Goal: Task Accomplishment & Management: Complete application form

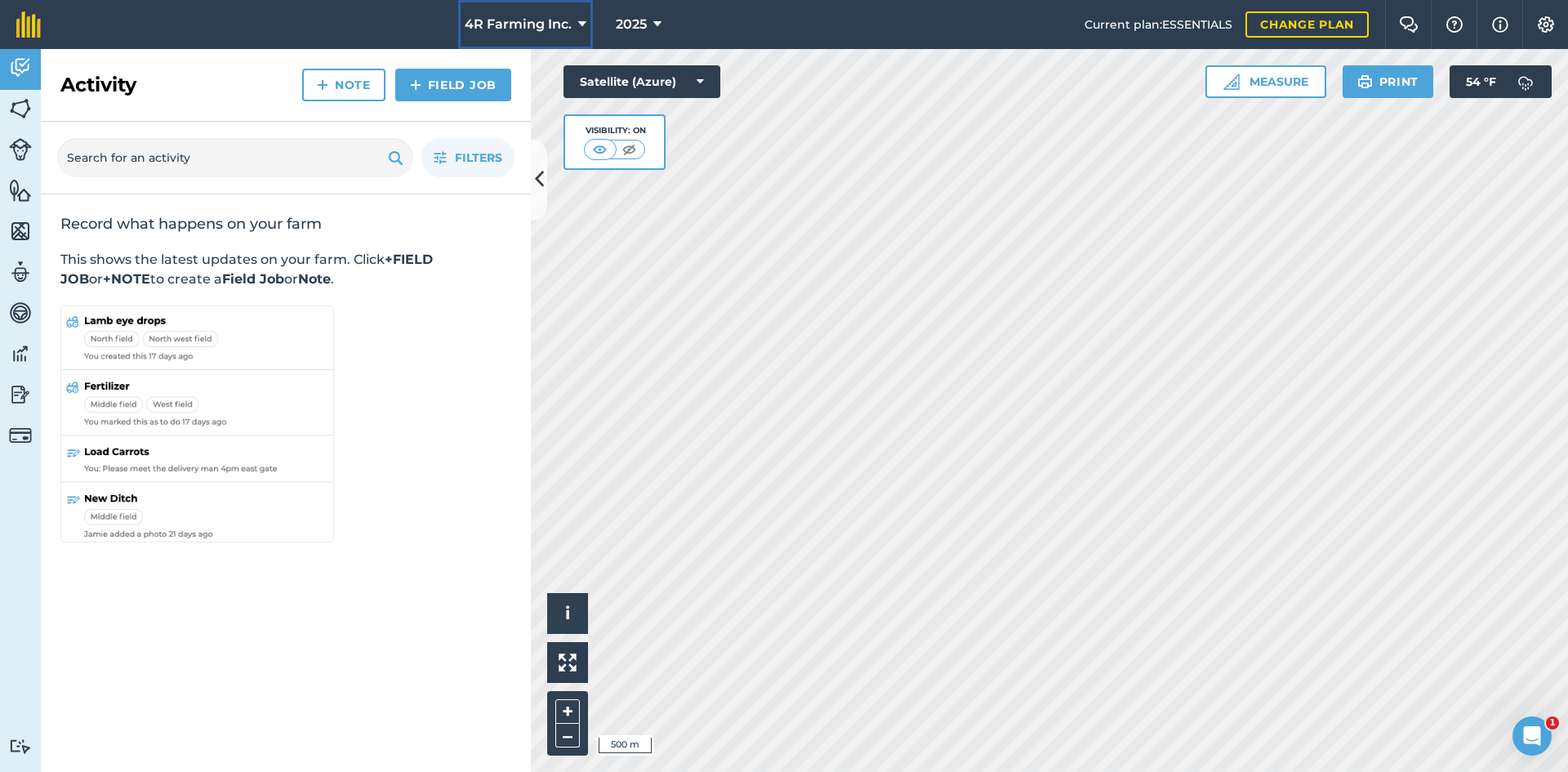
click at [514, 19] on span "4R Farming Inc." at bounding box center [518, 25] width 107 height 20
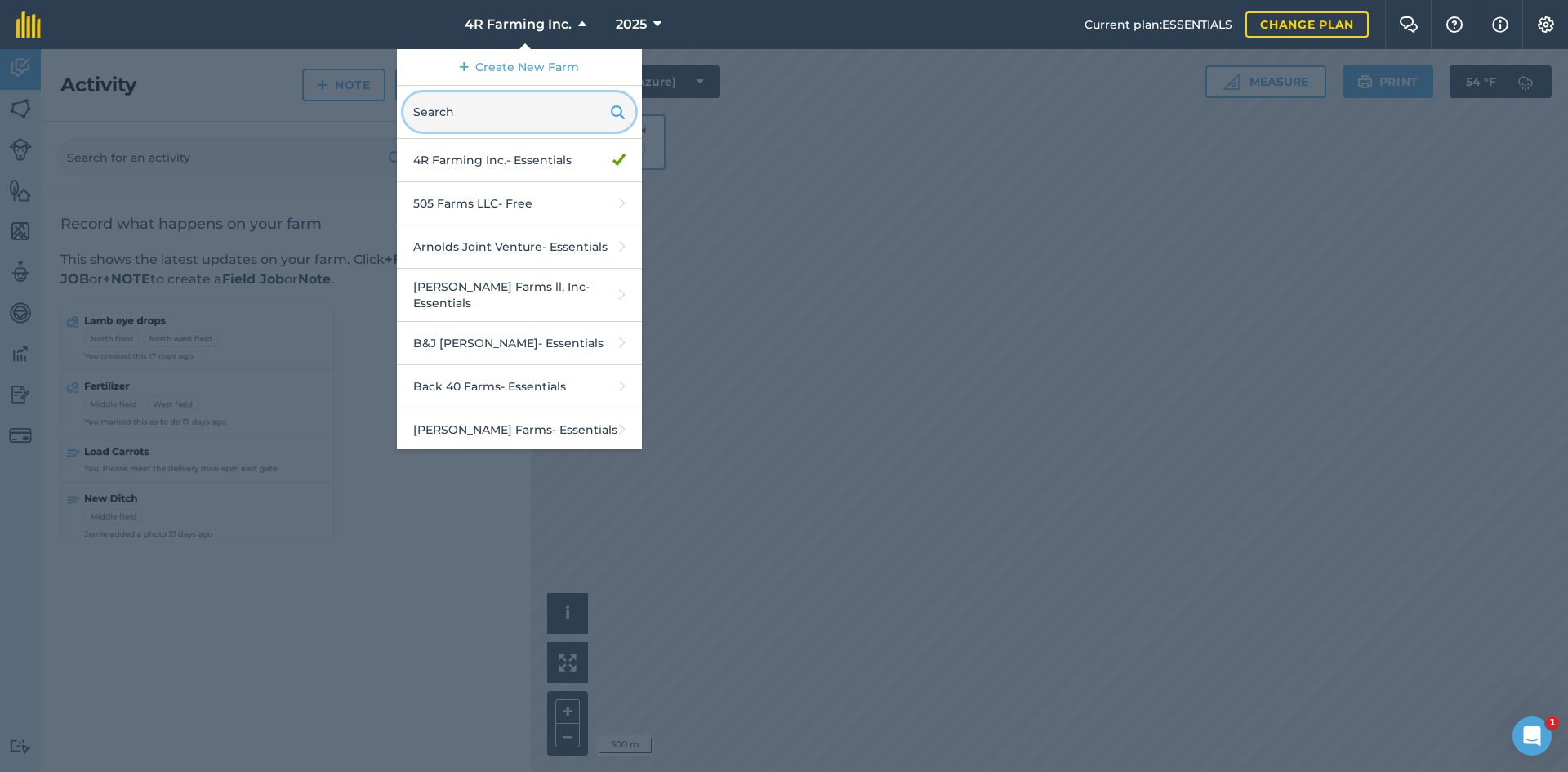
click at [480, 112] on input "text" at bounding box center [519, 112] width 232 height 39
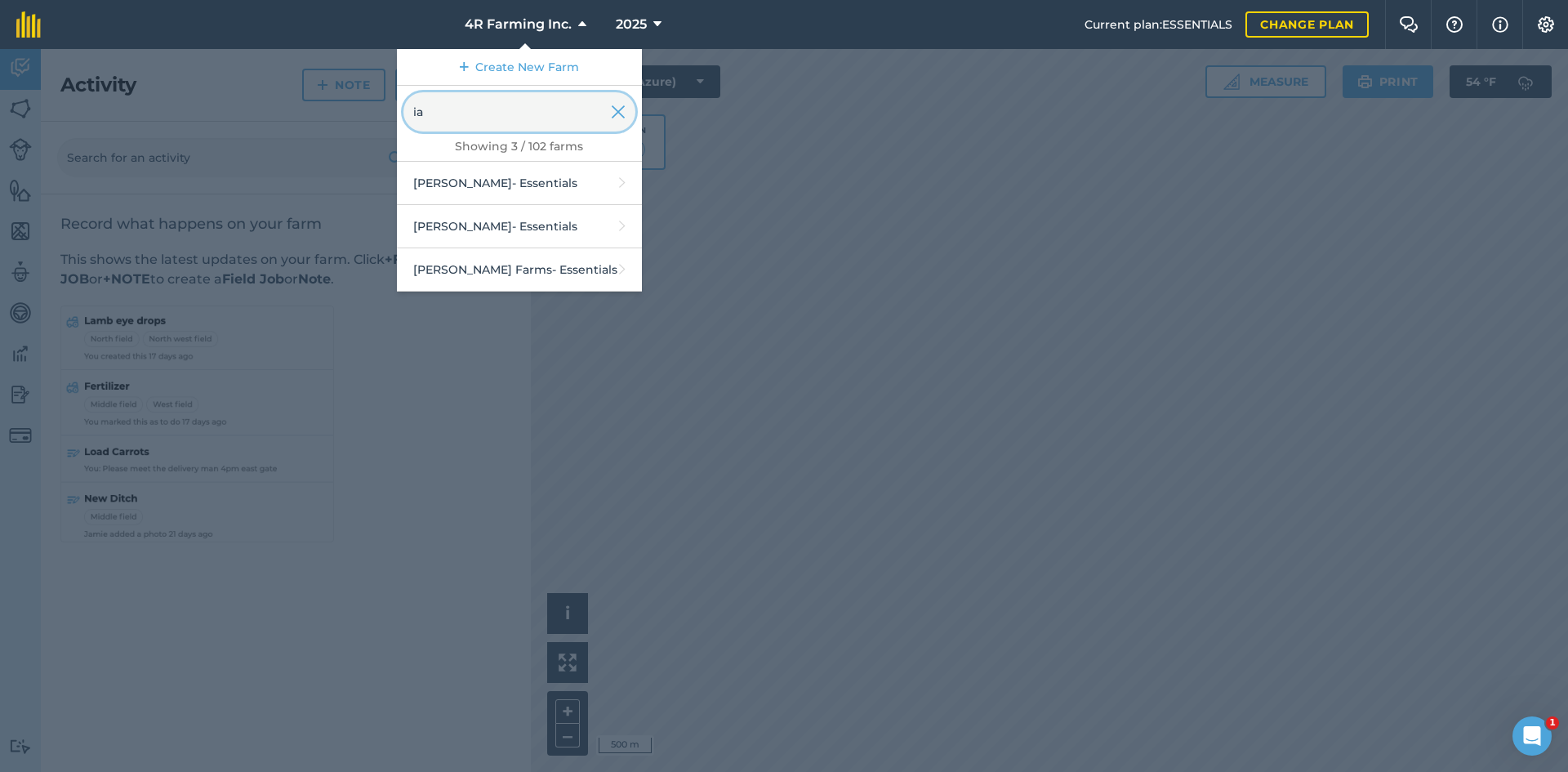
type input "i"
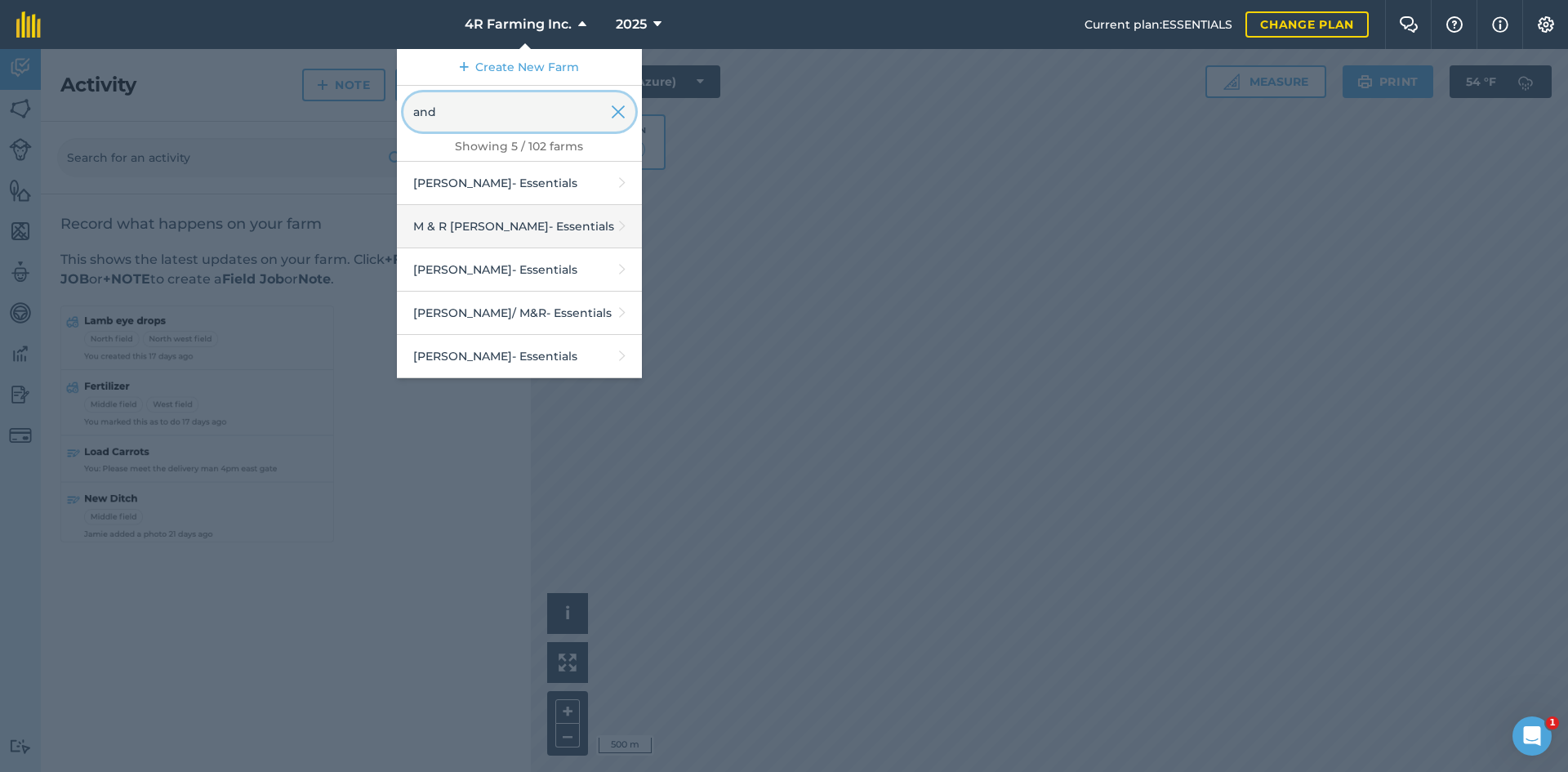
type input "and"
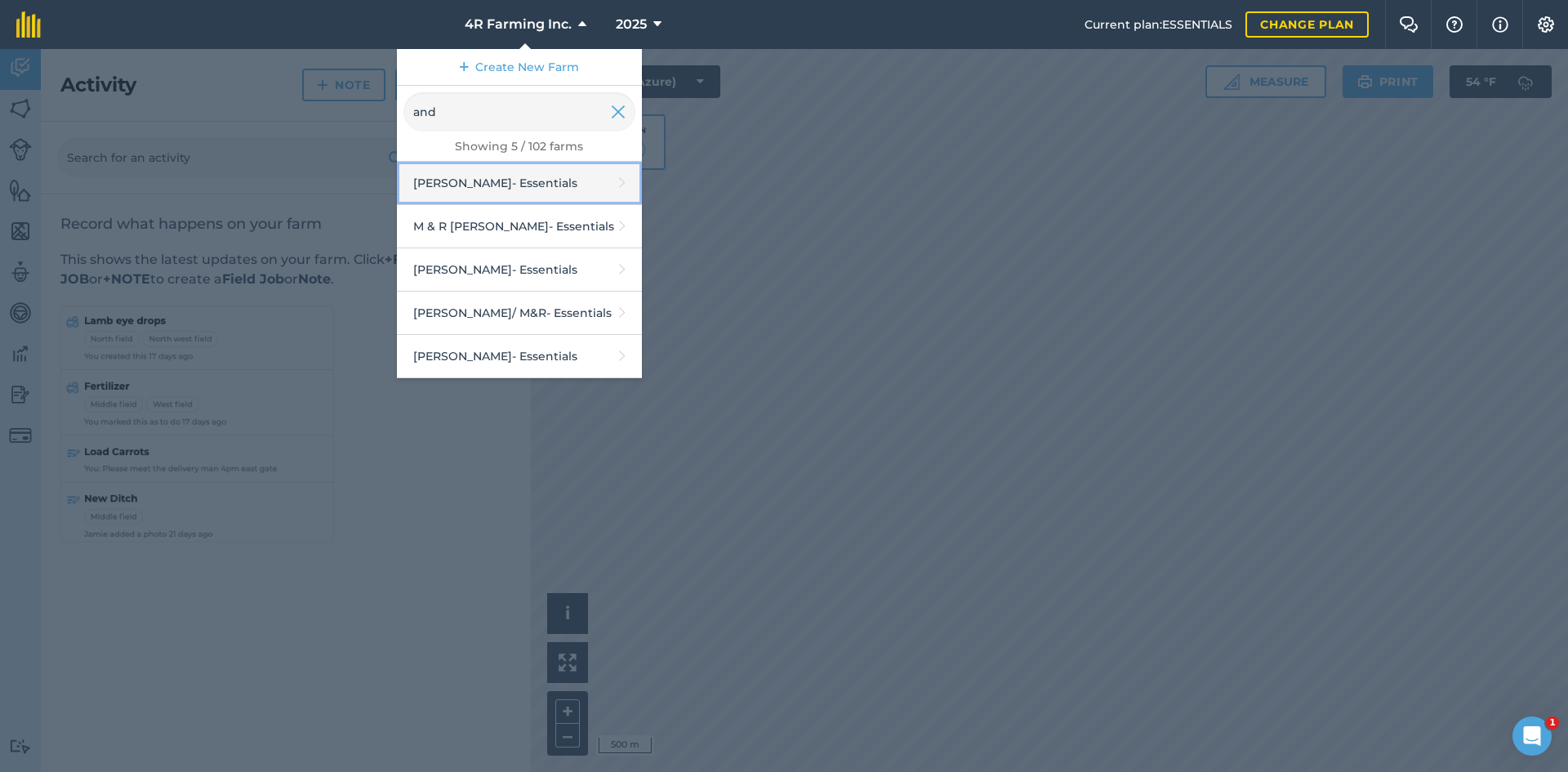
click at [507, 191] on link "[PERSON_NAME] - Essentials" at bounding box center [519, 183] width 245 height 43
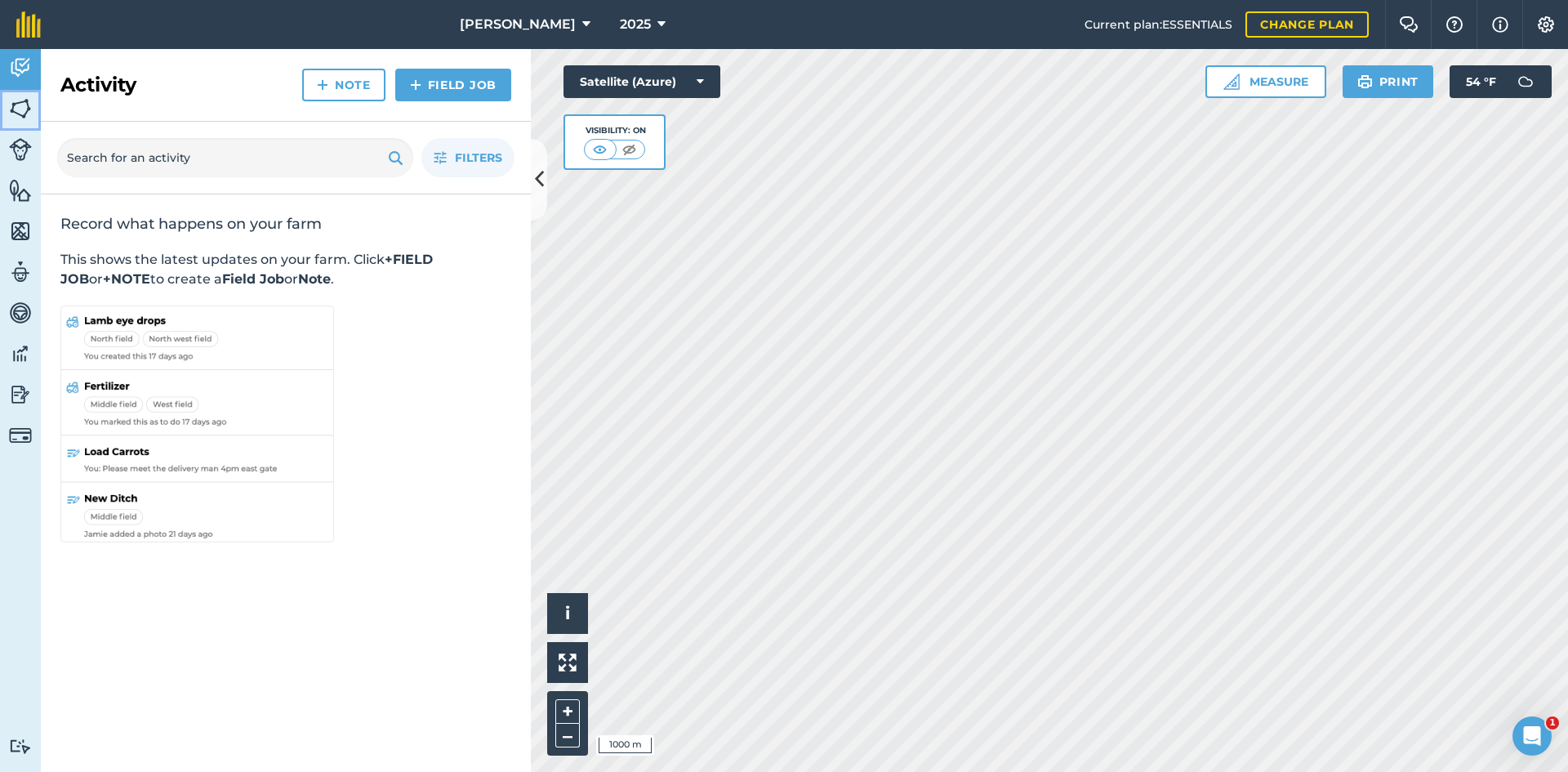
click at [31, 127] on link "Fields" at bounding box center [20, 109] width 40 height 40
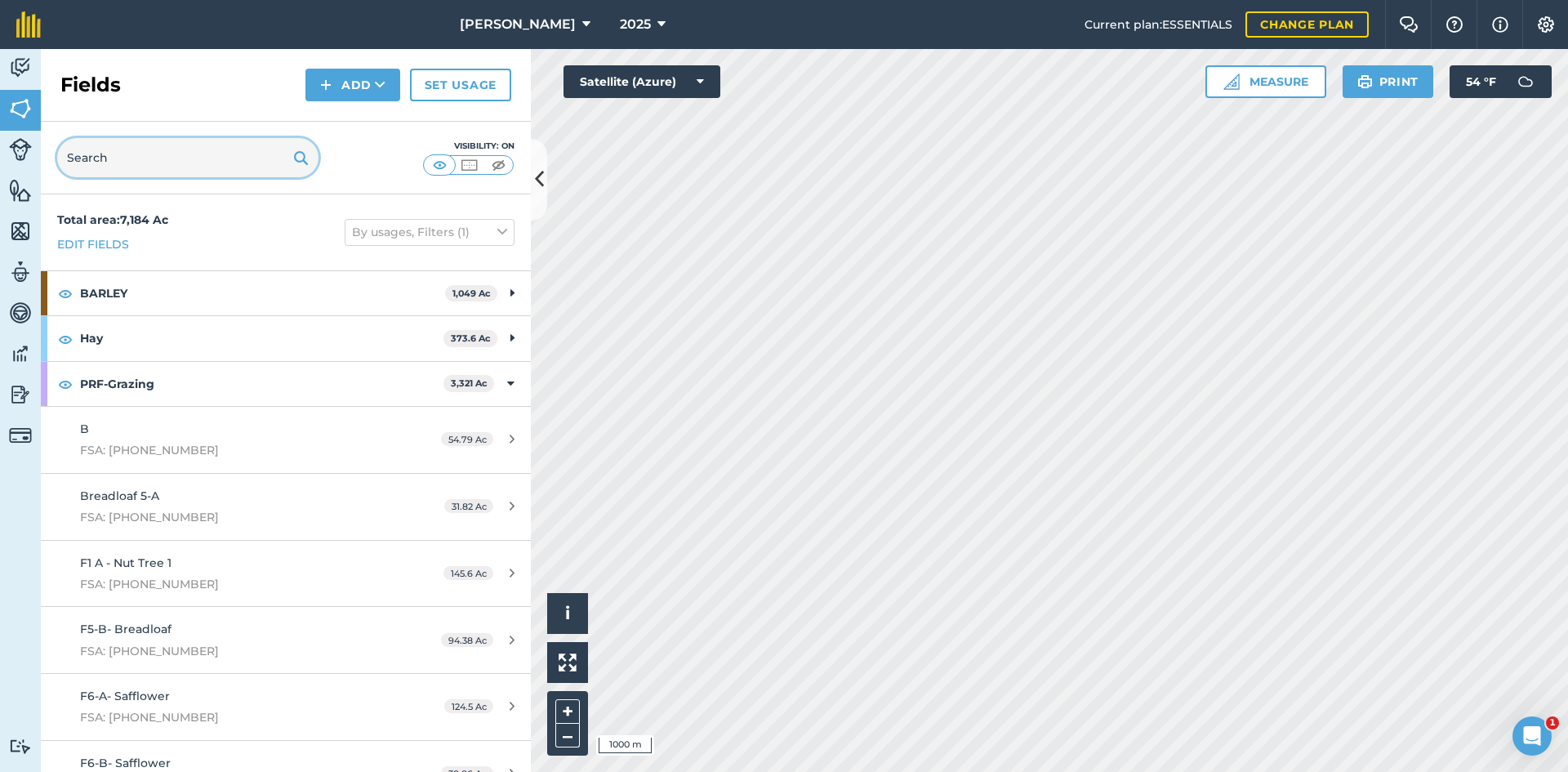
click at [197, 149] on input "text" at bounding box center [187, 158] width 261 height 39
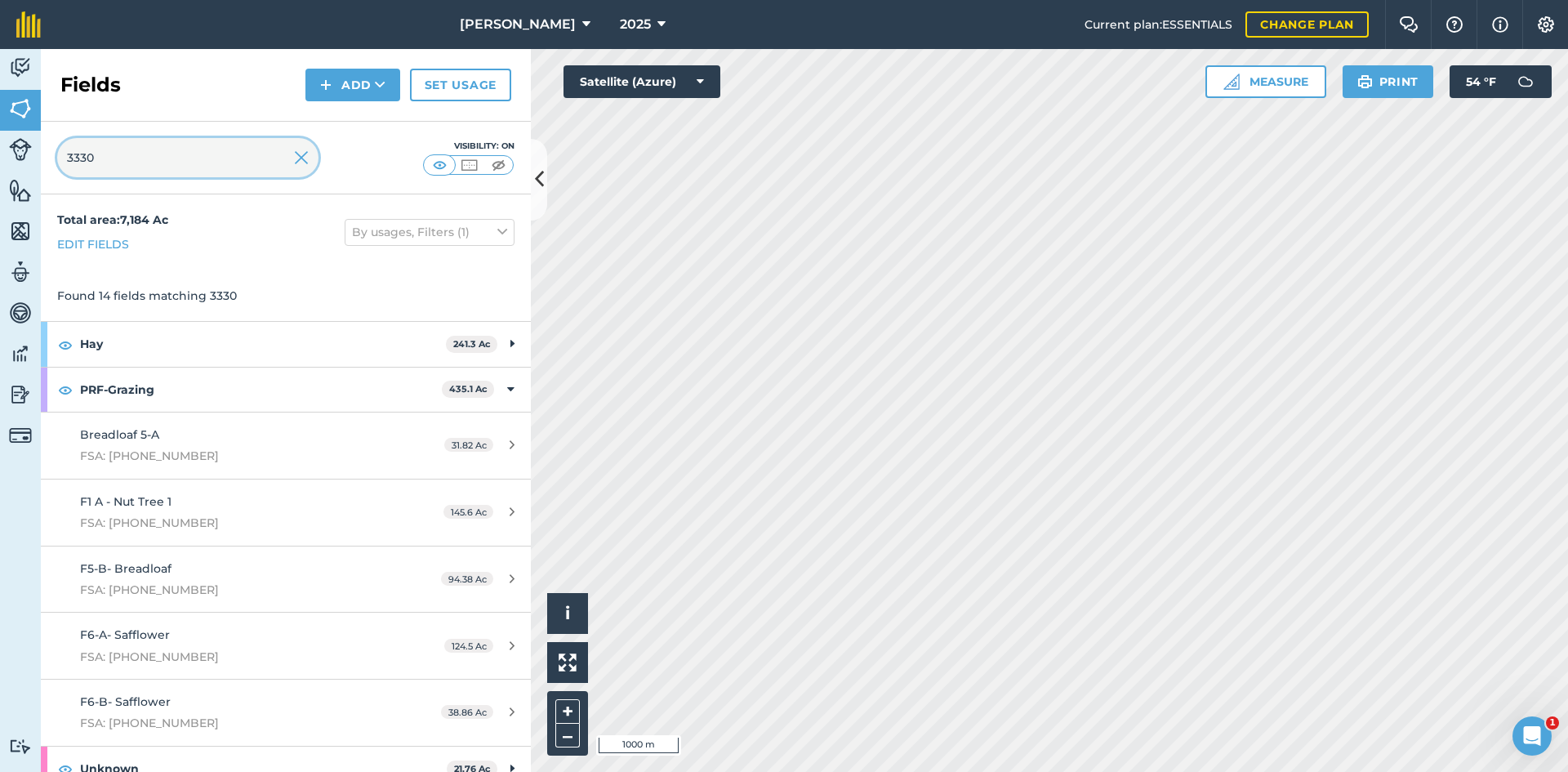
type input "3330"
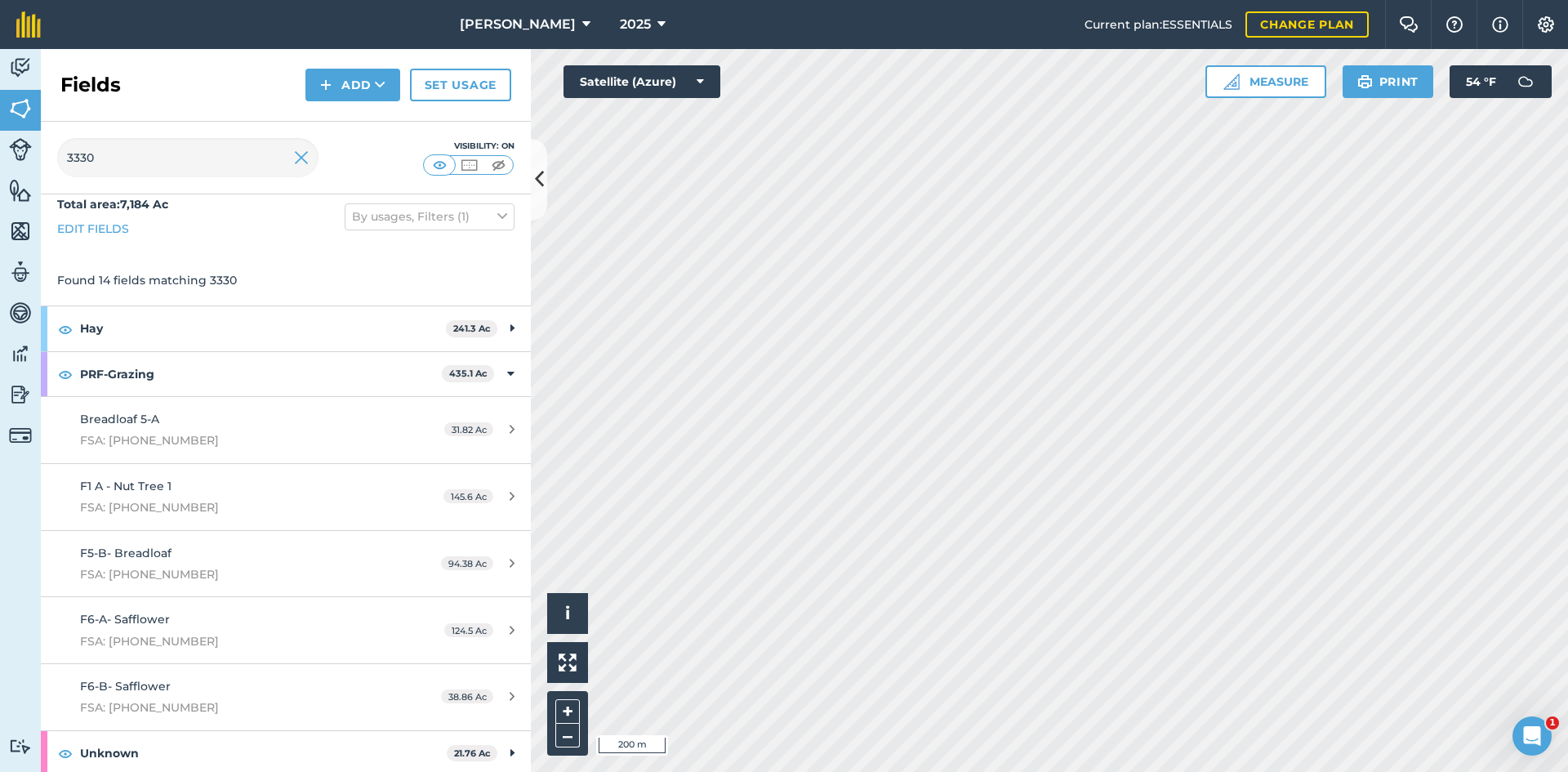
scroll to position [19, 0]
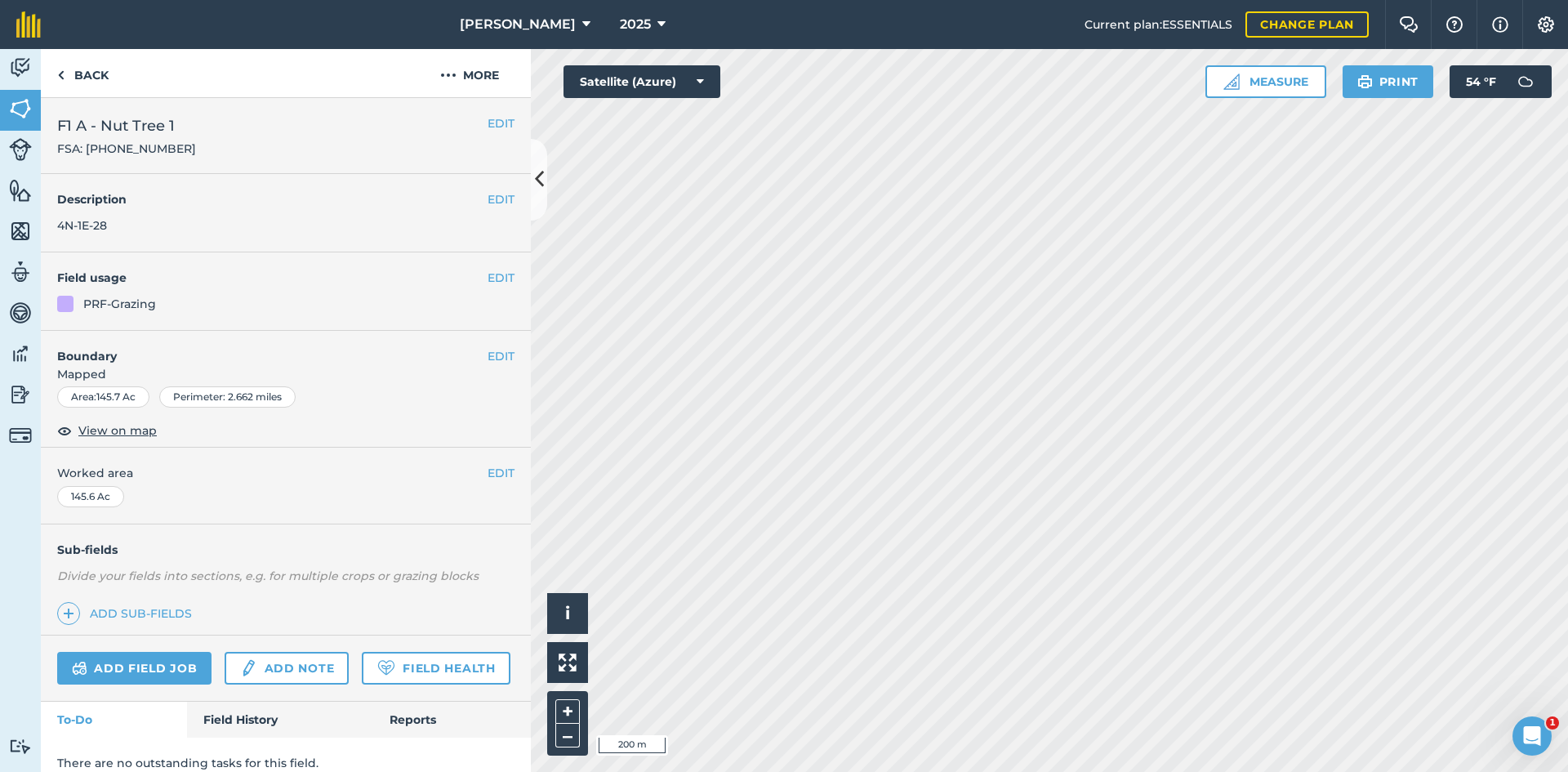
click at [1243, 0] on html "[PERSON_NAME] 2025 Current plan : ESSENTIALS Change plan Farm Chat Help Info Se…" at bounding box center [784, 386] width 1568 height 772
click at [76, 74] on link "Back" at bounding box center [82, 73] width 84 height 48
click at [78, 72] on link "Back" at bounding box center [82, 73] width 84 height 48
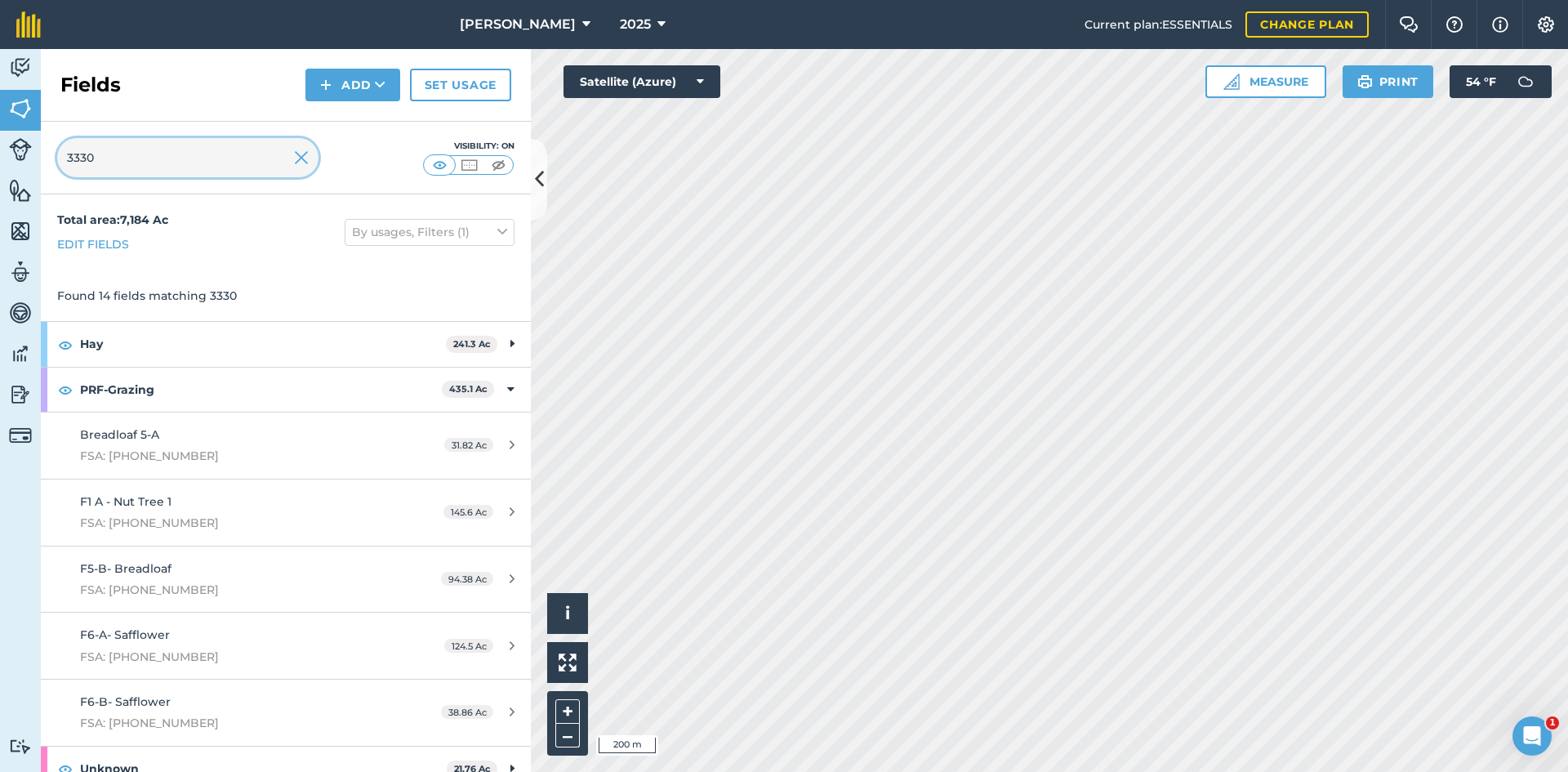
click at [159, 171] on input "3330" at bounding box center [187, 158] width 261 height 39
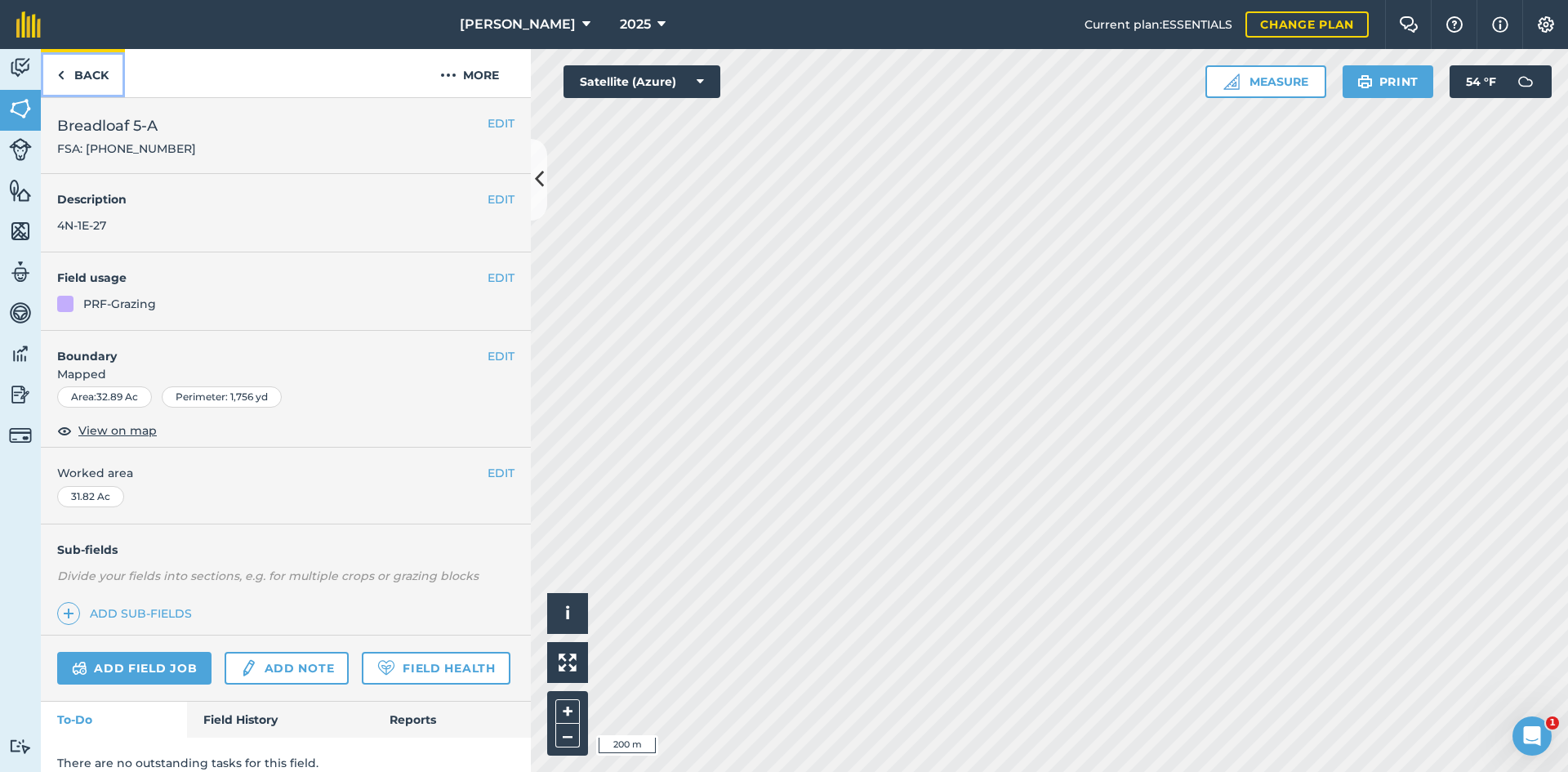
click at [102, 84] on link "Back" at bounding box center [82, 73] width 84 height 48
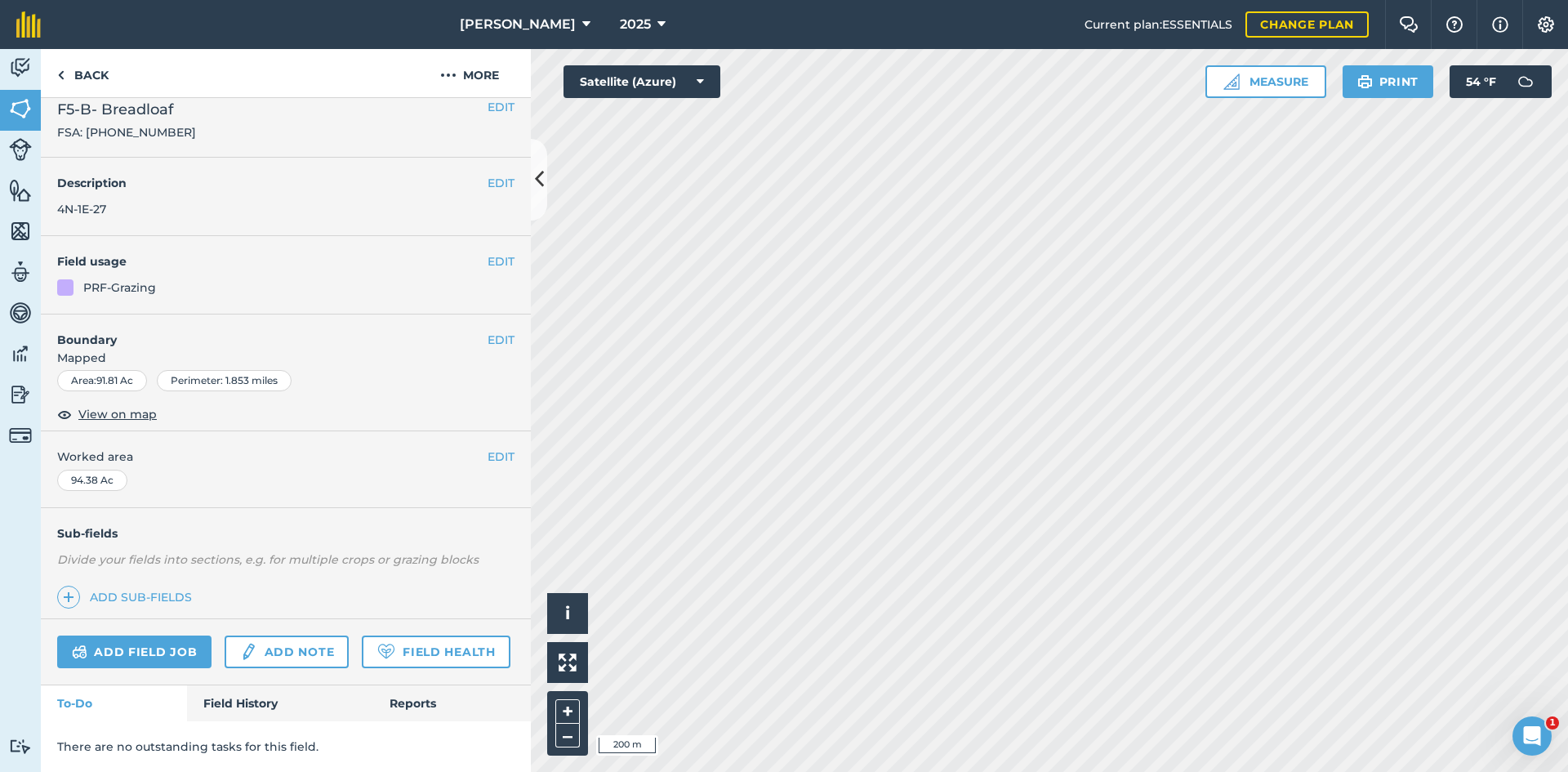
scroll to position [62, 0]
click at [88, 92] on link "Back" at bounding box center [82, 73] width 84 height 48
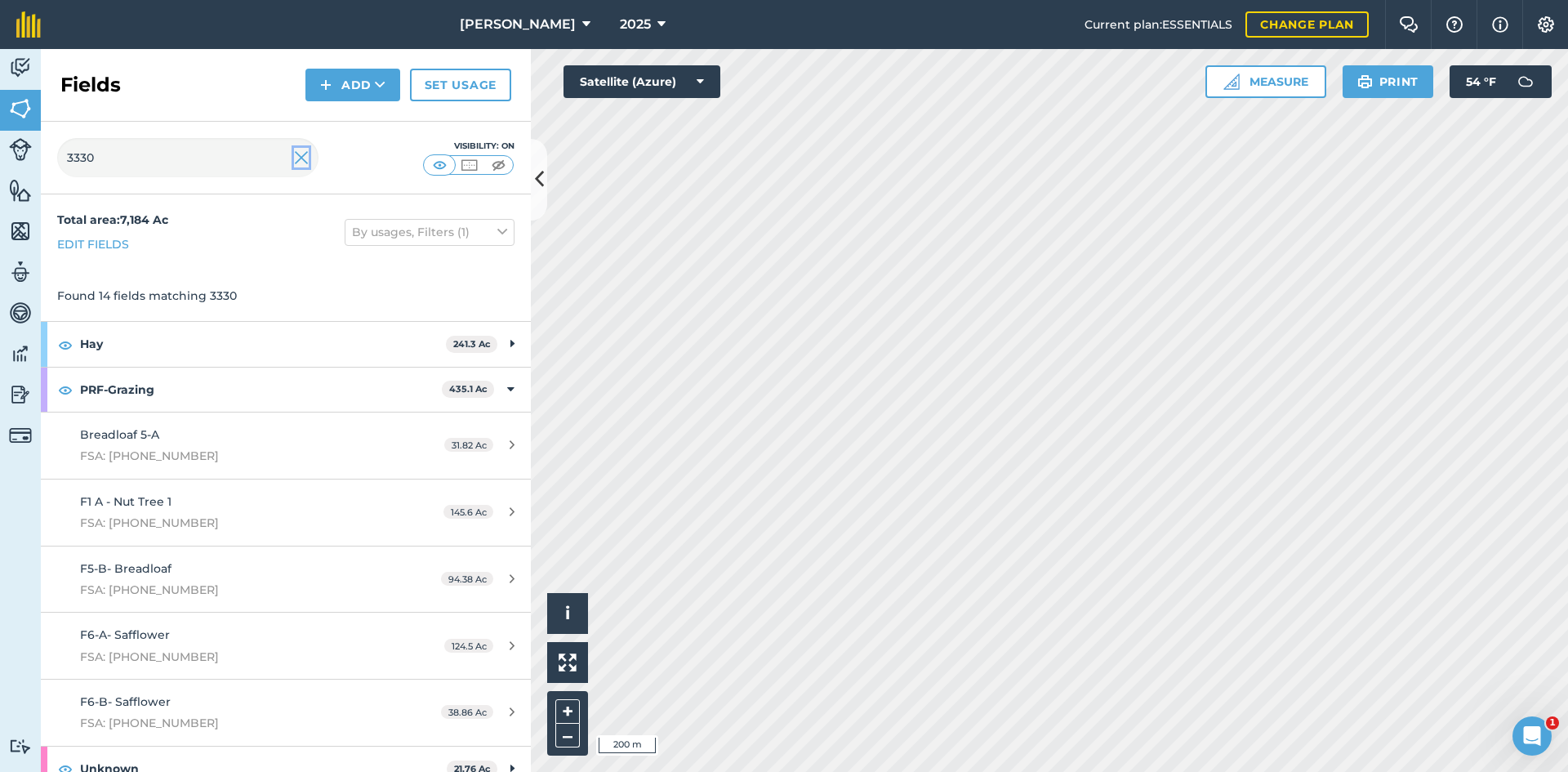
click at [300, 162] on img at bounding box center [301, 158] width 15 height 20
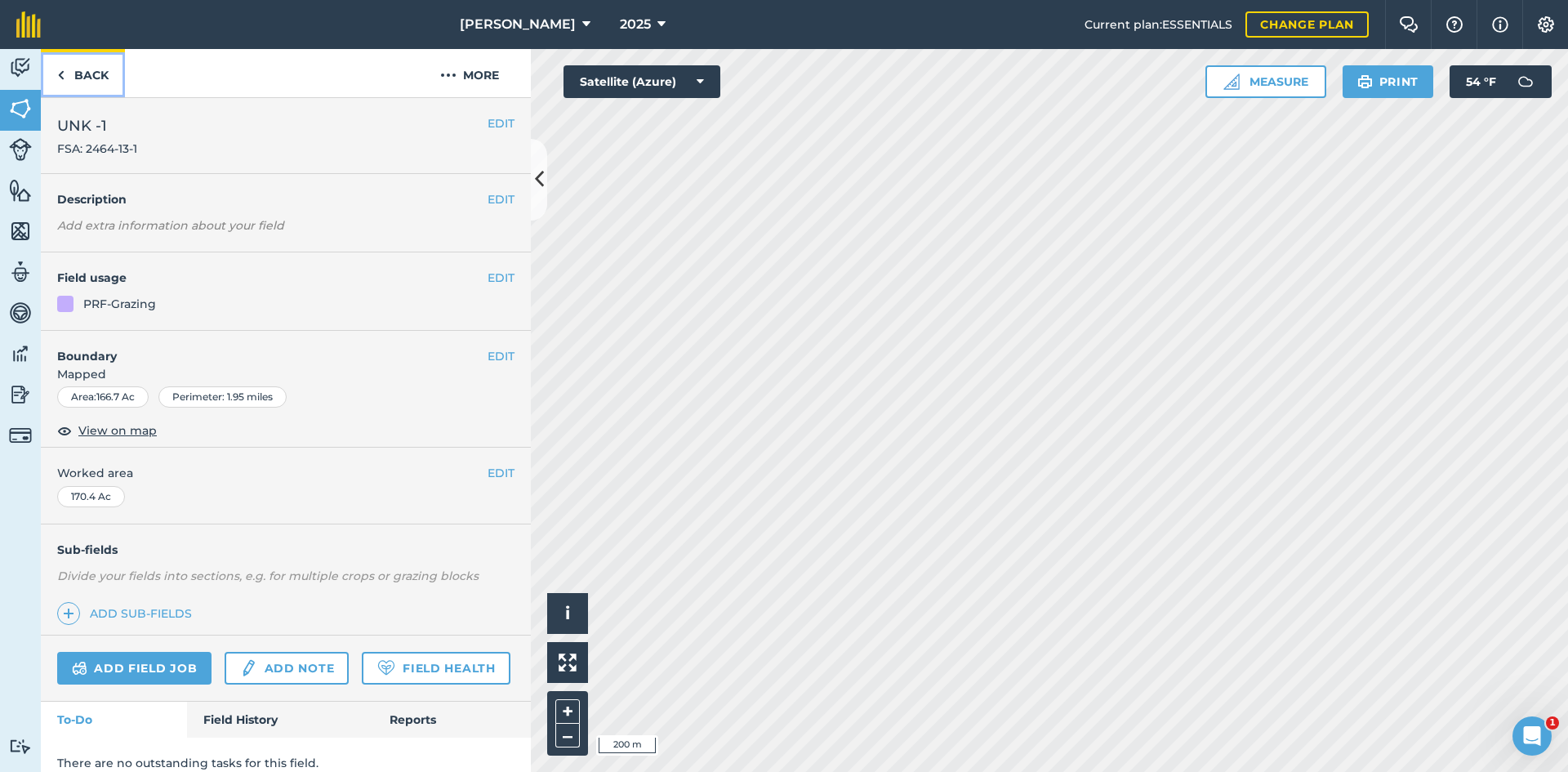
click at [88, 61] on link "Back" at bounding box center [82, 73] width 84 height 48
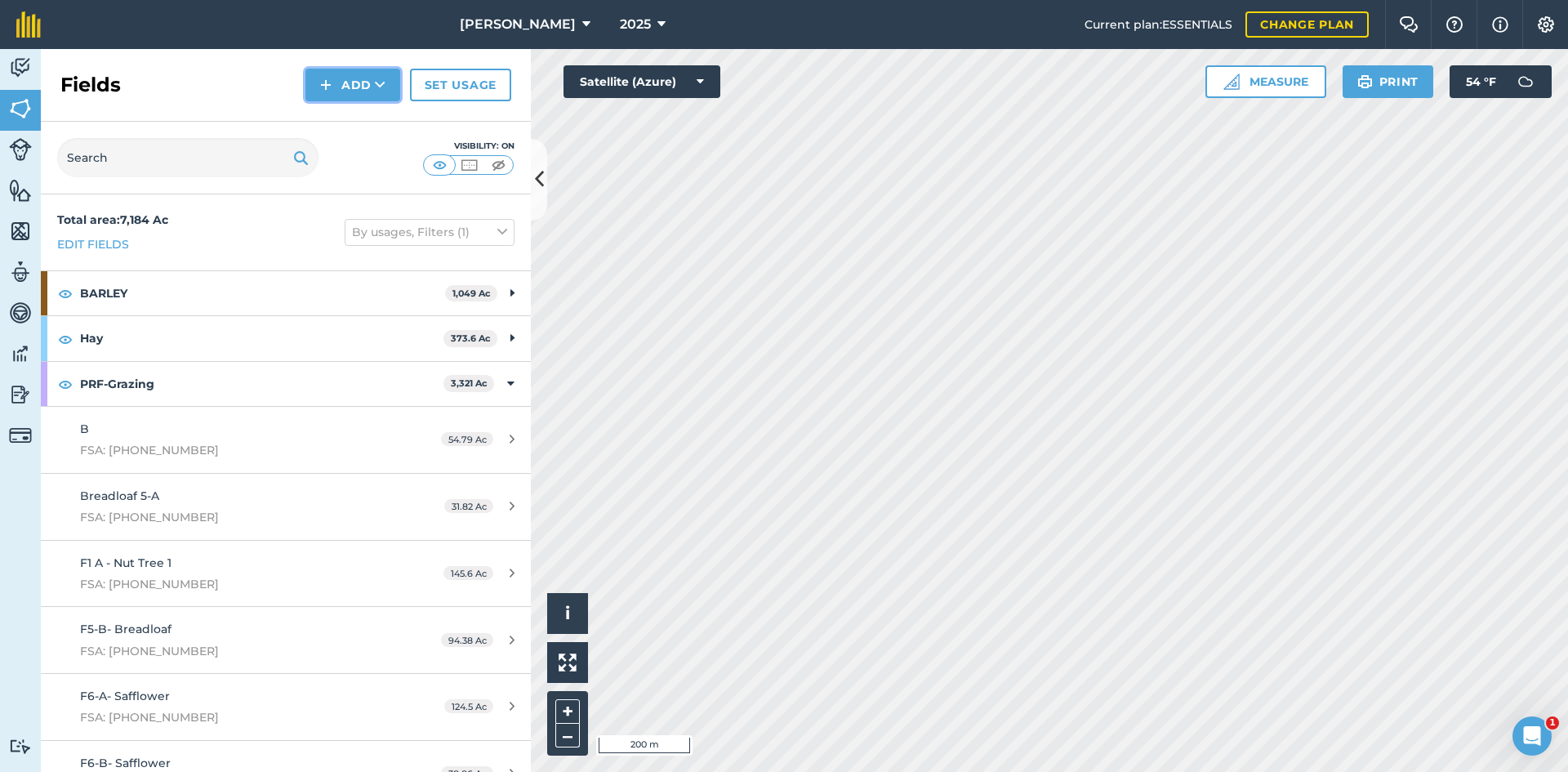
click at [369, 91] on button "Add" at bounding box center [353, 85] width 95 height 33
click at [349, 135] on link "Draw" at bounding box center [352, 121] width 90 height 35
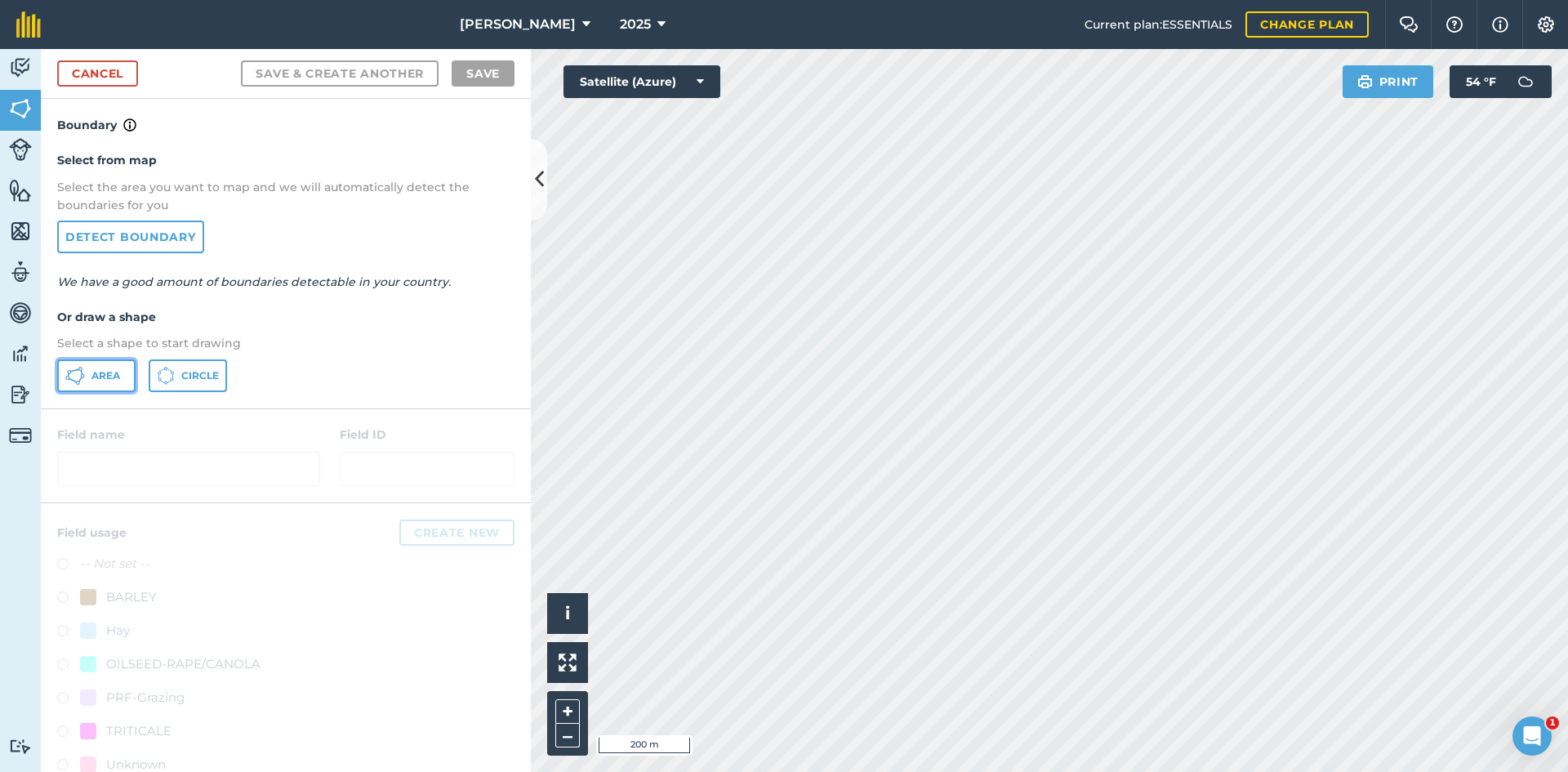
click at [80, 377] on icon at bounding box center [75, 376] width 20 height 20
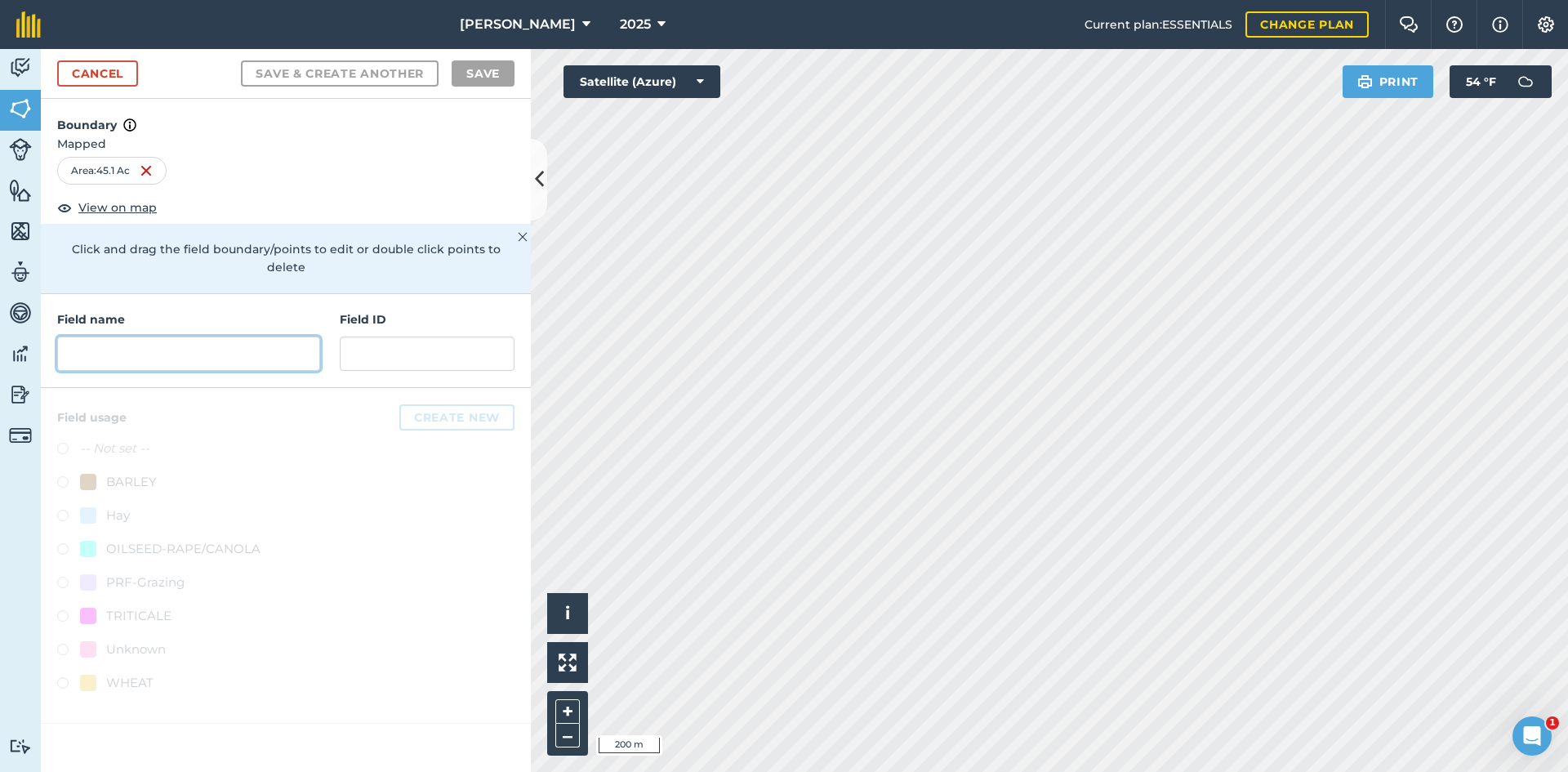
click at [199, 339] on input "text" at bounding box center [188, 353] width 263 height 35
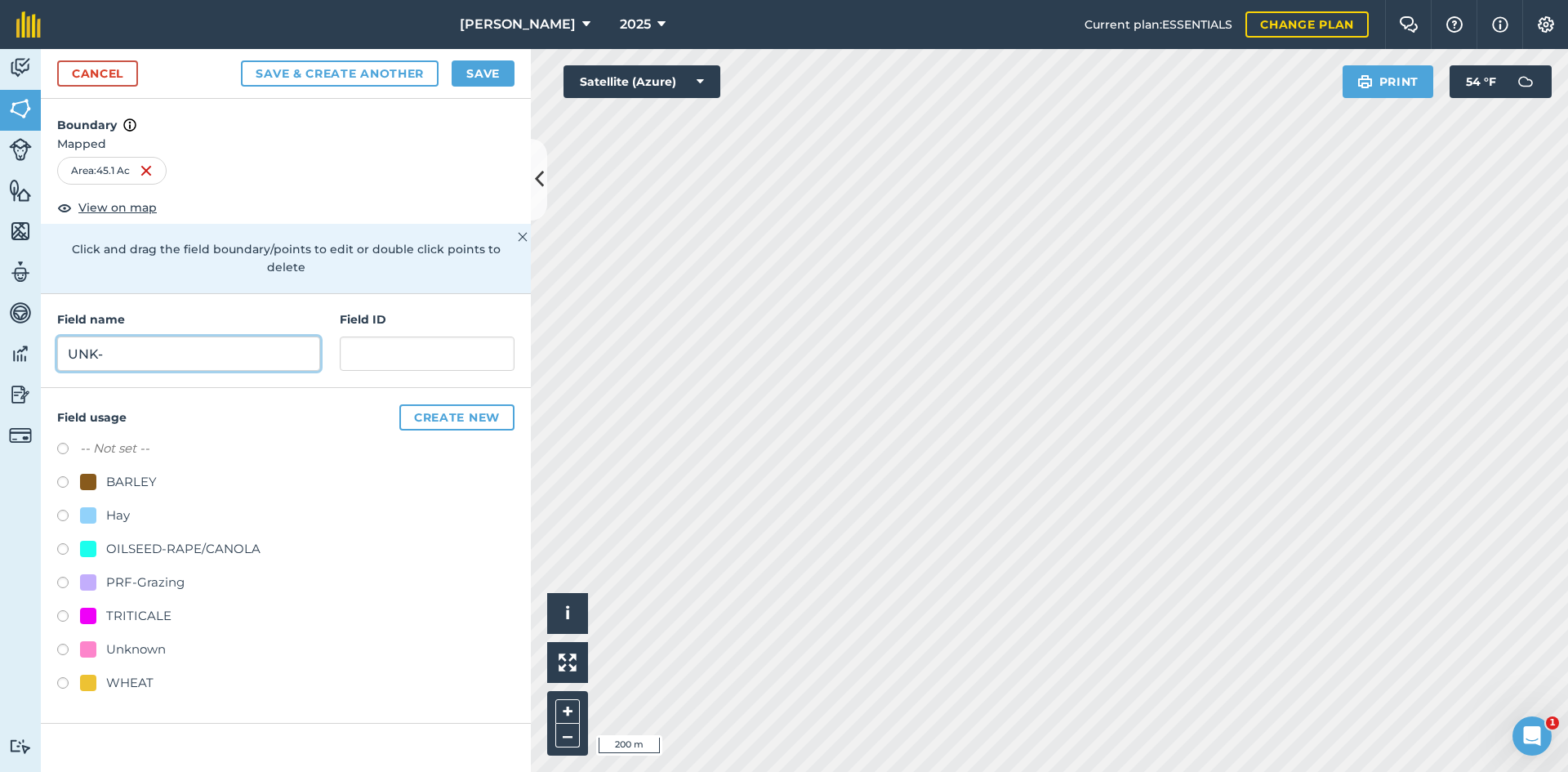
type input "UNK-"
click at [399, 336] on input "text" at bounding box center [426, 353] width 175 height 35
drag, startPoint x: 453, startPoint y: 335, endPoint x: 318, endPoint y: 341, distance: 135.1
click at [318, 341] on div "Field name UNK- Field ID FSA: 3330-1279-" at bounding box center [285, 340] width 490 height 94
click at [480, 336] on input "FSA: 3330-1279-" at bounding box center [426, 353] width 175 height 35
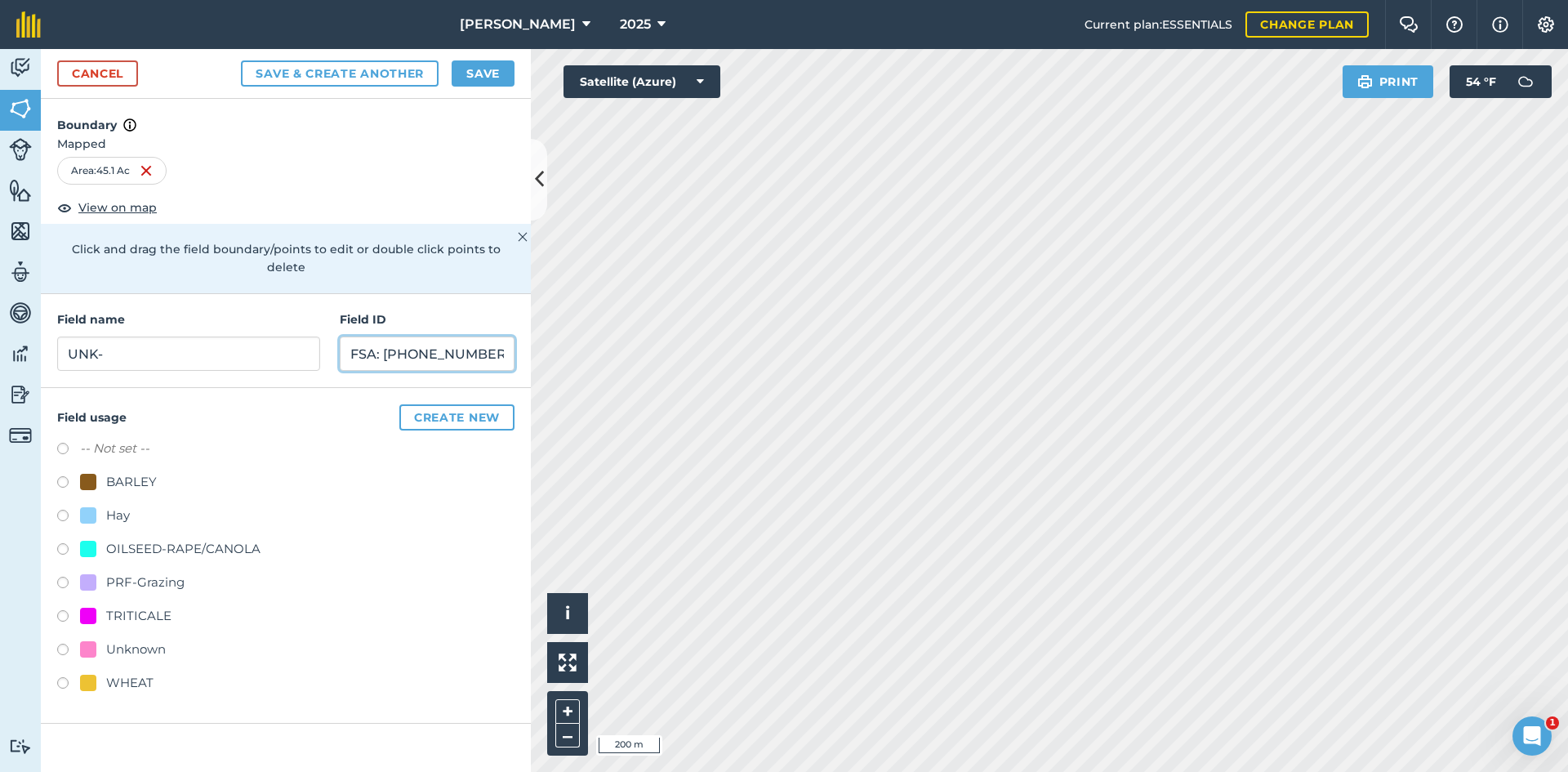
type input "FSA: [PHONE_NUMBER]"
click at [154, 572] on div "PRF-Grazing" at bounding box center [145, 582] width 78 height 20
radio input "true"
click at [492, 74] on button "Save" at bounding box center [483, 73] width 63 height 26
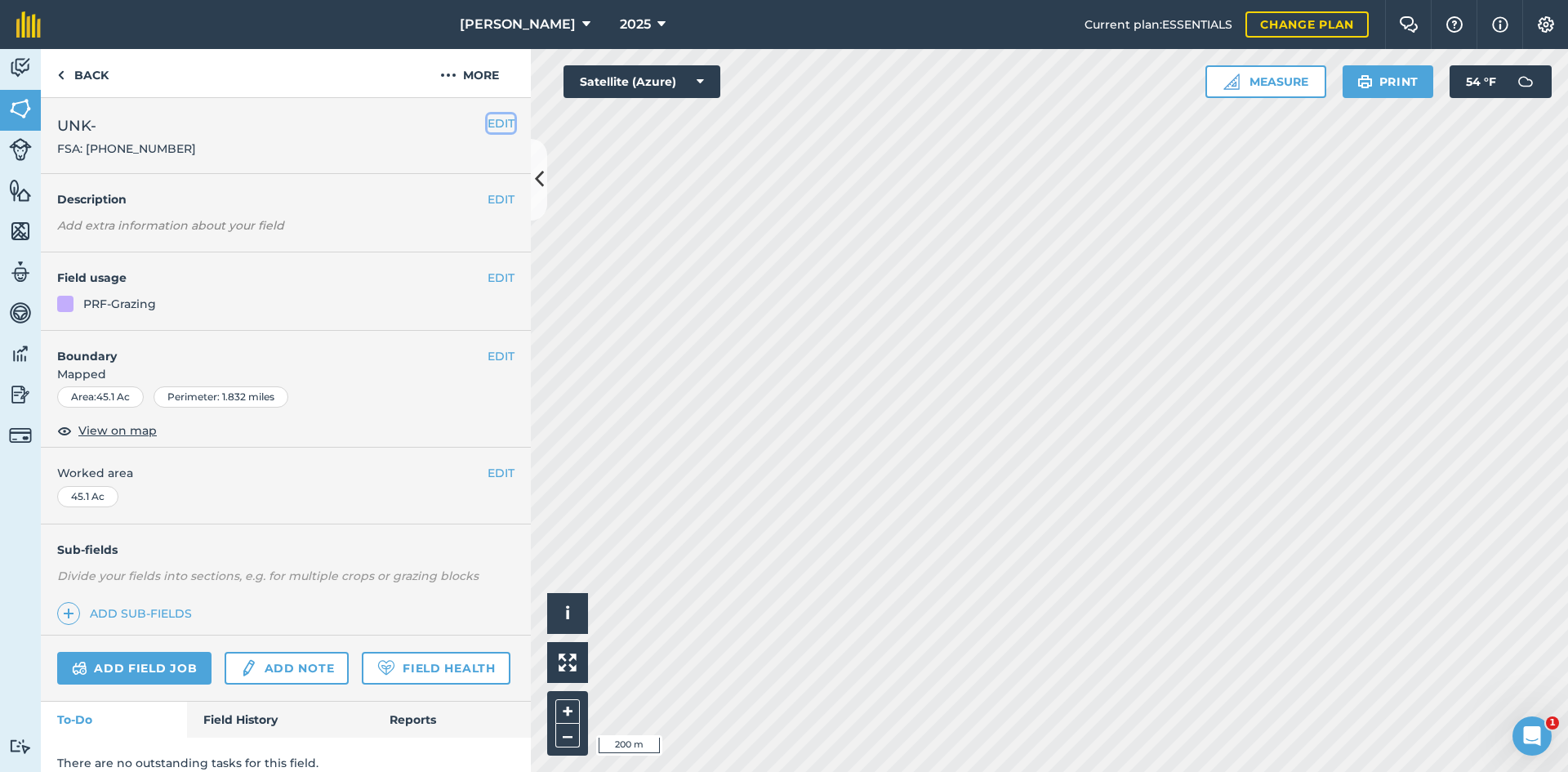
click at [491, 118] on button "EDIT" at bounding box center [500, 123] width 27 height 18
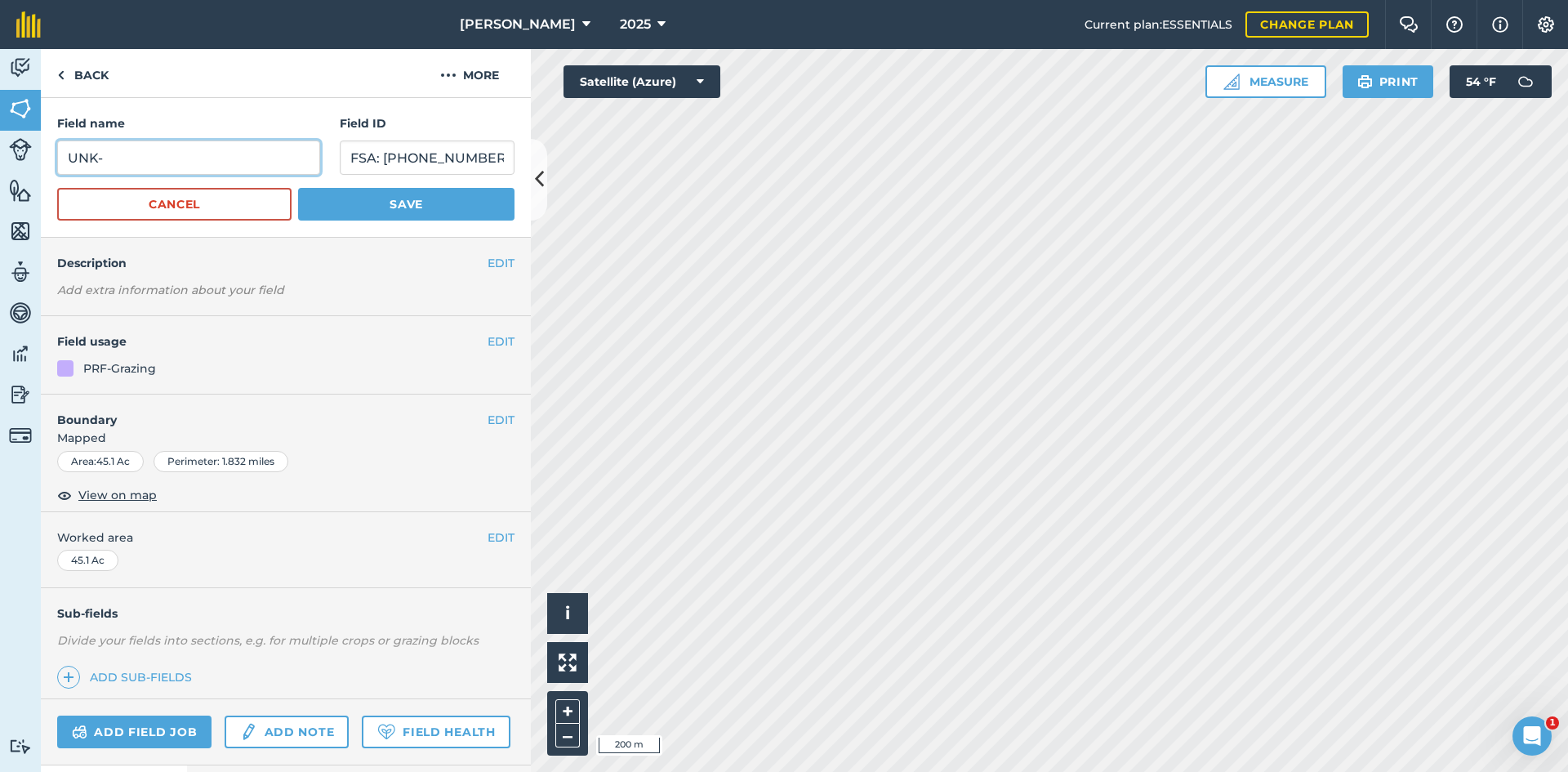
click at [197, 155] on input "UNK-" at bounding box center [188, 157] width 263 height 35
type input "UNK-330"
click at [370, 205] on button "Save" at bounding box center [405, 203] width 216 height 33
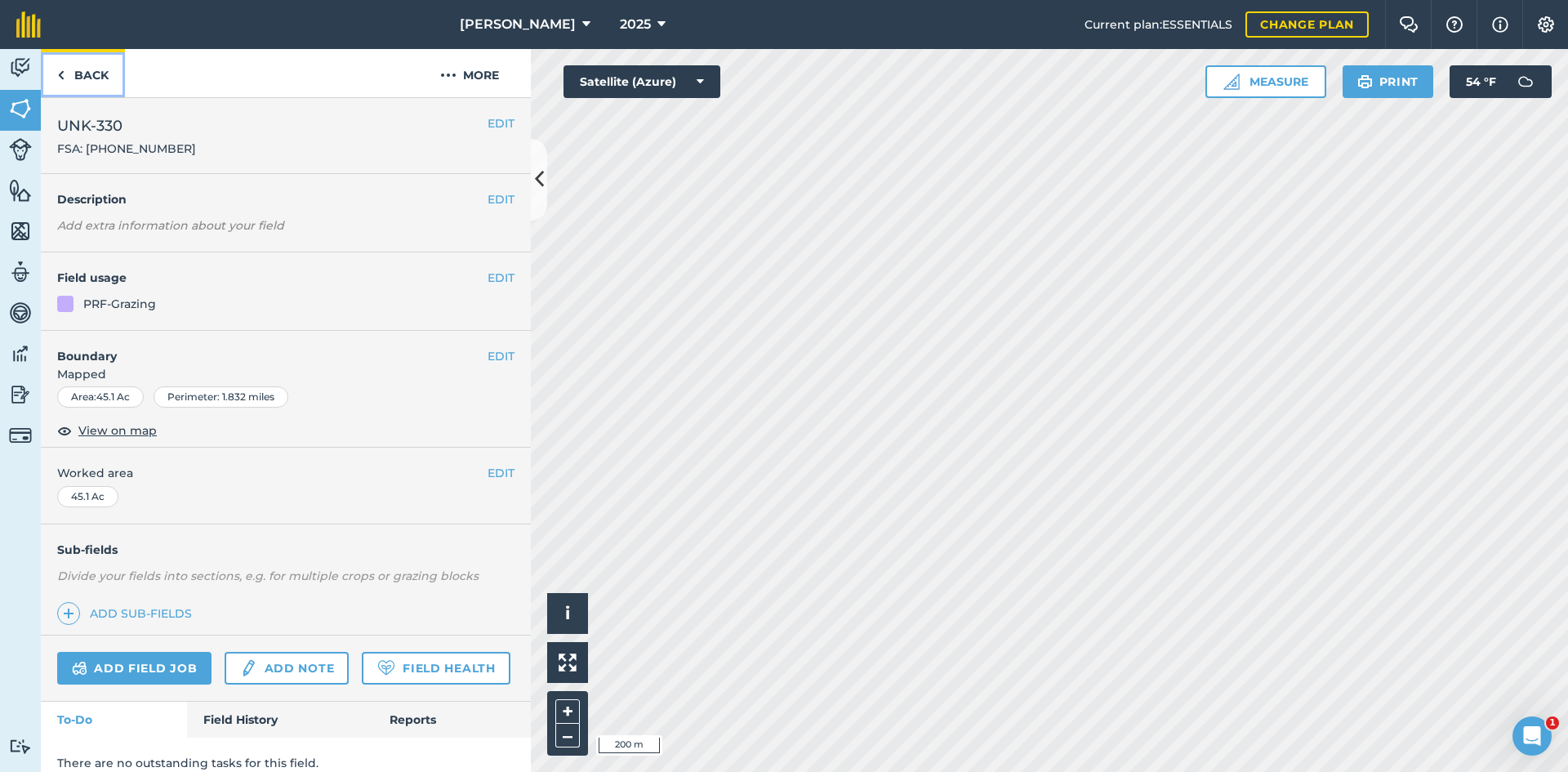
click at [64, 65] on link "Back" at bounding box center [82, 73] width 84 height 48
click at [494, 470] on button "EDIT" at bounding box center [500, 472] width 27 height 18
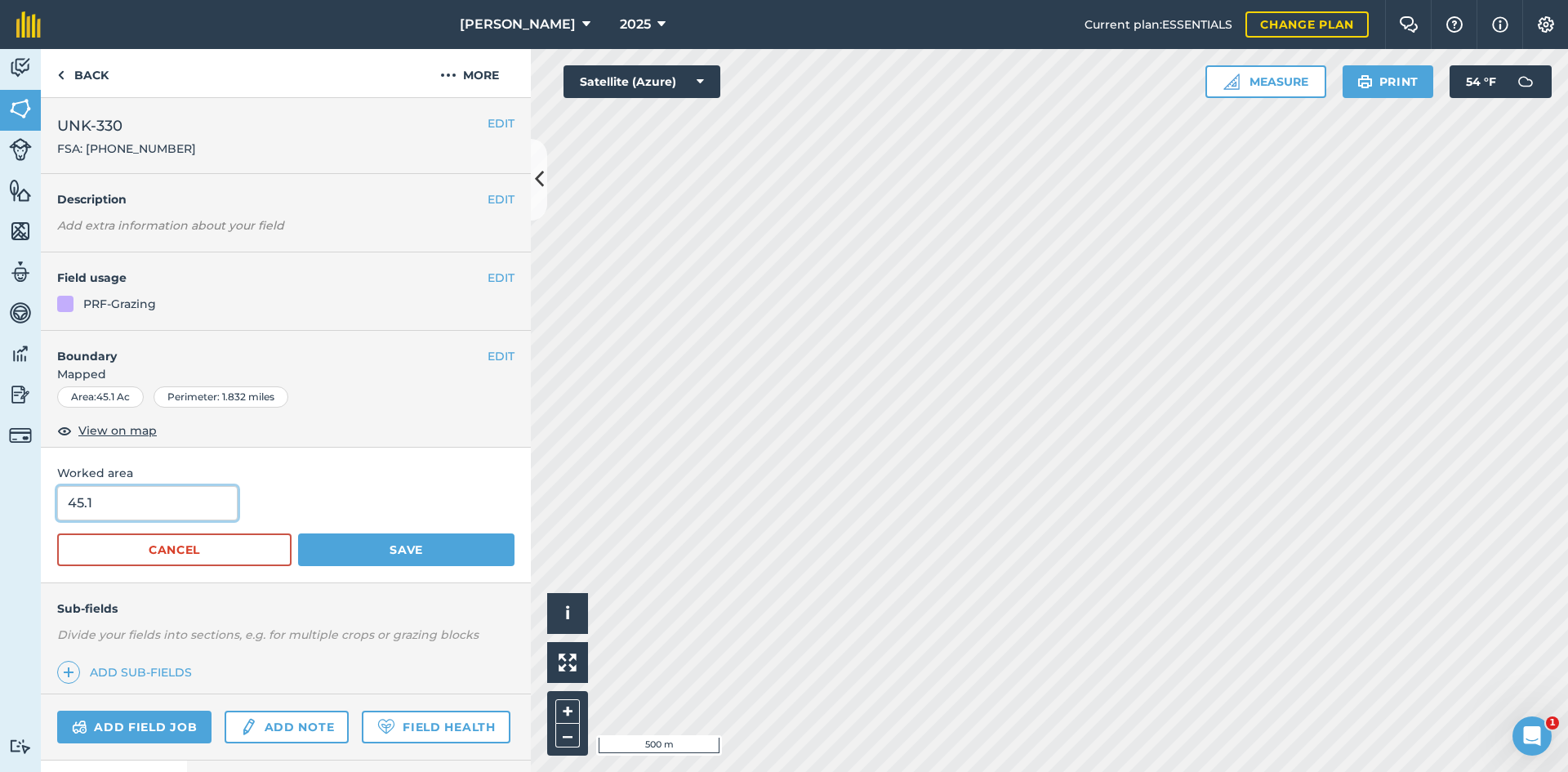
drag, startPoint x: 175, startPoint y: 511, endPoint x: -95, endPoint y: 502, distance: 270.1
click at [0, 502] on html "[PERSON_NAME] 2025 Current plan : ESSENTIALS Change plan Farm Chat Help Info Se…" at bounding box center [784, 386] width 1568 height 772
type input "46.07"
click at [449, 558] on button "Save" at bounding box center [405, 549] width 216 height 33
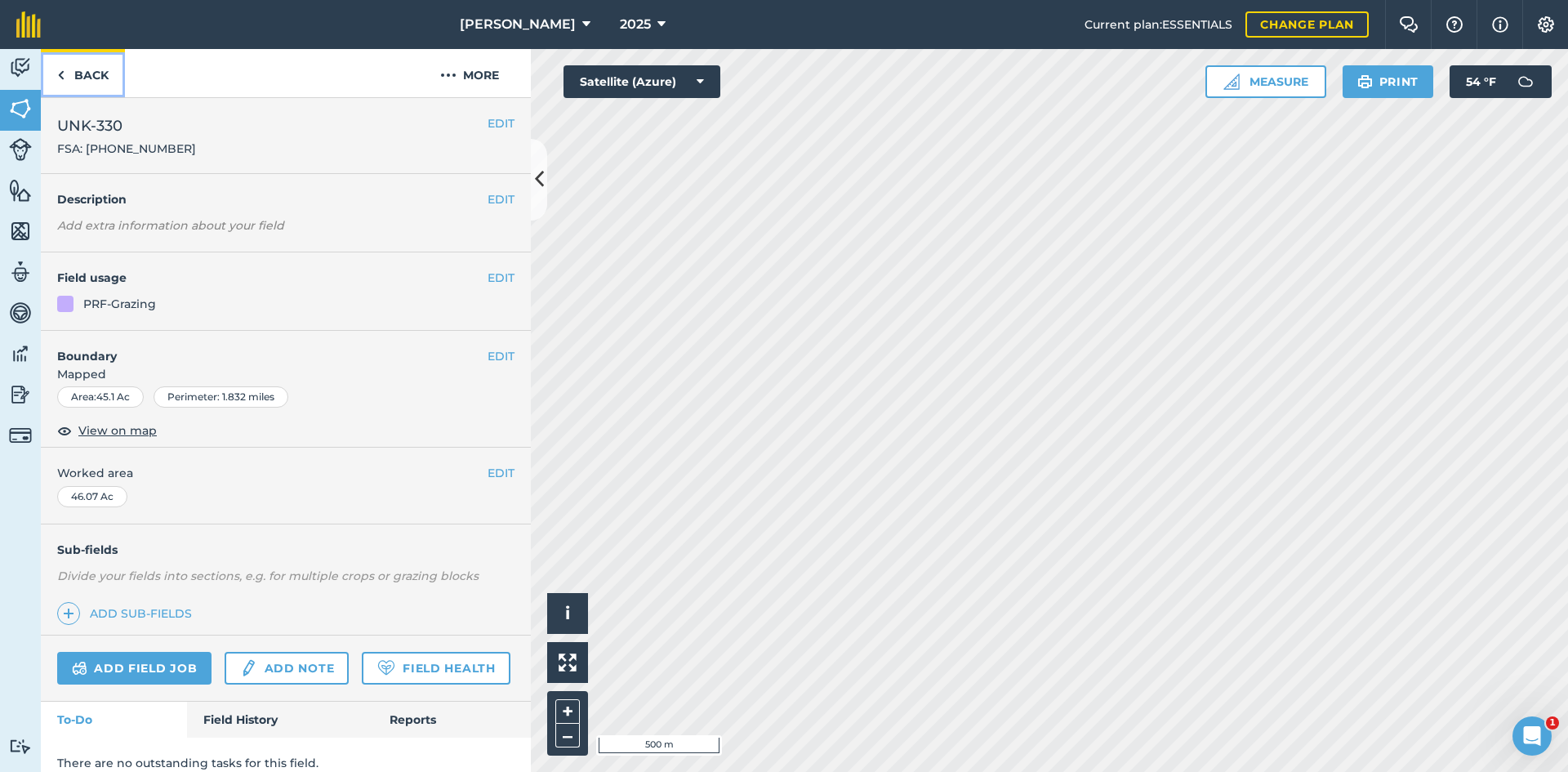
click at [90, 64] on link "Back" at bounding box center [82, 73] width 84 height 48
click at [83, 83] on link "Back" at bounding box center [82, 73] width 84 height 48
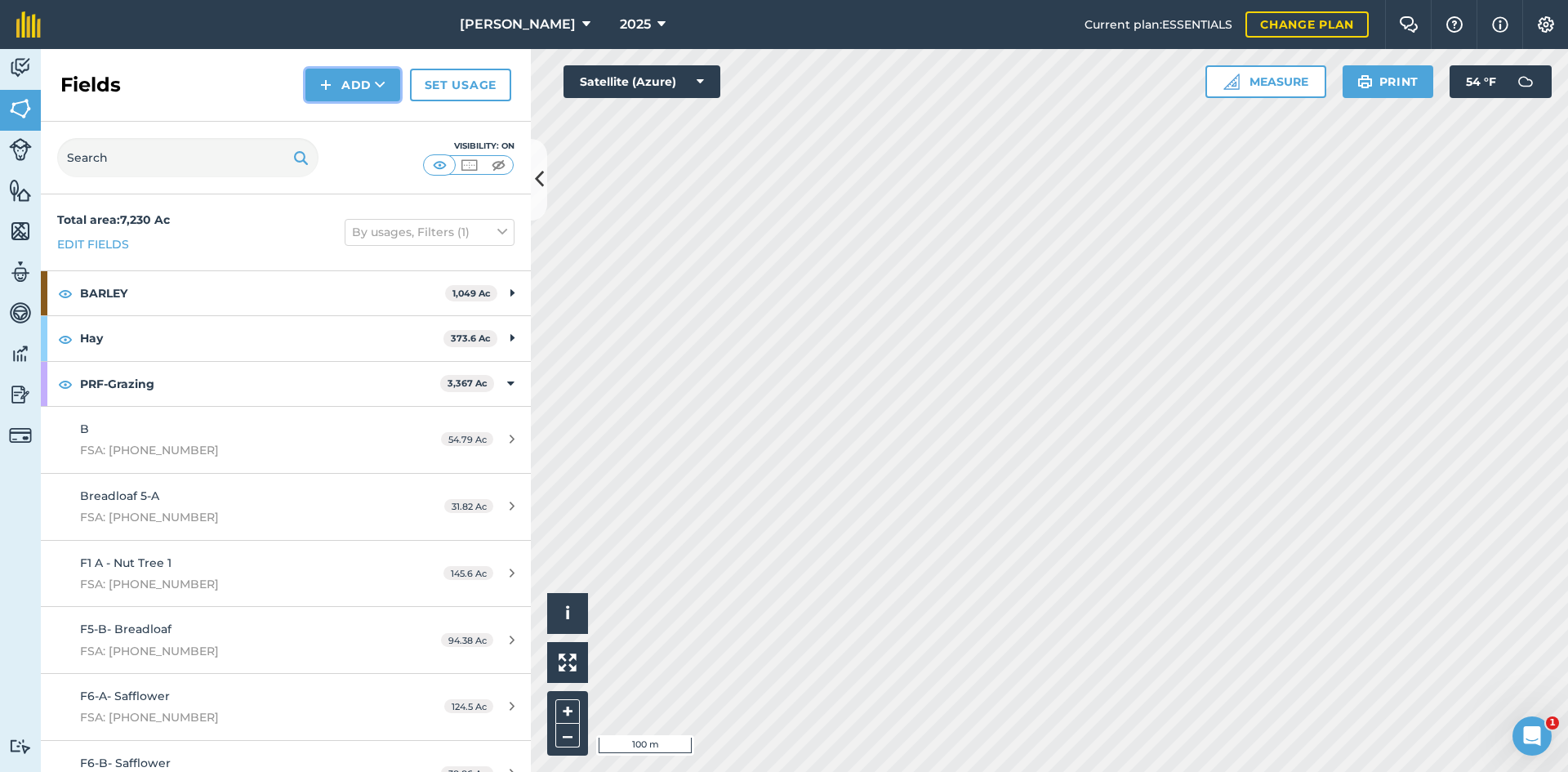
click at [352, 99] on button "Add" at bounding box center [353, 85] width 95 height 33
click at [357, 126] on link "Draw" at bounding box center [352, 121] width 90 height 35
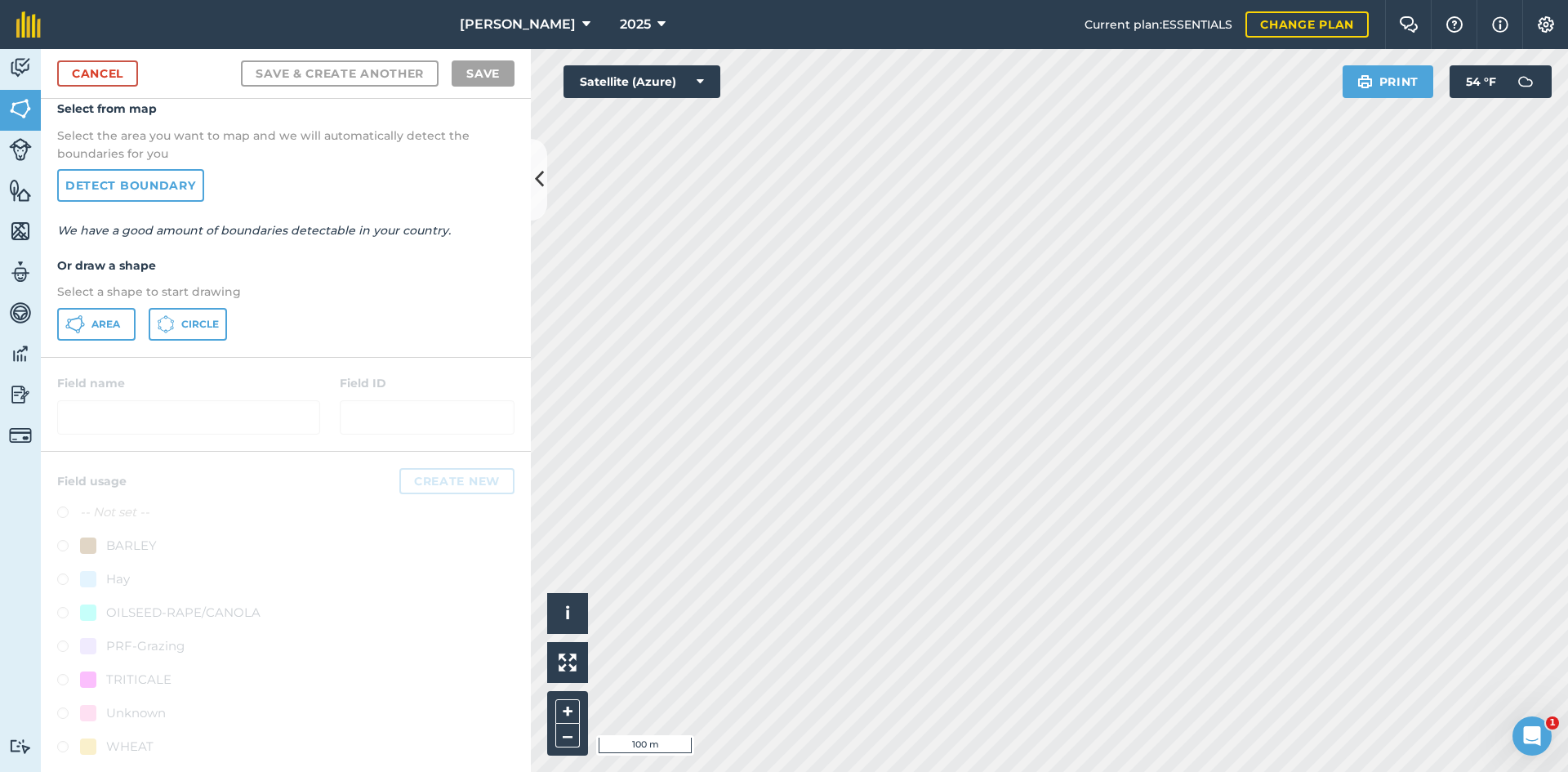
scroll to position [67, 0]
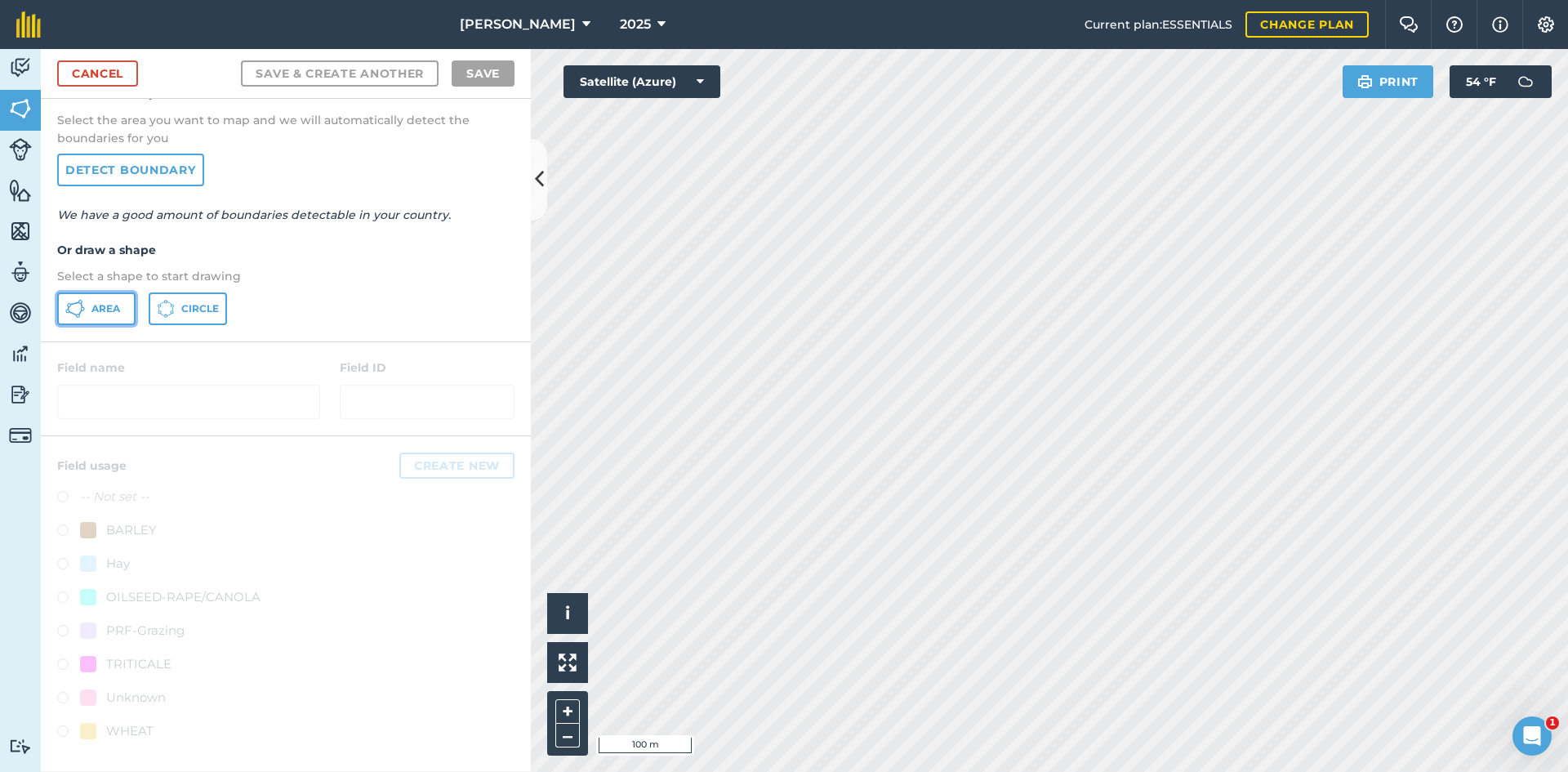
click at [108, 316] on button "Area" at bounding box center [96, 308] width 78 height 33
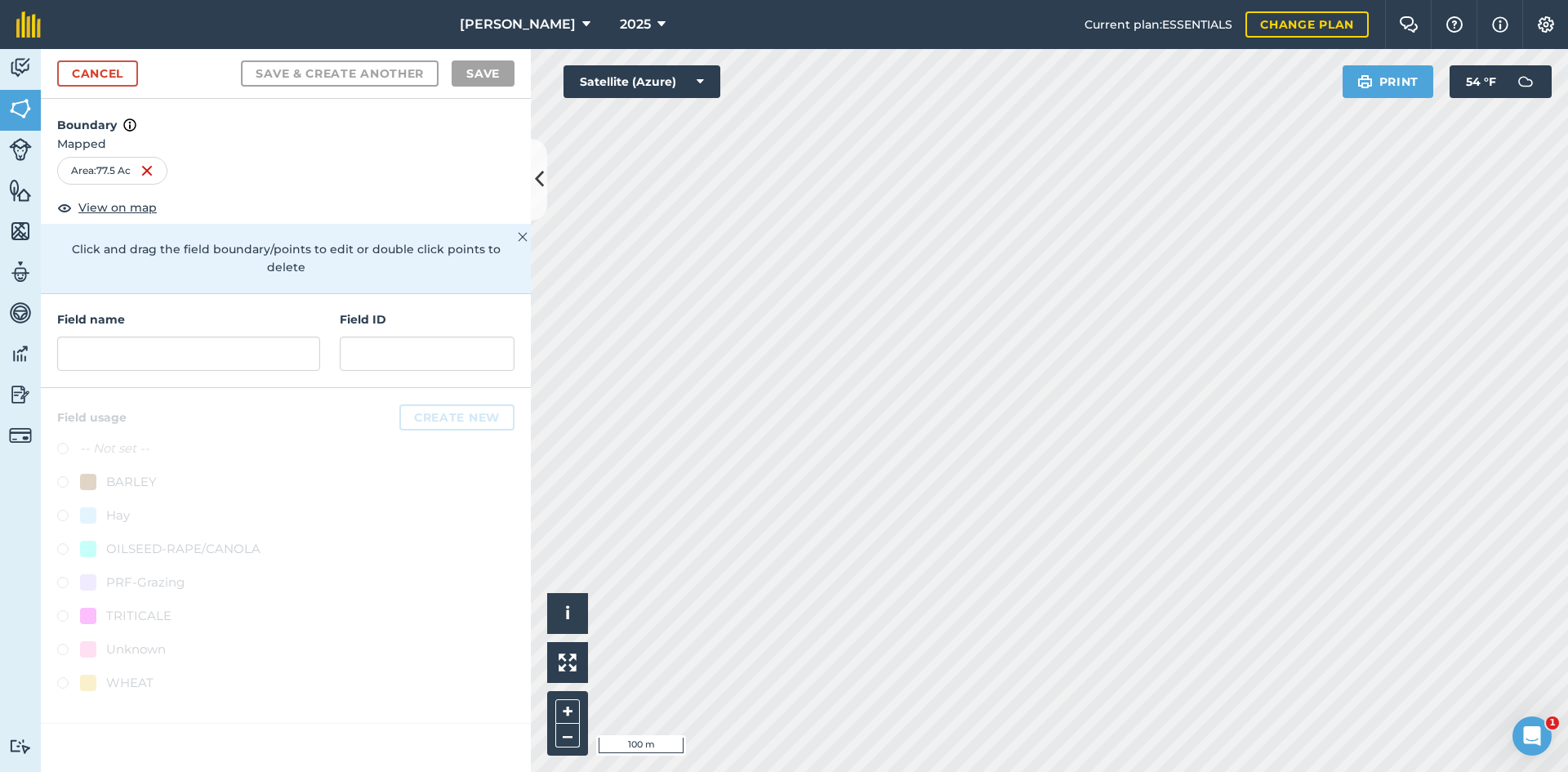
scroll to position [0, 0]
click at [221, 336] on input "text" at bounding box center [188, 353] width 263 height 35
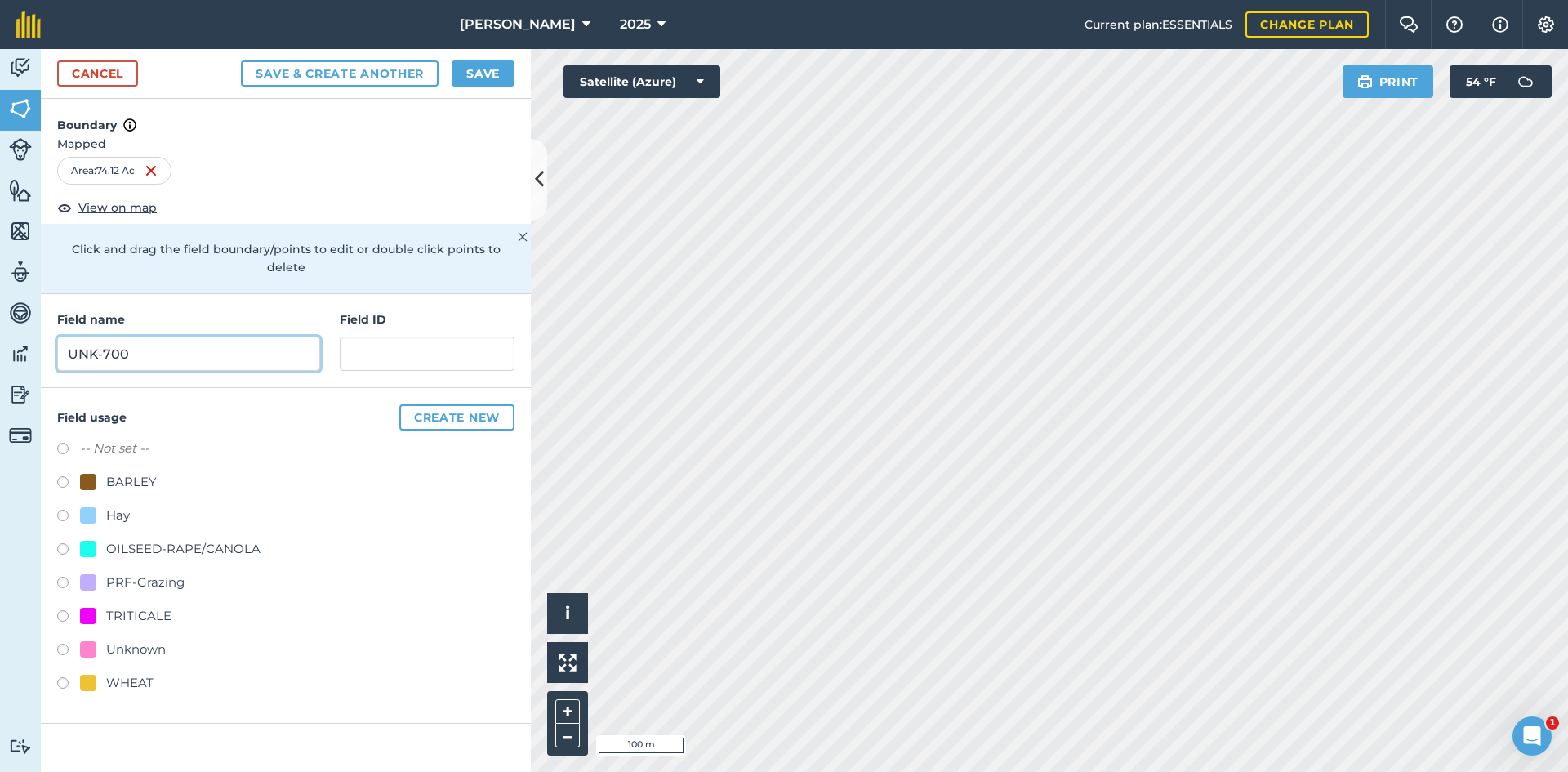
type input "UNK-700"
click at [151, 572] on div "PRF-Grazing" at bounding box center [145, 582] width 78 height 20
radio input "true"
paste input "FSA: 3330-1279-"
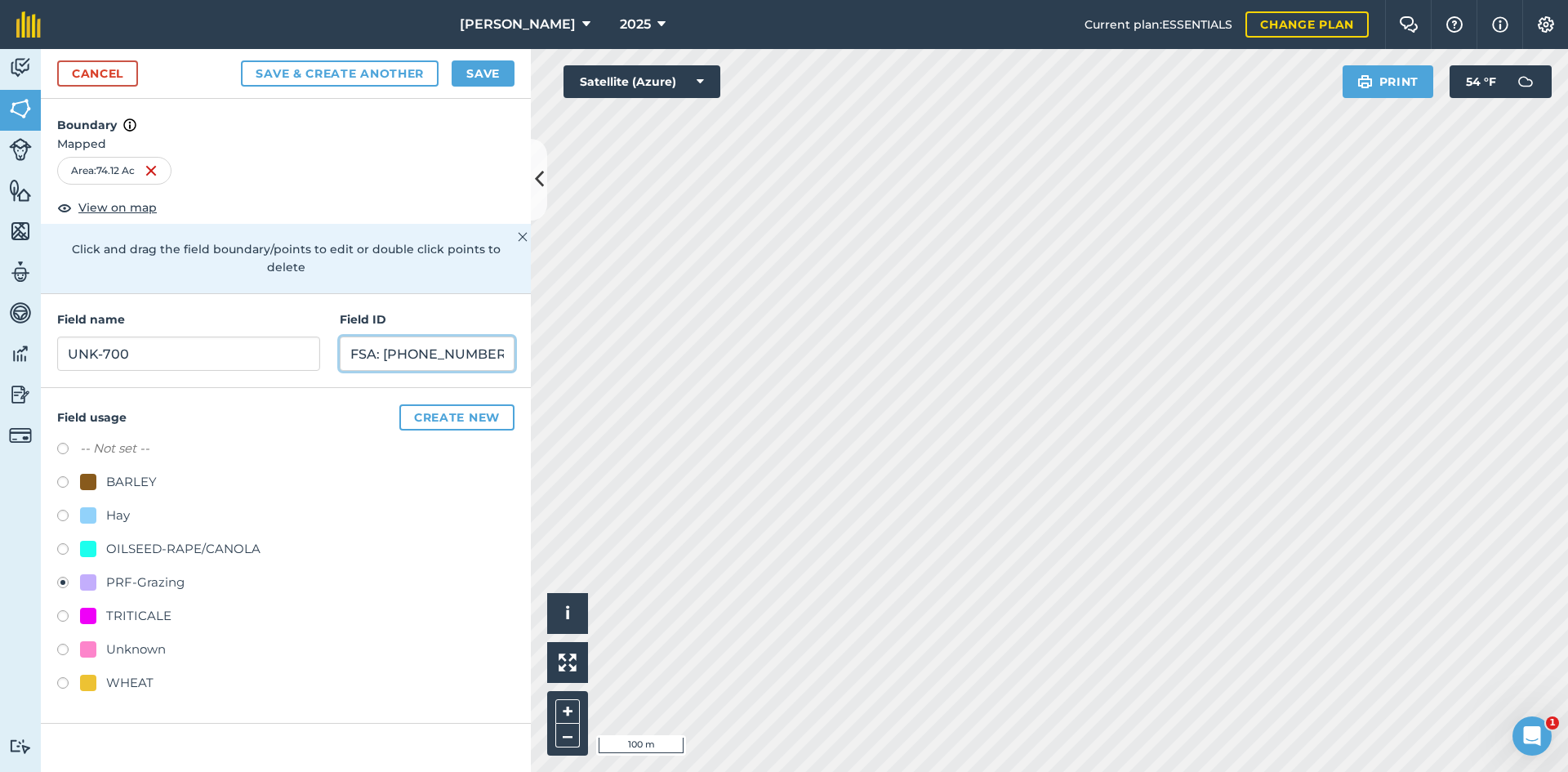
type input "FSA: [PHONE_NUMBER]"
click at [476, 65] on button "Save" at bounding box center [483, 73] width 63 height 26
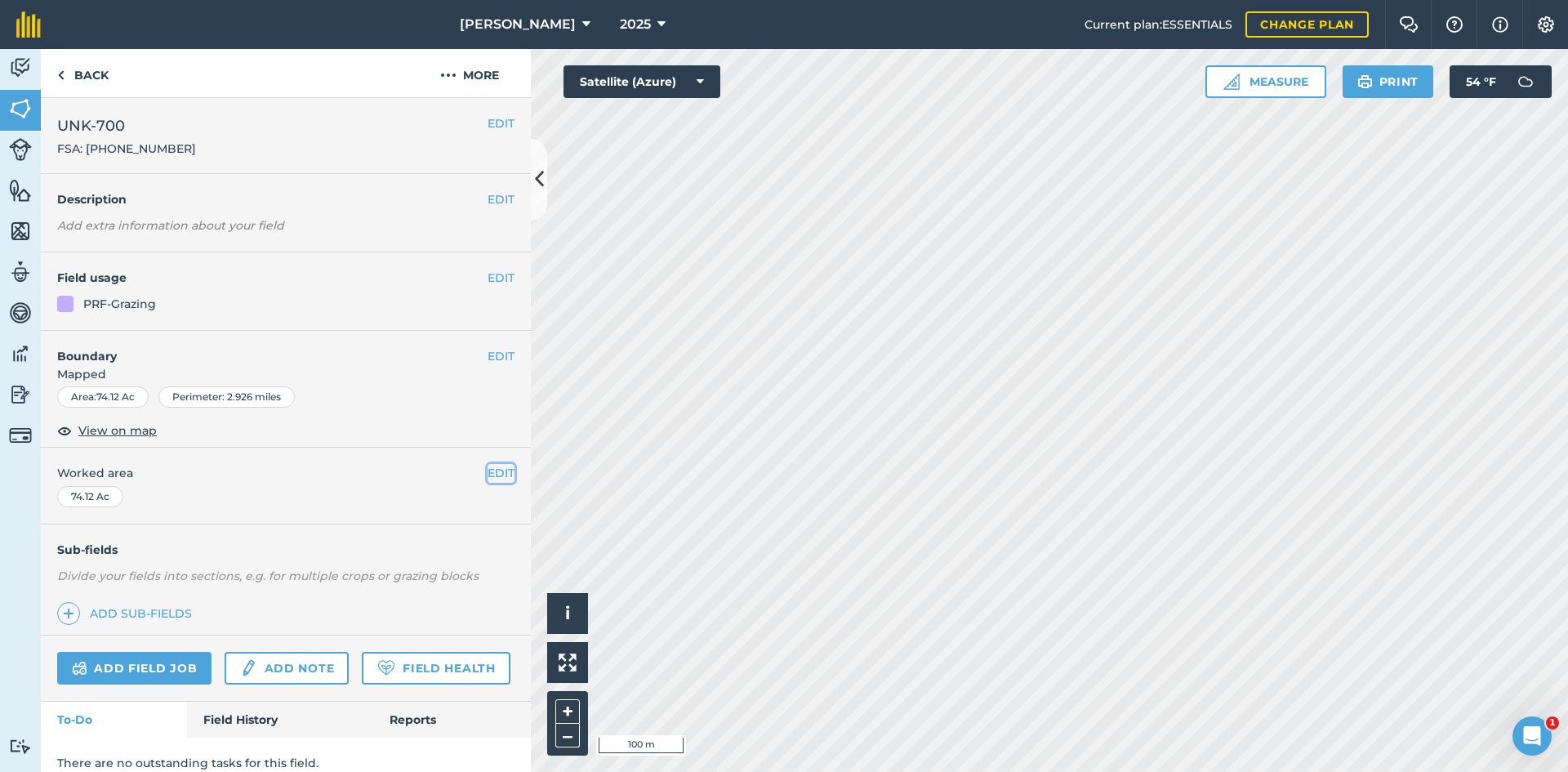
click at [487, 467] on button "EDIT" at bounding box center [500, 472] width 27 height 18
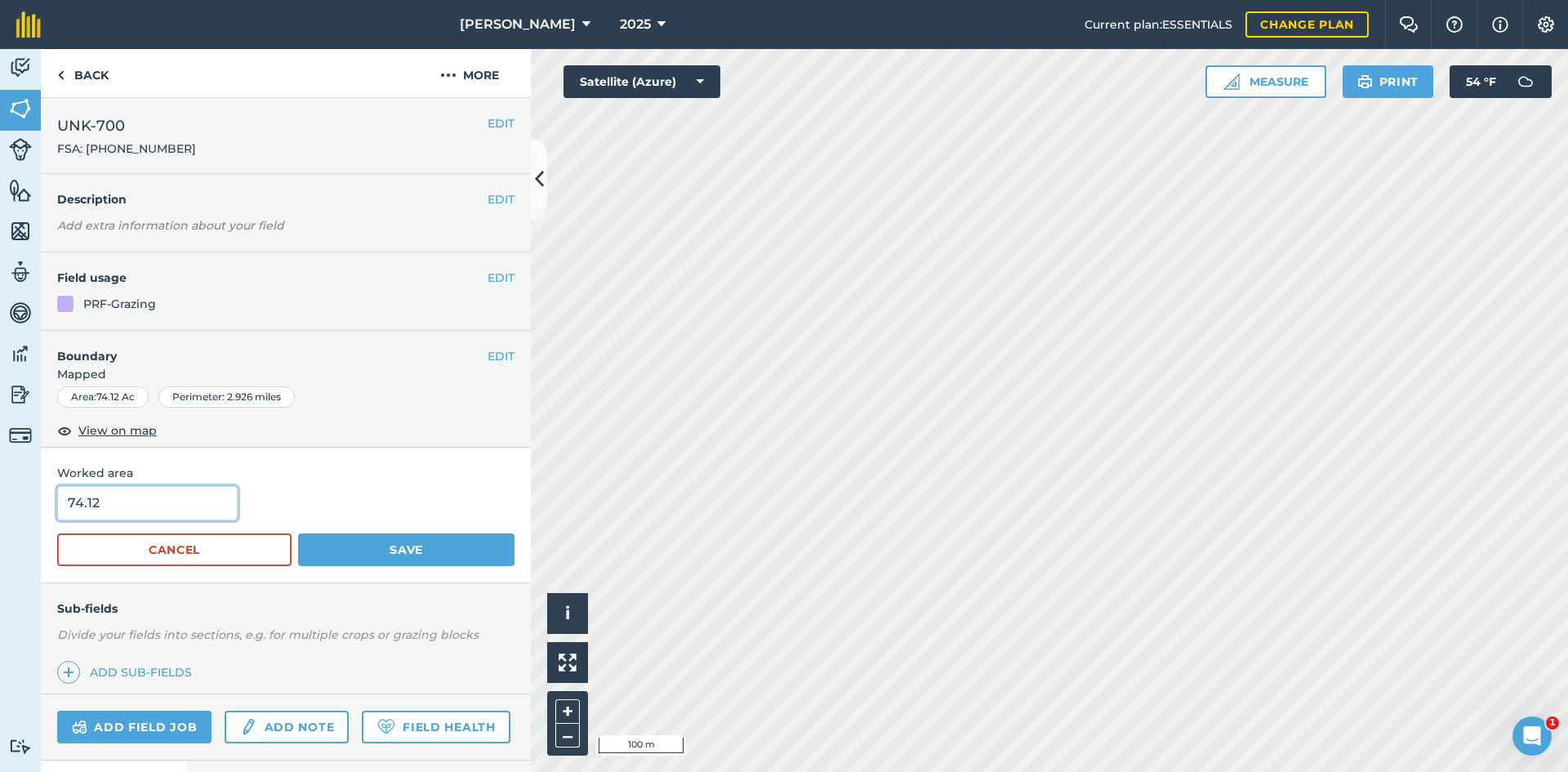
drag, startPoint x: 0, startPoint y: 503, endPoint x: -29, endPoint y: 498, distance: 29.4
click at [0, 498] on html "[PERSON_NAME] 2025 Current plan : ESSENTIALS Change plan Farm Chat Help Info Se…" at bounding box center [784, 386] width 1568 height 772
type input "70.21"
click at [392, 548] on button "Save" at bounding box center [405, 549] width 216 height 33
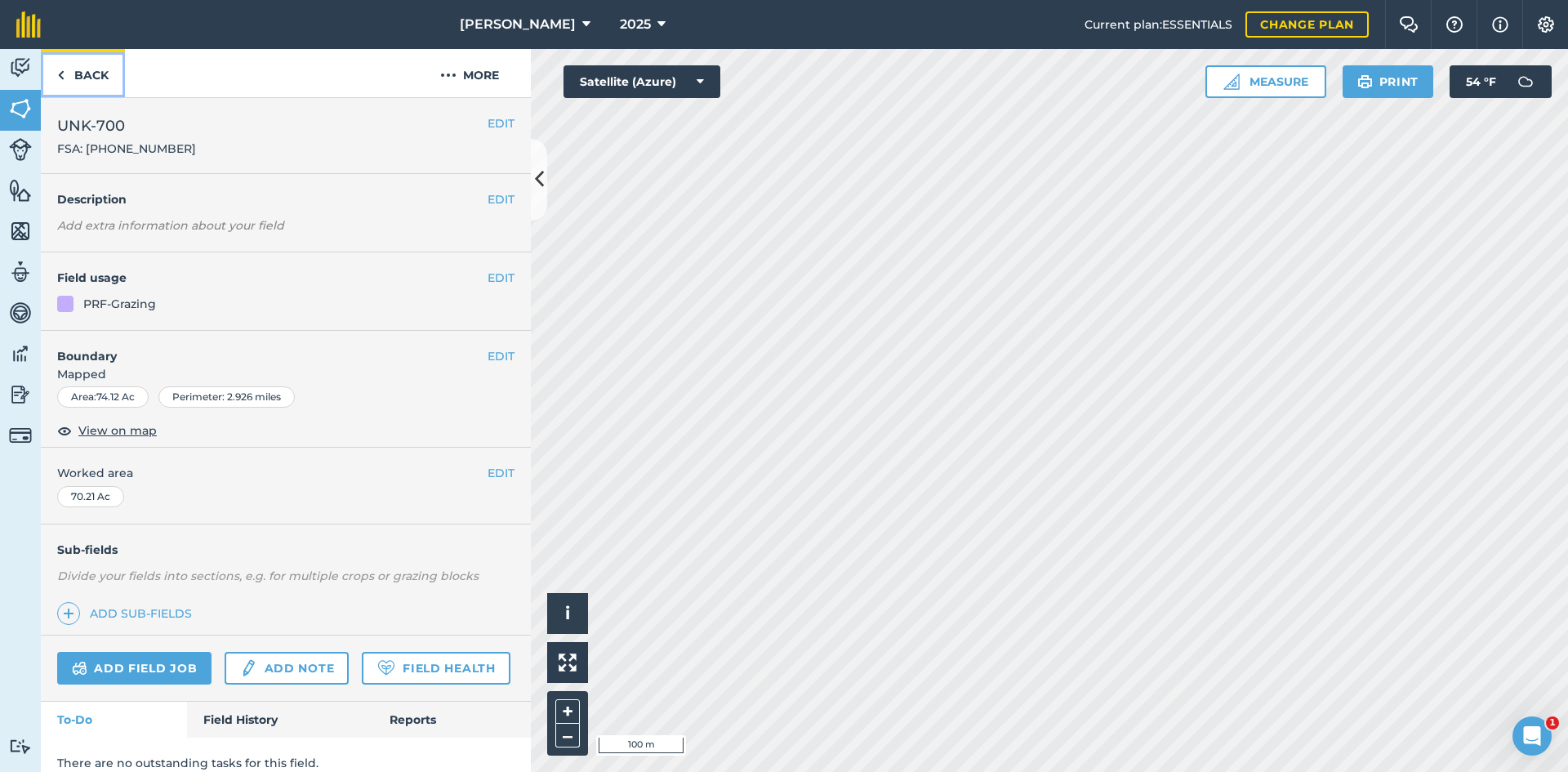
click at [101, 70] on link "Back" at bounding box center [82, 73] width 84 height 48
click at [457, 272] on h4 "Field usage" at bounding box center [272, 277] width 430 height 18
click at [505, 270] on div "EDIT Field usage Unknown" at bounding box center [285, 291] width 490 height 78
click at [492, 275] on button "EDIT" at bounding box center [500, 277] width 27 height 18
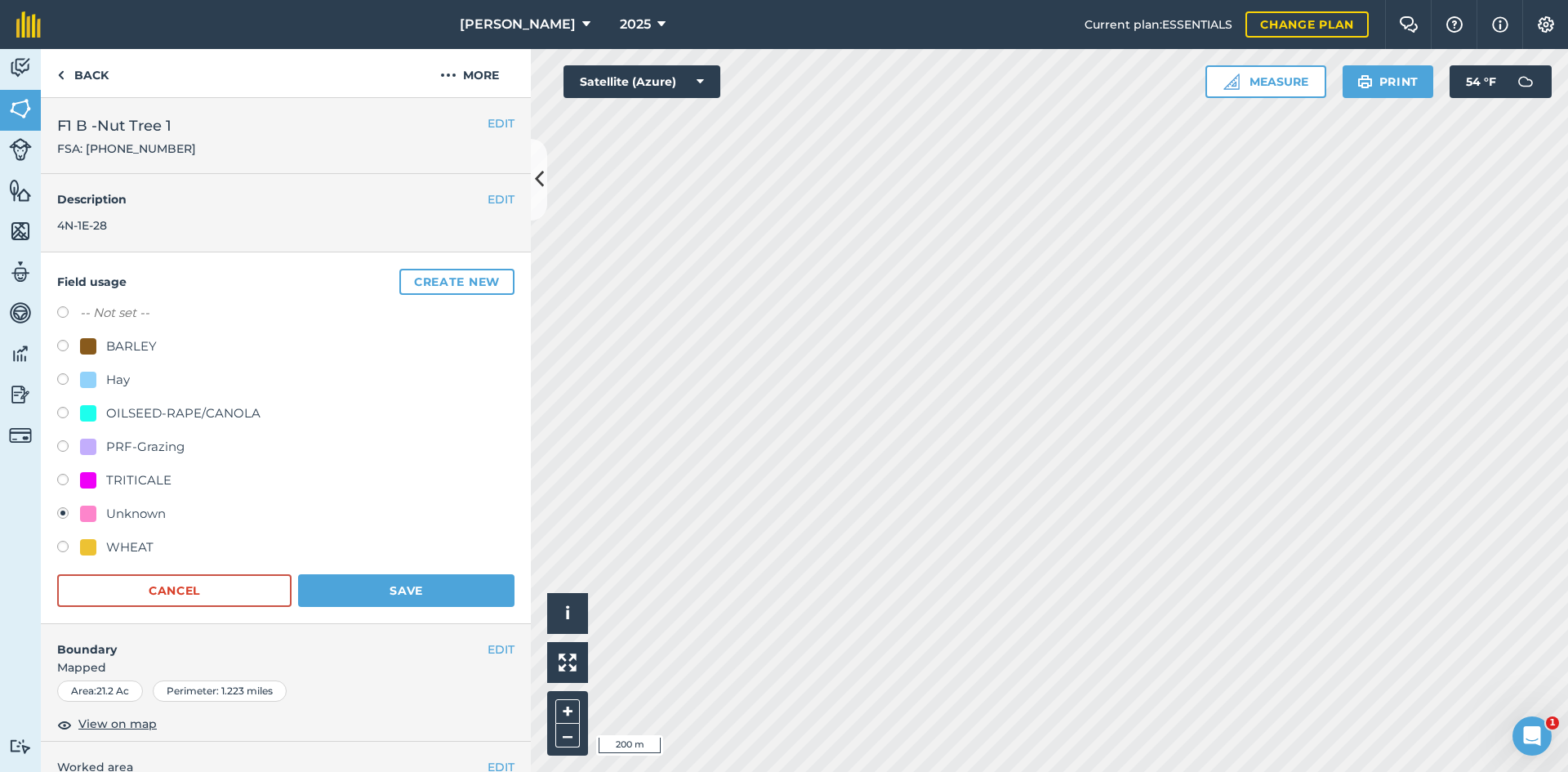
click at [147, 445] on div "PRF-Grazing" at bounding box center [145, 447] width 78 height 20
radio input "true"
radio input "false"
click at [384, 587] on button "Save" at bounding box center [405, 590] width 216 height 33
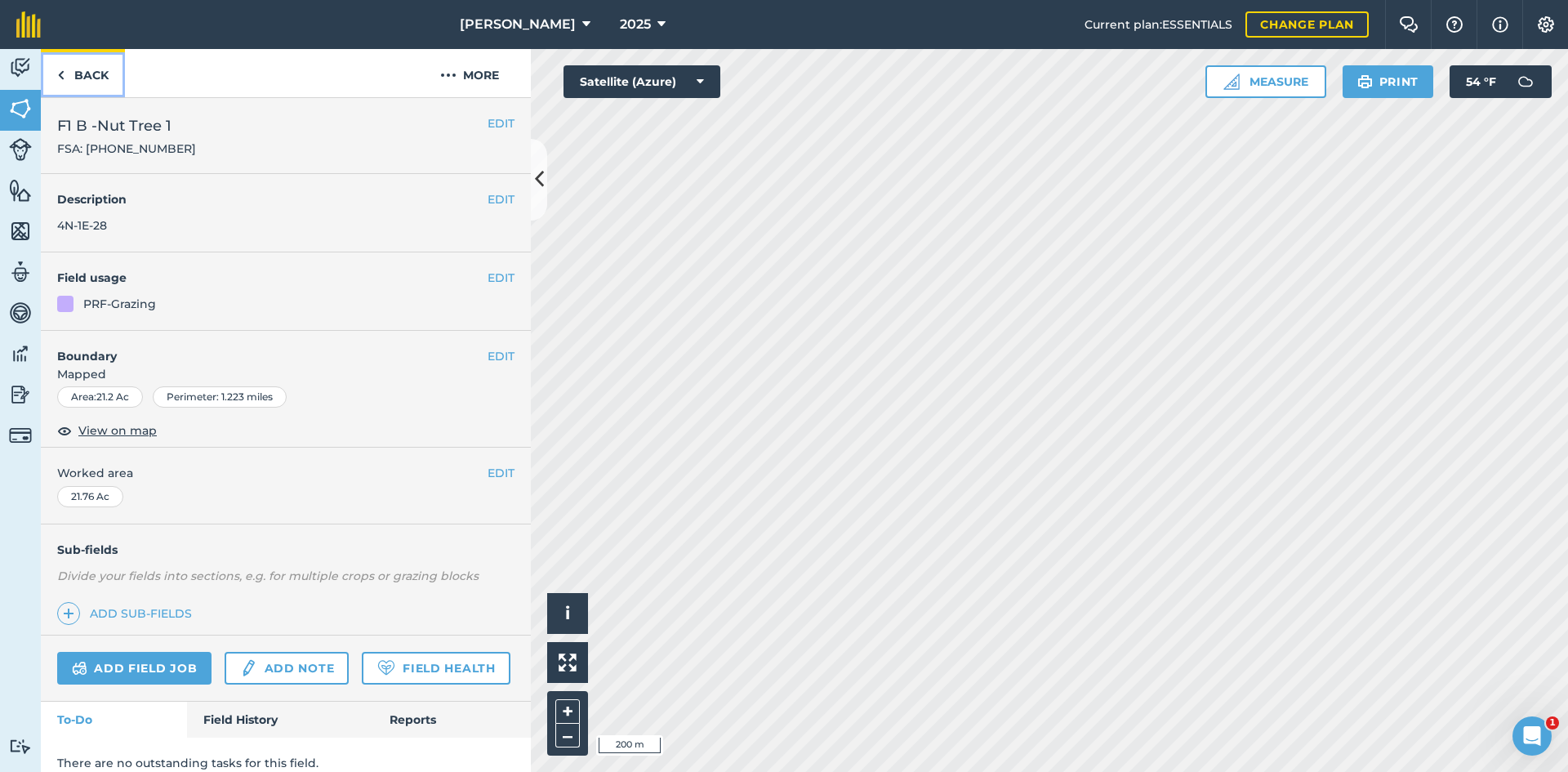
click at [84, 76] on link "Back" at bounding box center [82, 73] width 84 height 48
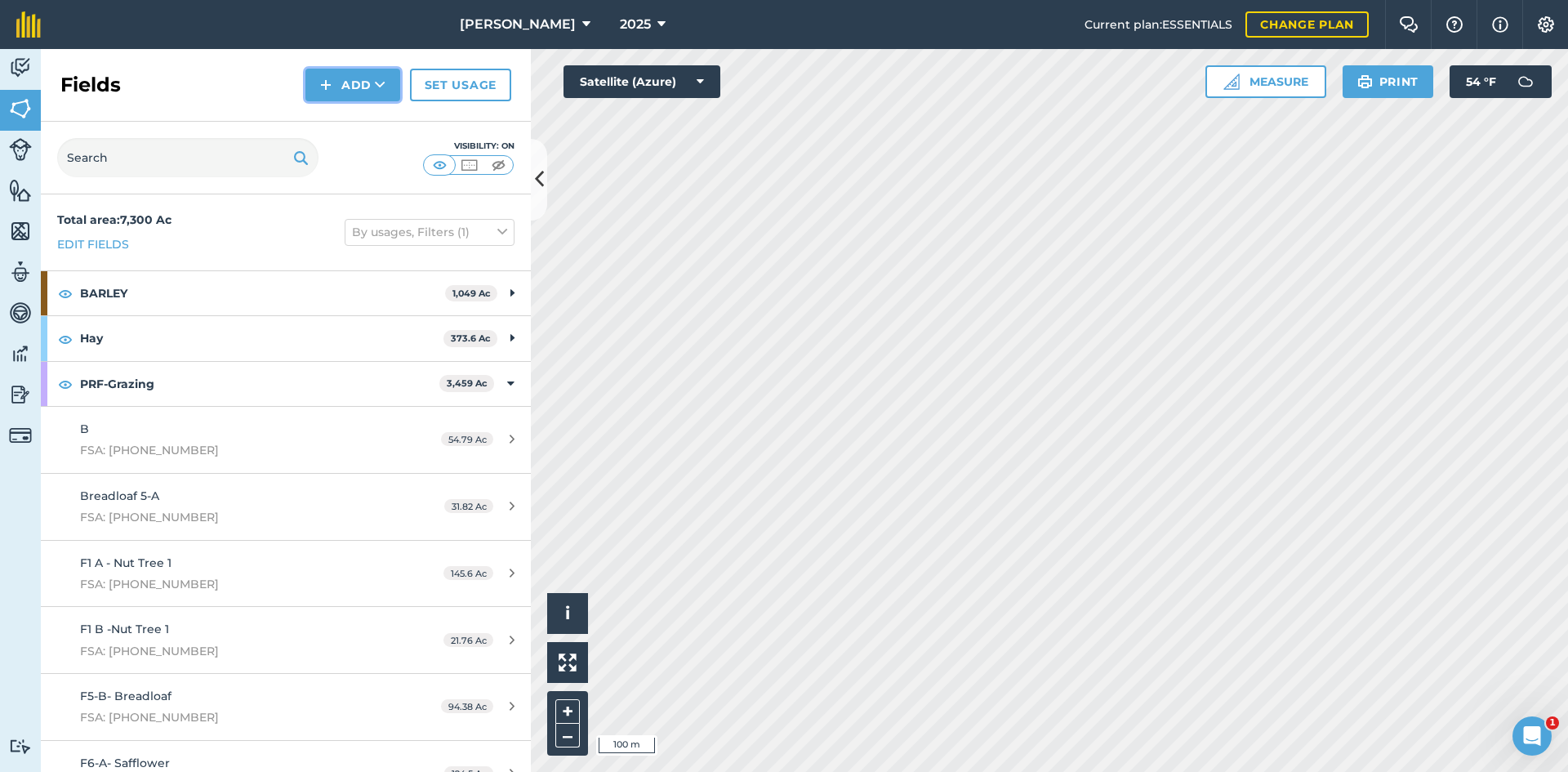
click at [348, 86] on button "Add" at bounding box center [353, 85] width 95 height 33
click at [348, 122] on link "Draw" at bounding box center [352, 121] width 90 height 35
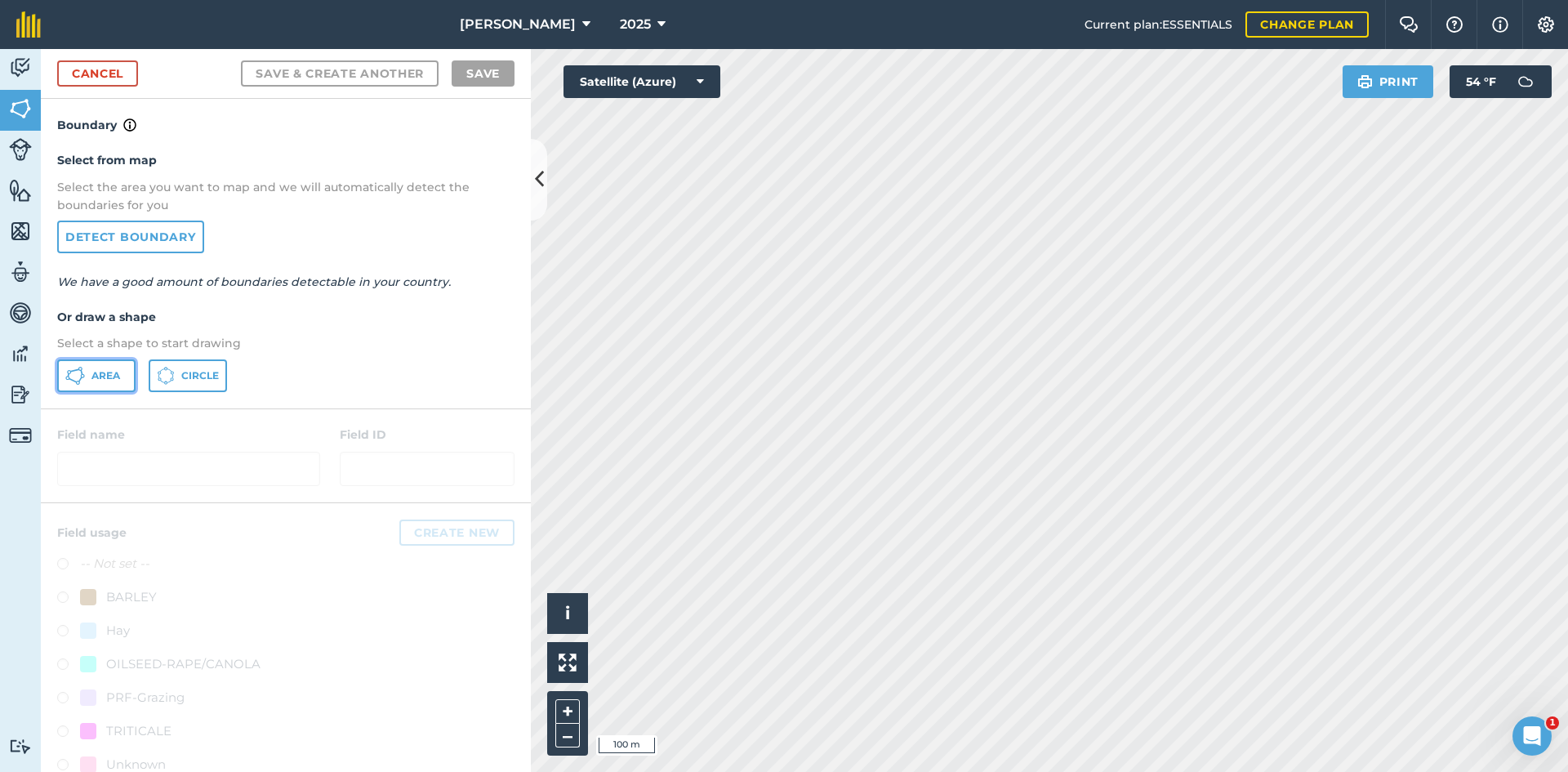
click at [91, 379] on button "Area" at bounding box center [96, 375] width 78 height 33
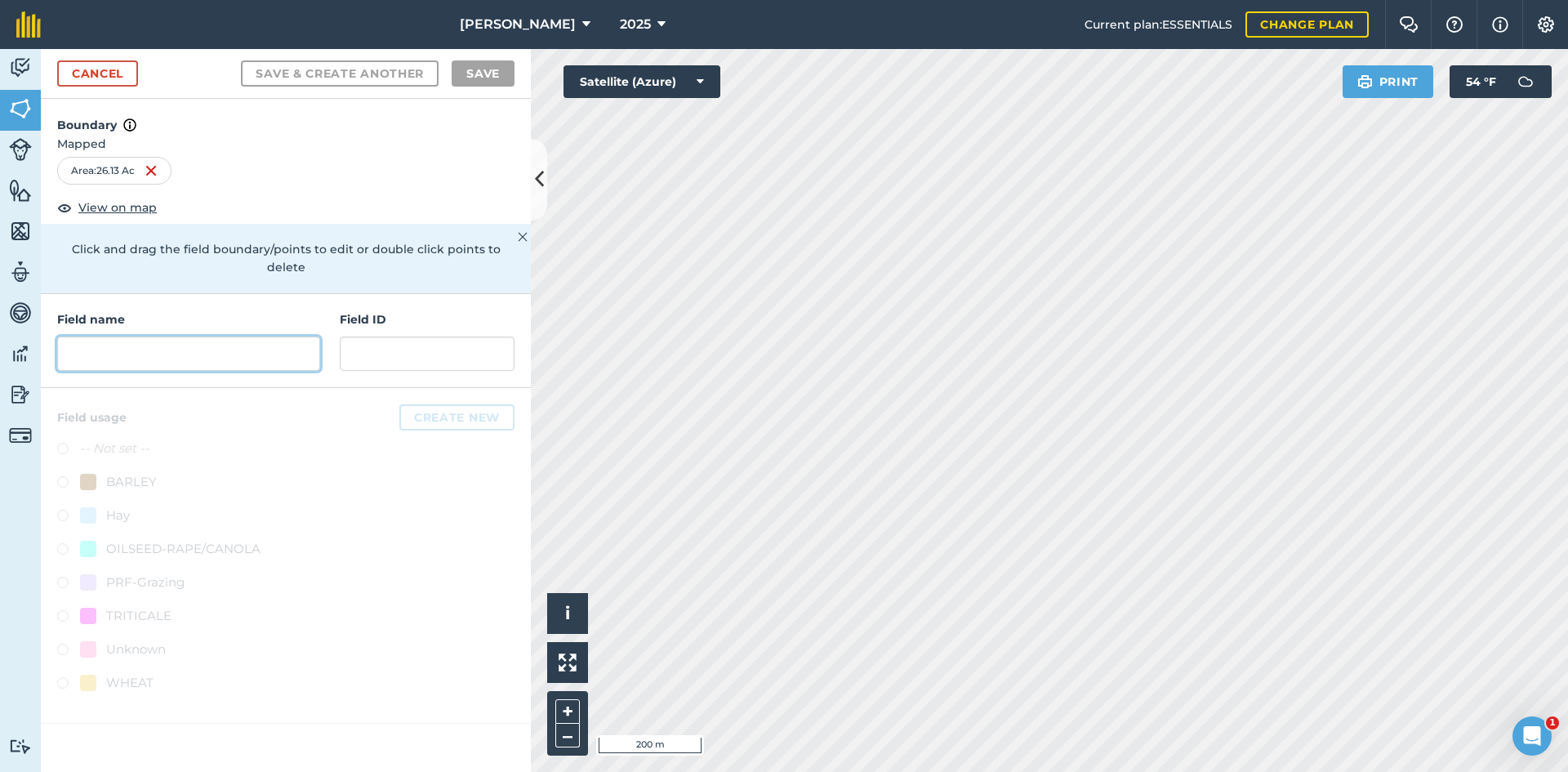
click at [218, 339] on input "text" at bounding box center [188, 353] width 263 height 35
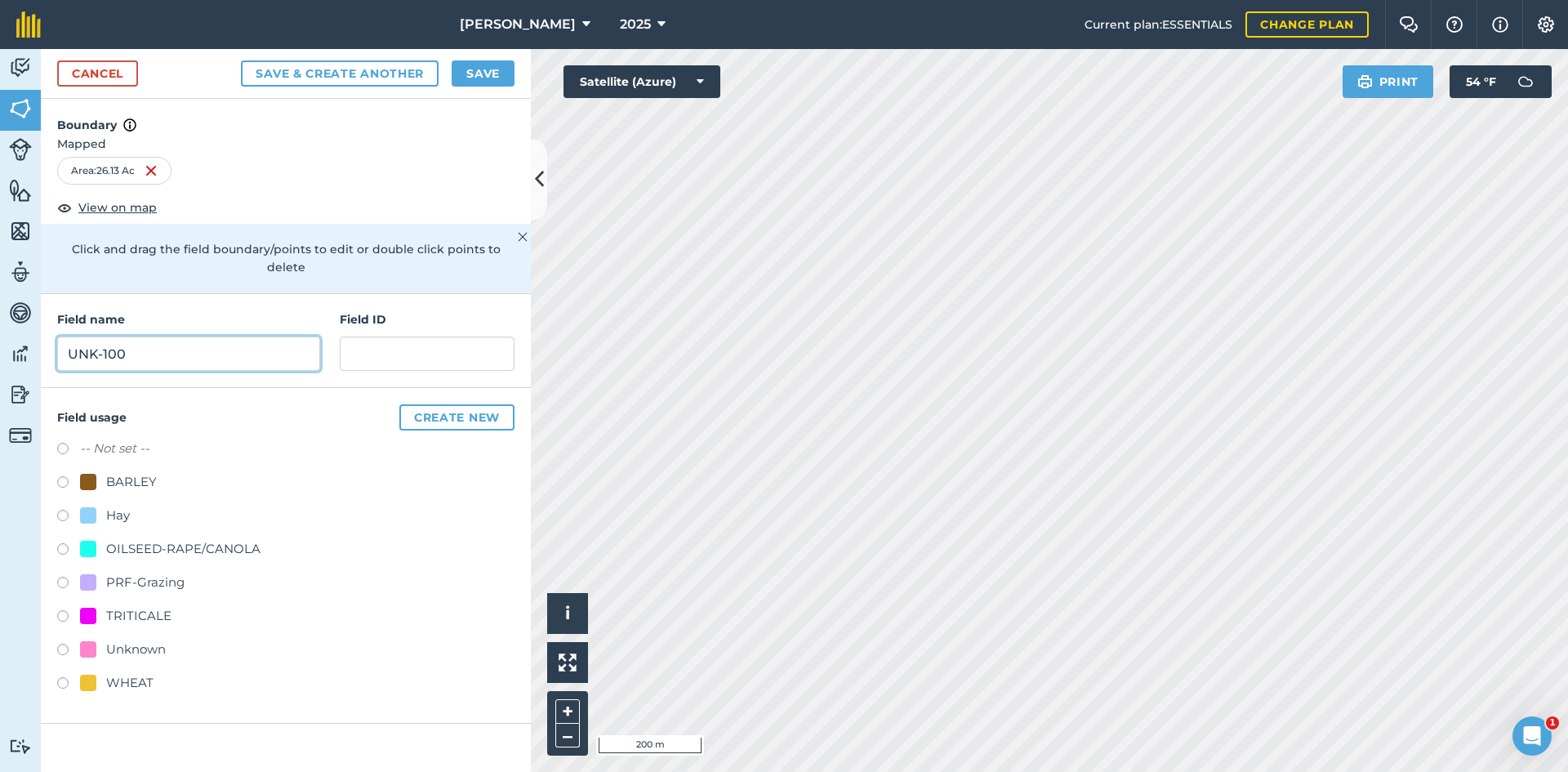
type input "UNK-100"
click at [167, 572] on div "PRF-Grazing" at bounding box center [145, 582] width 78 height 20
radio input "true"
click at [387, 336] on input "text" at bounding box center [426, 353] width 175 height 35
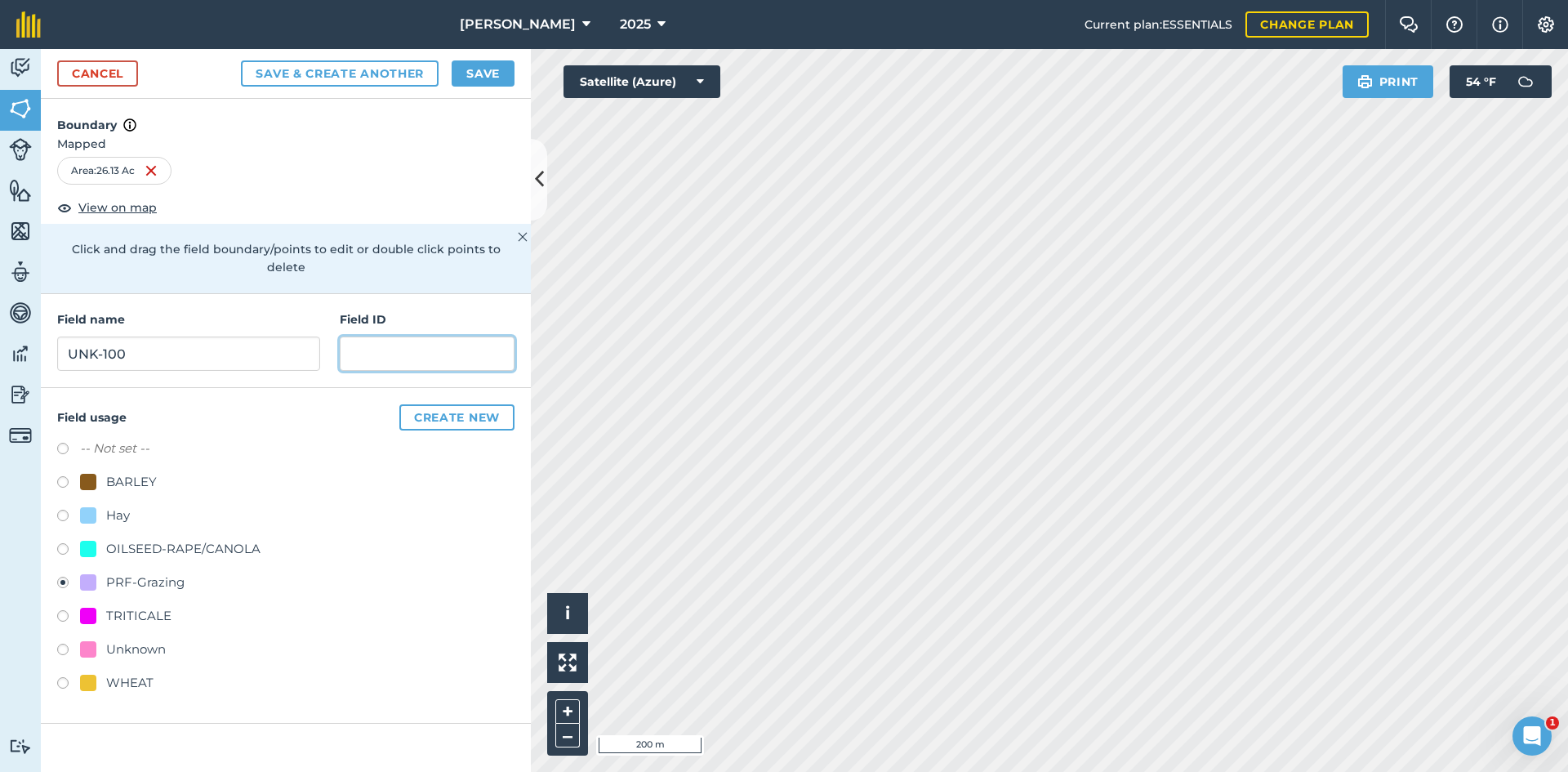
paste input "FSA: 3330-1279-"
type input "FSA: [PHONE_NUMBER]"
click at [482, 74] on button "Save" at bounding box center [483, 73] width 63 height 26
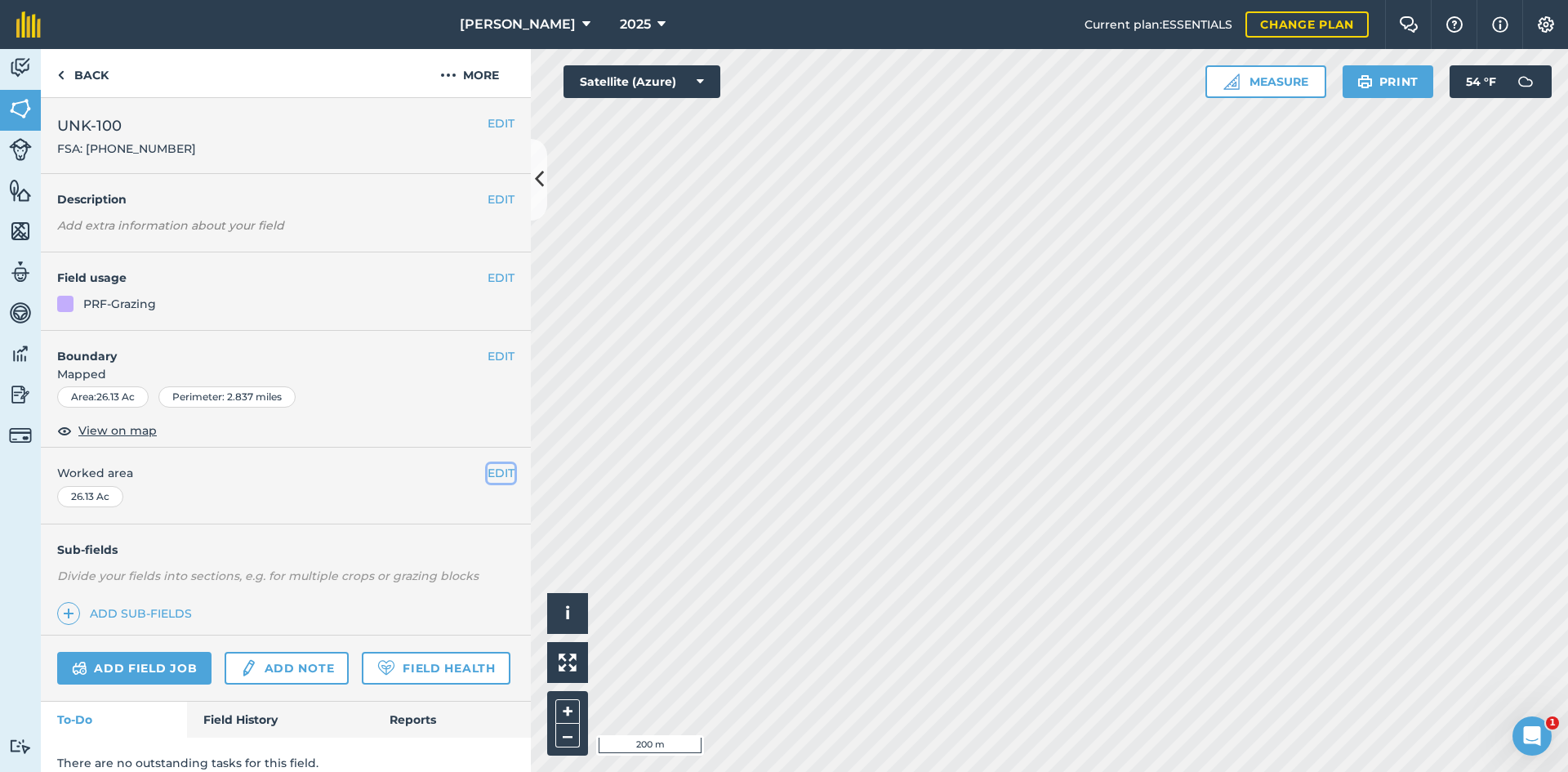
click at [496, 471] on button "EDIT" at bounding box center [500, 472] width 27 height 18
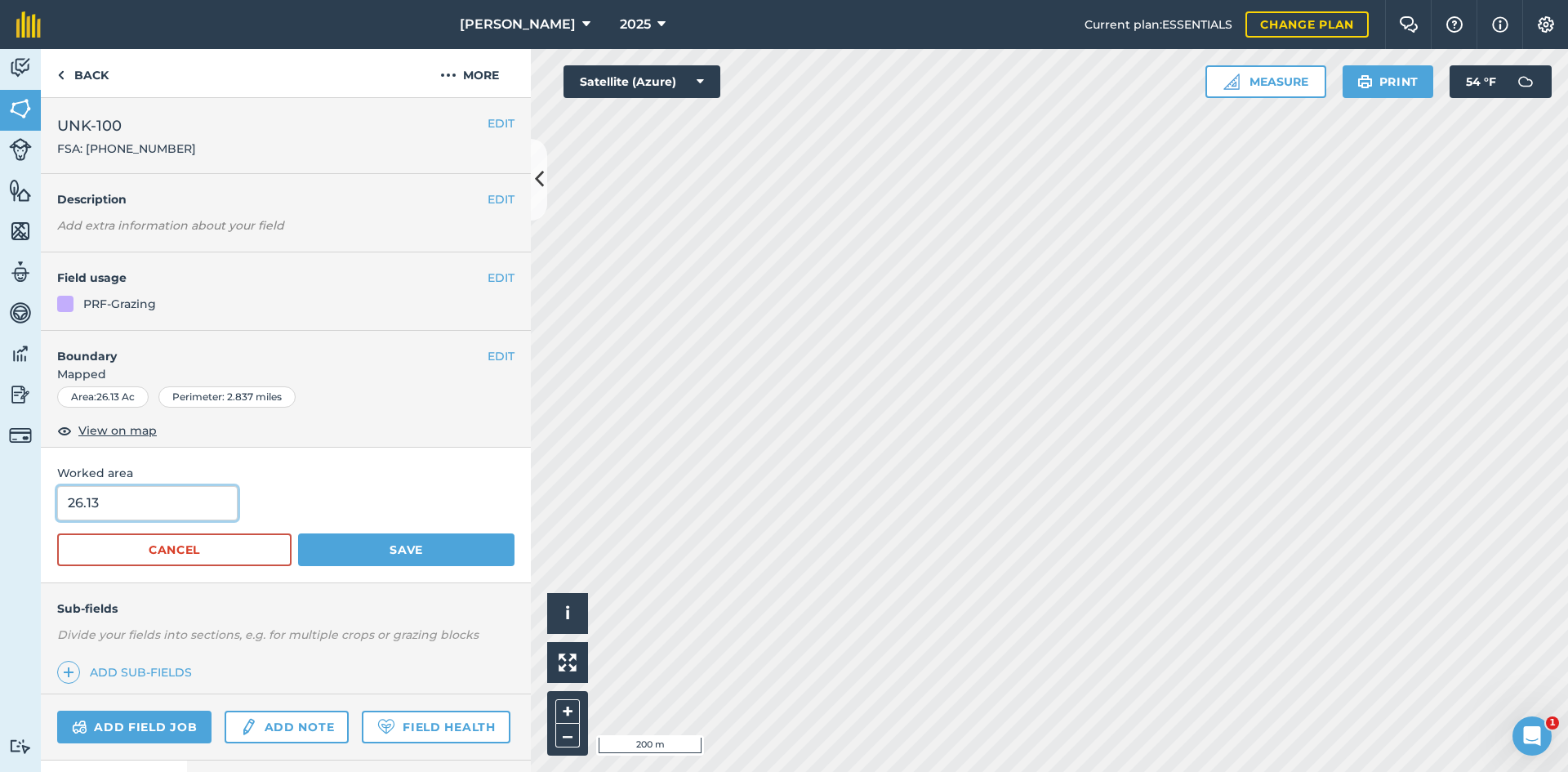
drag, startPoint x: 126, startPoint y: 502, endPoint x: 40, endPoint y: 492, distance: 86.6
click at [68, 497] on input "26.13" at bounding box center [147, 503] width 180 height 35
type input "23.01"
click at [439, 552] on button "Save" at bounding box center [405, 549] width 216 height 33
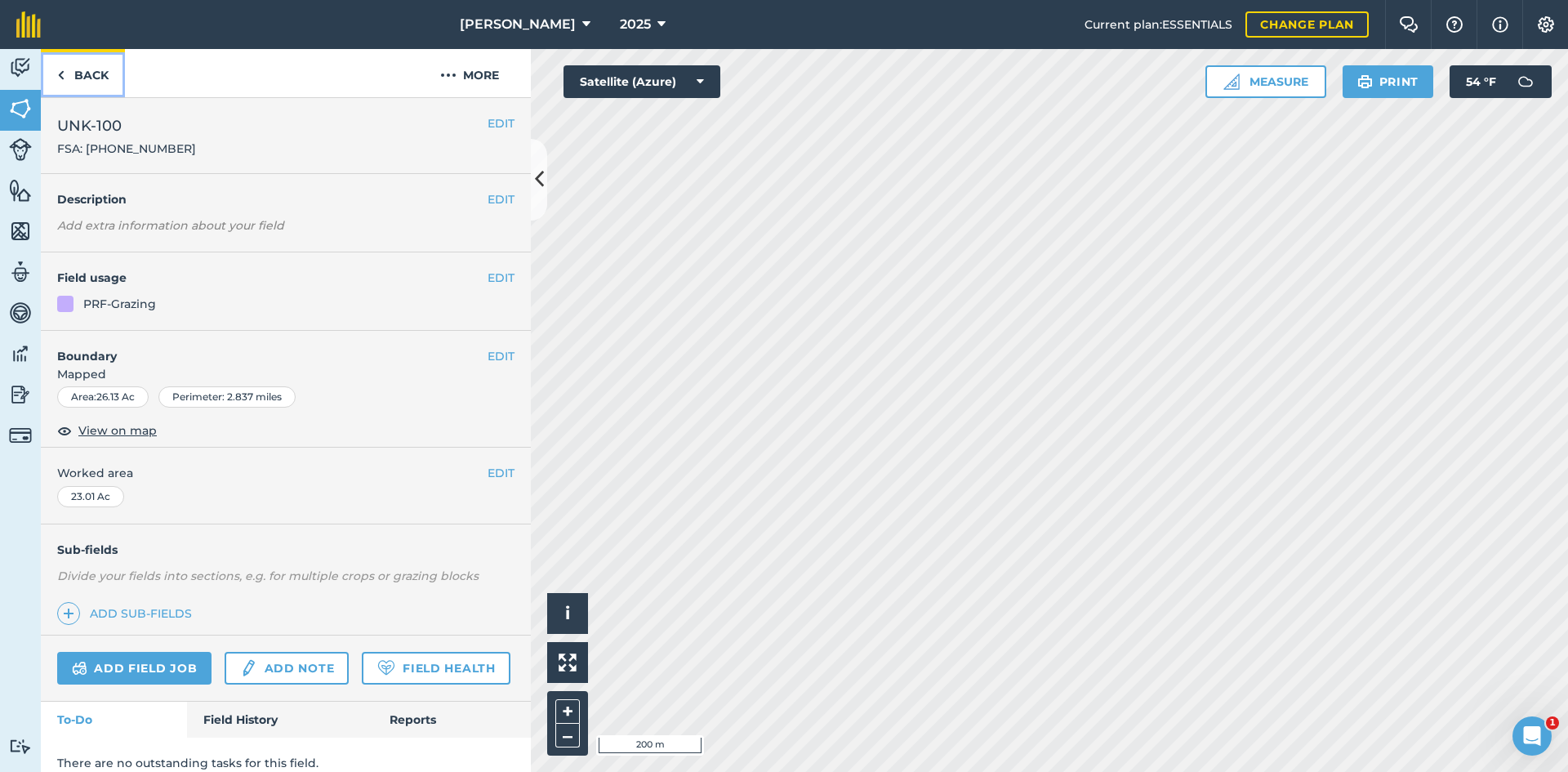
click at [92, 81] on link "Back" at bounding box center [82, 73] width 84 height 48
click at [488, 352] on button "EDIT" at bounding box center [500, 356] width 27 height 18
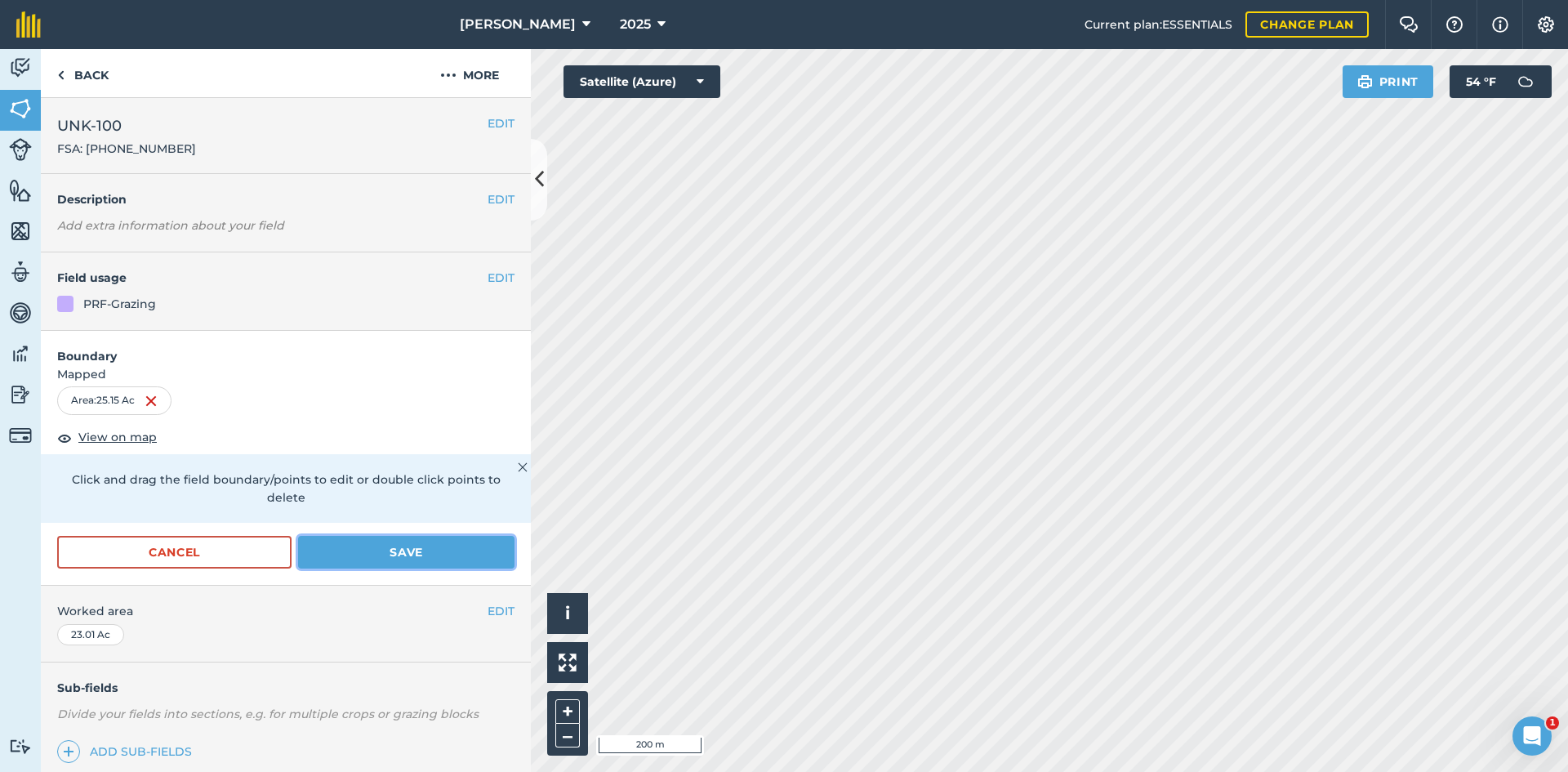
click at [425, 560] on button "Save" at bounding box center [405, 551] width 216 height 33
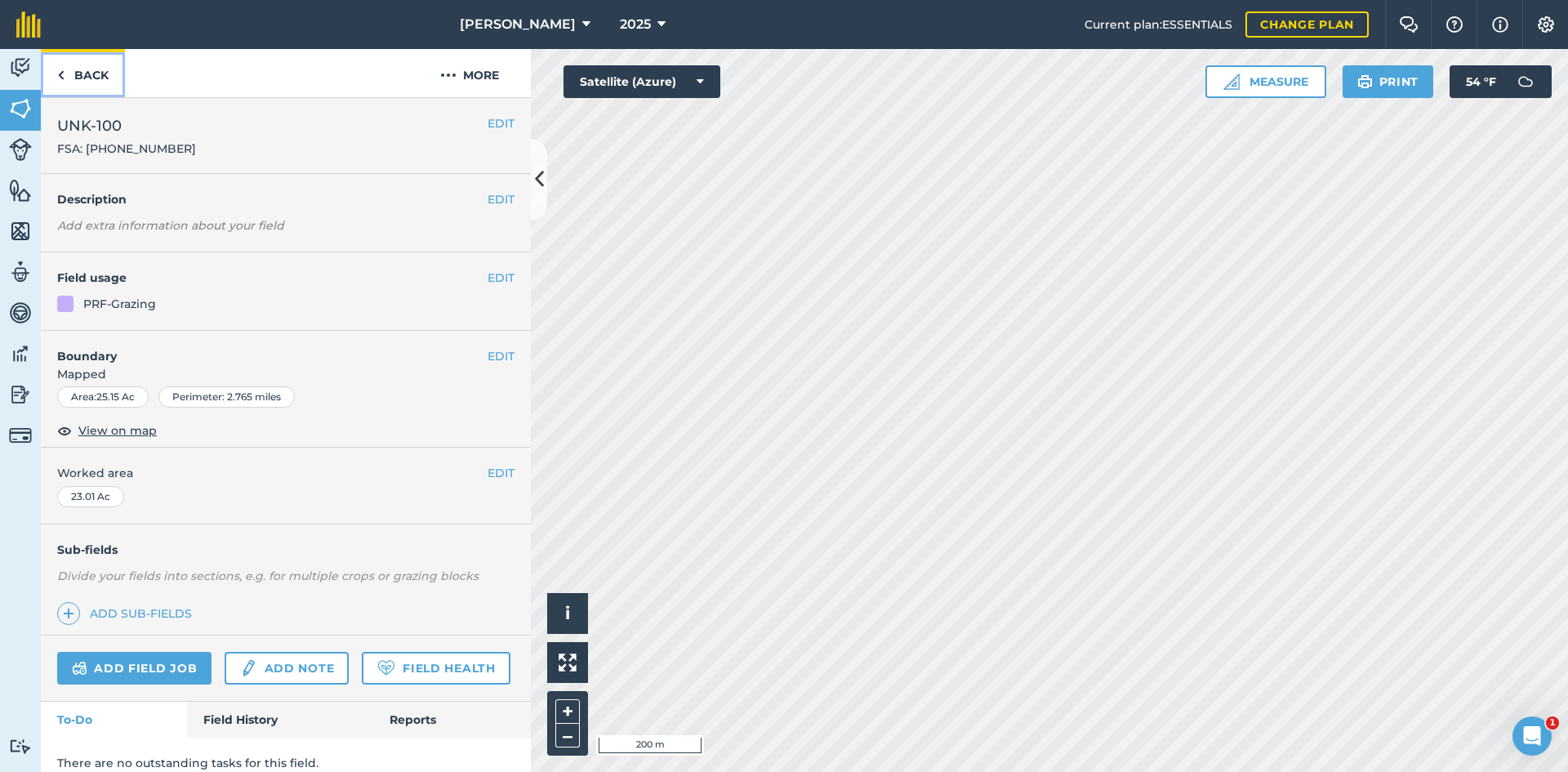
click at [96, 69] on link "Back" at bounding box center [82, 73] width 84 height 48
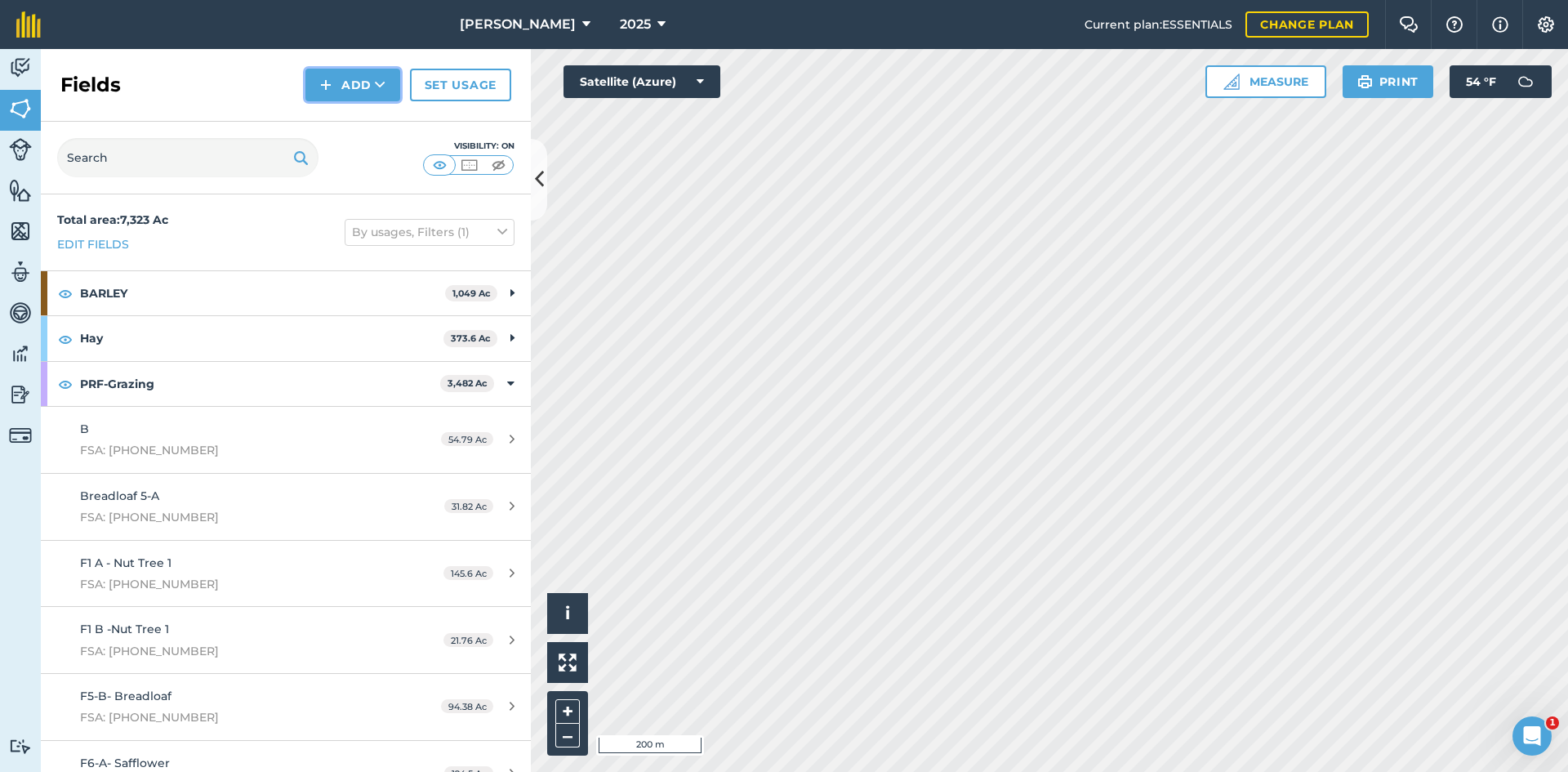
click at [370, 86] on button "Add" at bounding box center [353, 85] width 95 height 33
click at [350, 111] on link "Draw" at bounding box center [352, 121] width 90 height 35
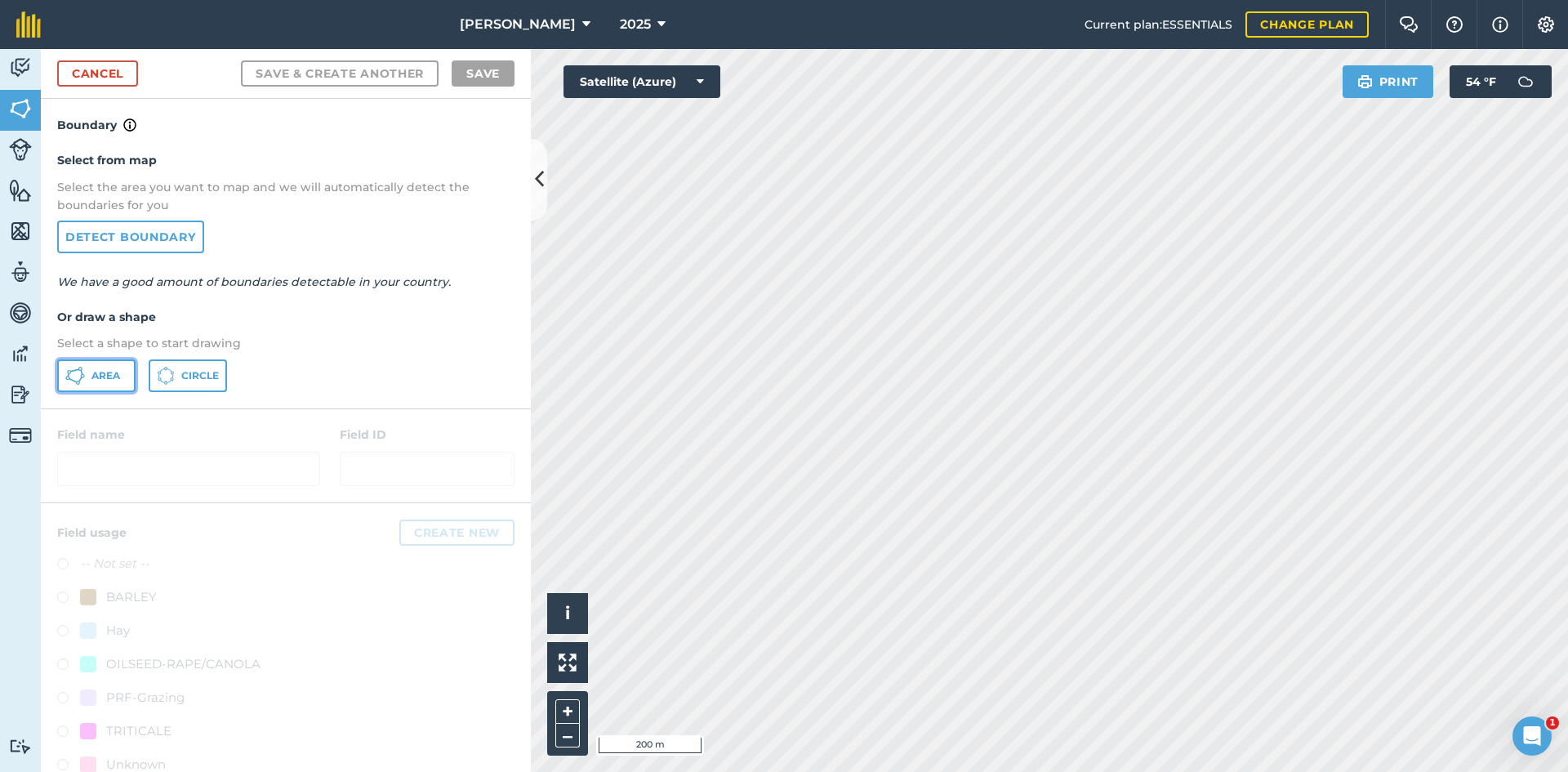
click at [63, 368] on button "Area" at bounding box center [96, 375] width 78 height 33
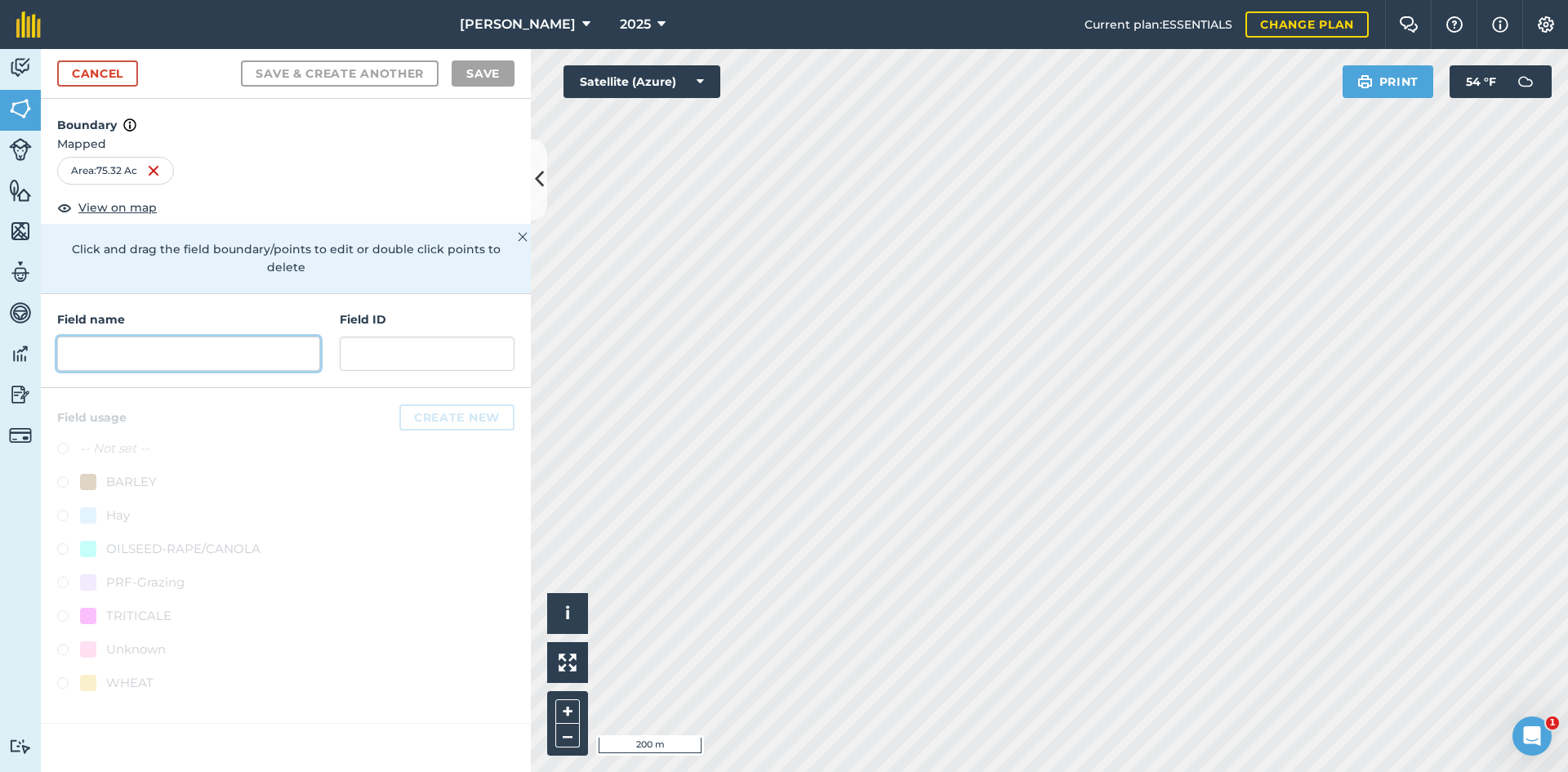
click at [186, 336] on input "text" at bounding box center [188, 353] width 263 height 35
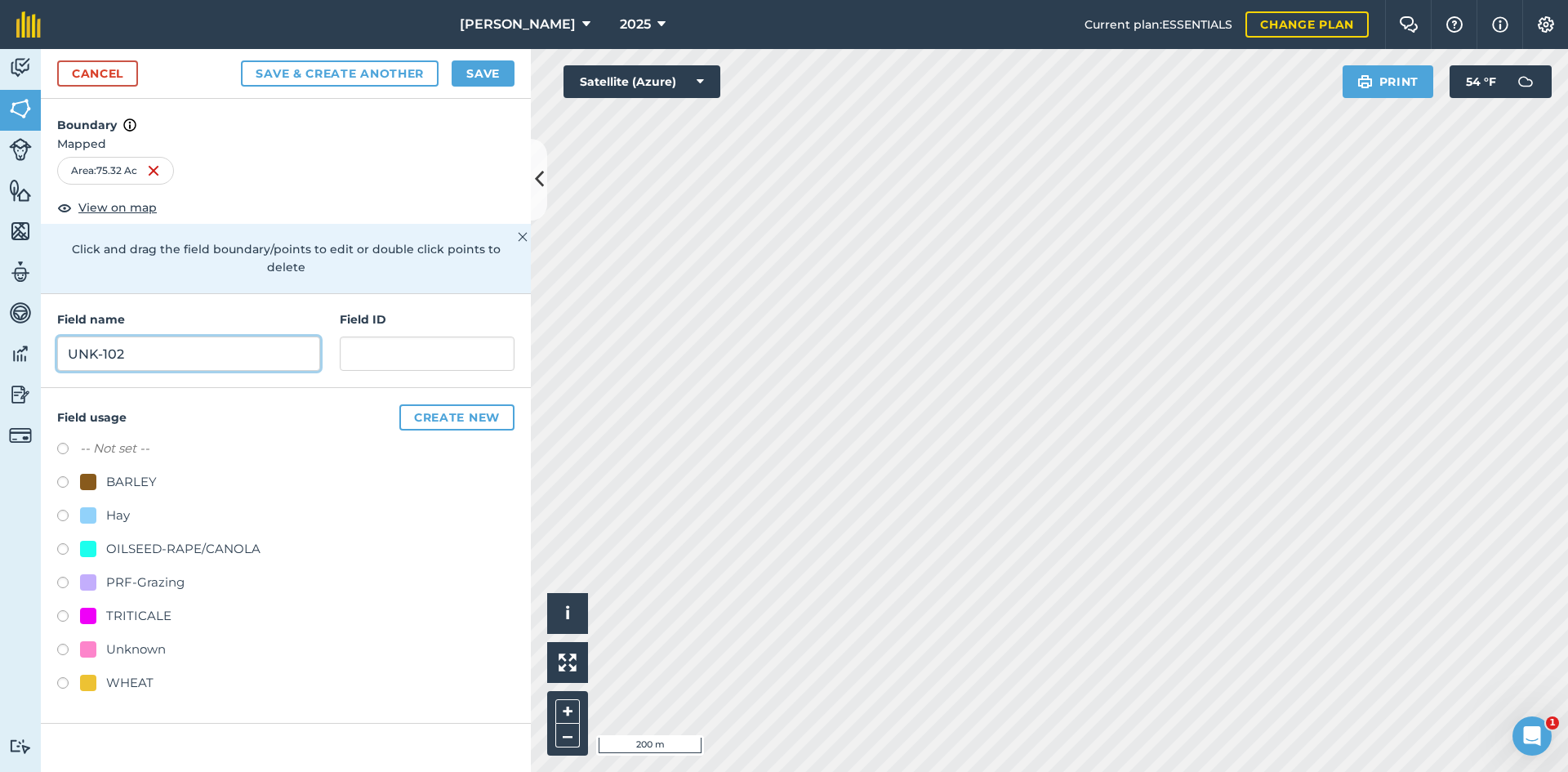
type input "UNK-102"
click at [170, 572] on div "PRF-Grazing" at bounding box center [145, 582] width 78 height 20
radio input "true"
paste input "FSA: 3330-1279-"
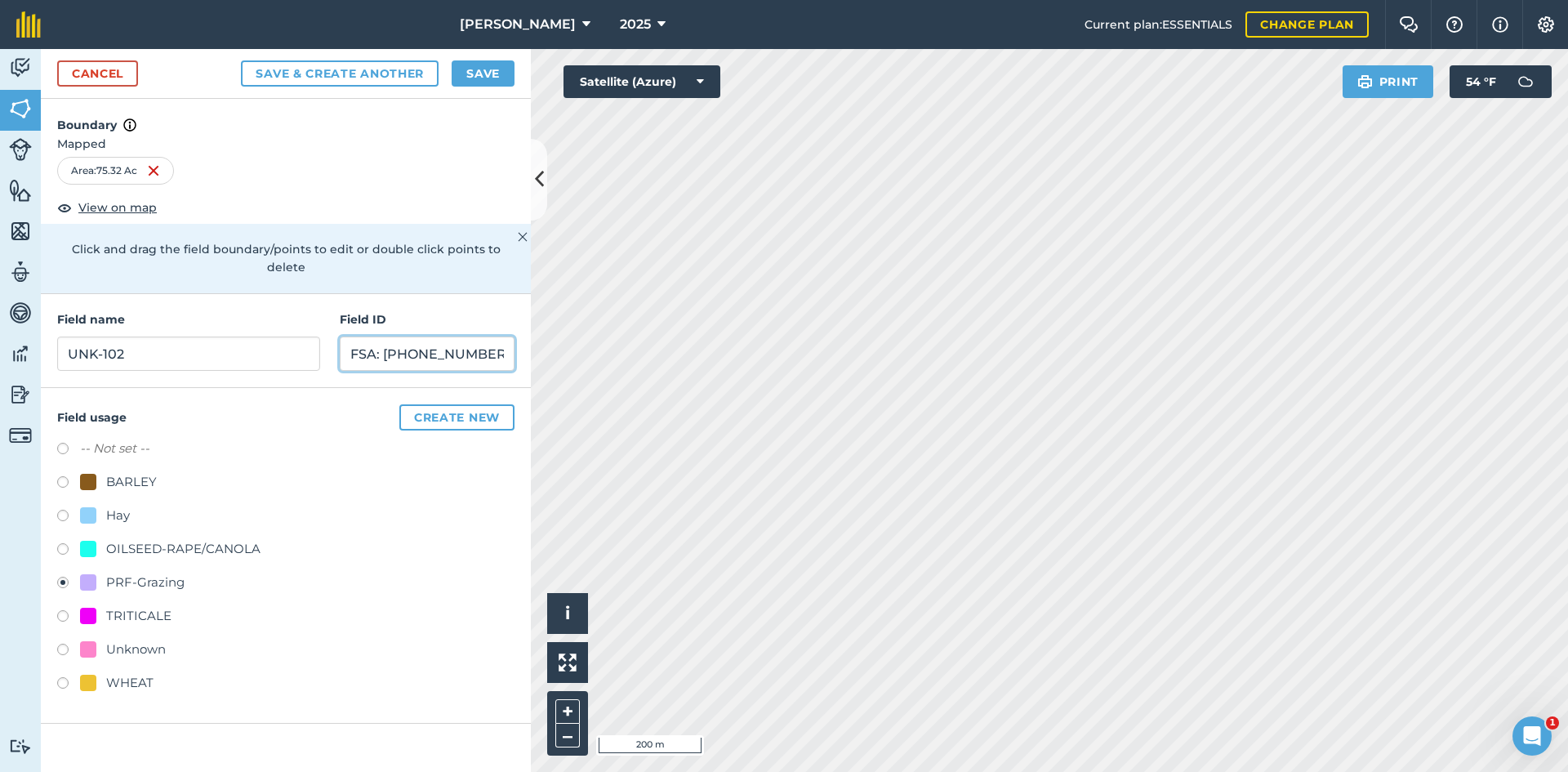
type input "FSA: [PHONE_NUMBER]"
click at [506, 67] on button "Save" at bounding box center [483, 73] width 63 height 26
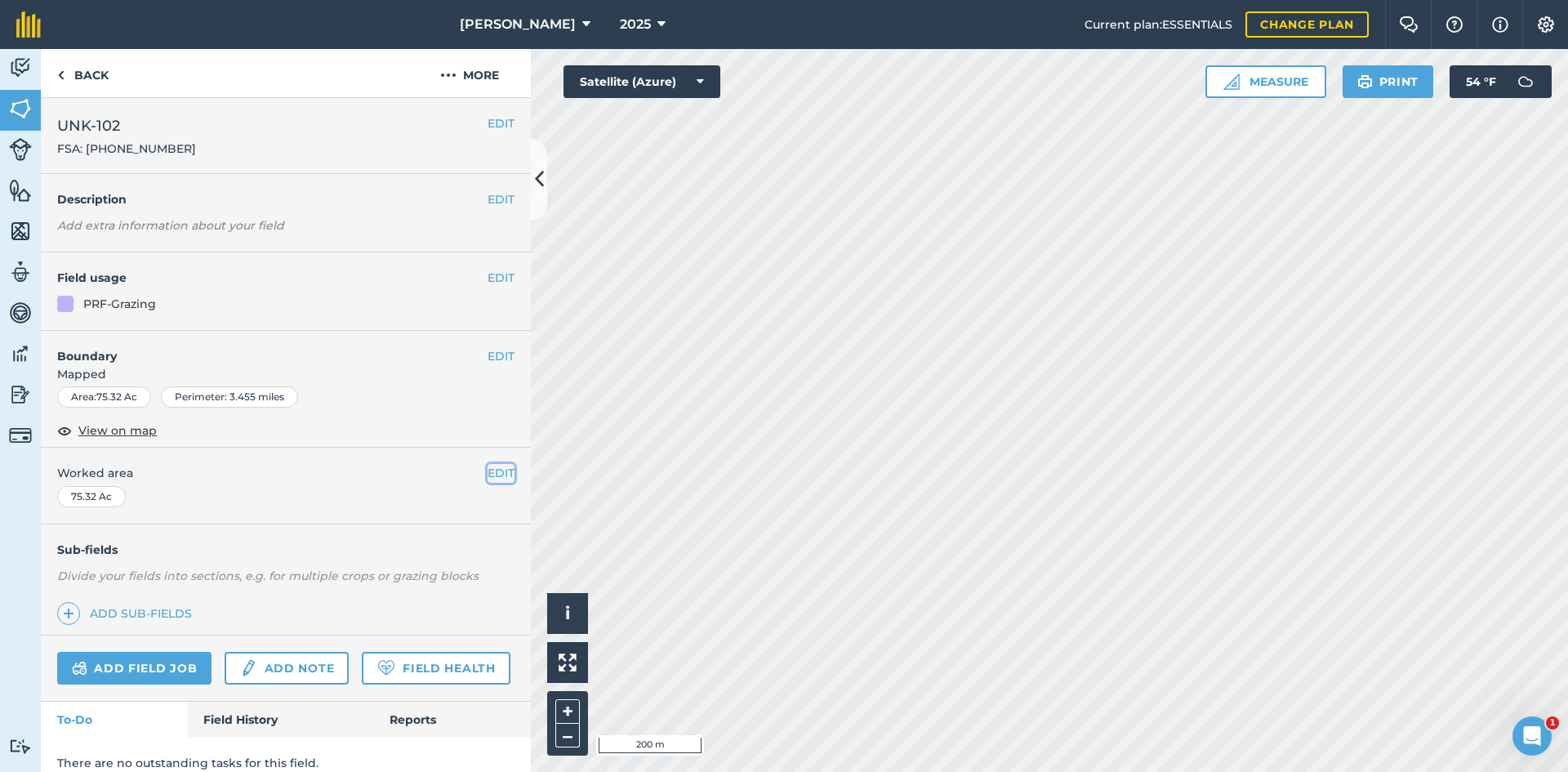
click at [492, 477] on button "EDIT" at bounding box center [500, 472] width 27 height 18
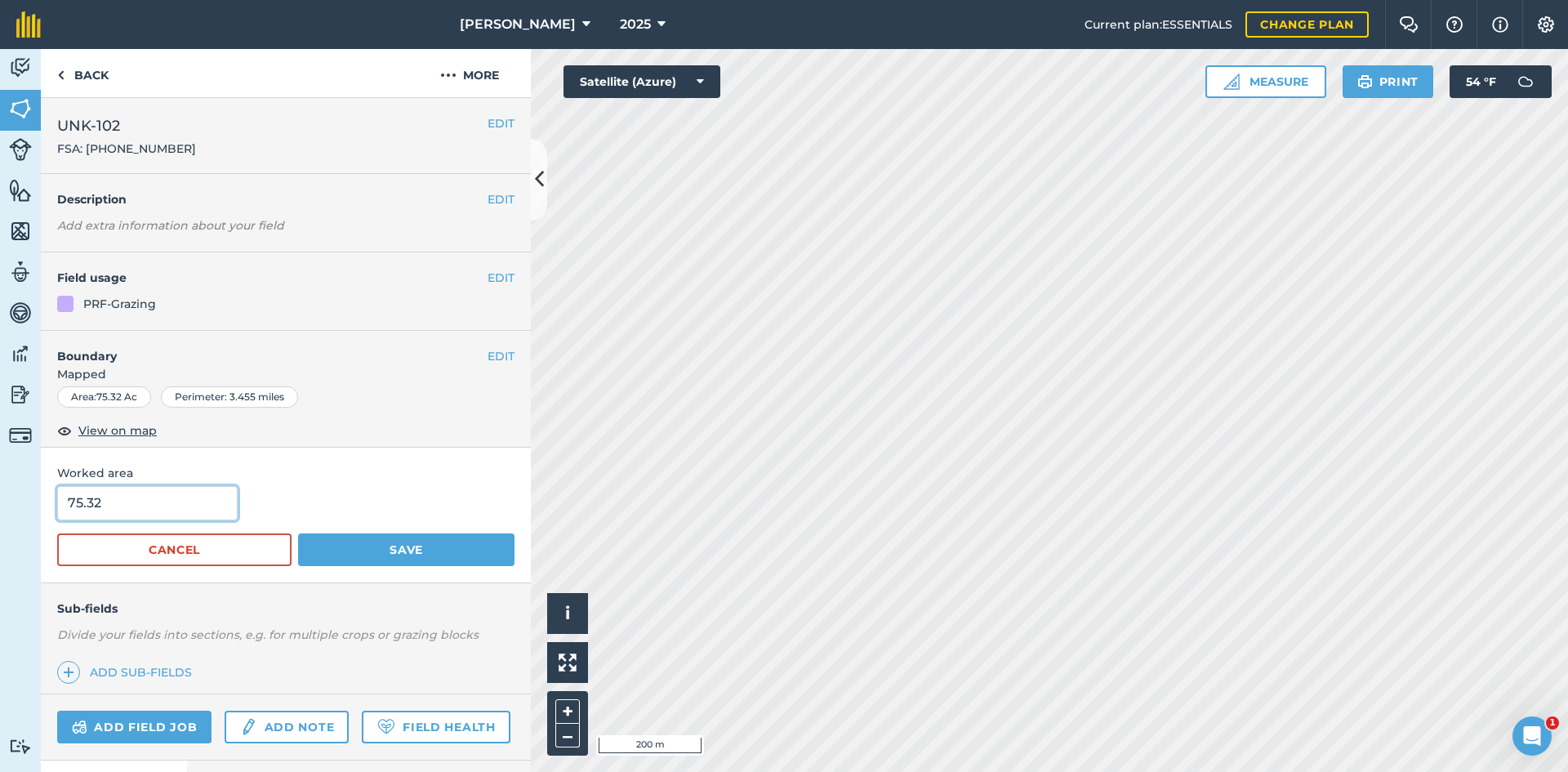
drag, startPoint x: 150, startPoint y: 495, endPoint x: 34, endPoint y: 496, distance: 116.0
click at [45, 497] on div "Worked area 75.32 Cancel Save" at bounding box center [285, 515] width 490 height 135
type input "77.67"
click at [459, 568] on div "Worked area 77.67 Cancel Save" at bounding box center [285, 515] width 490 height 135
click at [458, 562] on button "Save" at bounding box center [405, 549] width 216 height 33
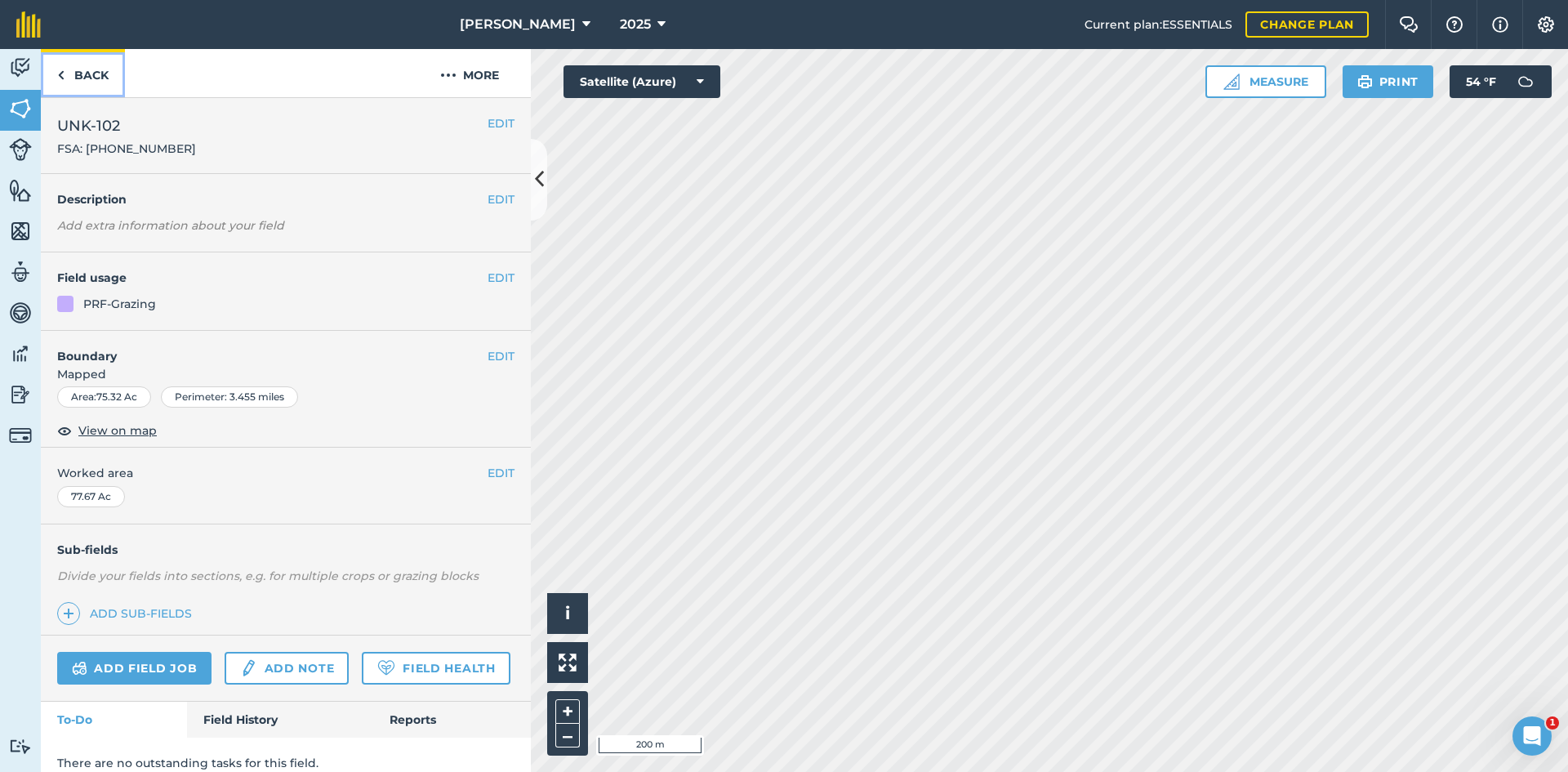
click at [75, 67] on link "Back" at bounding box center [82, 73] width 84 height 48
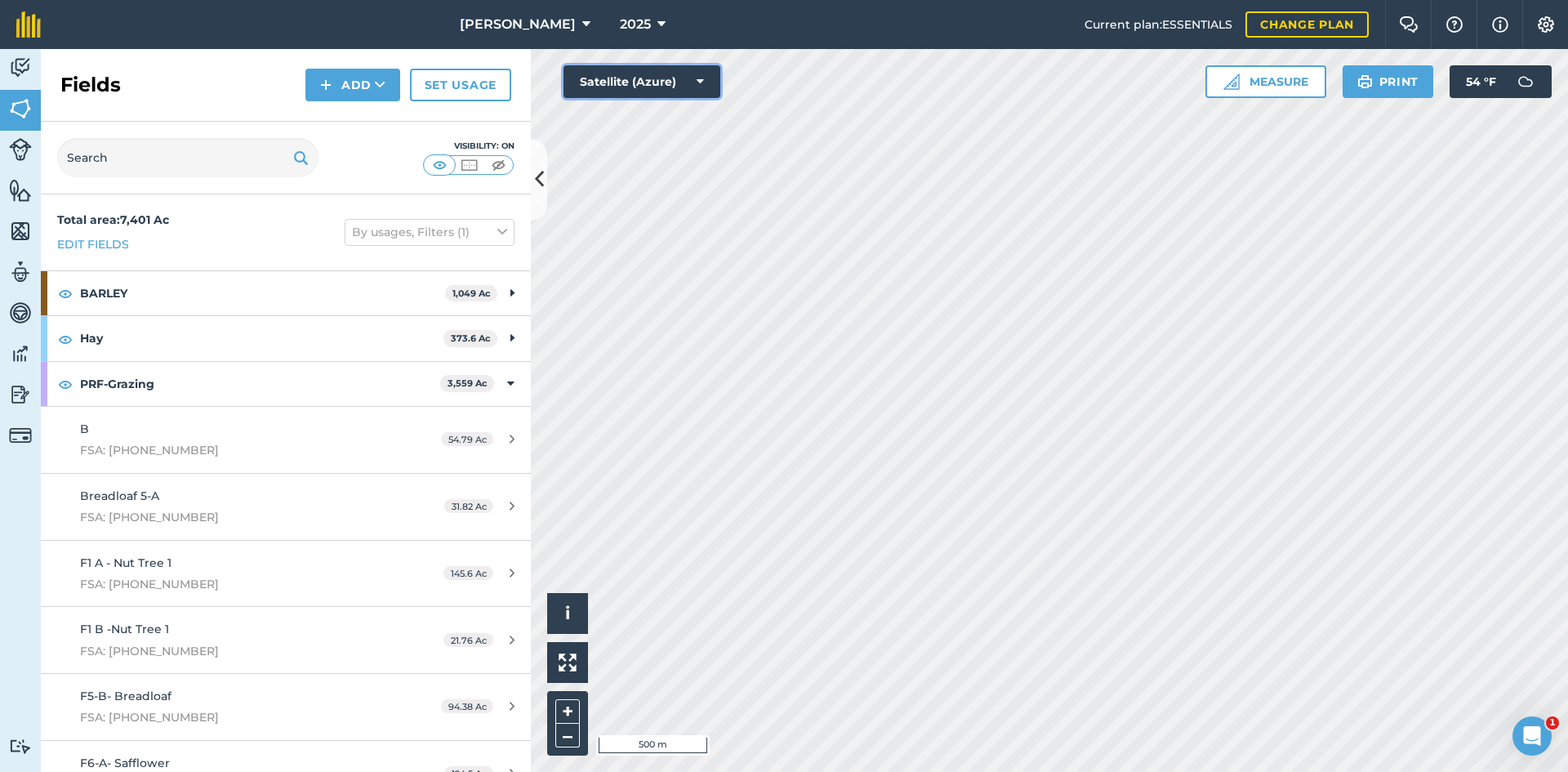
click at [646, 86] on button "Satellite (Azure)" at bounding box center [641, 81] width 157 height 33
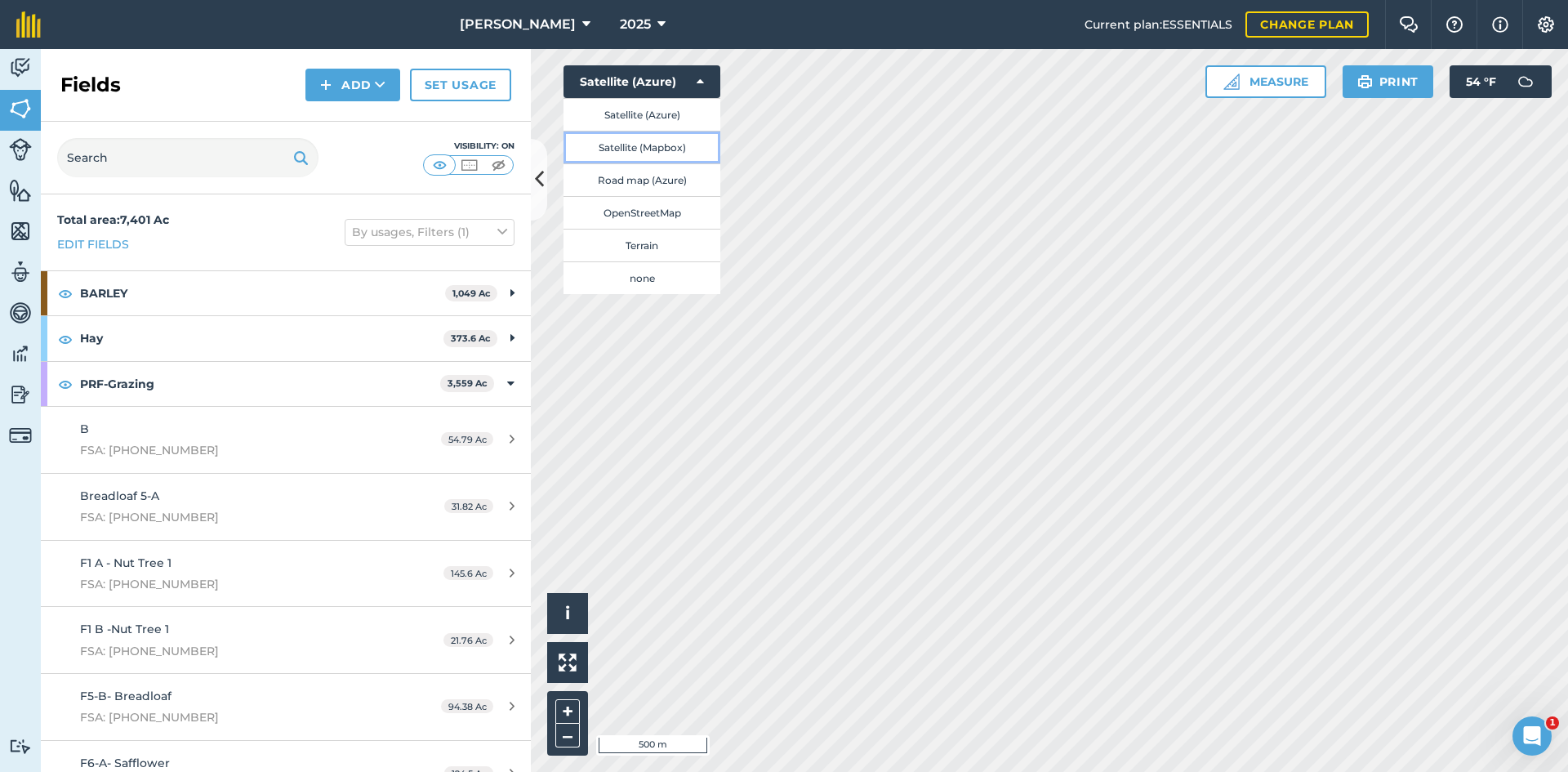
click at [663, 138] on button "Satellite (Mapbox)" at bounding box center [641, 146] width 157 height 33
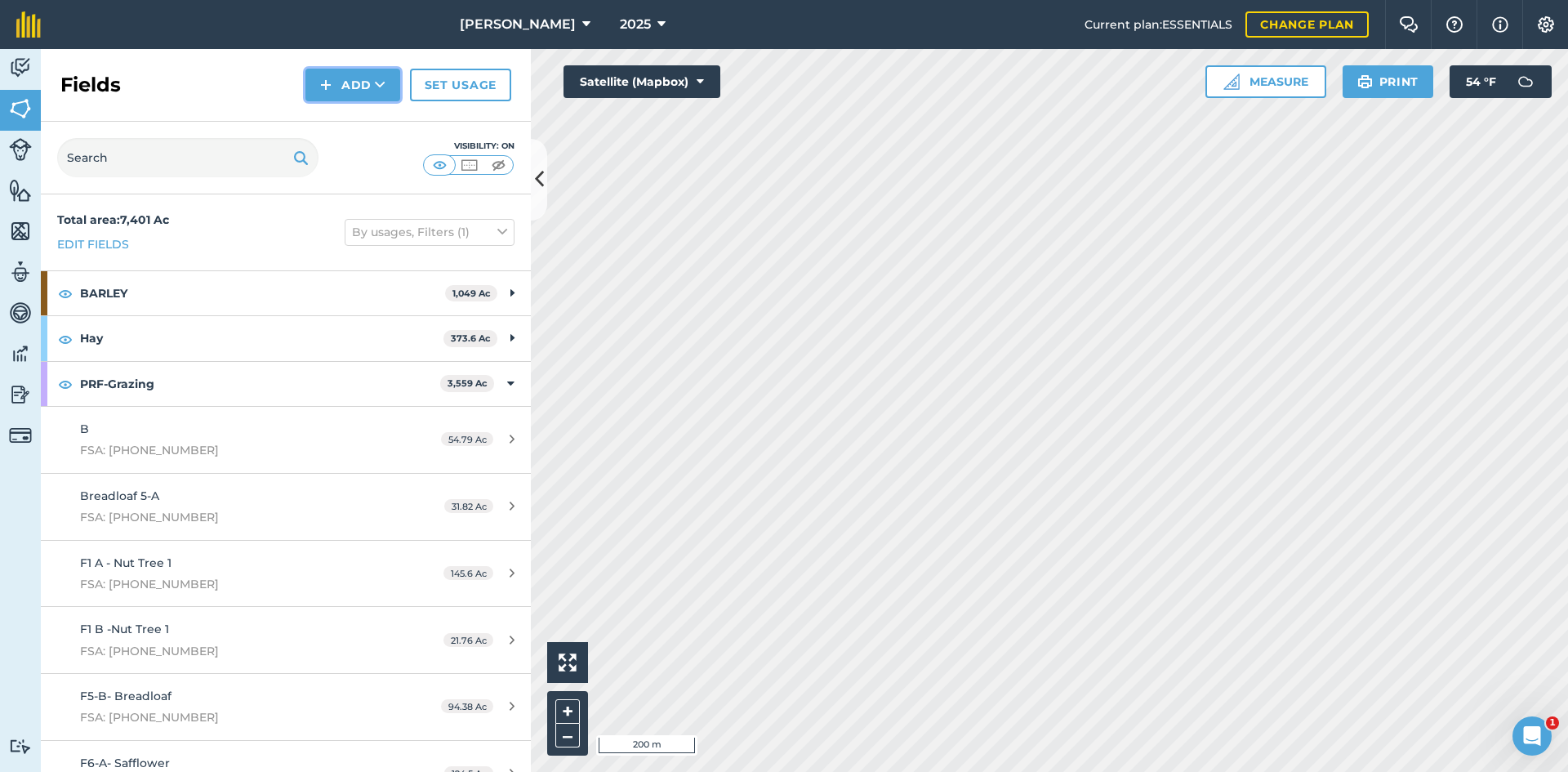
click at [381, 88] on icon at bounding box center [380, 85] width 11 height 17
click at [373, 123] on link "Draw" at bounding box center [352, 121] width 90 height 35
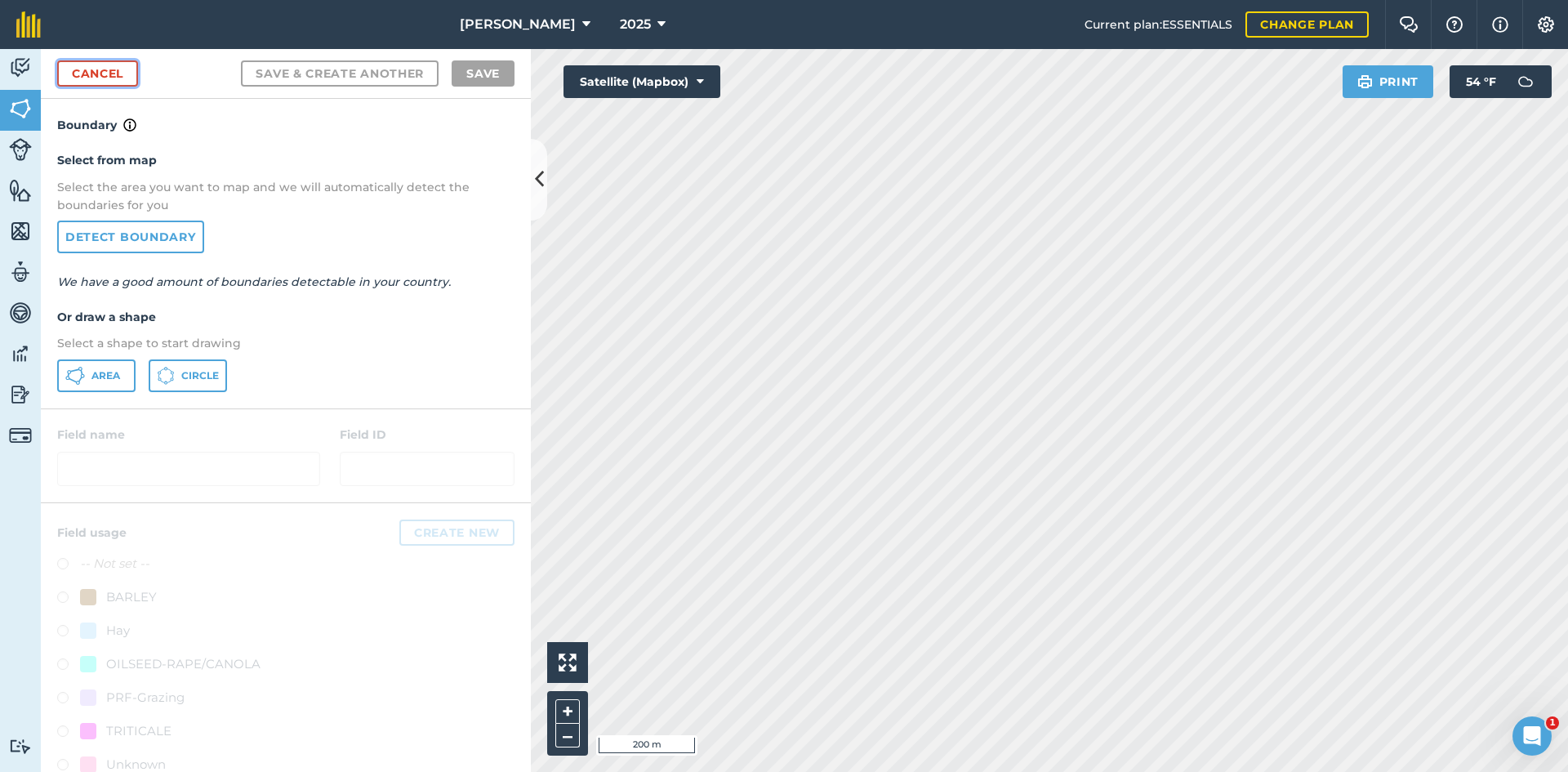
click at [127, 78] on link "Cancel" at bounding box center [98, 73] width 81 height 26
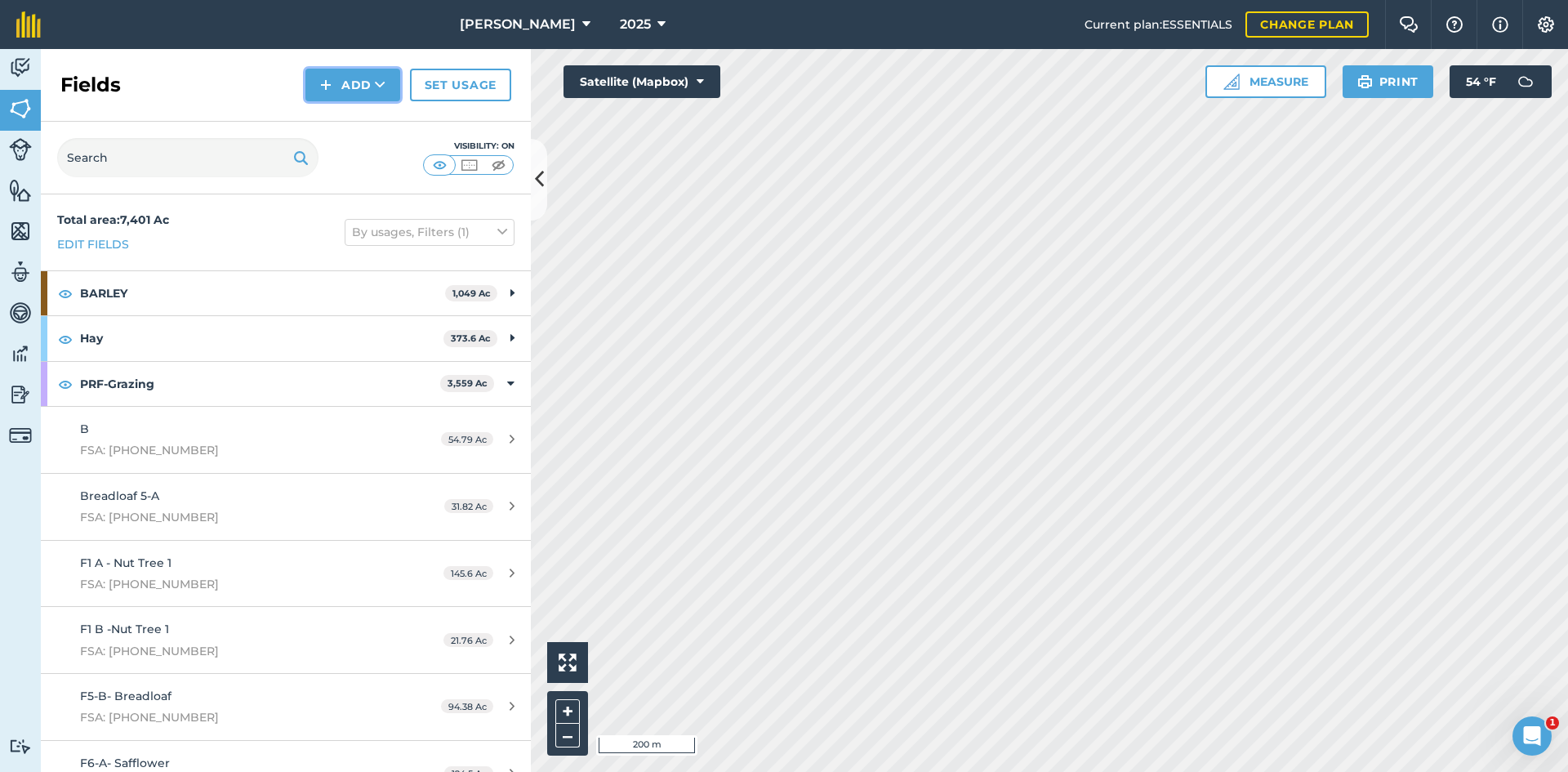
click at [349, 94] on button "Add" at bounding box center [353, 85] width 95 height 33
click at [359, 126] on link "Draw" at bounding box center [352, 121] width 90 height 35
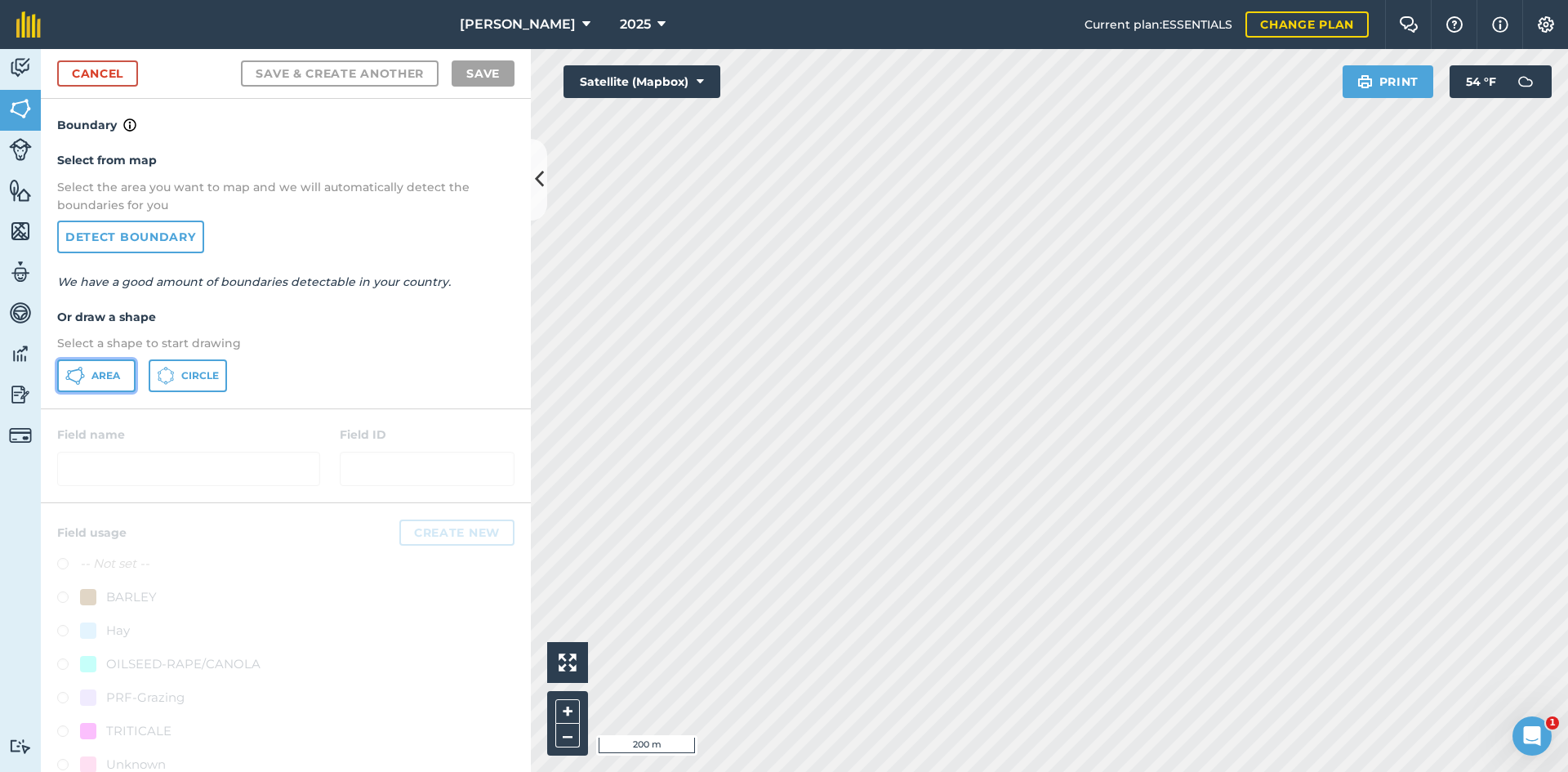
click at [88, 374] on button "Area" at bounding box center [96, 375] width 78 height 33
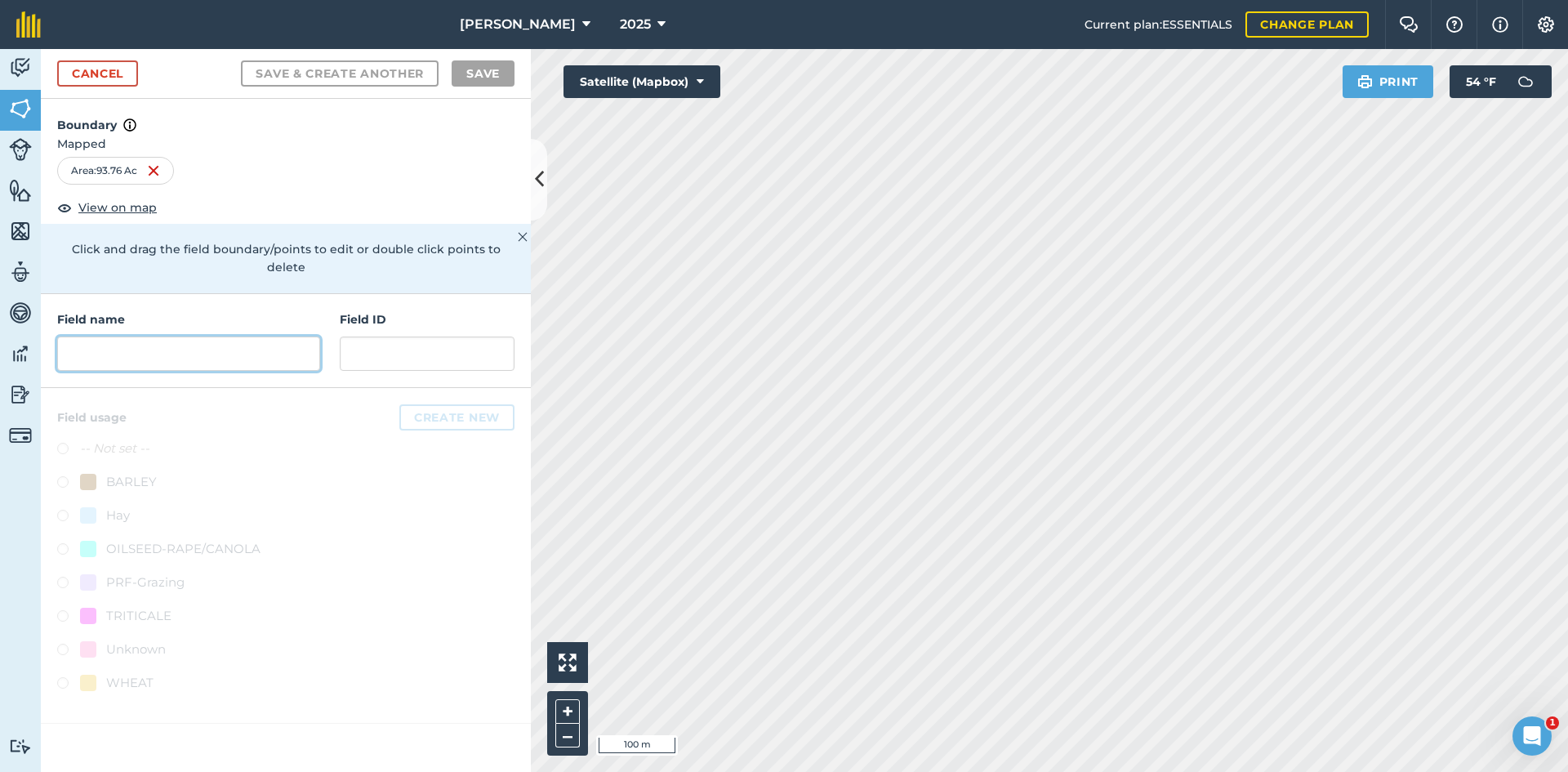
click at [157, 336] on input "text" at bounding box center [188, 353] width 263 height 35
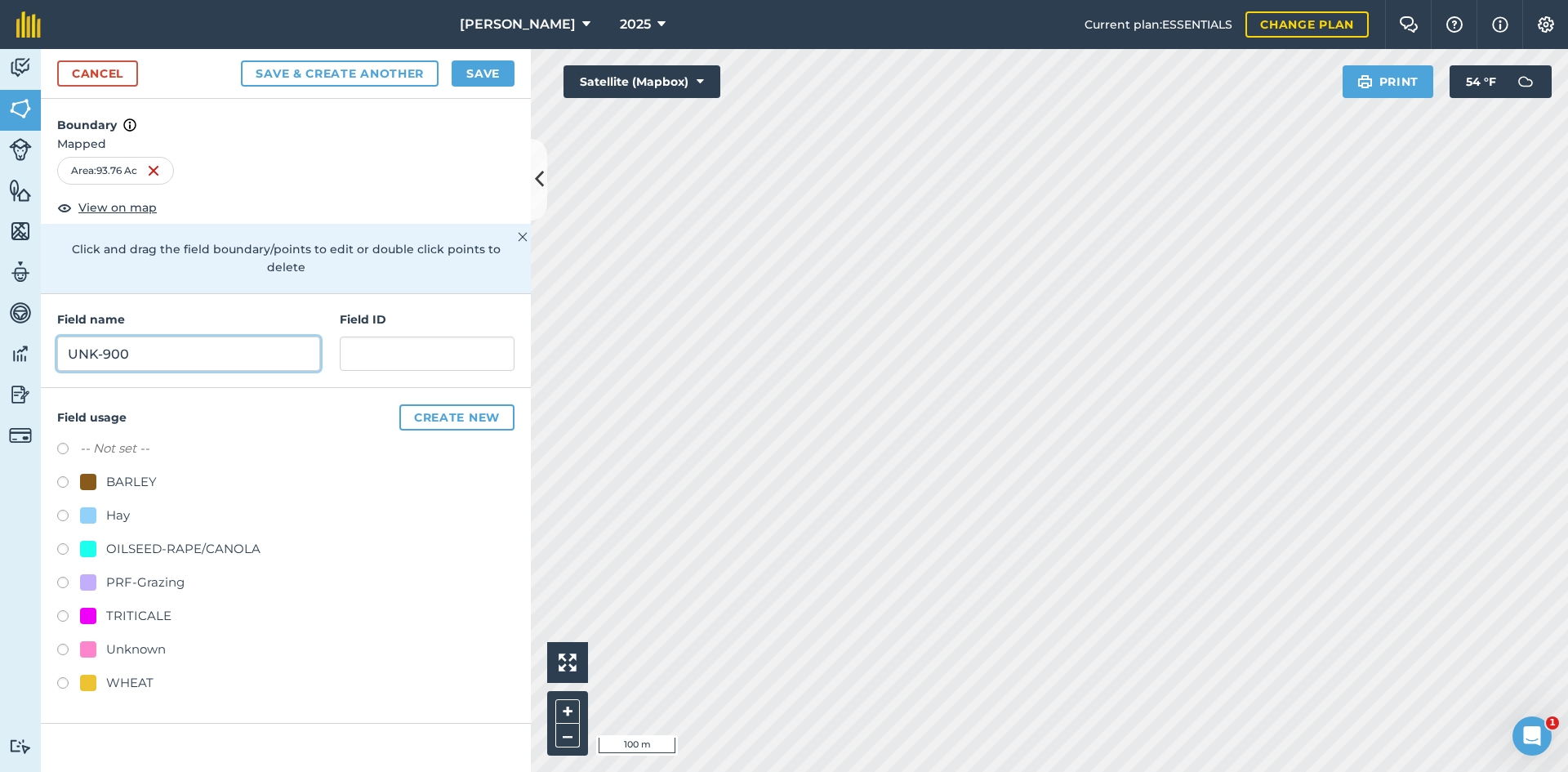
type input "UNK-900"
click at [161, 572] on div "PRF-Grazing" at bounding box center [145, 582] width 78 height 20
radio input "true"
click at [397, 336] on input "text" at bounding box center [426, 353] width 175 height 35
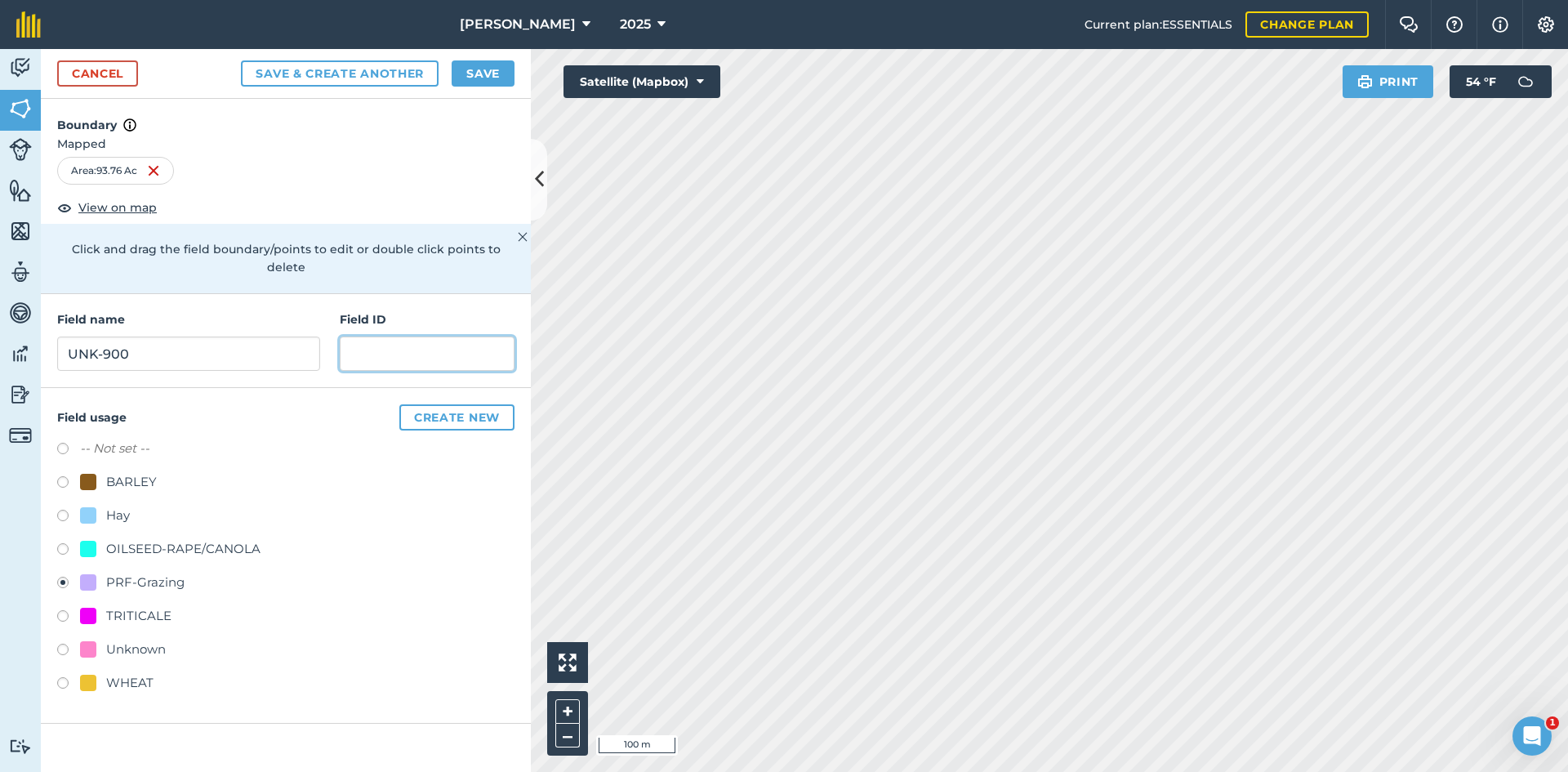
paste input "FSA: 3330-1279-"
drag, startPoint x: 468, startPoint y: 332, endPoint x: 148, endPoint y: 329, distance: 320.0
click at [148, 329] on div "Field name UNK-900 Field ID FSA: 3367-1185-" at bounding box center [285, 340] width 490 height 94
click at [482, 336] on input "FSA: 3367-1185-" at bounding box center [426, 353] width 175 height 35
click at [477, 336] on input "FSA: 3367-1185-" at bounding box center [426, 353] width 175 height 35
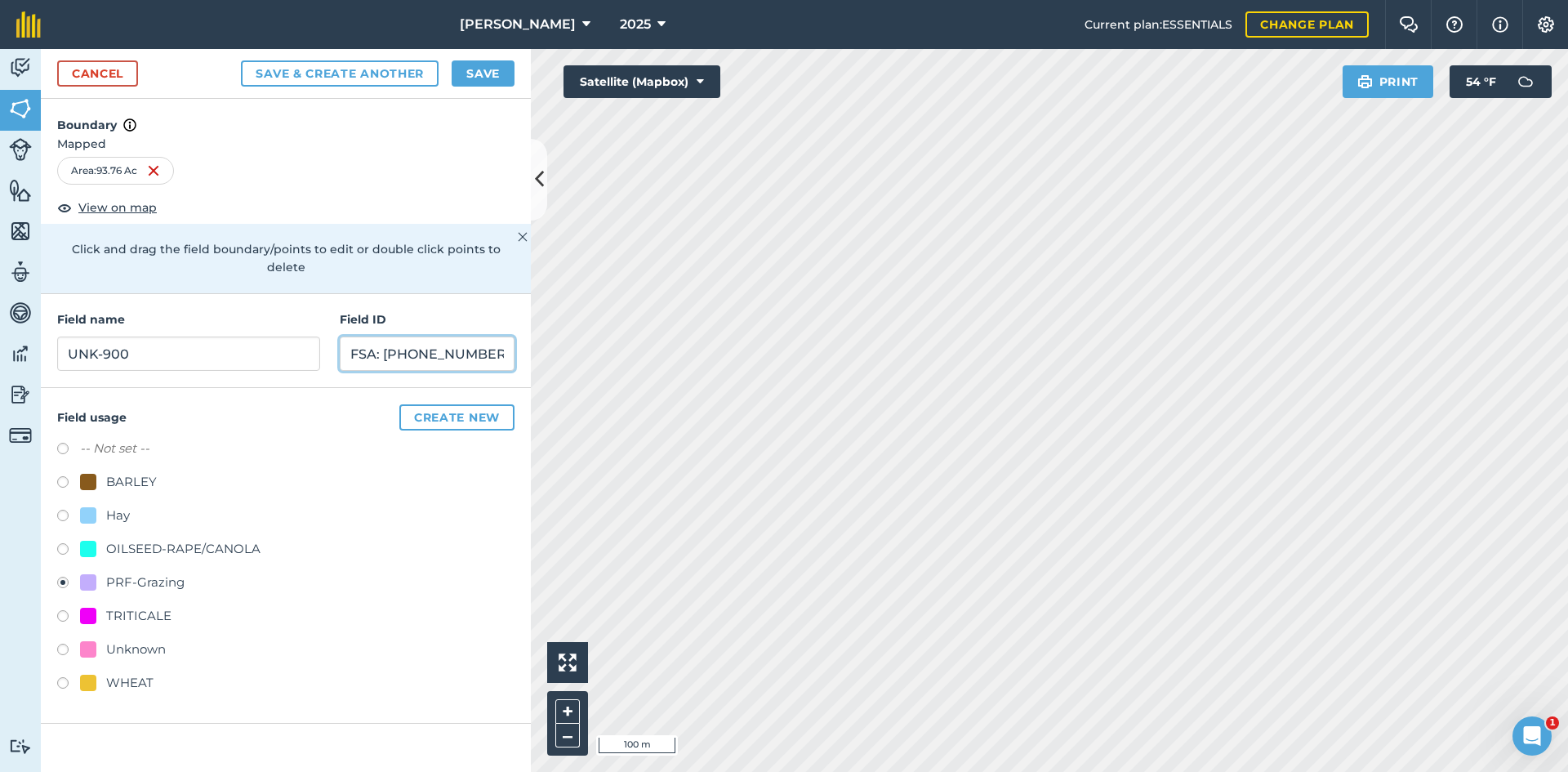
type input "FSA: [PHONE_NUMBER]"
click at [505, 80] on button "Save" at bounding box center [483, 73] width 63 height 26
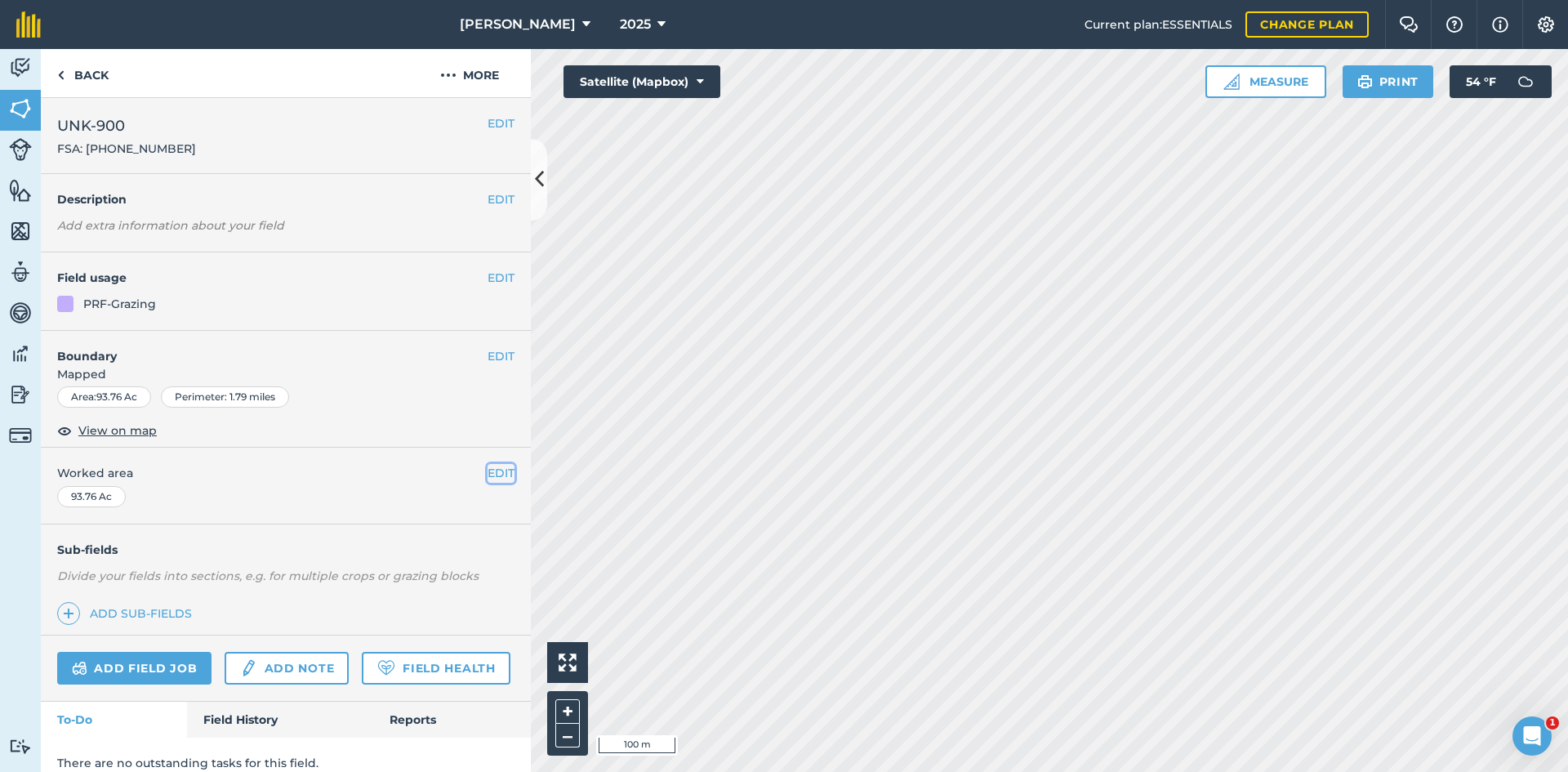
click at [487, 472] on button "EDIT" at bounding box center [500, 472] width 27 height 18
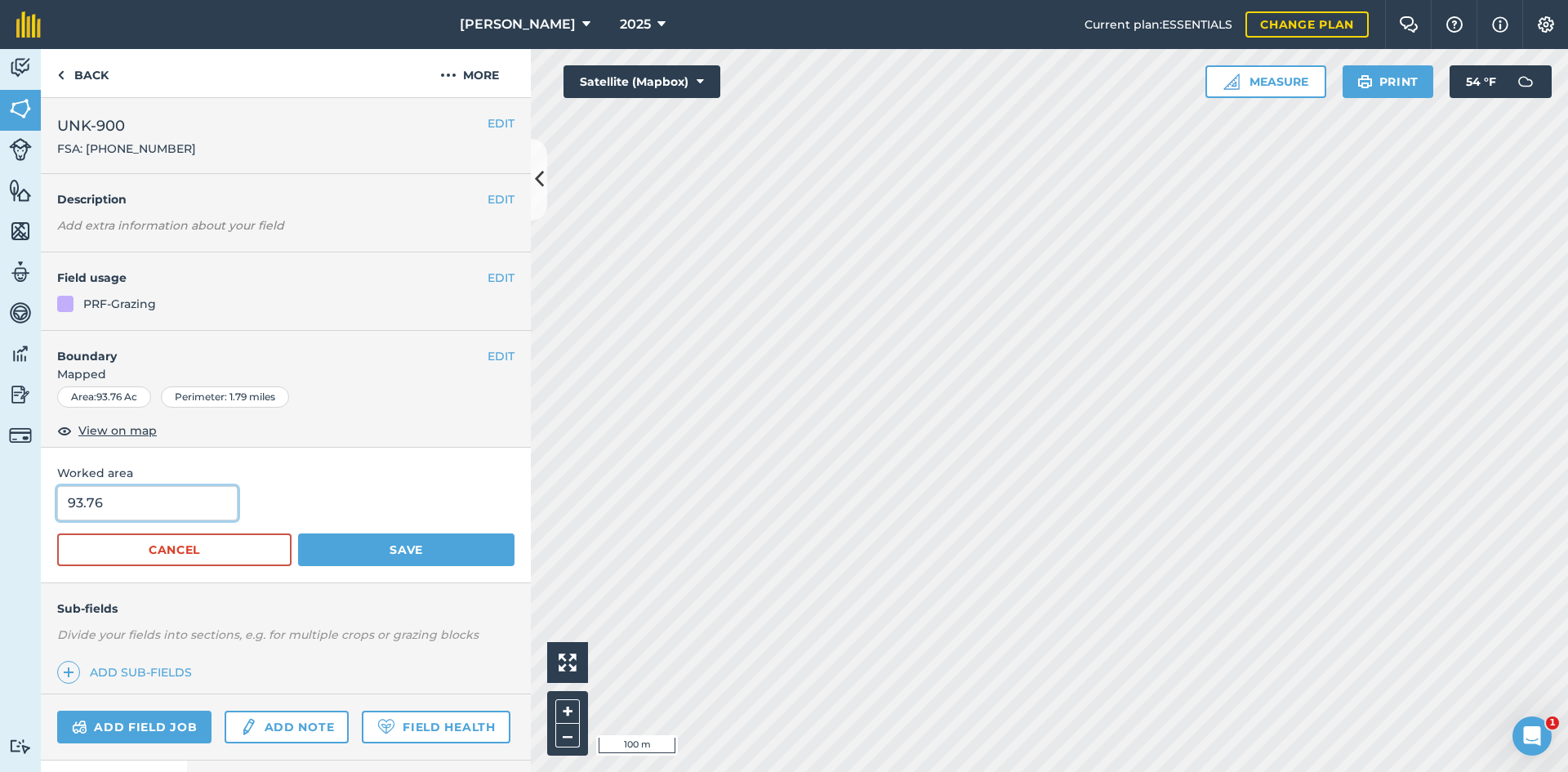
drag, startPoint x: 183, startPoint y: 503, endPoint x: -63, endPoint y: 498, distance: 246.1
click at [0, 498] on html "[PERSON_NAME] 2025 Current plan : ESSENTIALS Change plan Farm Chat Help Info Se…" at bounding box center [784, 386] width 1568 height 772
type input "90.74"
click at [355, 533] on button "Save" at bounding box center [405, 549] width 216 height 33
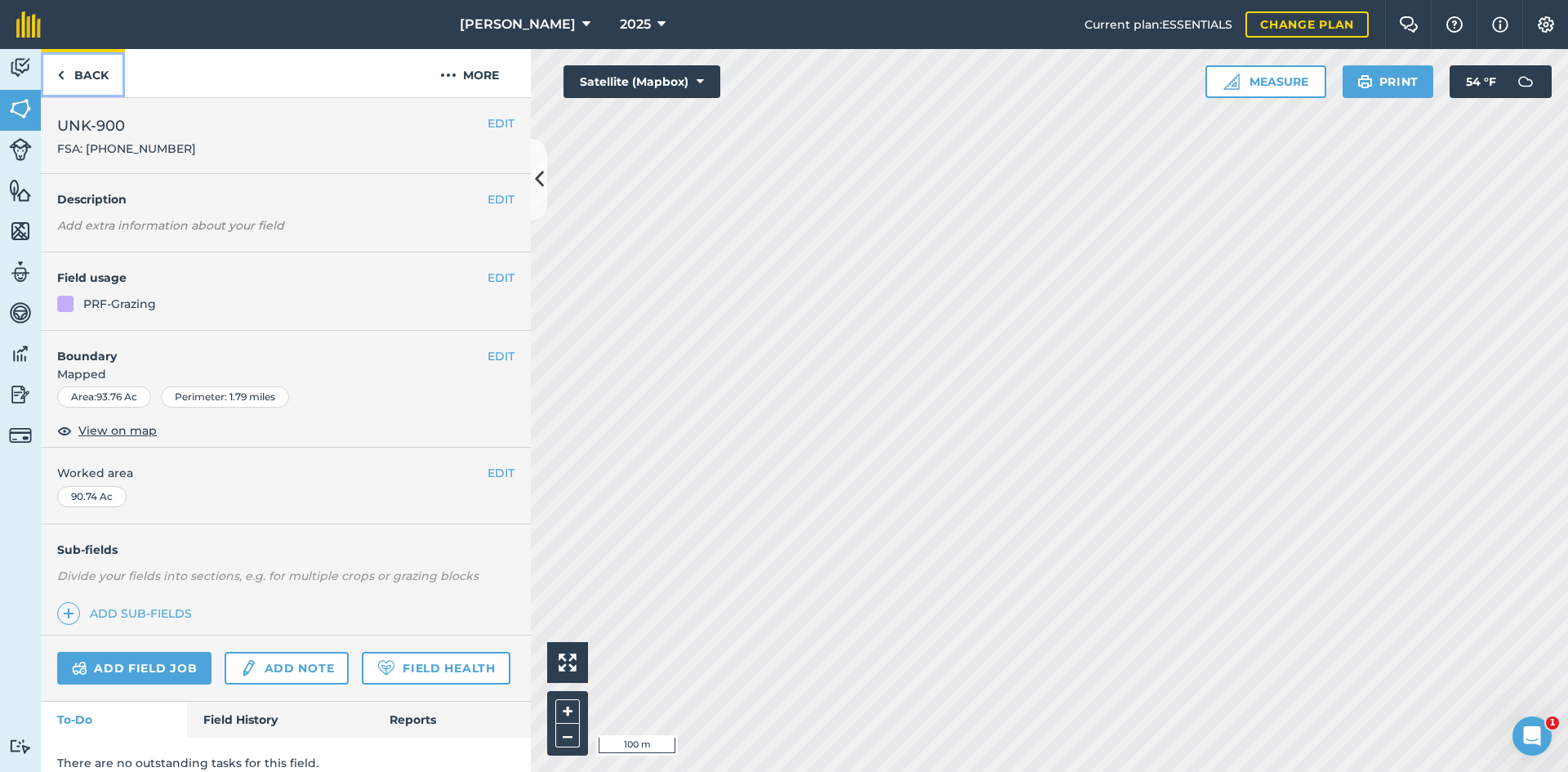
click at [80, 69] on link "Back" at bounding box center [82, 73] width 84 height 48
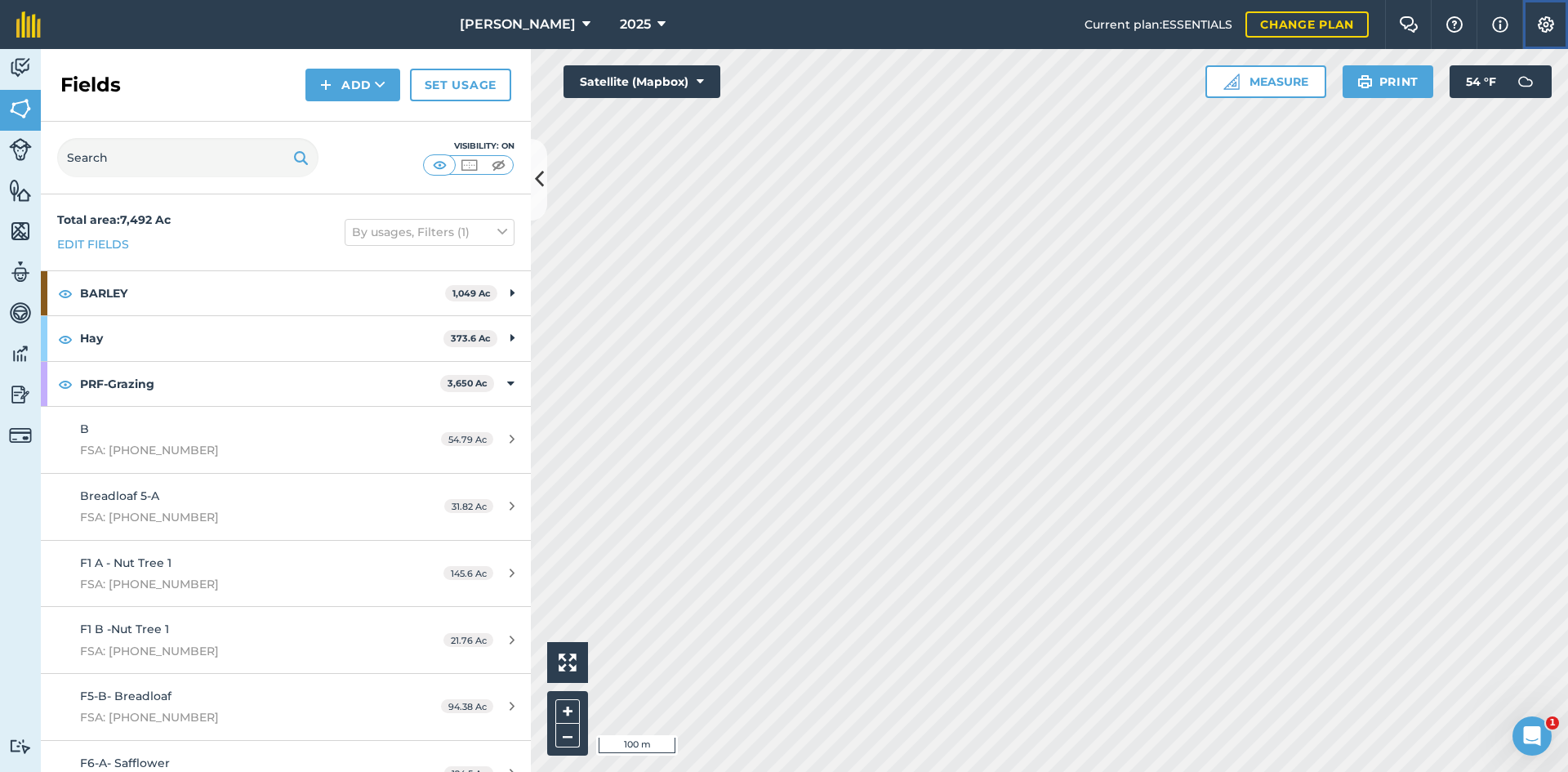
click at [1533, 36] on button "Settings" at bounding box center [1545, 25] width 45 height 49
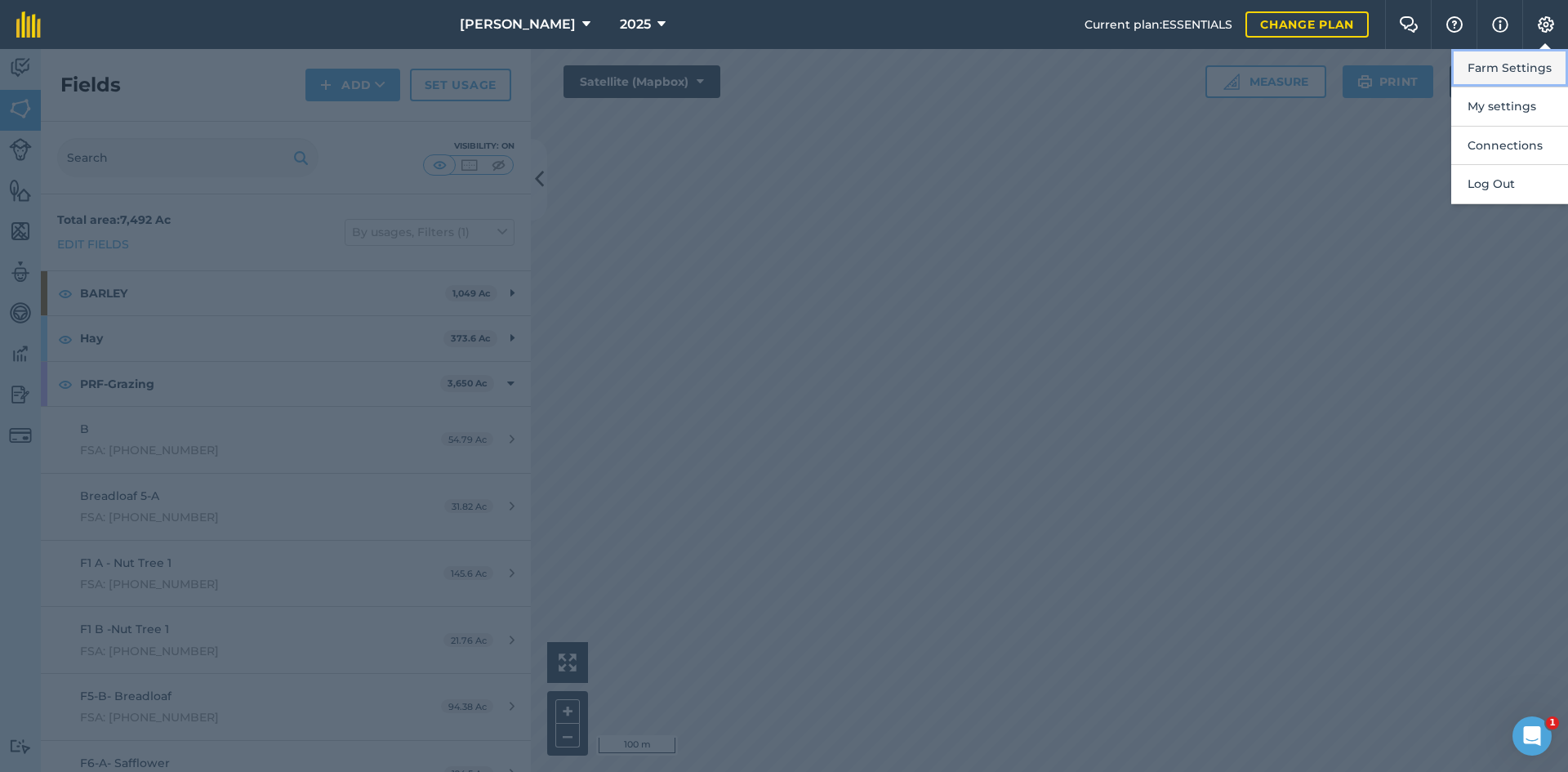
click at [1518, 76] on button "Farm Settings" at bounding box center [1510, 68] width 116 height 38
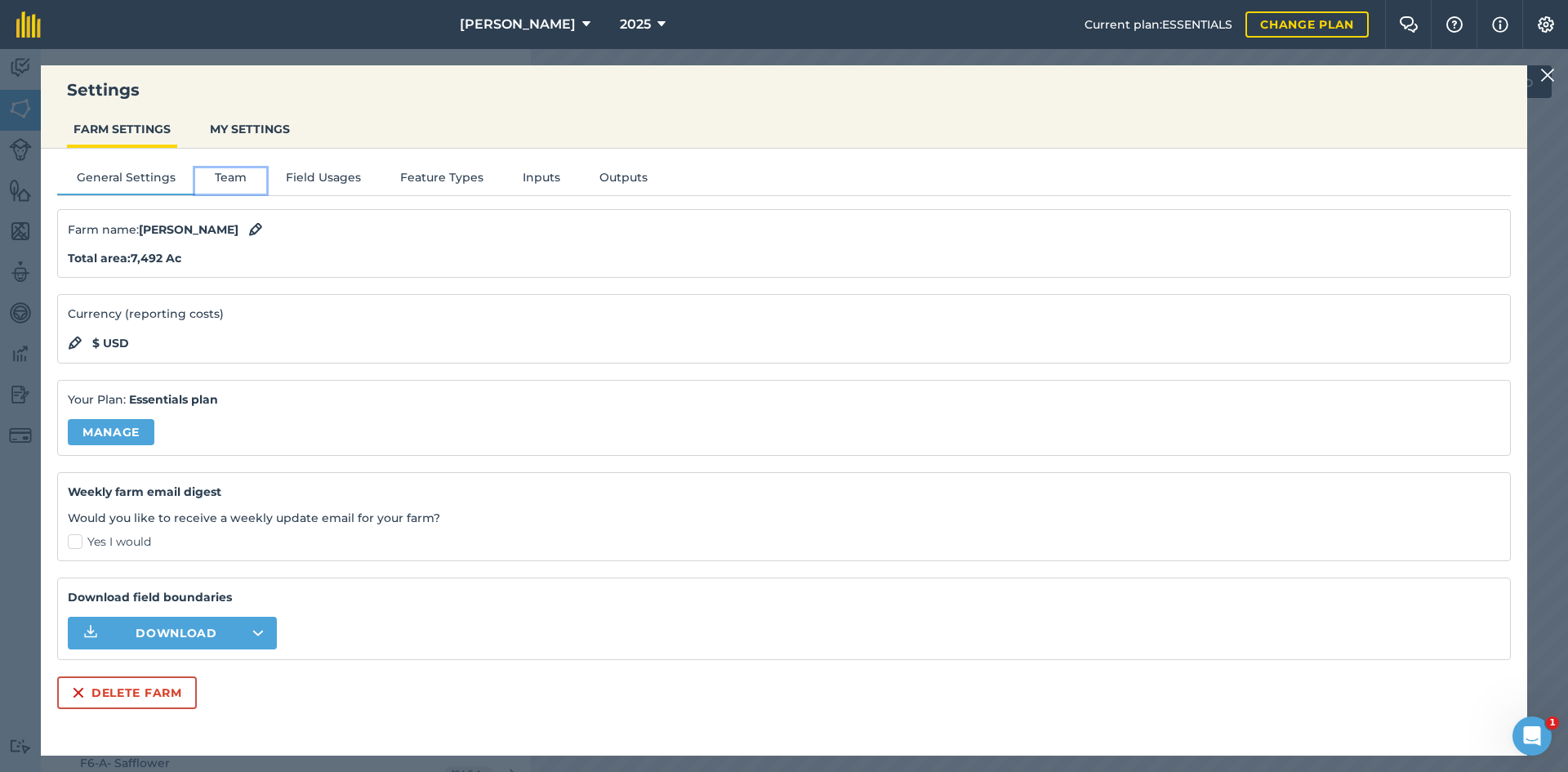
click at [241, 178] on button "Team" at bounding box center [231, 180] width 71 height 25
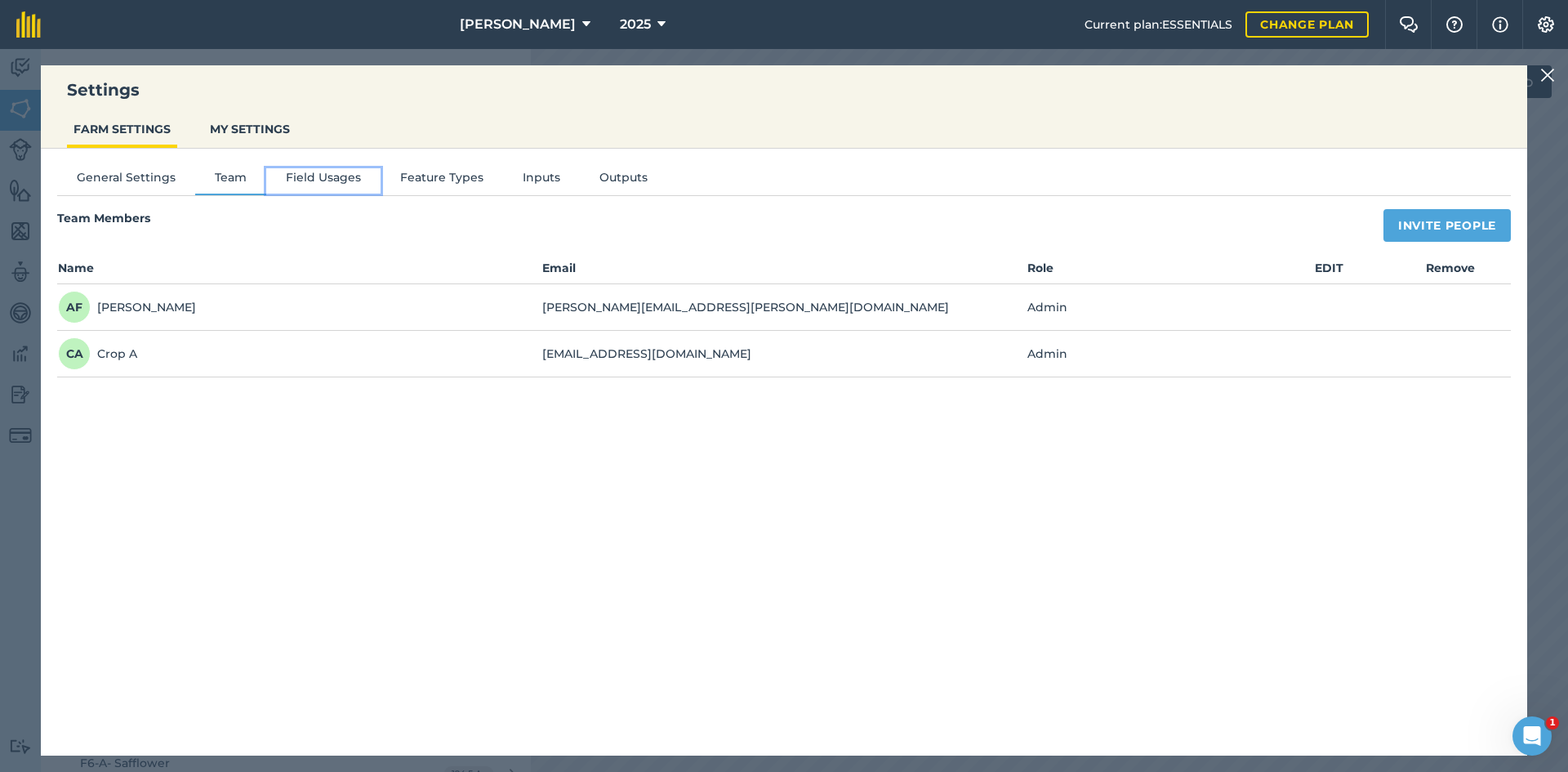
click at [329, 178] on button "Field Usages" at bounding box center [323, 180] width 114 height 25
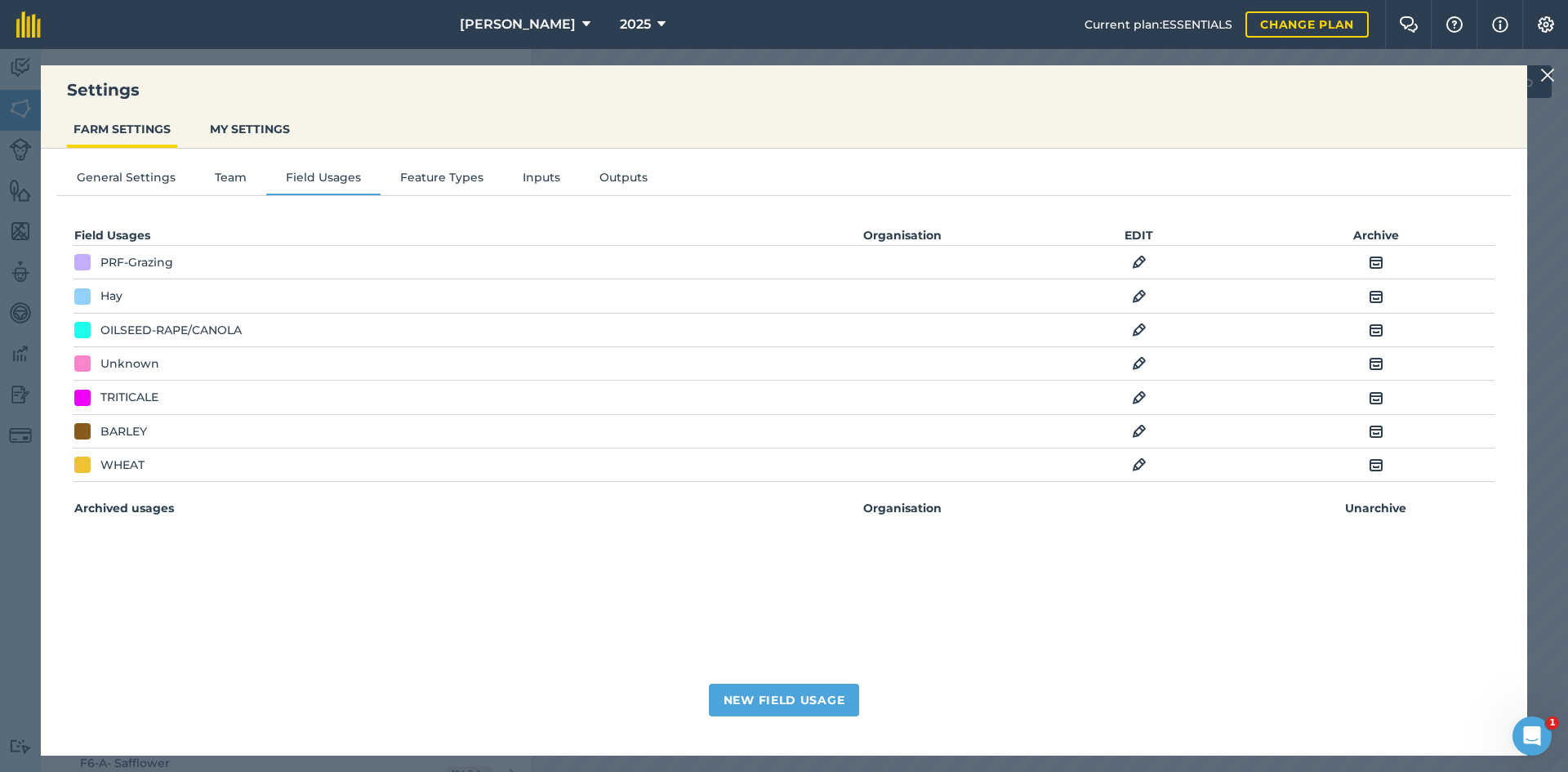
click at [1146, 294] on img at bounding box center [1139, 297] width 15 height 20
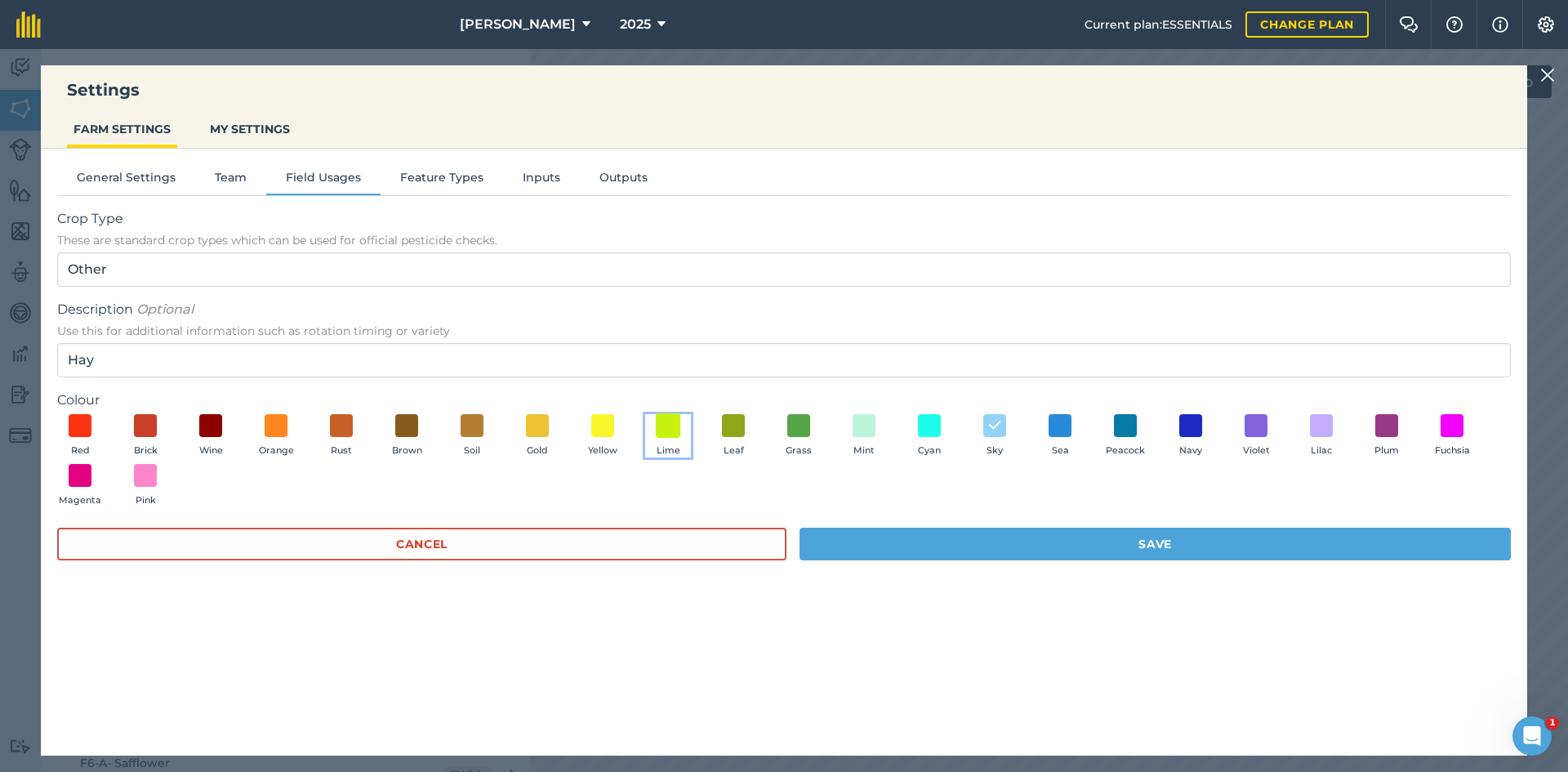
click at [673, 429] on span at bounding box center [669, 425] width 26 height 26
click at [953, 534] on button "Save" at bounding box center [1155, 543] width 711 height 33
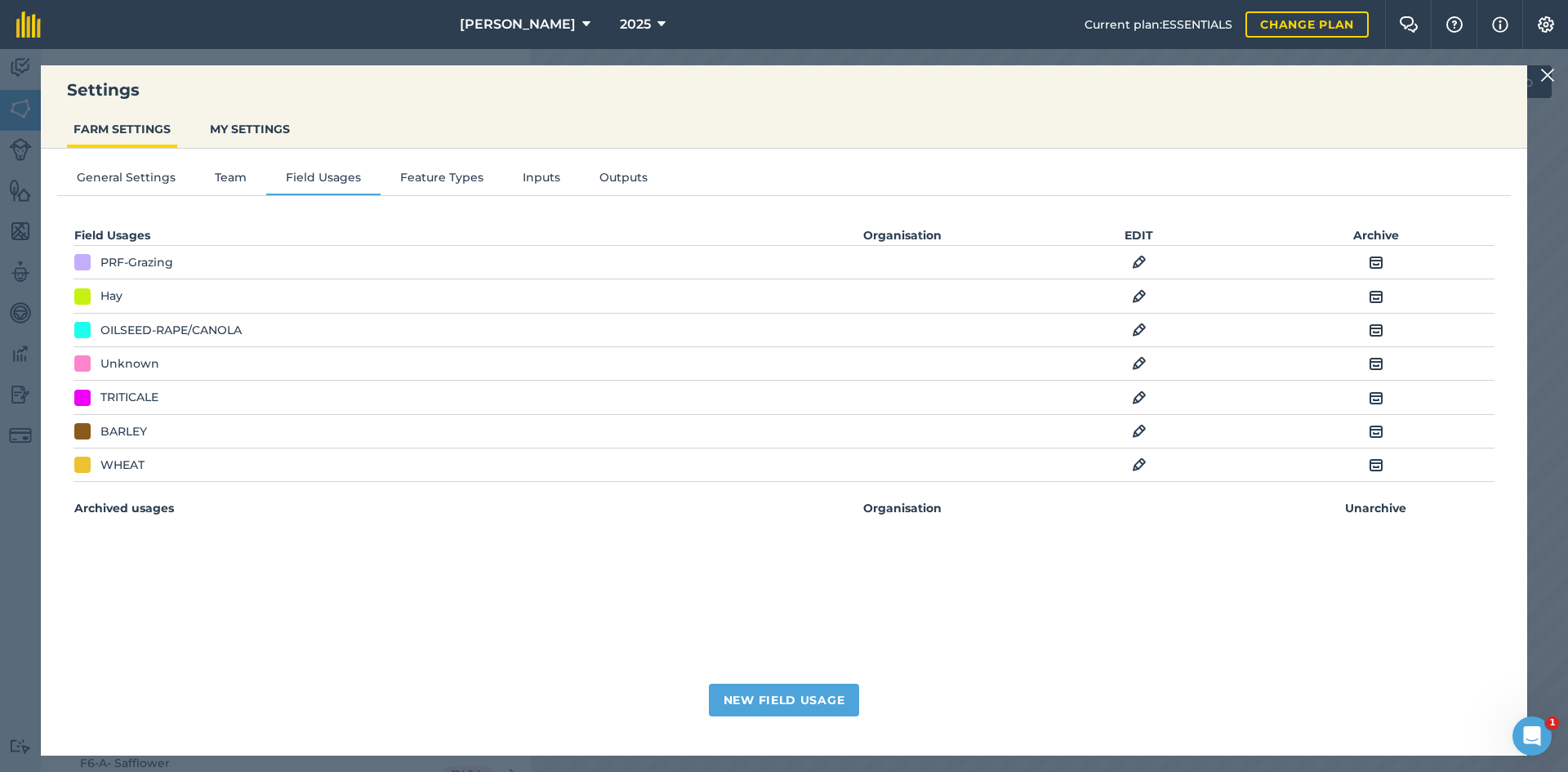
click at [1552, 68] on img at bounding box center [1547, 75] width 15 height 20
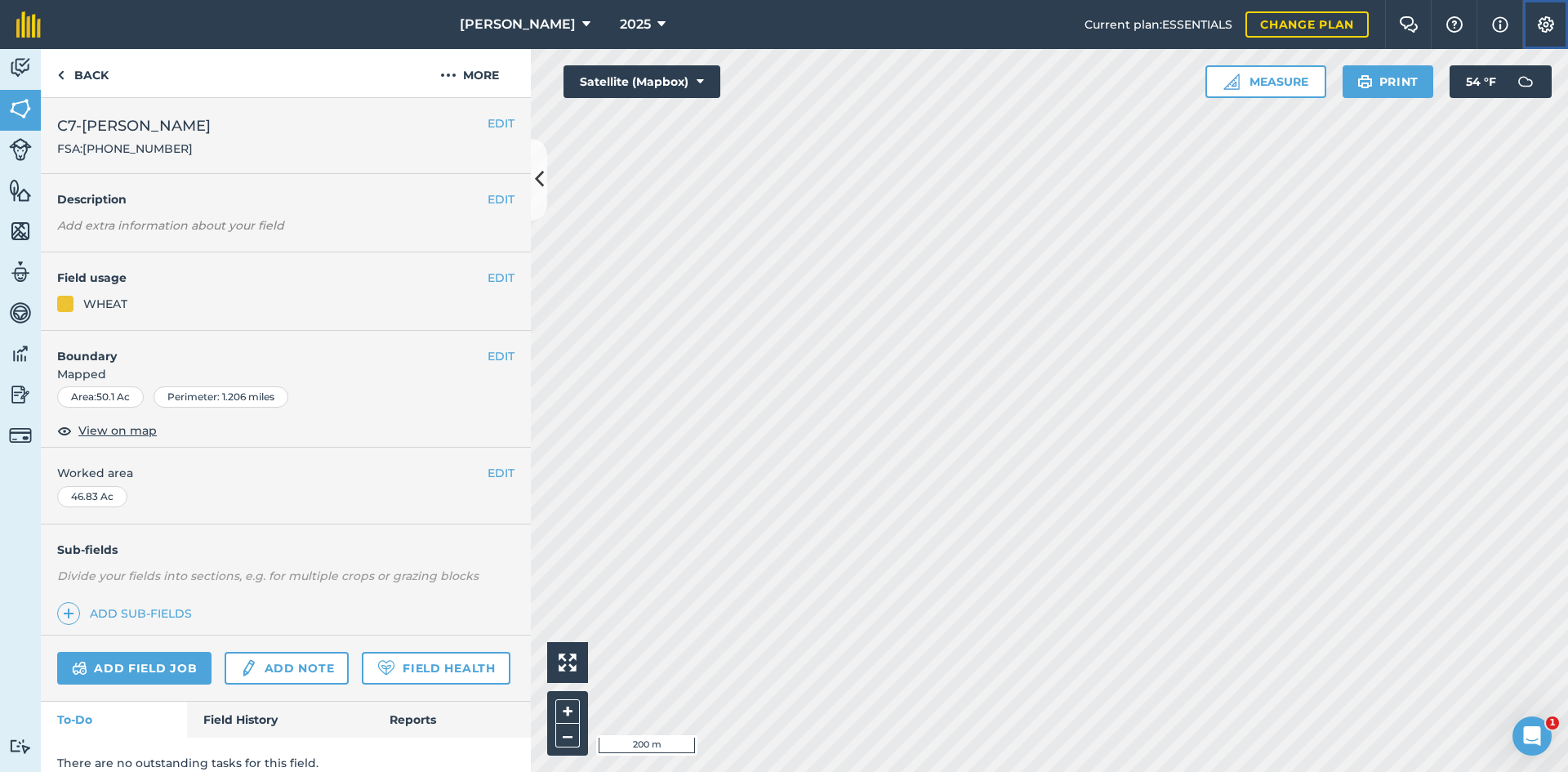
click at [1557, 27] on button "Settings" at bounding box center [1545, 25] width 45 height 49
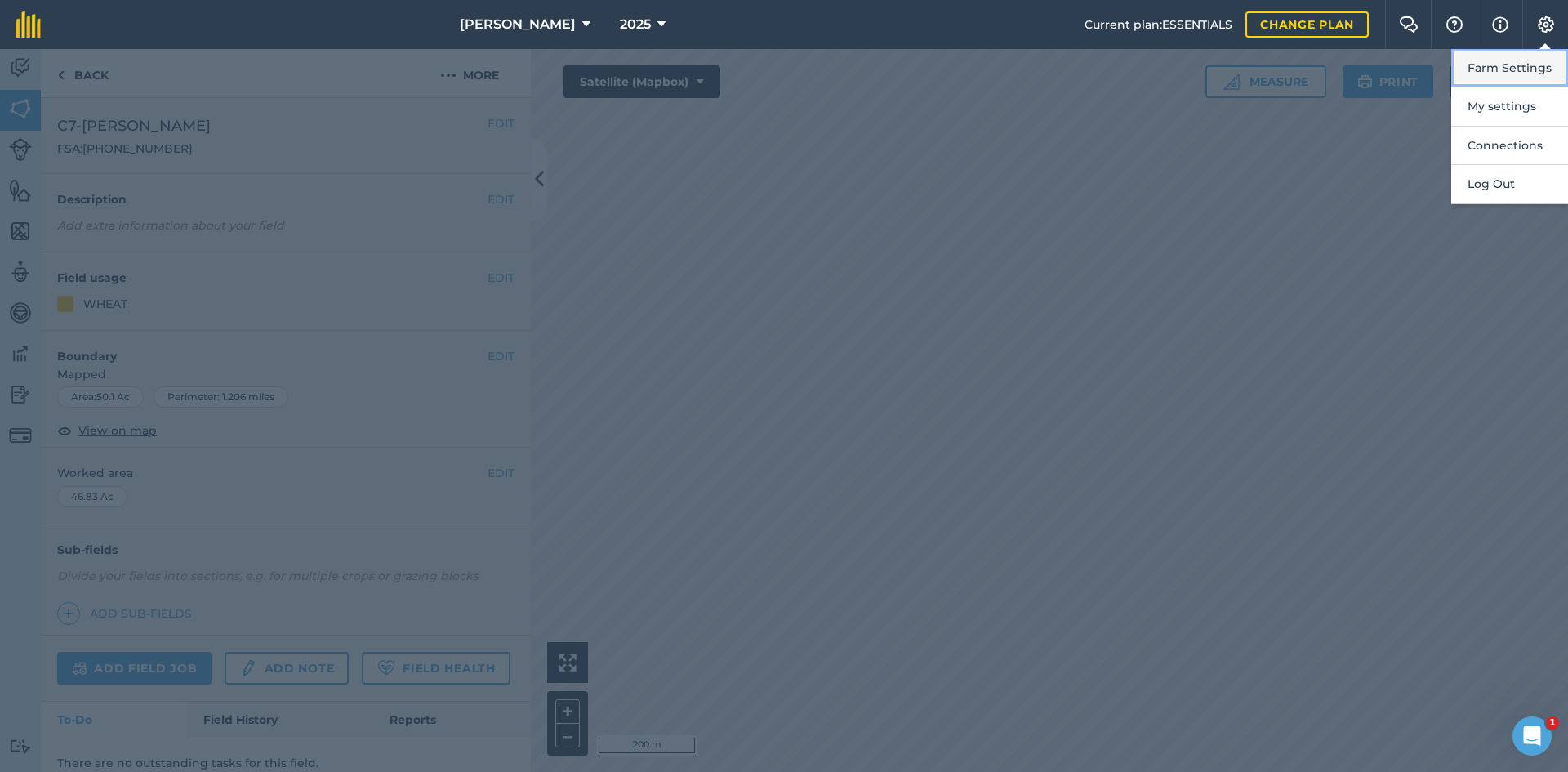
click at [1523, 62] on button "Farm Settings" at bounding box center [1510, 68] width 116 height 38
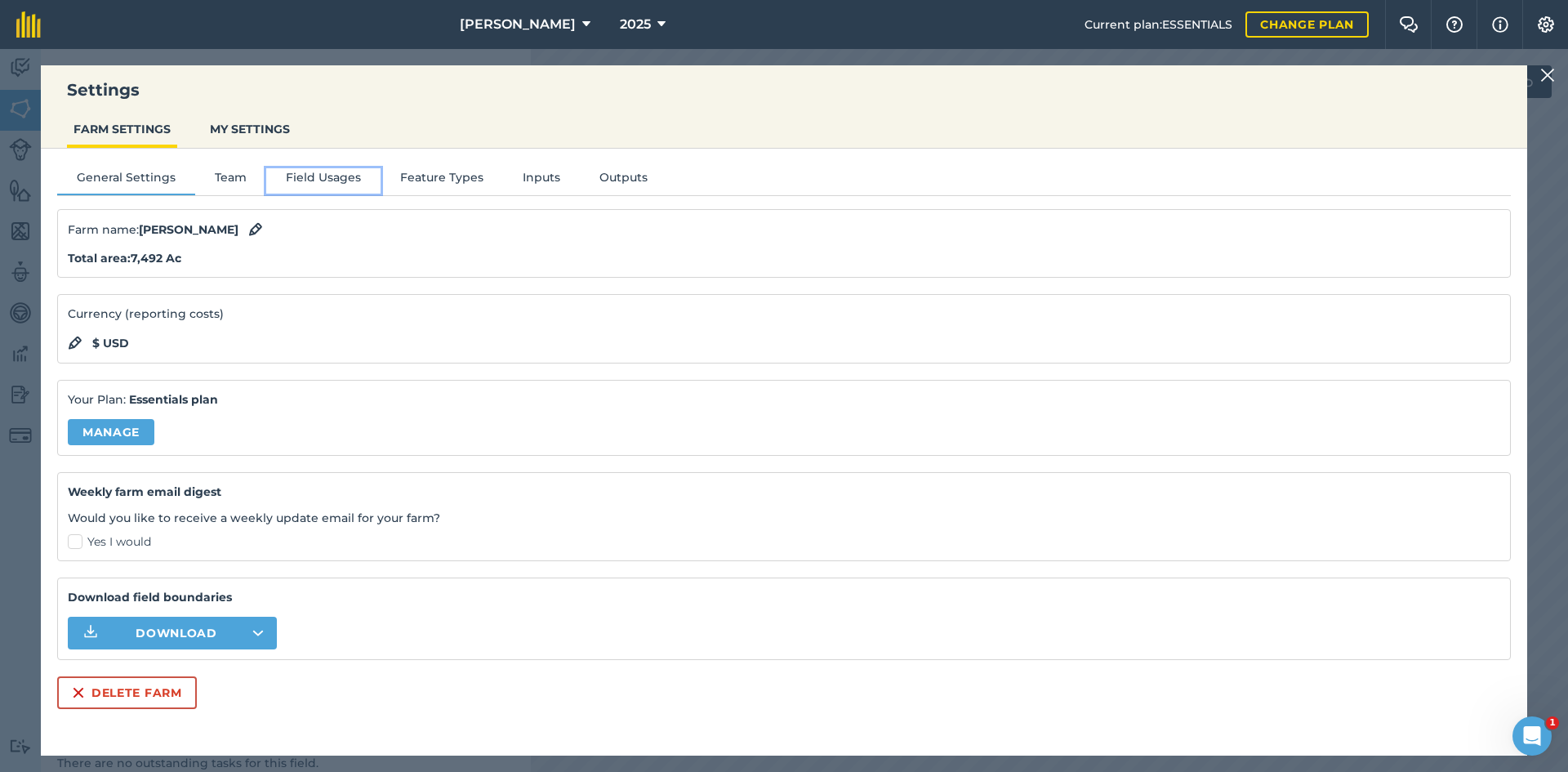
click at [318, 174] on button "Field Usages" at bounding box center [323, 180] width 114 height 25
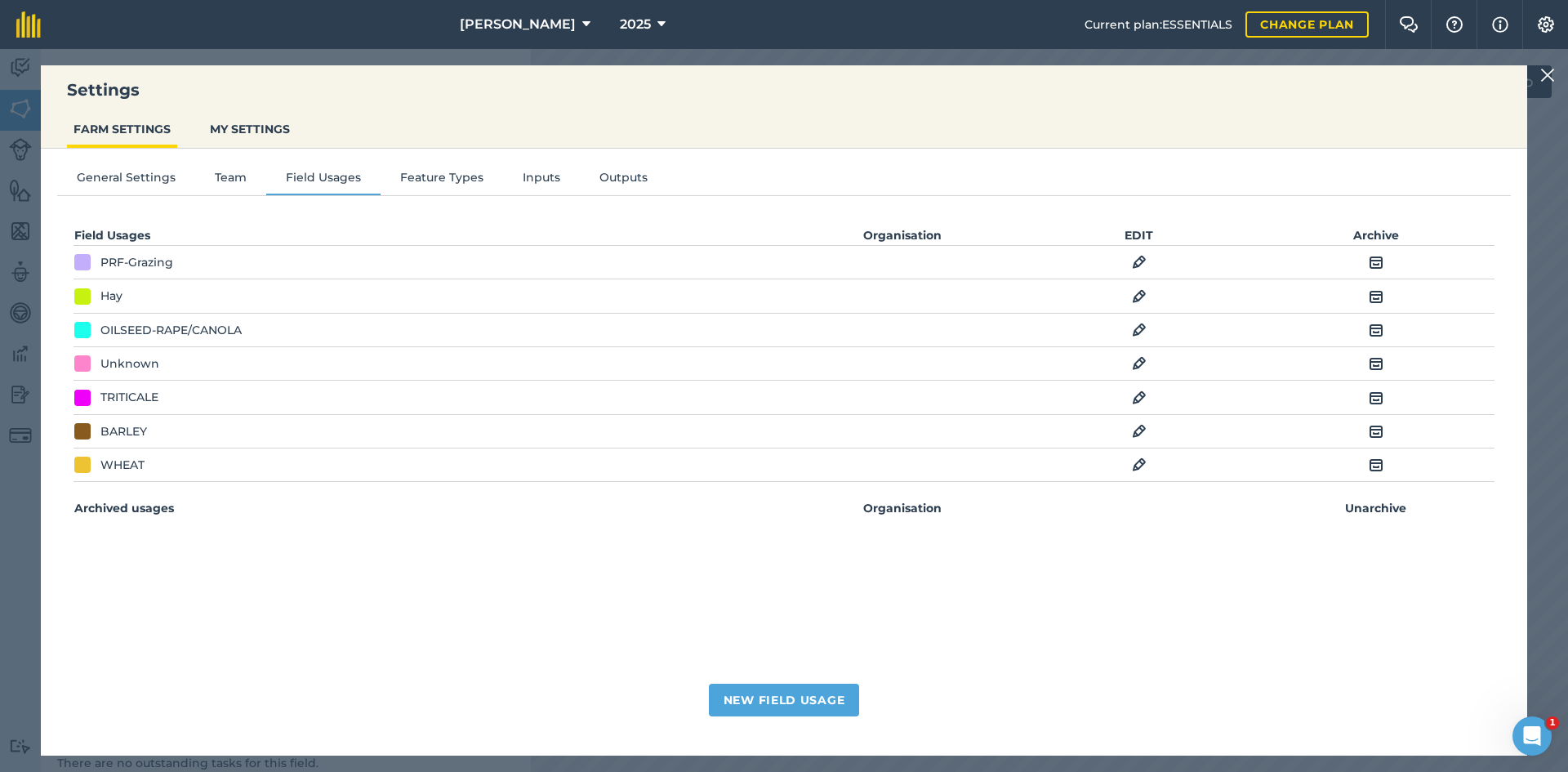
click at [1152, 463] on td "EDIT" at bounding box center [1139, 464] width 237 height 34
click at [1143, 463] on img at bounding box center [1139, 464] width 15 height 20
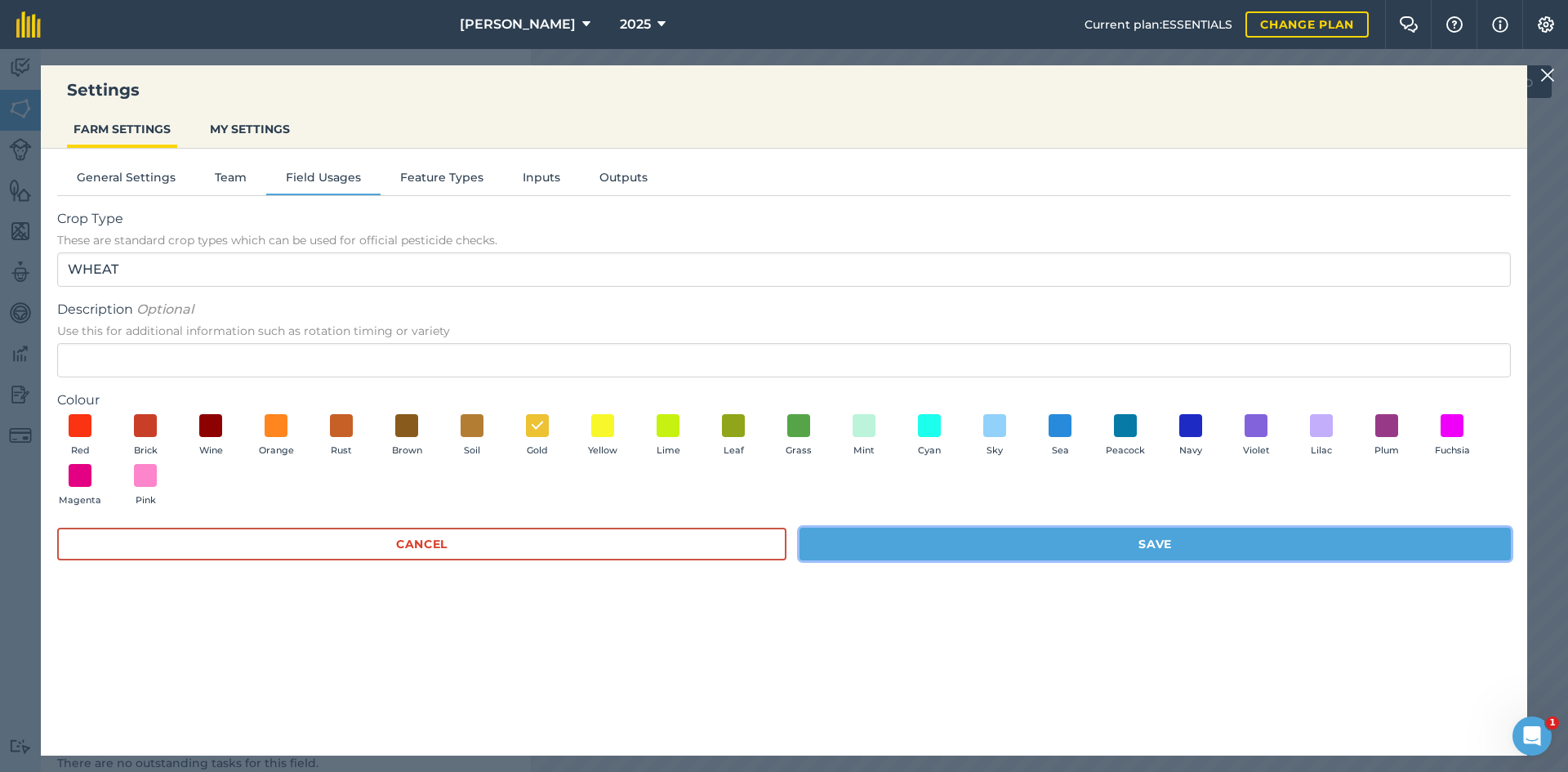
click at [1105, 549] on button "Save" at bounding box center [1155, 543] width 711 height 33
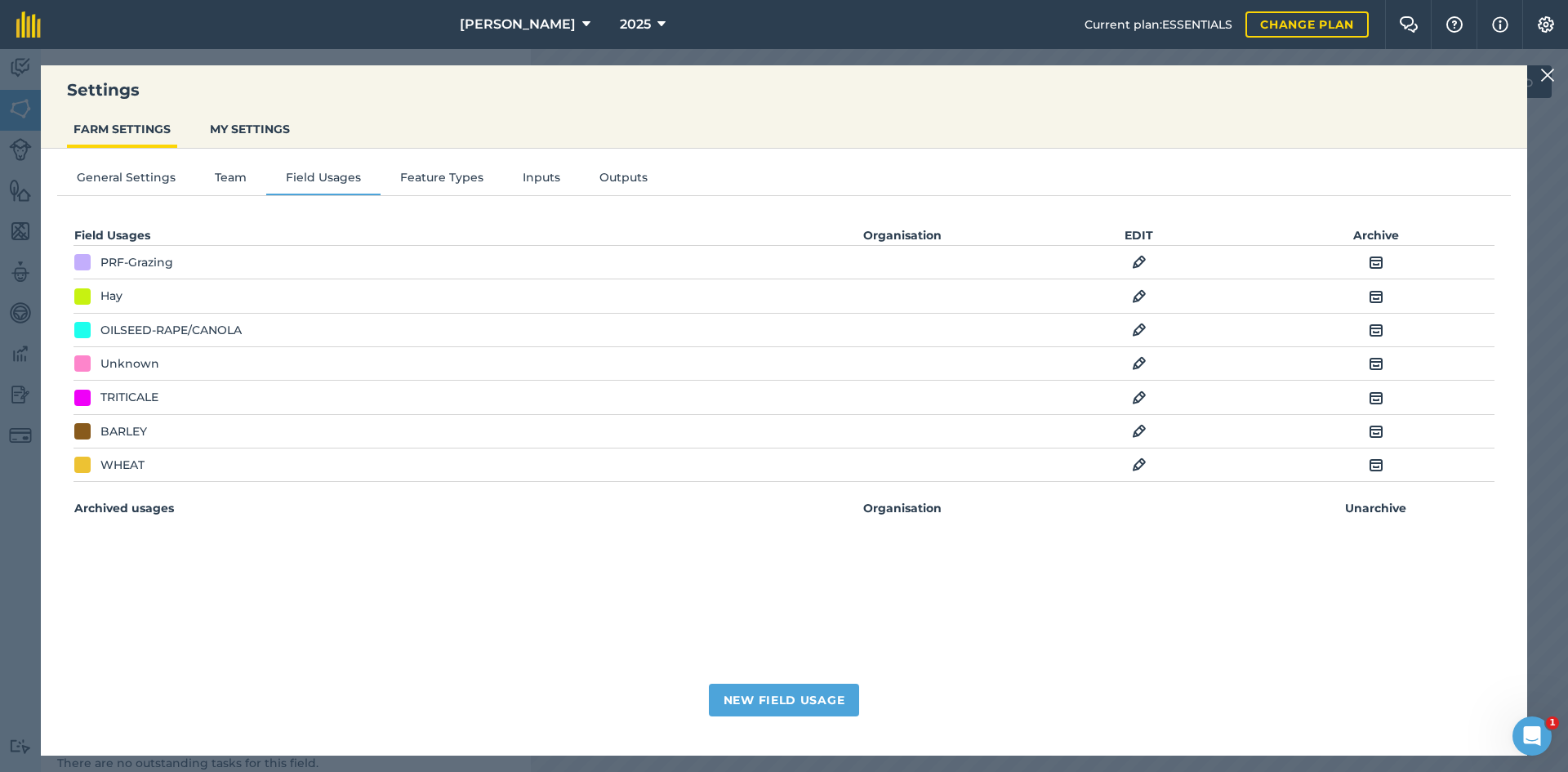
click at [1138, 287] on img at bounding box center [1139, 297] width 15 height 20
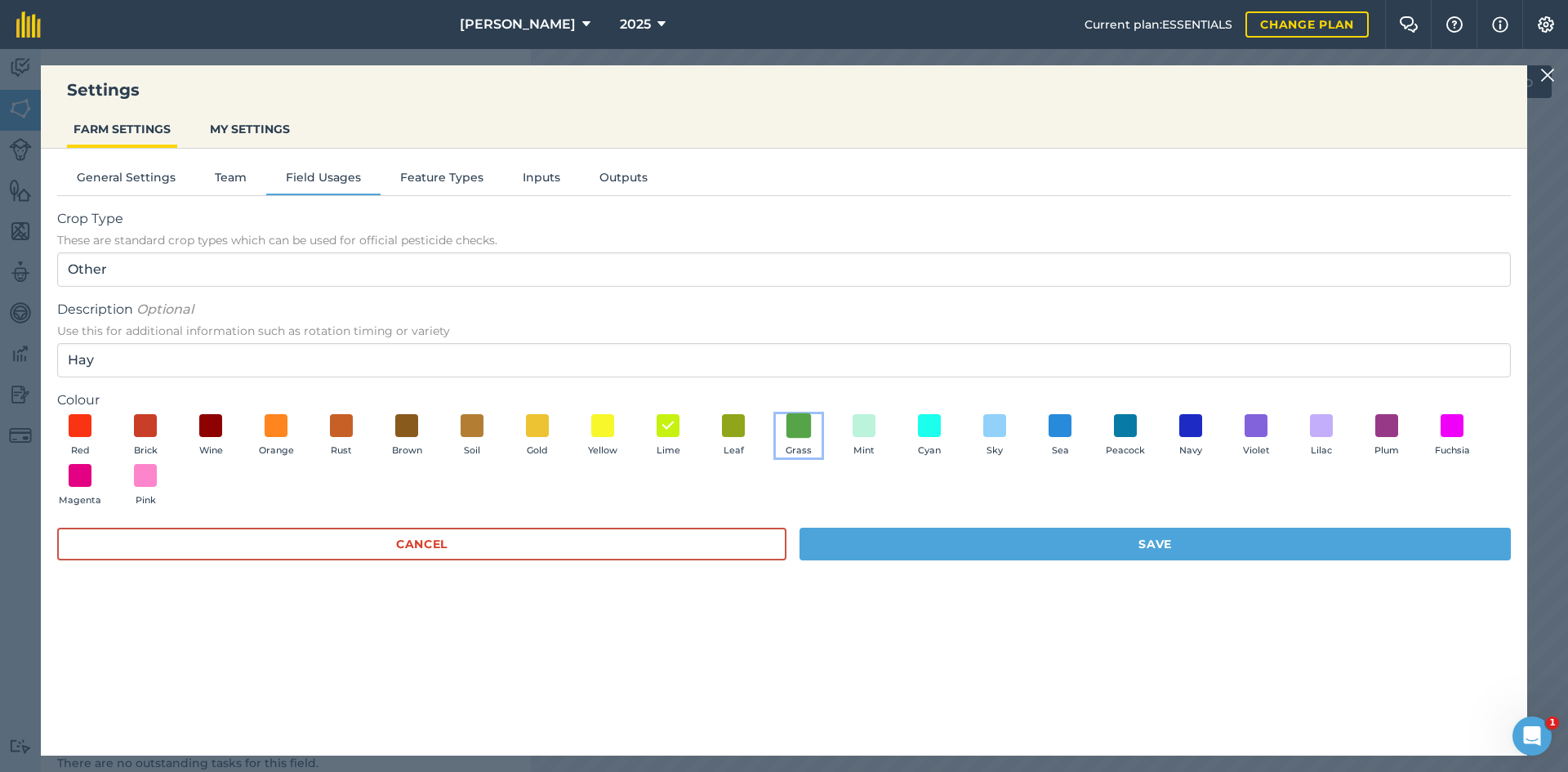
click at [788, 432] on span at bounding box center [799, 425] width 26 height 26
click at [893, 569] on div "Cancel Save" at bounding box center [784, 552] width 1454 height 49
click at [894, 553] on button "Save" at bounding box center [1155, 543] width 711 height 33
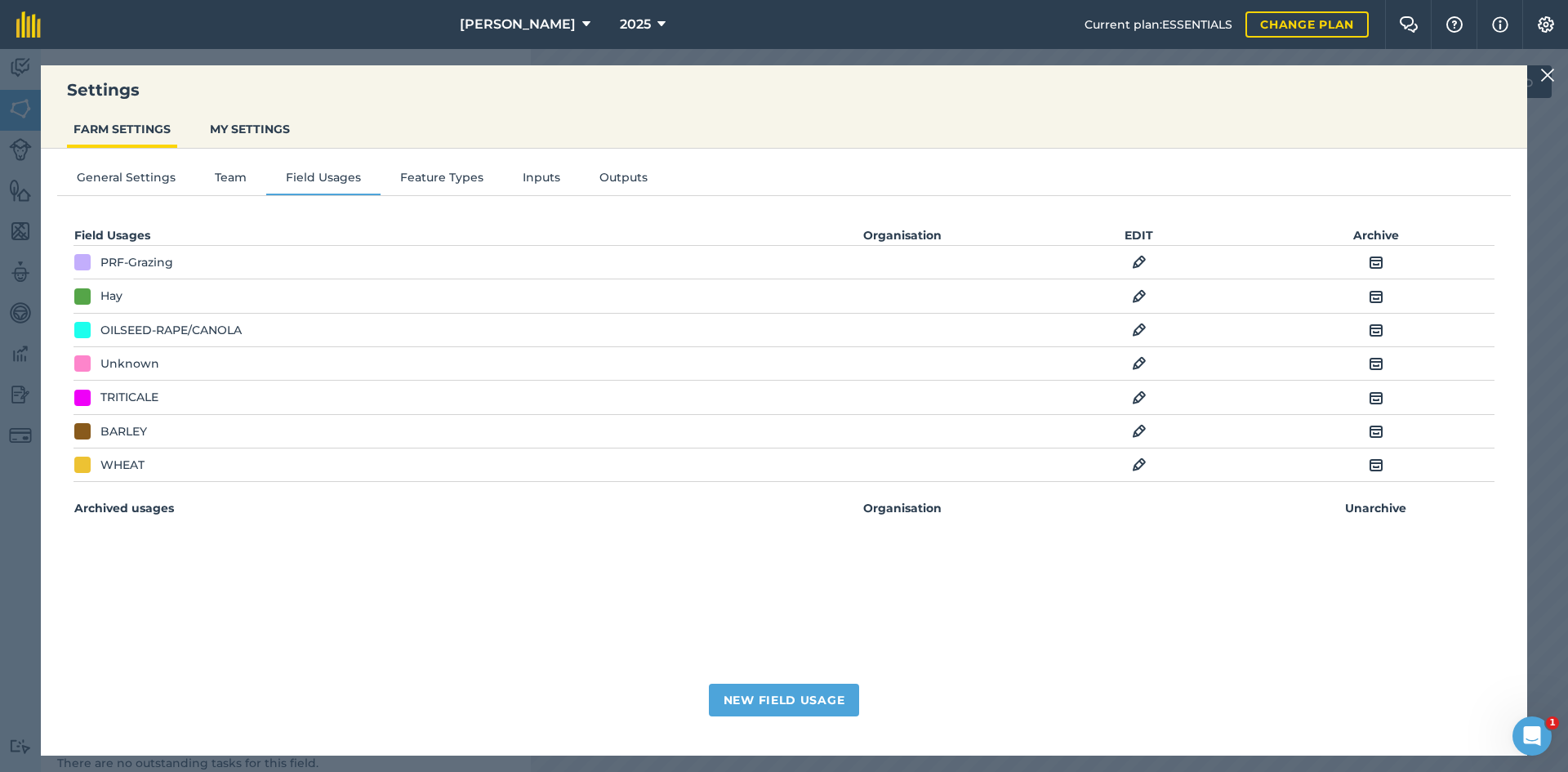
click at [1540, 73] on img at bounding box center [1547, 75] width 15 height 20
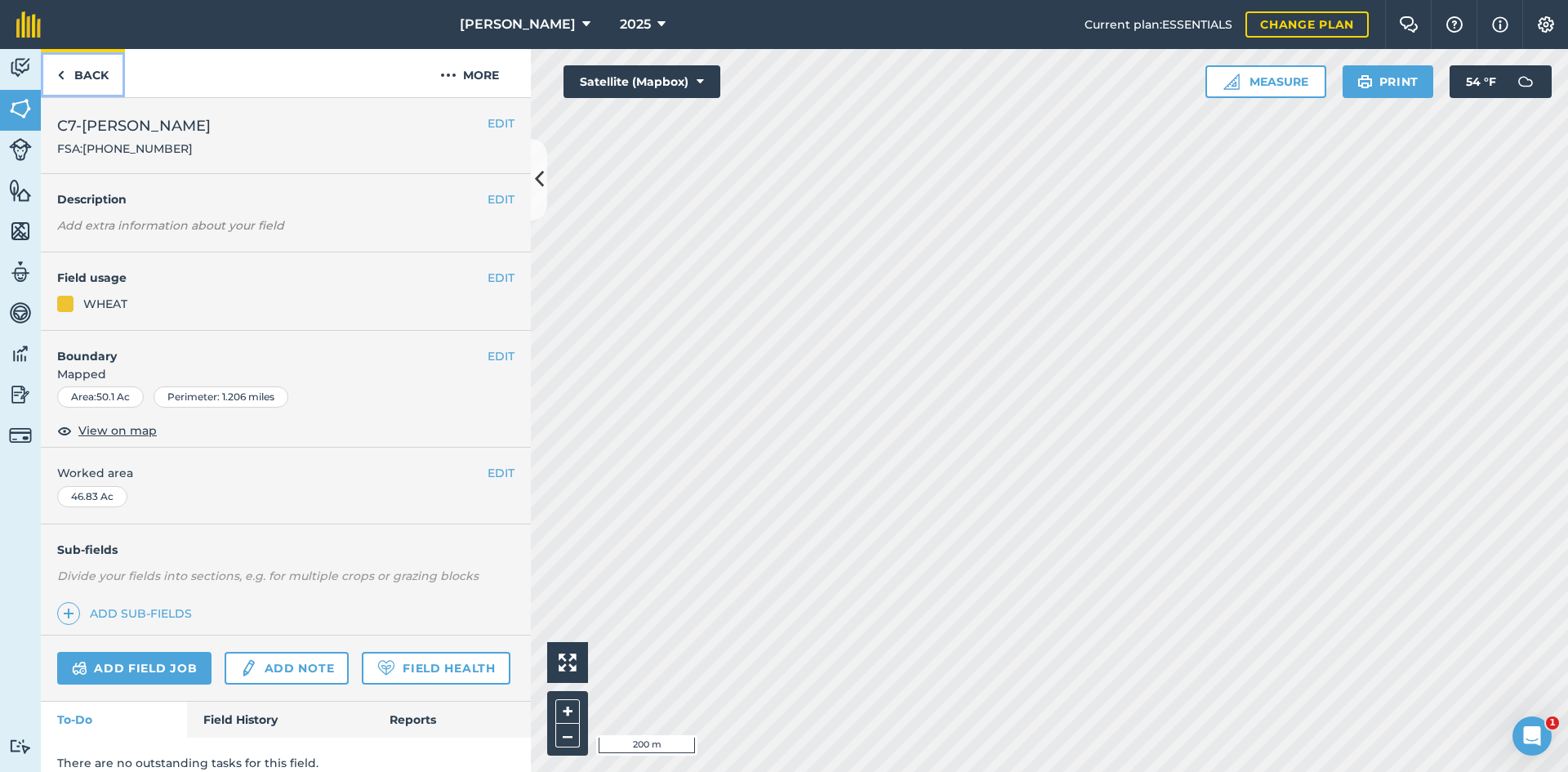
click at [107, 77] on link "Back" at bounding box center [82, 73] width 84 height 48
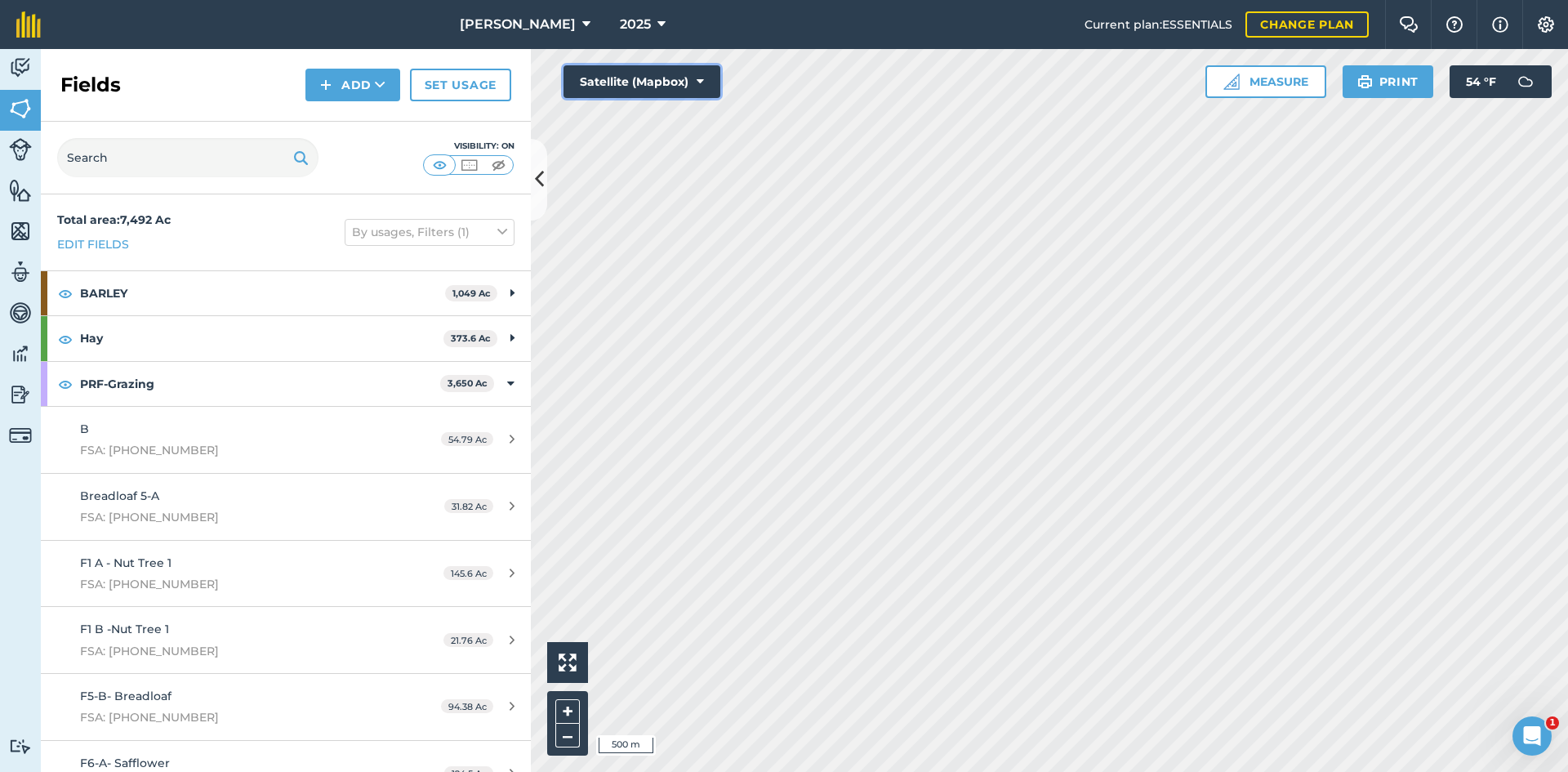
click at [644, 69] on button "Satellite (Mapbox)" at bounding box center [641, 81] width 157 height 33
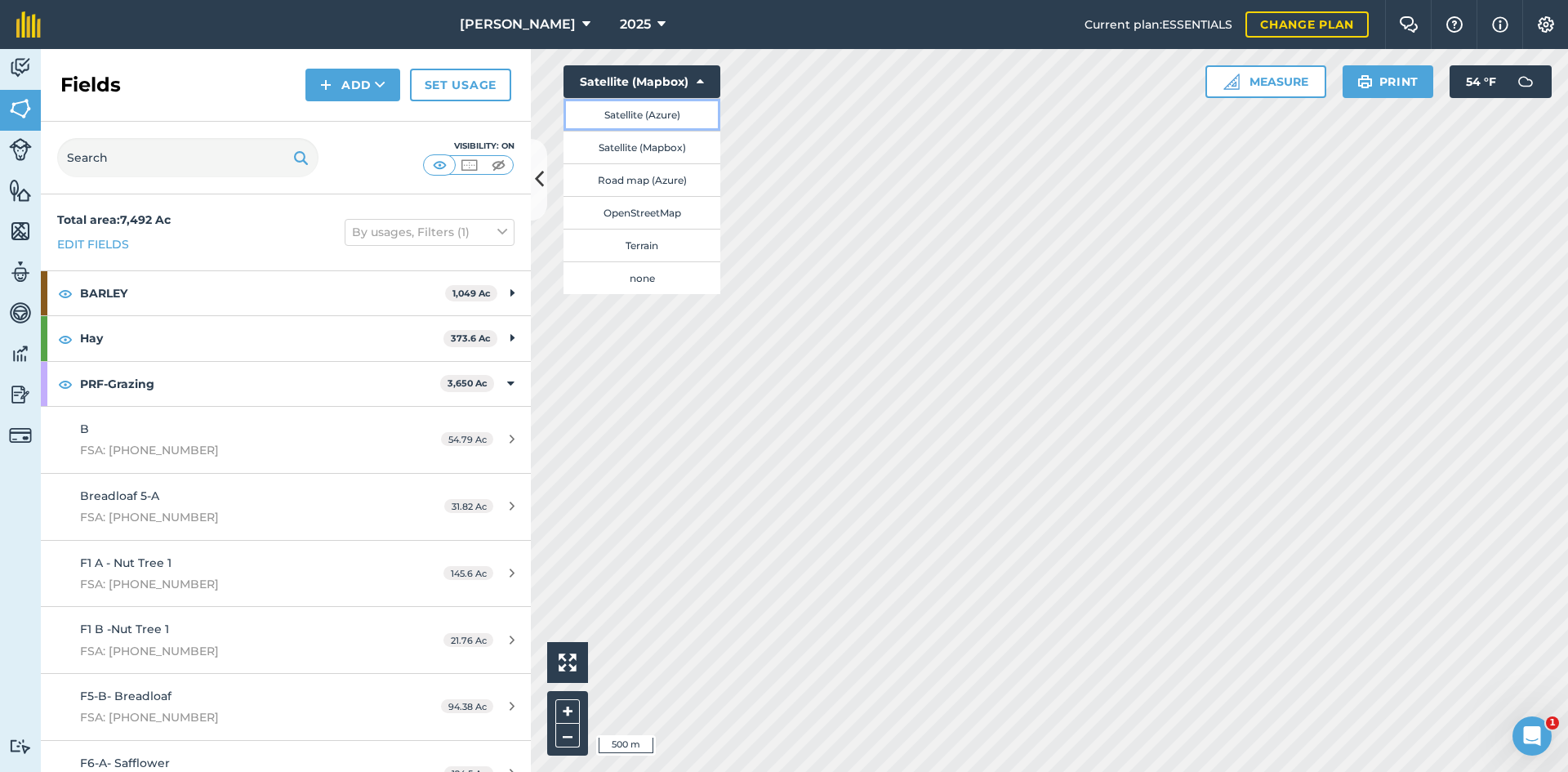
click at [647, 114] on button "Satellite (Azure)" at bounding box center [641, 113] width 157 height 33
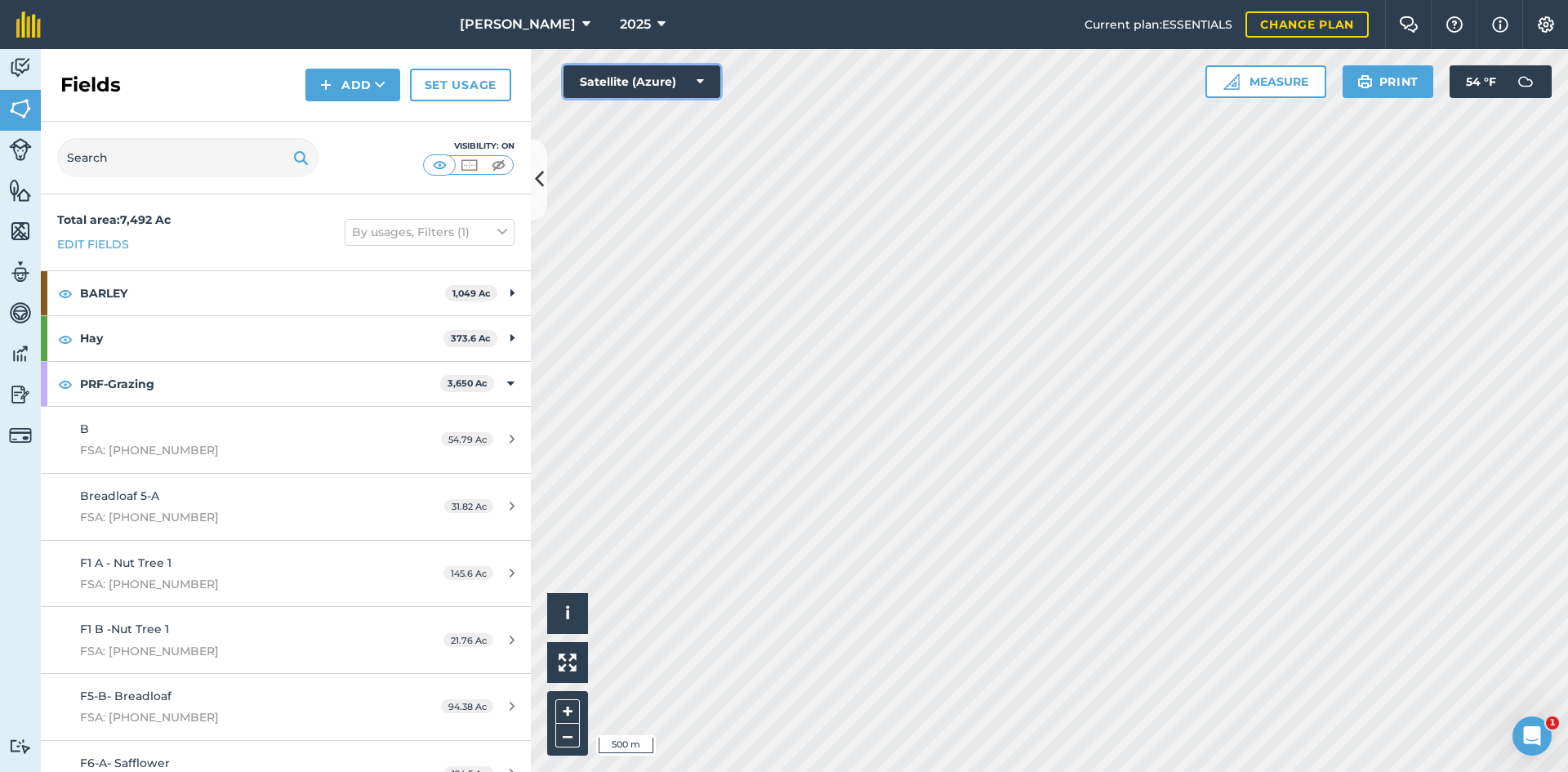
click at [647, 74] on button "Satellite (Azure)" at bounding box center [641, 81] width 157 height 33
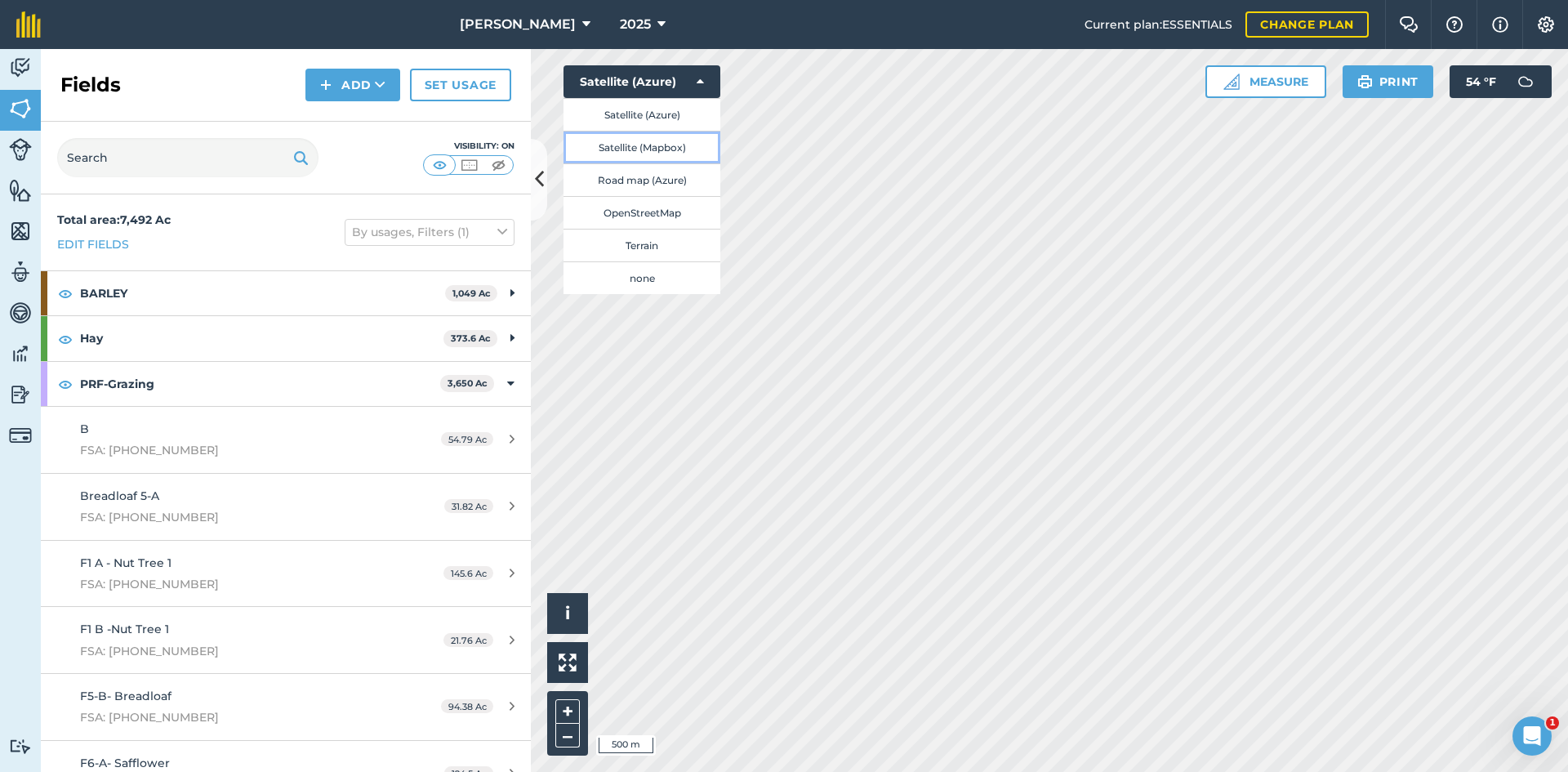
click at [648, 146] on button "Satellite (Mapbox)" at bounding box center [641, 146] width 157 height 33
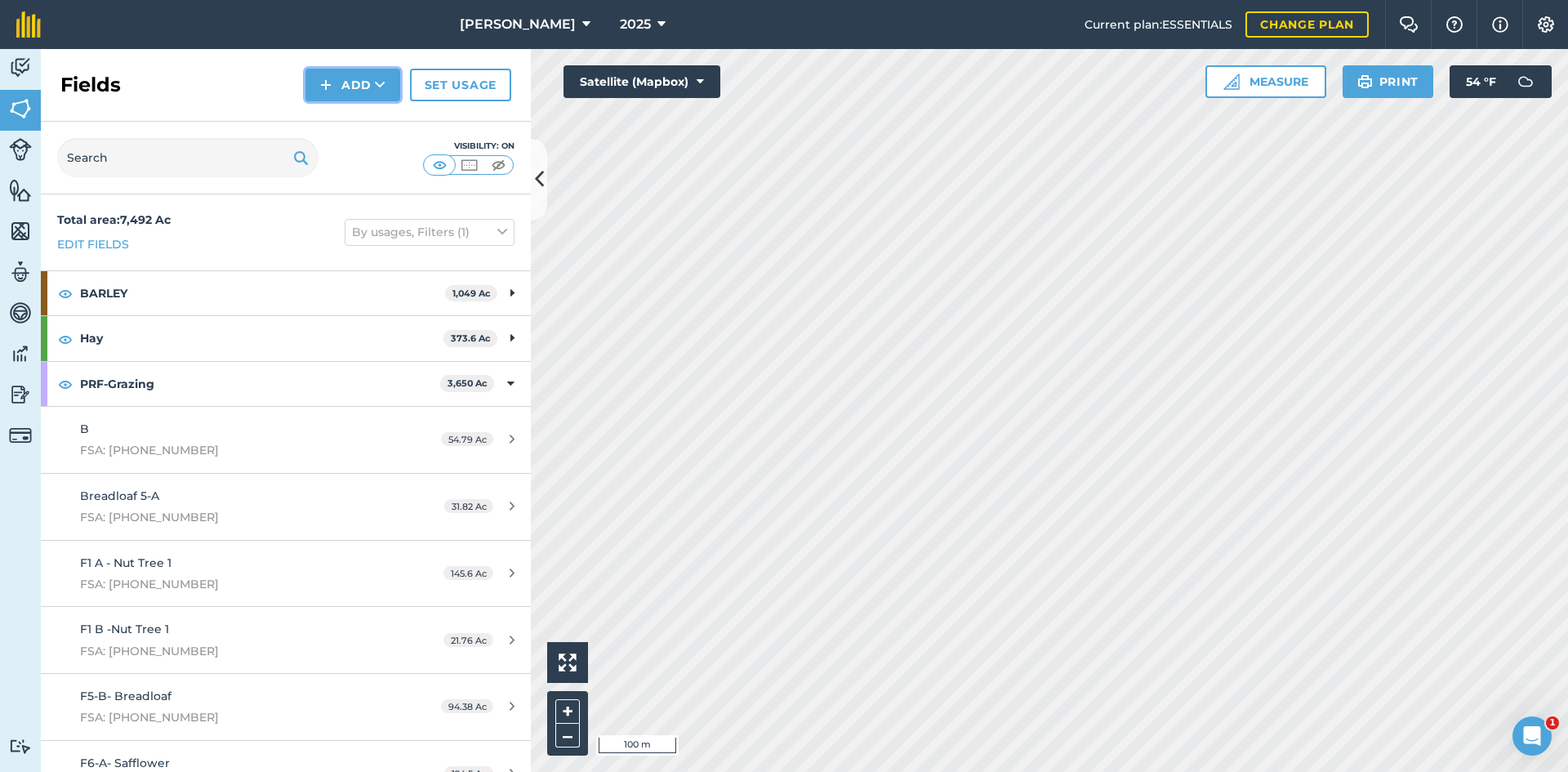
click at [373, 92] on button "Add" at bounding box center [353, 85] width 95 height 33
click at [377, 113] on link "Draw" at bounding box center [352, 121] width 90 height 35
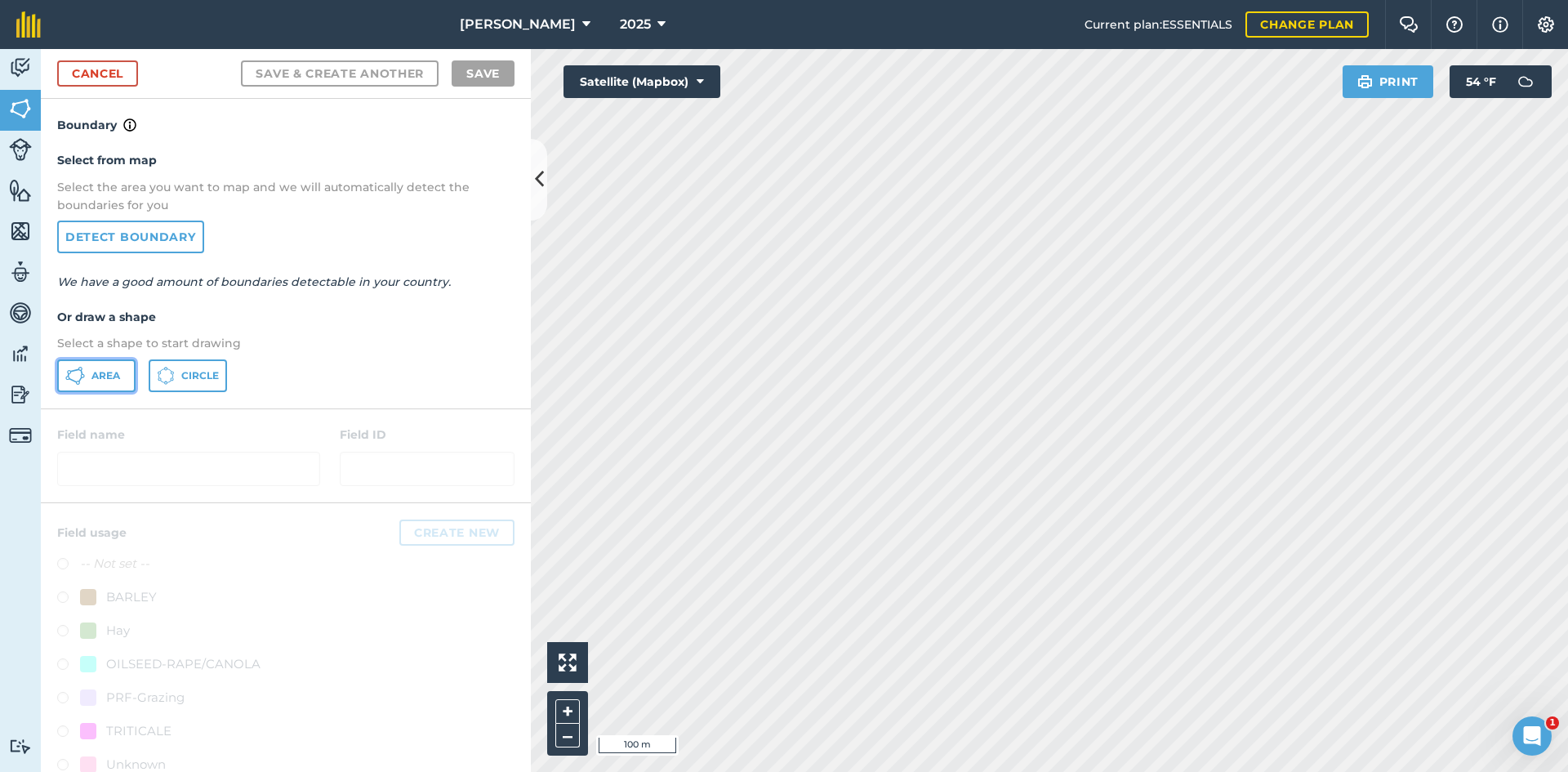
click at [126, 382] on button "Area" at bounding box center [96, 375] width 78 height 33
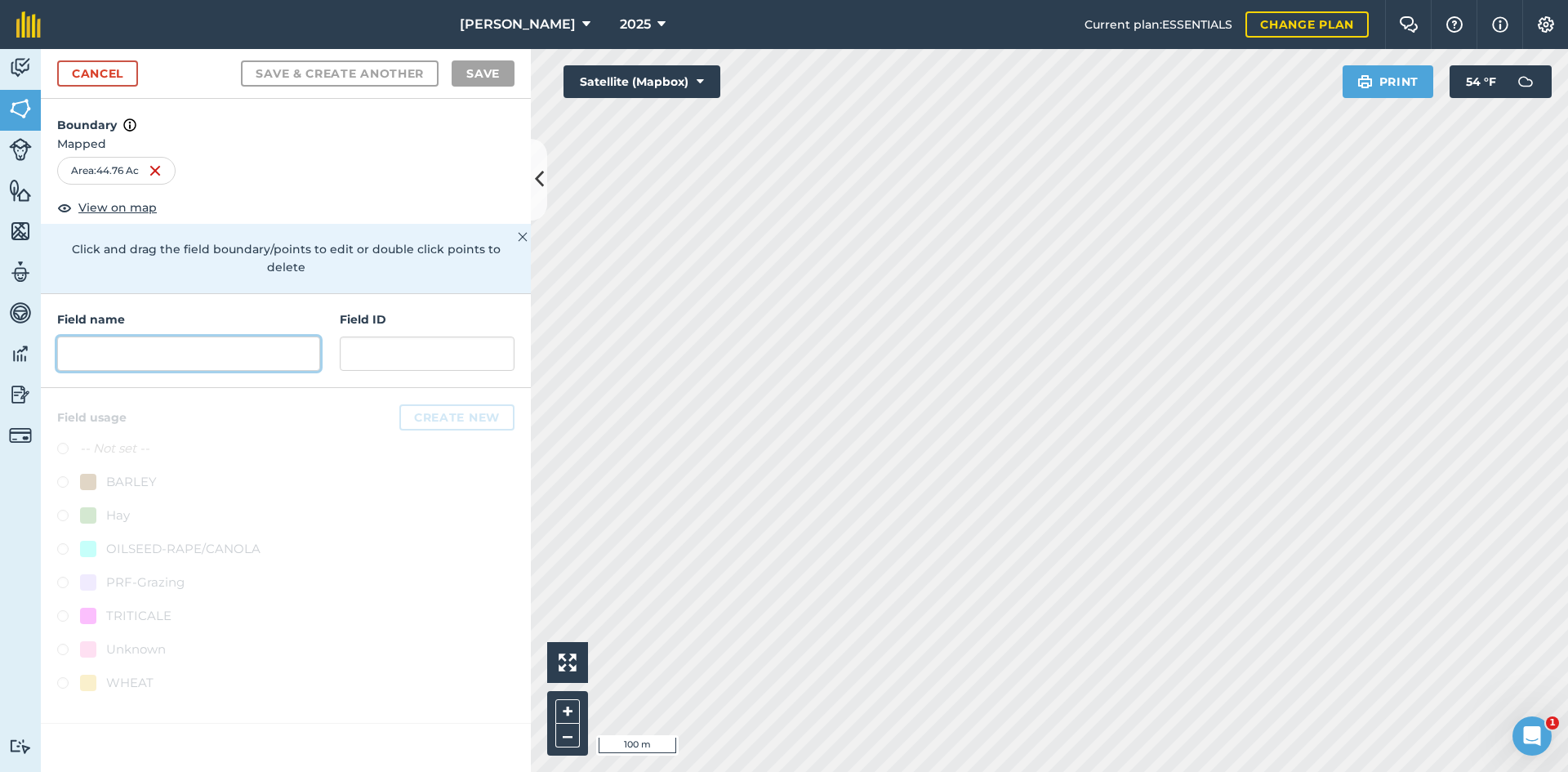
click at [115, 336] on input "text" at bounding box center [188, 353] width 263 height 35
type input "u"
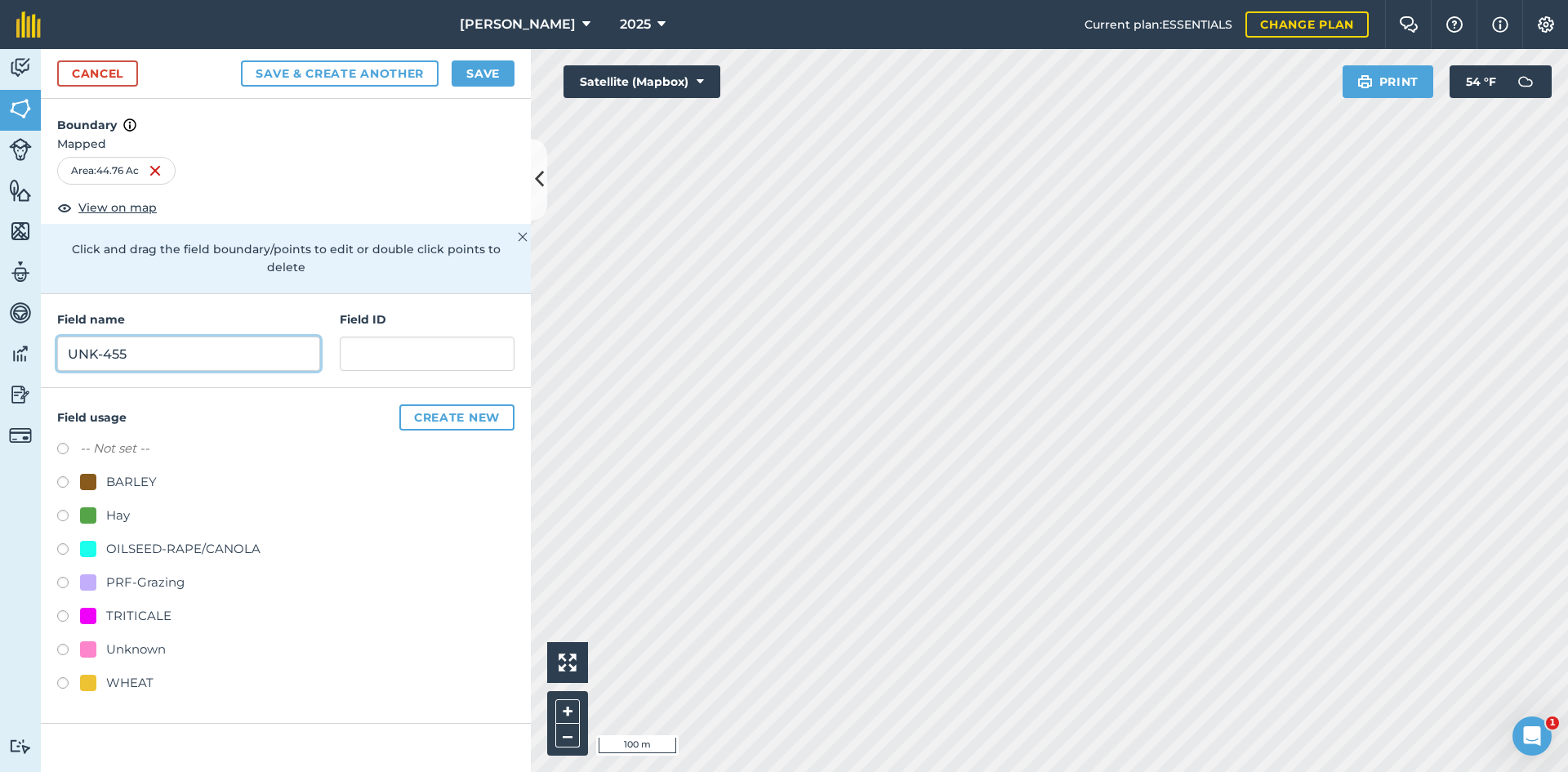
type input "UNK-455"
click at [134, 572] on div "PRF-Grazing" at bounding box center [145, 582] width 78 height 20
radio input "true"
click at [432, 339] on input "text" at bounding box center [426, 353] width 175 height 35
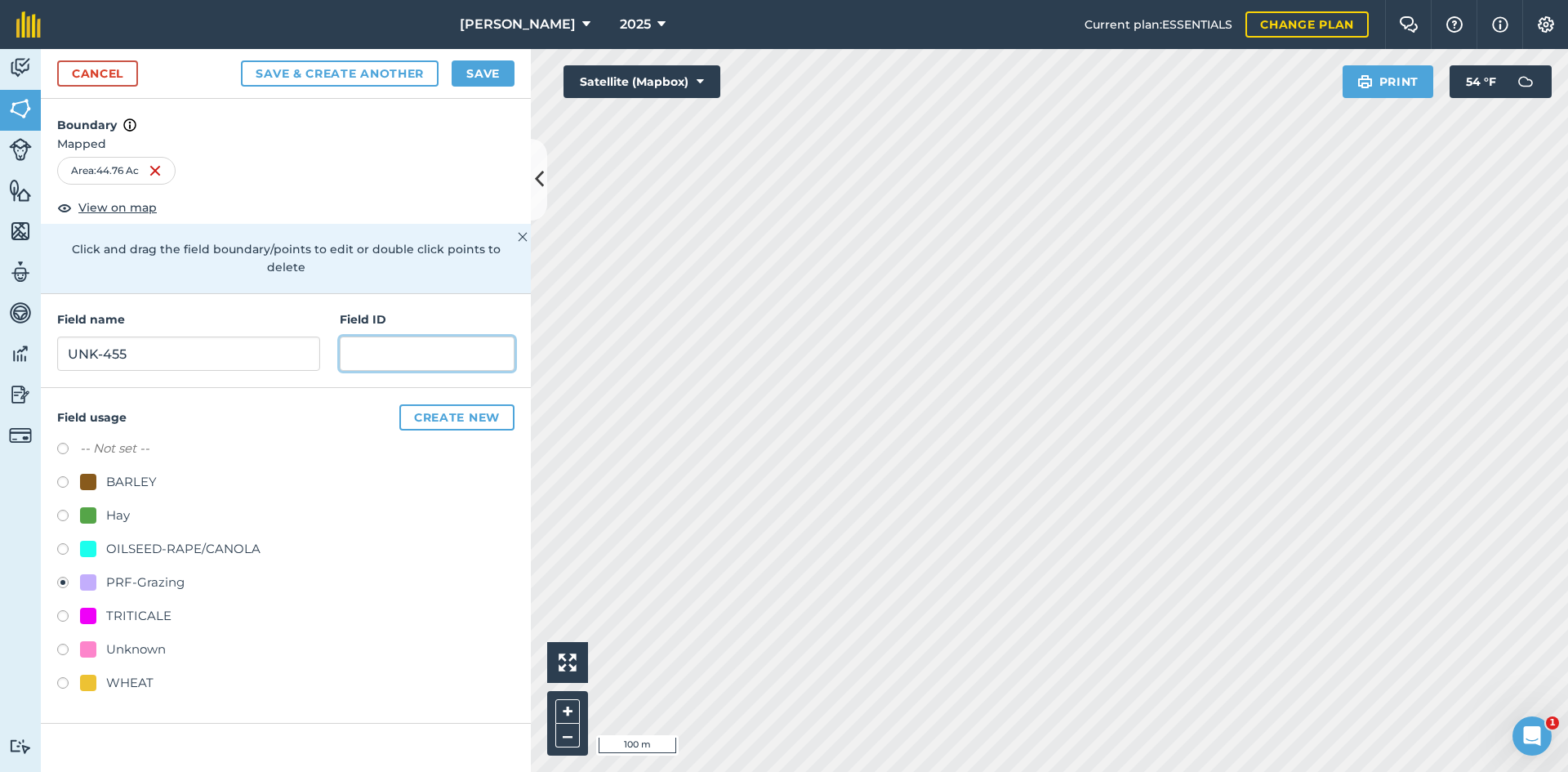
paste input "FSA: 3367-1185-"
type input "FSA: [PHONE_NUMBER]"
click at [484, 78] on button "Save" at bounding box center [483, 73] width 63 height 26
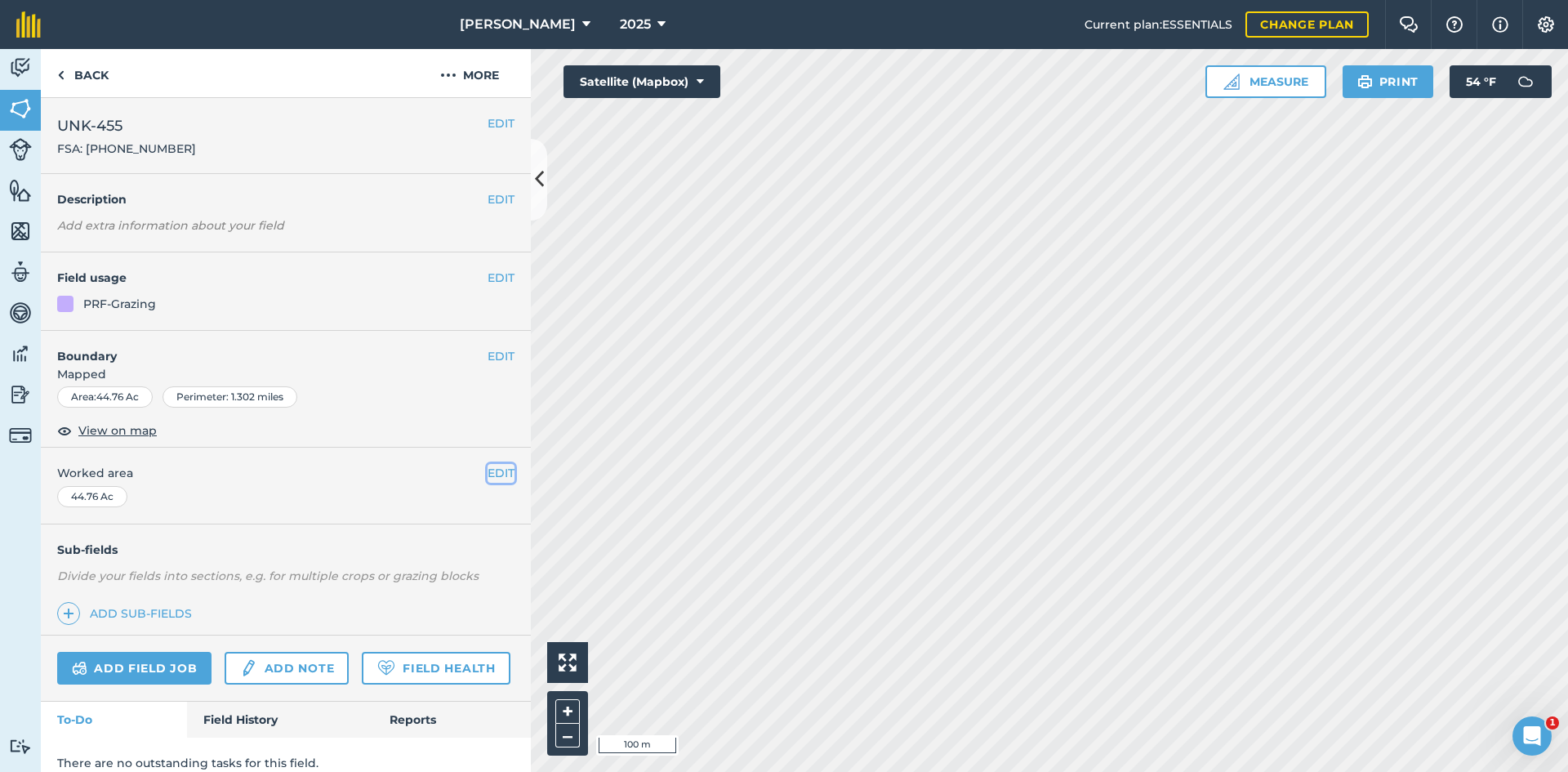
drag, startPoint x: 496, startPoint y: 471, endPoint x: 440, endPoint y: 479, distance: 56.6
click at [493, 471] on button "EDIT" at bounding box center [500, 472] width 27 height 18
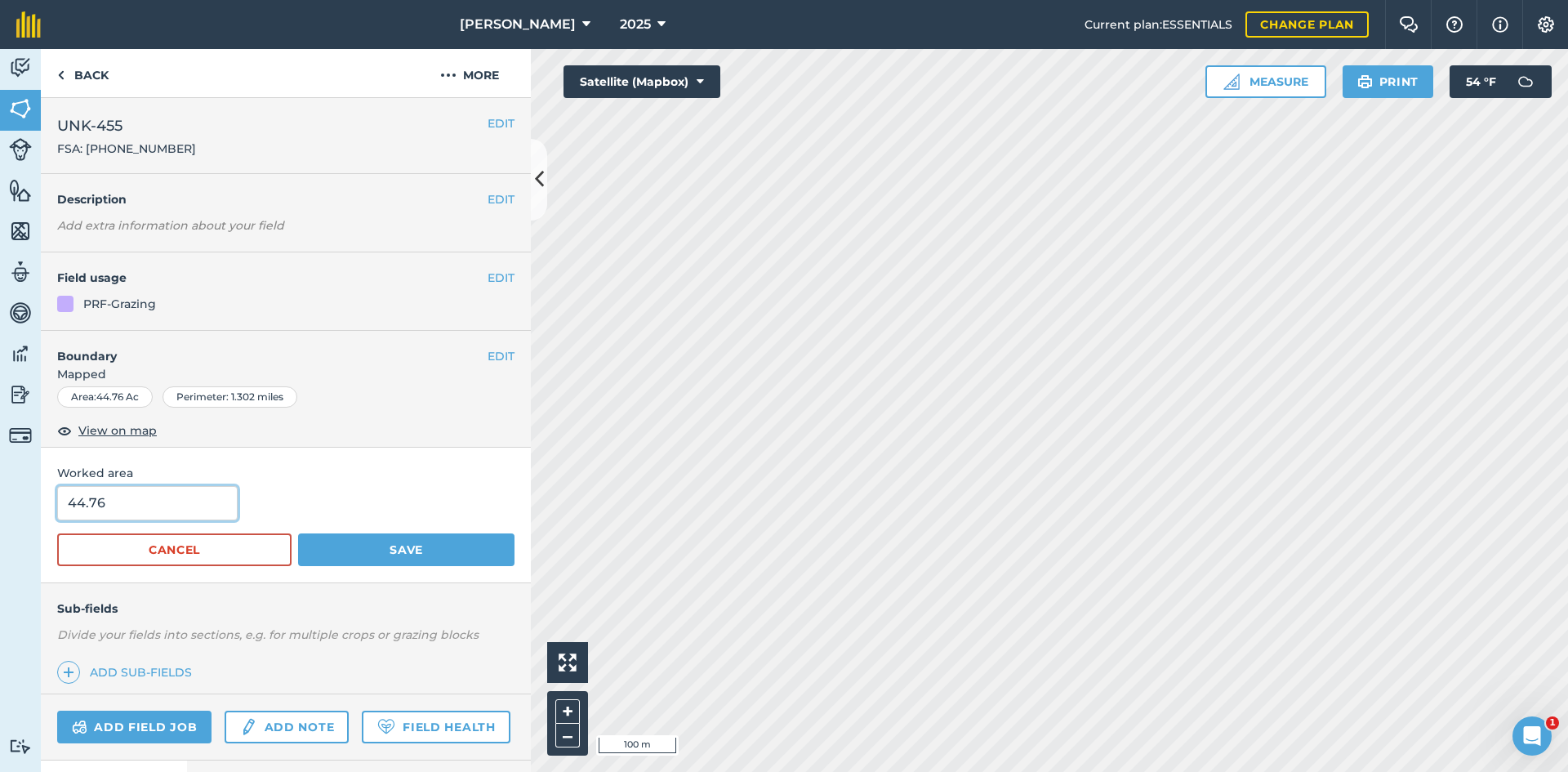
drag, startPoint x: 152, startPoint y: 496, endPoint x: 11, endPoint y: 502, distance: 141.1
click at [11, 502] on div "Activity Fields Livestock Features Maps Team Vehicles Data Reporting Billing Tu…" at bounding box center [784, 410] width 1568 height 723
type input "43.56"
click at [423, 544] on button "Save" at bounding box center [405, 549] width 216 height 33
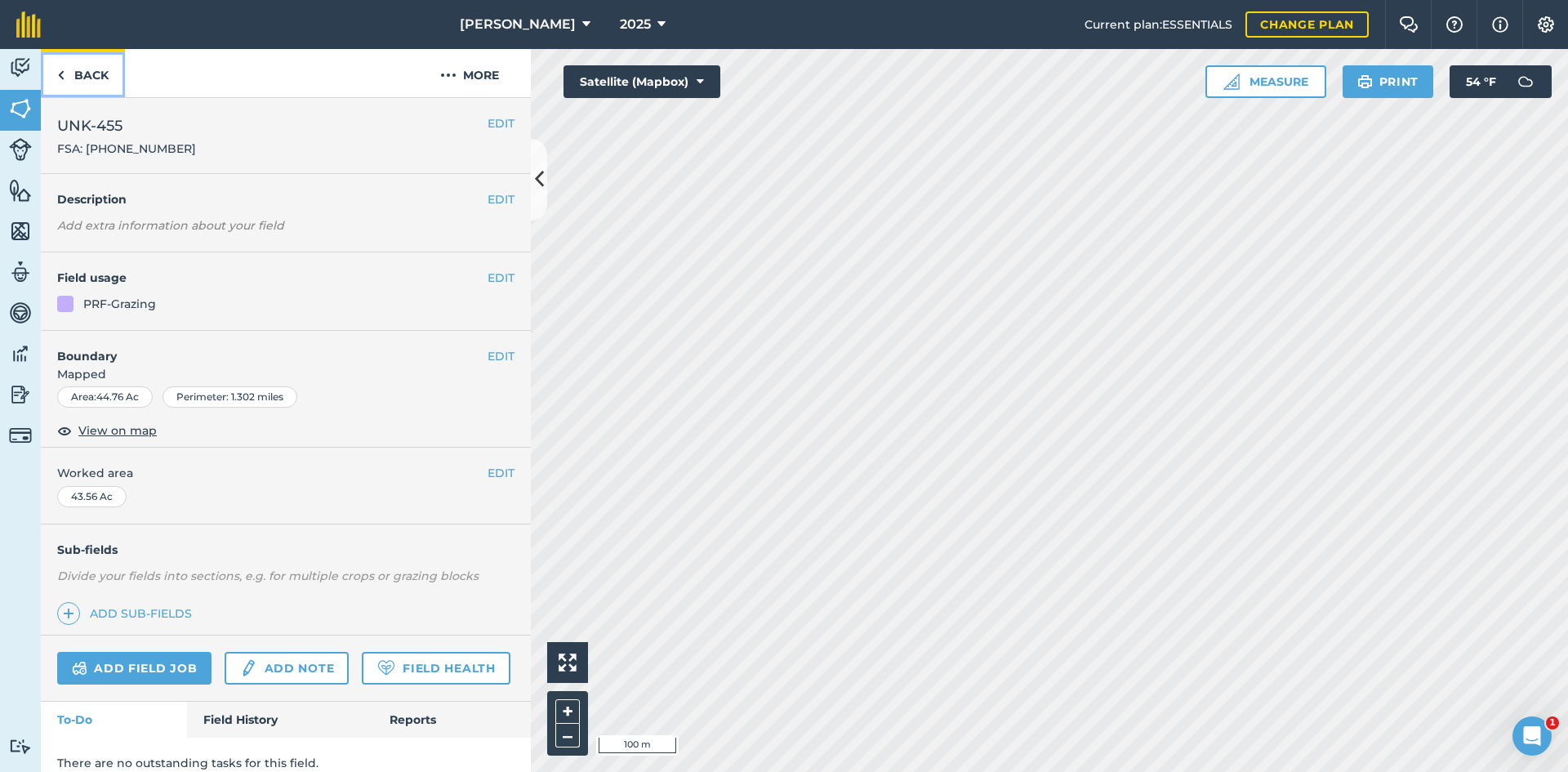
click at [87, 74] on link "Back" at bounding box center [82, 73] width 84 height 48
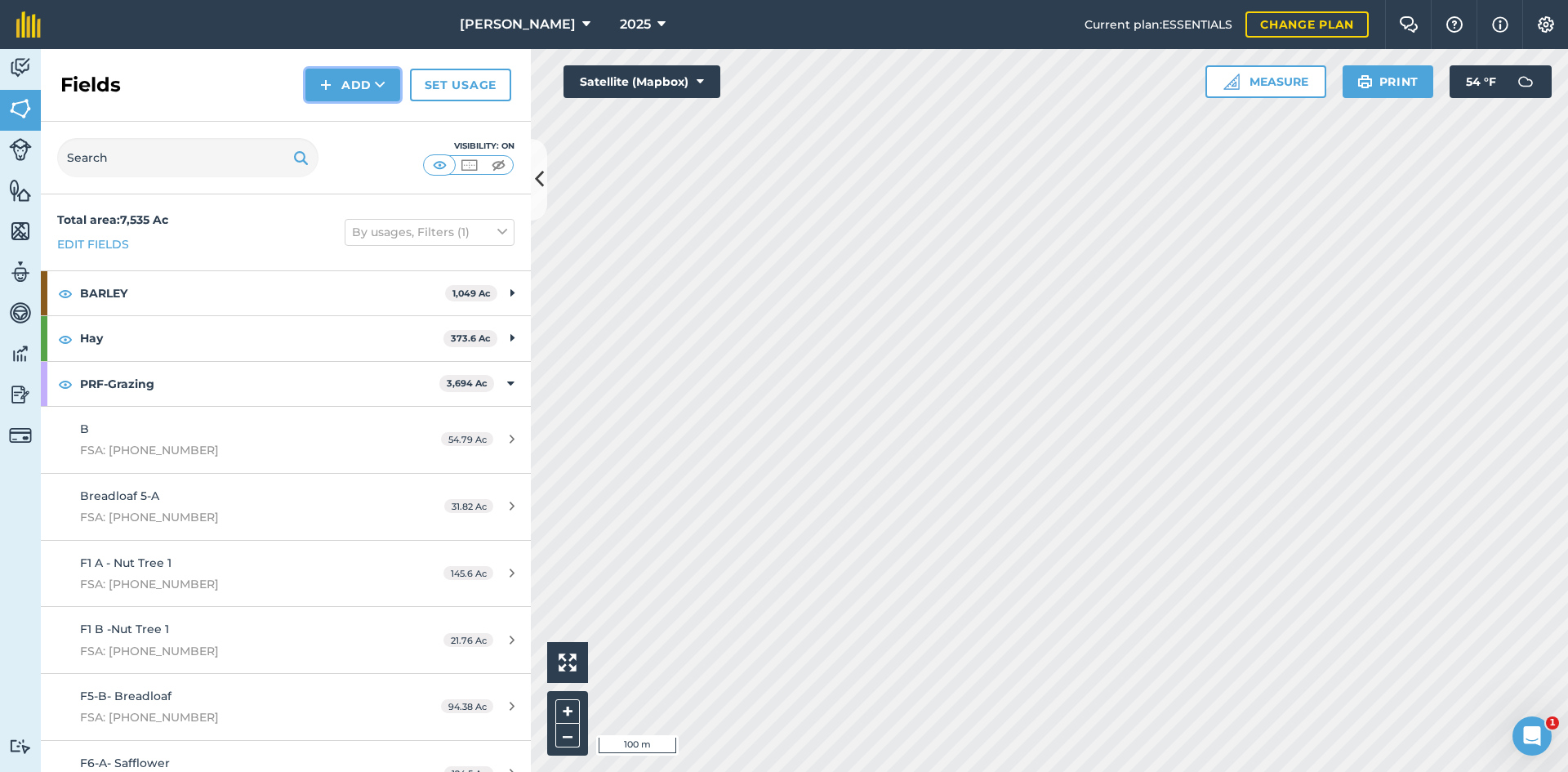
click at [325, 88] on img at bounding box center [326, 85] width 12 height 20
click at [332, 122] on link "Draw" at bounding box center [352, 121] width 90 height 35
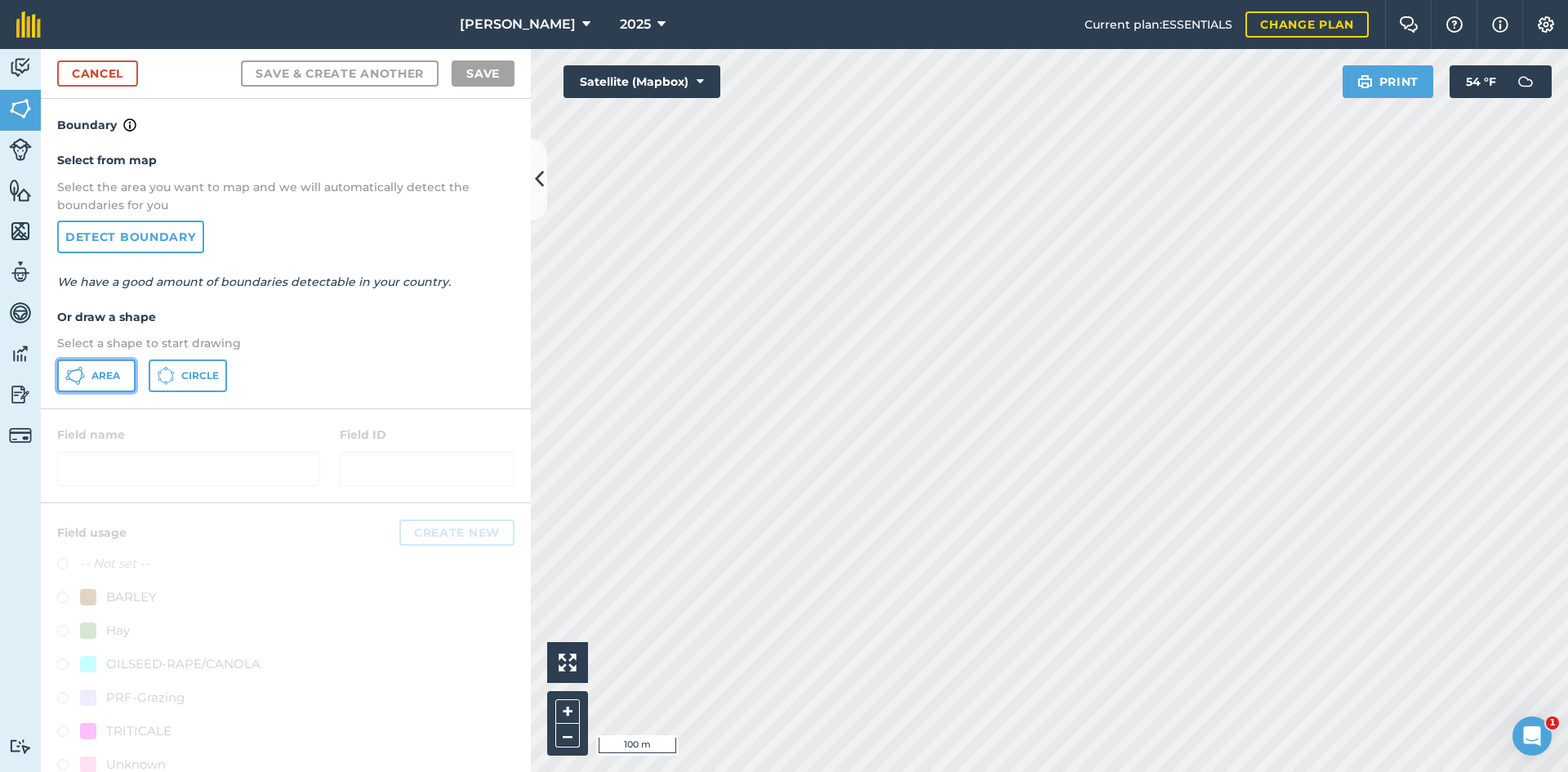
click at [123, 373] on button "Area" at bounding box center [96, 375] width 78 height 33
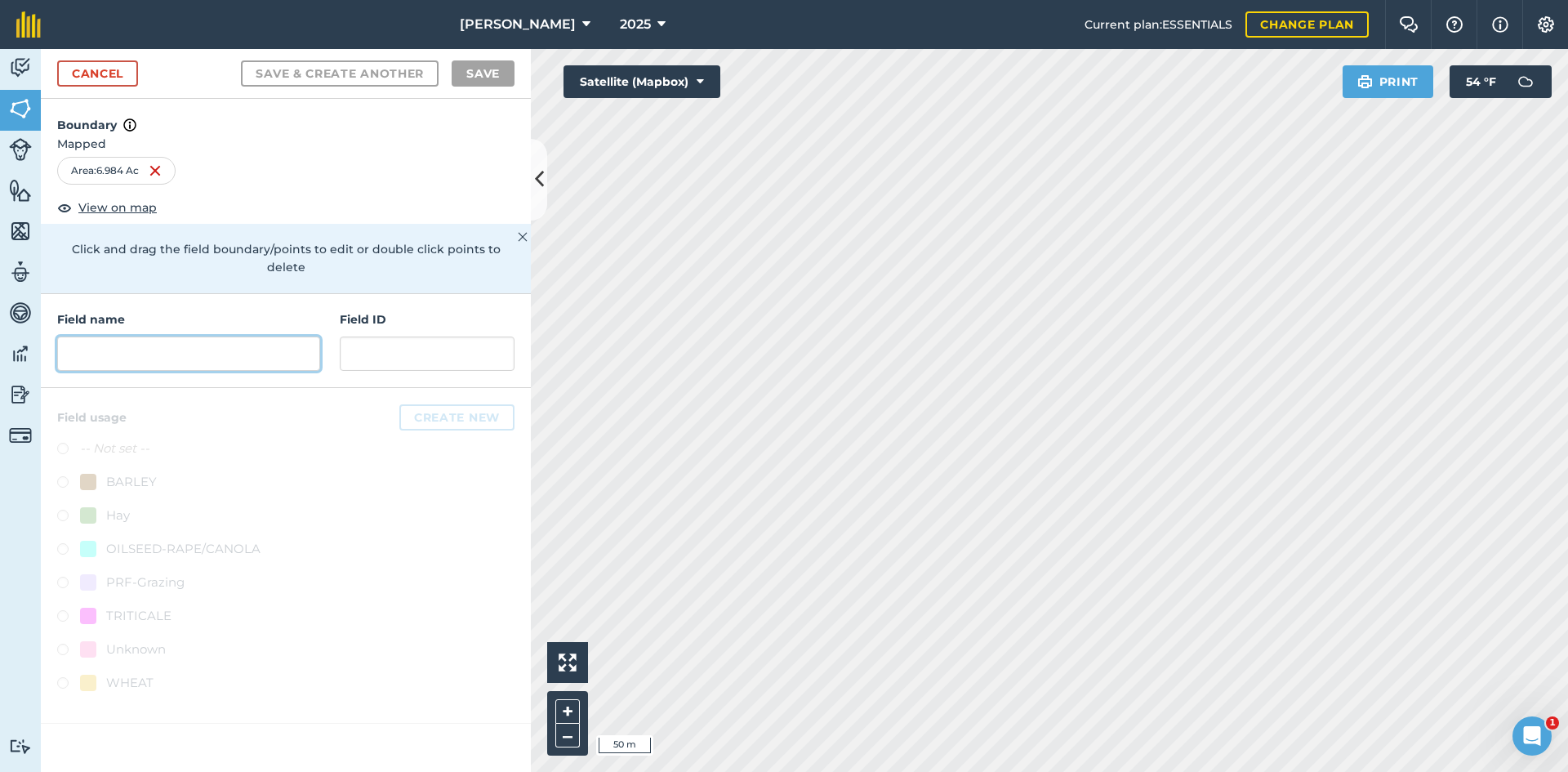
click at [159, 336] on input "text" at bounding box center [188, 353] width 263 height 35
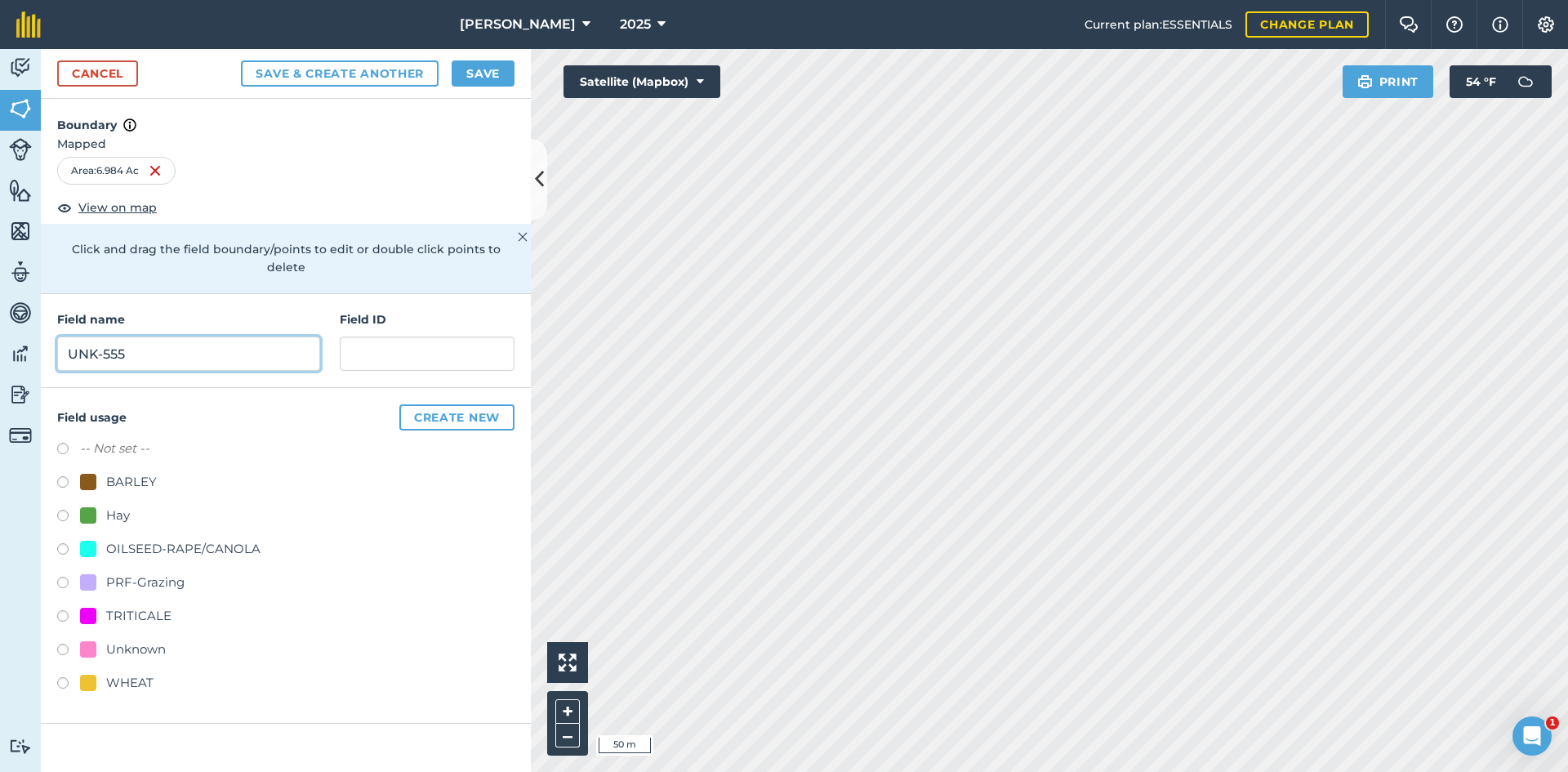
type input "UNK-555"
click at [161, 572] on div "PRF-Grazing" at bounding box center [145, 582] width 78 height 20
radio input "true"
paste input "FSA: 3367-1185-"
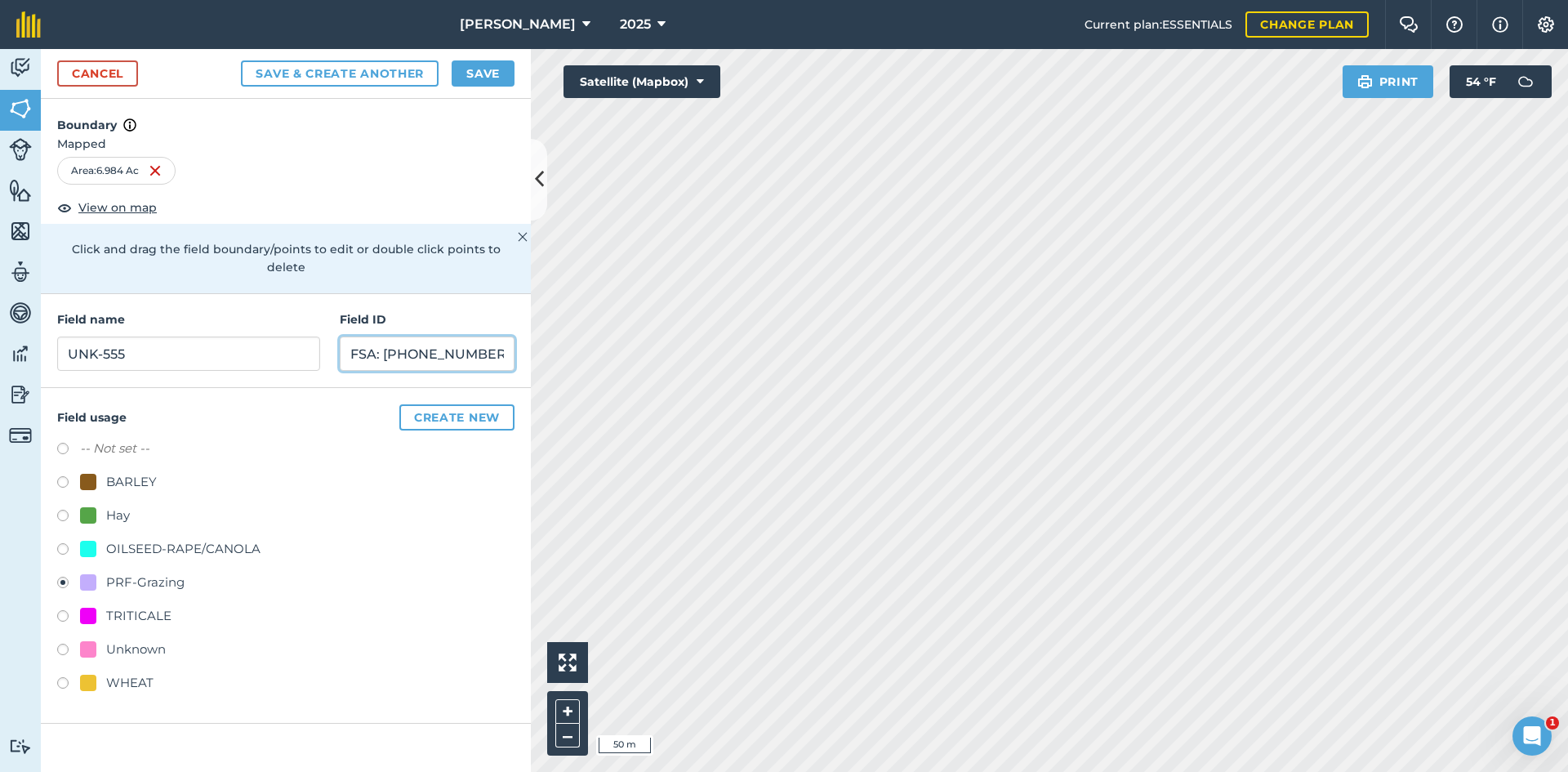
type input "FSA: [PHONE_NUMBER]"
click at [479, 72] on button "Save" at bounding box center [483, 73] width 63 height 26
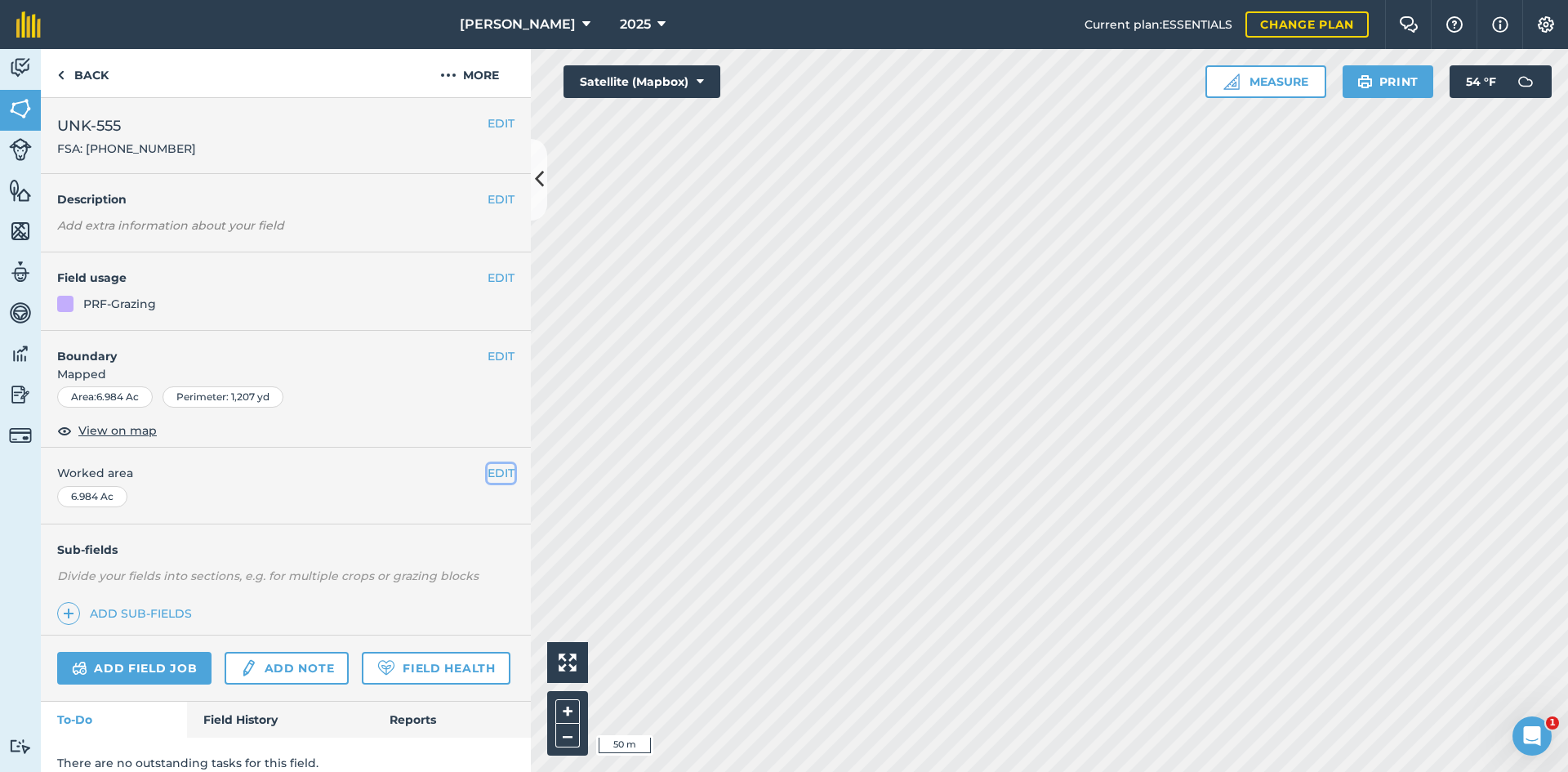
click at [487, 467] on button "EDIT" at bounding box center [500, 472] width 27 height 18
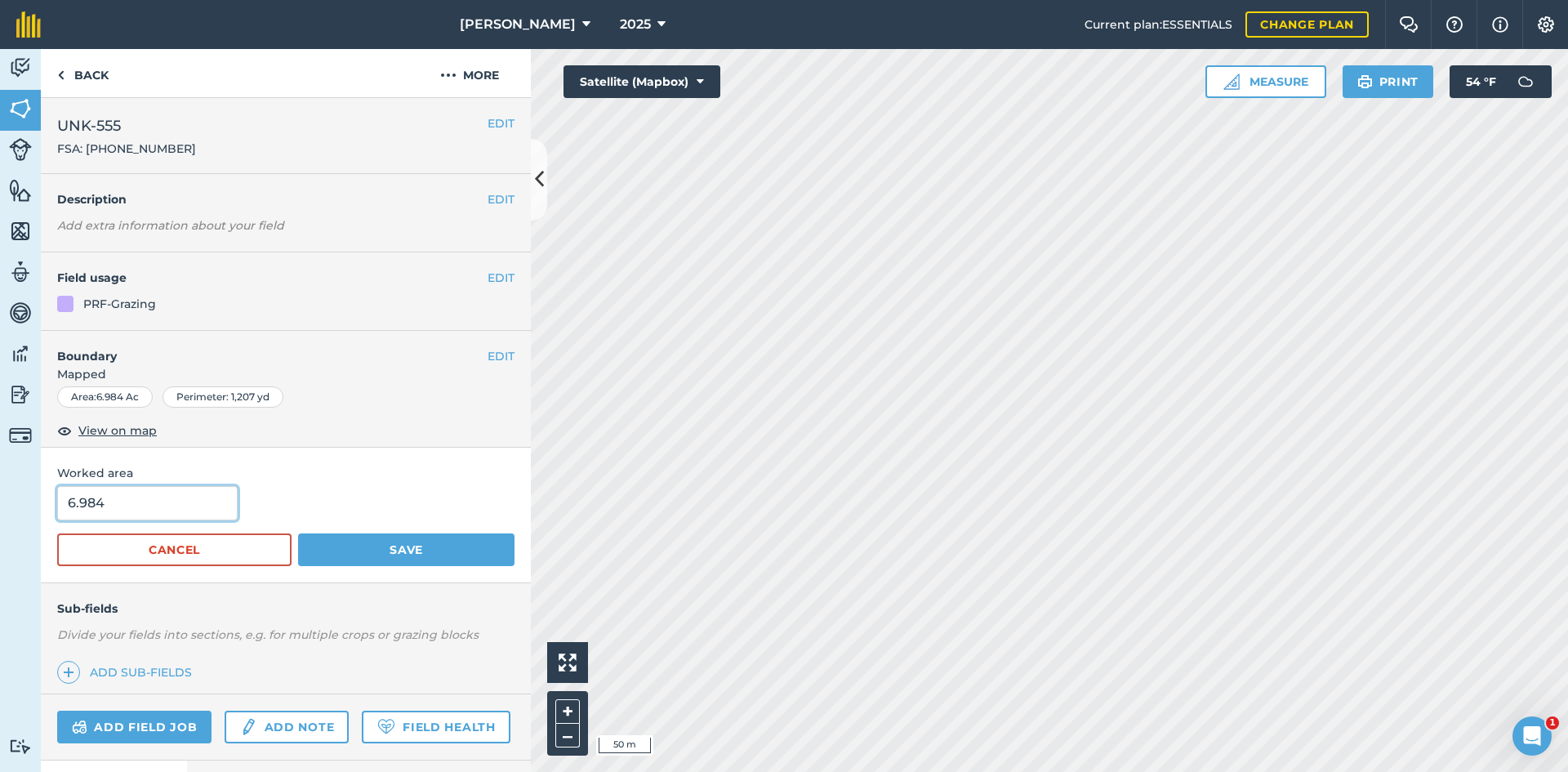
drag, startPoint x: 119, startPoint y: 501, endPoint x: -7, endPoint y: 492, distance: 126.3
click at [0, 492] on html "[PERSON_NAME] 2025 Current plan : ESSENTIALS Change plan Farm Chat Help Info Se…" at bounding box center [784, 386] width 1568 height 772
type input "5.86"
click at [415, 539] on button "Save" at bounding box center [405, 549] width 216 height 33
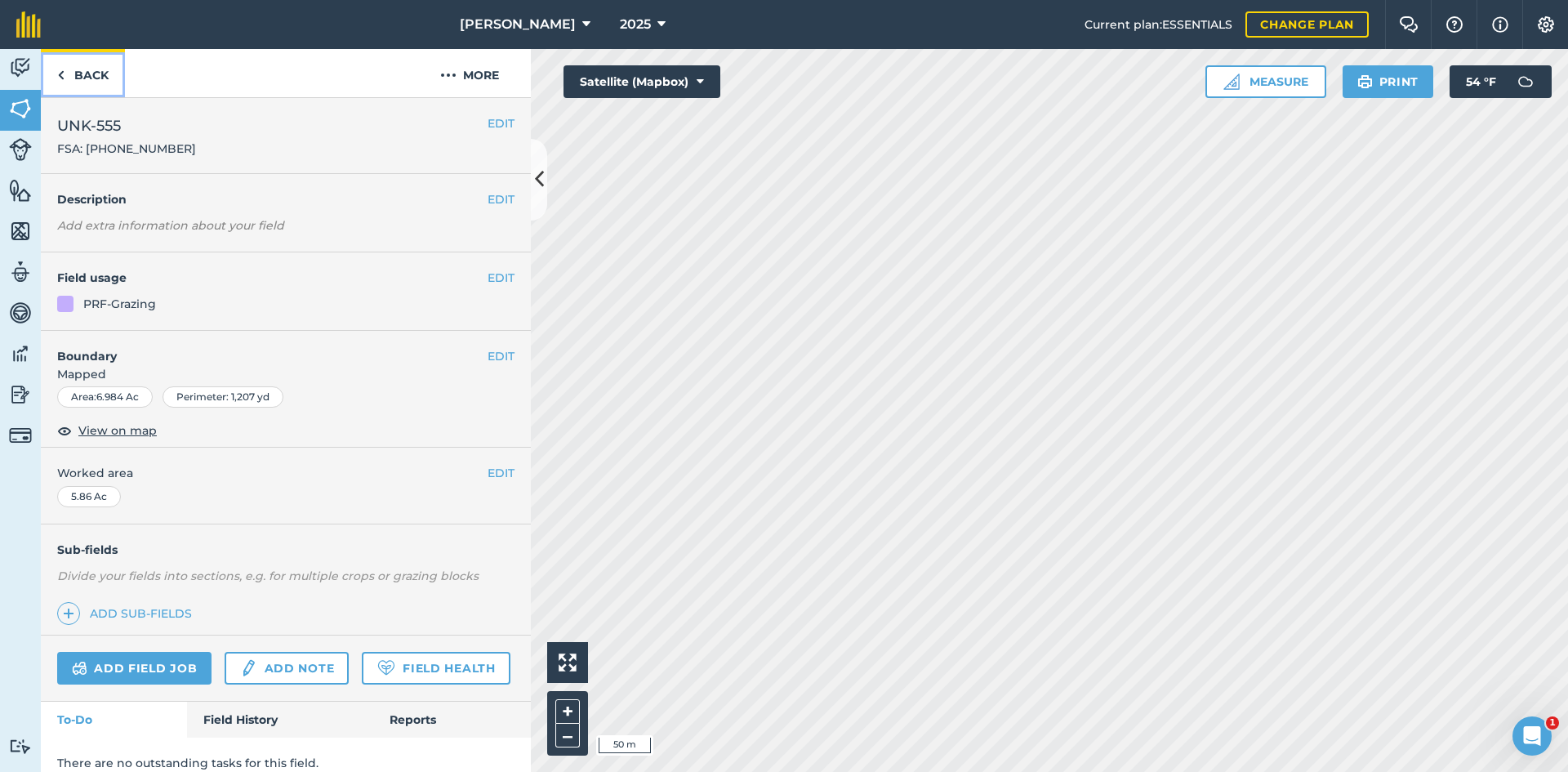
click at [83, 64] on link "Back" at bounding box center [82, 73] width 84 height 48
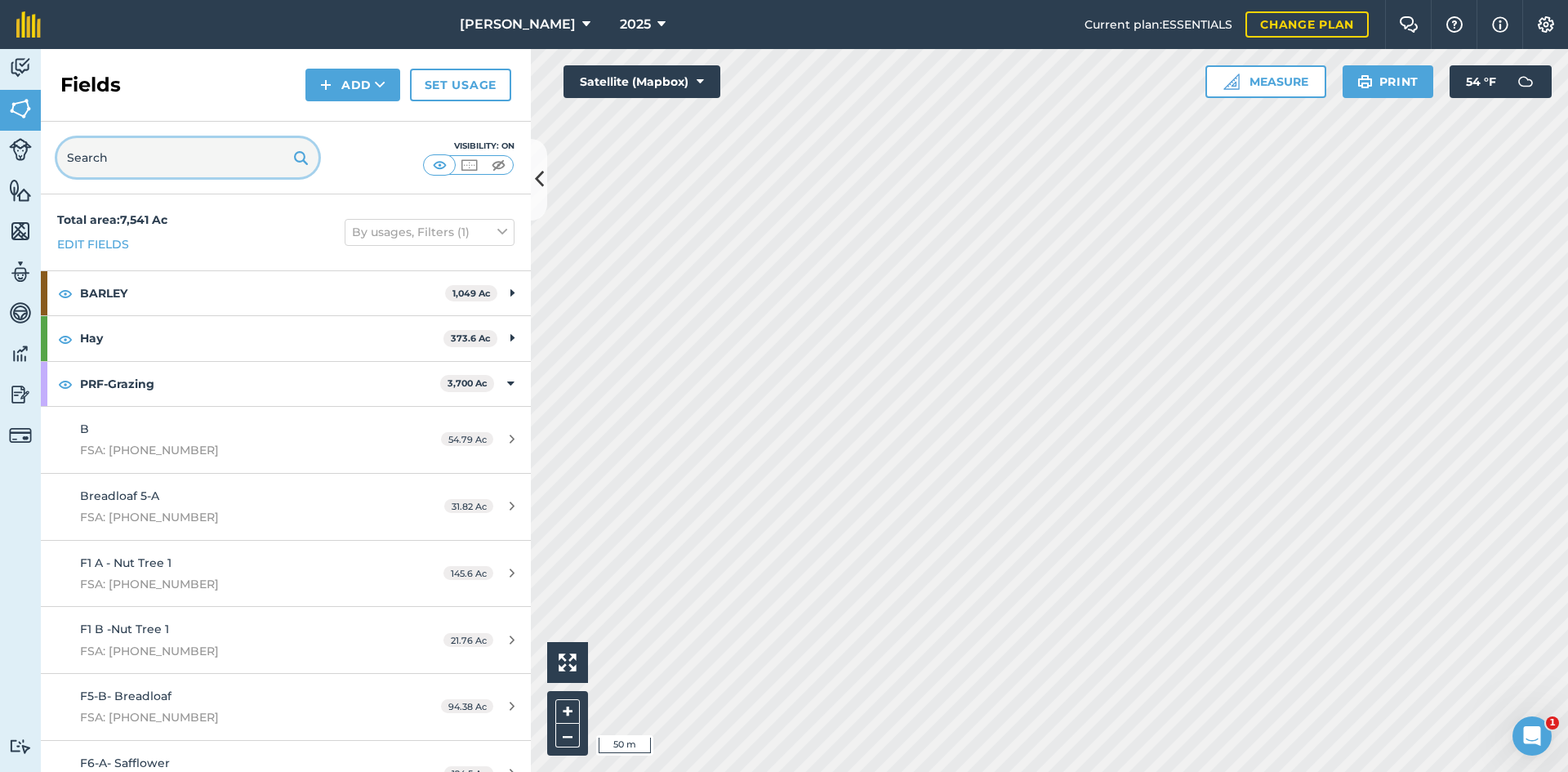
click at [153, 164] on input "text" at bounding box center [187, 158] width 261 height 39
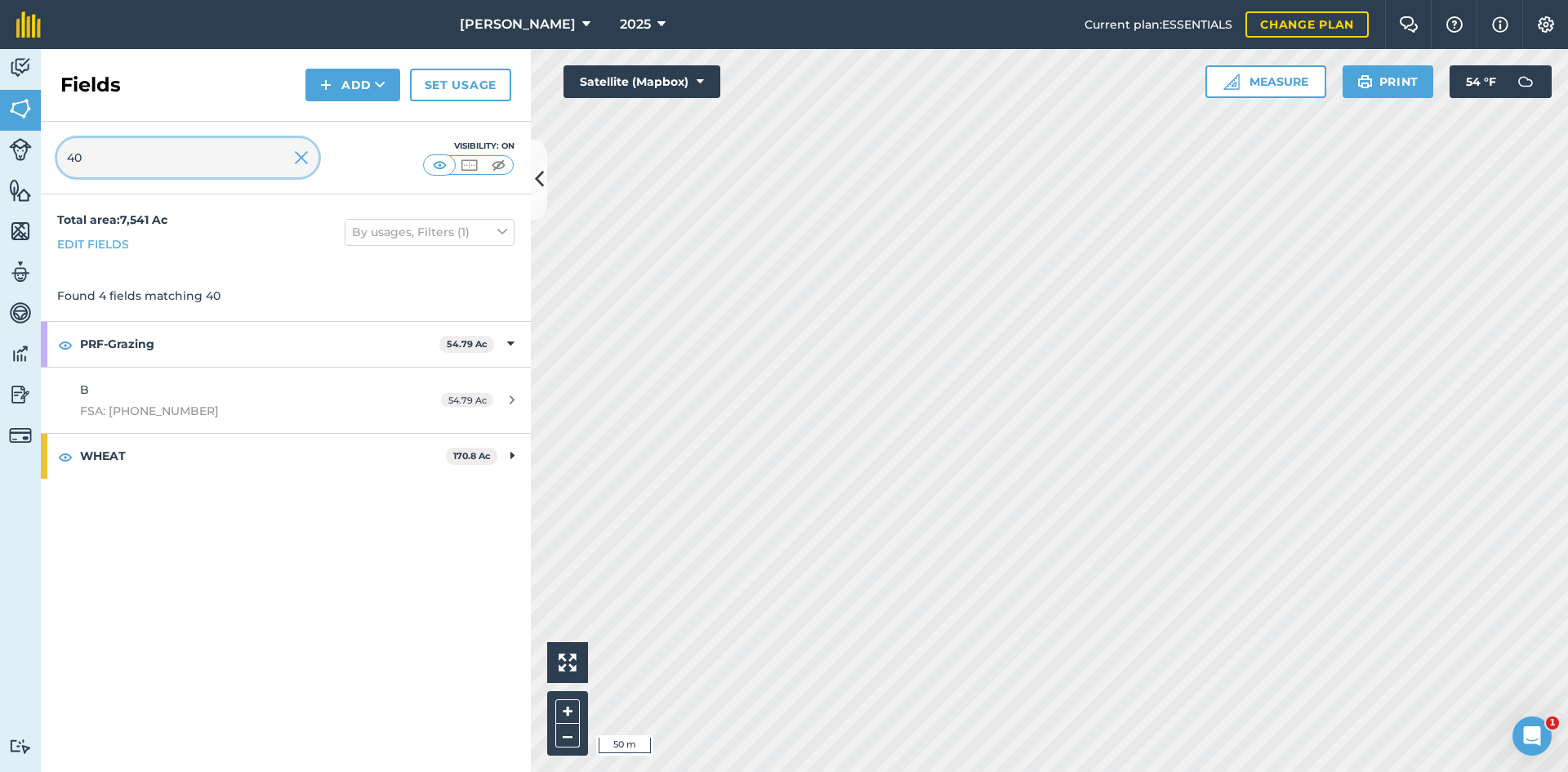
type input "4"
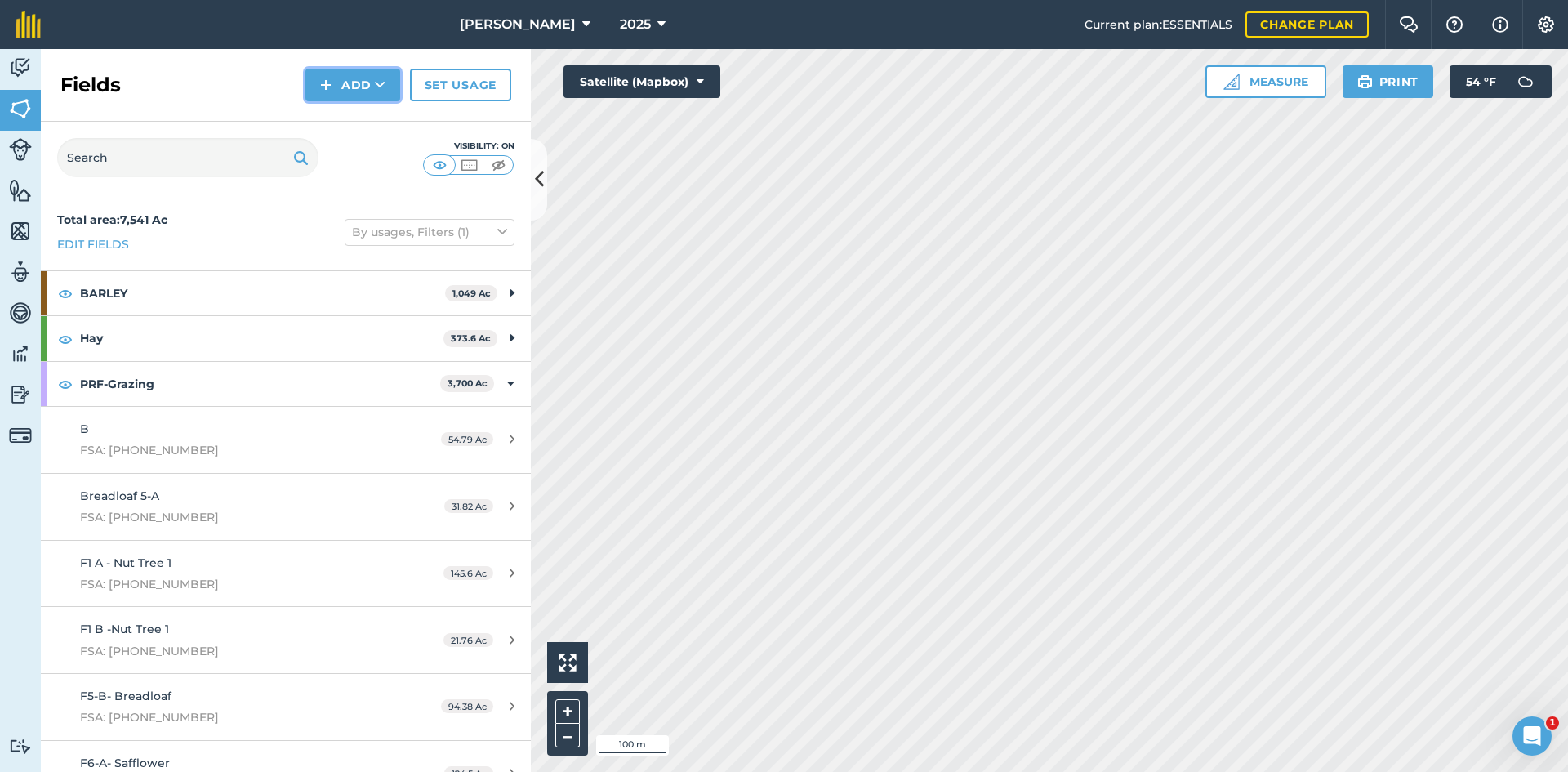
click at [363, 84] on button "Add" at bounding box center [353, 85] width 95 height 33
click at [365, 129] on link "Draw" at bounding box center [352, 121] width 90 height 35
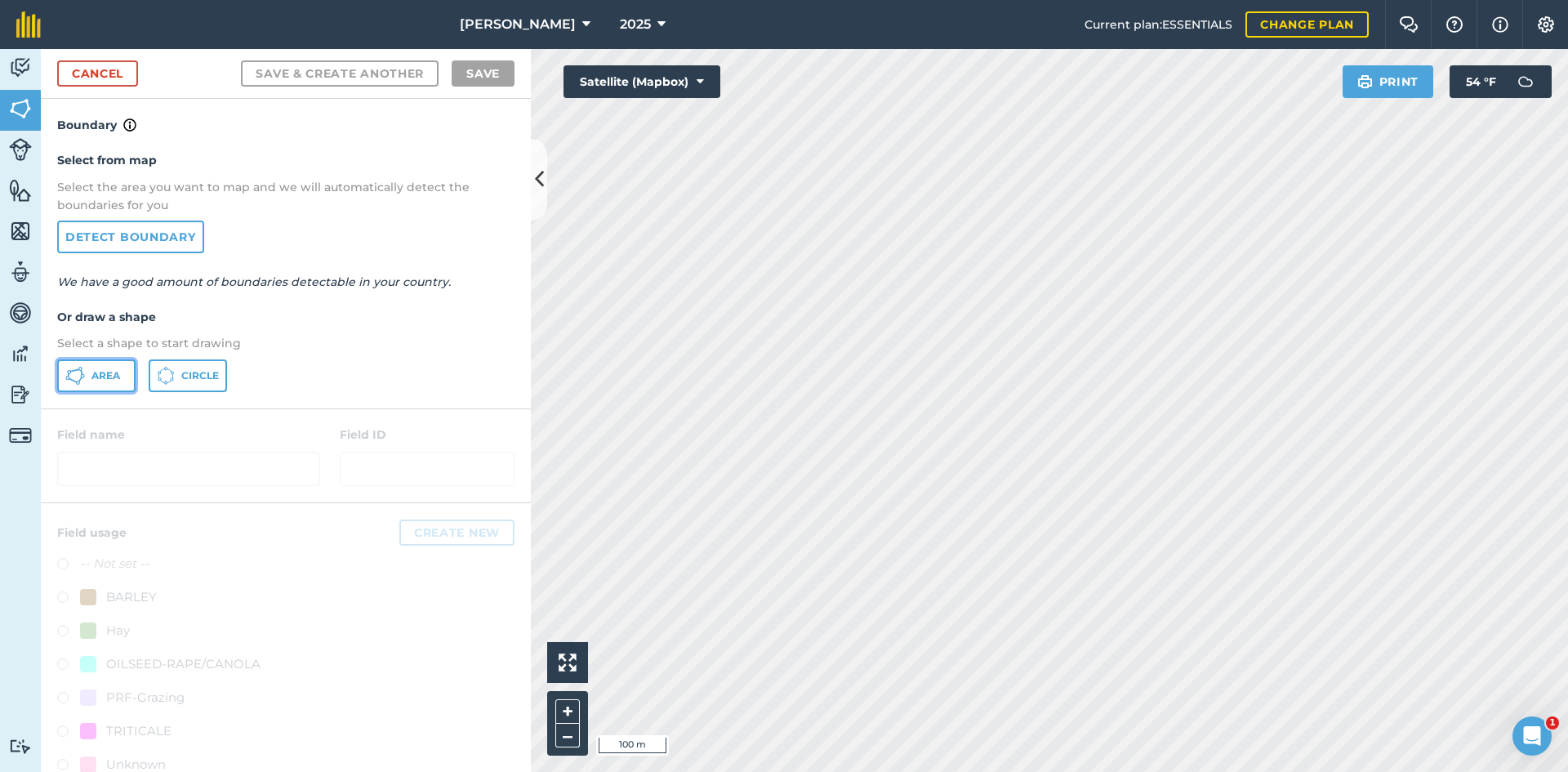
click at [112, 377] on span "Area" at bounding box center [106, 375] width 29 height 13
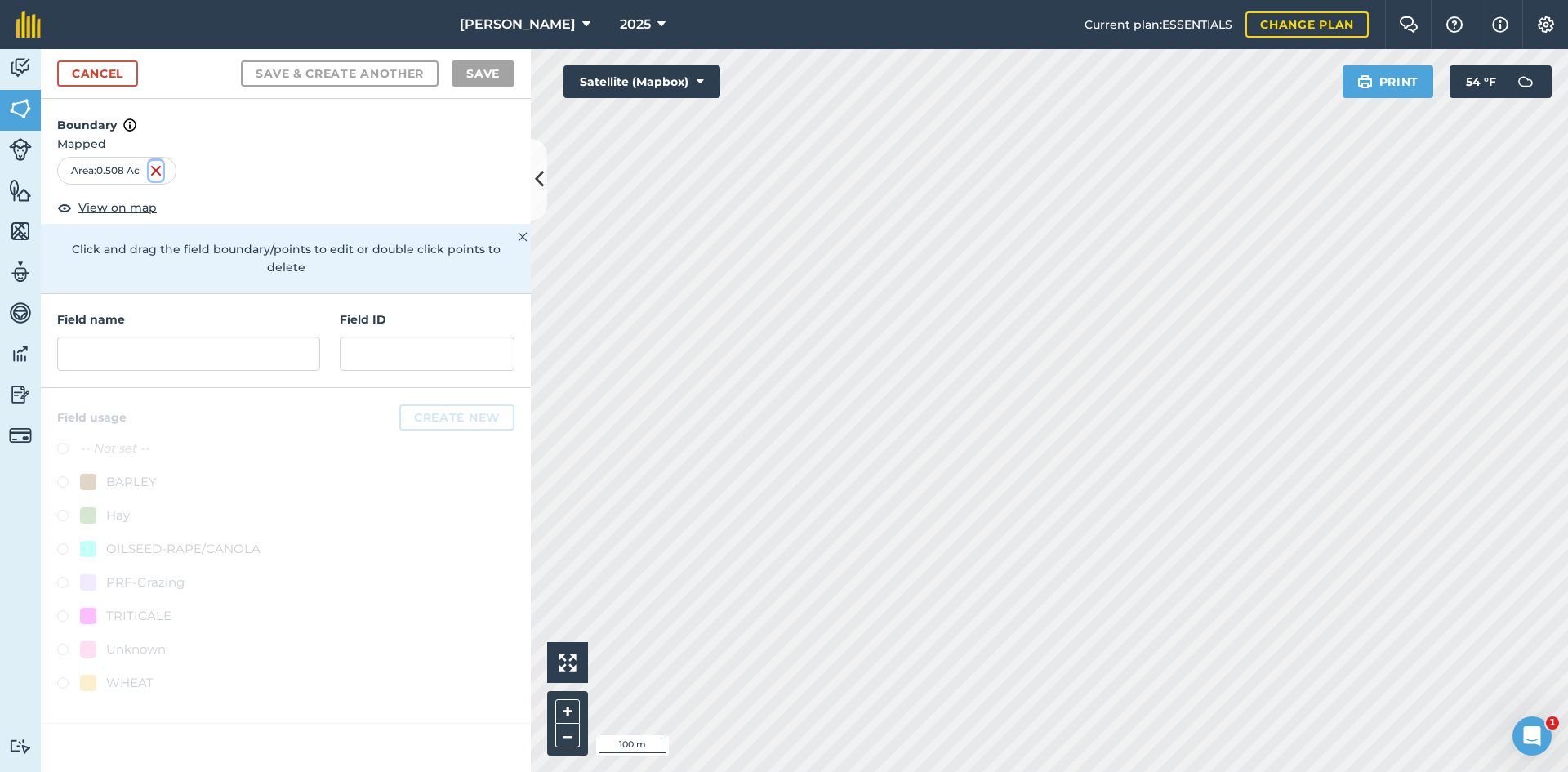
click at [155, 171] on img at bounding box center [156, 171] width 13 height 20
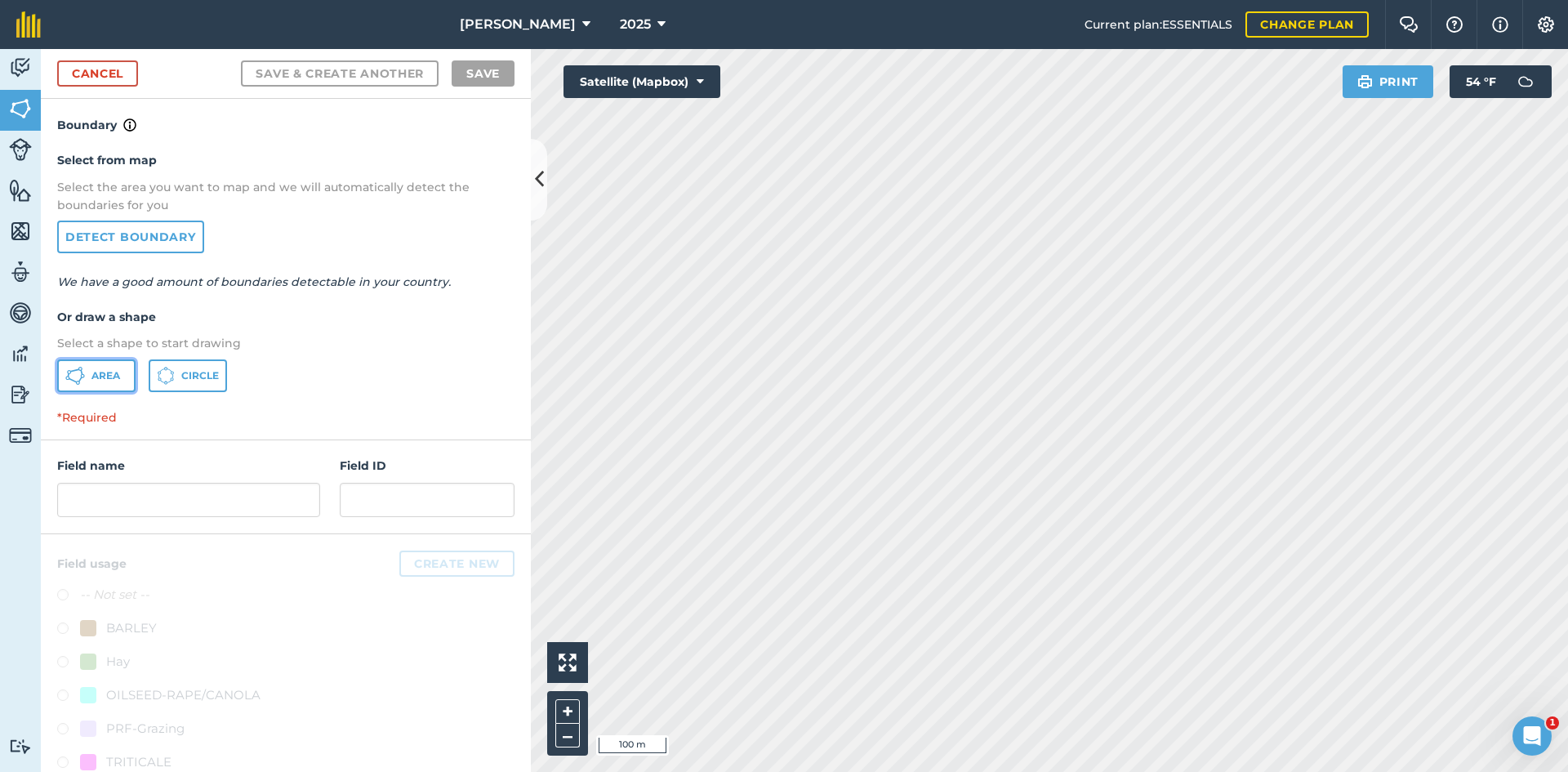
click at [81, 370] on icon at bounding box center [80, 369] width 4 height 4
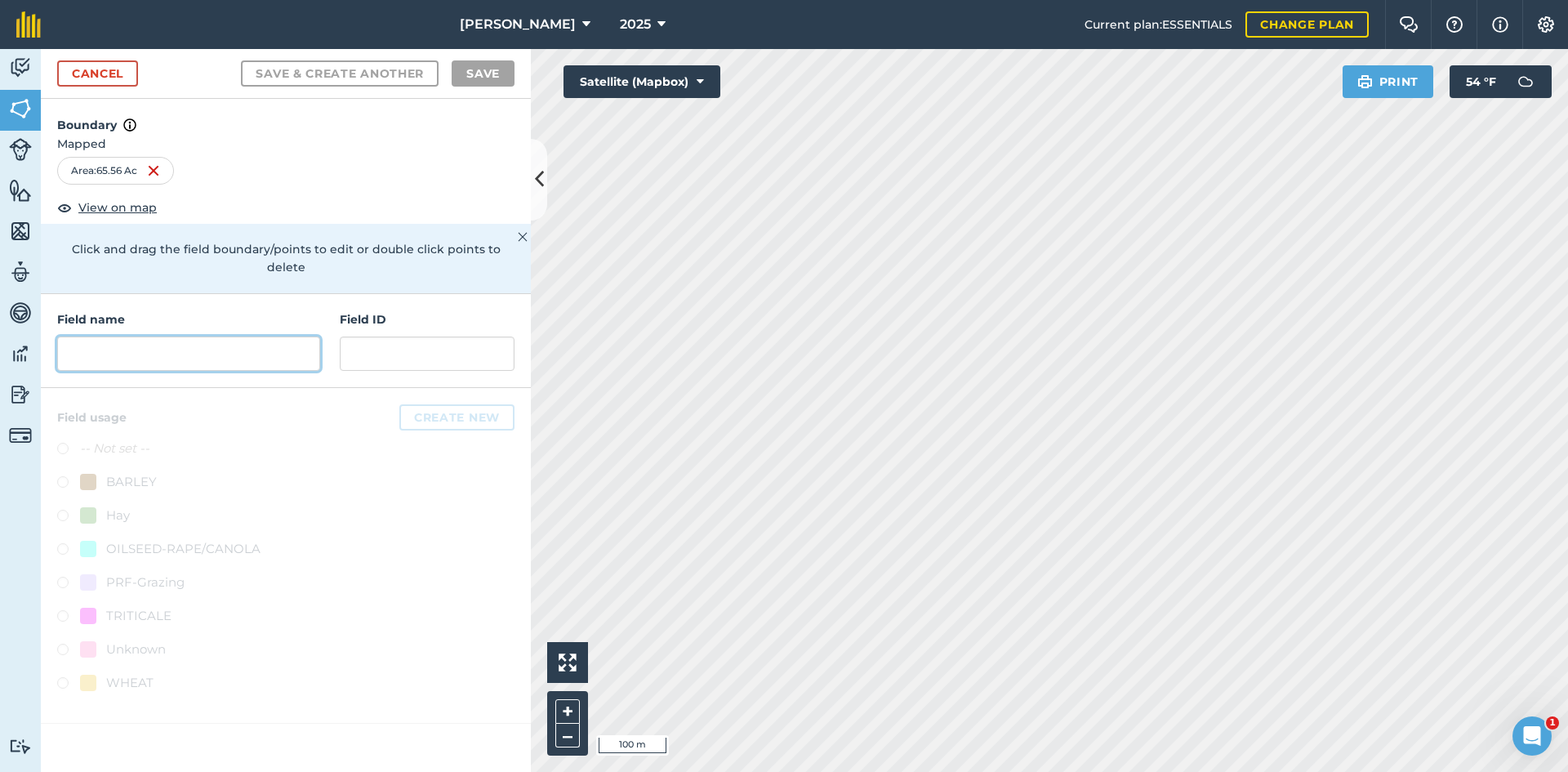
click at [165, 336] on input "text" at bounding box center [188, 353] width 263 height 35
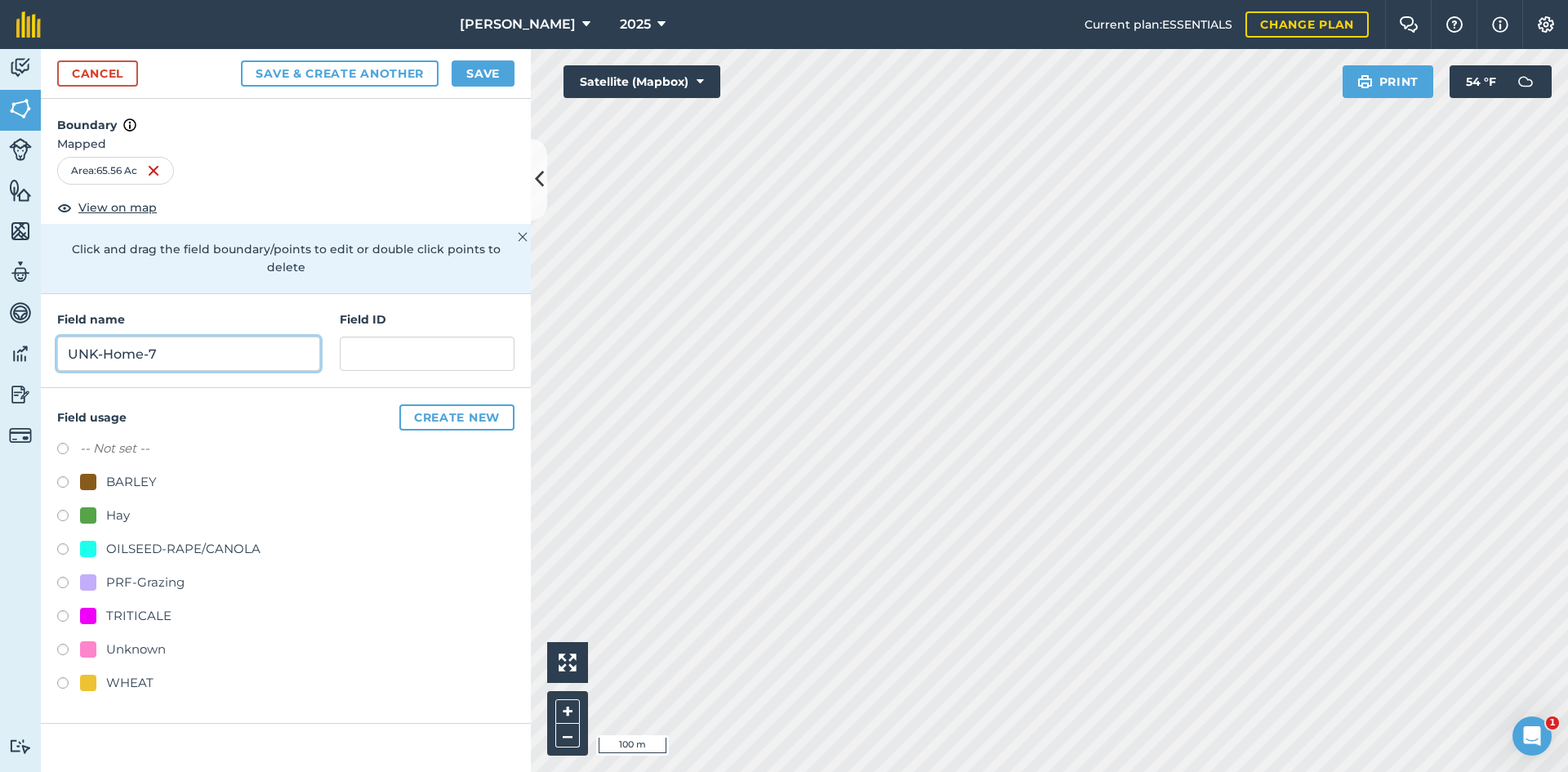
type input "UNK-Home-7"
click at [159, 572] on div "PRF-Grazing" at bounding box center [145, 582] width 78 height 20
radio input "true"
paste input "FSA: 3367-1185-"
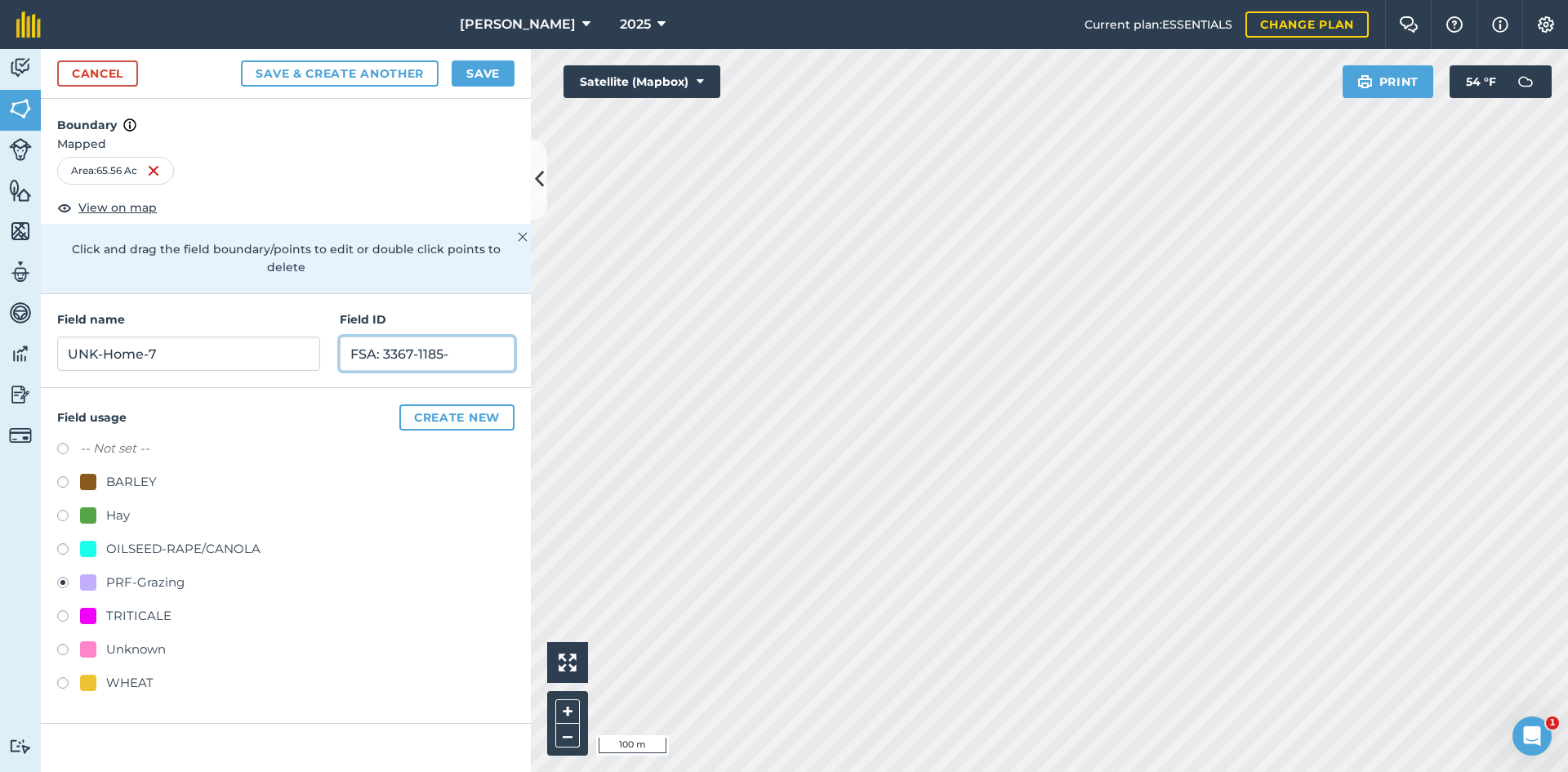
drag, startPoint x: 476, startPoint y: 335, endPoint x: 387, endPoint y: 339, distance: 89.1
click at [387, 339] on input "FSA: 3367-1185-" at bounding box center [426, 353] width 175 height 35
drag, startPoint x: 465, startPoint y: 330, endPoint x: 311, endPoint y: 330, distance: 154.0
click at [311, 330] on div "Field name UNK-Home-7 Field ID FSA: 4008-1202-" at bounding box center [285, 340] width 490 height 94
click at [469, 336] on input "FSA: 4008-1202-" at bounding box center [426, 353] width 175 height 35
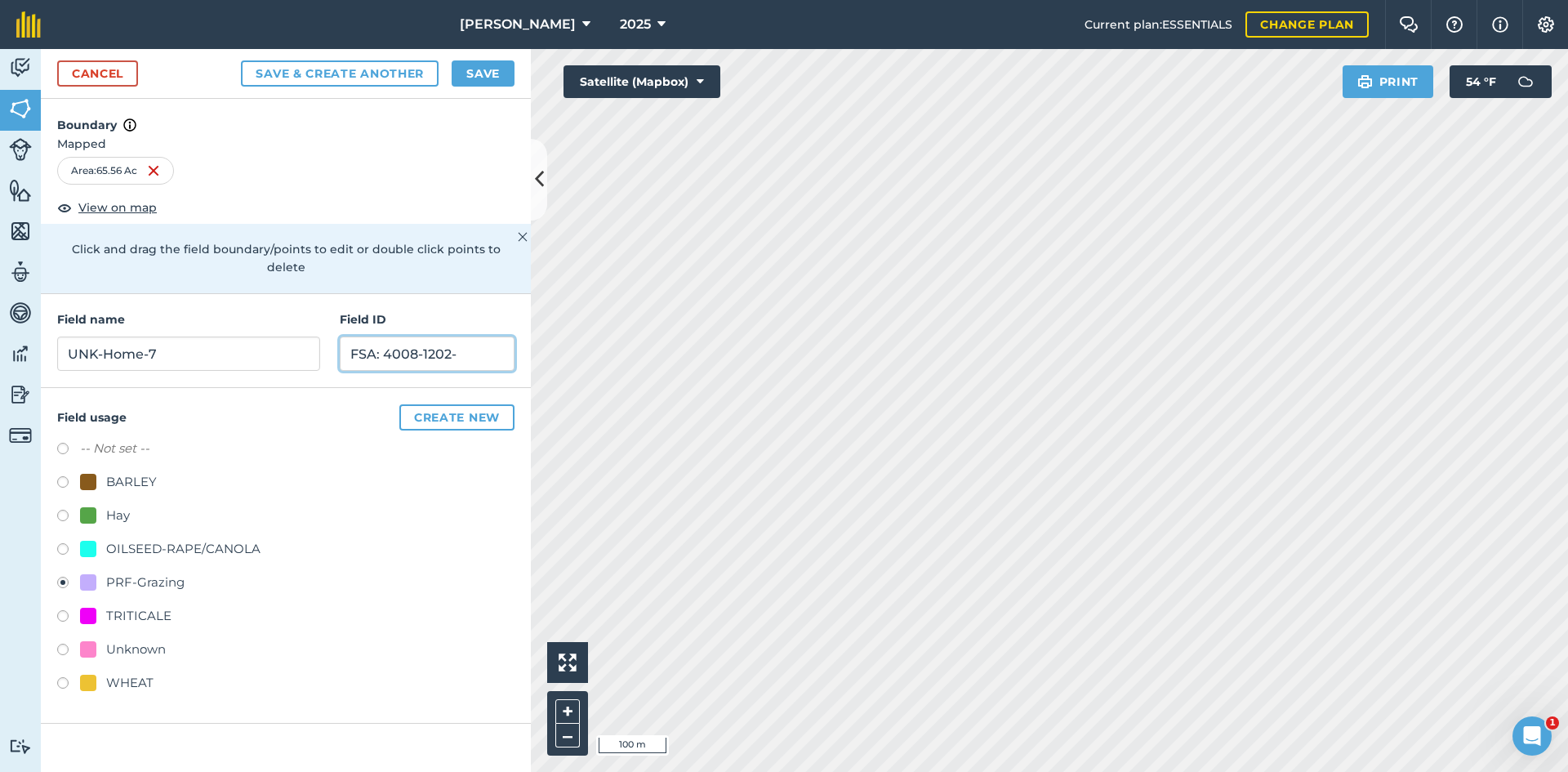
click at [473, 336] on input "FSA: 4008-1202-" at bounding box center [426, 353] width 175 height 35
type input "FSA: [PHONE_NUMBER]"
click at [506, 64] on button "Save" at bounding box center [483, 73] width 63 height 26
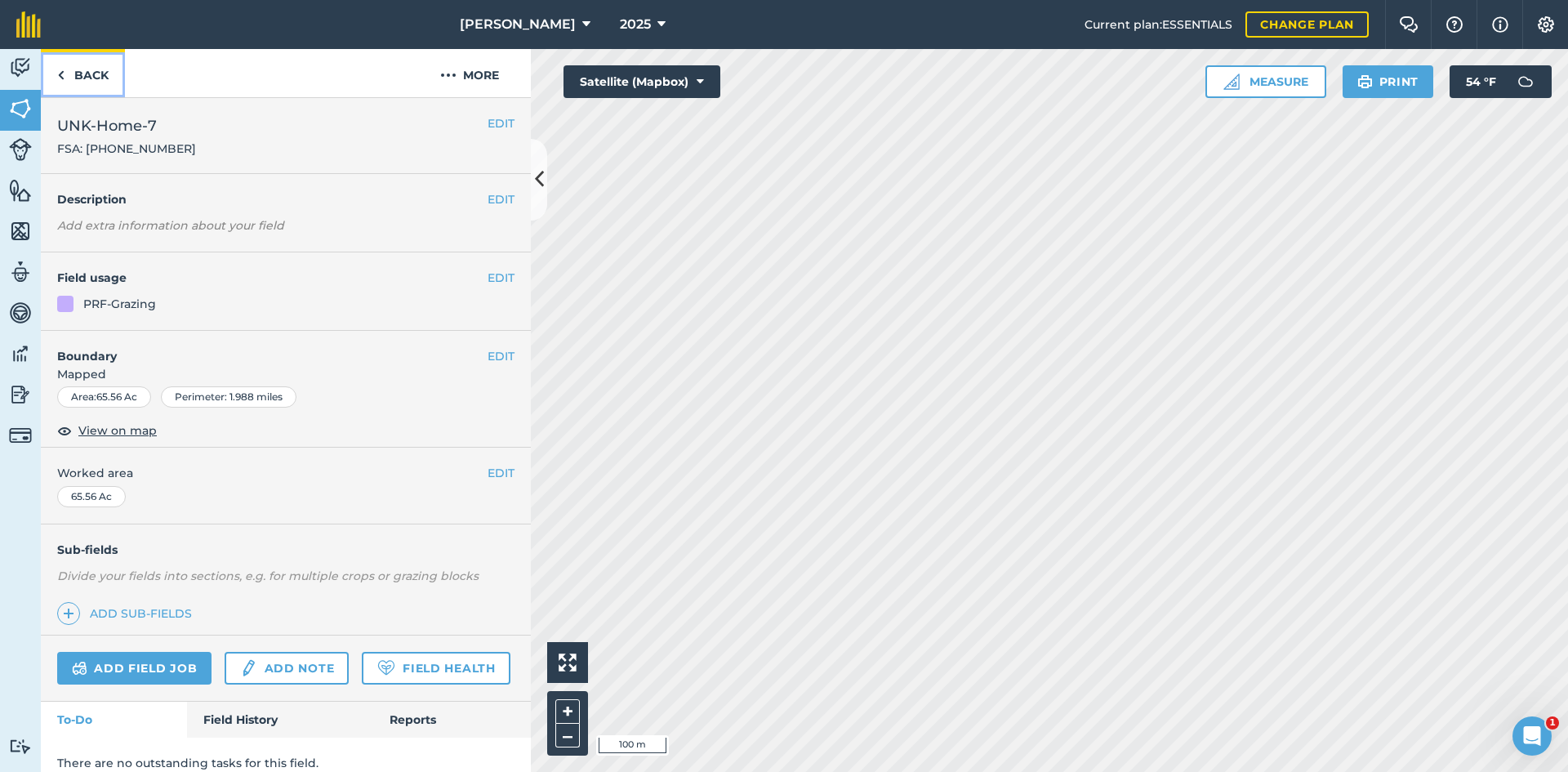
click at [100, 69] on link "Back" at bounding box center [82, 73] width 84 height 48
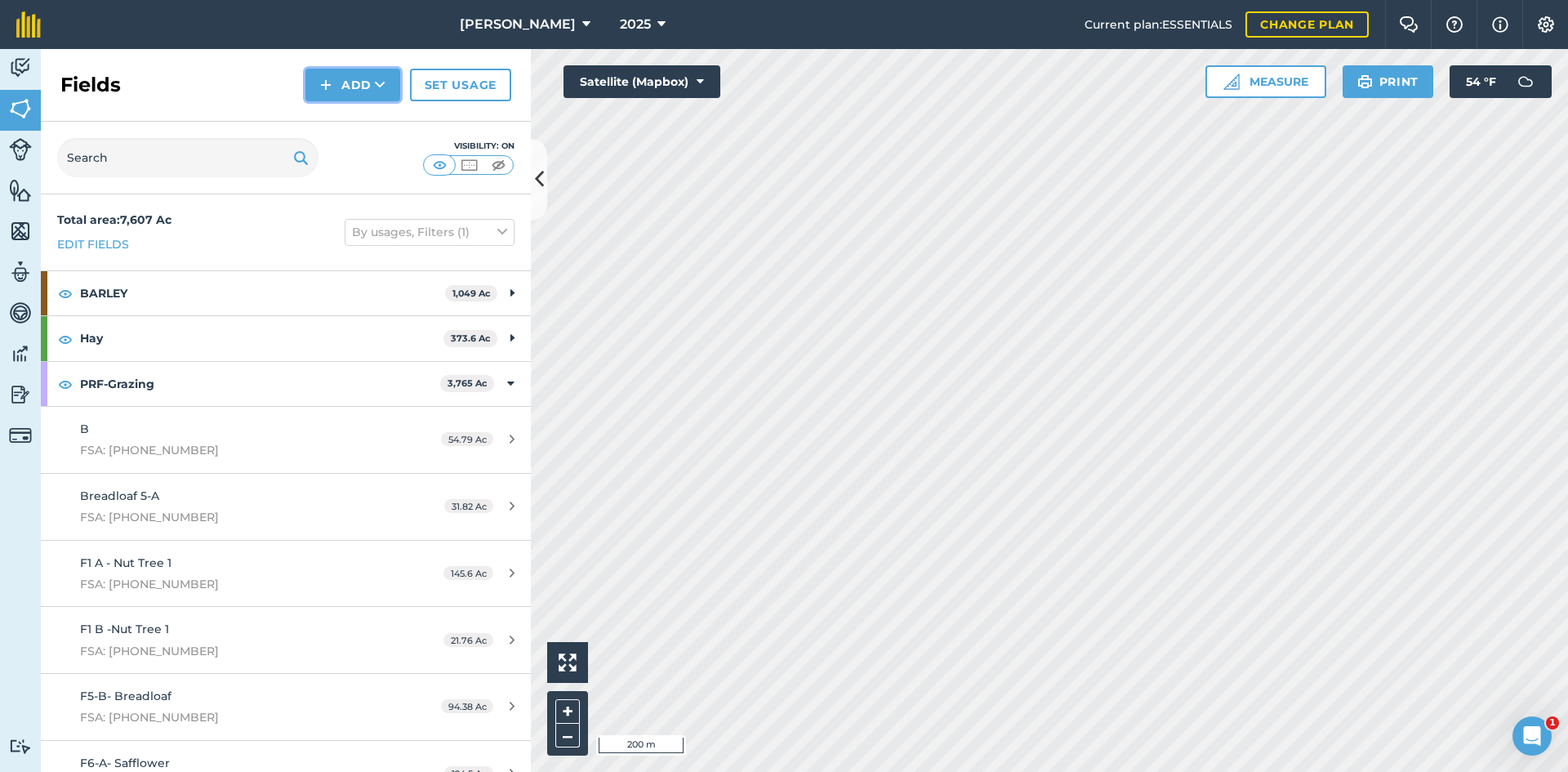
click at [365, 75] on button "Add" at bounding box center [353, 85] width 95 height 33
click at [350, 120] on link "Draw" at bounding box center [352, 121] width 90 height 35
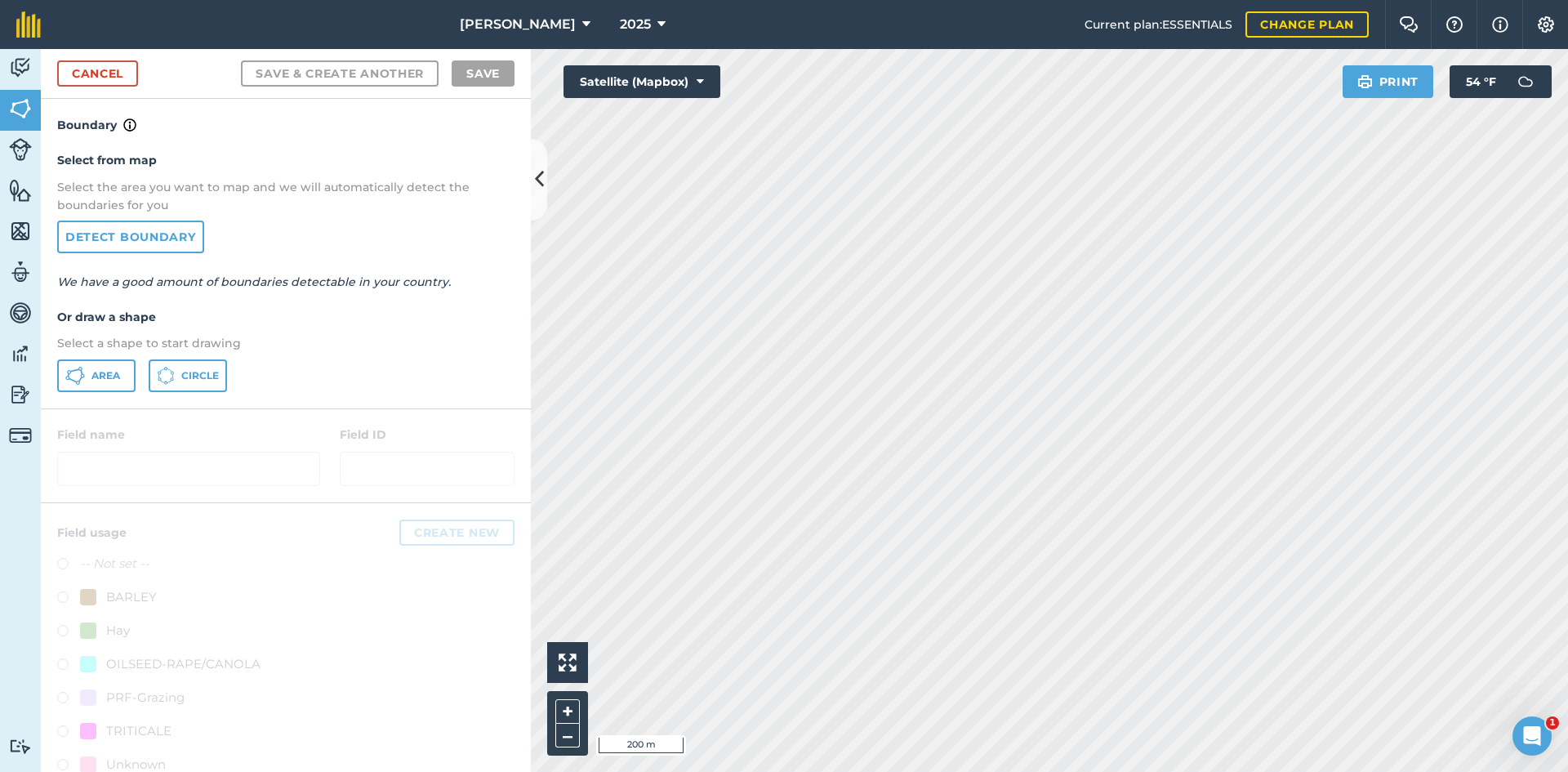
click at [91, 392] on div "Select from map Select the area you want to map and we will automatically detec…" at bounding box center [285, 271] width 490 height 273
drag, startPoint x: 94, startPoint y: 380, endPoint x: 378, endPoint y: 319, distance: 290.5
click at [95, 380] on span "Area" at bounding box center [106, 375] width 29 height 13
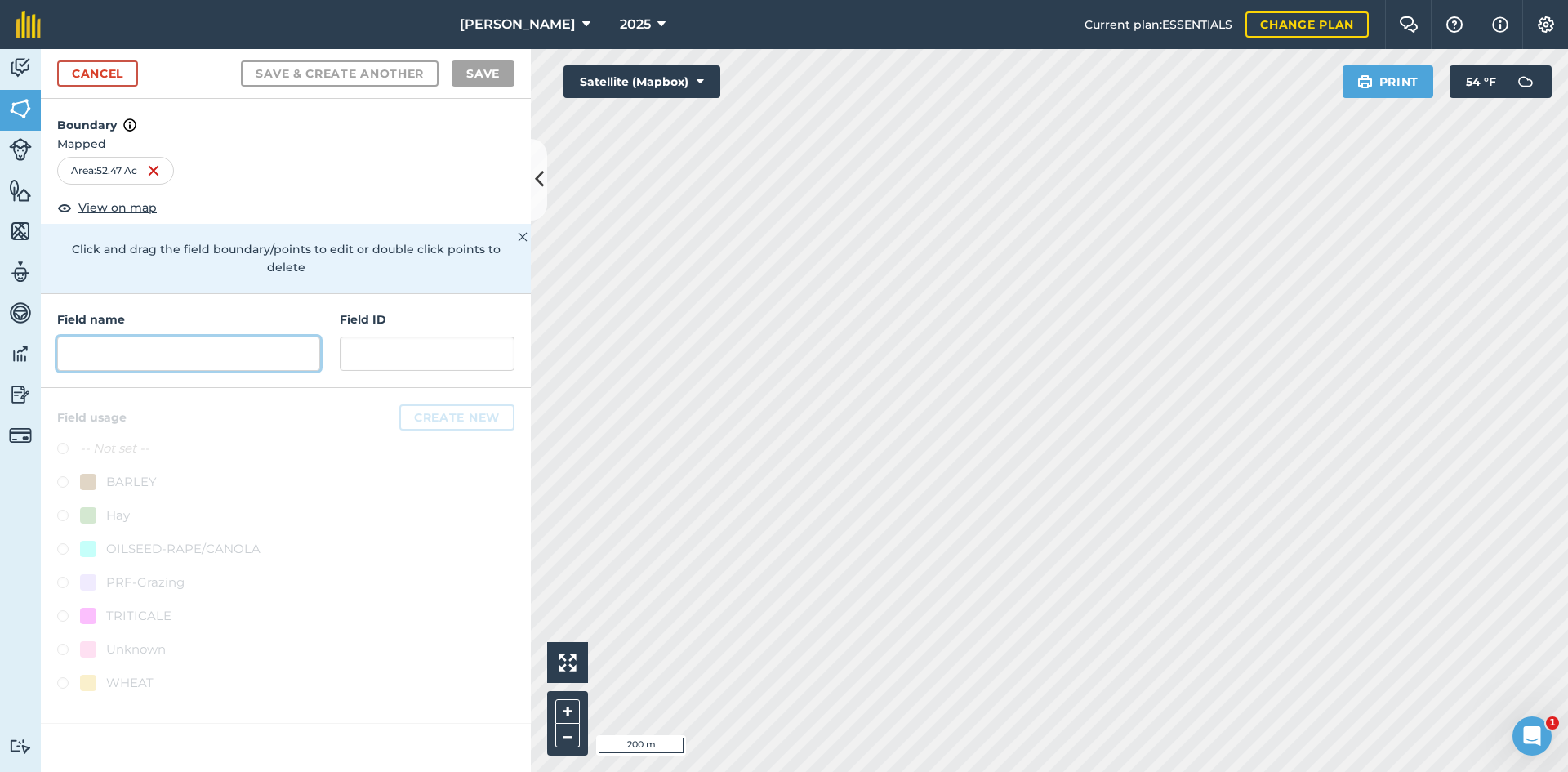
click at [110, 336] on input "text" at bounding box center [188, 353] width 263 height 35
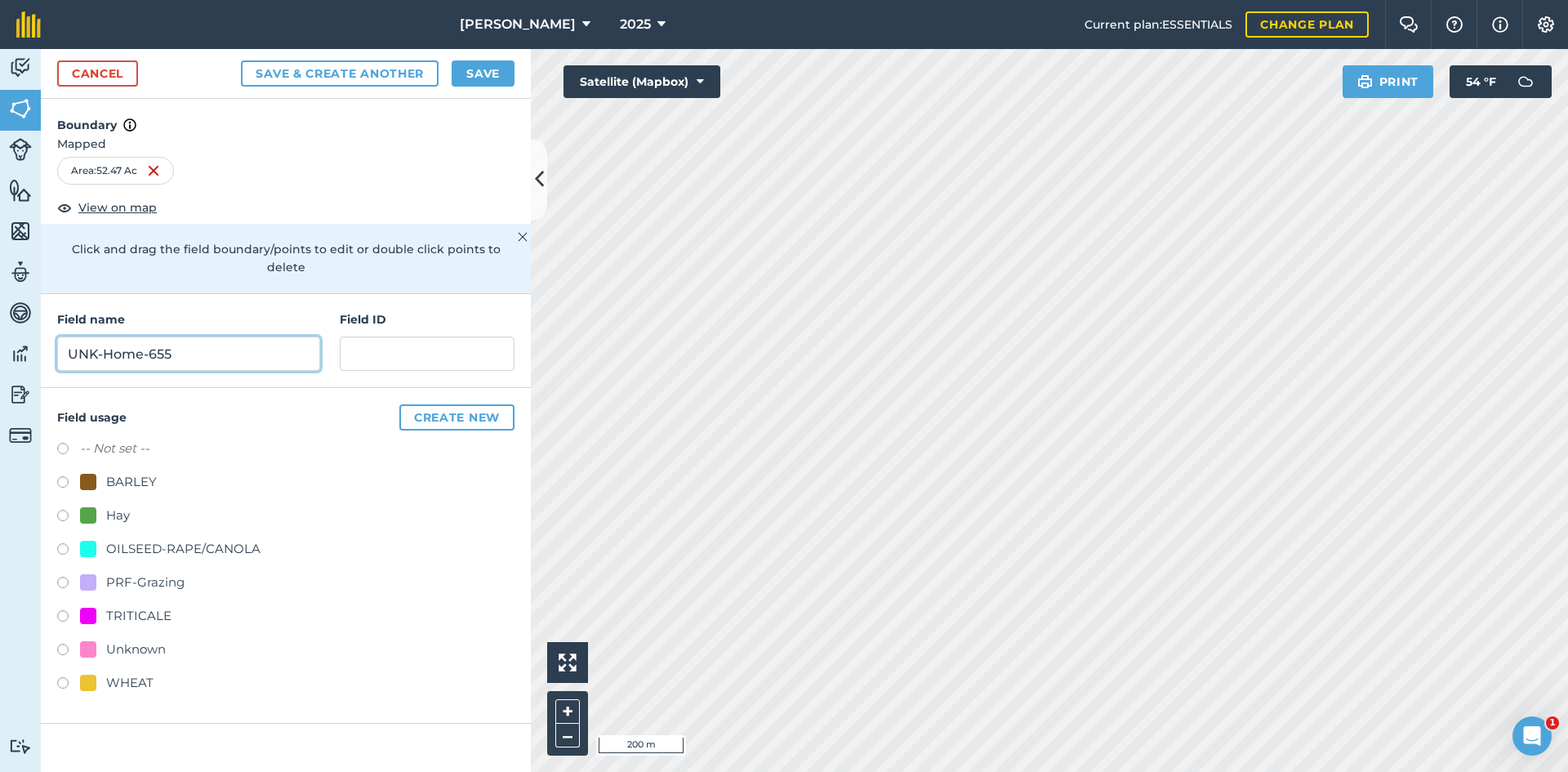
type input "UNK-Home-655"
click at [145, 572] on div "PRF-Grazing" at bounding box center [145, 582] width 78 height 20
radio input "true"
click at [413, 336] on input "text" at bounding box center [426, 353] width 175 height 35
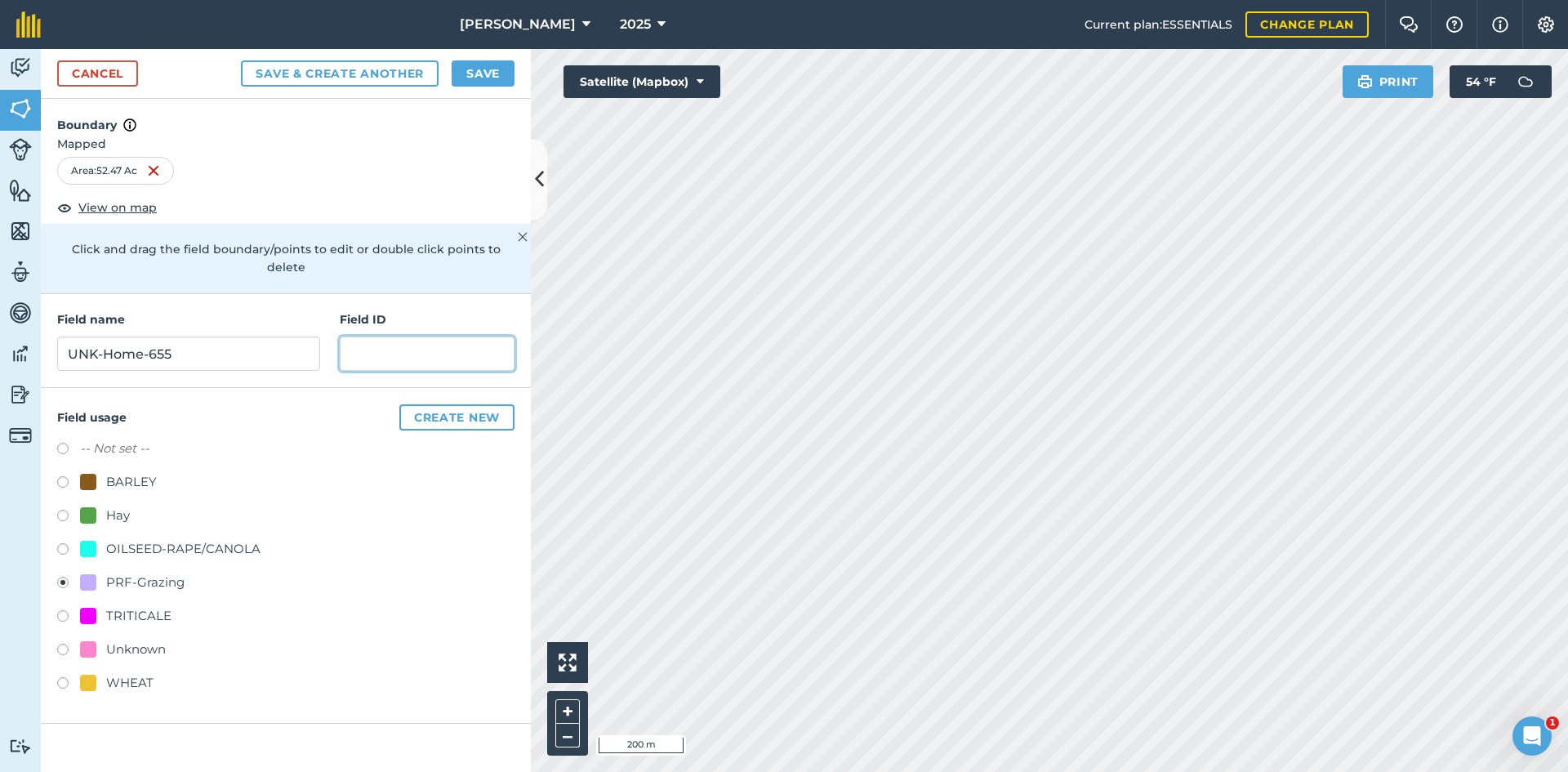
paste input "FSA: 4008-1202-"
click at [411, 336] on input "FSA: 4008-1202-" at bounding box center [426, 353] width 175 height 35
click at [415, 336] on input "FSA: 4008-1202-" at bounding box center [426, 353] width 175 height 35
click at [448, 341] on input "FSA: 4009-1202-" at bounding box center [426, 353] width 175 height 35
click at [489, 339] on input "FSA: 4009-1211-2-" at bounding box center [426, 353] width 175 height 35
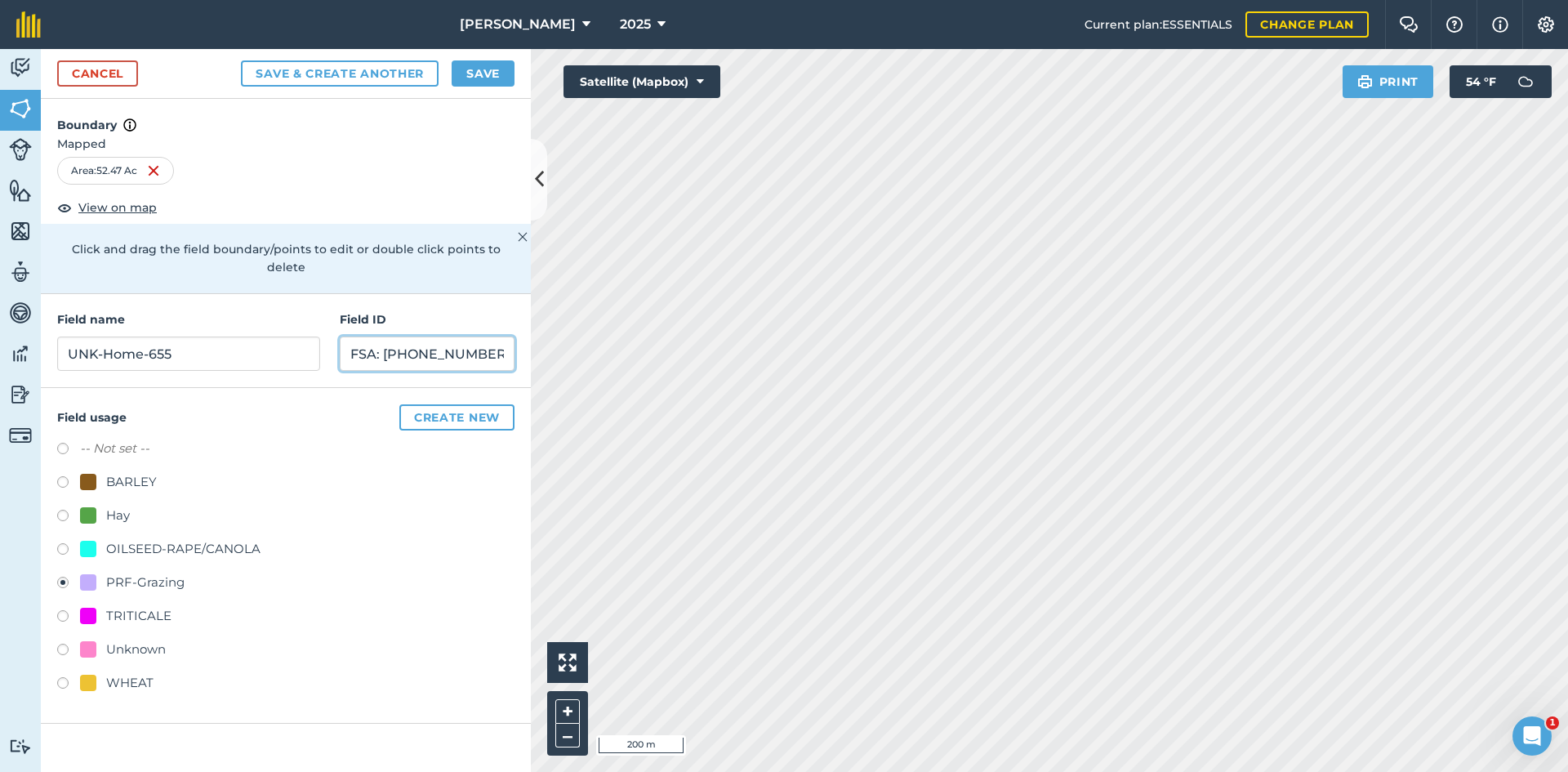
type input "FSA: [PHONE_NUMBER]"
click at [489, 78] on button "Save" at bounding box center [483, 73] width 63 height 26
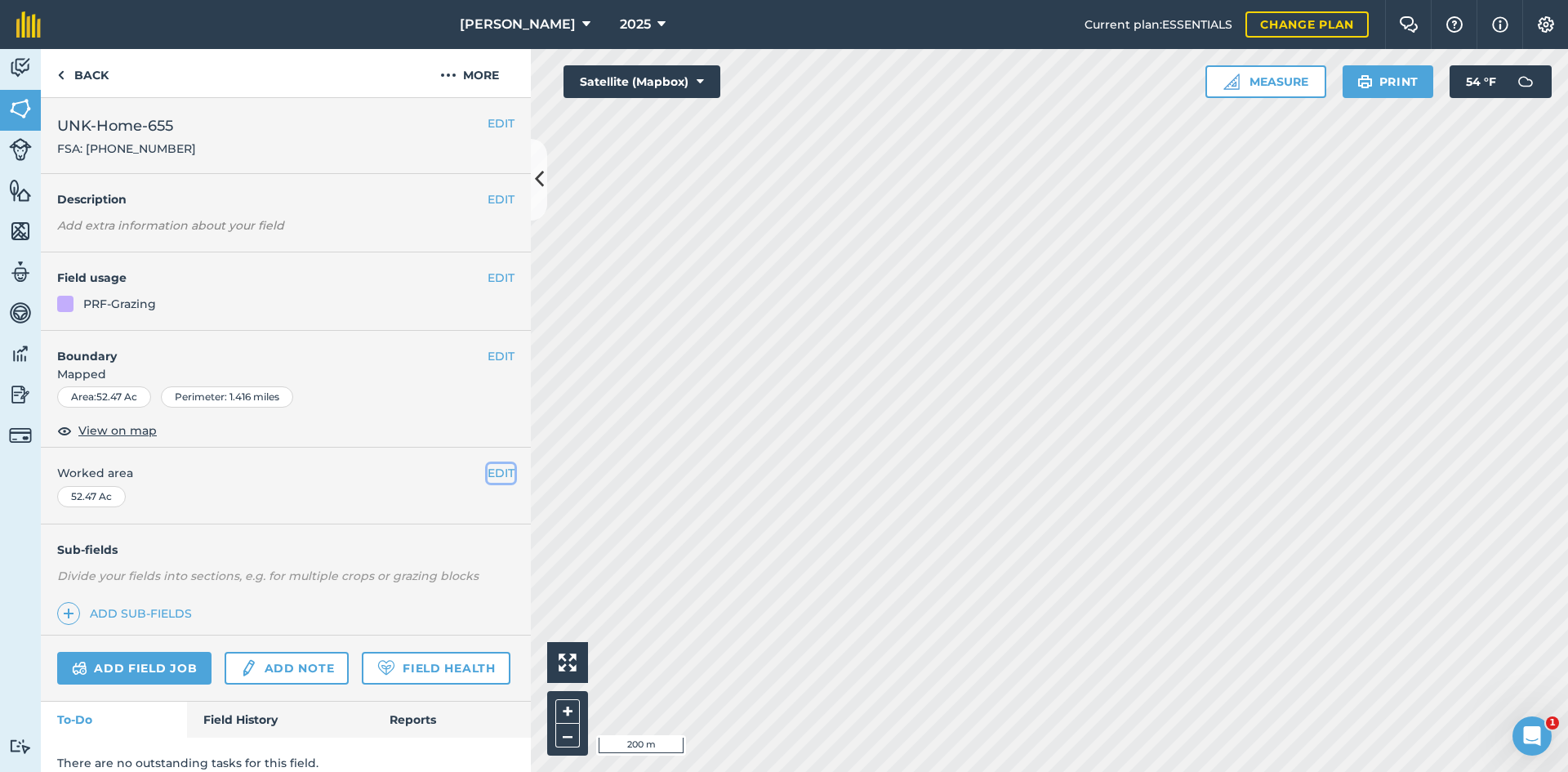
click at [487, 472] on button "EDIT" at bounding box center [500, 472] width 27 height 18
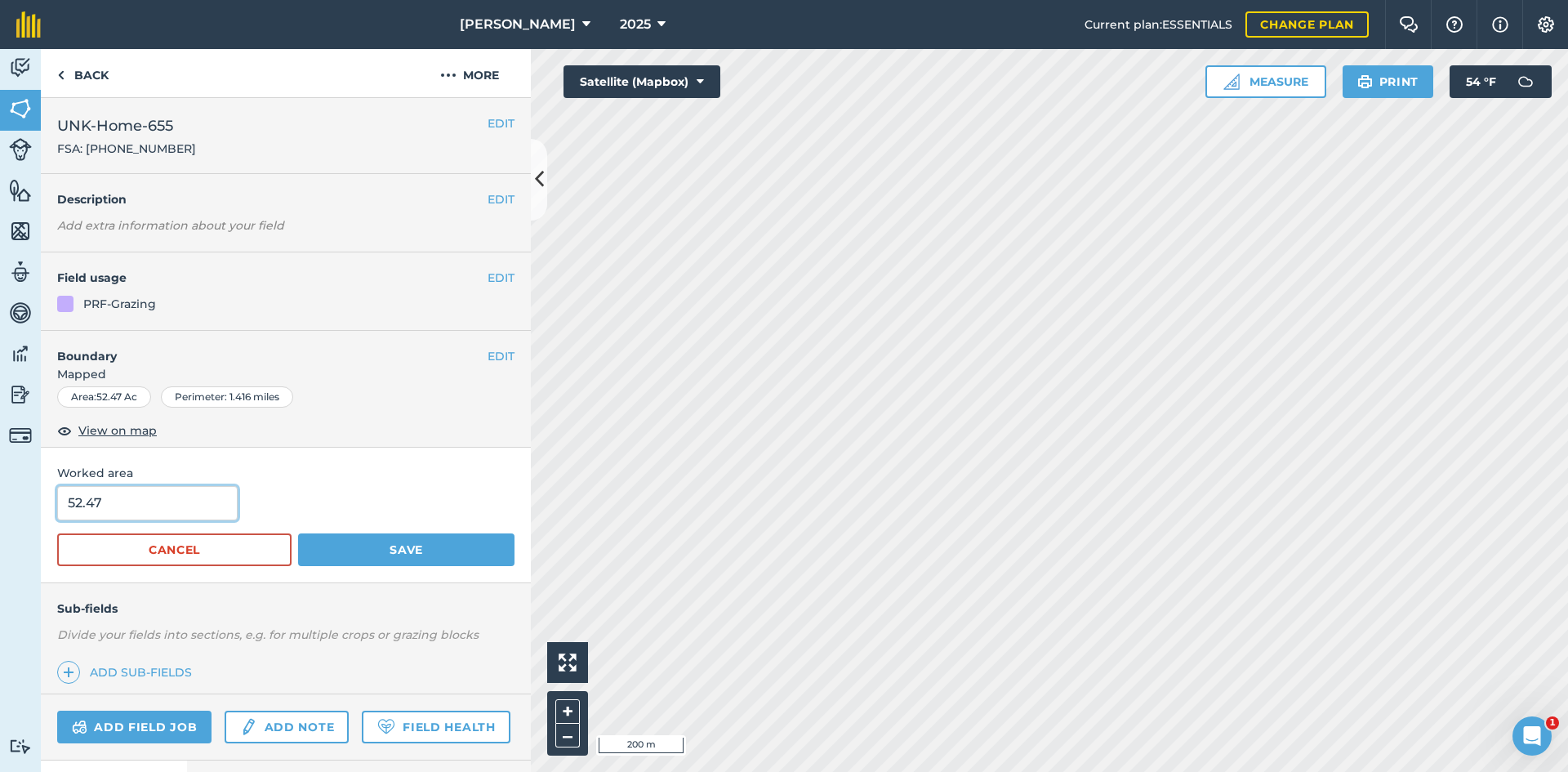
drag, startPoint x: 208, startPoint y: 496, endPoint x: -2, endPoint y: 508, distance: 210.3
click at [0, 508] on html "[PERSON_NAME] 2025 Current plan : ESSENTIALS Change plan Farm Chat Help Info Se…" at bounding box center [784, 386] width 1568 height 772
type input "55.4"
click at [430, 537] on button "Save" at bounding box center [405, 549] width 216 height 33
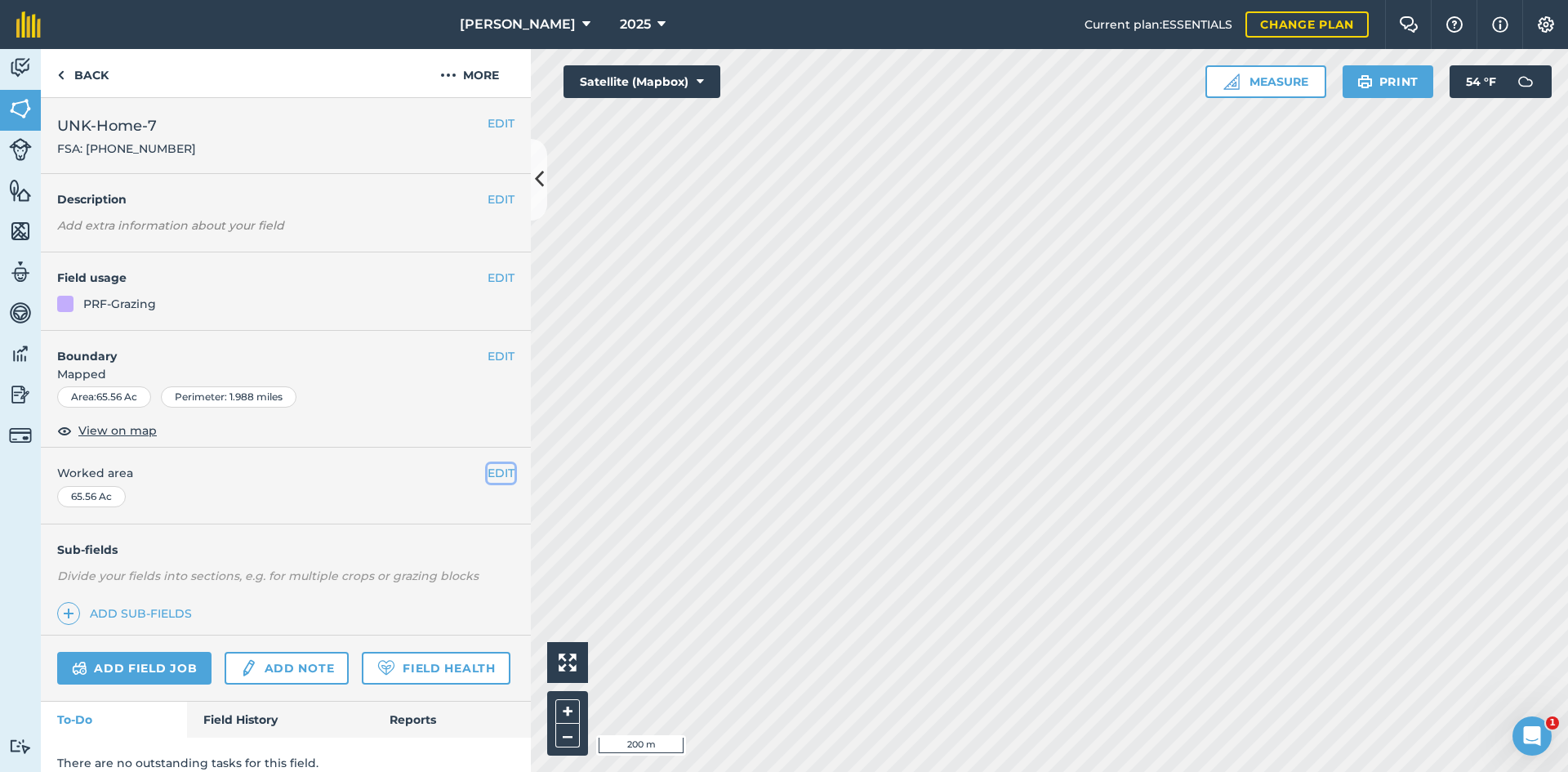
click at [490, 471] on button "EDIT" at bounding box center [500, 472] width 27 height 18
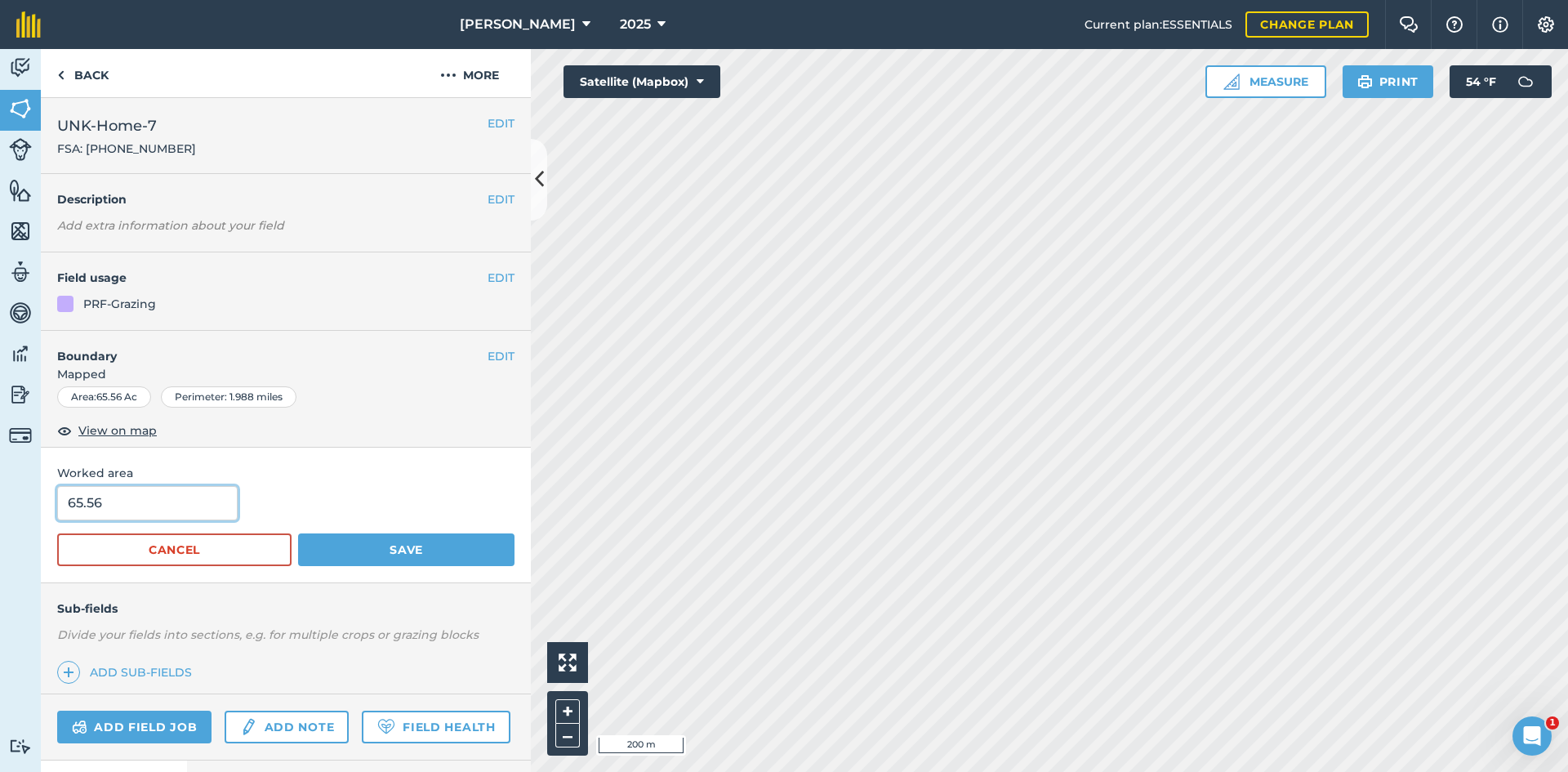
drag, startPoint x: 142, startPoint y: 502, endPoint x: 43, endPoint y: 499, distance: 99.0
click at [47, 499] on div "Worked area 65.56 Cancel Save" at bounding box center [285, 515] width 490 height 135
type input "65.1"
click at [417, 540] on button "Save" at bounding box center [405, 549] width 216 height 33
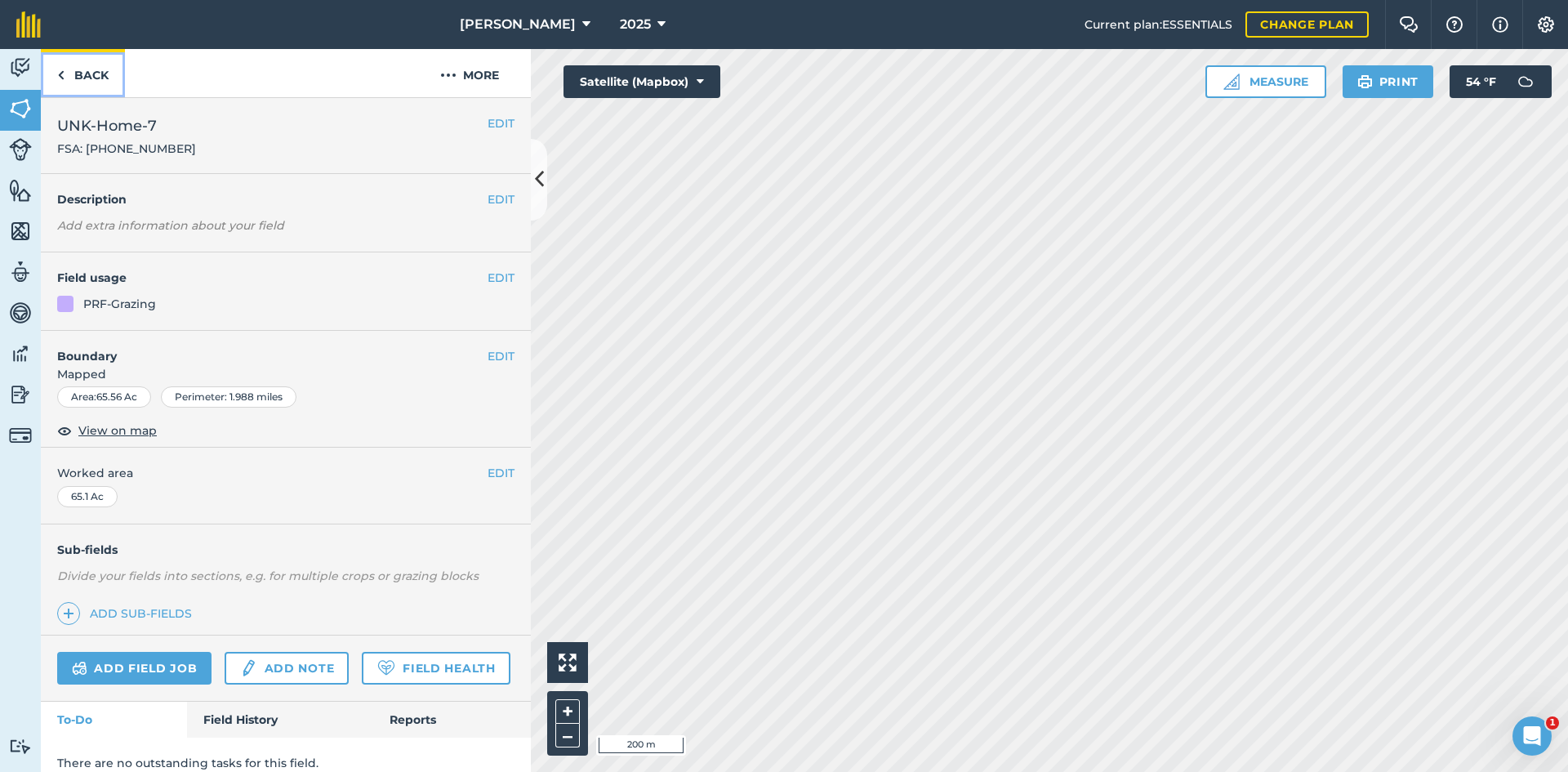
click at [111, 70] on link "Back" at bounding box center [82, 73] width 84 height 48
click at [93, 65] on link "Back" at bounding box center [82, 73] width 84 height 48
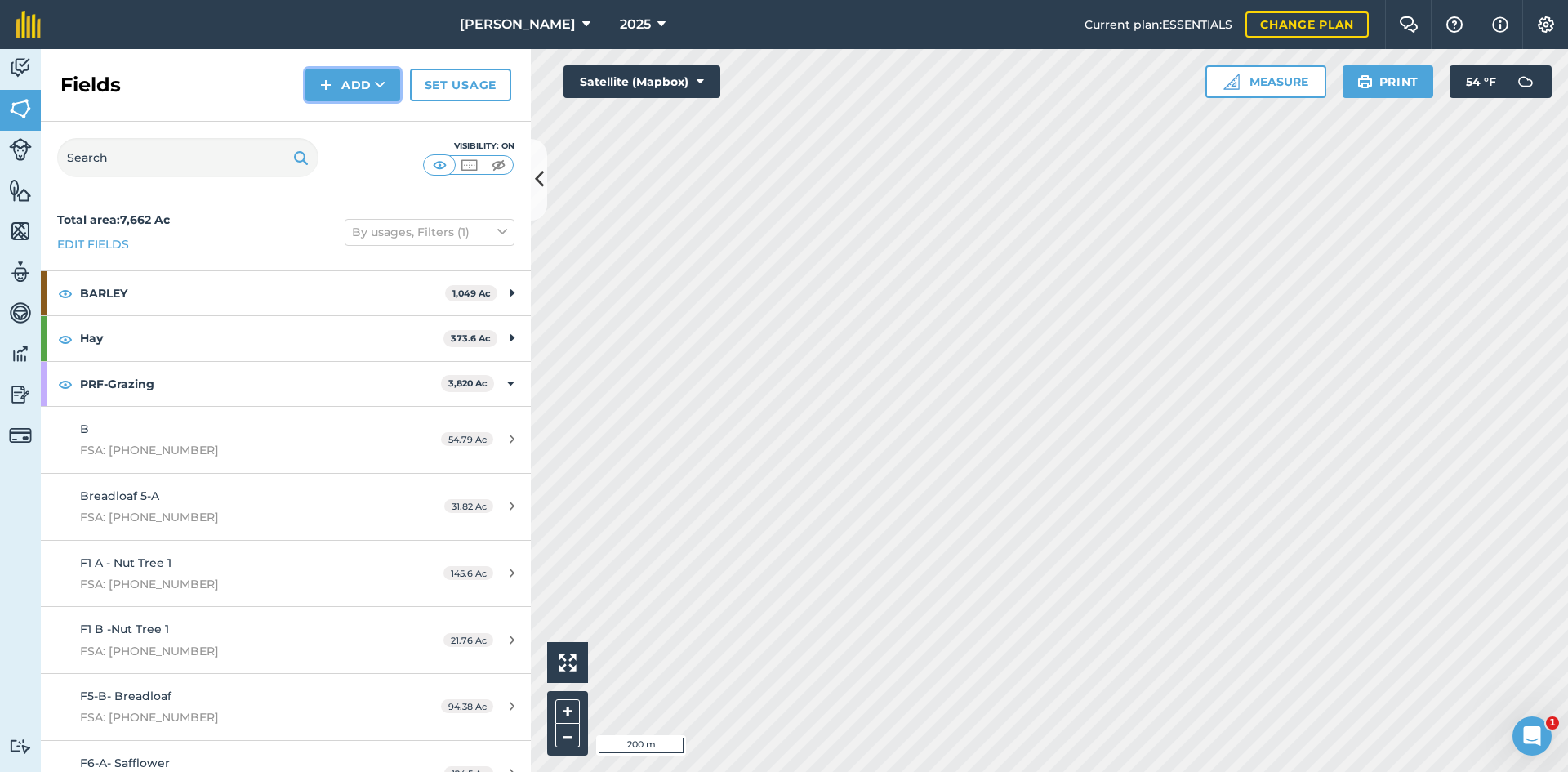
click at [356, 78] on button "Add" at bounding box center [353, 85] width 95 height 33
click at [353, 126] on link "Draw" at bounding box center [352, 121] width 90 height 35
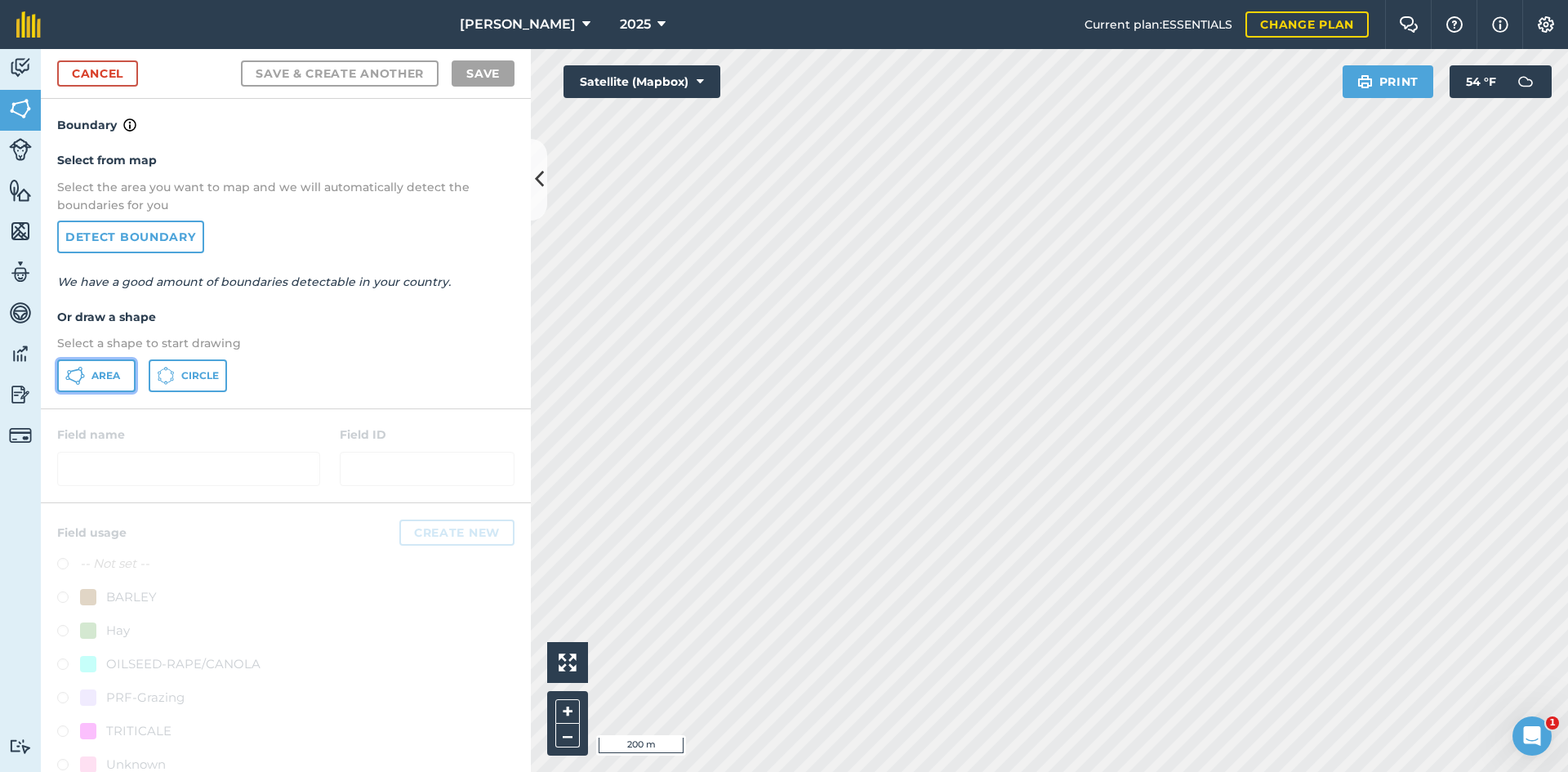
click at [119, 374] on span "Area" at bounding box center [106, 375] width 29 height 13
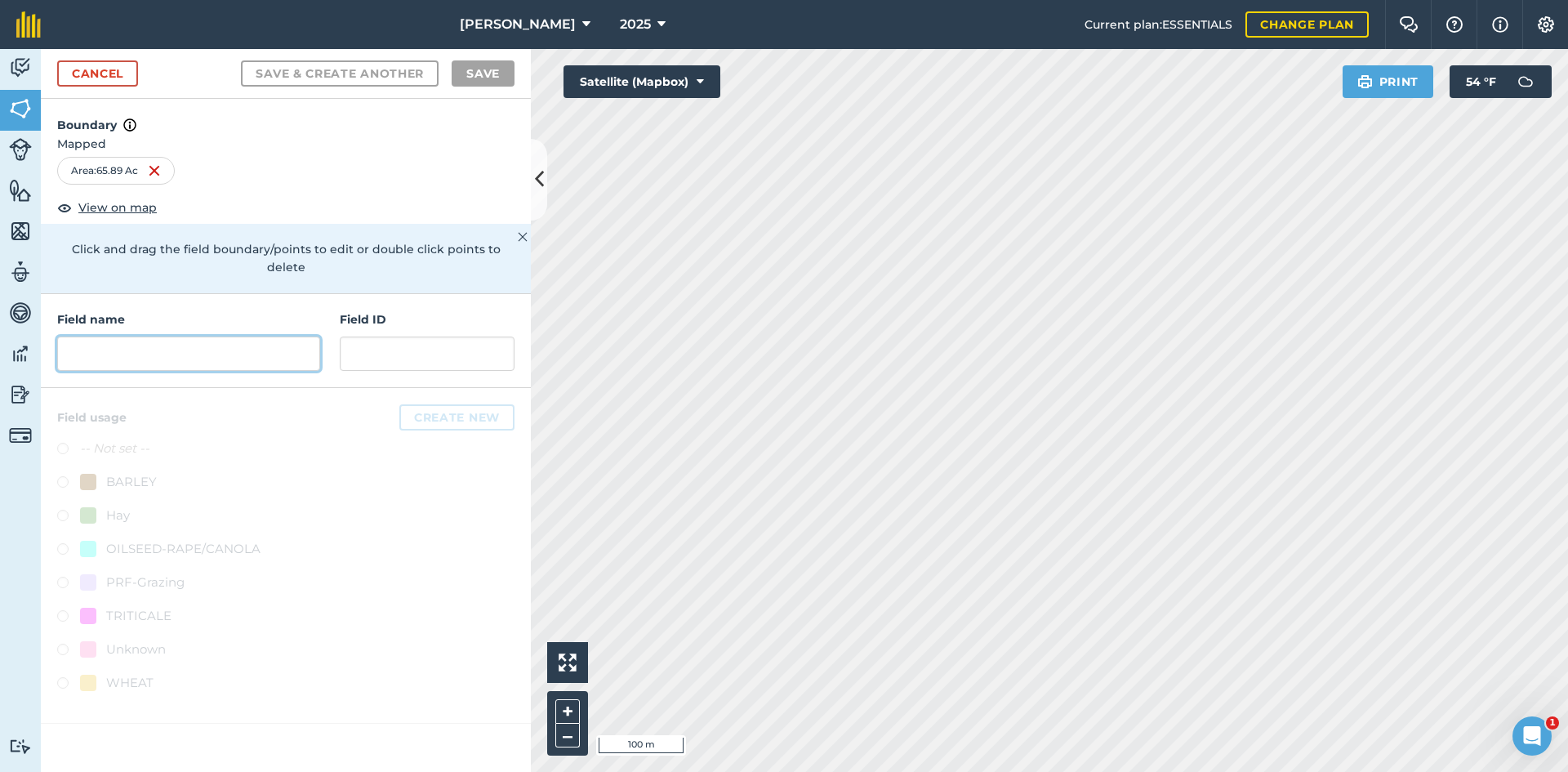
click at [151, 336] on input "text" at bounding box center [188, 353] width 263 height 35
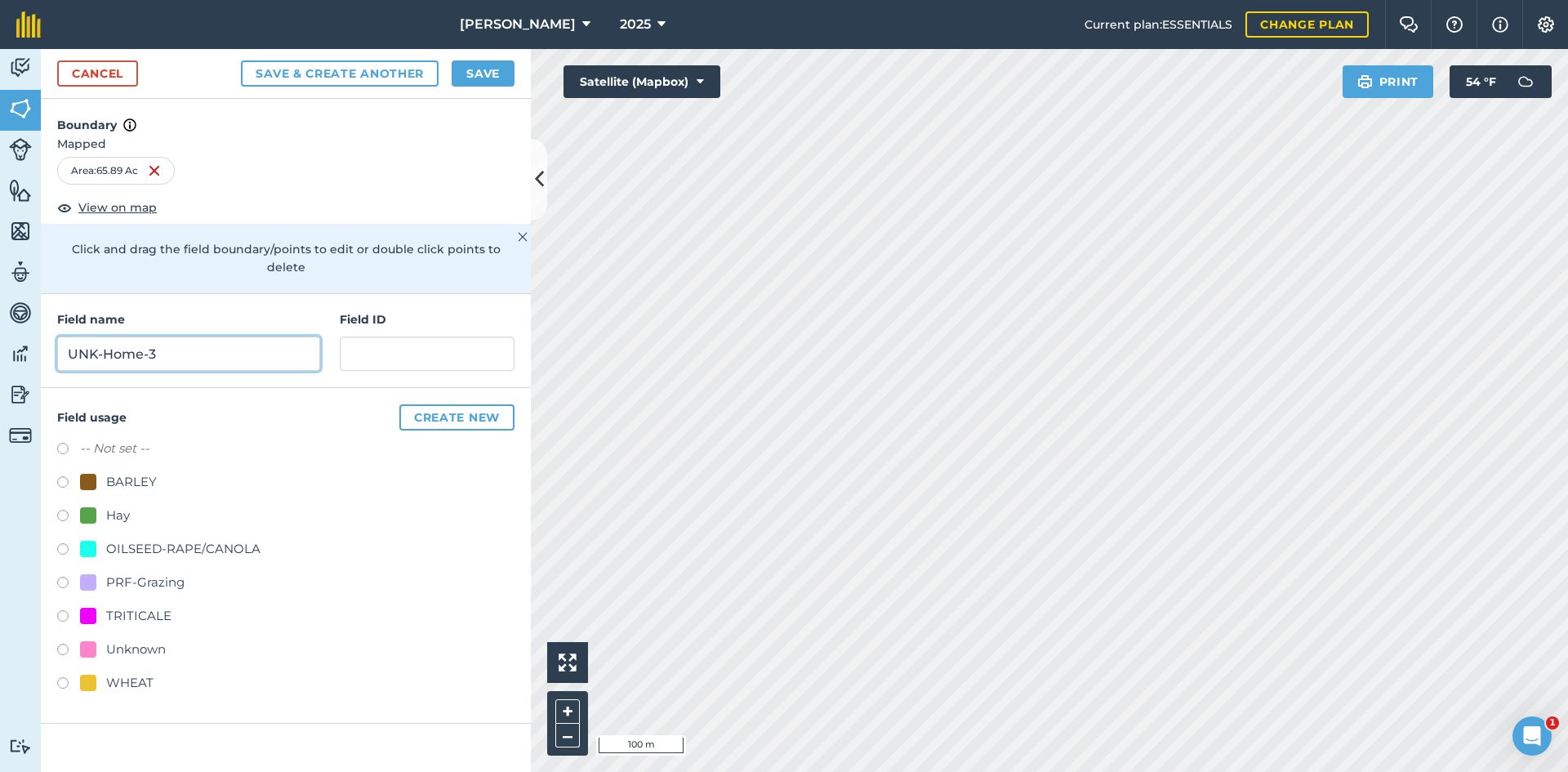
type input "UNK-Home-3"
click at [164, 572] on div "PRF-Grazing" at bounding box center [145, 582] width 78 height 20
radio input "true"
paste input "FSA: 4008-1202-"
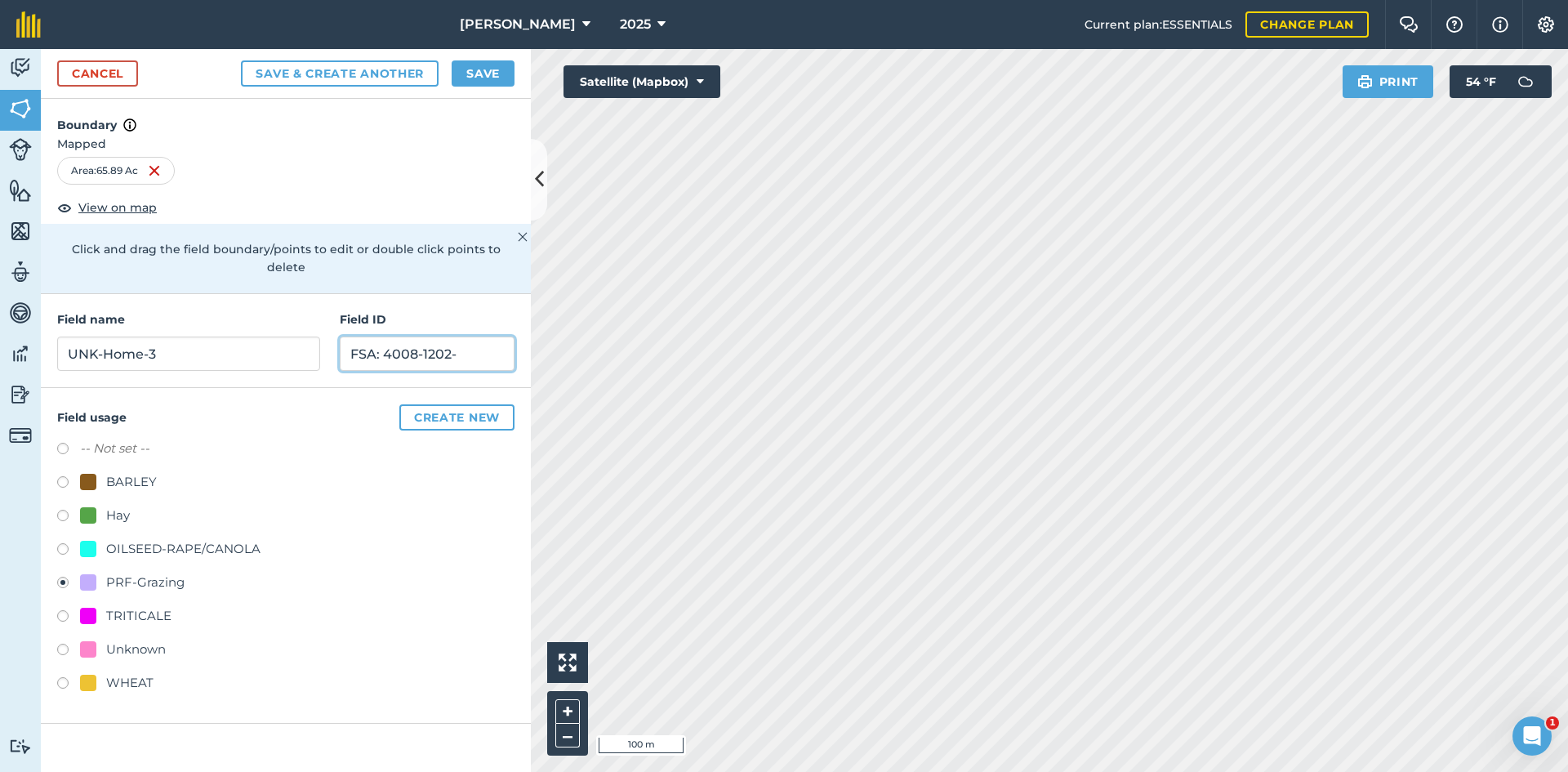
click at [420, 336] on input "FSA: 4008-1202-" at bounding box center [426, 353] width 175 height 35
click at [443, 336] on input "FSA: 400-1202-" at bounding box center [426, 353] width 175 height 35
type input "FSA: [PHONE_NUMBER]"
click at [495, 74] on button "Save" at bounding box center [483, 73] width 63 height 26
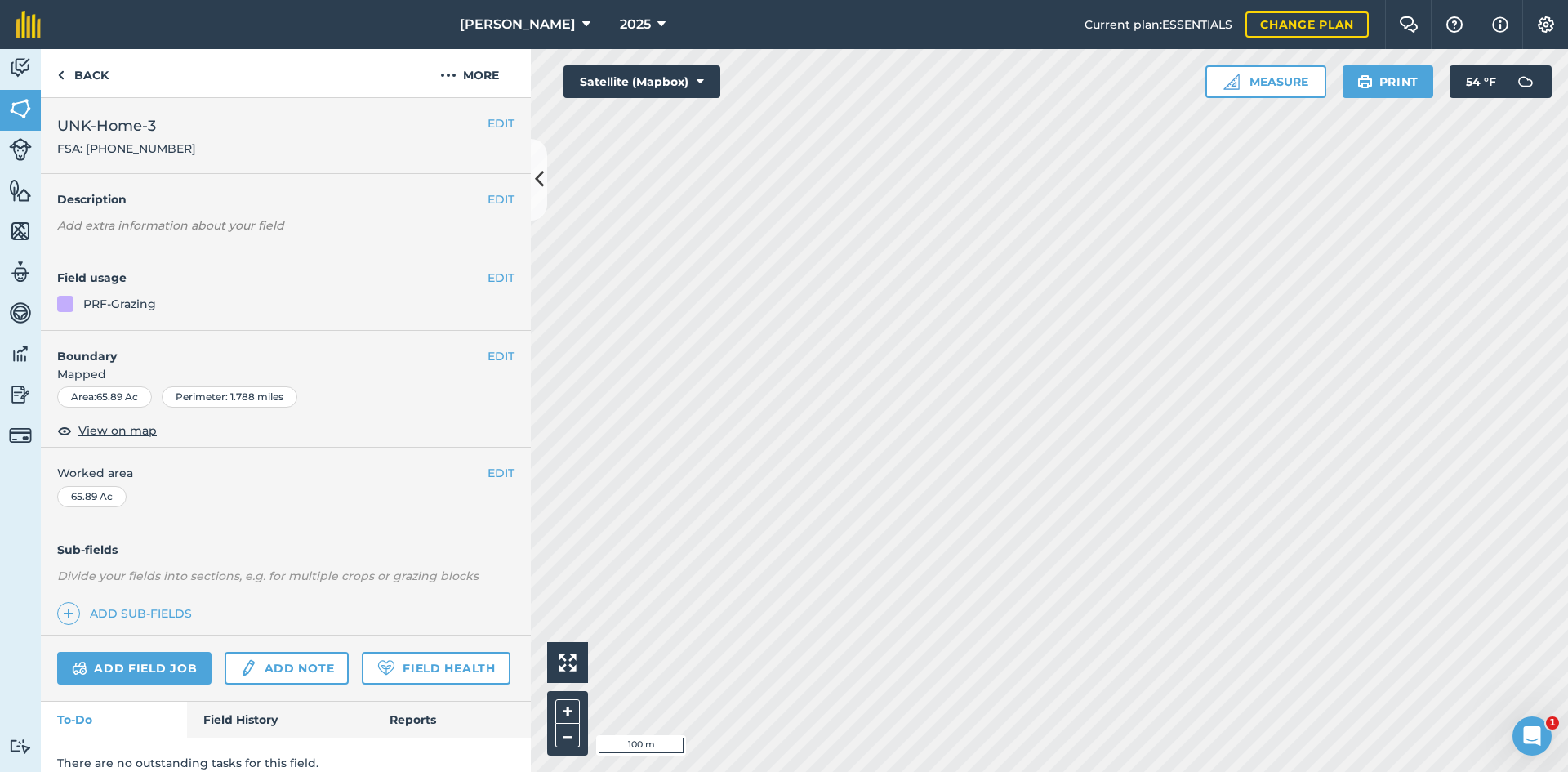
click at [487, 482] on div "EDIT Worked area 65.89 Ac" at bounding box center [285, 485] width 490 height 76
click at [487, 477] on button "EDIT" at bounding box center [500, 472] width 27 height 18
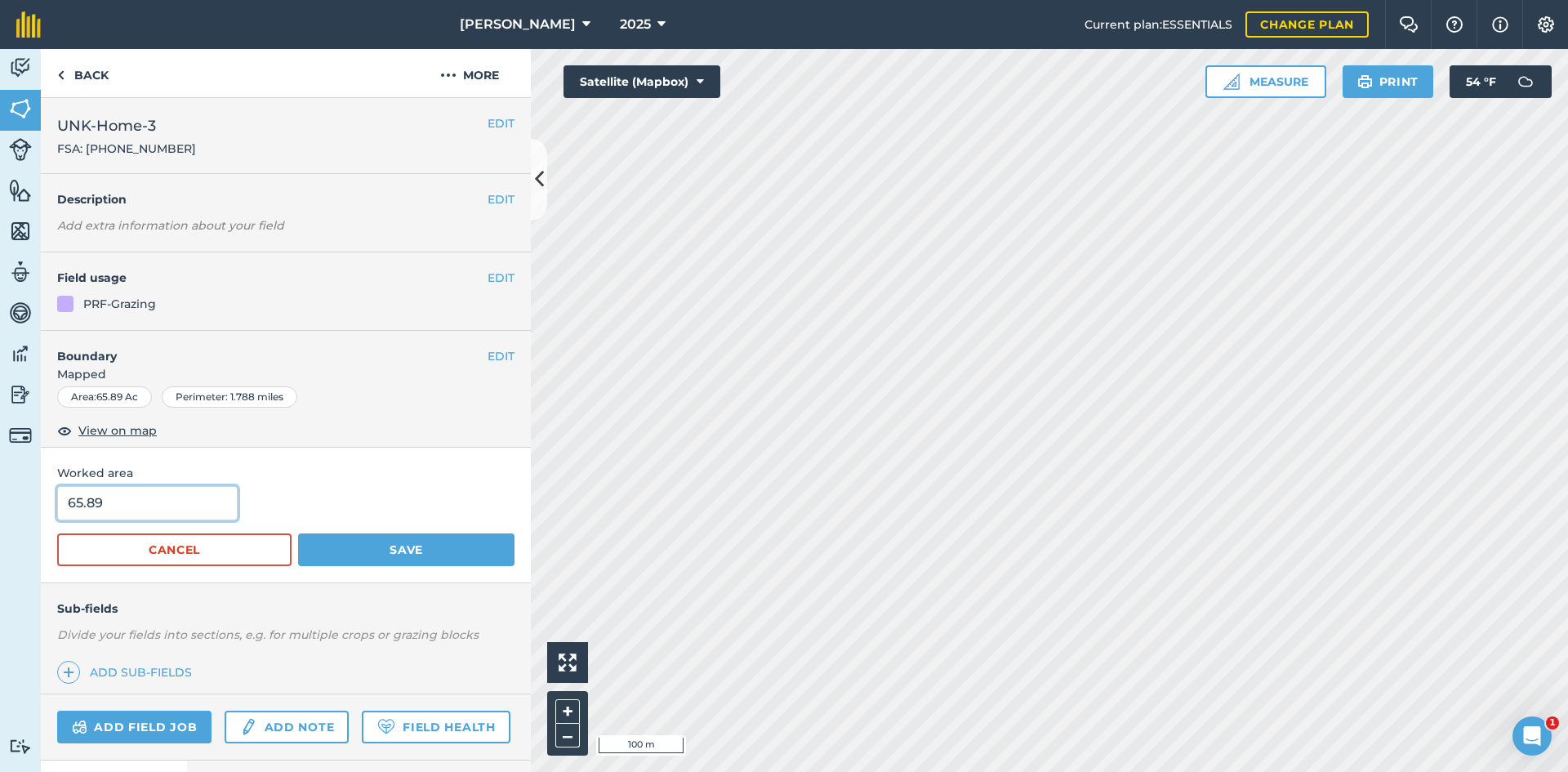
drag, startPoint x: 171, startPoint y: 505, endPoint x: 39, endPoint y: 496, distance: 132.3
click at [55, 499] on div "Worked area 65.89 Cancel Save" at bounding box center [285, 515] width 490 height 135
type input "65.28"
click at [346, 545] on button "Save" at bounding box center [405, 549] width 216 height 33
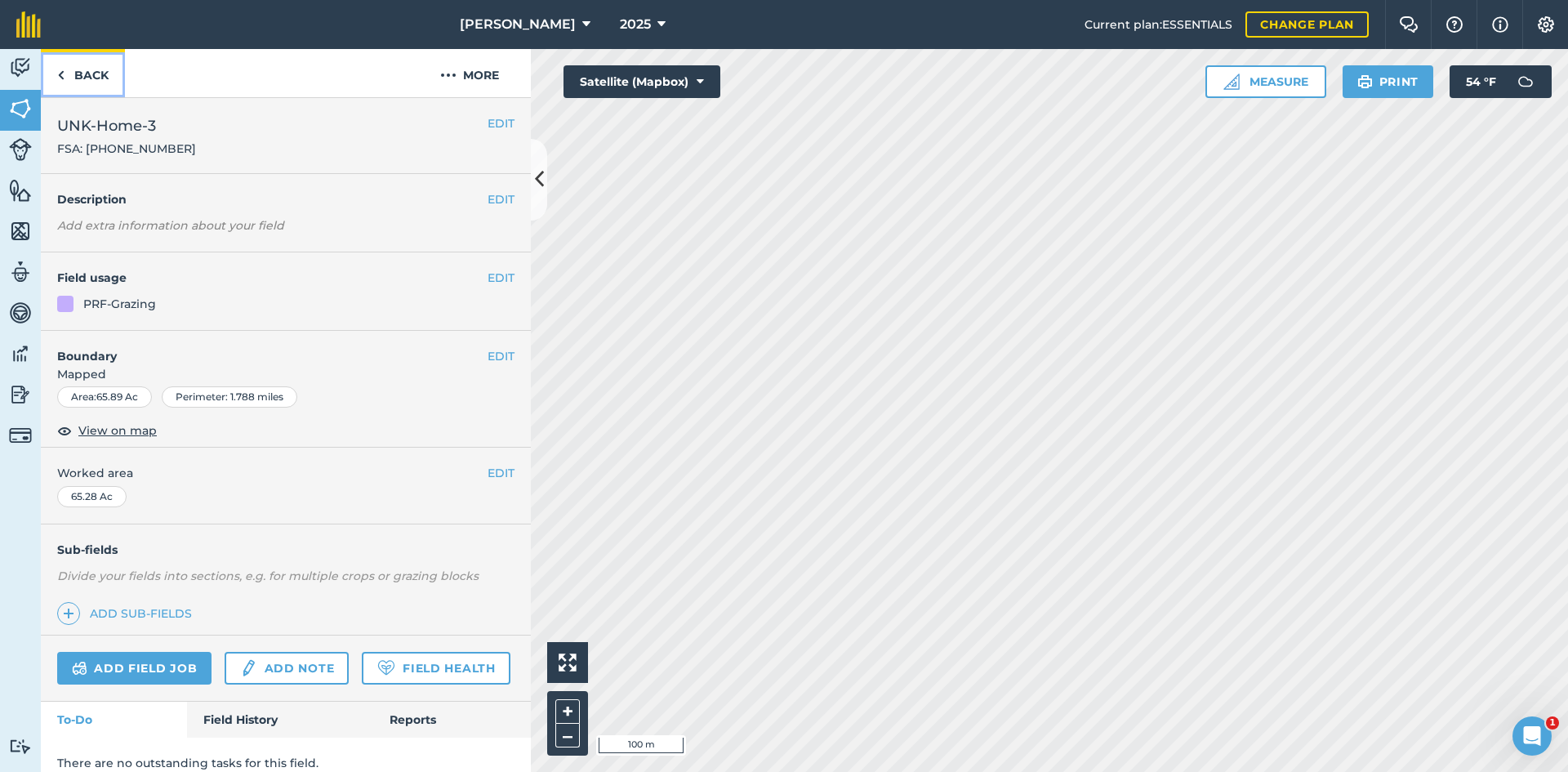
click at [99, 75] on link "Back" at bounding box center [82, 73] width 84 height 48
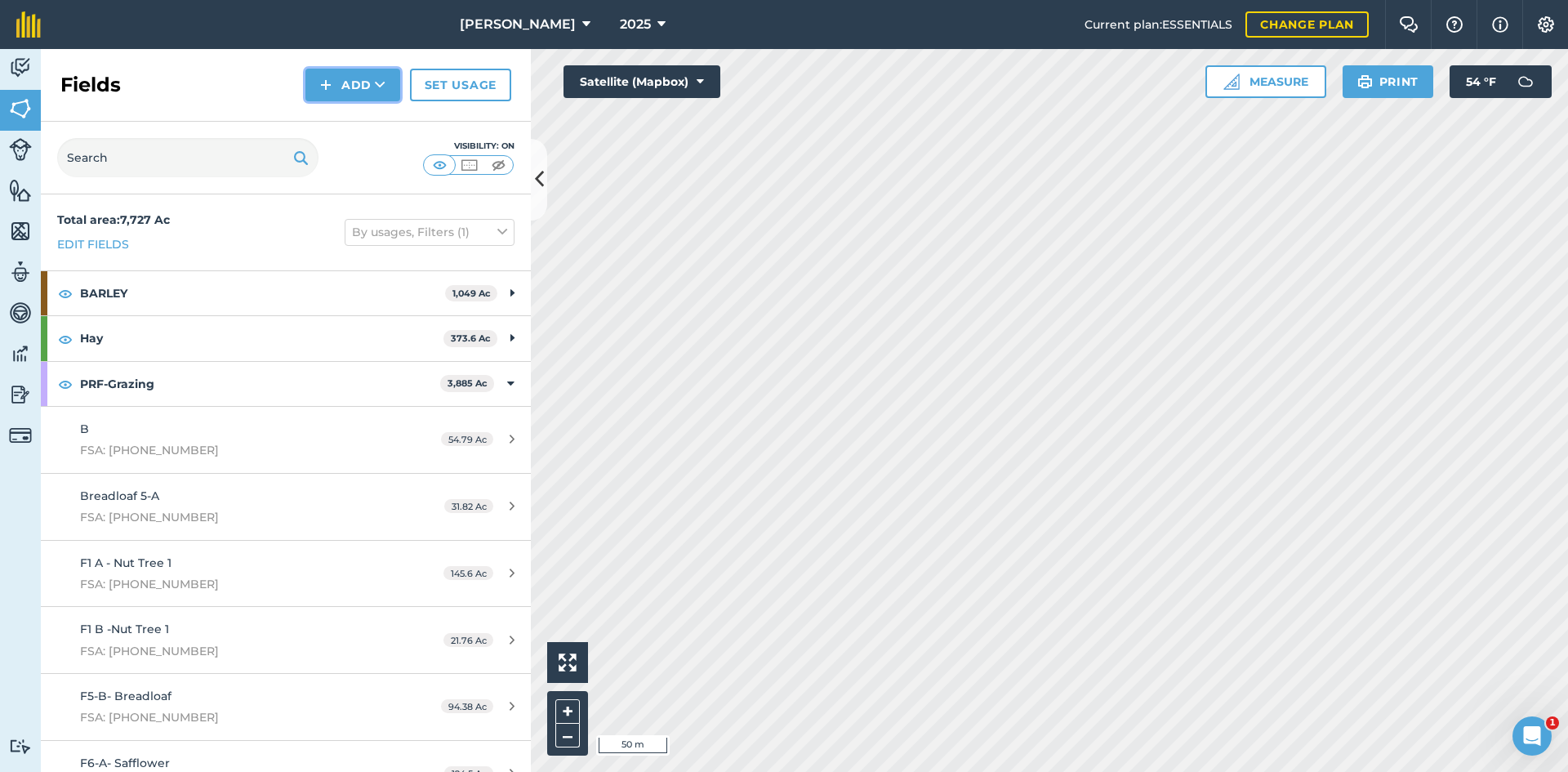
click at [365, 87] on button "Add" at bounding box center [353, 85] width 95 height 33
click at [332, 116] on link "Draw" at bounding box center [352, 121] width 90 height 35
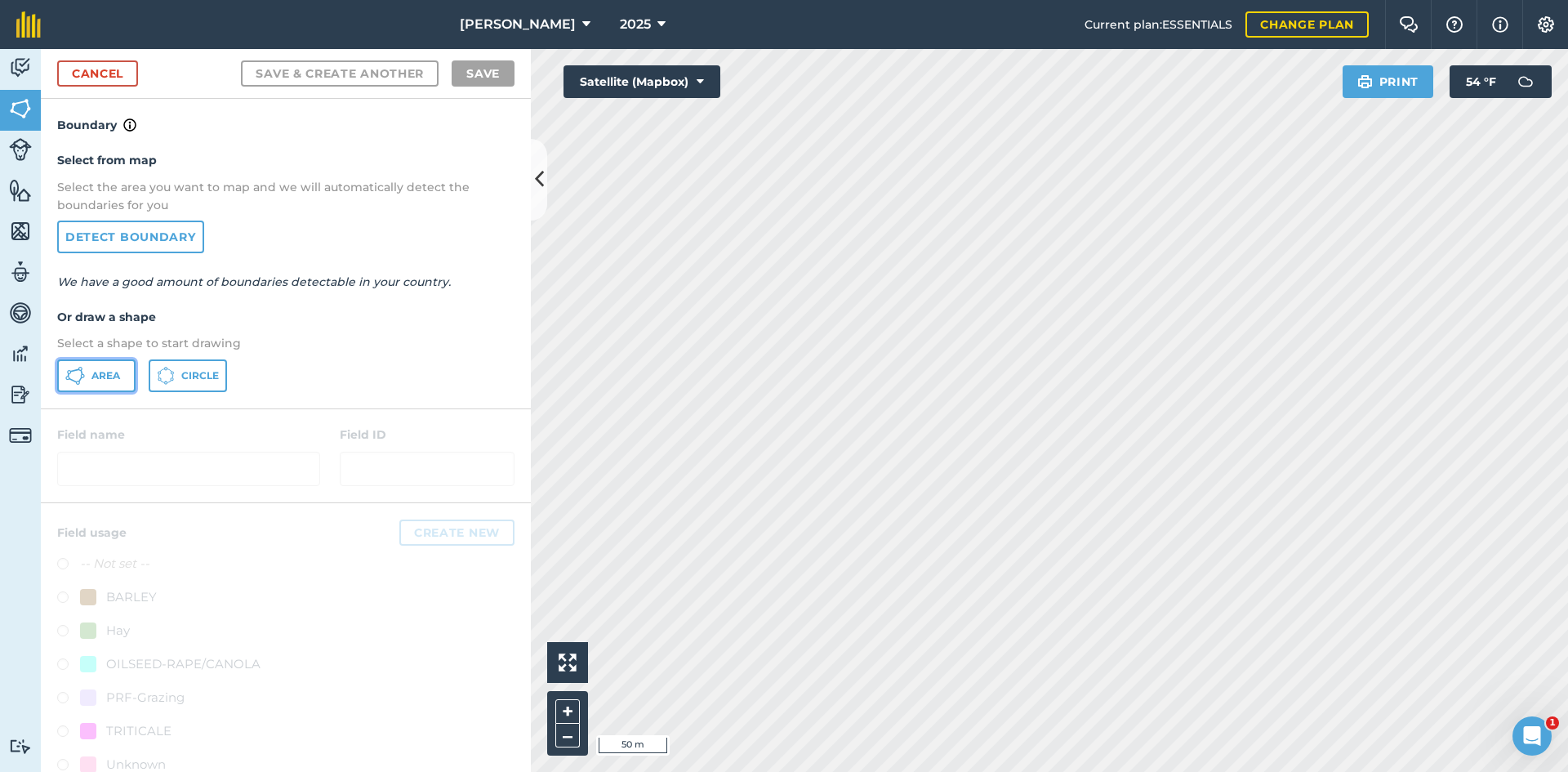
click at [97, 370] on span "Area" at bounding box center [106, 375] width 29 height 13
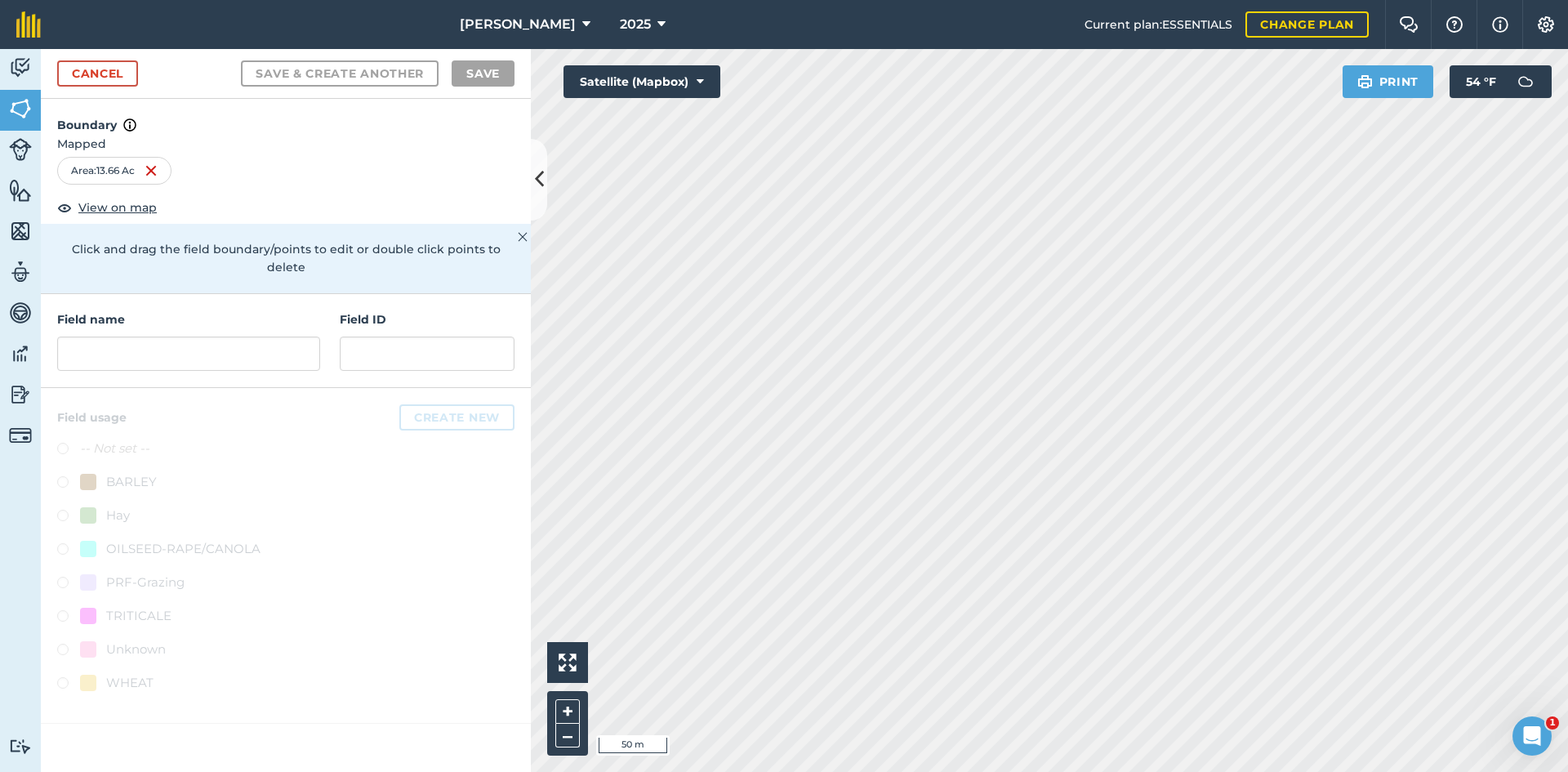
click at [44, 330] on div "Field name Field ID" at bounding box center [285, 340] width 490 height 94
click at [82, 336] on input "text" at bounding box center [188, 353] width 263 height 35
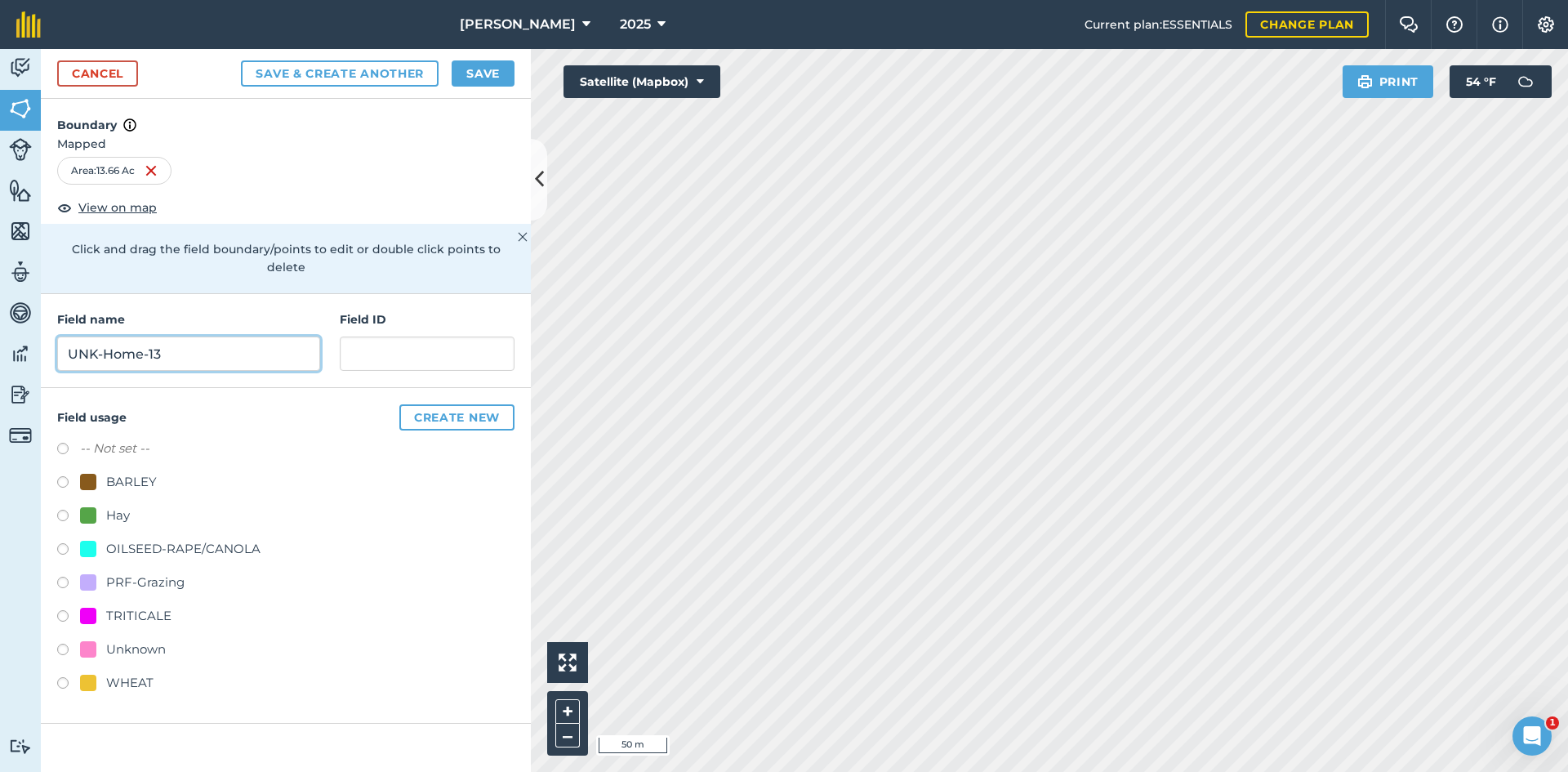
type input "UNK-Home-13"
click at [122, 572] on div "PRF-Grazing" at bounding box center [145, 582] width 78 height 20
radio input "true"
paste input "FSA: 4008-1202-"
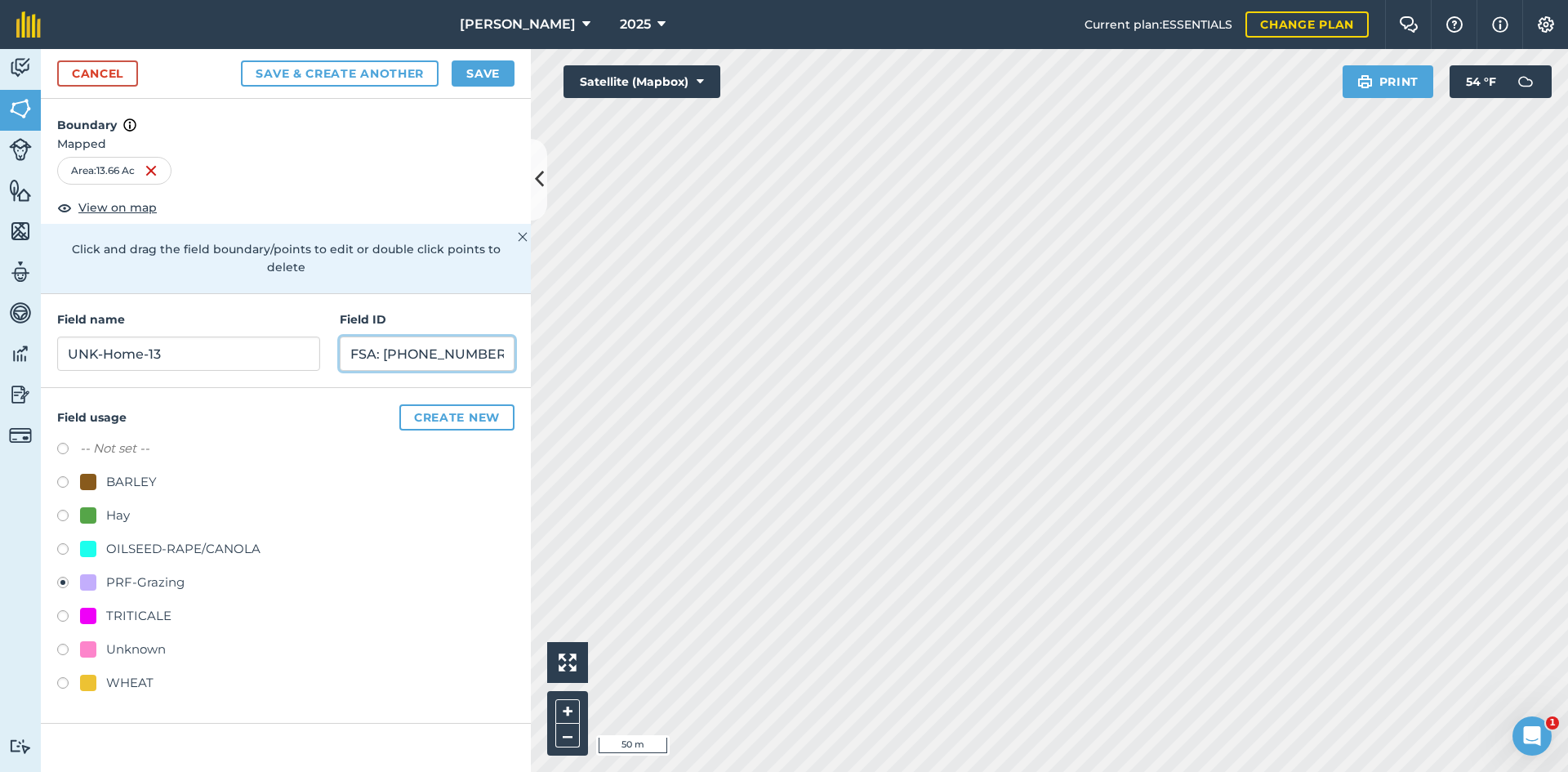
type input "FSA: [PHONE_NUMBER]"
click at [496, 66] on button "Save" at bounding box center [483, 73] width 63 height 26
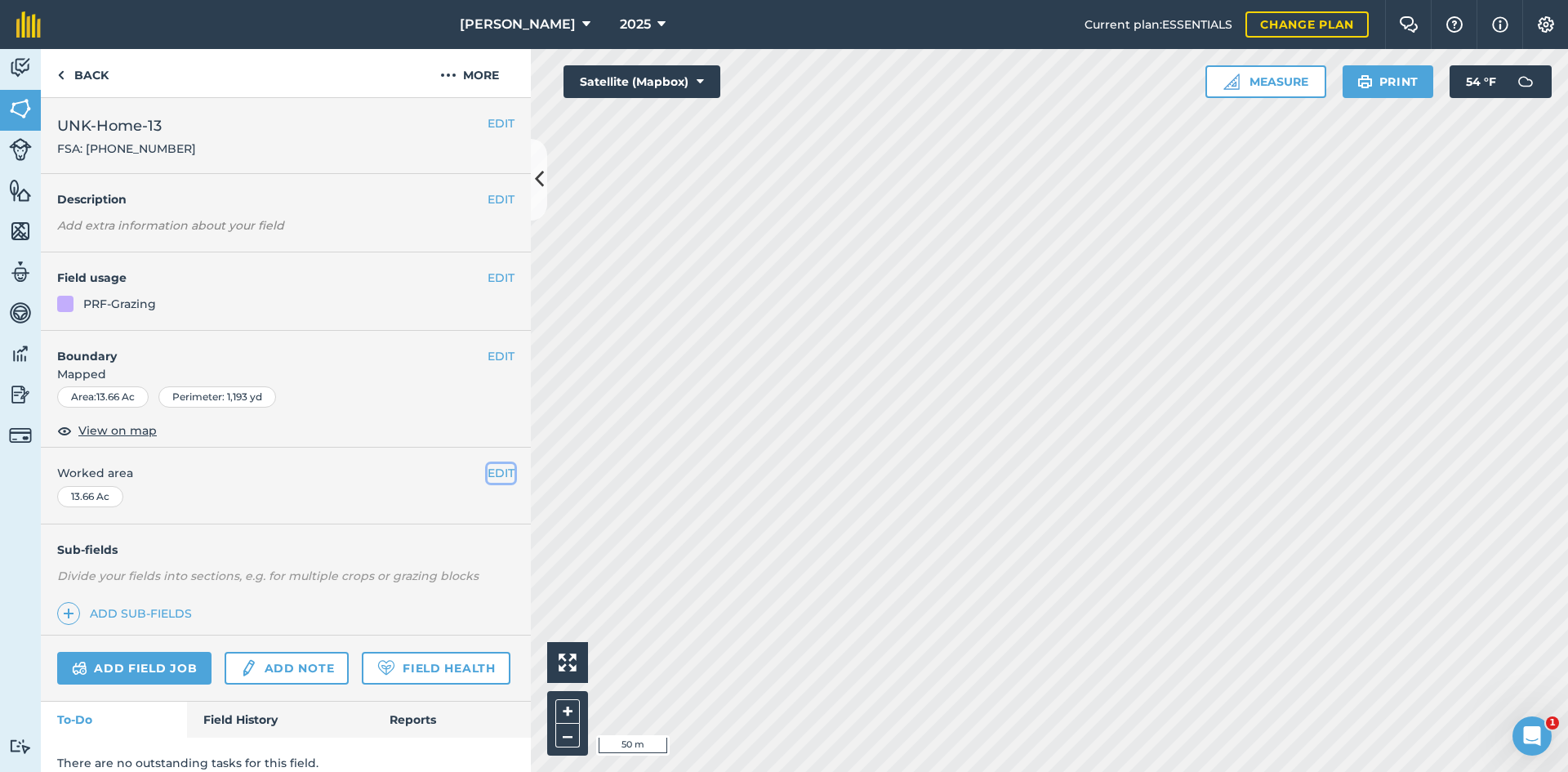
click at [487, 472] on button "EDIT" at bounding box center [500, 472] width 27 height 18
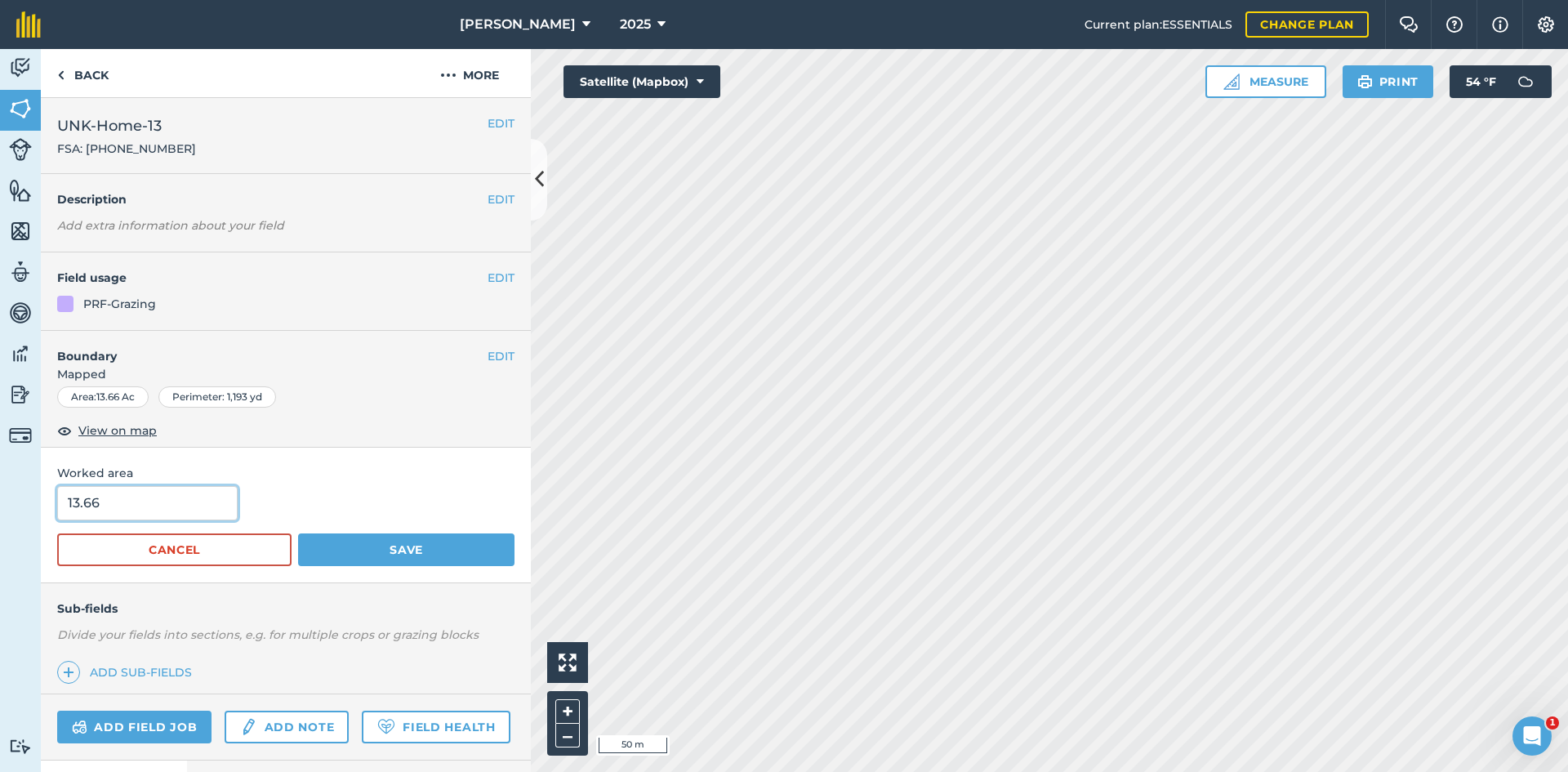
drag, startPoint x: 173, startPoint y: 504, endPoint x: -22, endPoint y: 509, distance: 195.1
click at [0, 509] on html "[PERSON_NAME] 2025 Current plan : ESSENTIALS Change plan Farm Chat Help Info Se…" at bounding box center [784, 386] width 1568 height 772
type input "13.22"
click at [359, 548] on button "Save" at bounding box center [405, 549] width 216 height 33
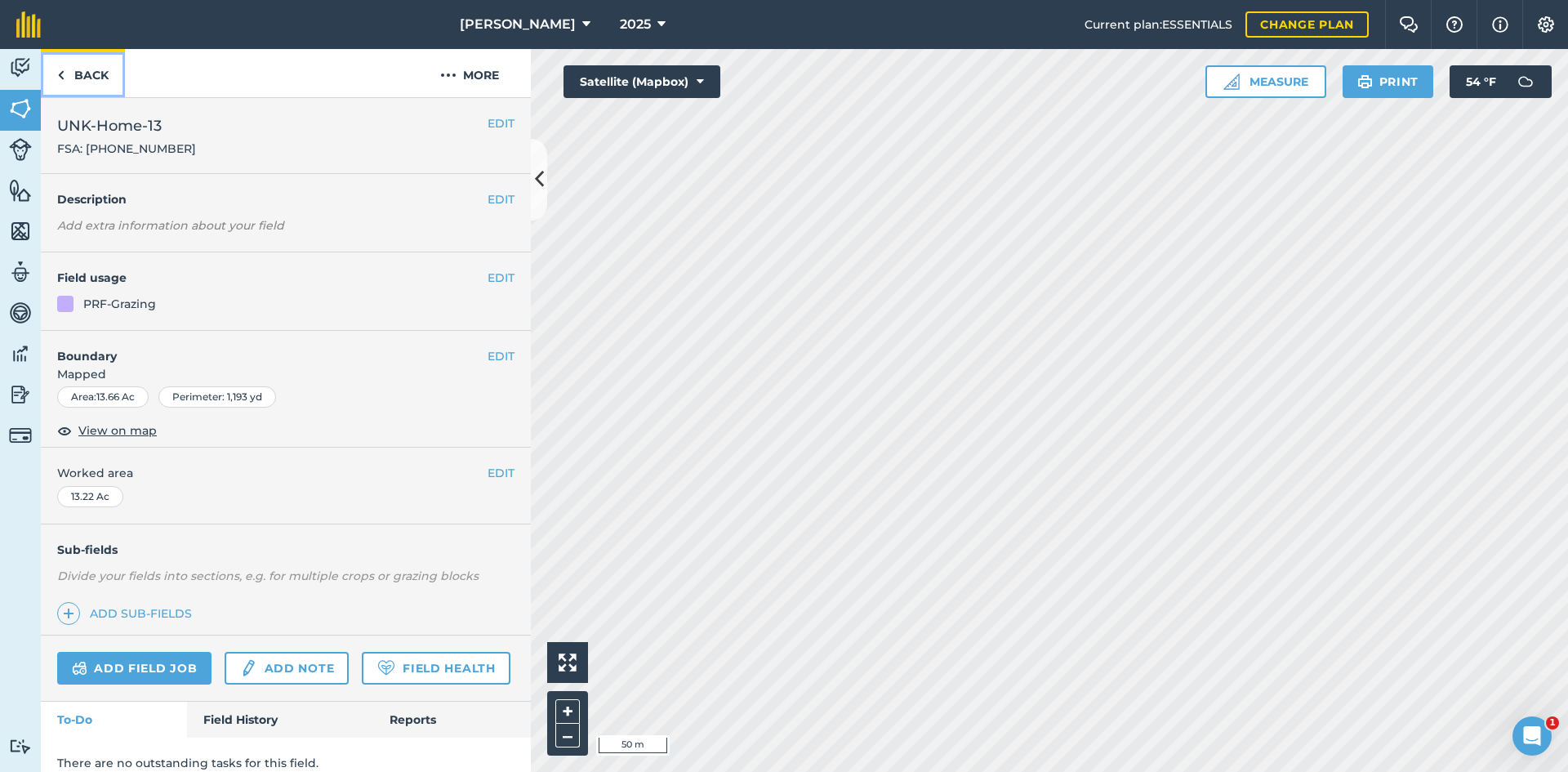
click at [88, 52] on link "Back" at bounding box center [82, 73] width 84 height 48
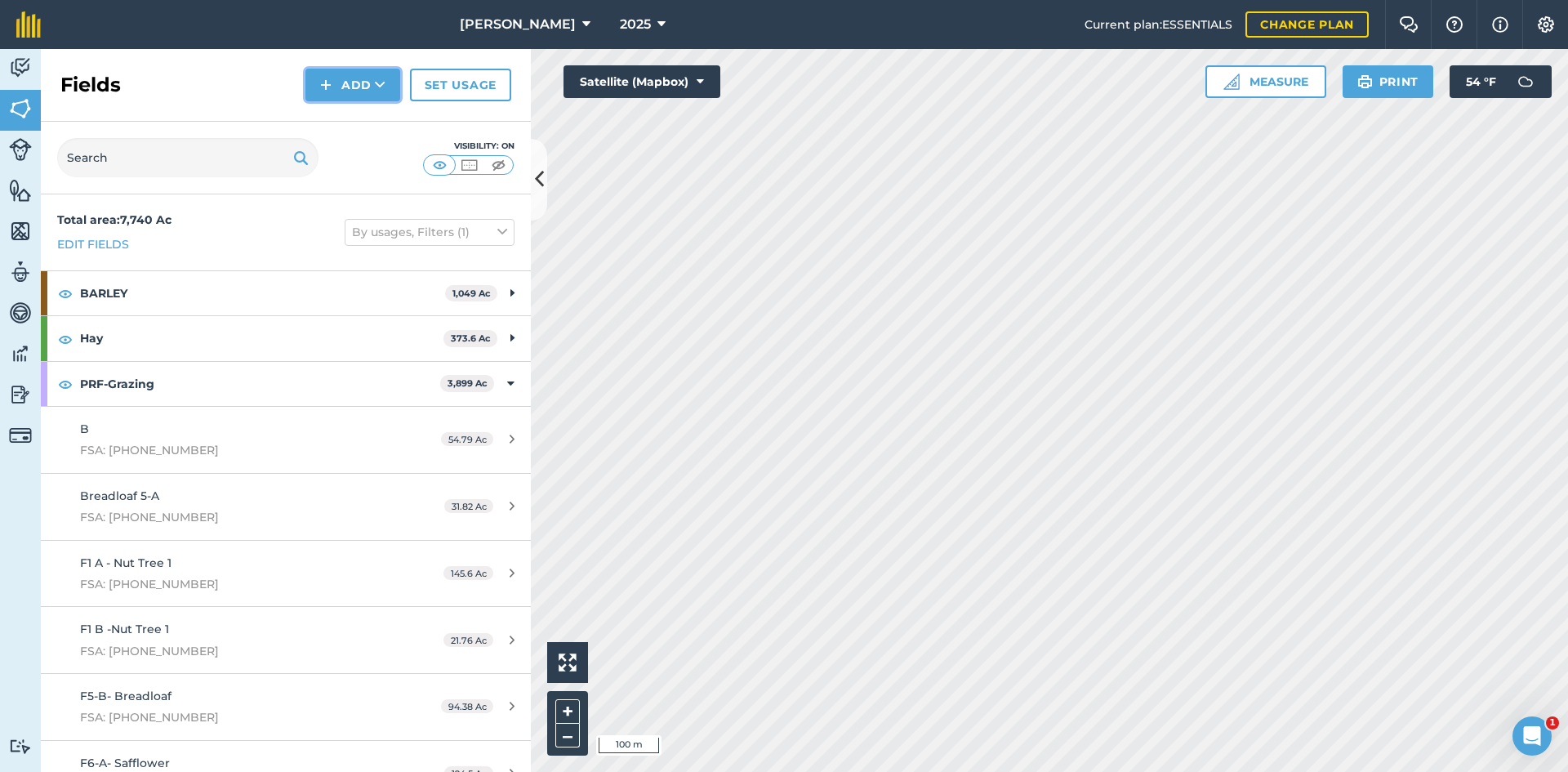
click at [365, 89] on button "Add" at bounding box center [353, 85] width 95 height 33
click at [357, 133] on link "Draw" at bounding box center [352, 121] width 90 height 35
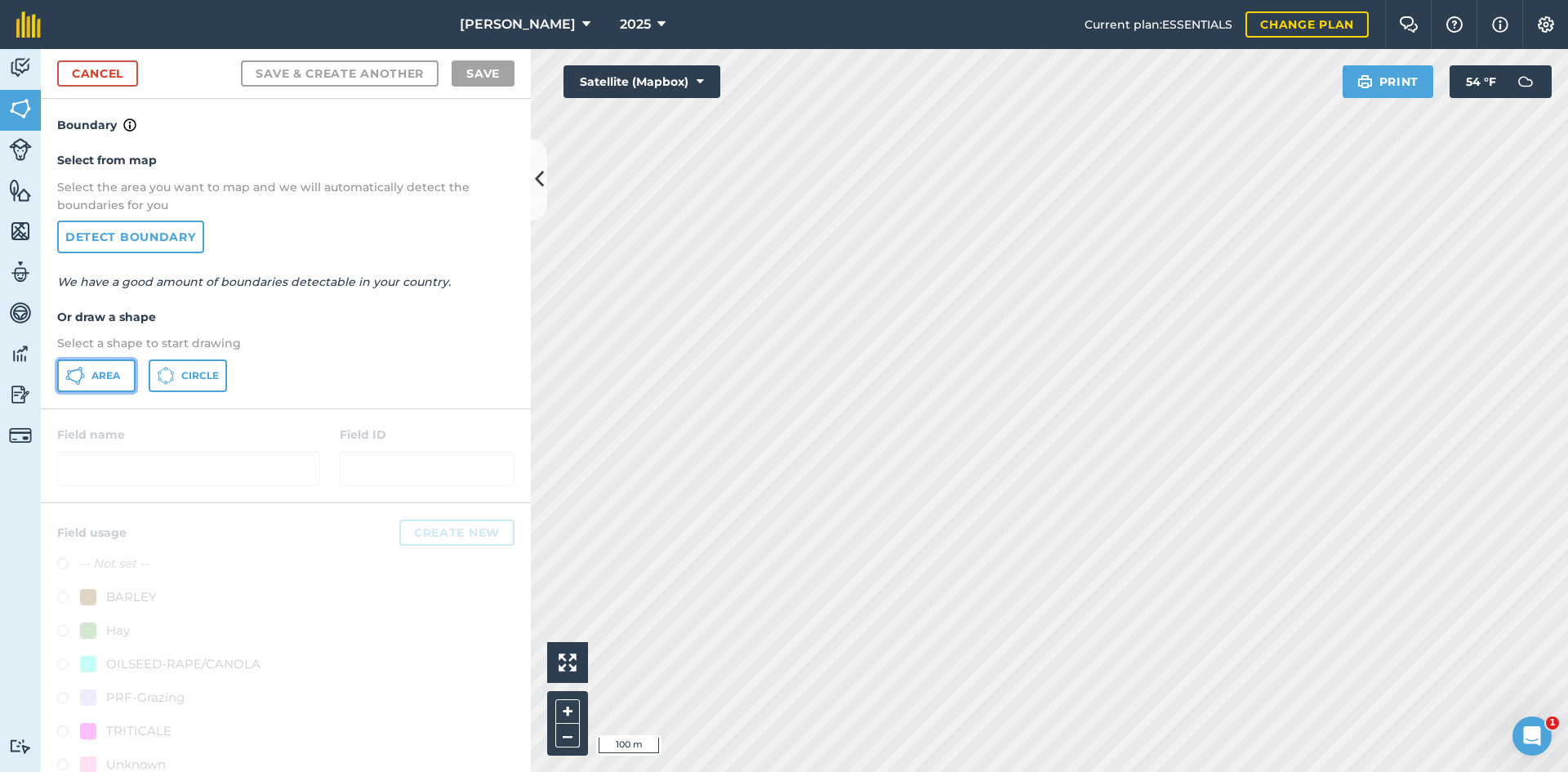
click at [92, 376] on span "Area" at bounding box center [106, 375] width 29 height 13
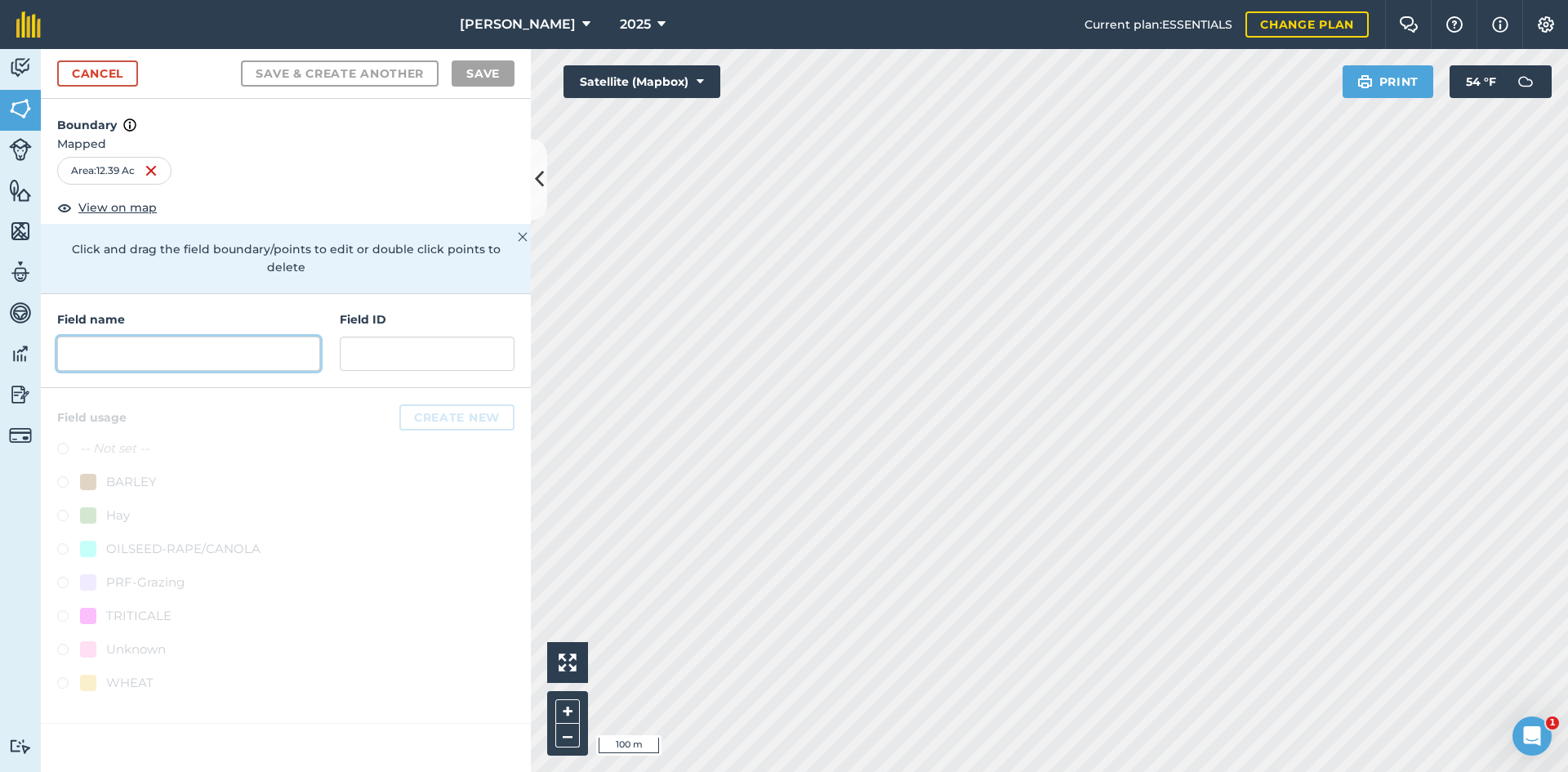
click at [130, 349] on input "text" at bounding box center [188, 353] width 263 height 35
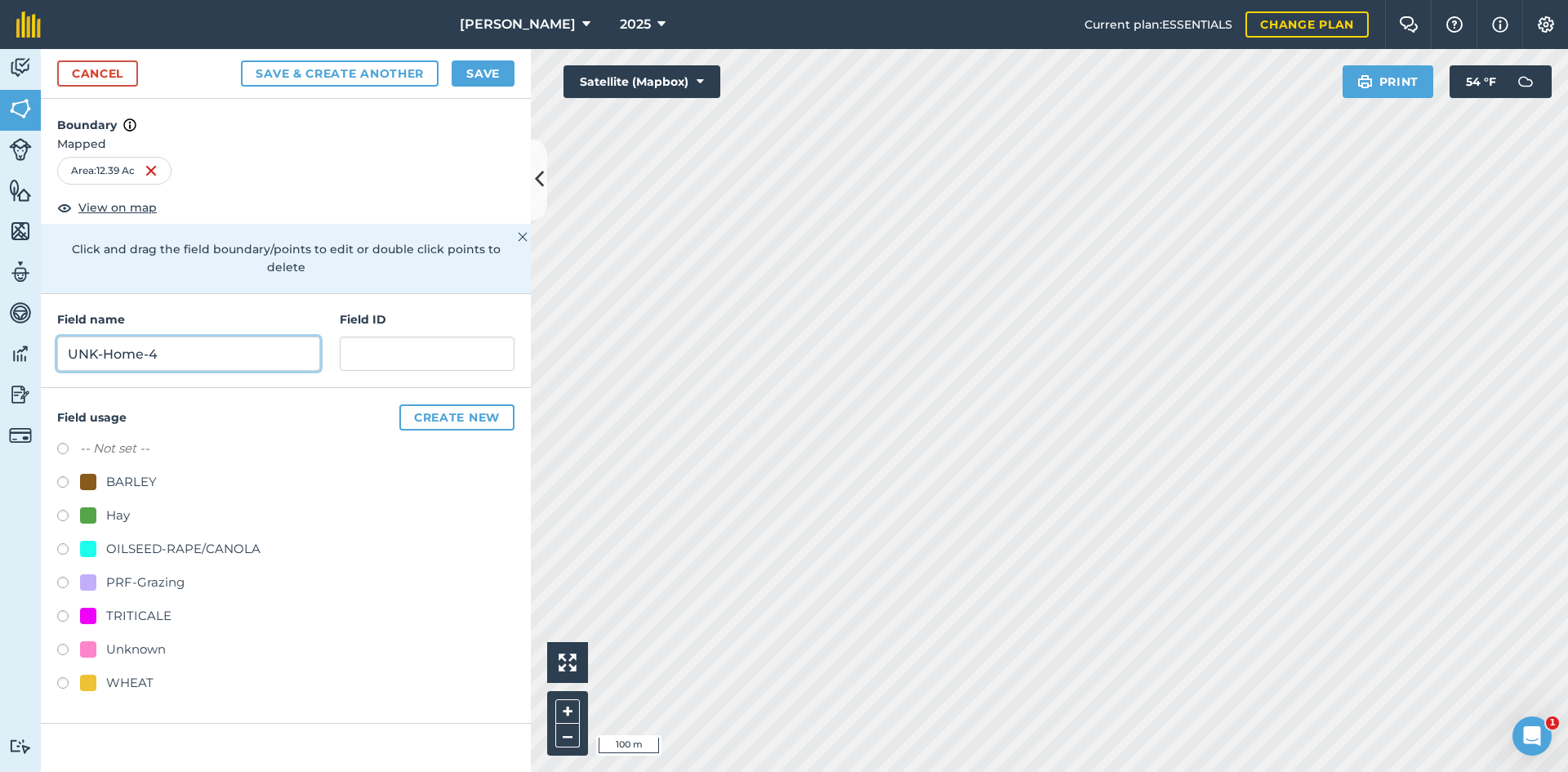
type input "UNK-Home-4"
click at [135, 572] on div "PRF-Grazing" at bounding box center [145, 582] width 78 height 20
radio input "true"
click at [387, 336] on input "text" at bounding box center [426, 353] width 175 height 35
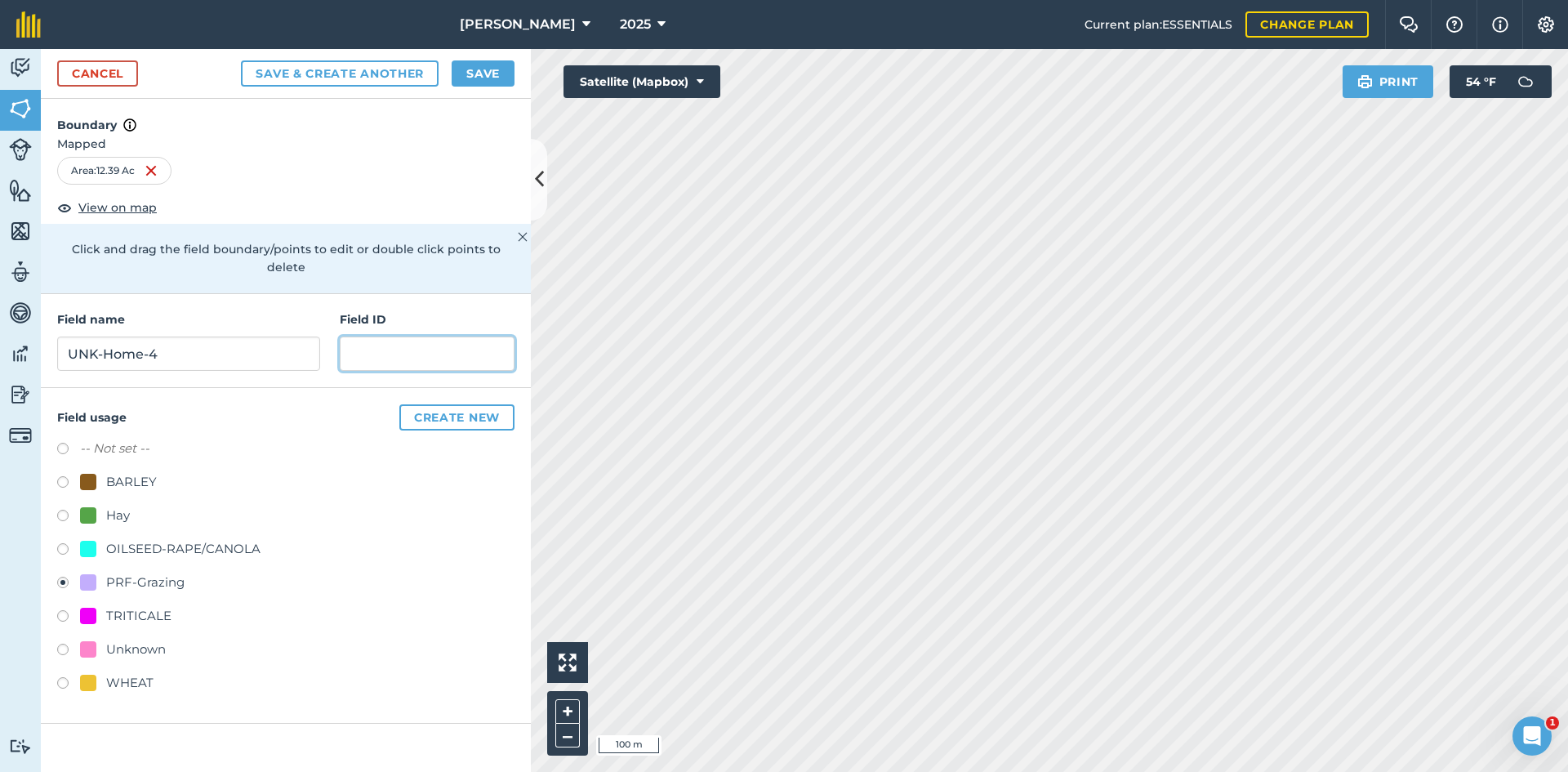
paste input "FSA: 4008-1202-"
type input "FSA: [PHONE_NUMBER]"
click at [468, 68] on button "Save" at bounding box center [483, 73] width 63 height 26
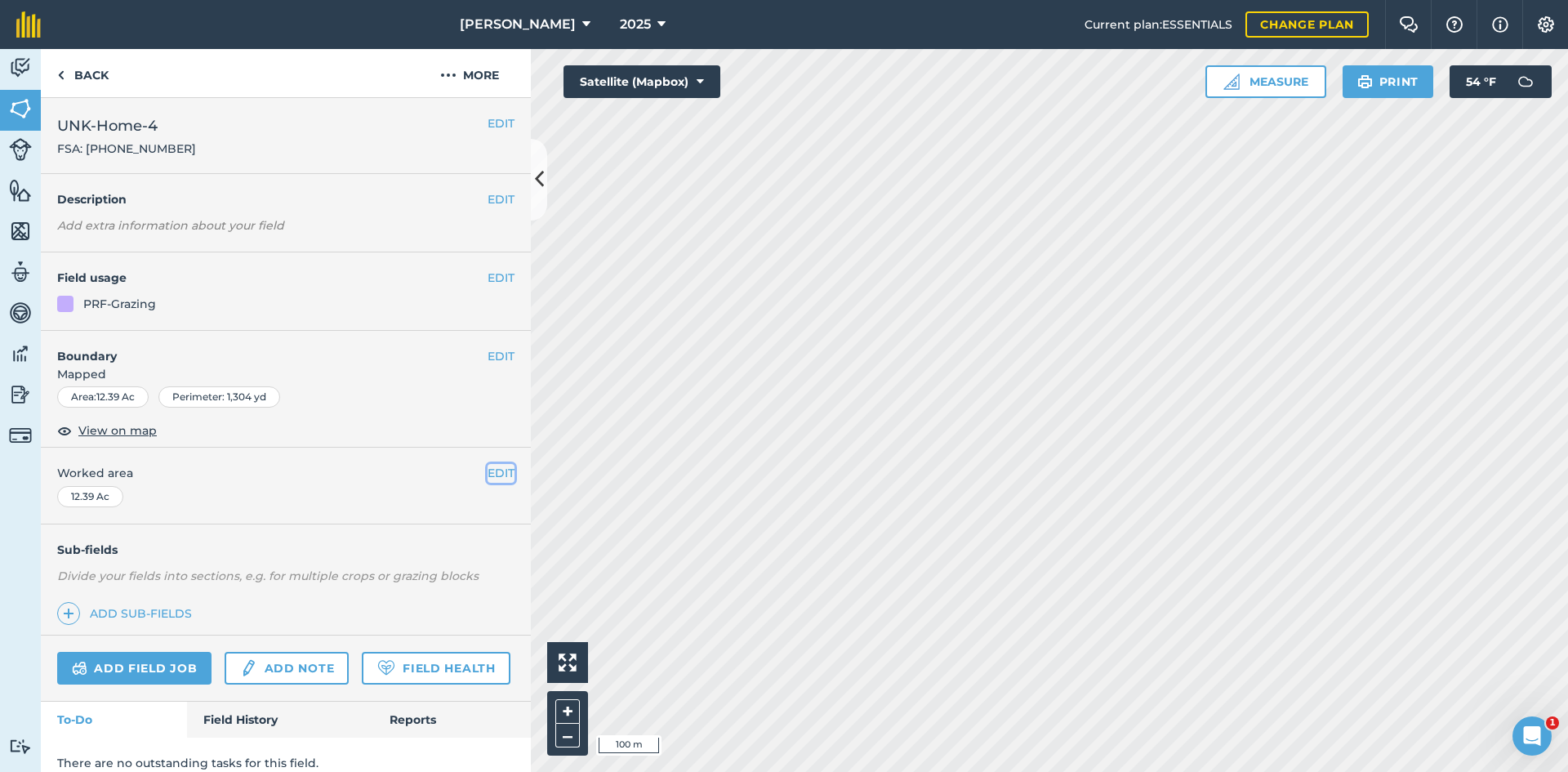
click at [487, 475] on button "EDIT" at bounding box center [500, 472] width 27 height 18
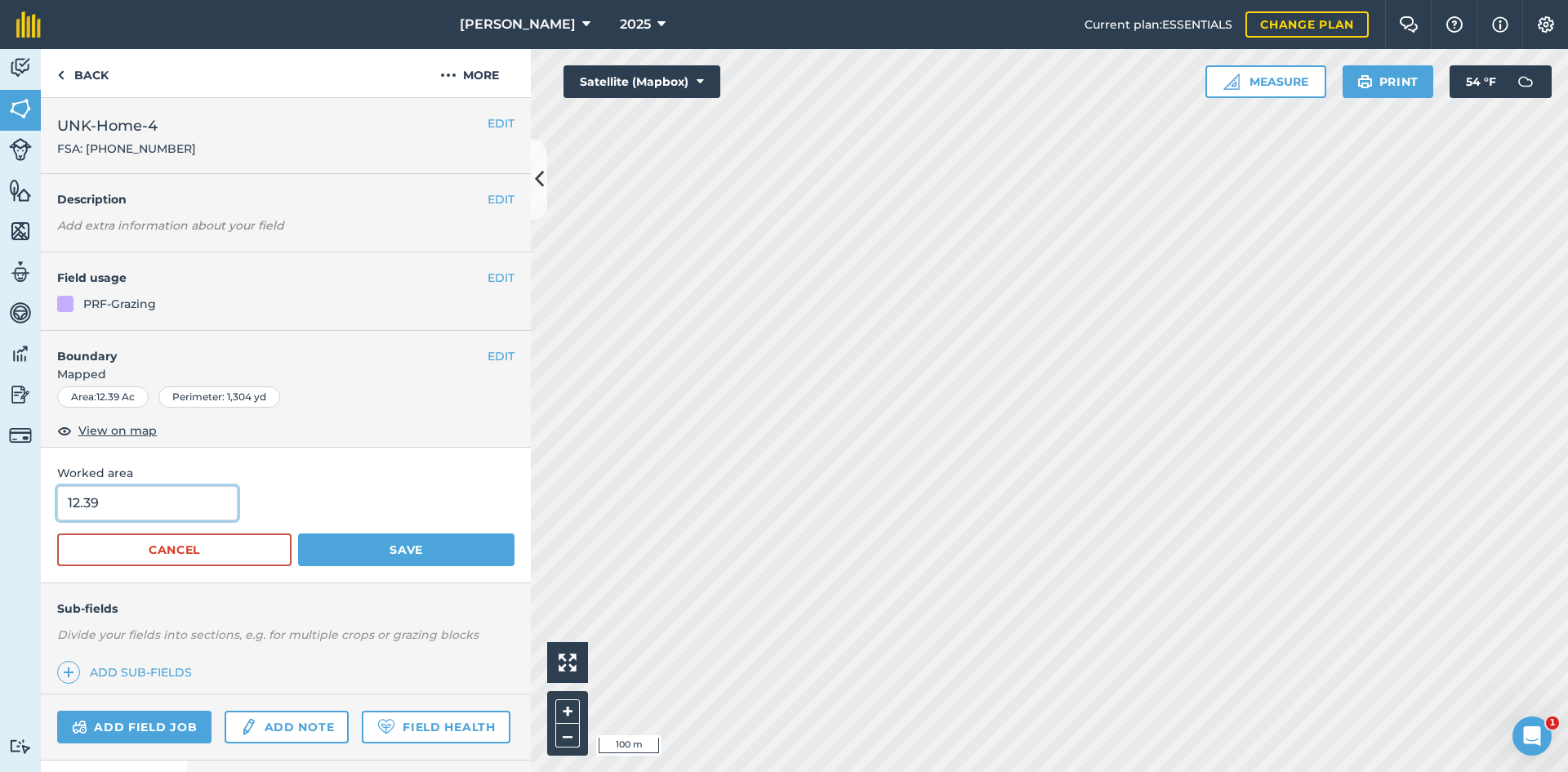
drag, startPoint x: 141, startPoint y: 511, endPoint x: -31, endPoint y: 495, distance: 172.7
click at [0, 495] on html "[PERSON_NAME] 2025 Current plan : ESSENTIALS Change plan Farm Chat Help Info Se…" at bounding box center [784, 386] width 1568 height 772
type input "13.67"
click at [443, 540] on button "Save" at bounding box center [405, 549] width 216 height 33
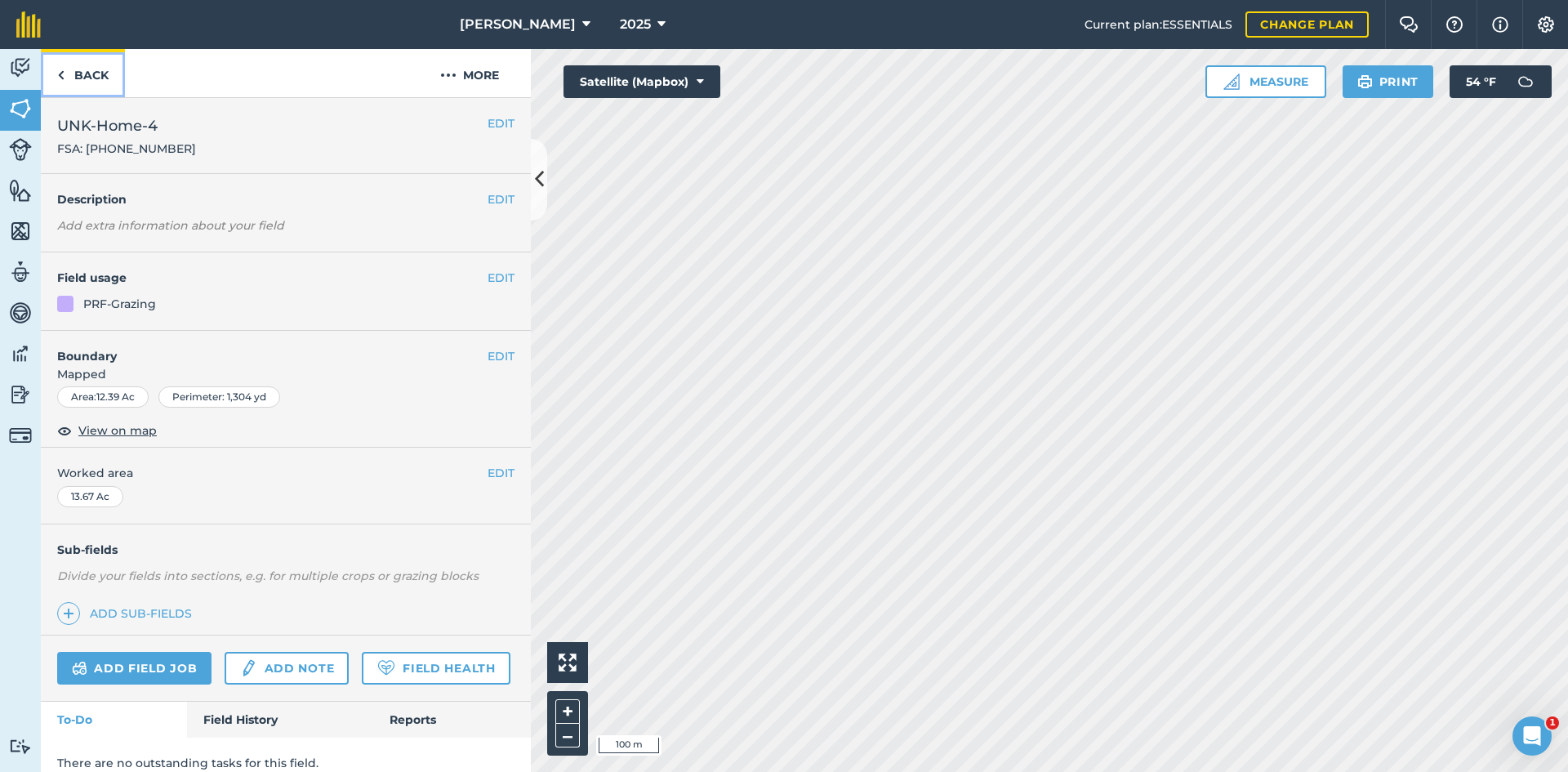
click at [95, 73] on link "Back" at bounding box center [82, 73] width 84 height 48
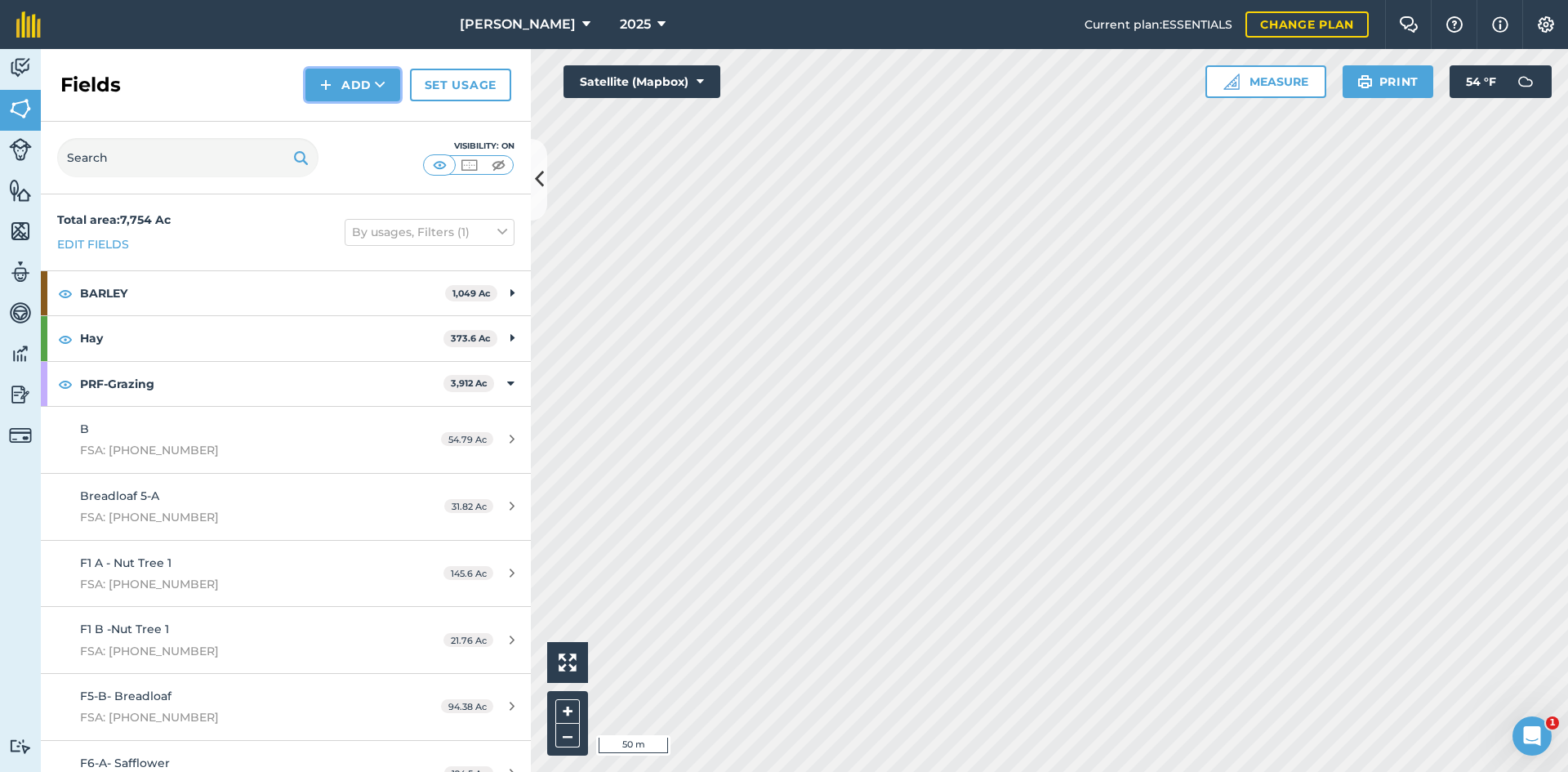
click at [341, 88] on button "Add" at bounding box center [353, 85] width 95 height 33
click at [359, 122] on link "Draw" at bounding box center [352, 121] width 90 height 35
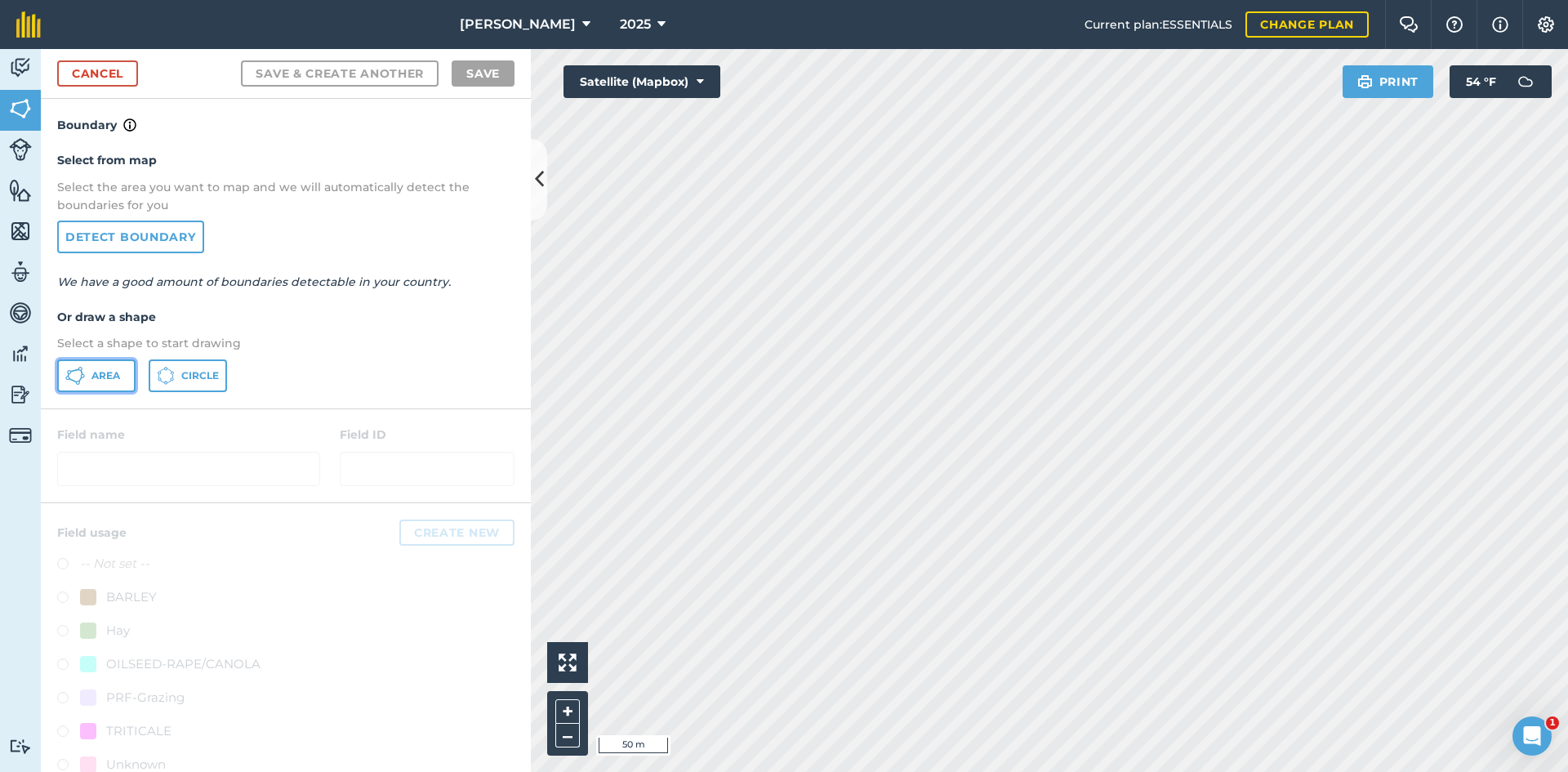
click at [97, 381] on span "Area" at bounding box center [106, 375] width 29 height 13
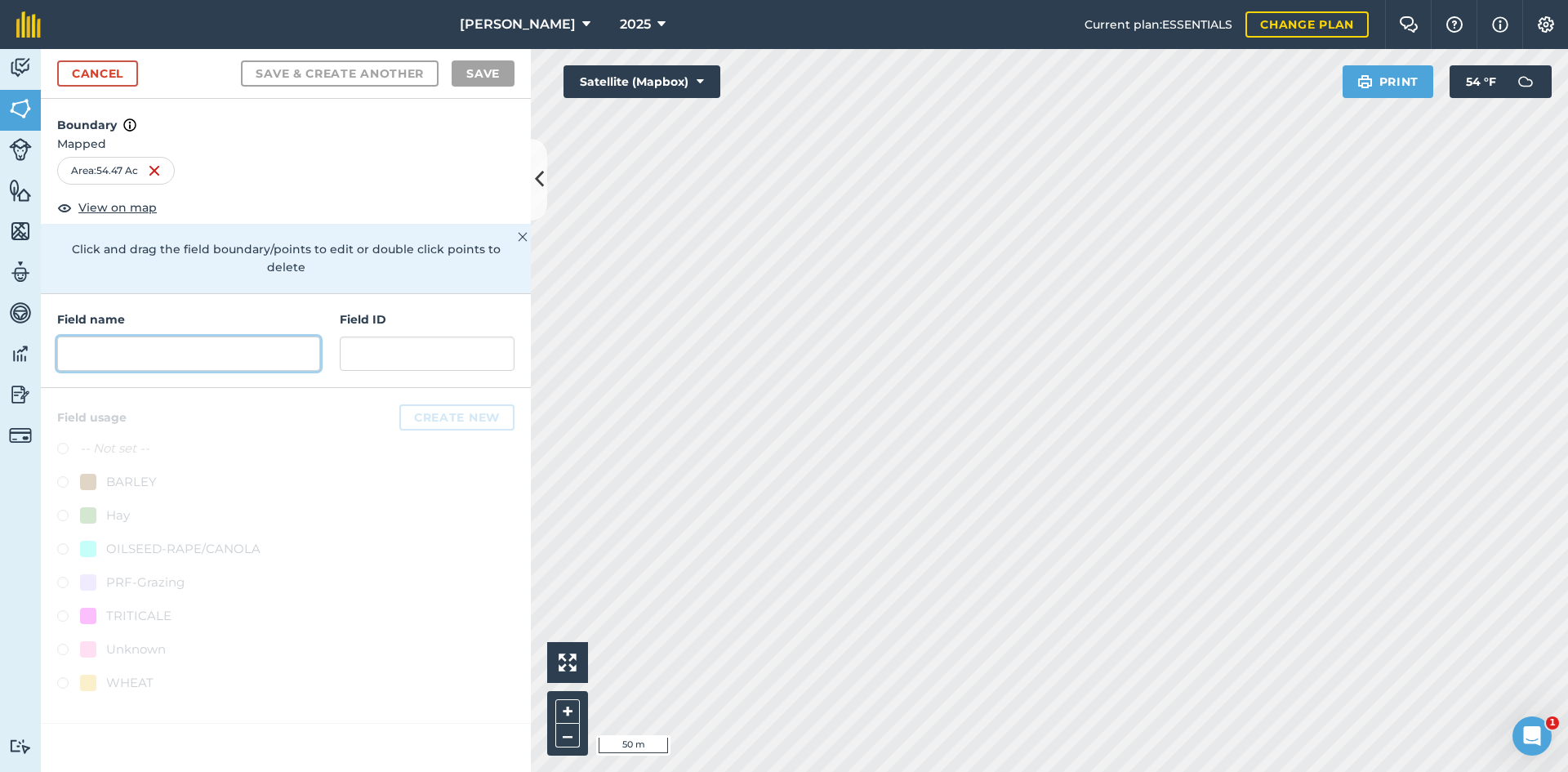
click at [120, 342] on input "text" at bounding box center [188, 353] width 263 height 35
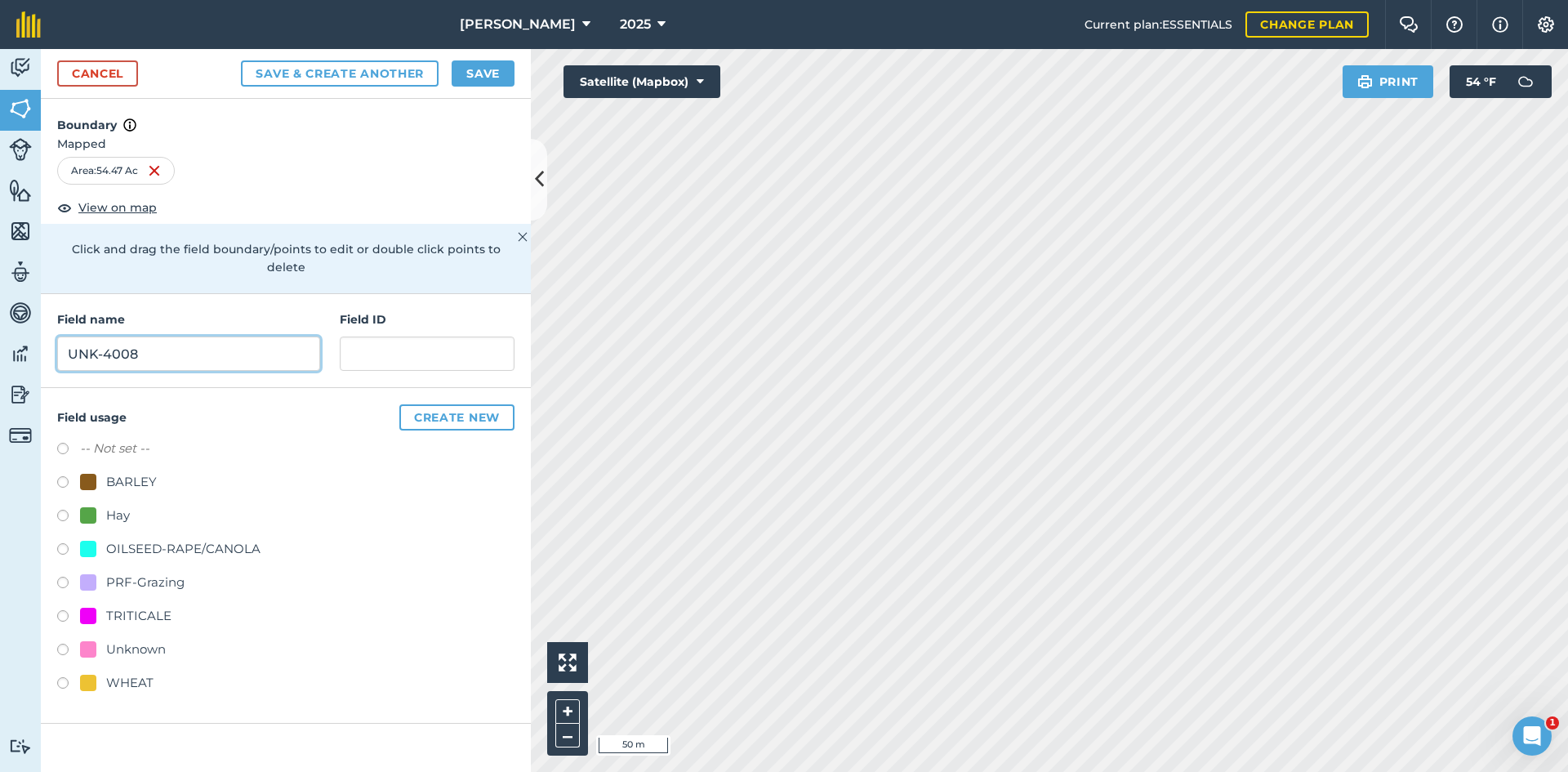
type input "UNK-4008"
click at [135, 539] on div "OILSEED-RAPE/CANOLA" at bounding box center [183, 549] width 155 height 20
radio input "true"
click at [136, 572] on div "PRF-Grazing" at bounding box center [145, 582] width 78 height 20
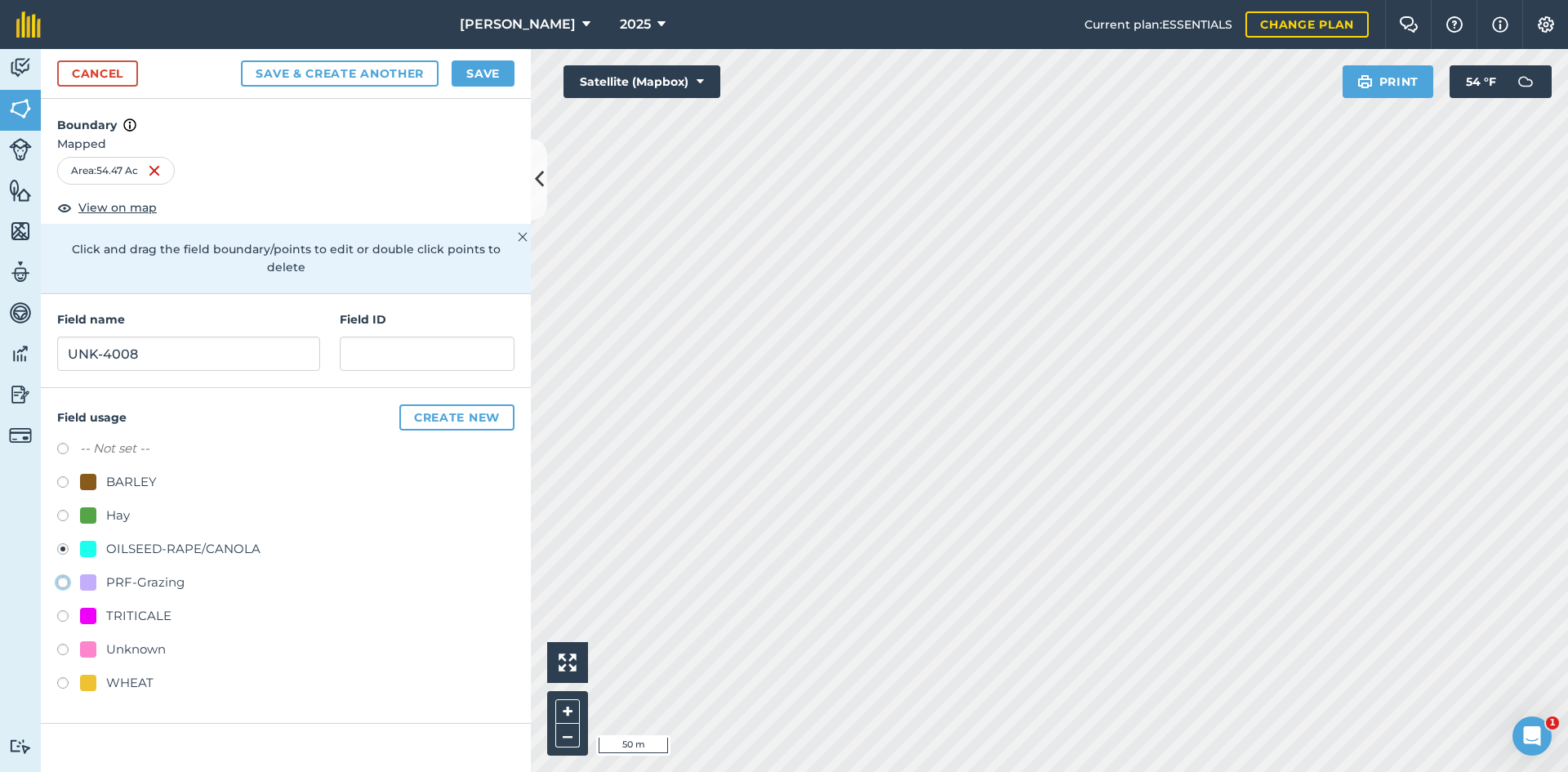
radio input "true"
click at [387, 336] on input "text" at bounding box center [426, 353] width 175 height 35
paste input "FSA: 4008-1202-"
type input "FSA: [PHONE_NUMBER]"
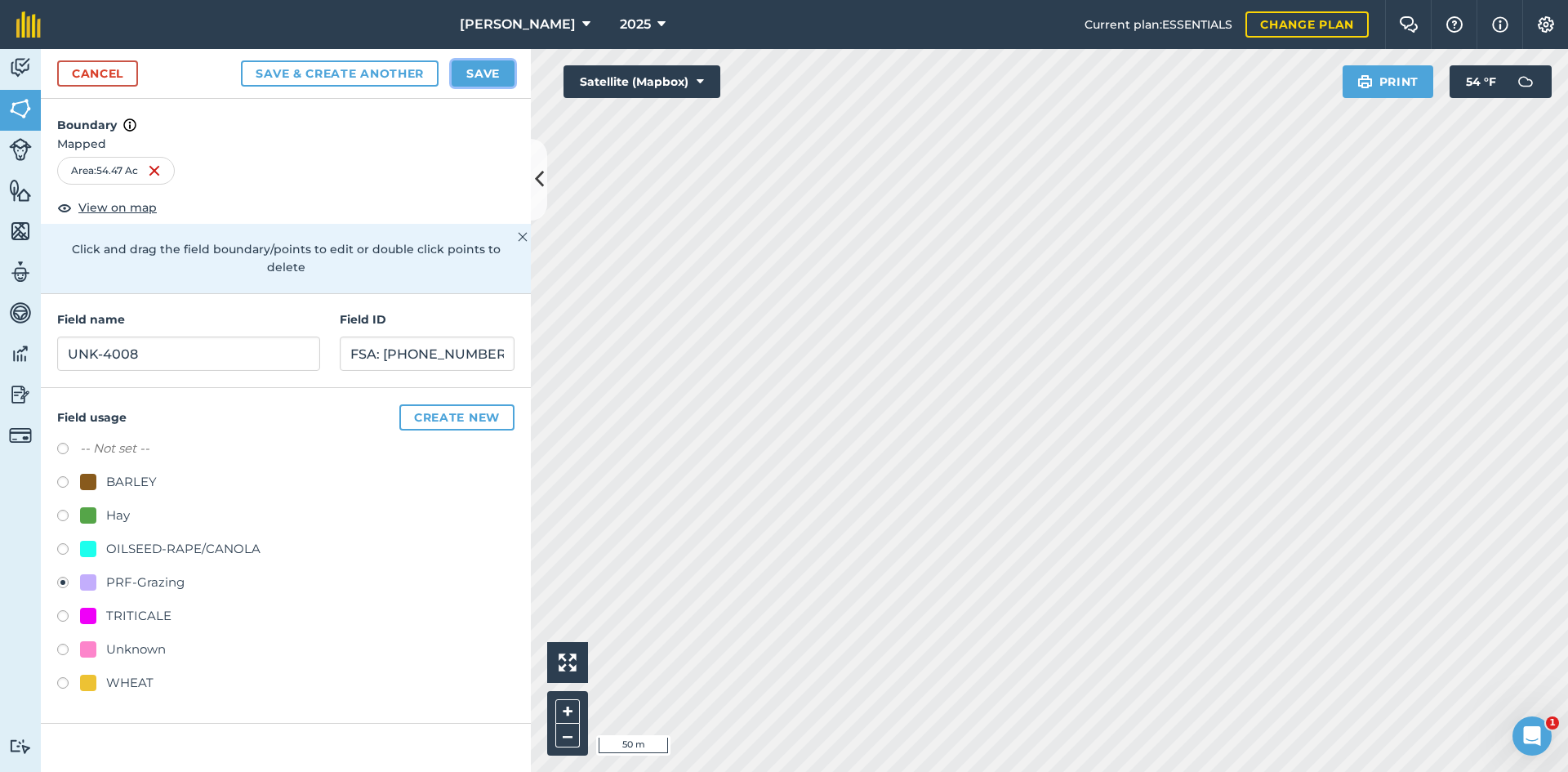
click at [493, 81] on button "Save" at bounding box center [483, 73] width 63 height 26
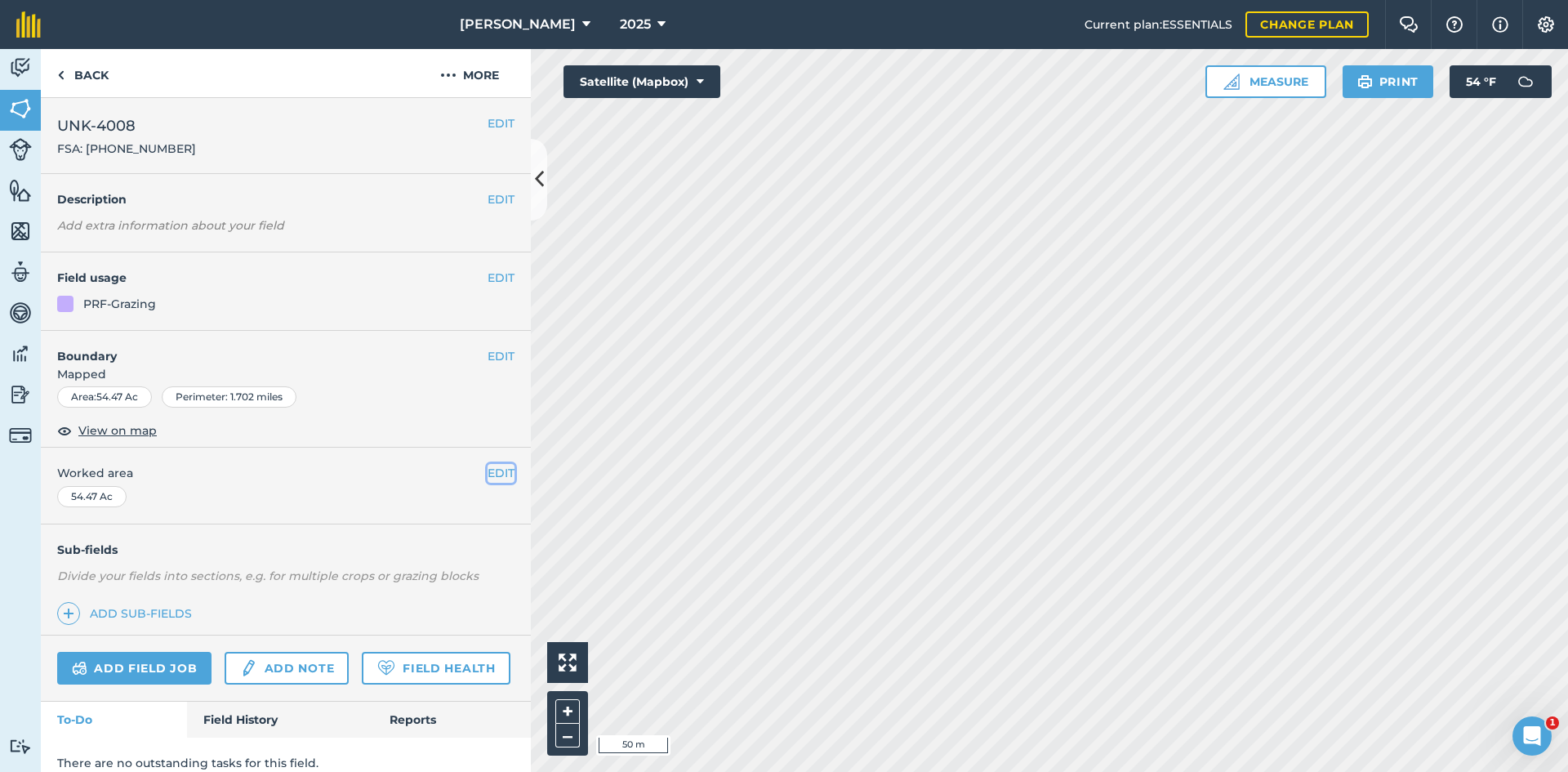
click at [490, 468] on button "EDIT" at bounding box center [500, 472] width 27 height 18
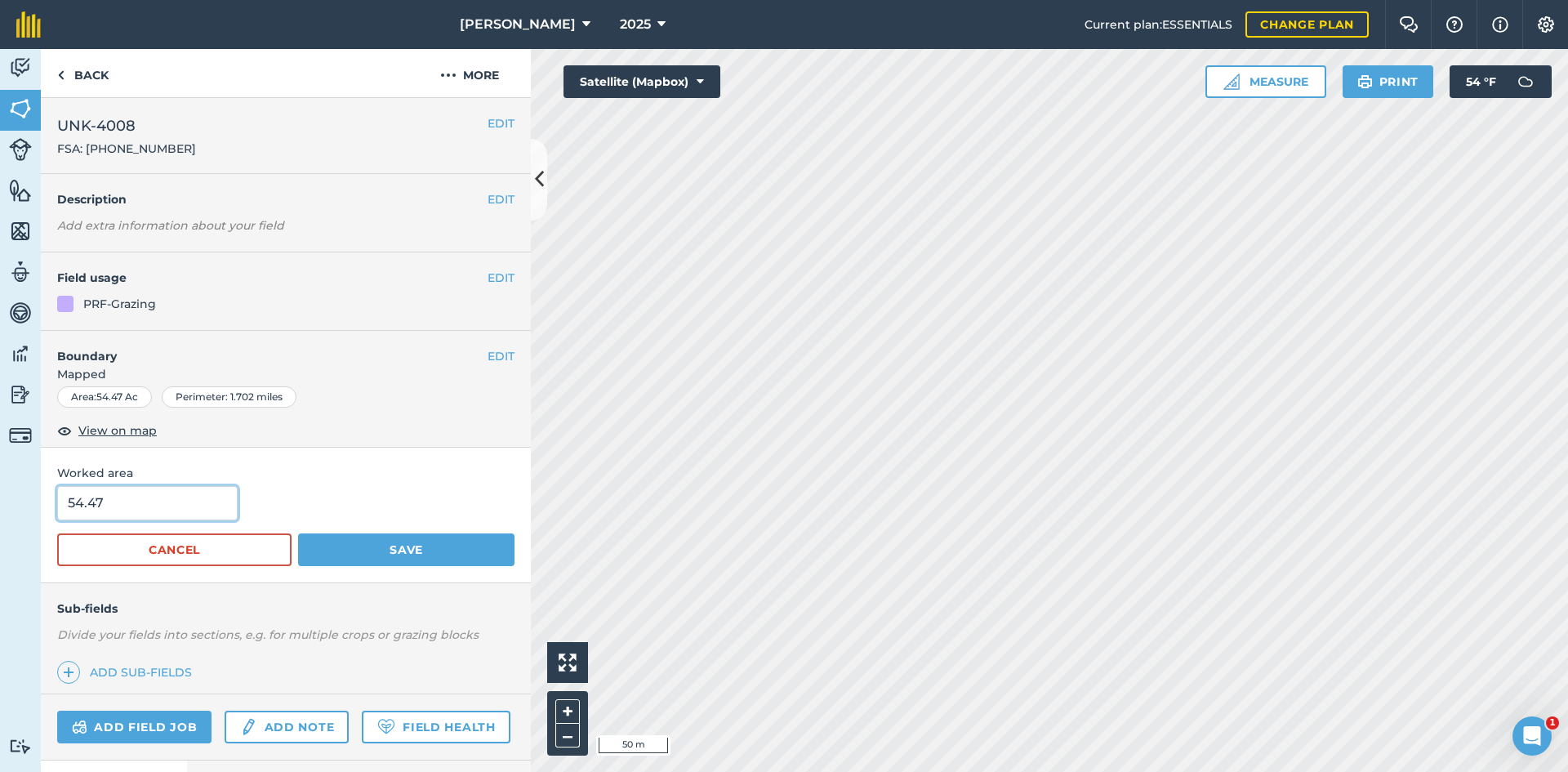
drag, startPoint x: 190, startPoint y: 507, endPoint x: 0, endPoint y: 526, distance: 190.9
click at [6, 526] on div "Activity Fields Livestock Features Maps Team Vehicles Data Reporting Billing Tu…" at bounding box center [784, 410] width 1568 height 723
type input "54.7"
click at [387, 556] on button "Save" at bounding box center [405, 549] width 216 height 33
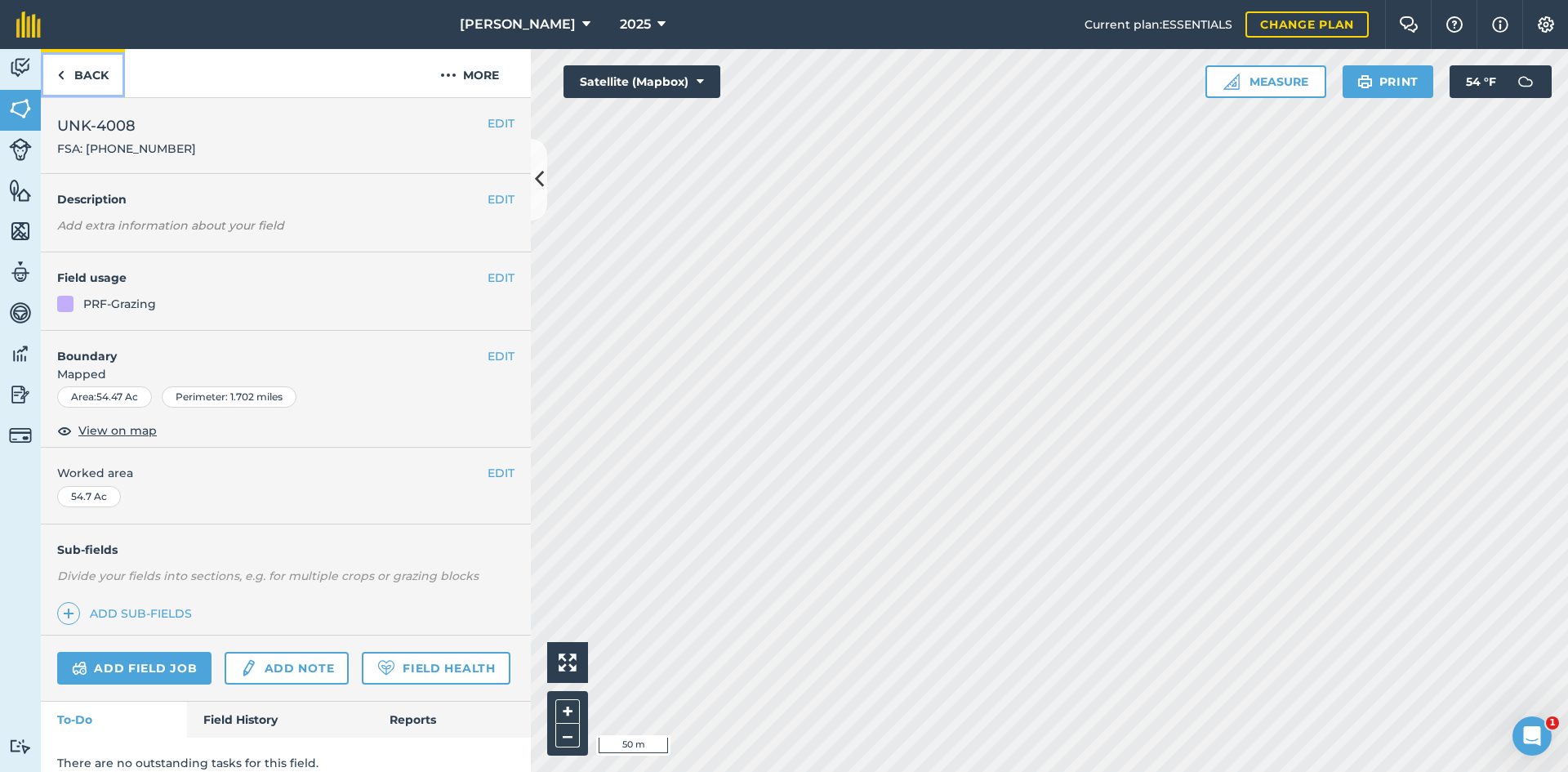
click at [99, 72] on link "Back" at bounding box center [82, 73] width 84 height 48
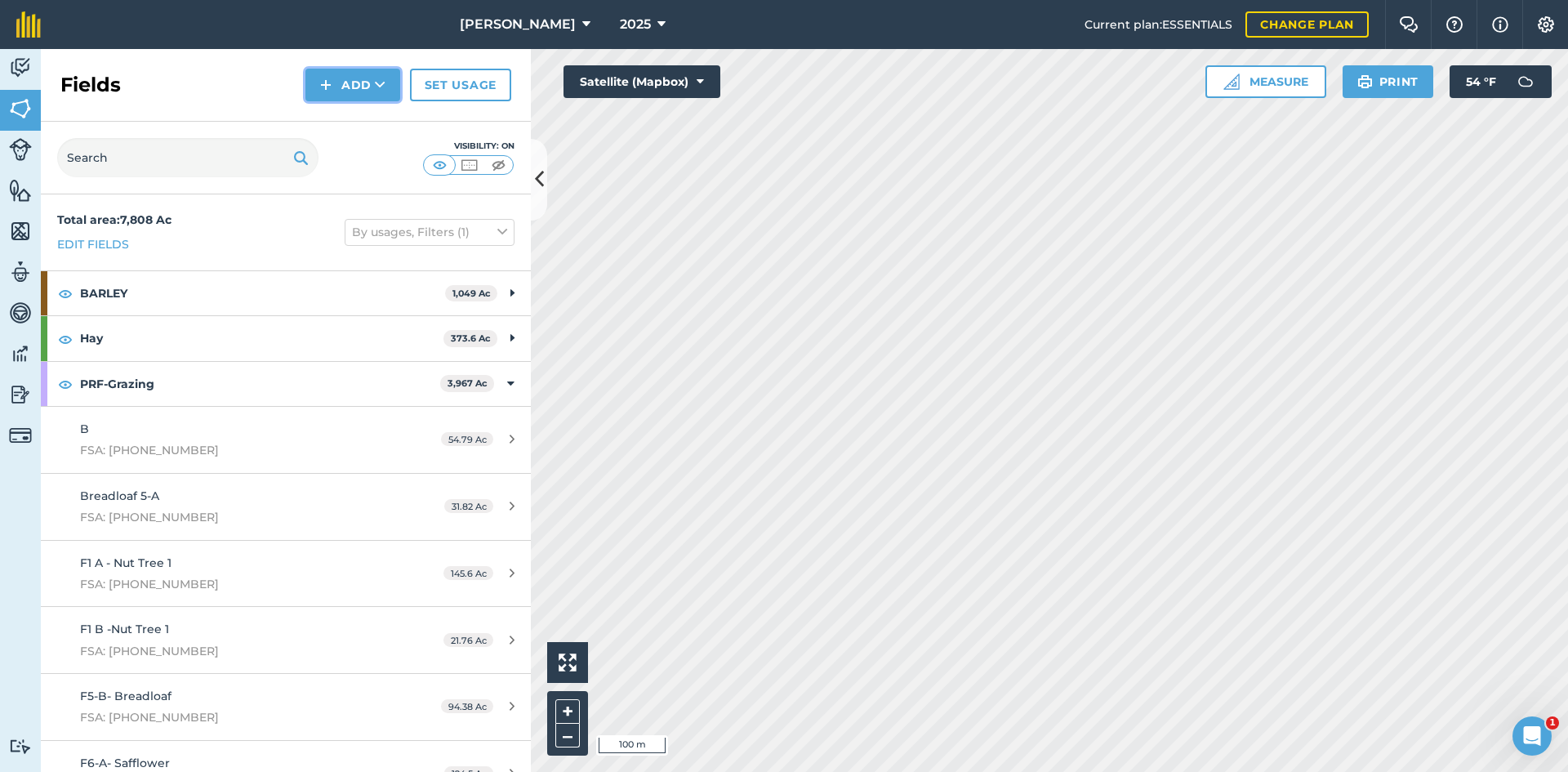
click at [364, 83] on button "Add" at bounding box center [353, 85] width 95 height 33
click at [352, 133] on link "Draw" at bounding box center [352, 121] width 90 height 35
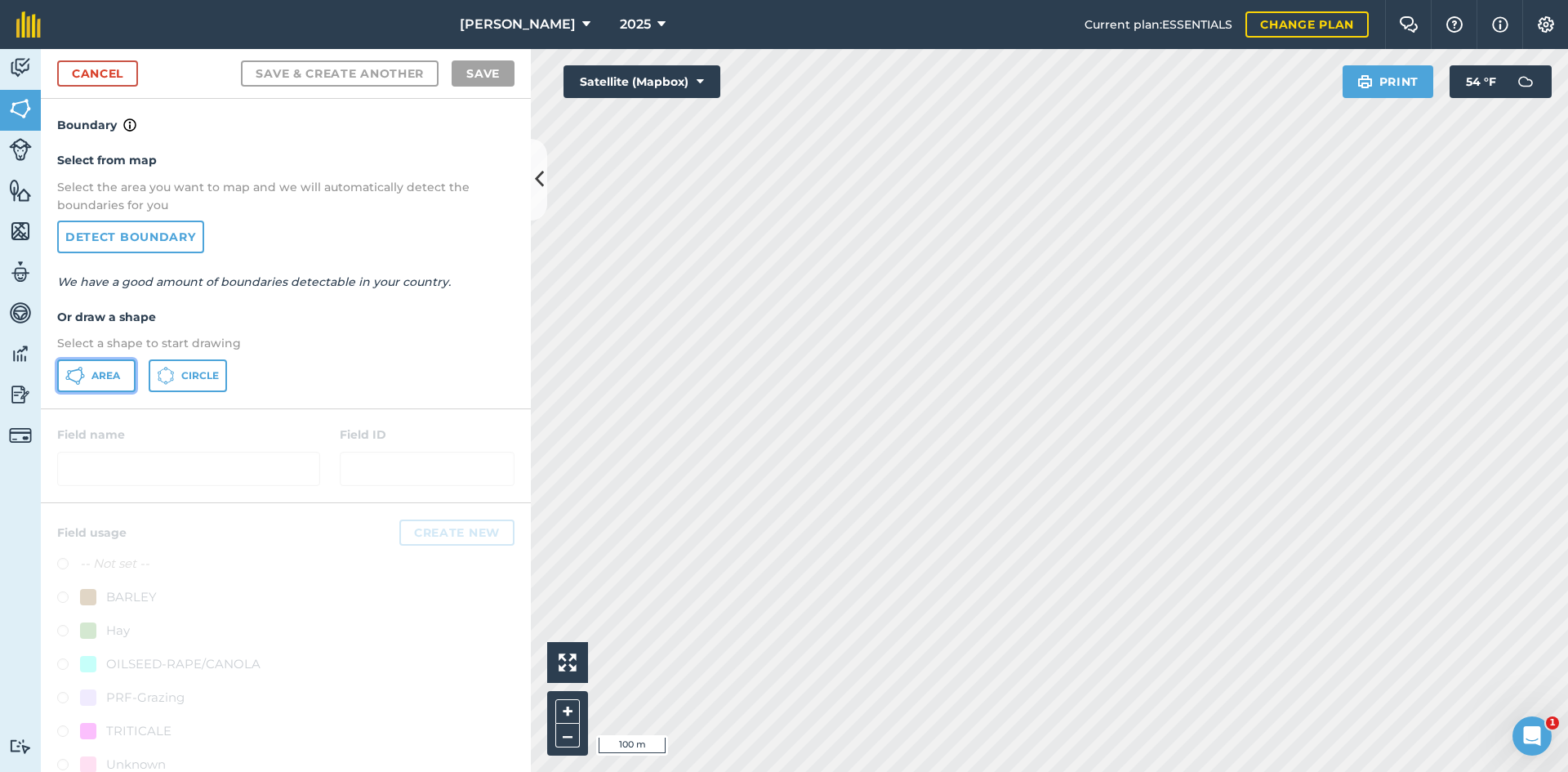
click at [114, 383] on button "Area" at bounding box center [96, 375] width 78 height 33
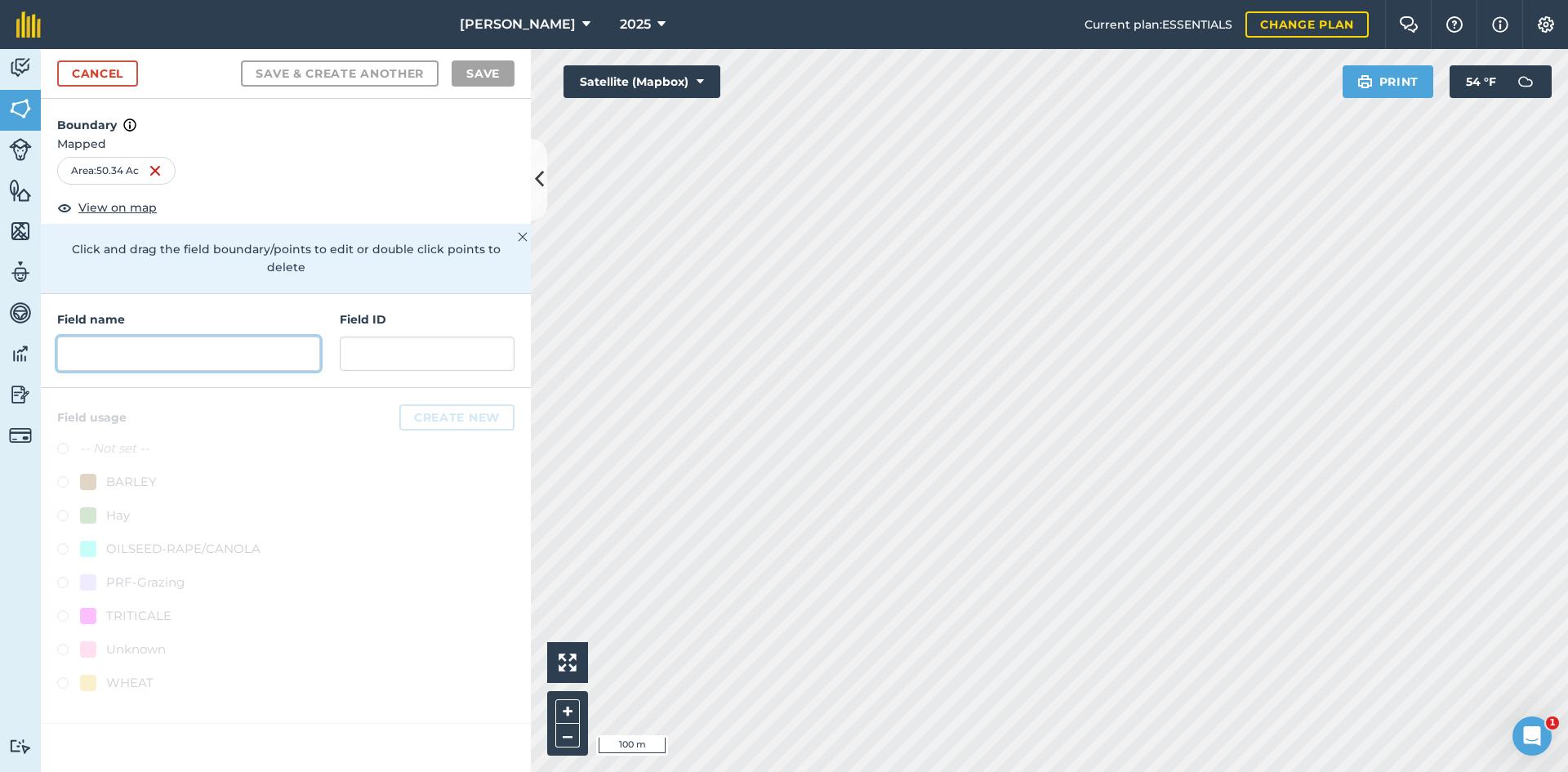
click at [202, 336] on input "text" at bounding box center [188, 353] width 263 height 35
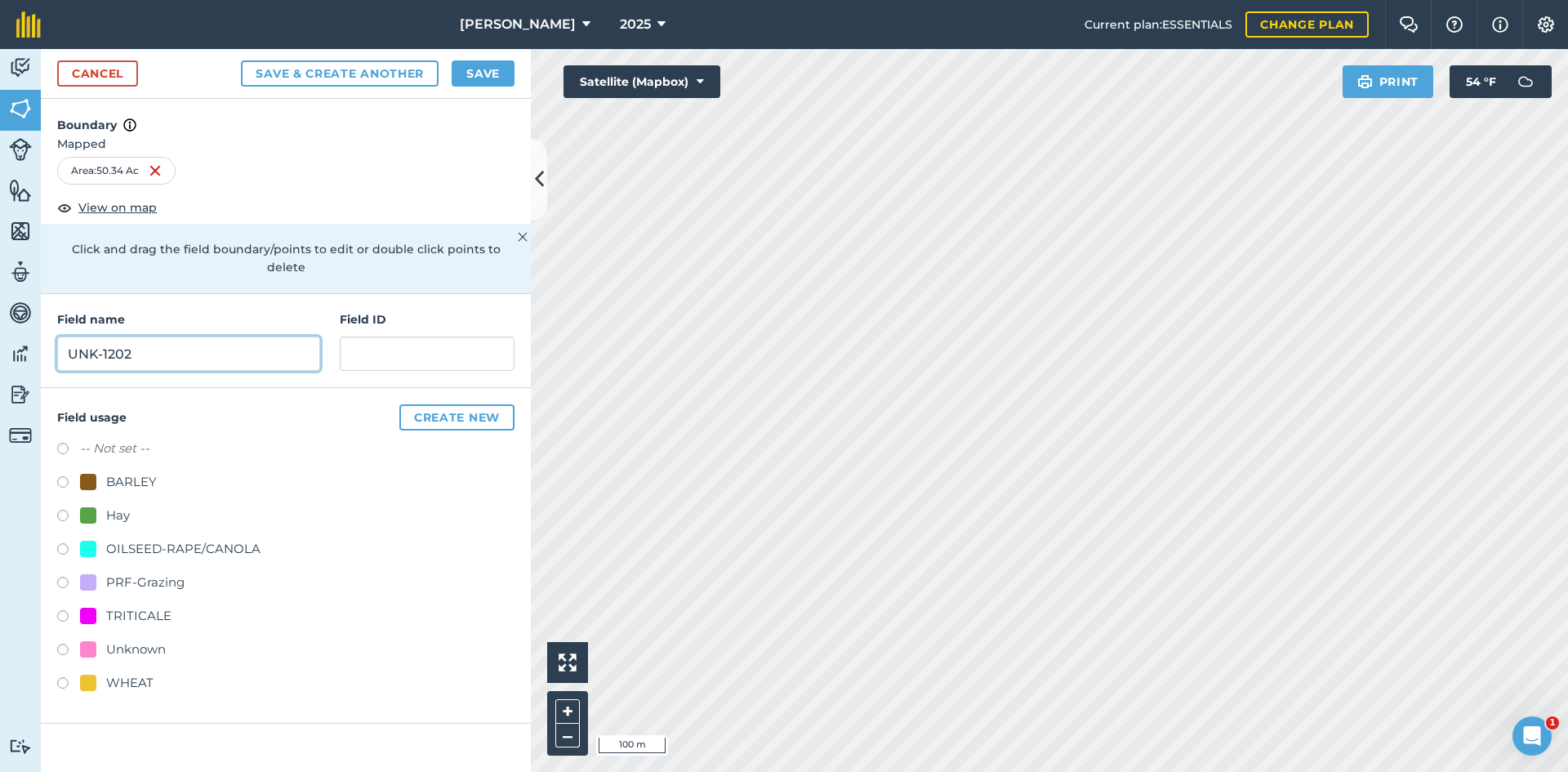
type input "UNK-1202"
click at [133, 572] on div "PRF-Grazing" at bounding box center [145, 582] width 78 height 20
radio input "true"
paste input "FSA: 4008-1202-"
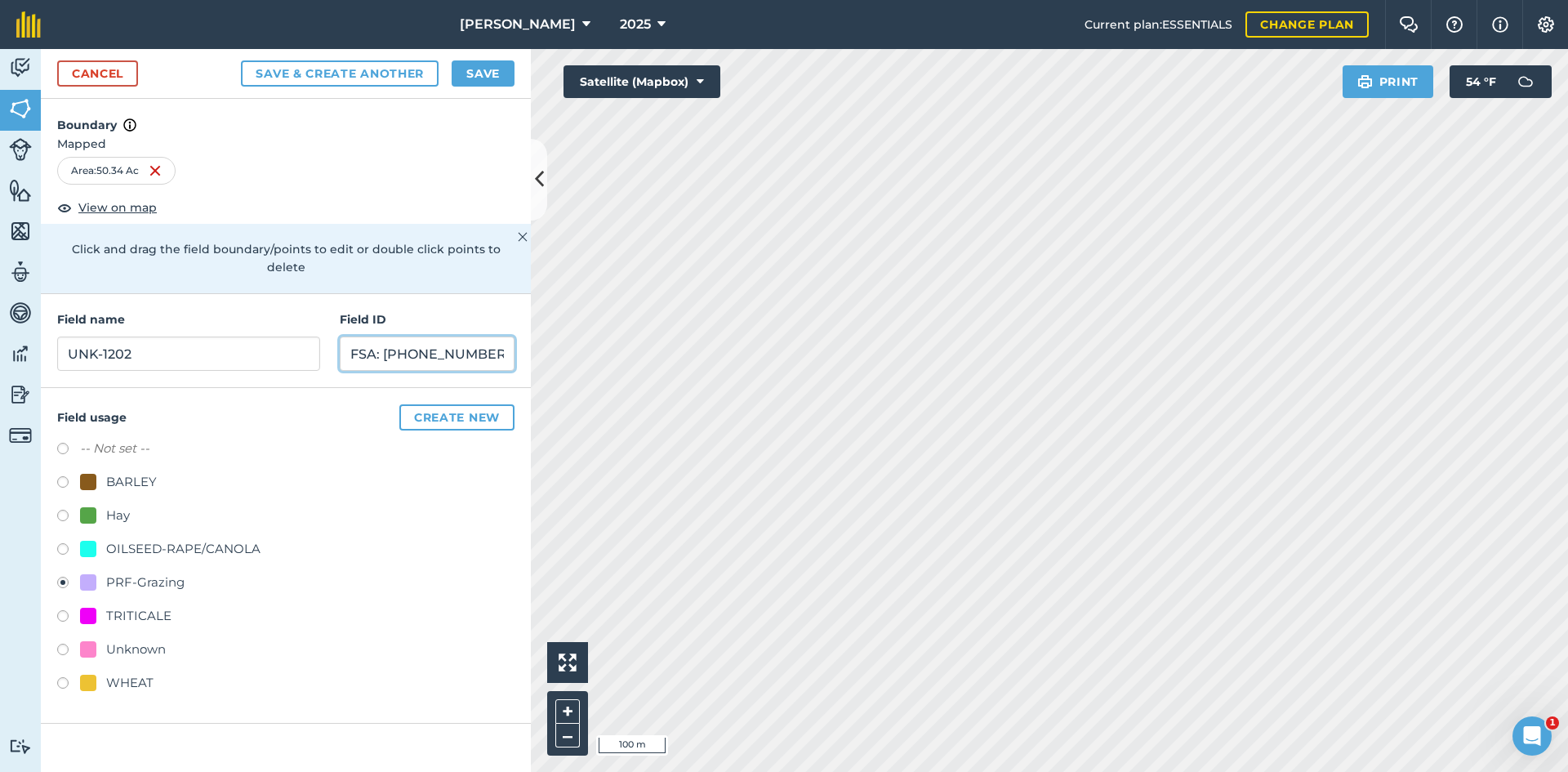
type input "FSA: [PHONE_NUMBER]"
click at [491, 74] on button "Save" at bounding box center [483, 73] width 63 height 26
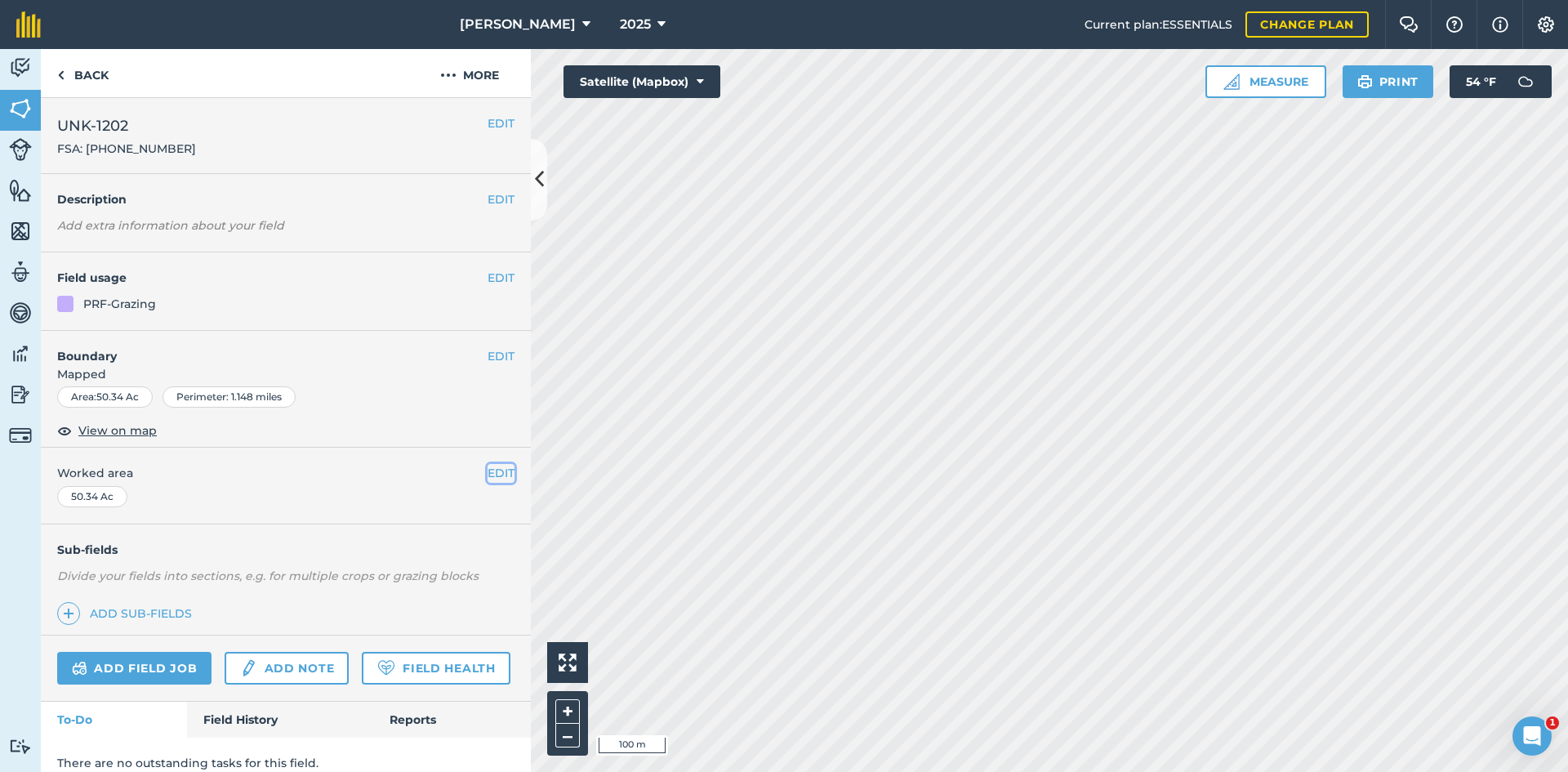
click at [487, 474] on button "EDIT" at bounding box center [500, 472] width 27 height 18
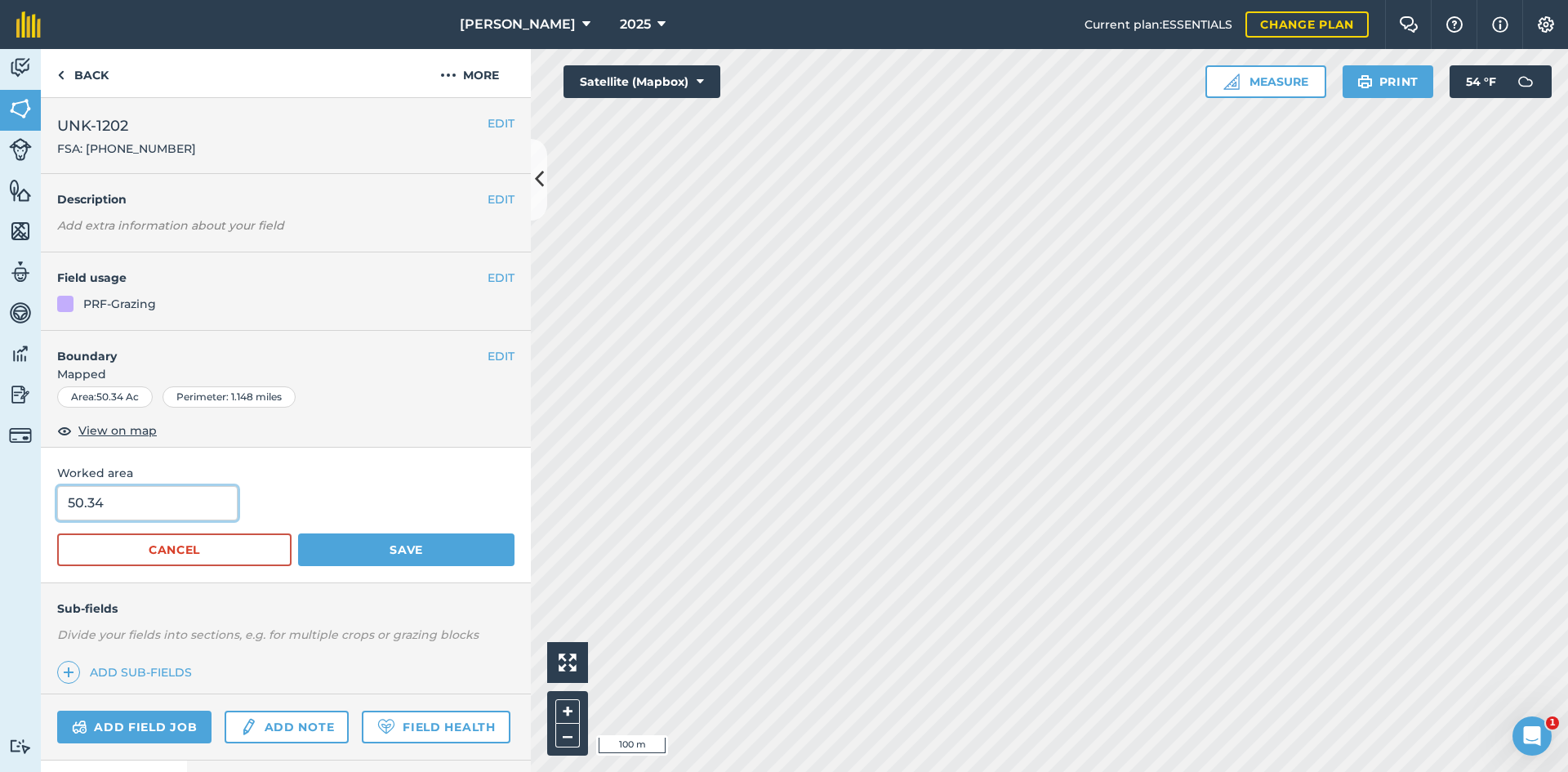
drag, startPoint x: 102, startPoint y: 514, endPoint x: 38, endPoint y: 516, distance: 64.0
click at [53, 516] on div "Worked area 50.34 Cancel Save" at bounding box center [285, 515] width 490 height 135
type input "51.96"
click at [414, 543] on button "Save" at bounding box center [405, 549] width 216 height 33
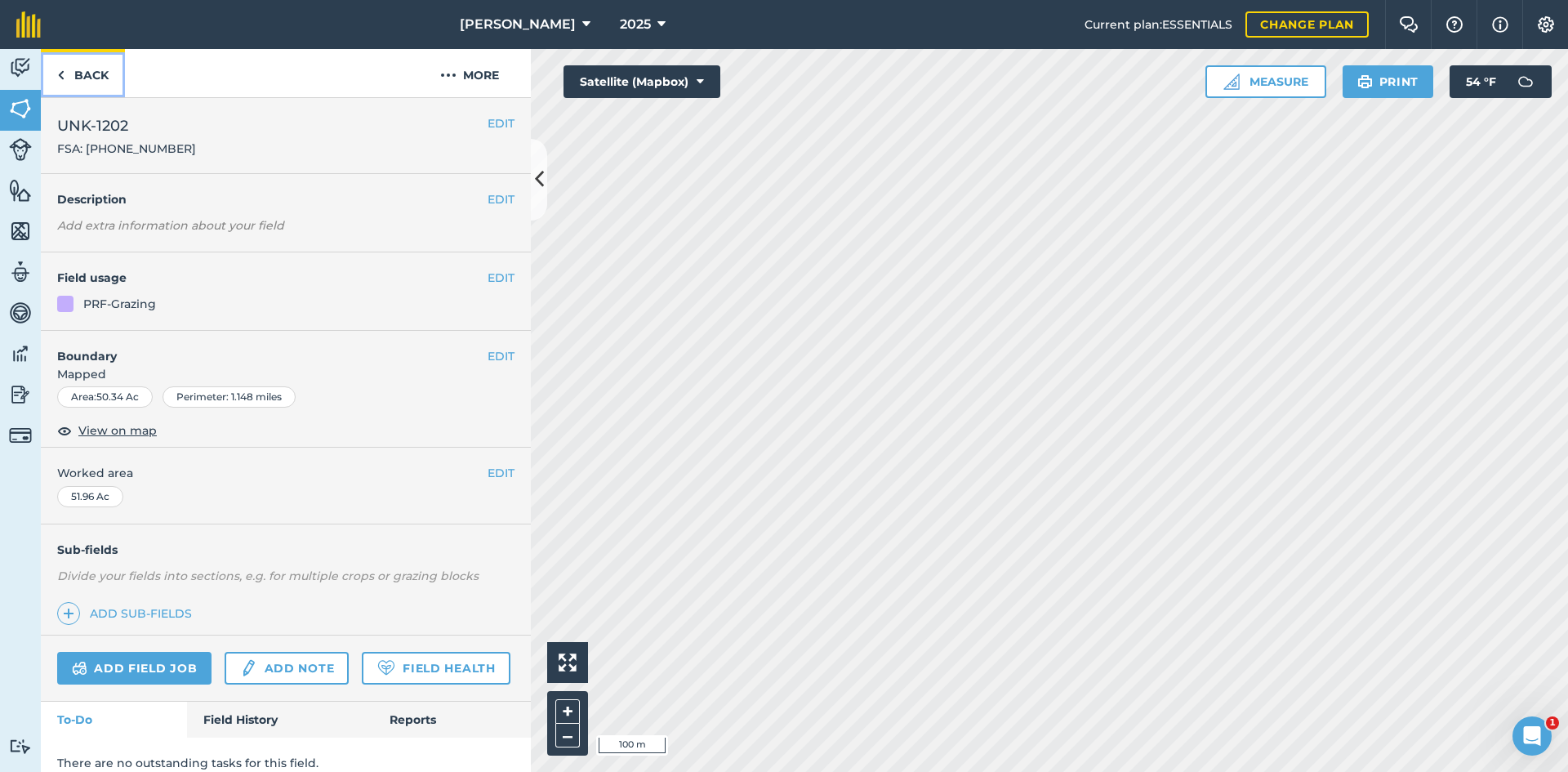
click at [93, 81] on link "Back" at bounding box center [82, 73] width 84 height 48
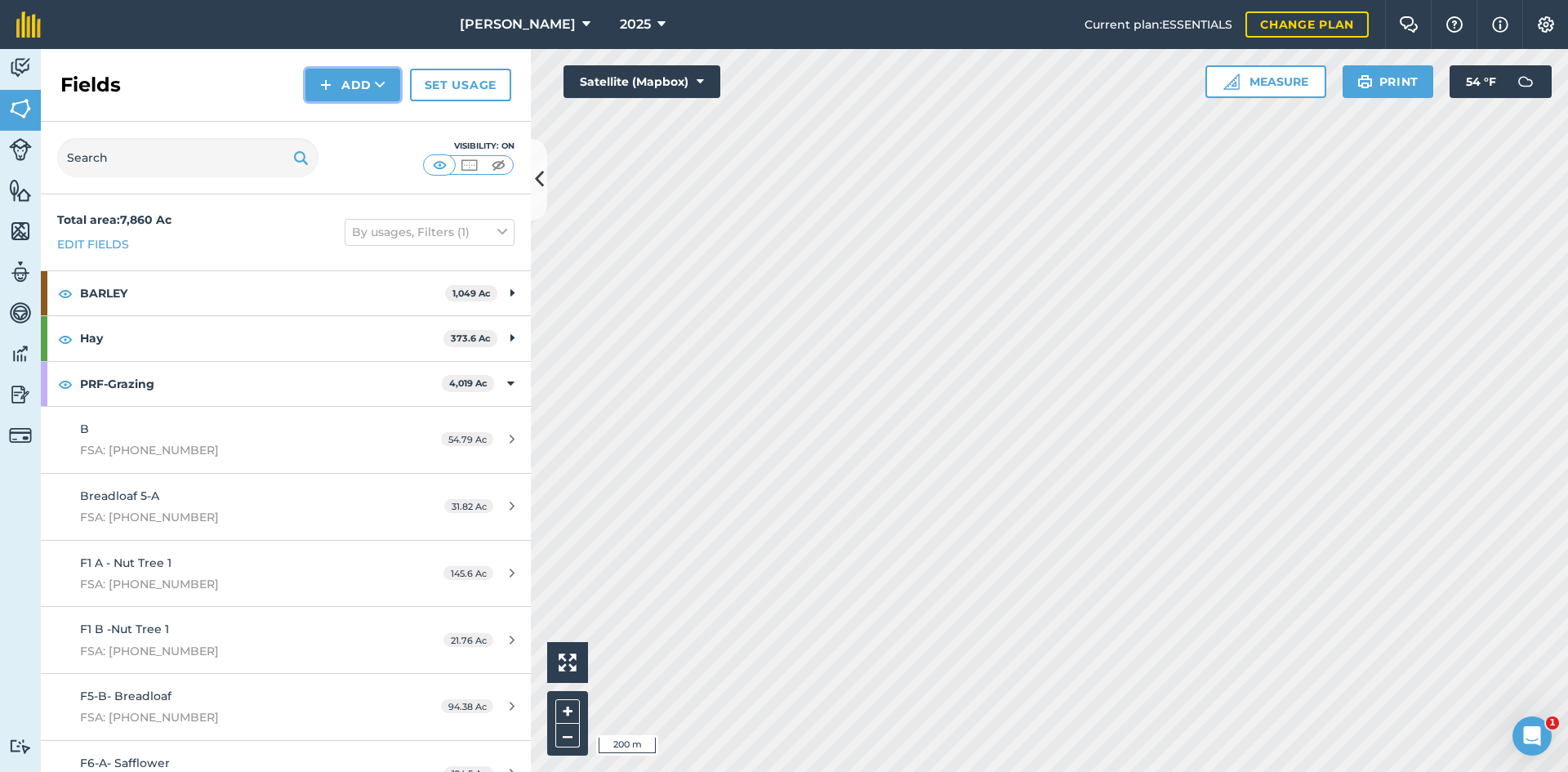
click at [349, 72] on button "Add" at bounding box center [353, 85] width 95 height 33
click at [368, 121] on link "Draw" at bounding box center [352, 121] width 90 height 35
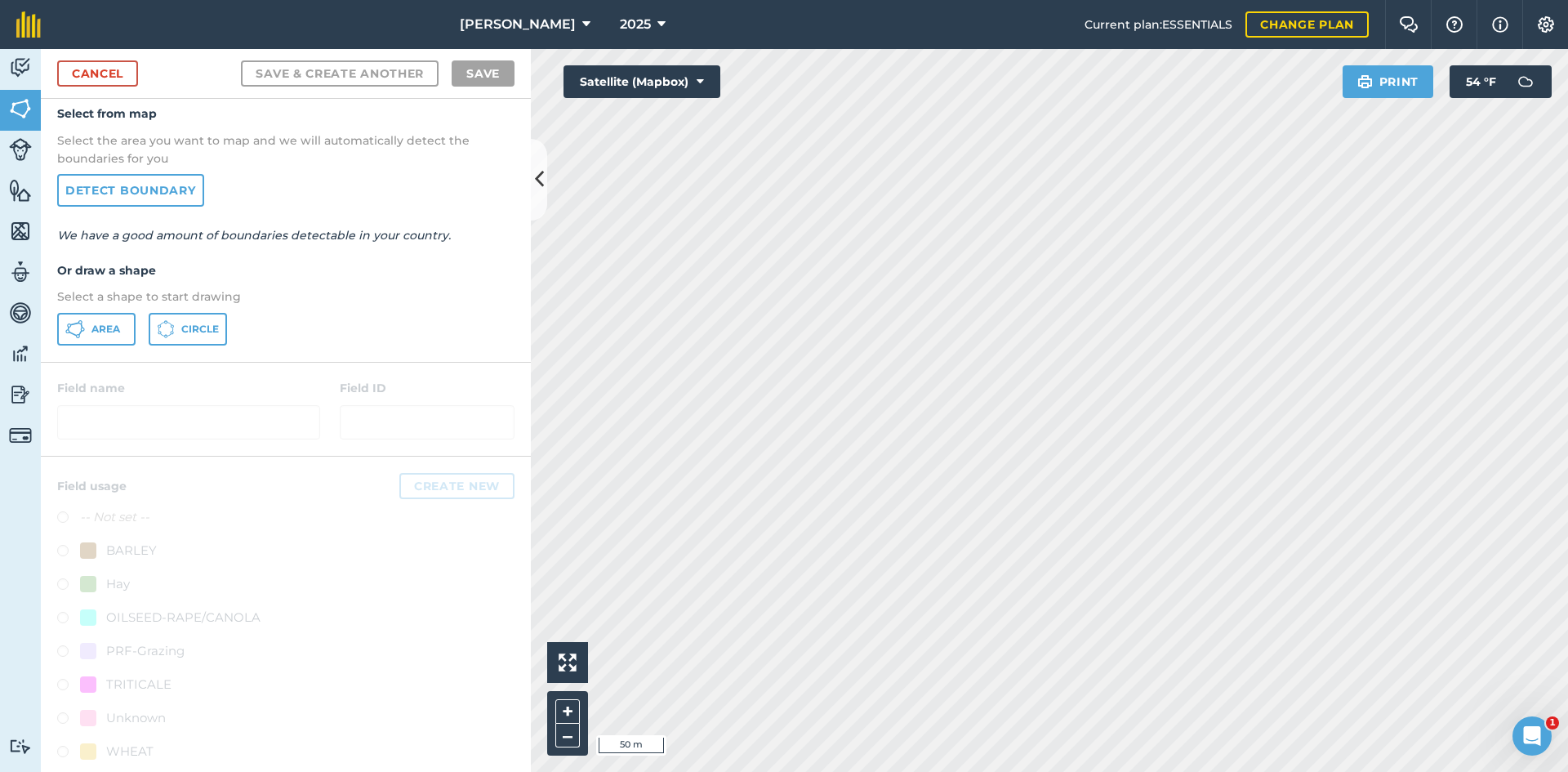
scroll to position [67, 0]
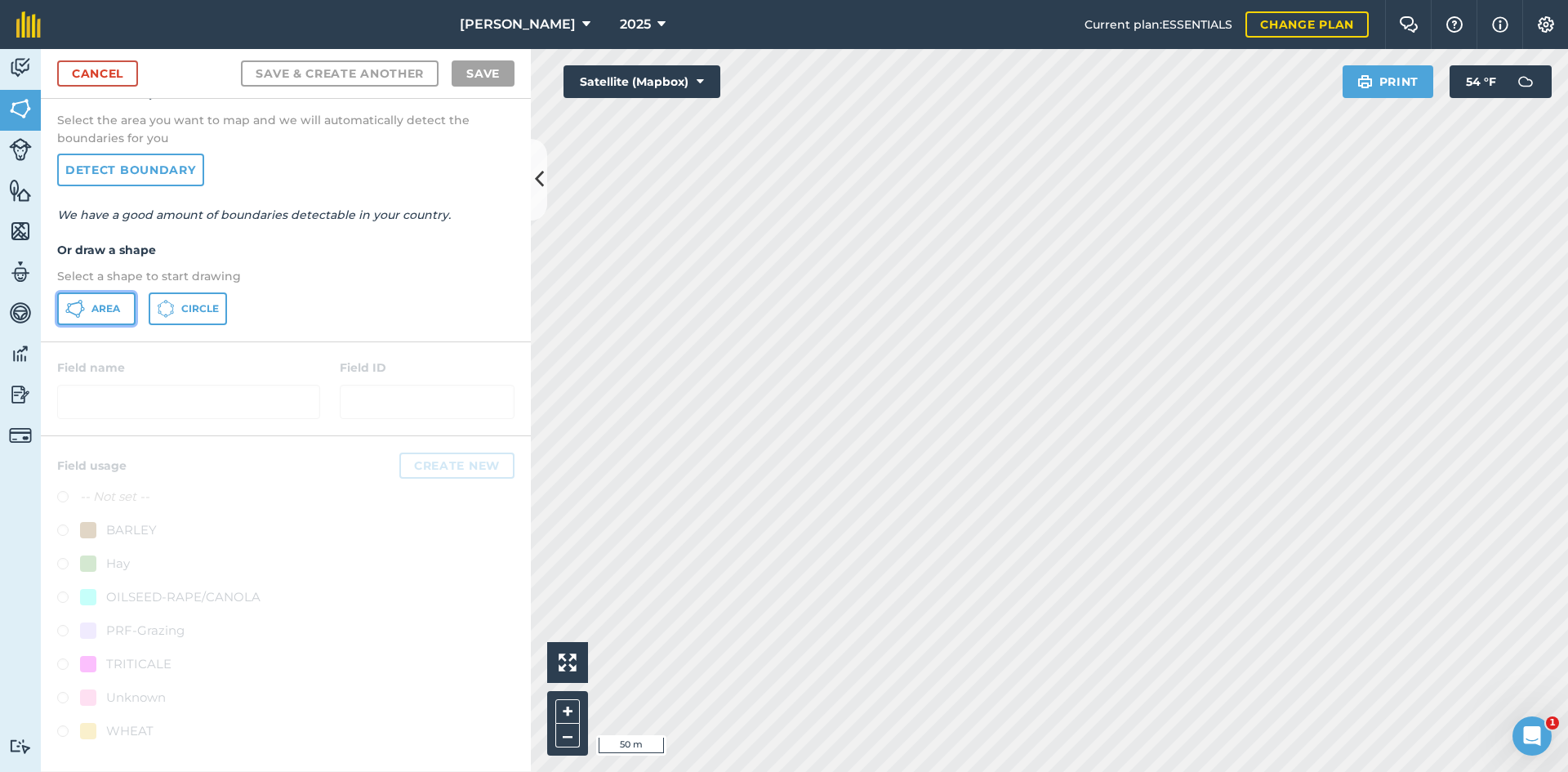
click at [83, 310] on icon at bounding box center [75, 309] width 20 height 20
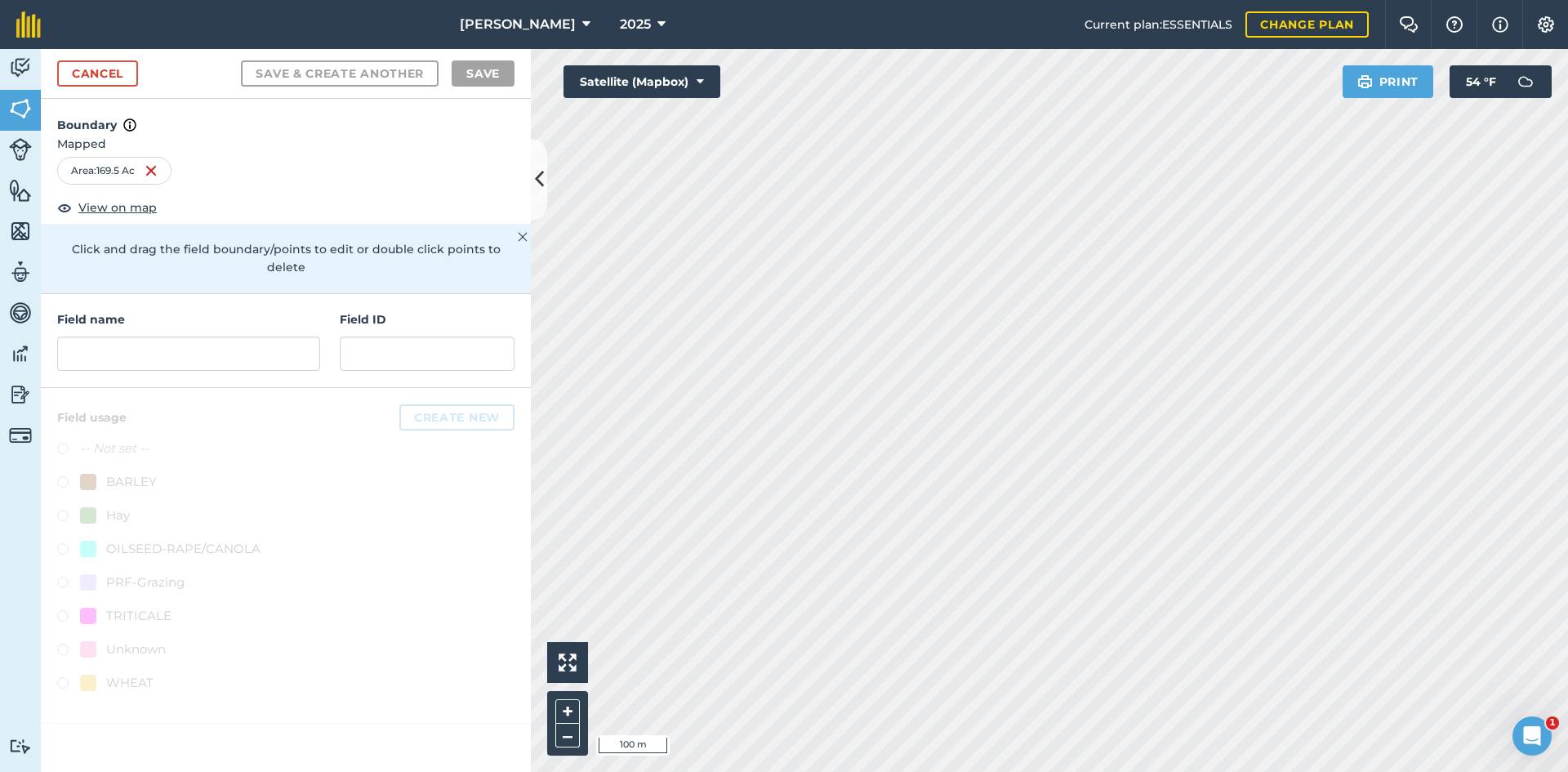
scroll to position [0, 0]
click at [101, 344] on input "text" at bounding box center [188, 353] width 263 height 35
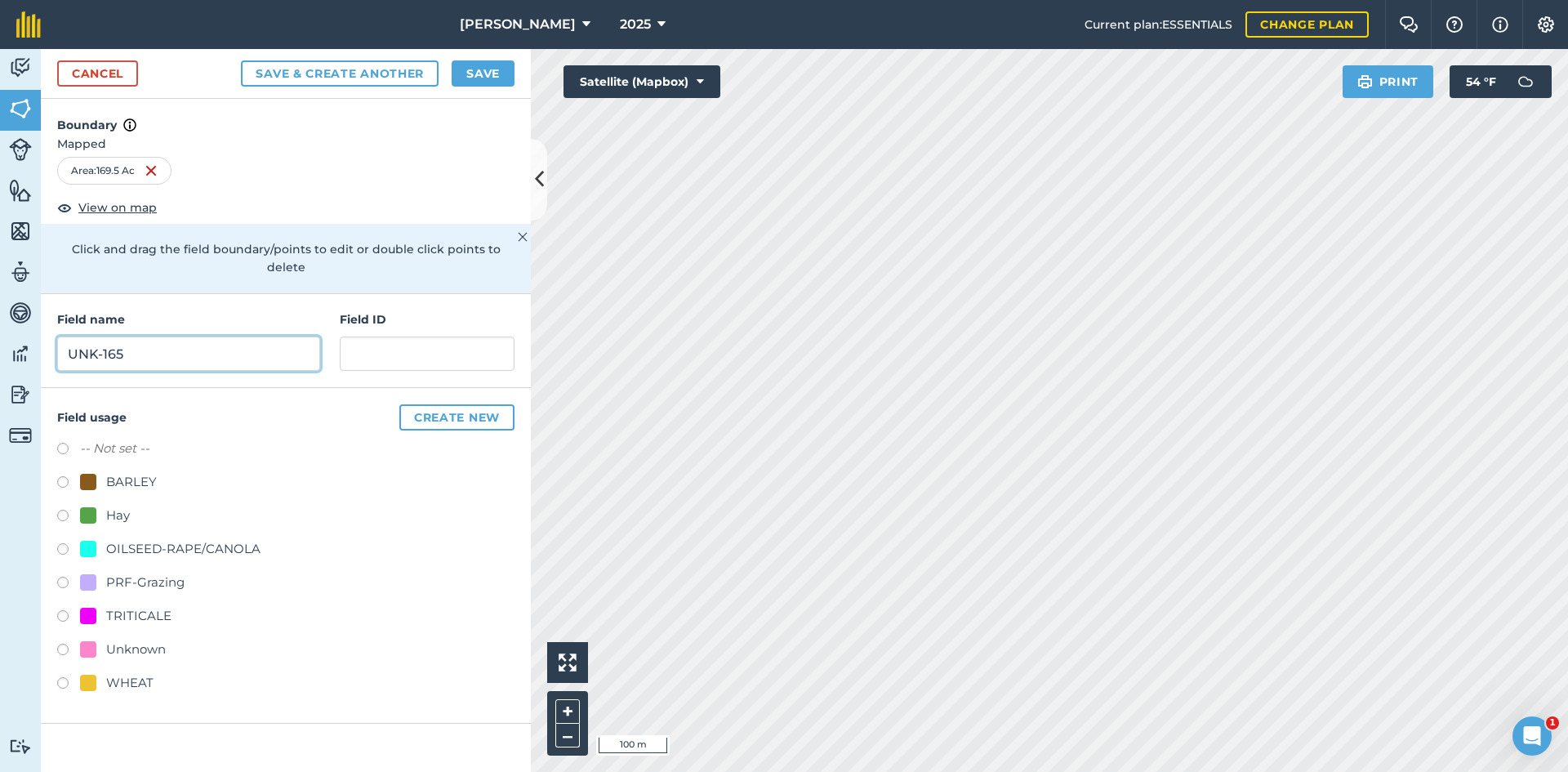
type input "UNK-165"
drag, startPoint x: 190, startPoint y: 328, endPoint x: 386, endPoint y: 306, distance: 197.2
click at [386, 311] on h4 "Field ID" at bounding box center [426, 319] width 175 height 18
paste input "FSA: 4008-1202-"
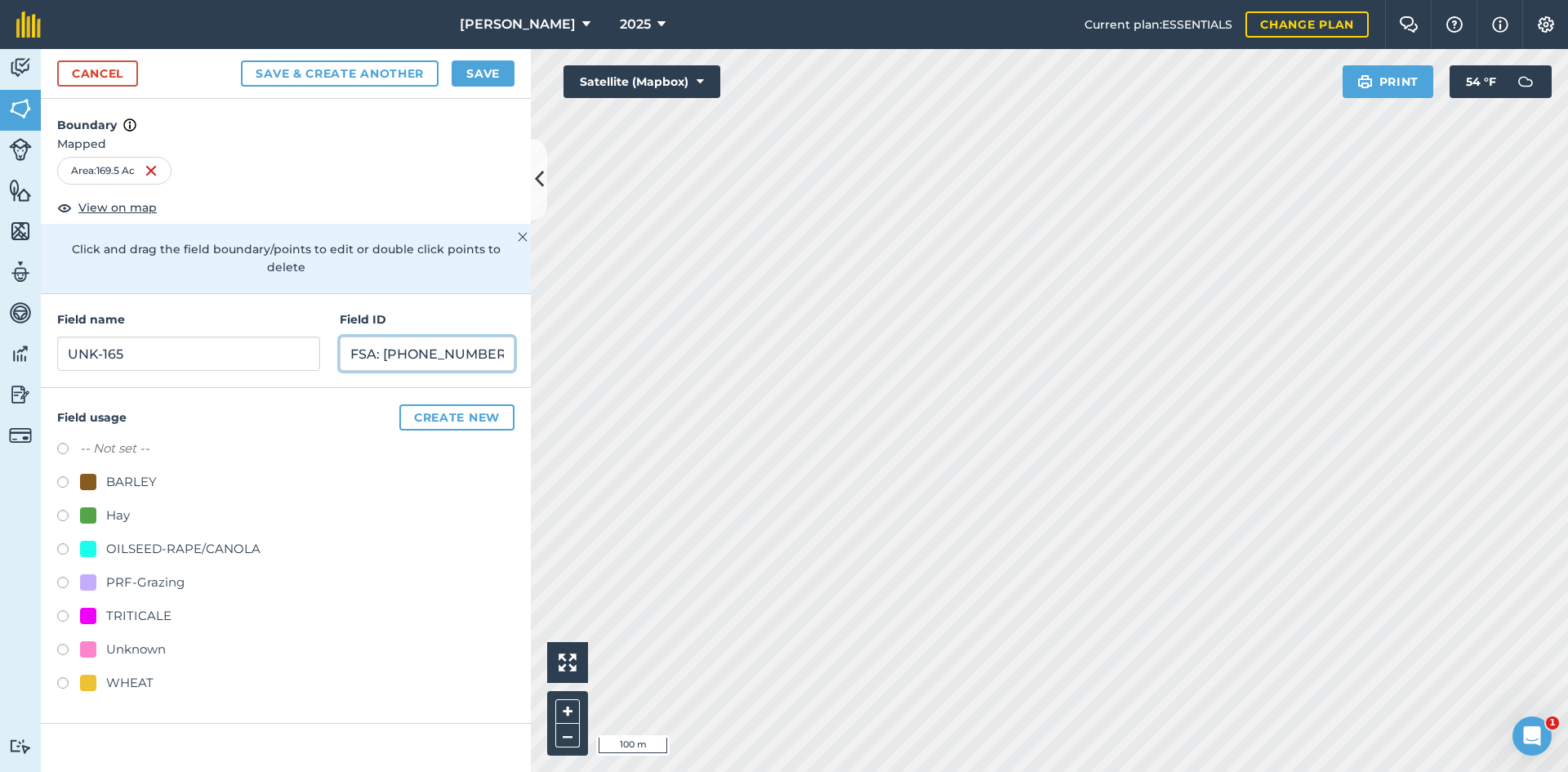
type input "FSA: [PHONE_NUMBER]"
click at [171, 572] on div "PRF-Grazing" at bounding box center [145, 582] width 78 height 20
radio input "true"
click at [511, 74] on button "Save" at bounding box center [483, 73] width 63 height 26
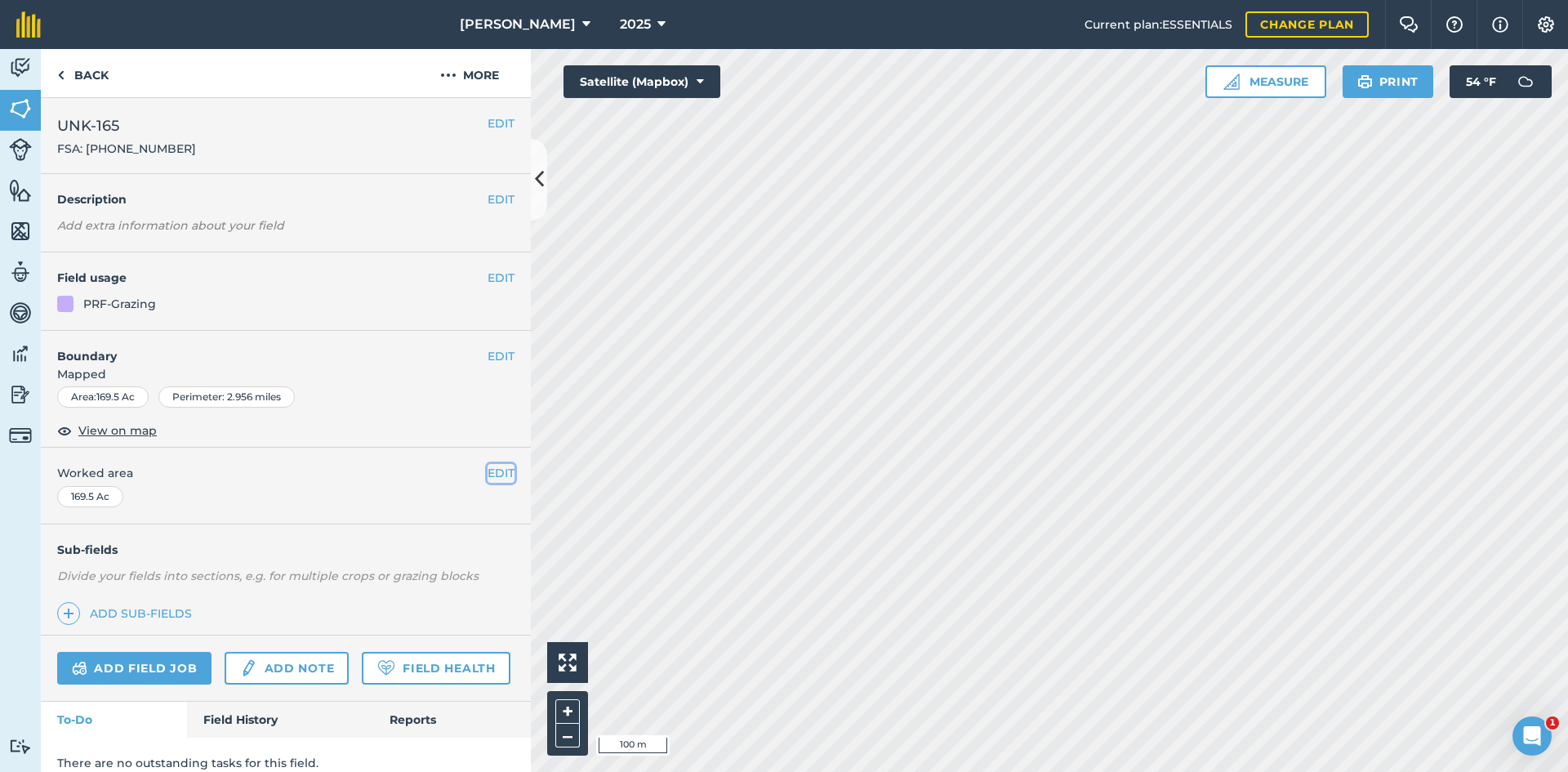
click at [494, 473] on button "EDIT" at bounding box center [500, 472] width 27 height 18
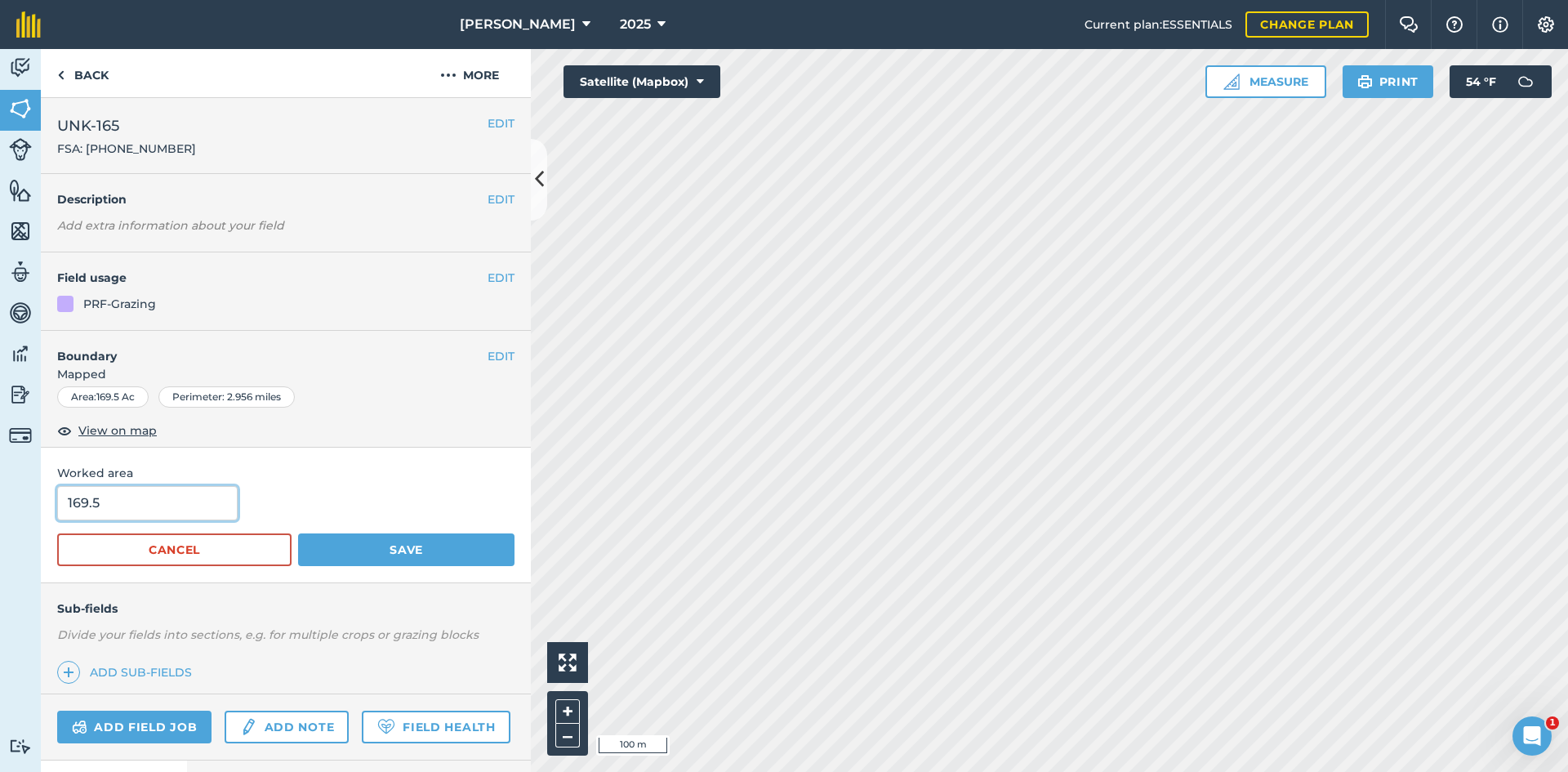
drag, startPoint x: 127, startPoint y: 513, endPoint x: -167, endPoint y: 457, distance: 299.3
click at [0, 457] on html "[PERSON_NAME] 2025 Current plan : ESSENTIALS Change plan Farm Chat Help Info Se…" at bounding box center [784, 386] width 1568 height 772
type input "164.15"
click at [462, 549] on button "Save" at bounding box center [405, 549] width 216 height 33
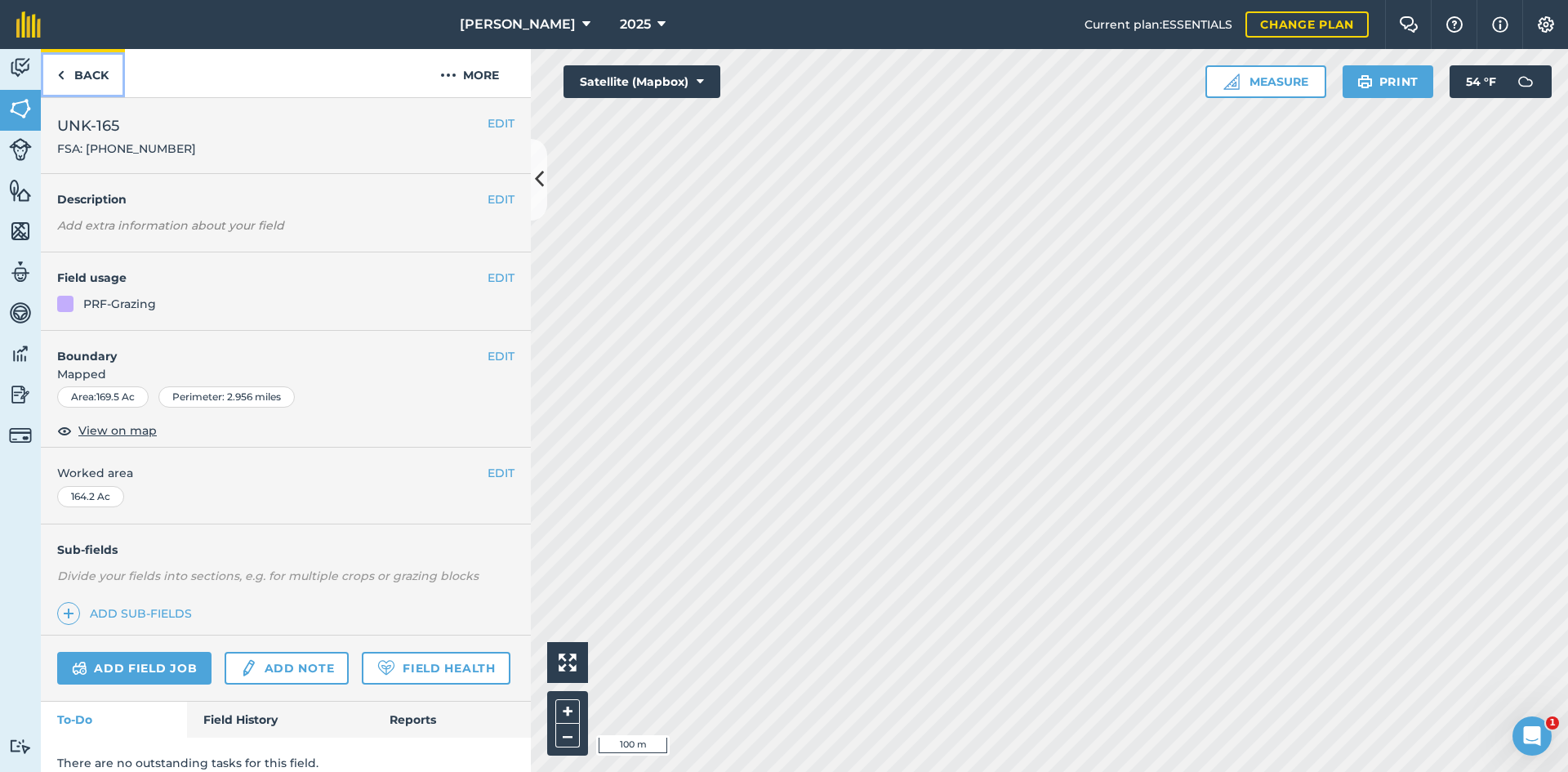
click at [85, 86] on link "Back" at bounding box center [82, 73] width 84 height 48
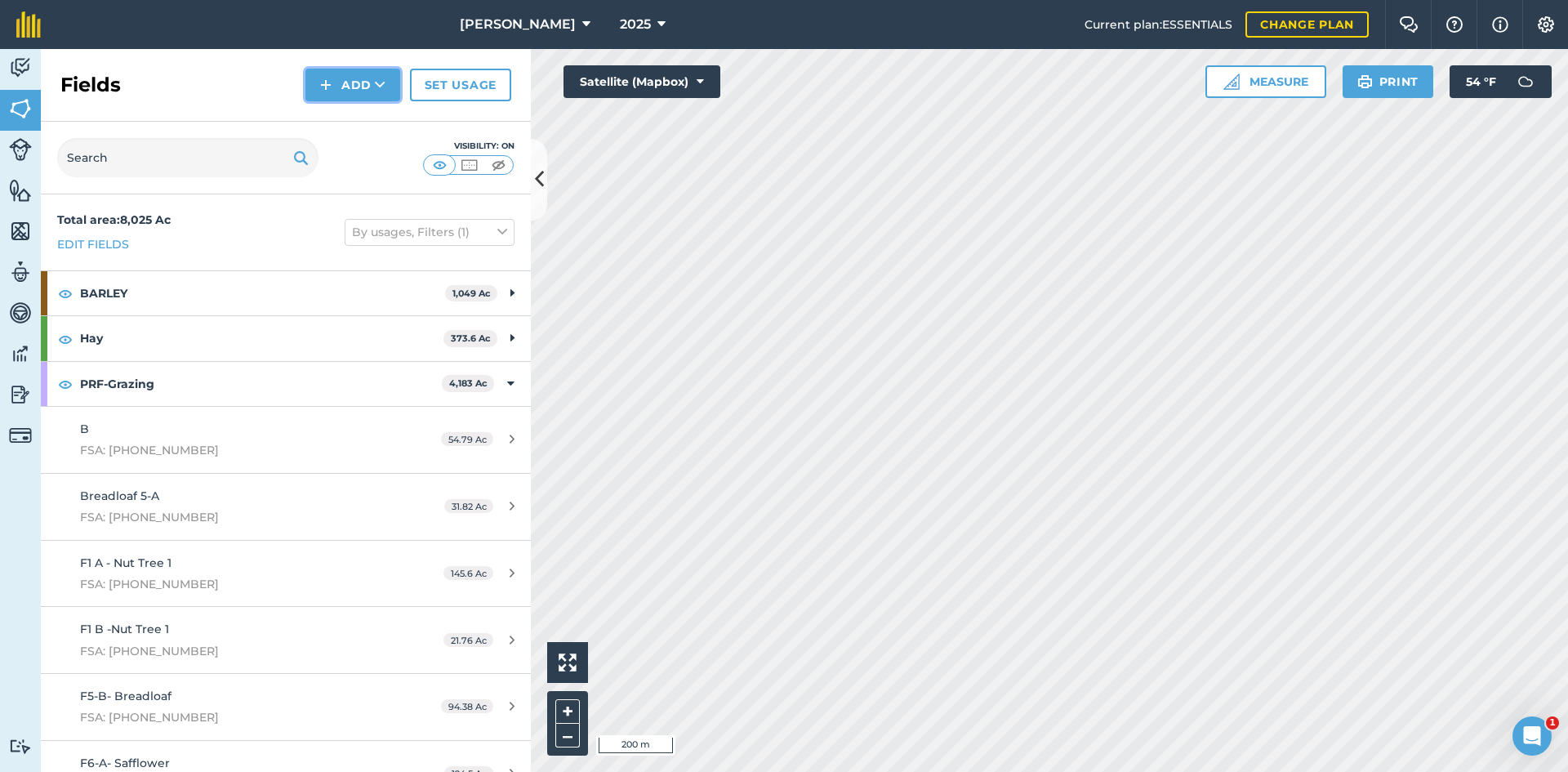
click at [365, 84] on button "Add" at bounding box center [353, 85] width 95 height 33
click at [351, 126] on link "Draw" at bounding box center [352, 121] width 90 height 35
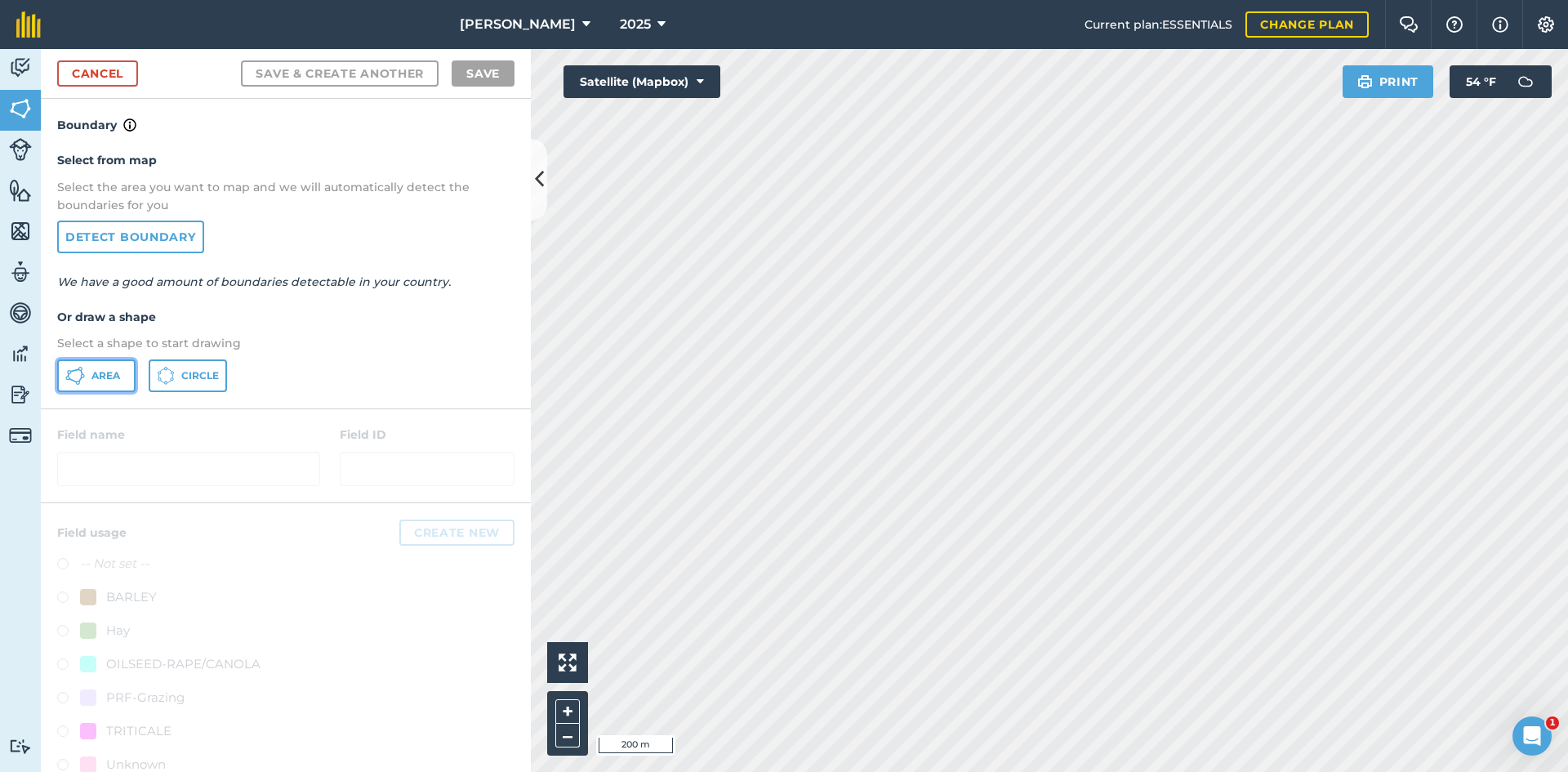
click at [80, 387] on button "Area" at bounding box center [96, 375] width 78 height 33
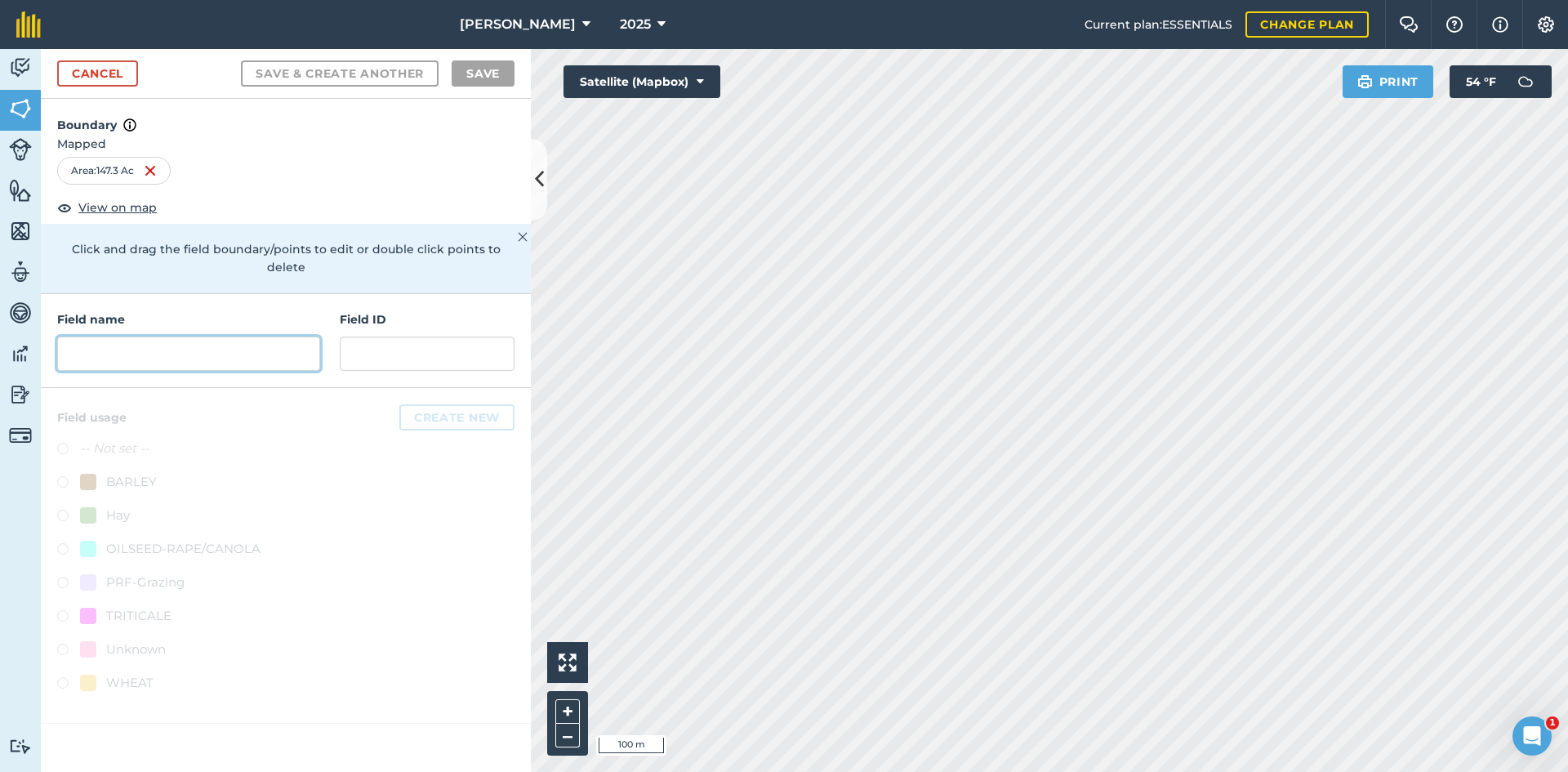
type input "K"
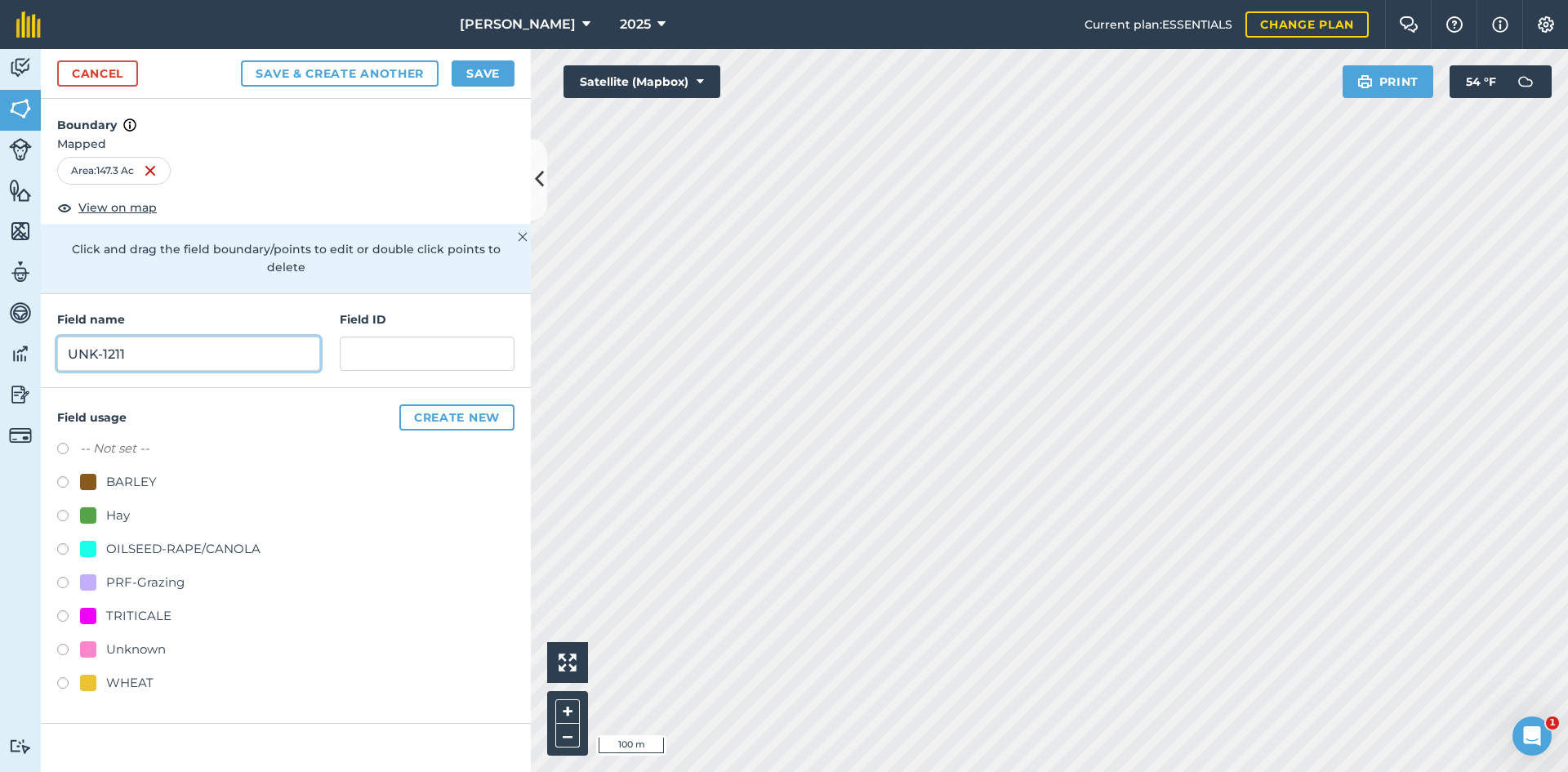
type input "UNK-1211"
click at [159, 574] on div "PRF-Grazing" at bounding box center [286, 584] width 458 height 24
click at [159, 572] on div "PRF-Grazing" at bounding box center [145, 582] width 78 height 20
radio input "true"
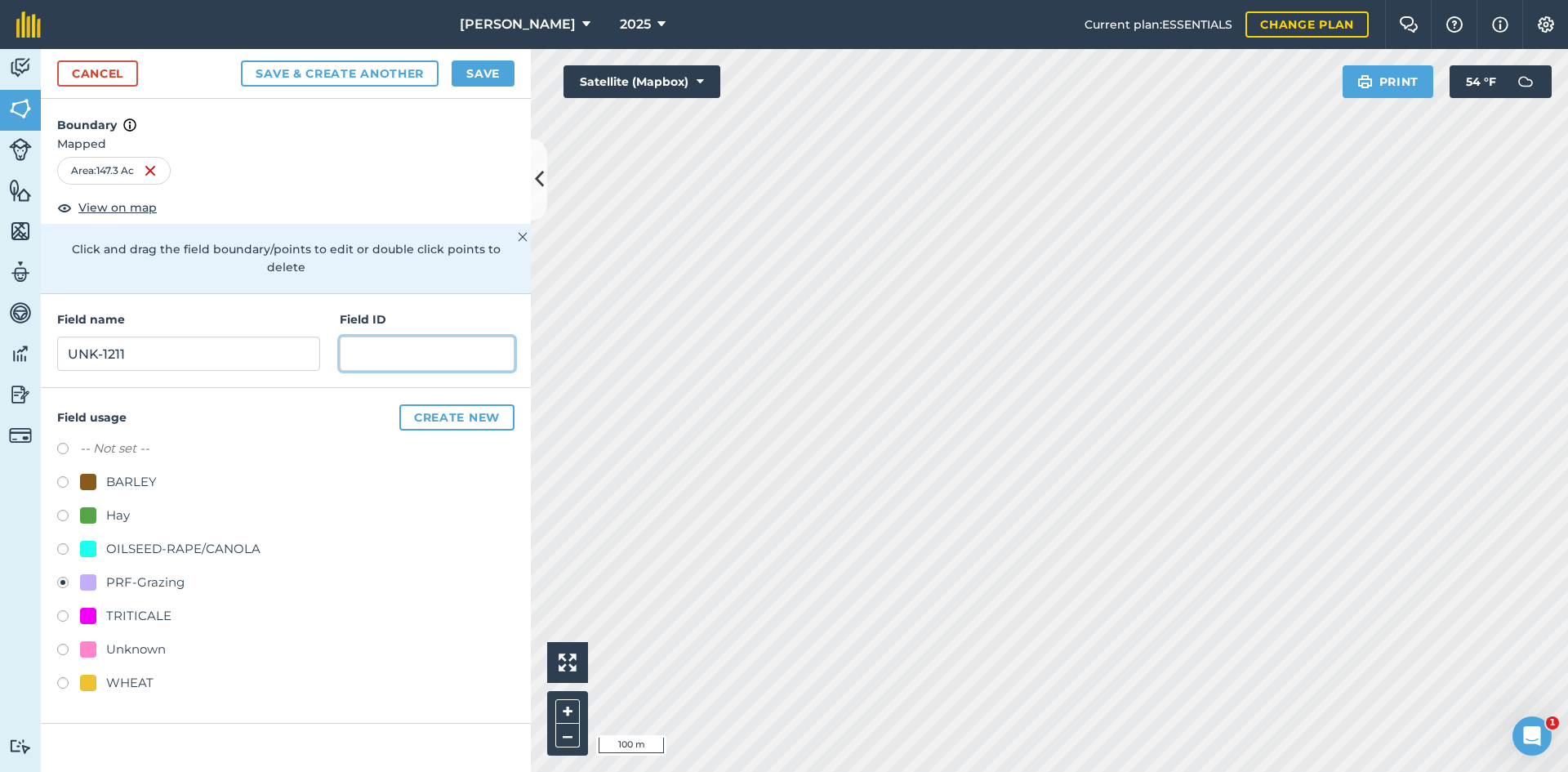
paste input "FSA: 4008-1202-"
type input "FSA: [PHONE_NUMBER]"
click at [485, 64] on button "Save" at bounding box center [483, 73] width 63 height 26
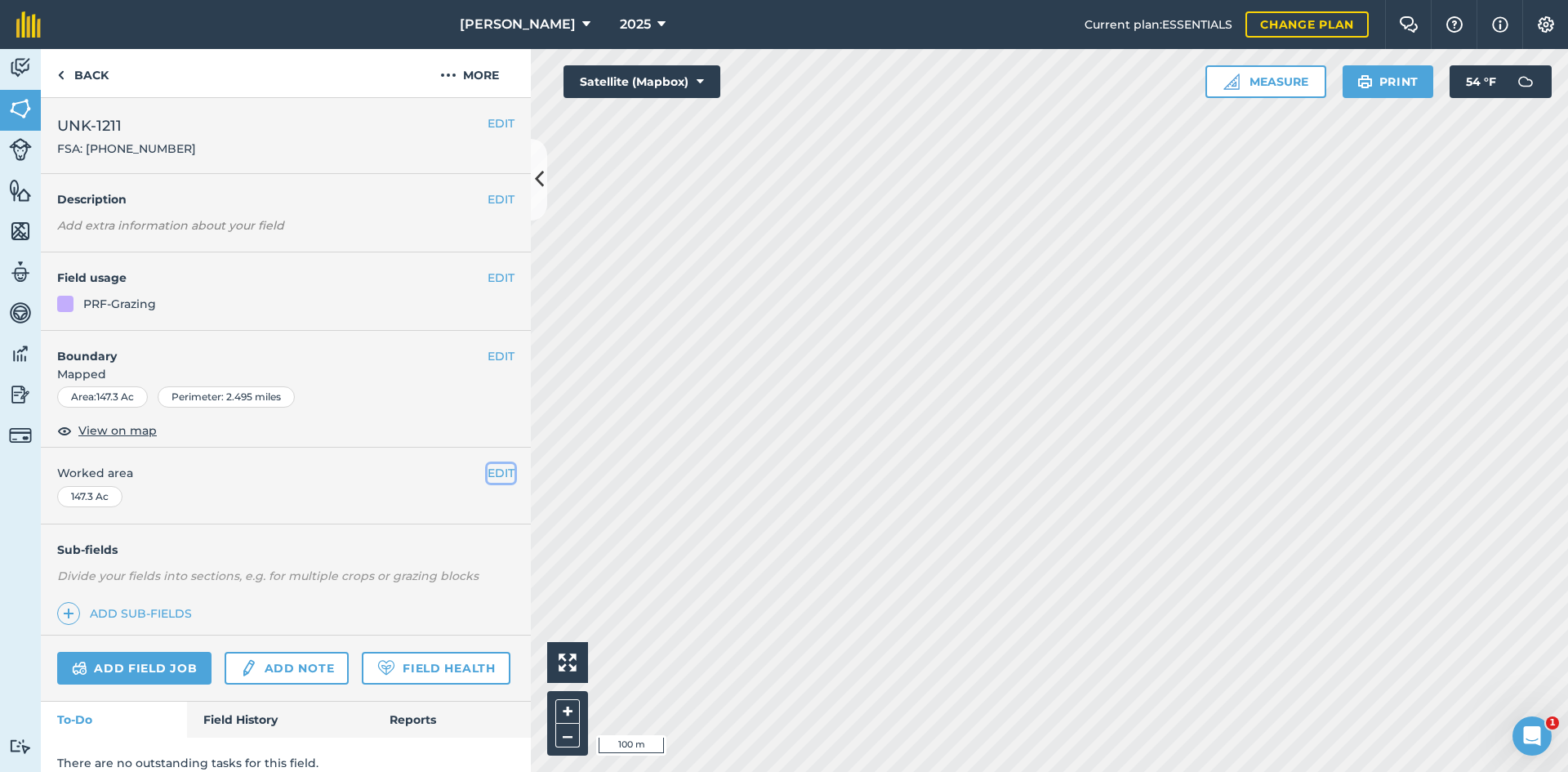
click at [492, 472] on button "EDIT" at bounding box center [500, 472] width 27 height 18
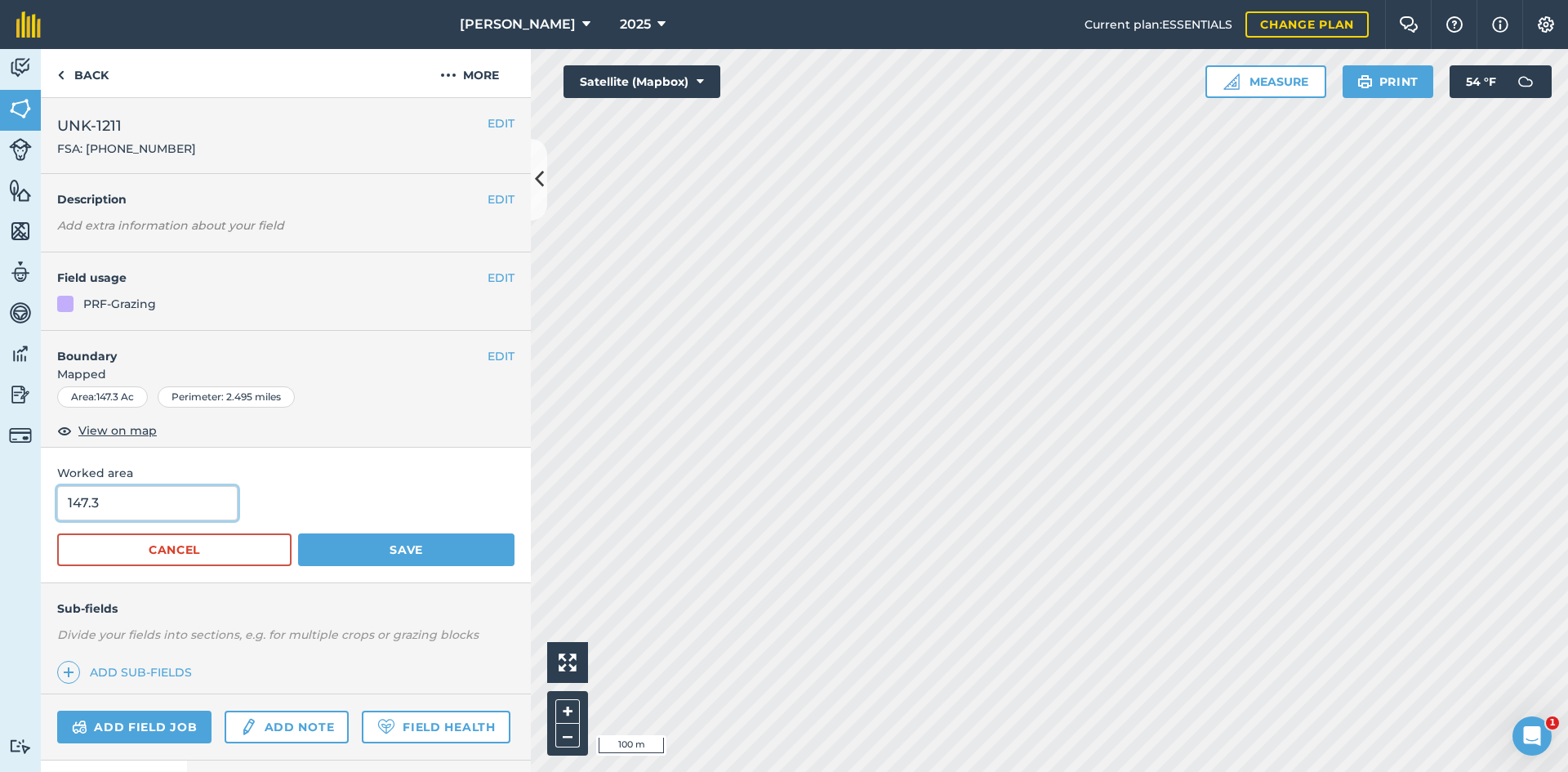
drag, startPoint x: 150, startPoint y: 502, endPoint x: -33, endPoint y: 507, distance: 183.1
click at [0, 507] on html "[PERSON_NAME] 2025 Current plan : ESSENTIALS Change plan Farm Chat Help Info Se…" at bounding box center [784, 386] width 1568 height 772
type input "143.42"
click at [361, 548] on button "Save" at bounding box center [405, 549] width 216 height 33
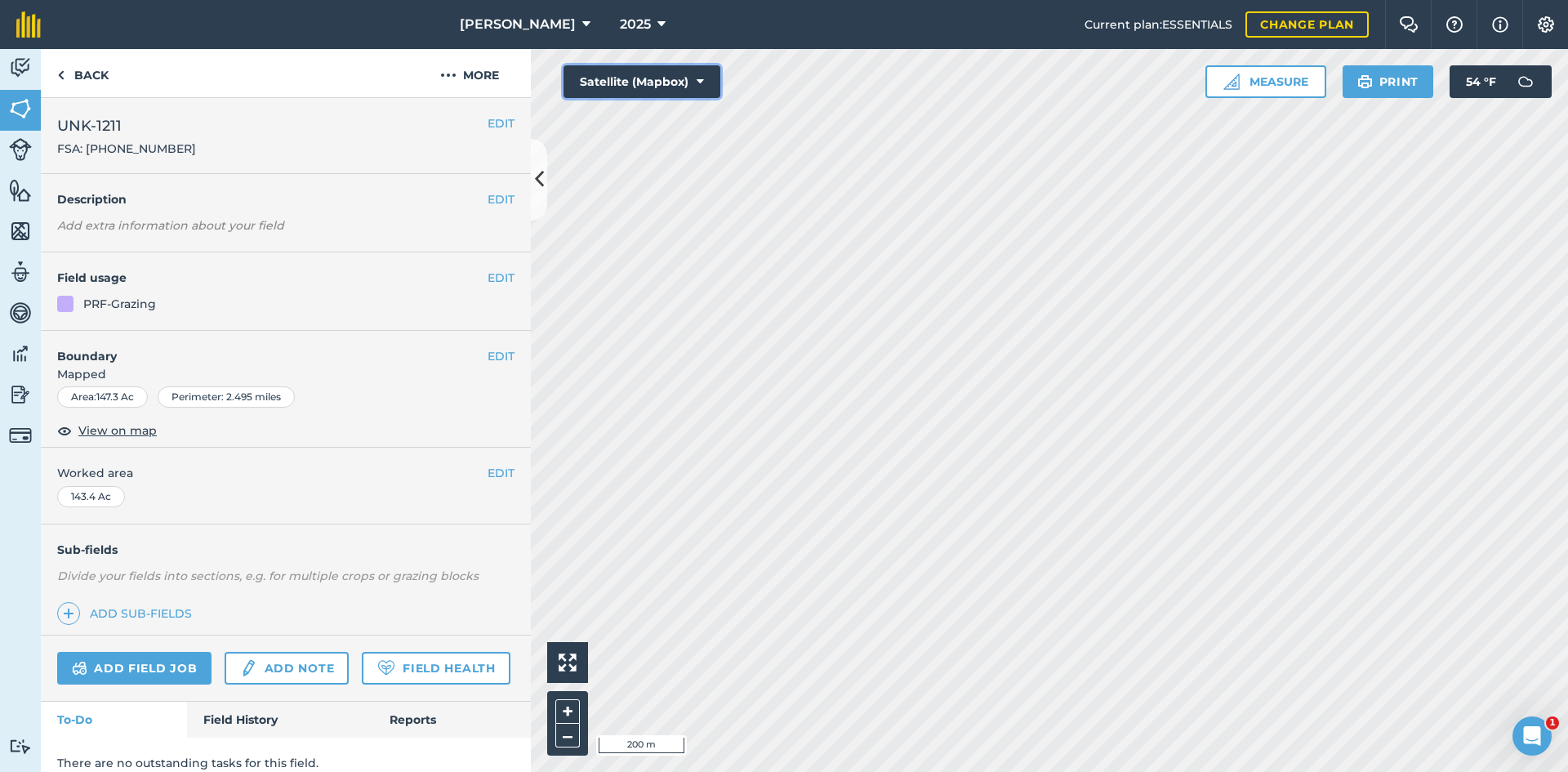
click at [663, 71] on button "Satellite (Mapbox)" at bounding box center [641, 81] width 157 height 33
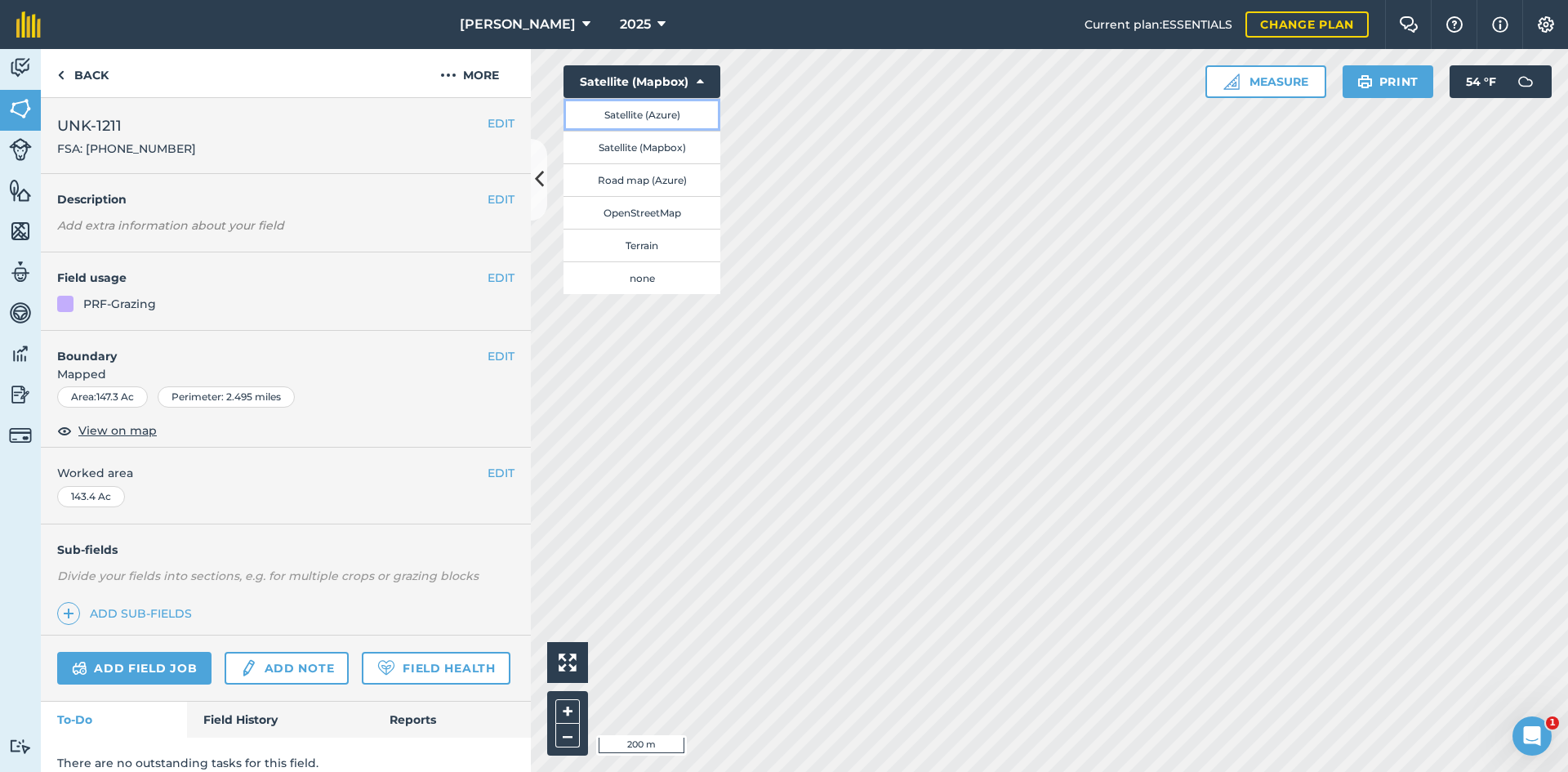
click at [640, 118] on button "Satellite (Azure)" at bounding box center [641, 113] width 157 height 33
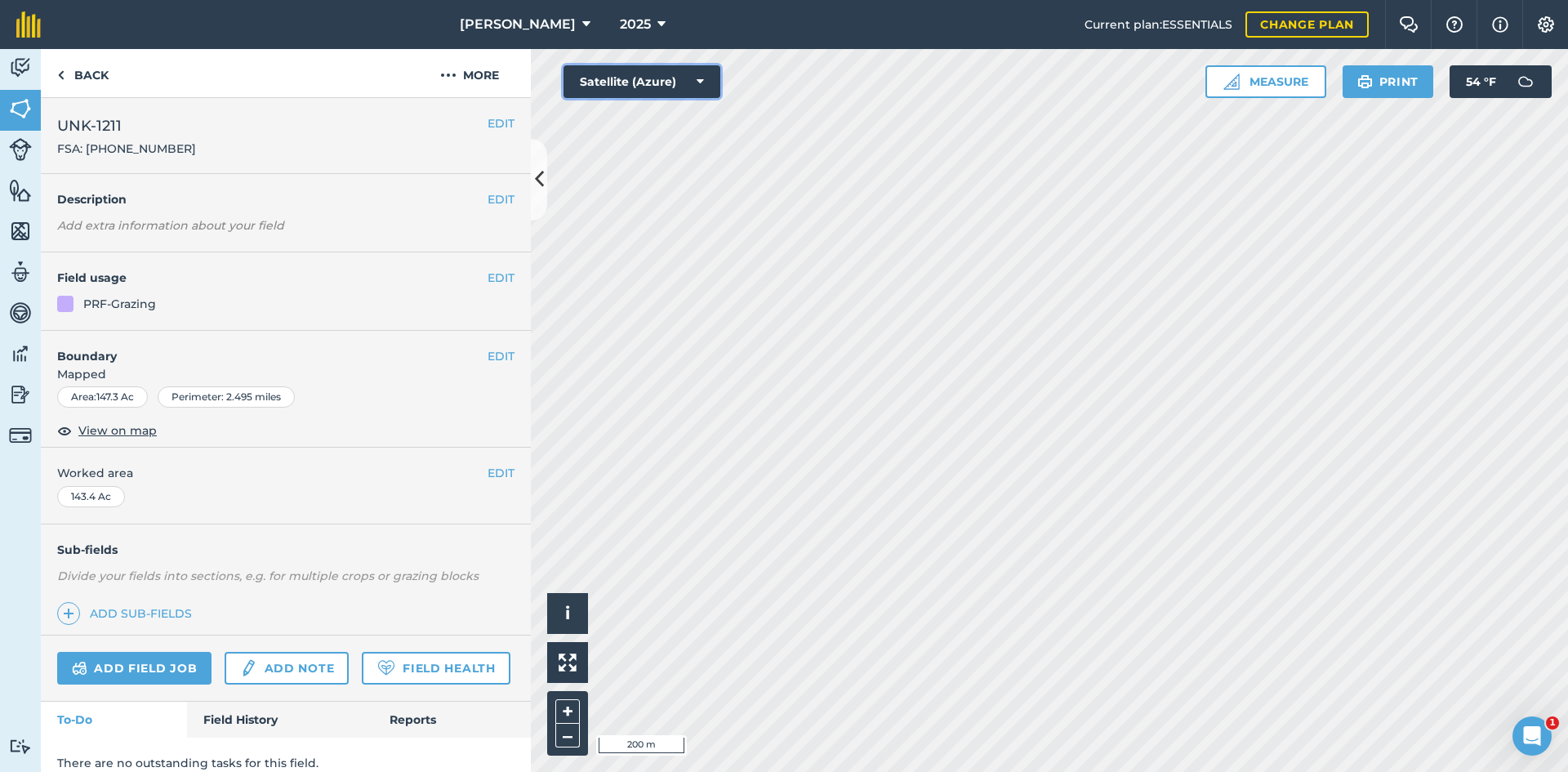
click at [683, 83] on button "Satellite (Azure)" at bounding box center [641, 81] width 157 height 33
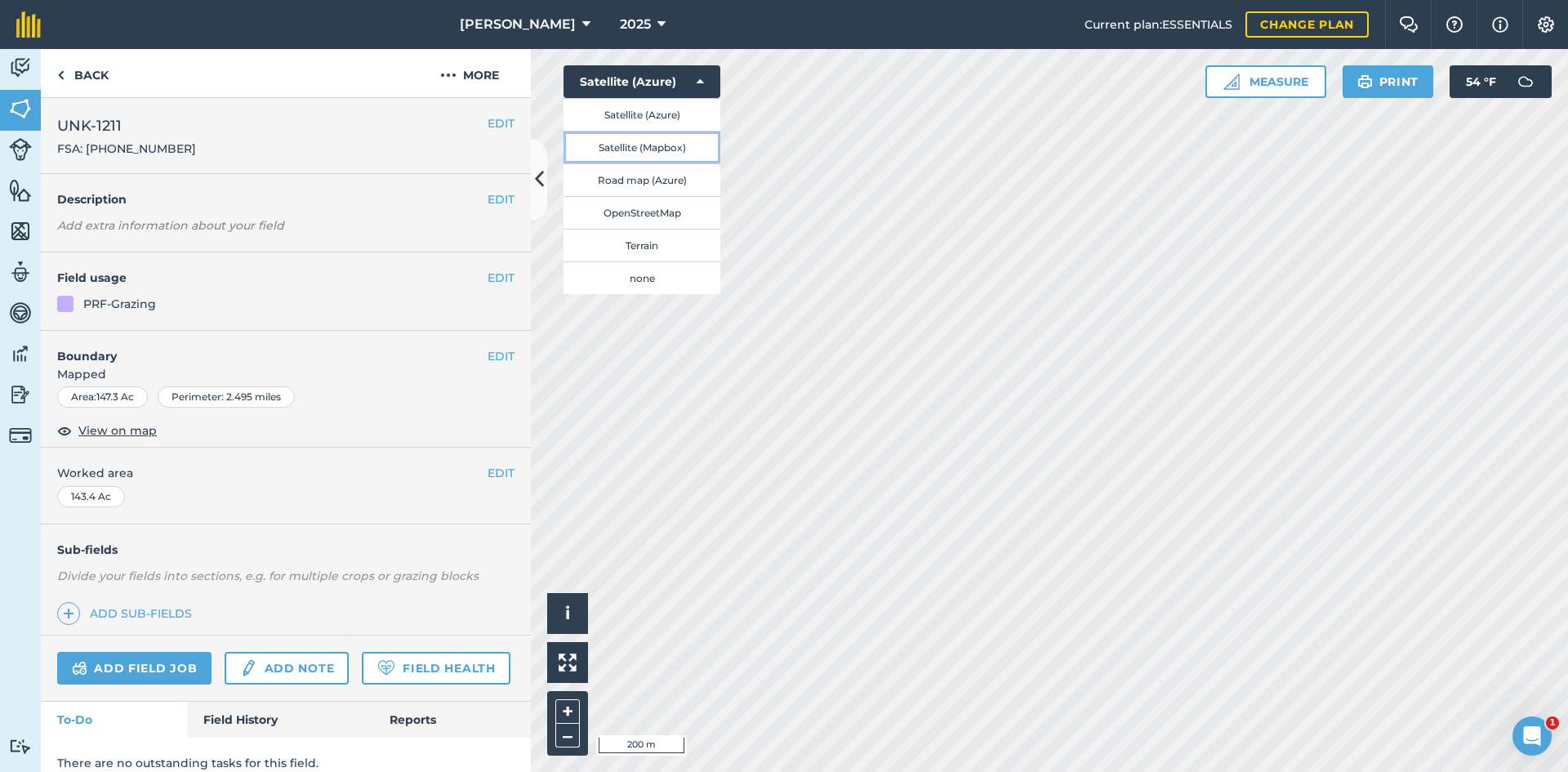
click at [676, 149] on button "Satellite (Mapbox)" at bounding box center [641, 146] width 157 height 33
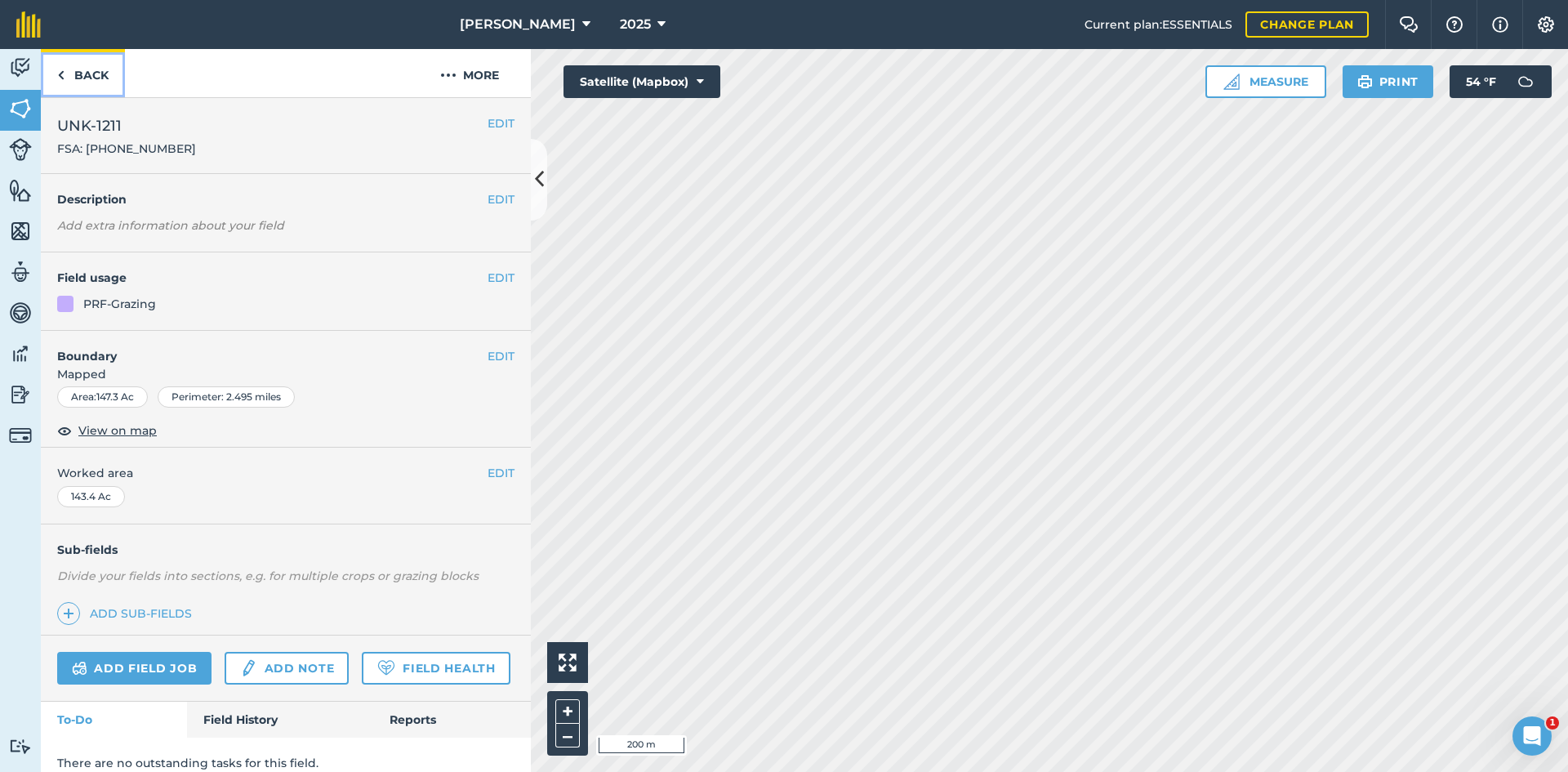
click at [93, 75] on link "Back" at bounding box center [82, 73] width 84 height 48
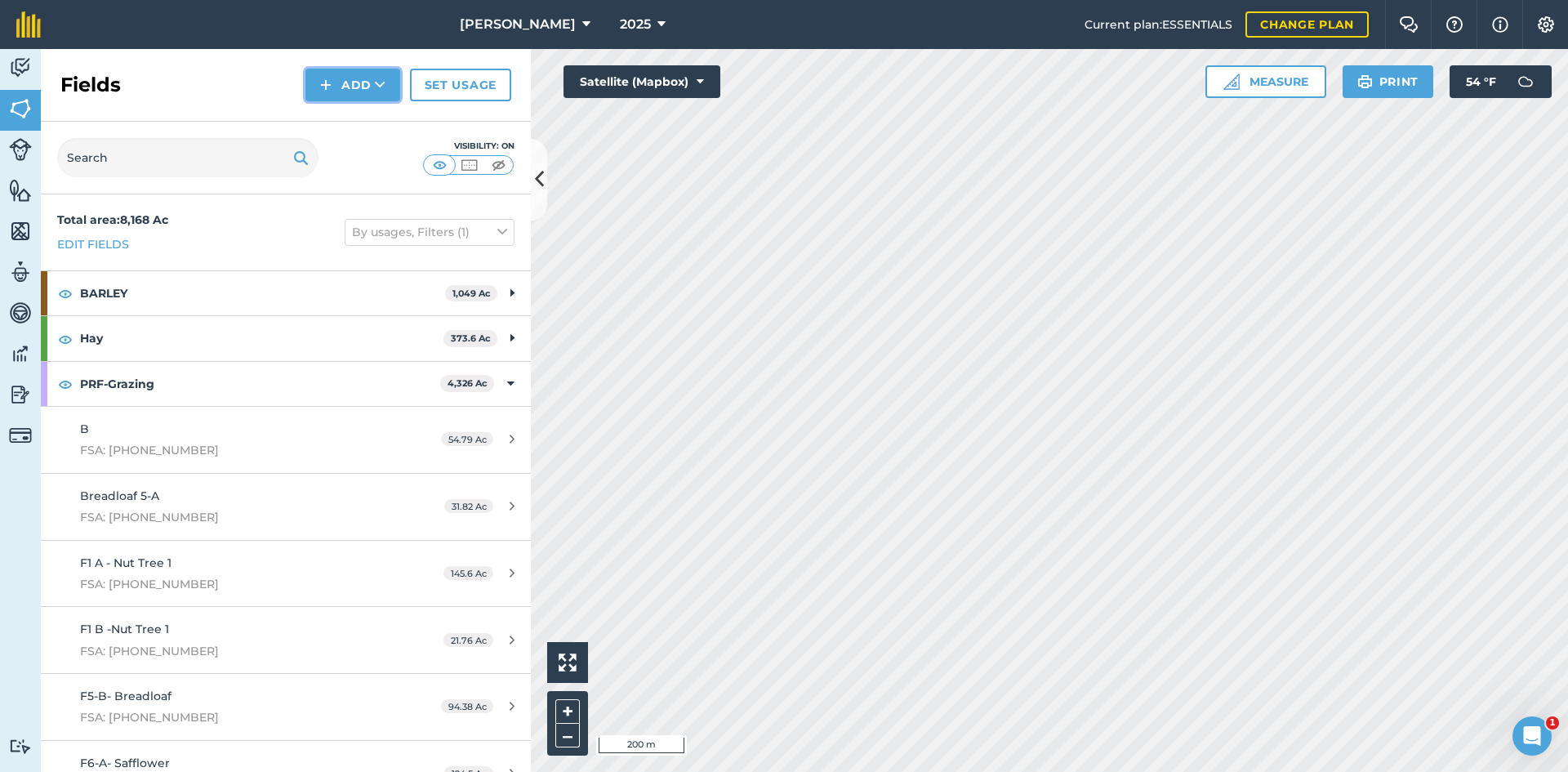
click at [374, 80] on button "Add" at bounding box center [353, 85] width 95 height 33
click at [360, 114] on link "Draw" at bounding box center [352, 121] width 90 height 35
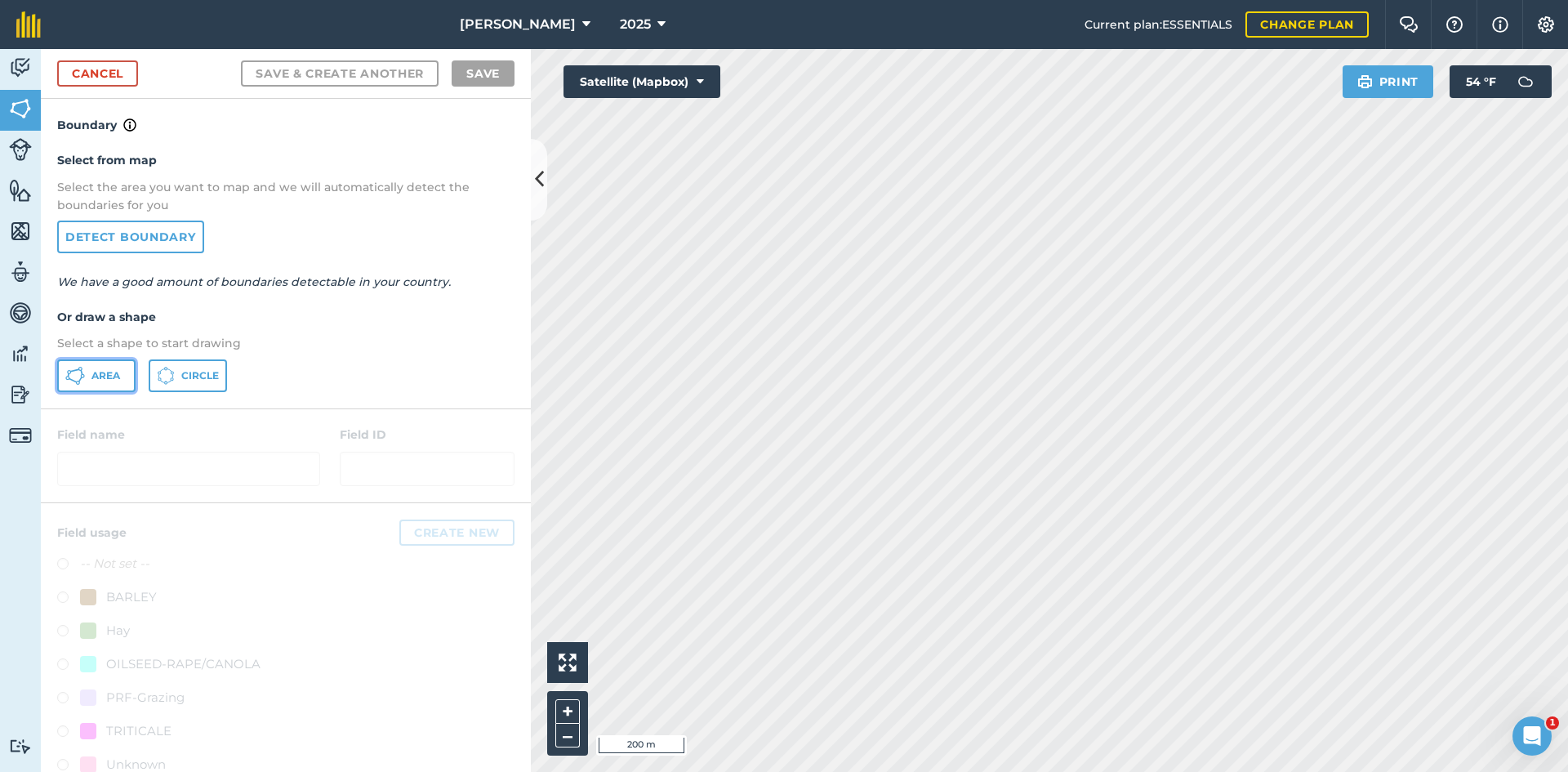
click at [101, 384] on button "Area" at bounding box center [96, 375] width 78 height 33
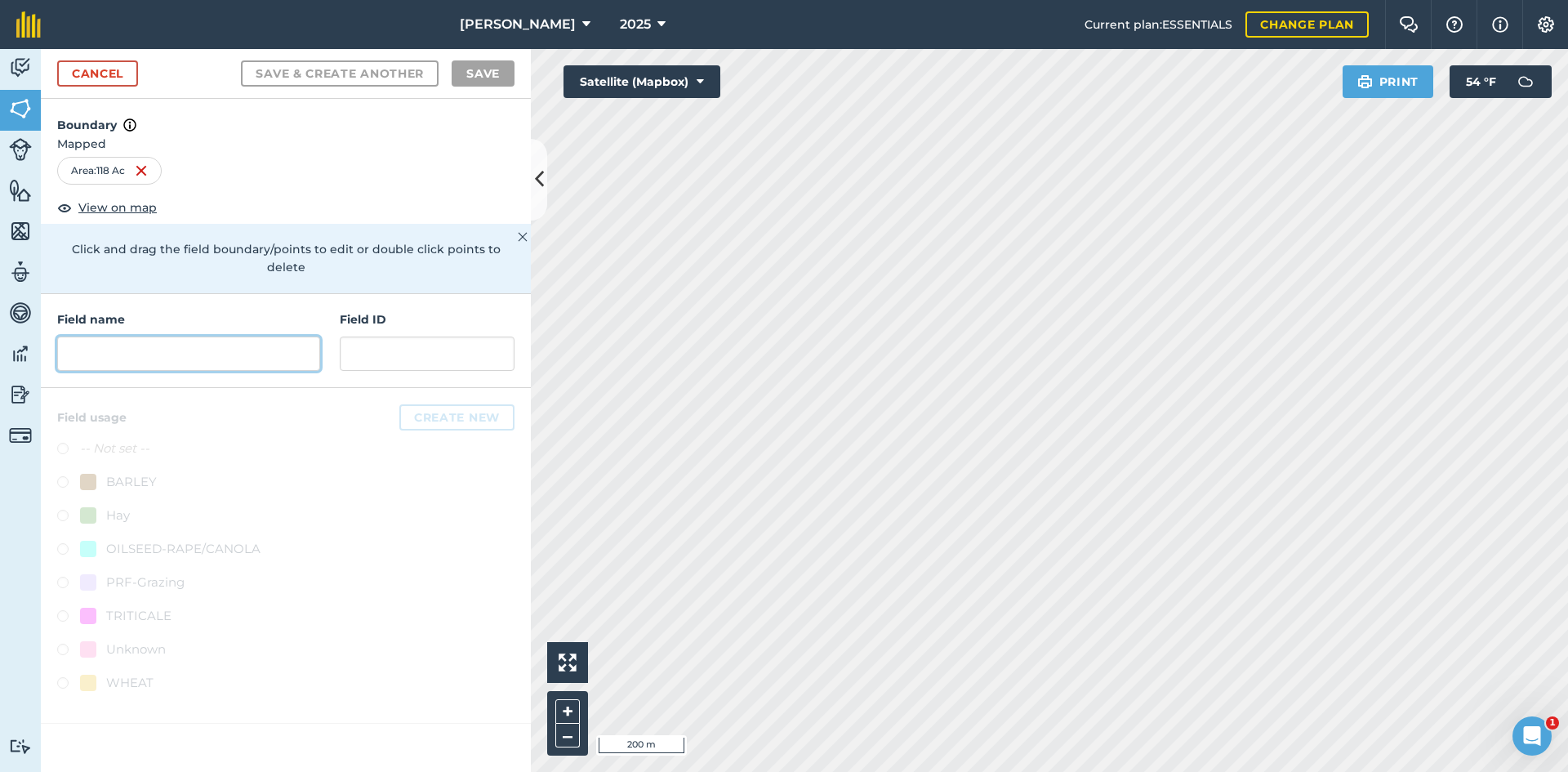
click at [187, 336] on input "text" at bounding box center [188, 353] width 263 height 35
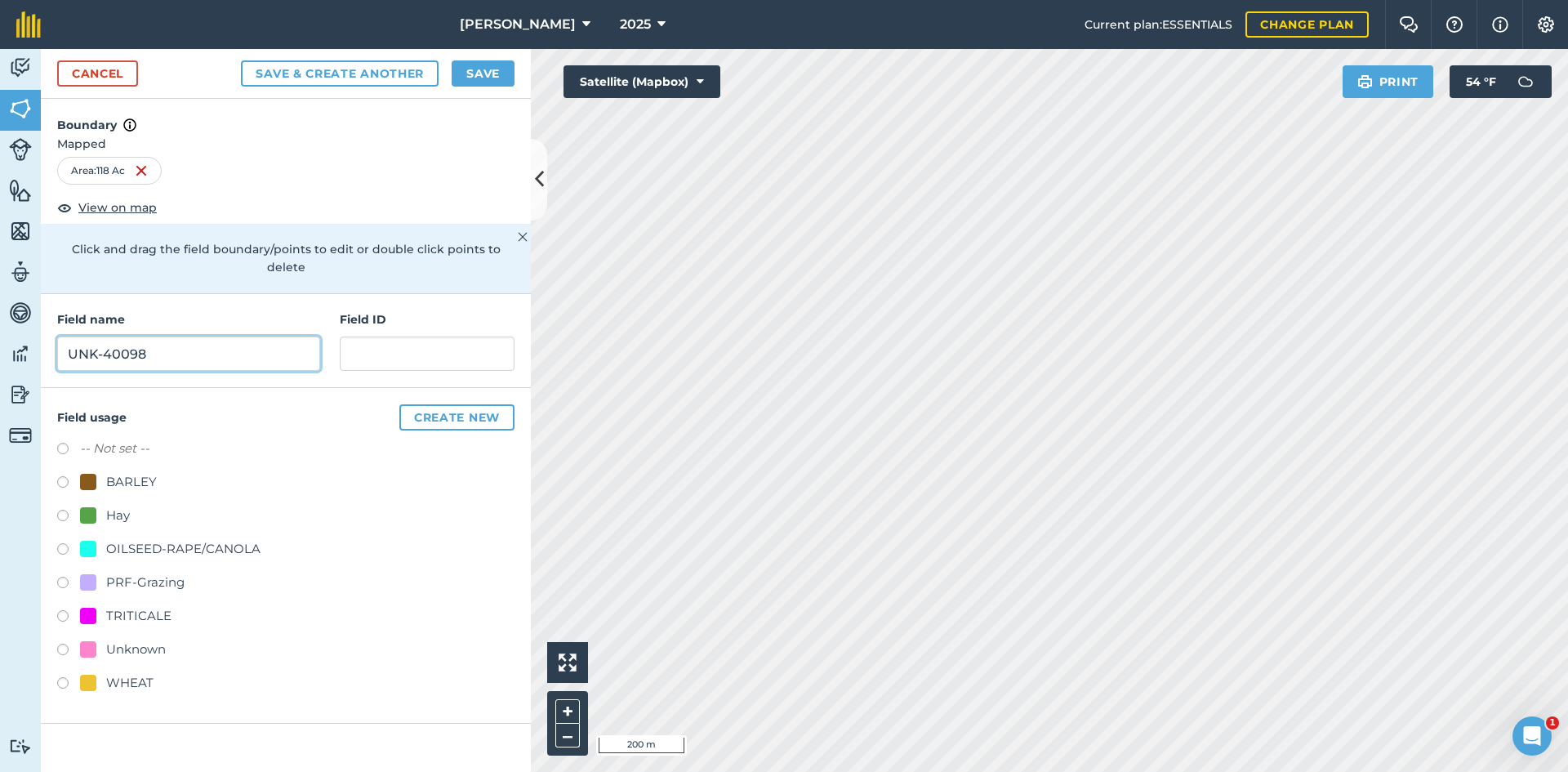
type input "UNK-40098"
click at [130, 572] on div "PRF-Grazing" at bounding box center [145, 582] width 78 height 20
radio input "true"
paste input "FSA: 4008-1202-"
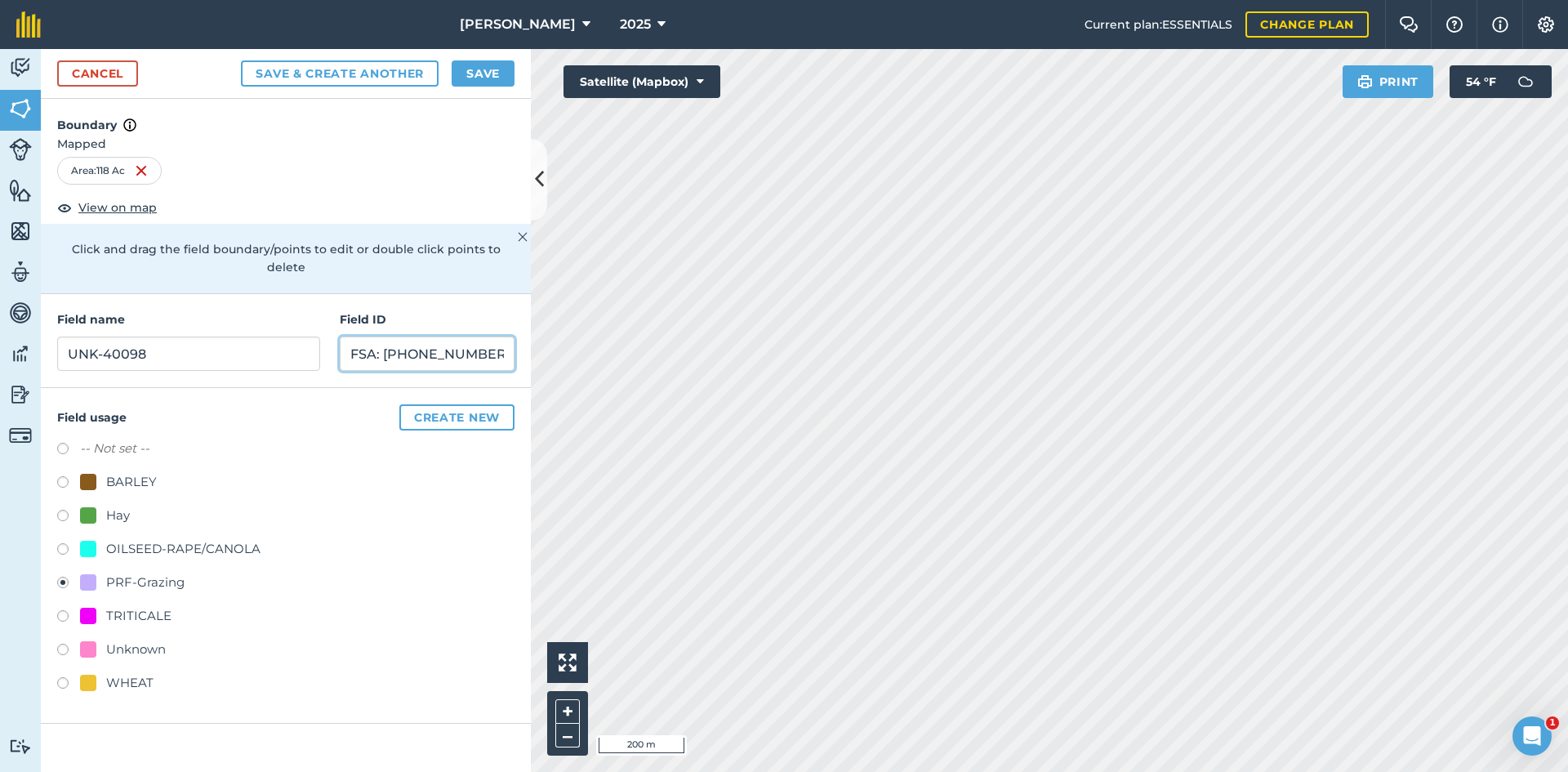
type input "FSA: [PHONE_NUMBER]"
click at [490, 74] on button "Save" at bounding box center [483, 73] width 63 height 26
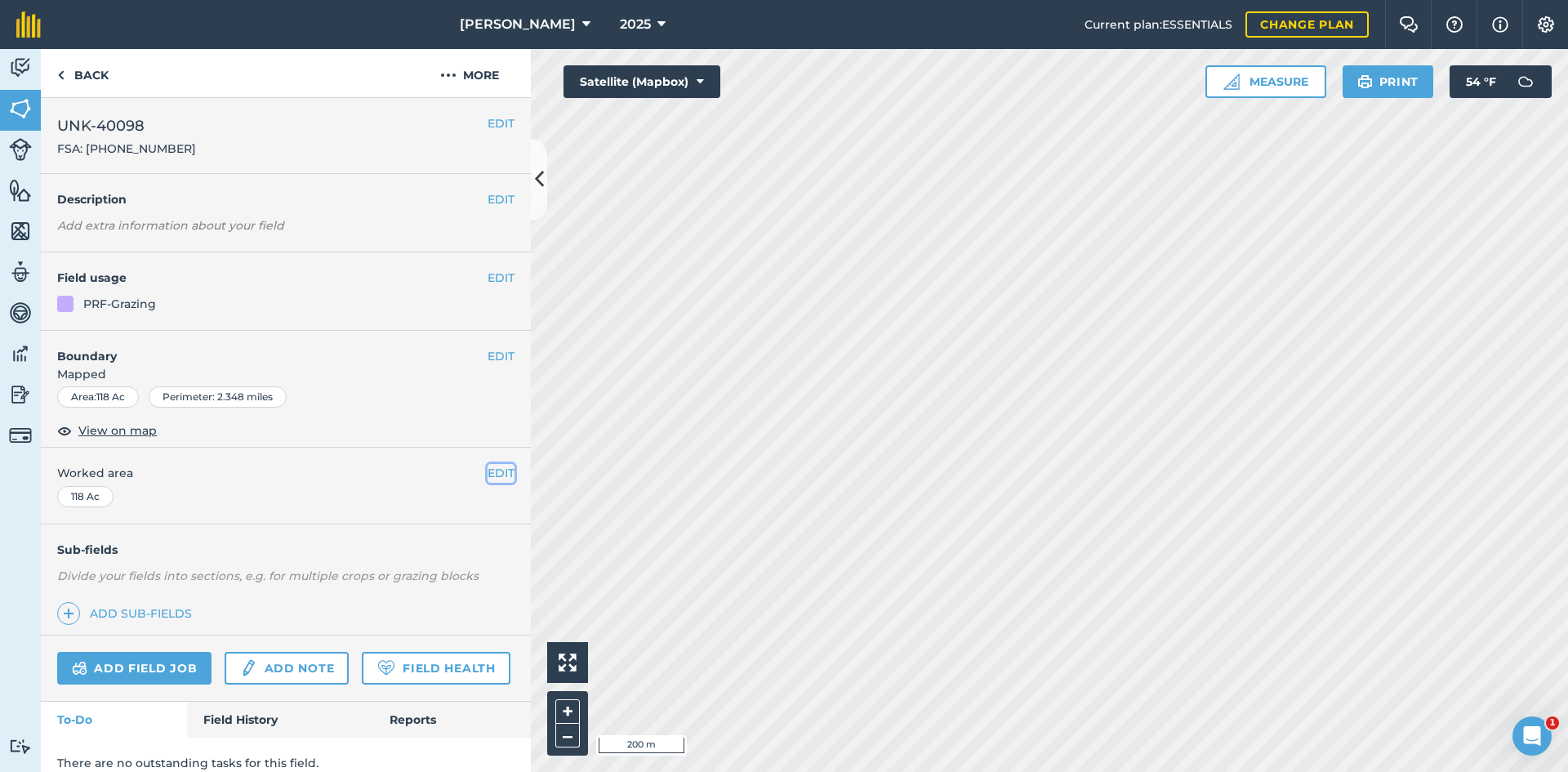
click at [487, 464] on button "EDIT" at bounding box center [500, 472] width 27 height 18
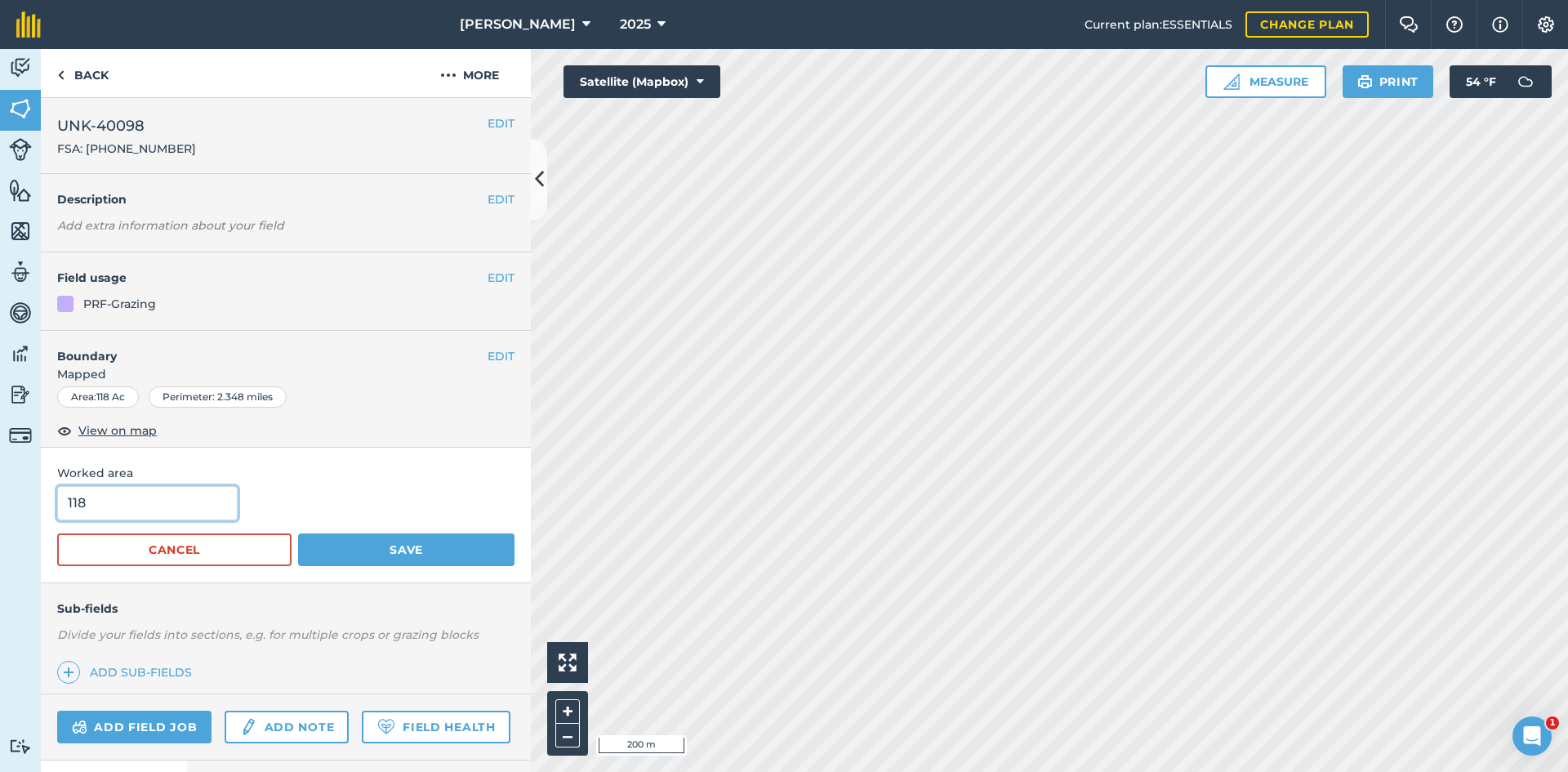
click at [0, 482] on html "[PERSON_NAME] 2025 Current plan : ESSENTIALS Change plan Farm Chat Help Info Se…" at bounding box center [784, 386] width 1568 height 772
type input "112.75"
click at [364, 534] on button "Save" at bounding box center [405, 549] width 216 height 33
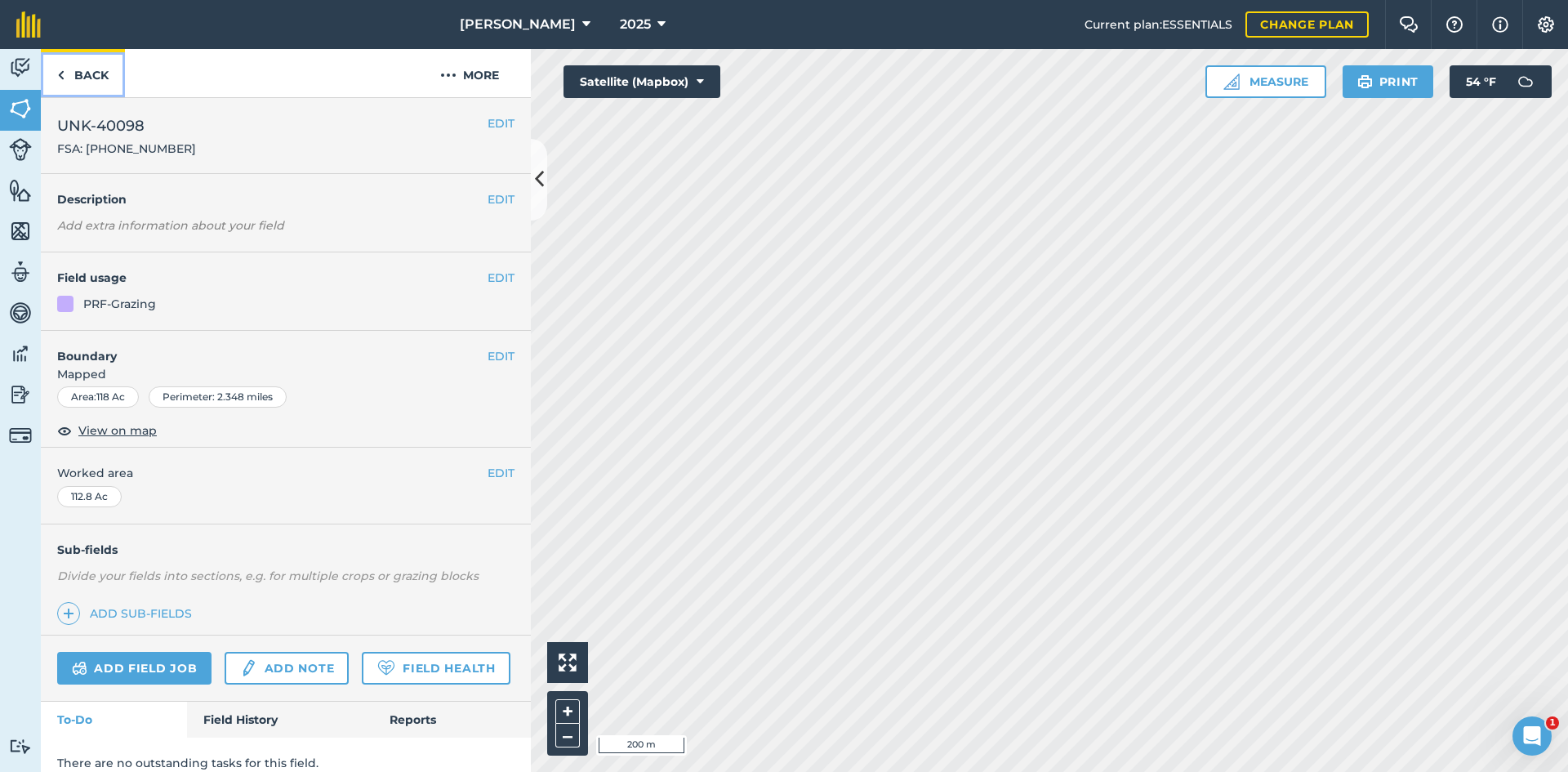
click at [109, 78] on link "Back" at bounding box center [82, 73] width 84 height 48
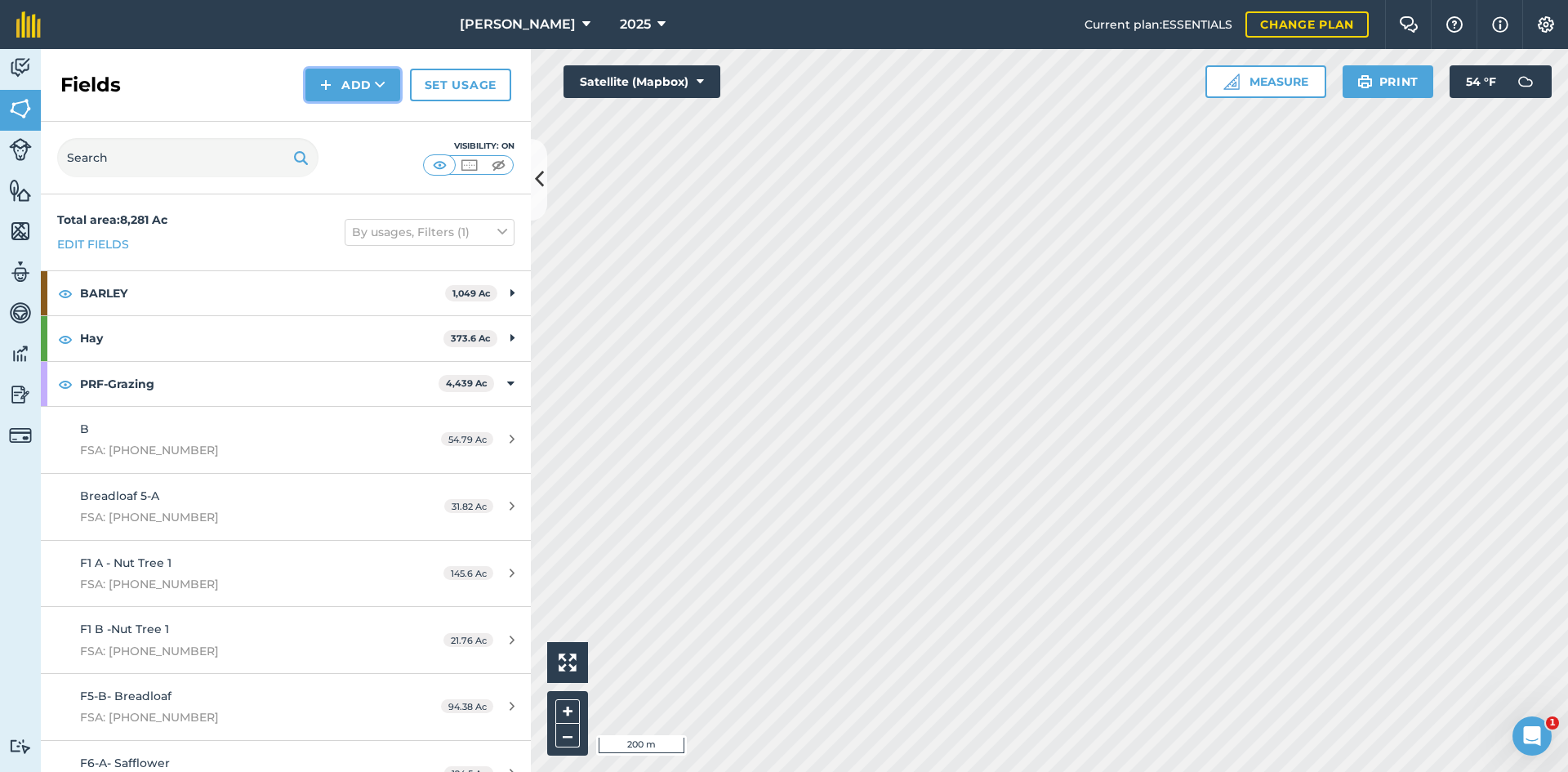
click at [330, 76] on img at bounding box center [326, 85] width 12 height 20
click at [363, 117] on link "Draw" at bounding box center [352, 121] width 90 height 35
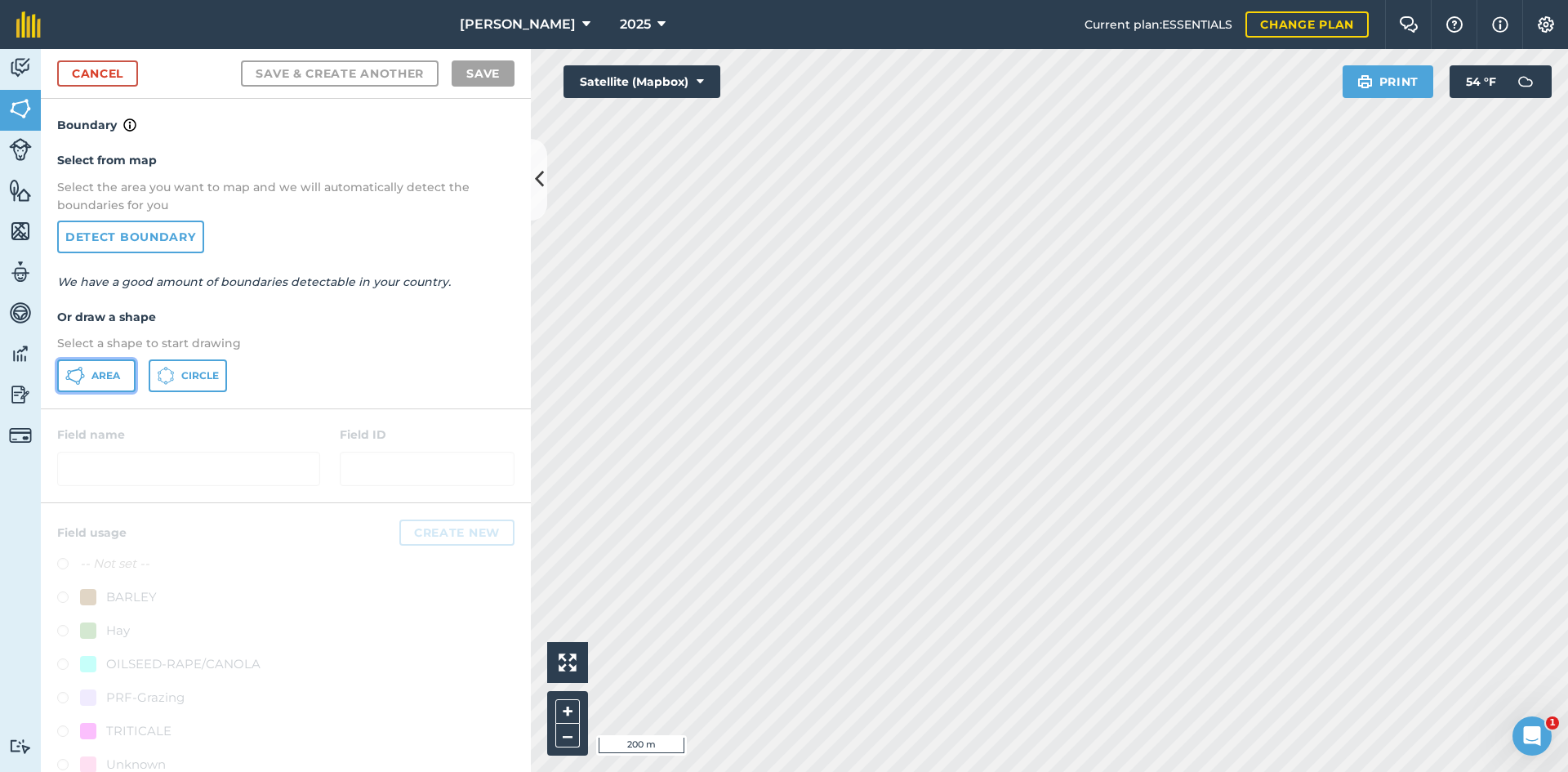
click at [90, 385] on button "Area" at bounding box center [96, 375] width 78 height 33
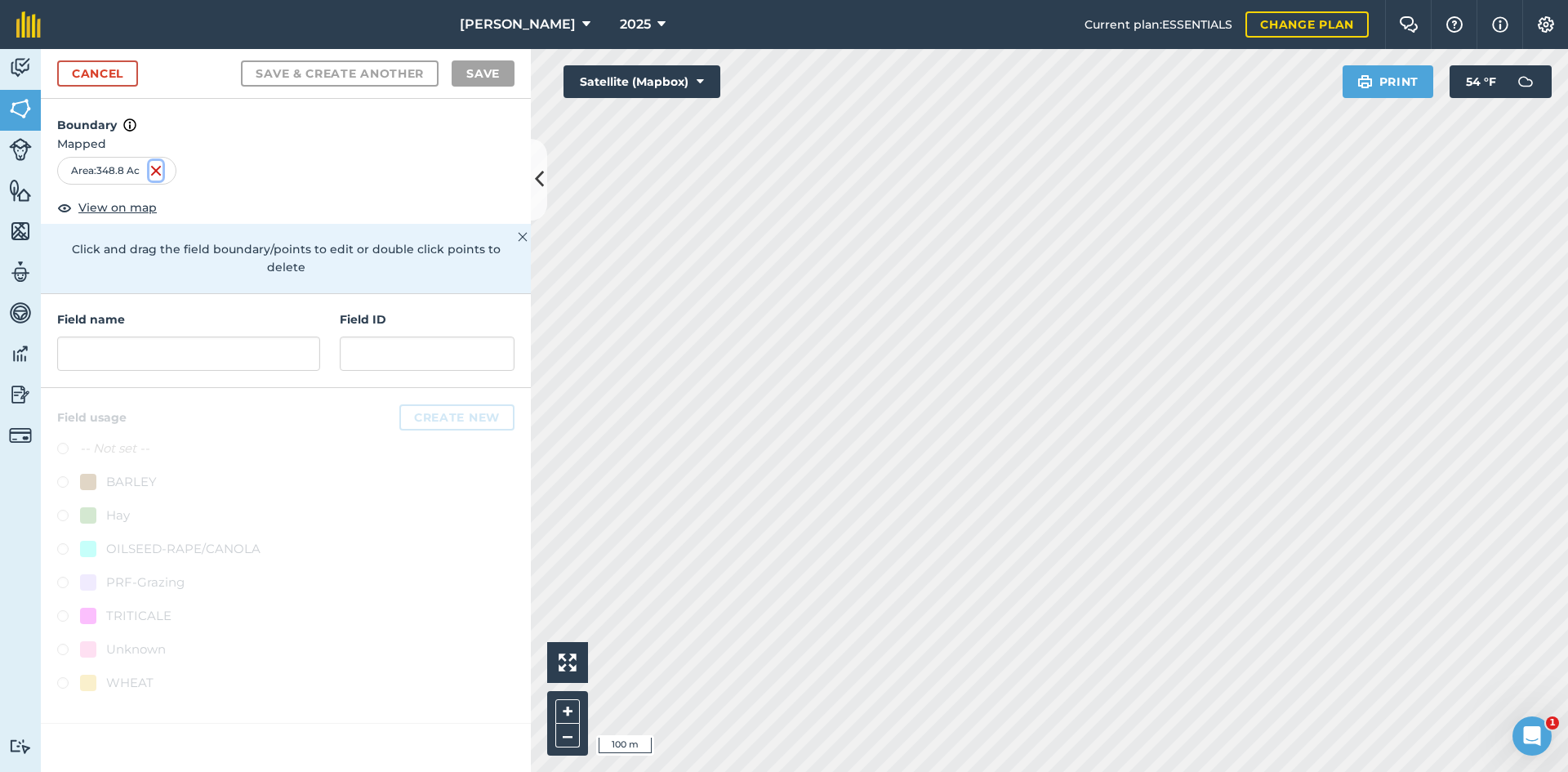
click at [161, 175] on img at bounding box center [156, 171] width 13 height 20
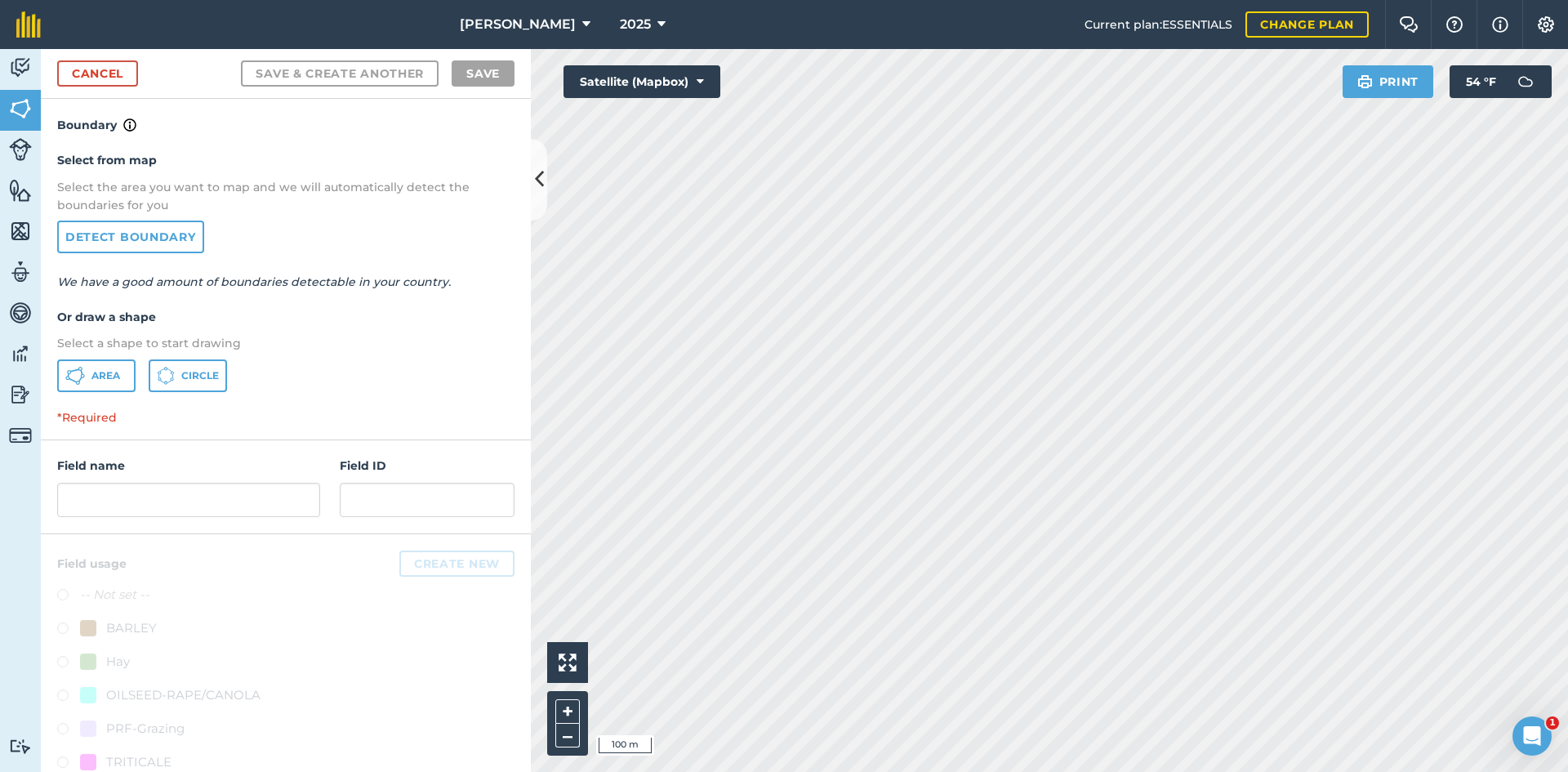
click at [89, 392] on div "Select from map Select the area you want to map and we will automatically detec…" at bounding box center [285, 271] width 490 height 273
click at [105, 379] on span "Area" at bounding box center [106, 375] width 29 height 13
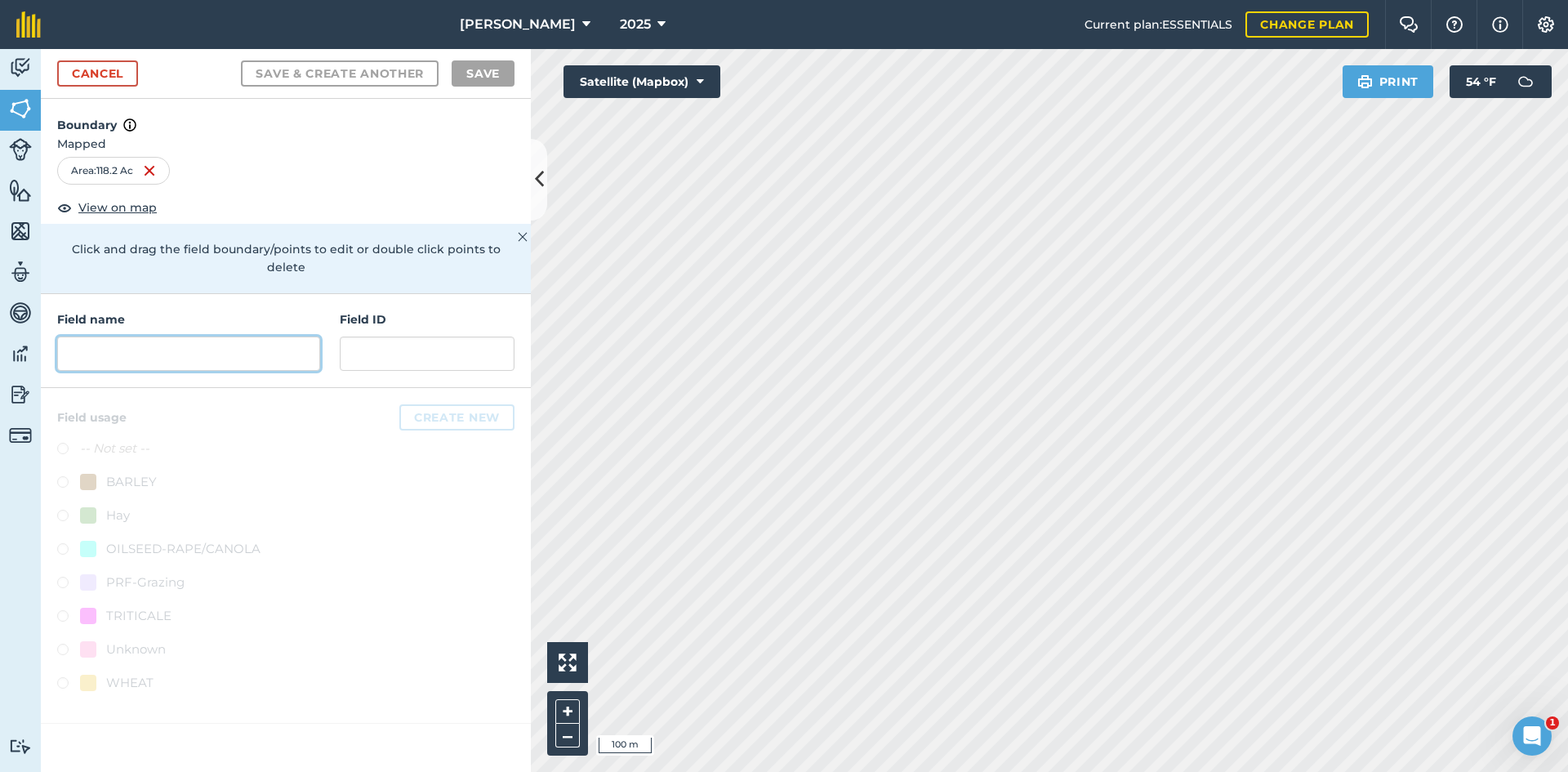
click at [197, 336] on input "text" at bounding box center [188, 353] width 263 height 35
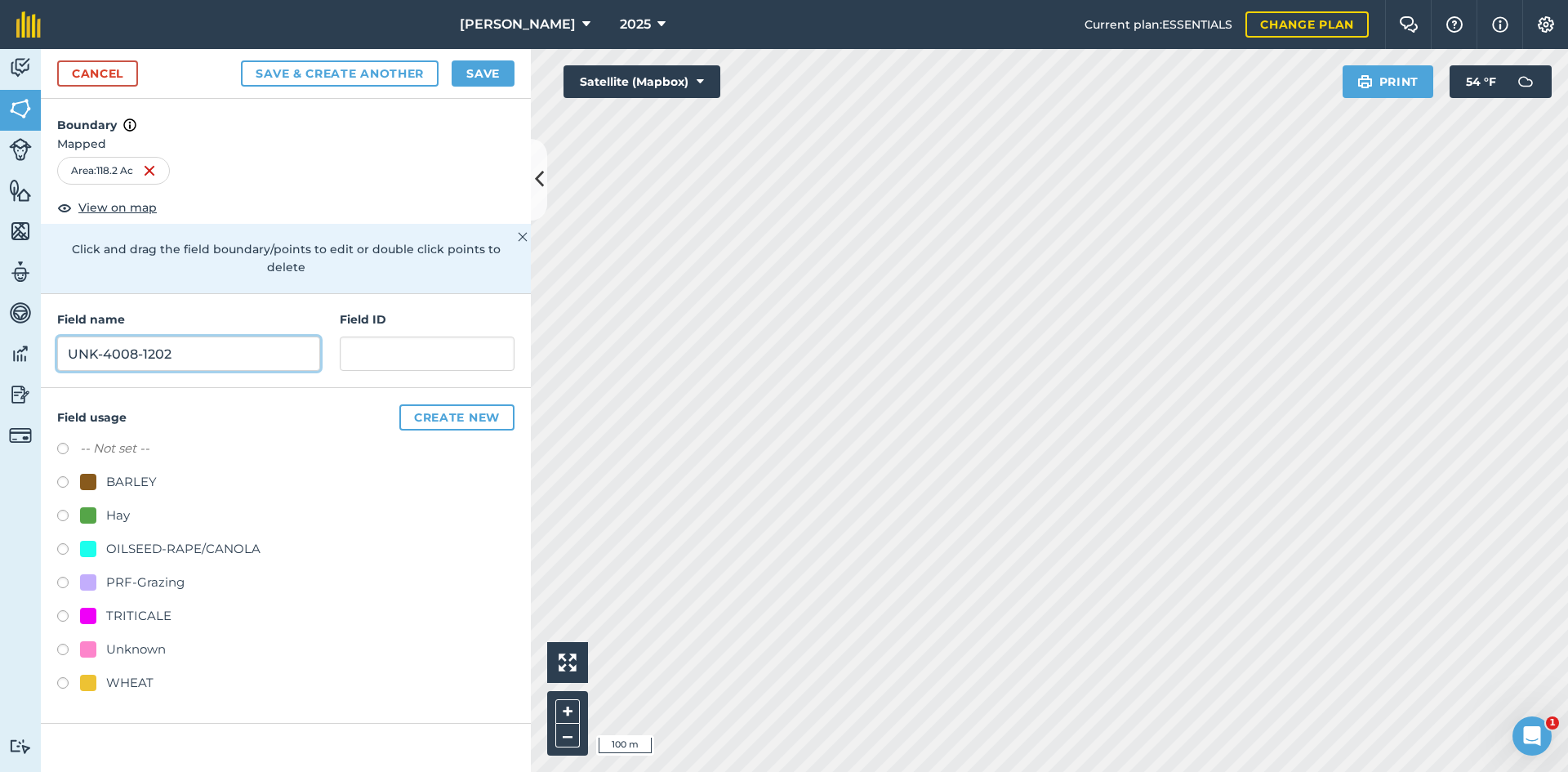
type input "UNK-4008-1202"
click at [174, 572] on div "PRF-Grazing" at bounding box center [145, 582] width 78 height 20
radio input "true"
drag, startPoint x: 435, startPoint y: 327, endPoint x: 357, endPoint y: 339, distance: 78.9
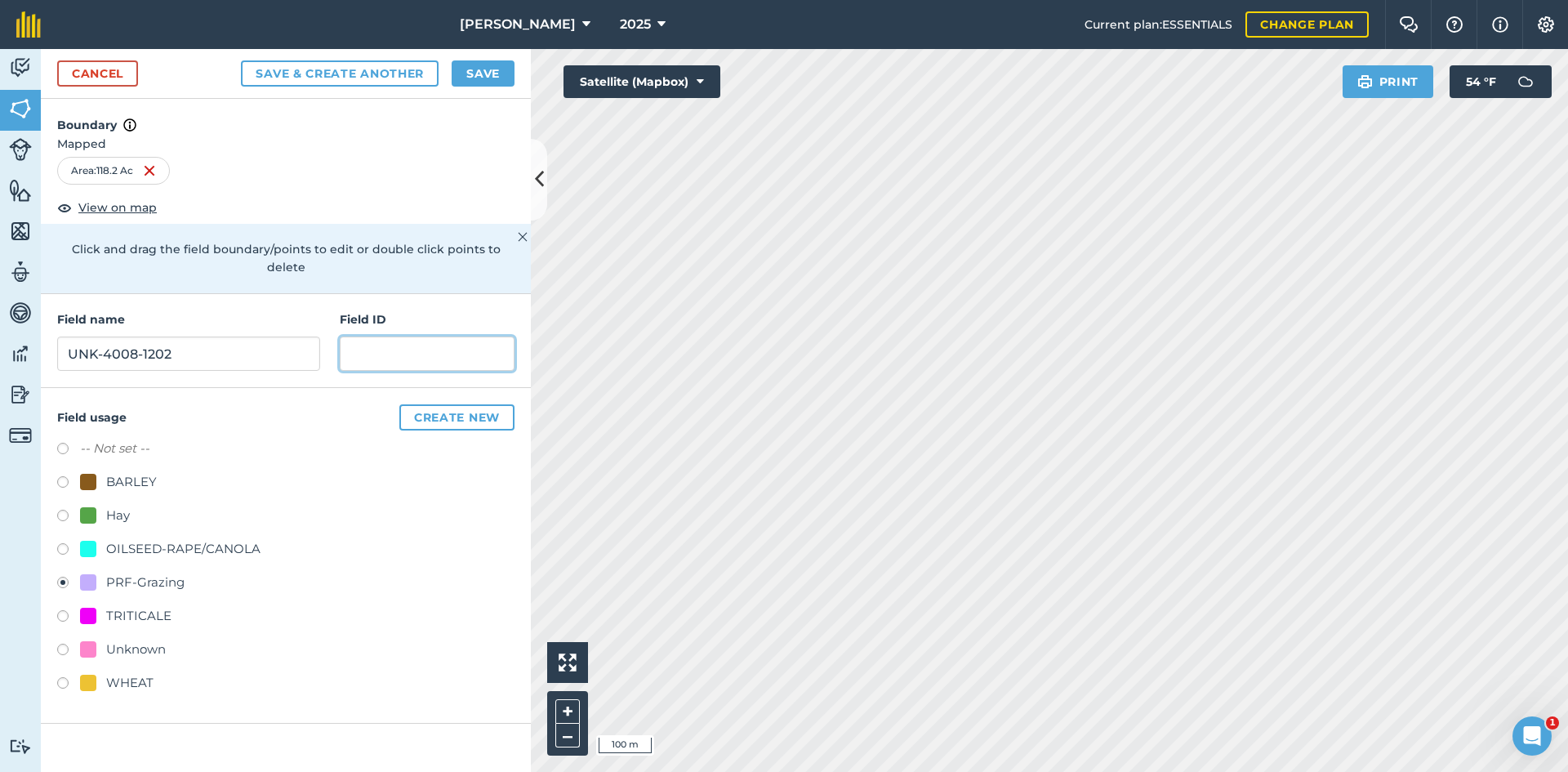
click at [357, 339] on input "text" at bounding box center [426, 353] width 175 height 35
drag, startPoint x: 357, startPoint y: 337, endPoint x: 325, endPoint y: 345, distance: 33.0
click at [325, 345] on div "Field name UNK-4008-1202 Field ID" at bounding box center [285, 340] width 490 height 94
click at [389, 336] on input "text" at bounding box center [426, 353] width 175 height 35
type input "FSA: [PHONE_NUMBER]"
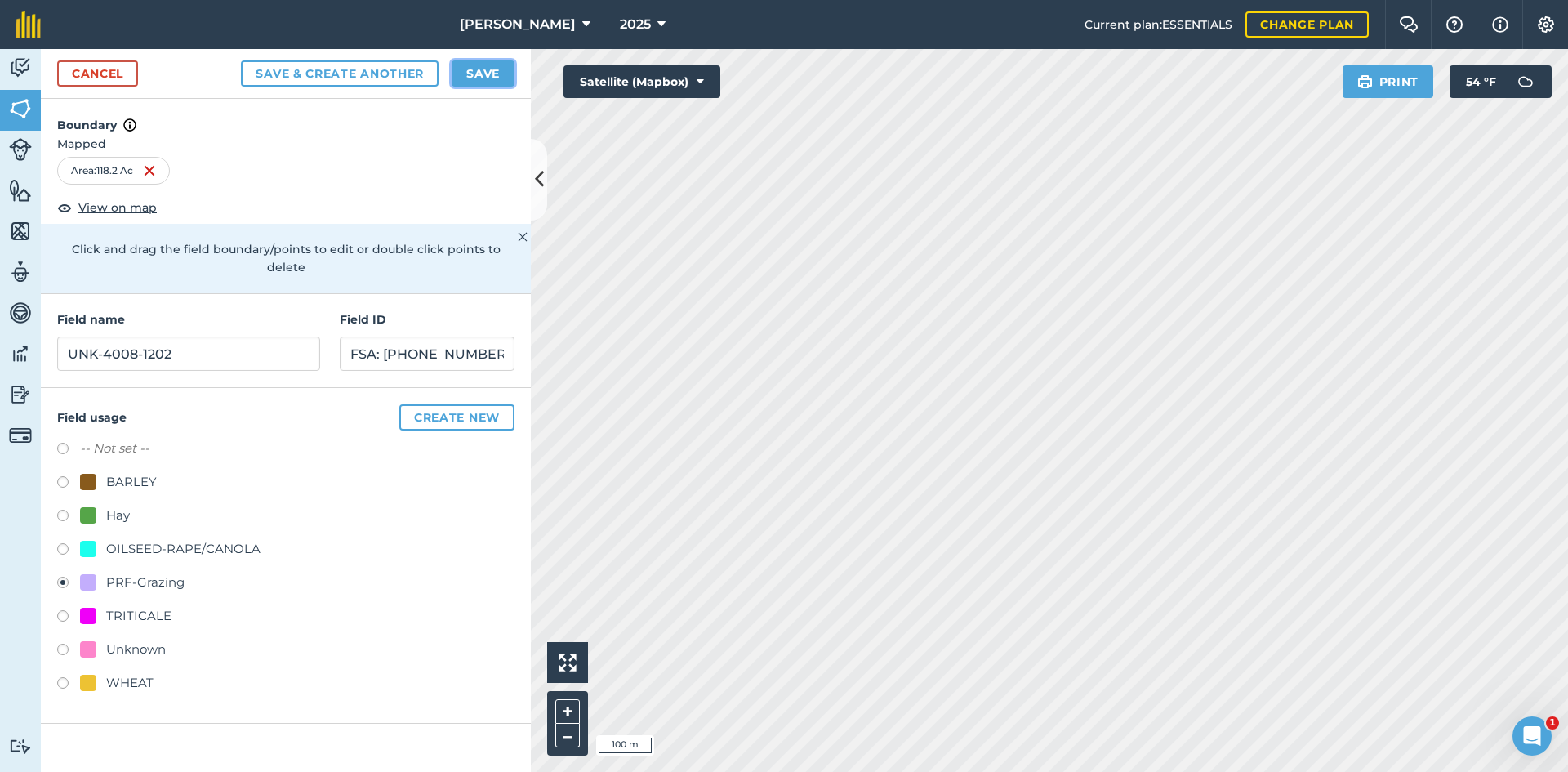
click at [467, 73] on button "Save" at bounding box center [483, 73] width 63 height 26
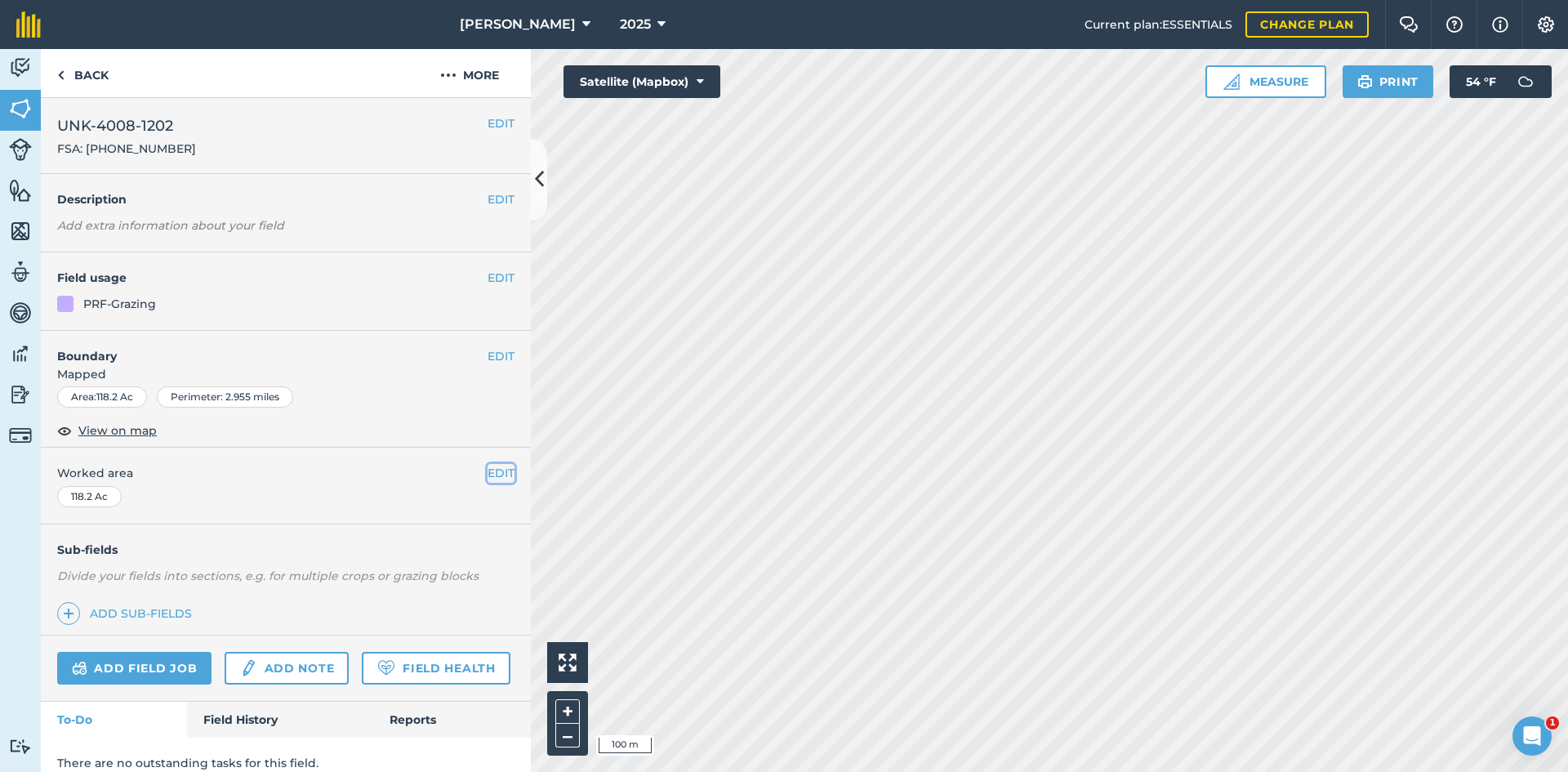
click at [498, 475] on button "EDIT" at bounding box center [500, 472] width 27 height 18
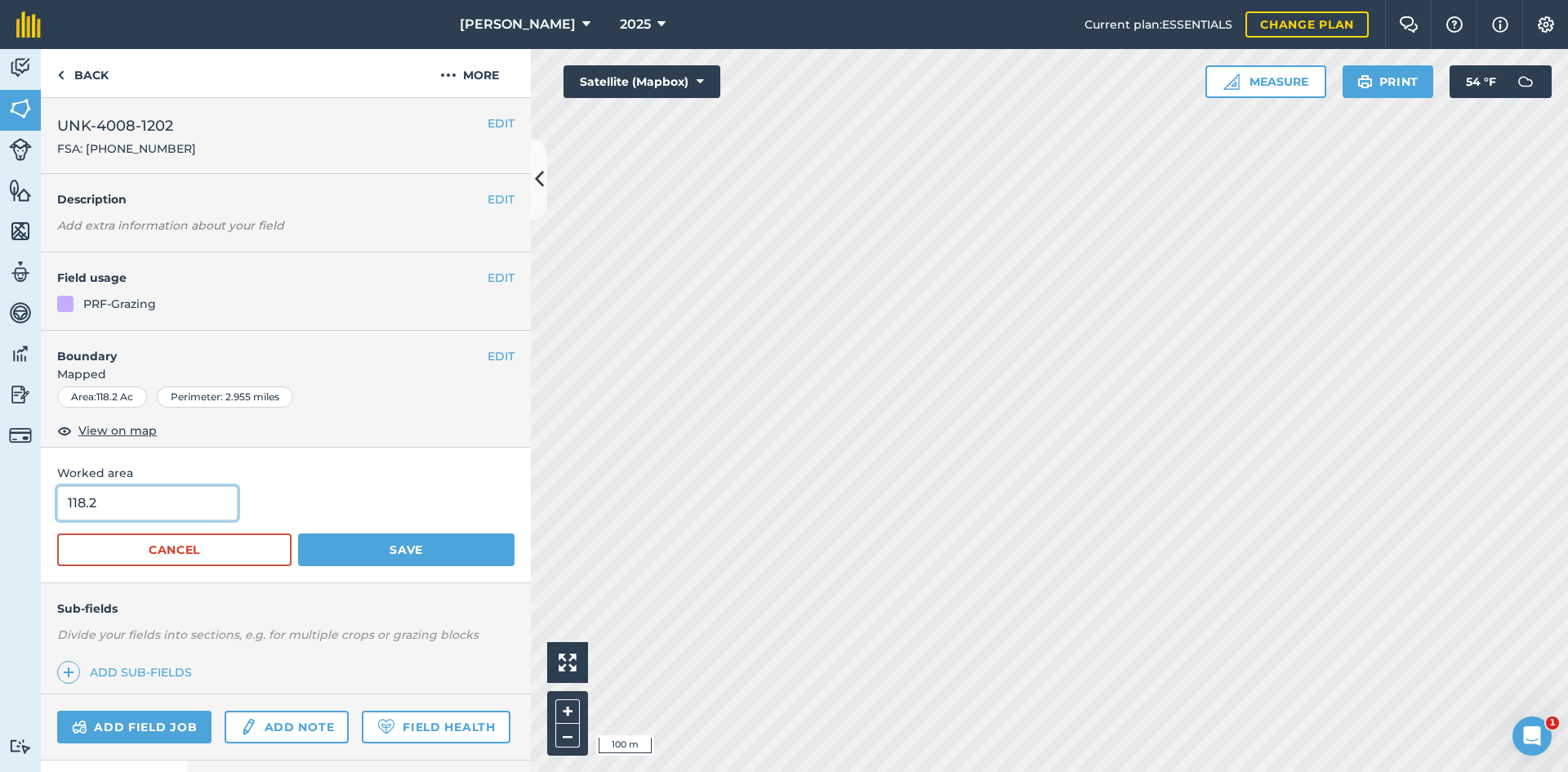
drag, startPoint x: 131, startPoint y: 498, endPoint x: 24, endPoint y: 491, distance: 107.2
click at [24, 492] on div "Activity Fields Livestock Features Maps Team Vehicles Data Reporting Billing Tu…" at bounding box center [784, 410] width 1568 height 723
type input "123.29"
click at [377, 553] on button "Save" at bounding box center [405, 549] width 216 height 33
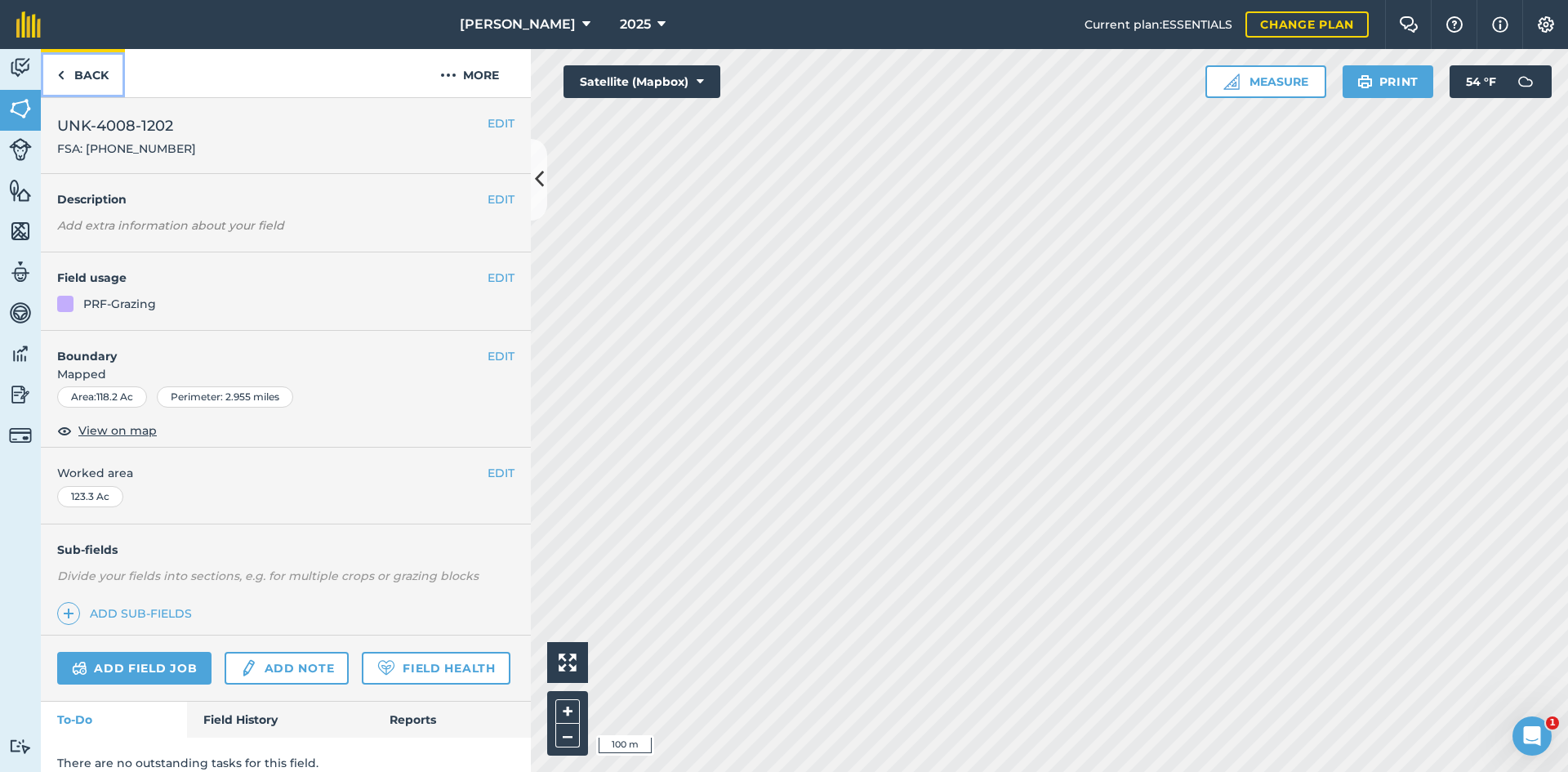
click at [93, 89] on link "Back" at bounding box center [82, 73] width 84 height 48
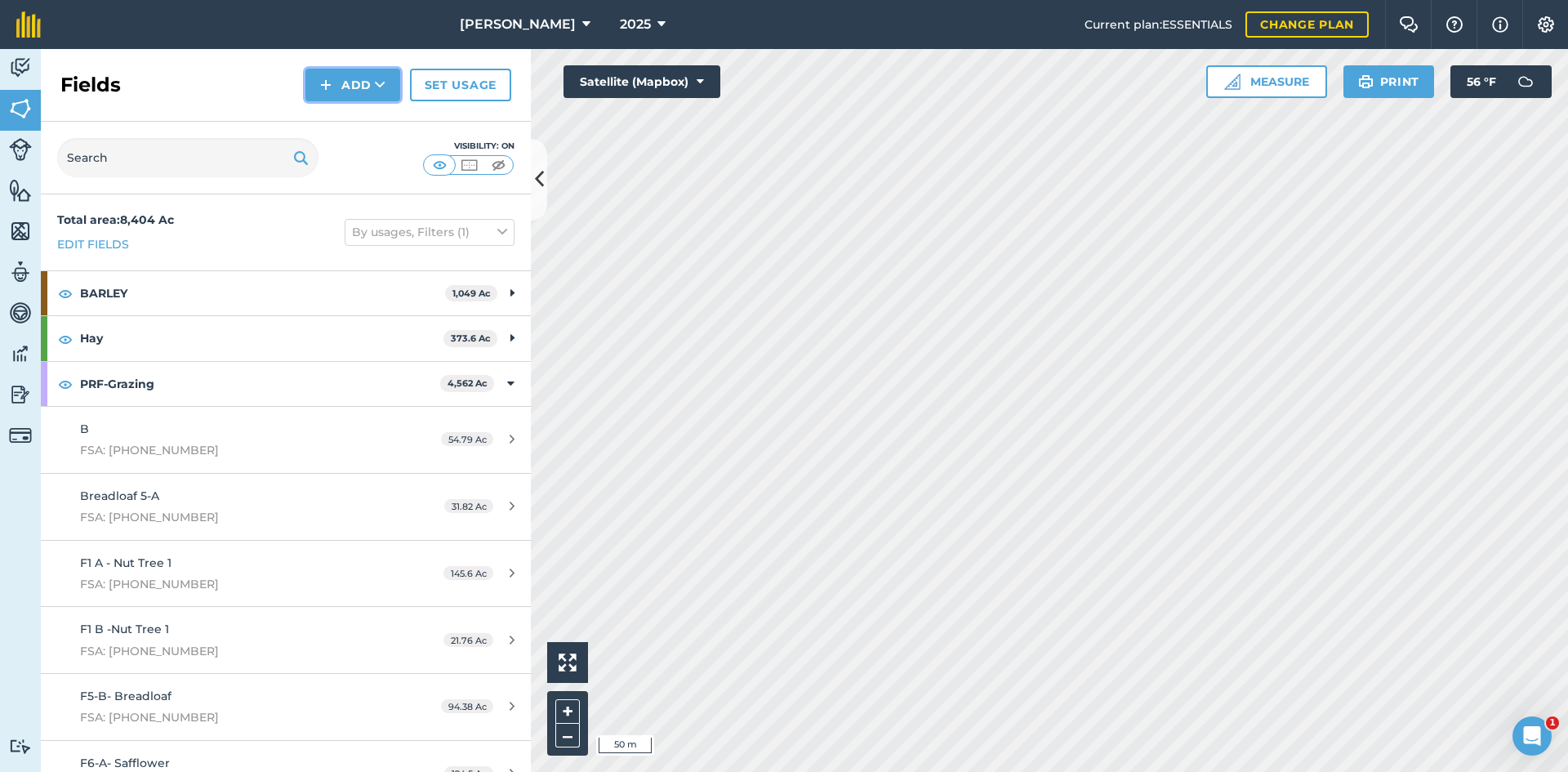
click at [330, 84] on img at bounding box center [326, 85] width 12 height 20
click at [346, 114] on link "Draw" at bounding box center [352, 121] width 90 height 35
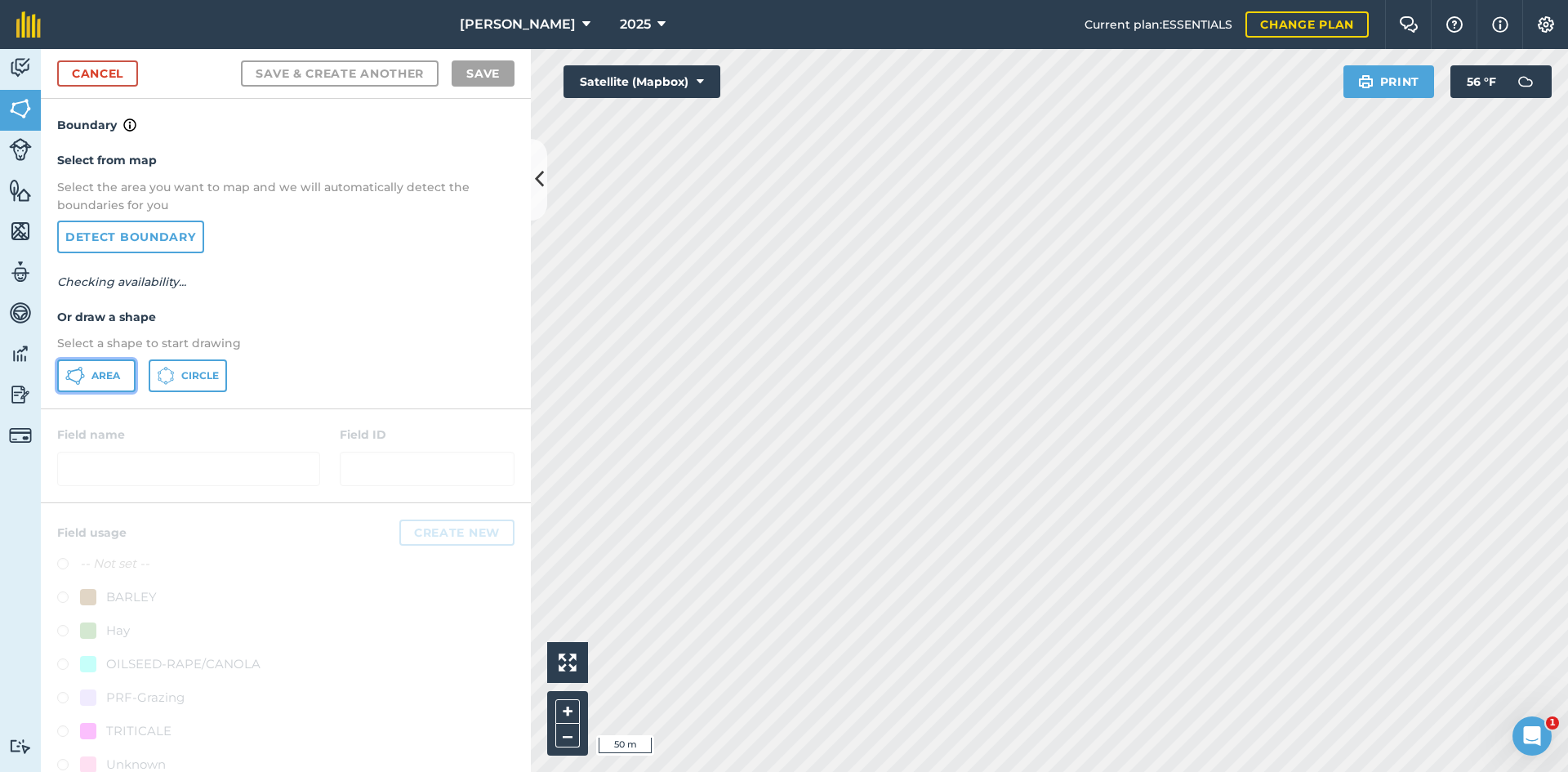
click at [103, 386] on button "Area" at bounding box center [96, 375] width 78 height 33
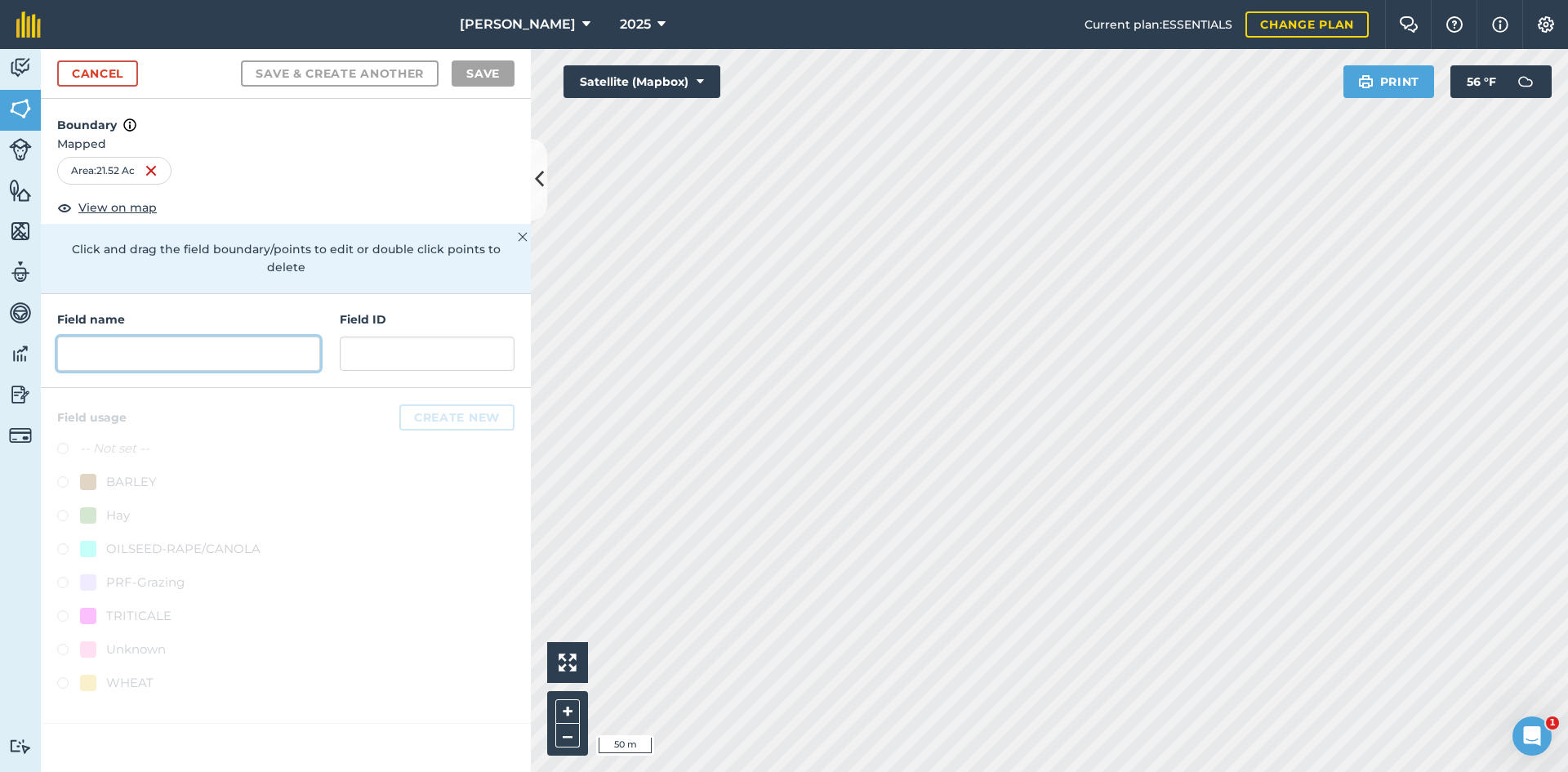
click at [130, 336] on input "text" at bounding box center [188, 353] width 263 height 35
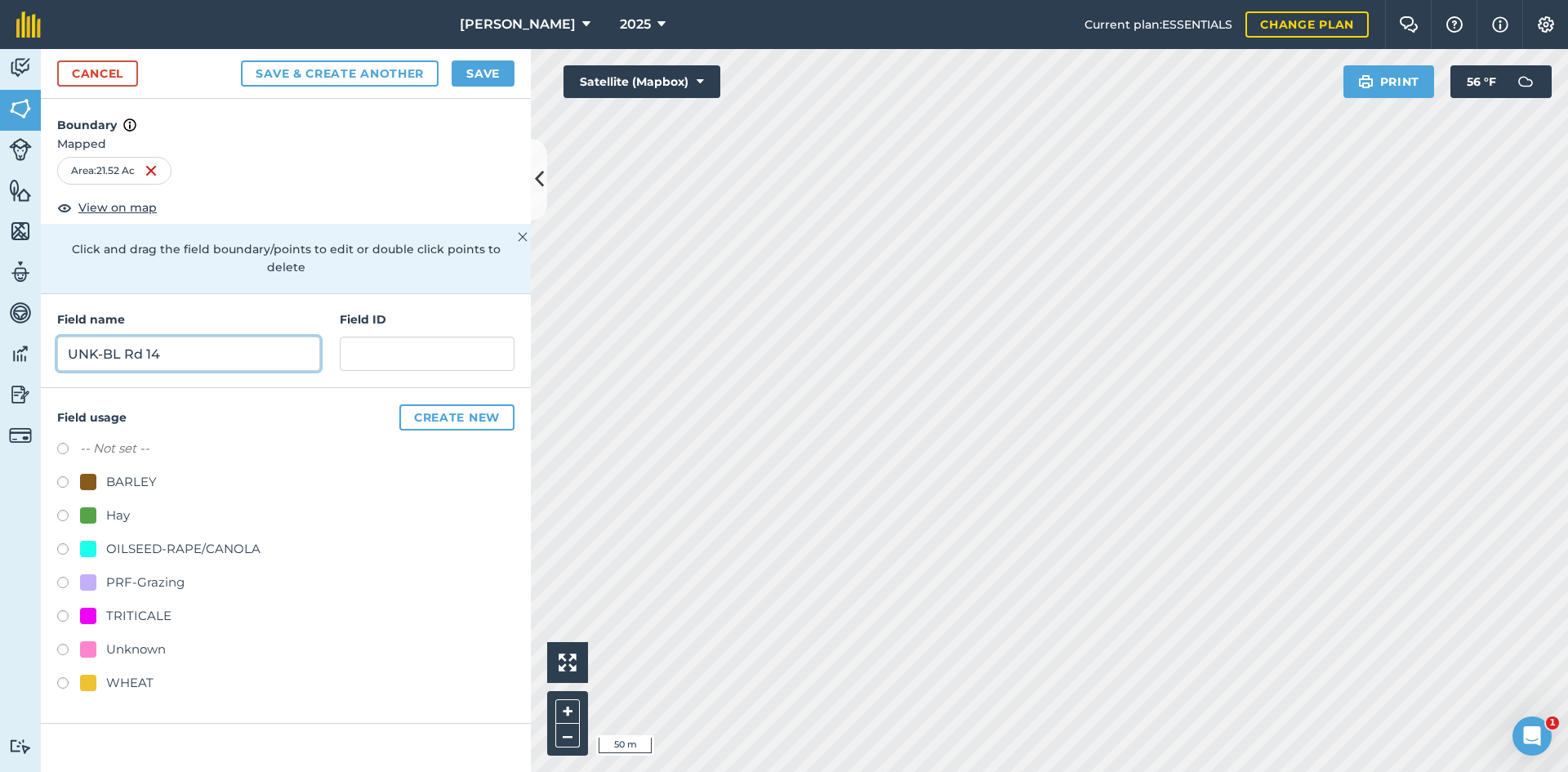
type input "UNK-BL Rd 14"
click at [141, 572] on div "PRF-Grazing" at bounding box center [145, 582] width 78 height 20
radio input "true"
drag, startPoint x: 421, startPoint y: 321, endPoint x: 394, endPoint y: 330, distance: 28.5
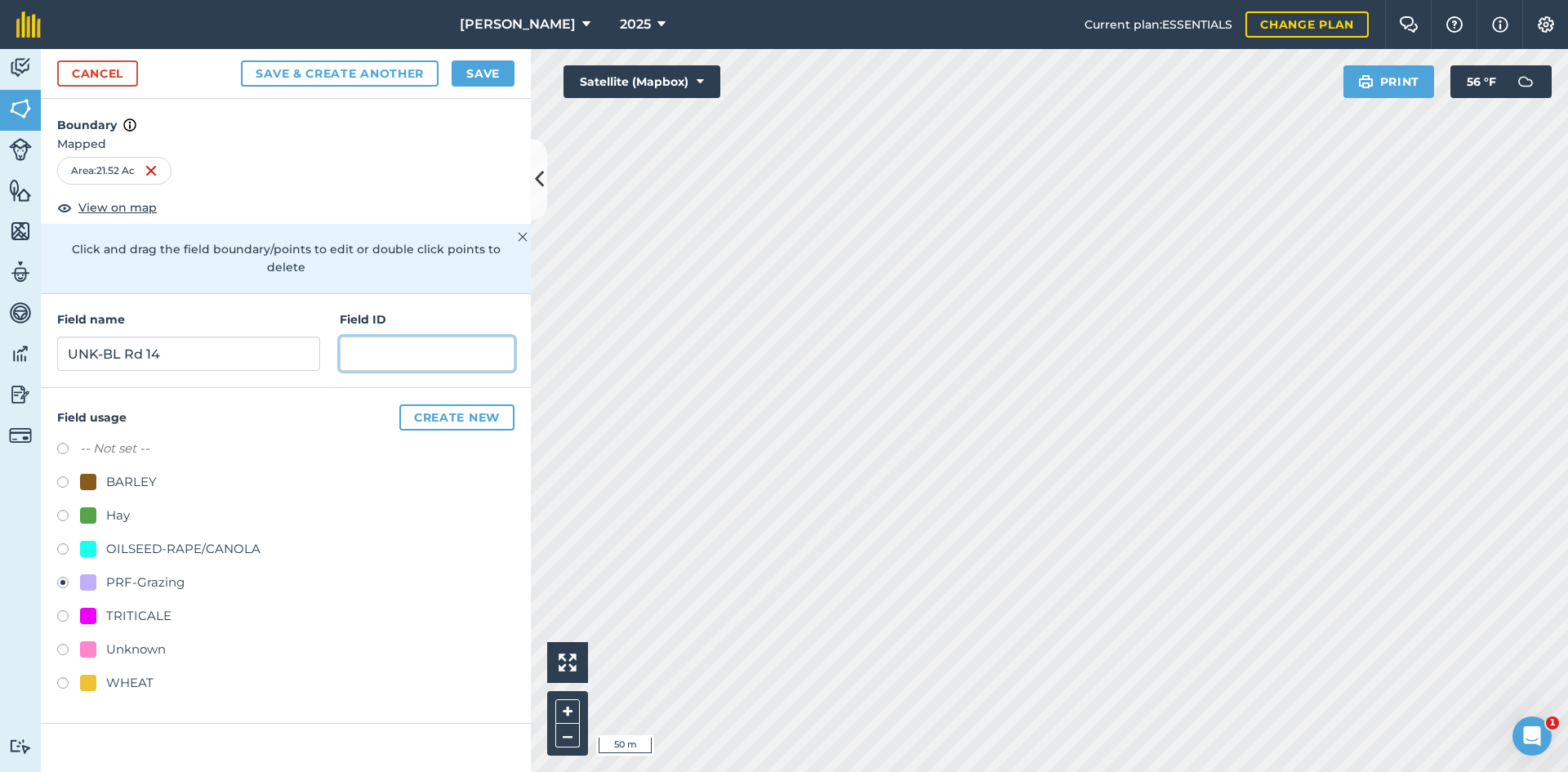
click at [394, 336] on input "text" at bounding box center [426, 353] width 175 height 35
drag, startPoint x: 465, startPoint y: 339, endPoint x: 354, endPoint y: 336, distance: 111.0
click at [354, 336] on input "FSA: 4008-1202-" at bounding box center [426, 353] width 175 height 35
click at [472, 337] on input "FSA: 4008-1202-" at bounding box center [426, 353] width 175 height 35
drag, startPoint x: 472, startPoint y: 337, endPoint x: 306, endPoint y: 346, distance: 166.2
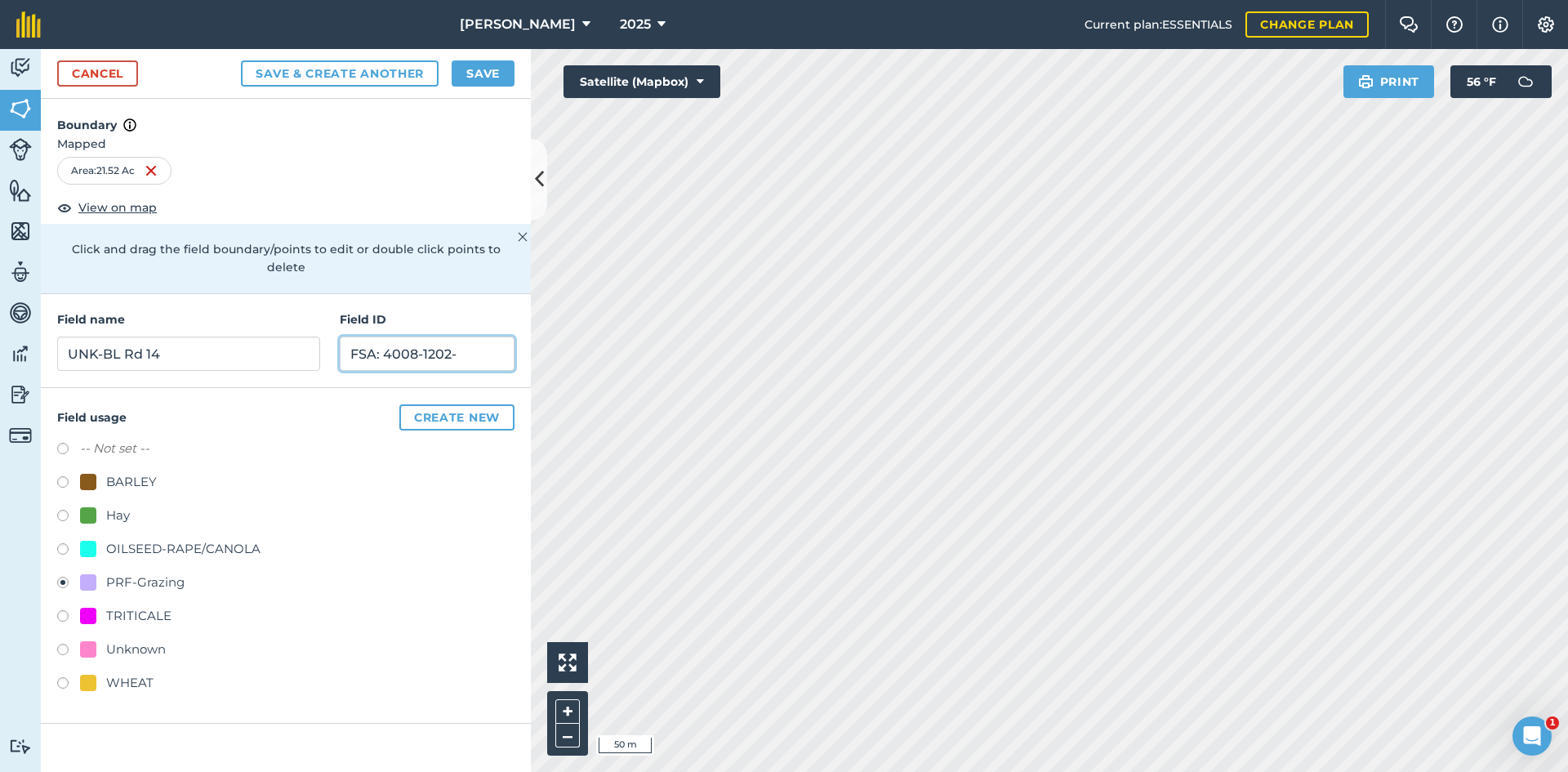
click at [306, 346] on div "Field name UNK-BL Rd 14 Field ID FSA: 4008-1202-" at bounding box center [285, 340] width 490 height 94
click at [464, 336] on input "FSA: 4008-1202-" at bounding box center [426, 353] width 175 height 35
type input "FSA: [PHONE_NUMBER]"
click at [486, 77] on button "Save" at bounding box center [483, 73] width 63 height 26
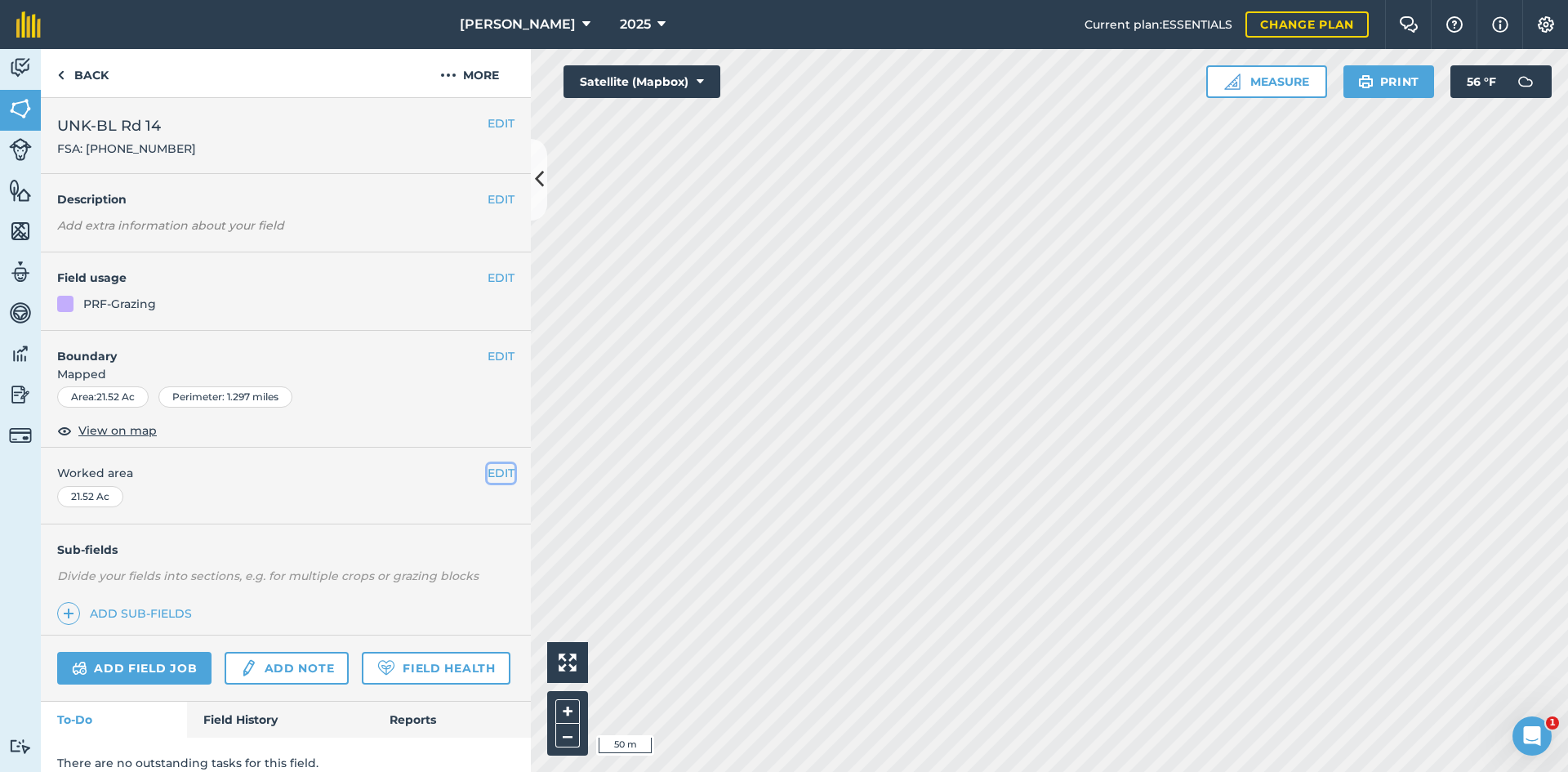
click at [491, 474] on button "EDIT" at bounding box center [500, 472] width 27 height 18
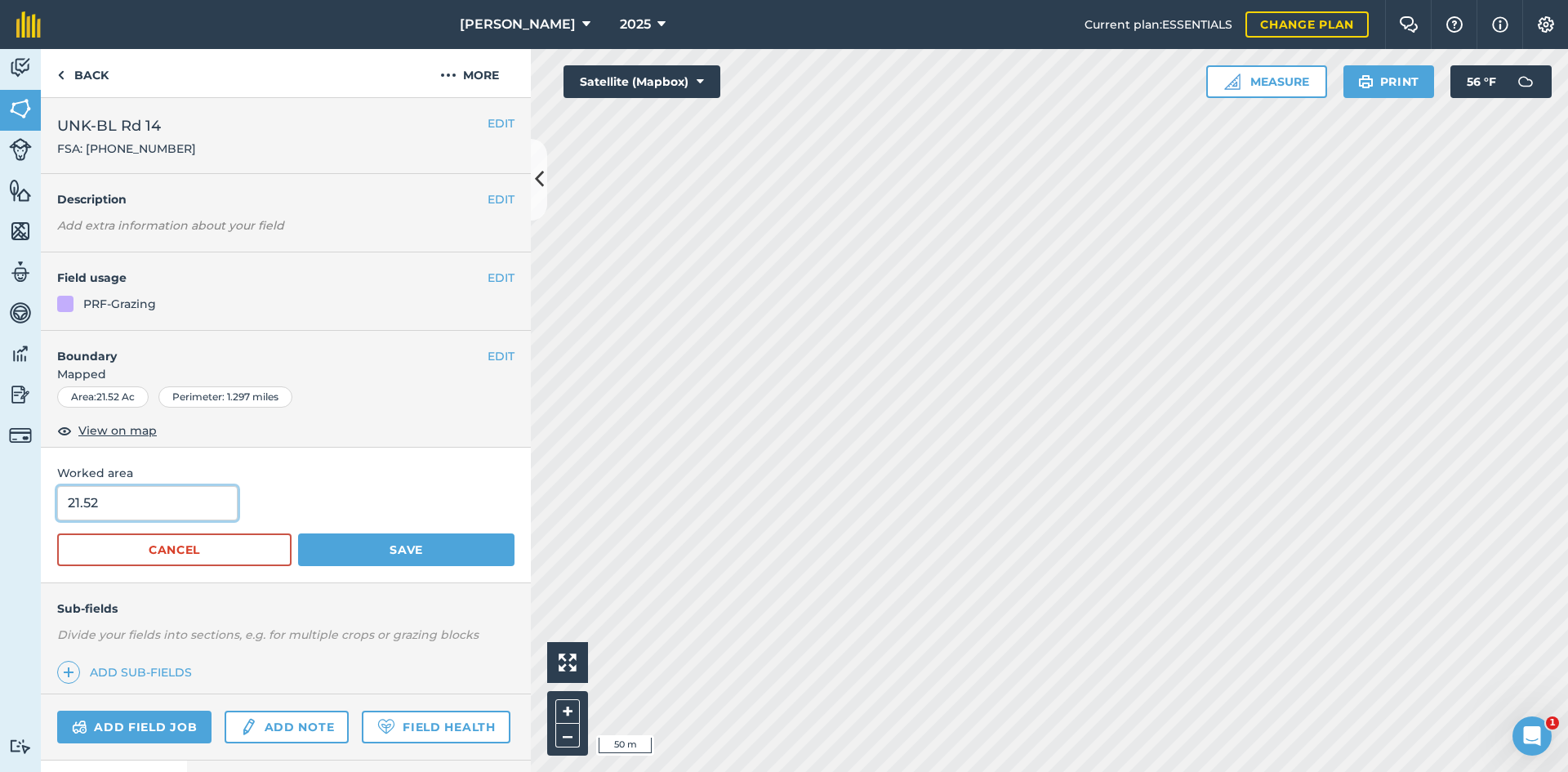
drag, startPoint x: 180, startPoint y: 493, endPoint x: -14, endPoint y: 492, distance: 194.0
click at [0, 492] on html "[PERSON_NAME] 2025 Current plan : ESSENTIALS Change plan Farm Chat Help Info Se…" at bounding box center [784, 386] width 1568 height 772
type input "23.95"
click at [453, 548] on button "Save" at bounding box center [405, 549] width 216 height 33
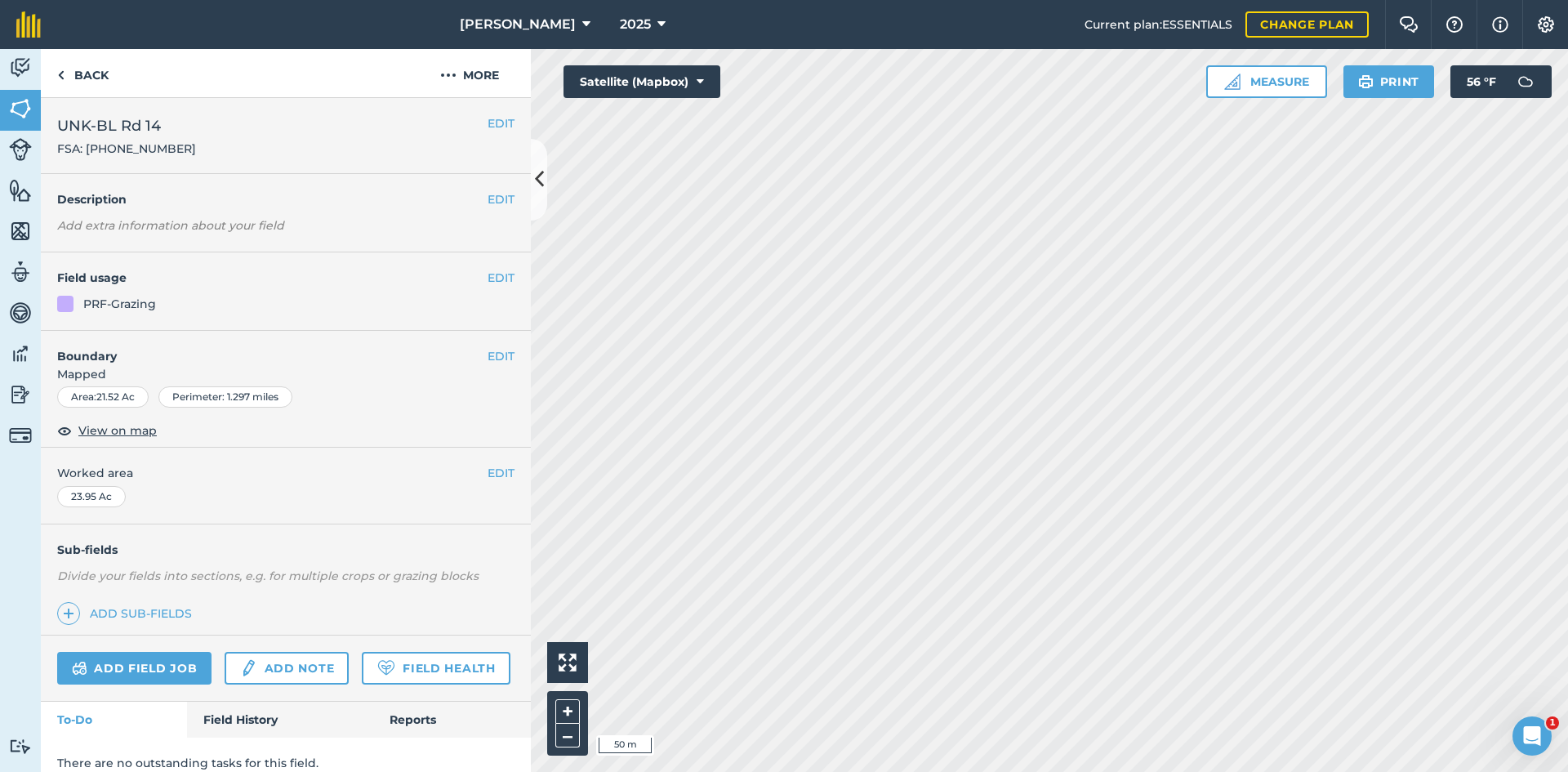
click at [87, 105] on div "EDIT UNK-BL Rd 14 FSA: [PHONE_NUMBER]" at bounding box center [285, 135] width 490 height 76
click at [87, 94] on link "Back" at bounding box center [82, 73] width 84 height 48
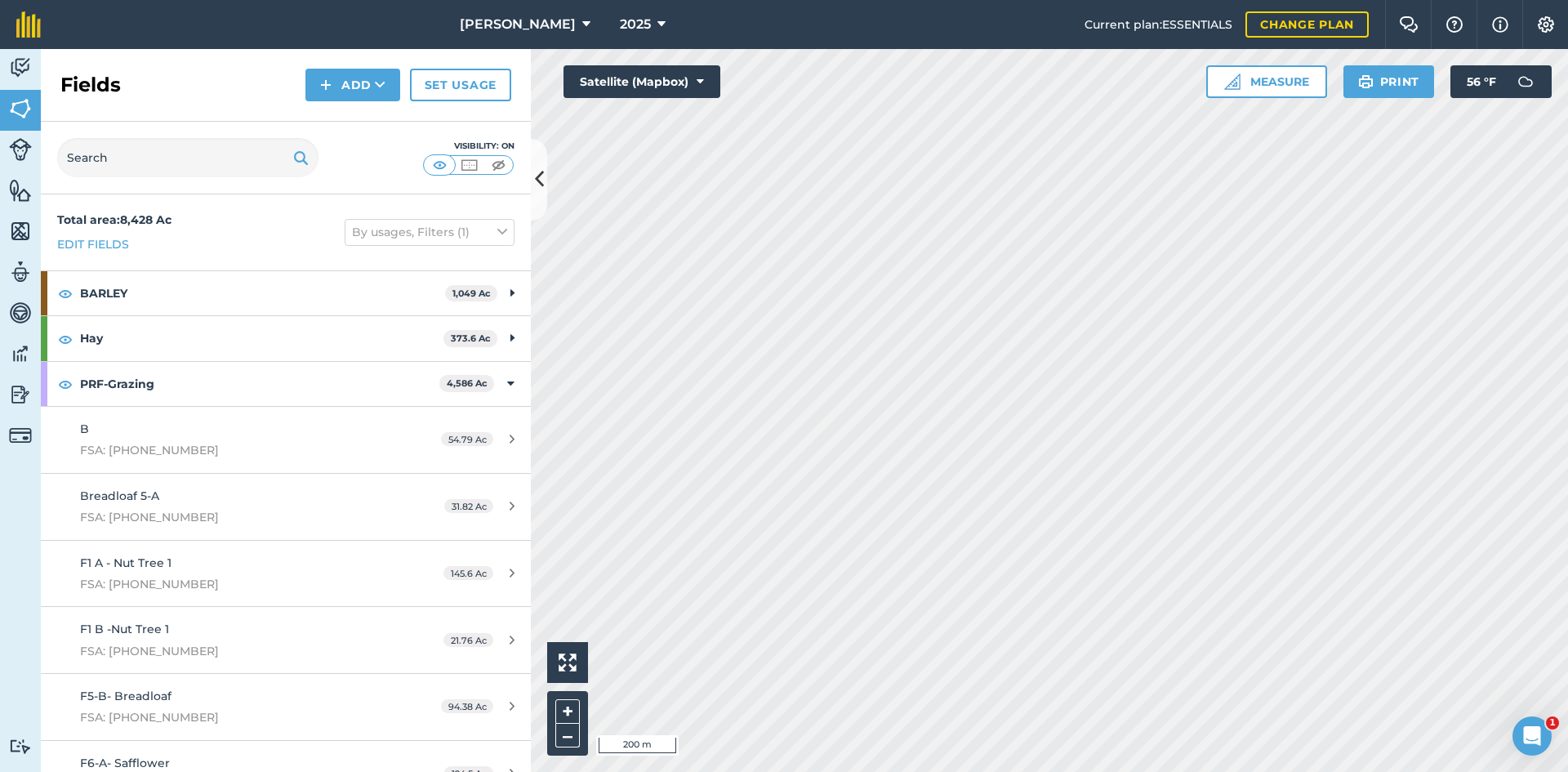
scroll to position [82, 0]
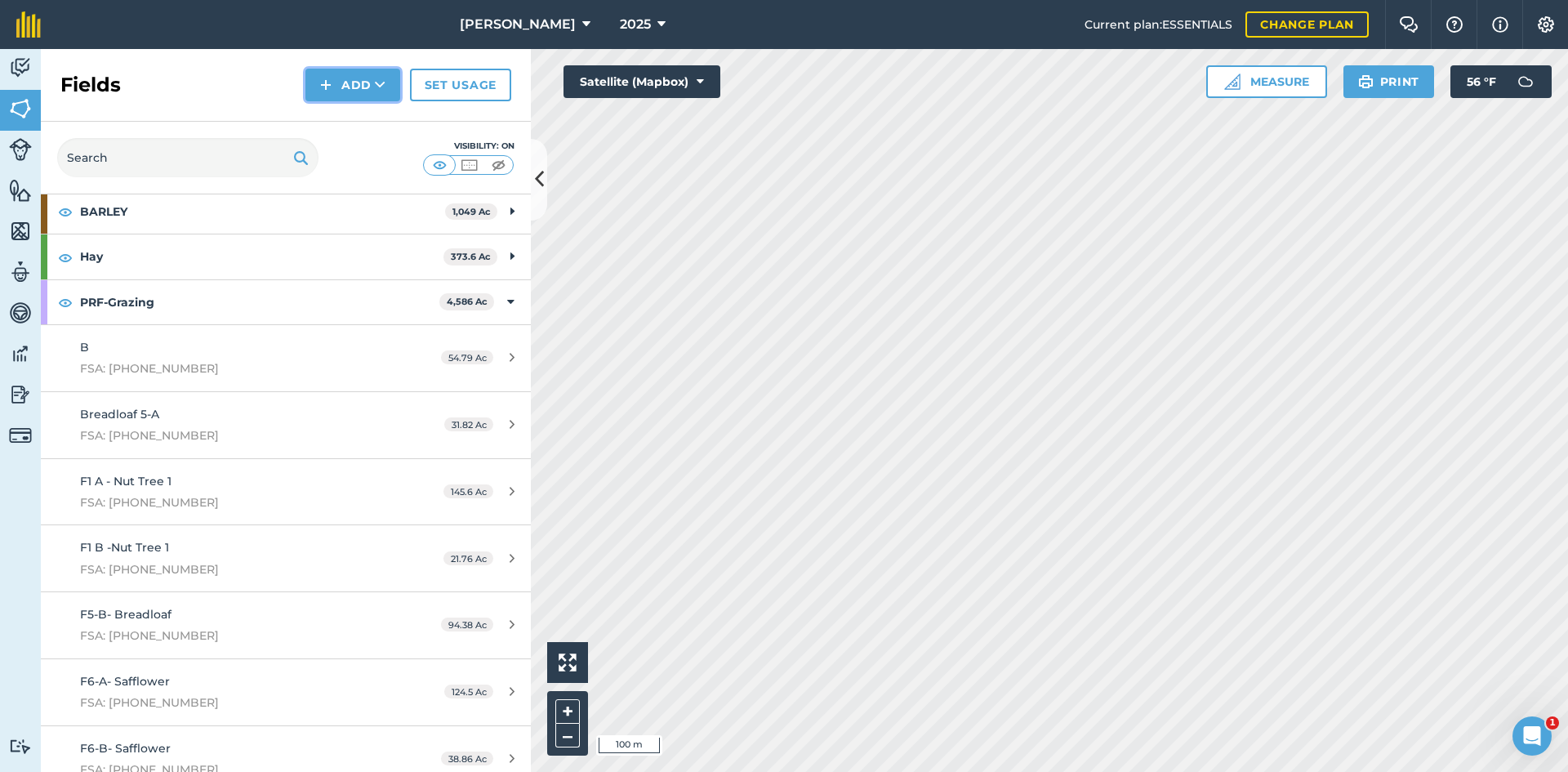
click at [359, 78] on button "Add" at bounding box center [353, 85] width 95 height 33
click at [364, 122] on link "Draw" at bounding box center [352, 121] width 90 height 35
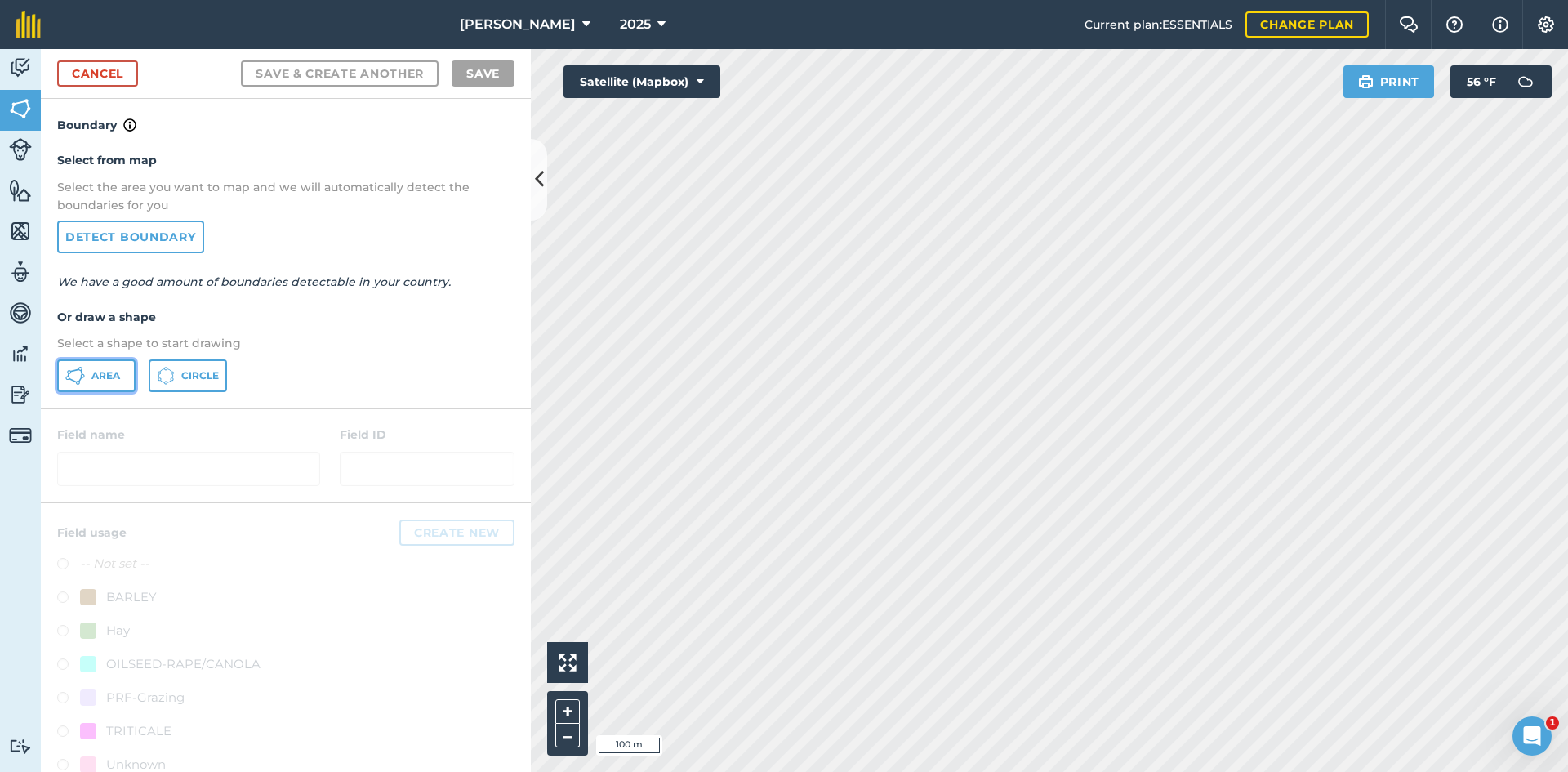
click at [114, 367] on button "Area" at bounding box center [96, 375] width 78 height 33
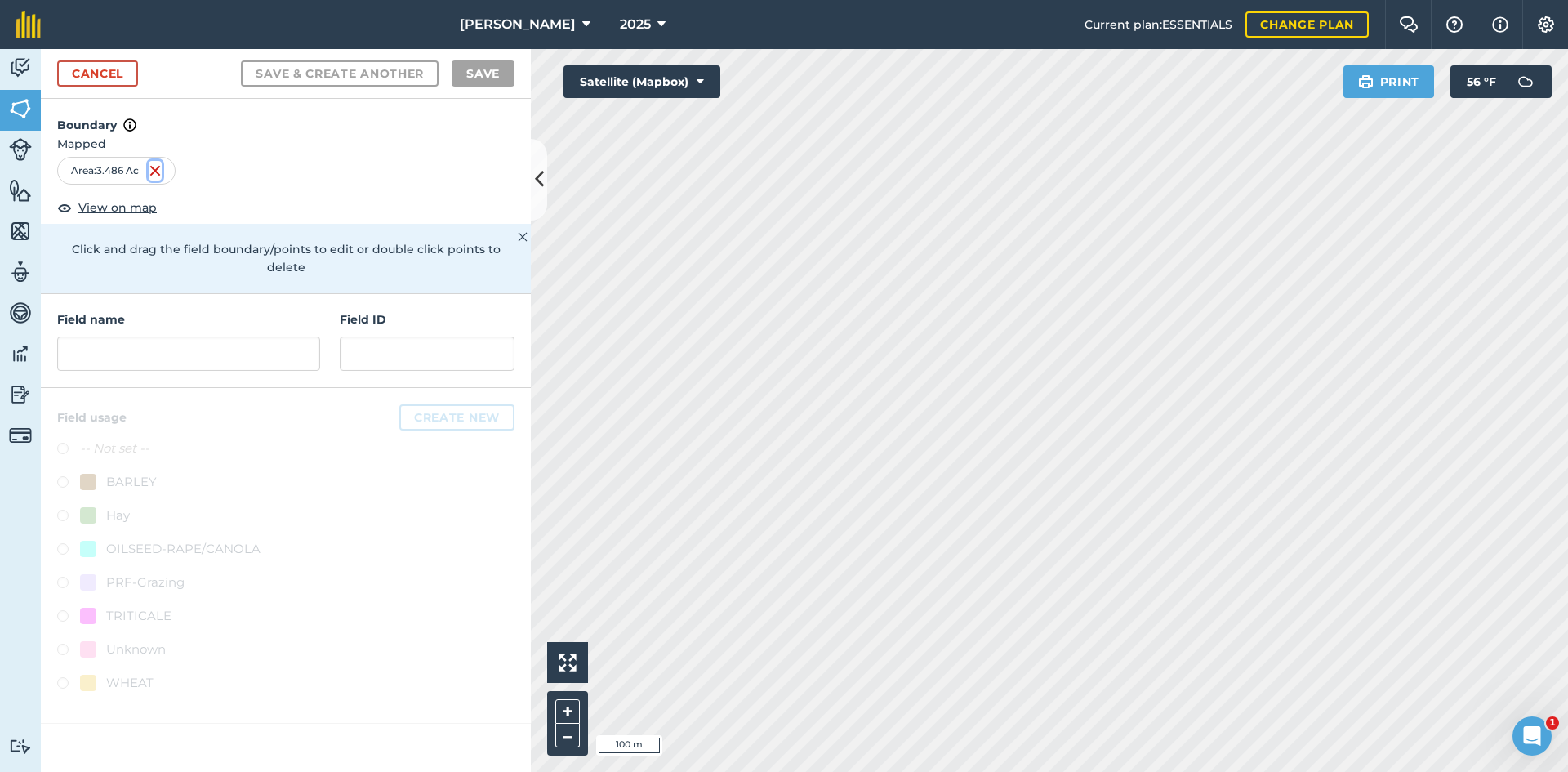
click at [155, 170] on img at bounding box center [155, 171] width 13 height 20
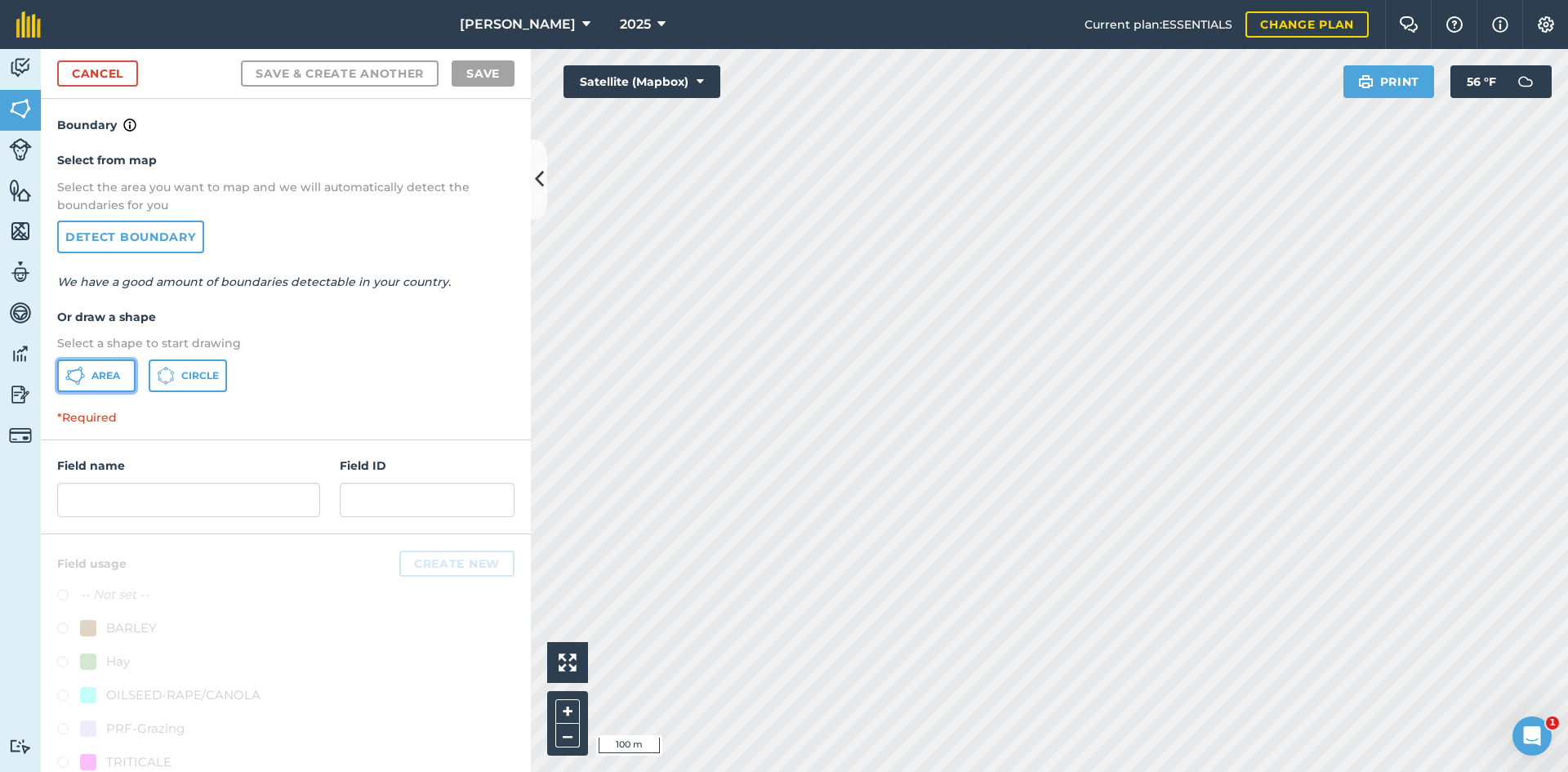
click at [118, 372] on span "Area" at bounding box center [106, 375] width 29 height 13
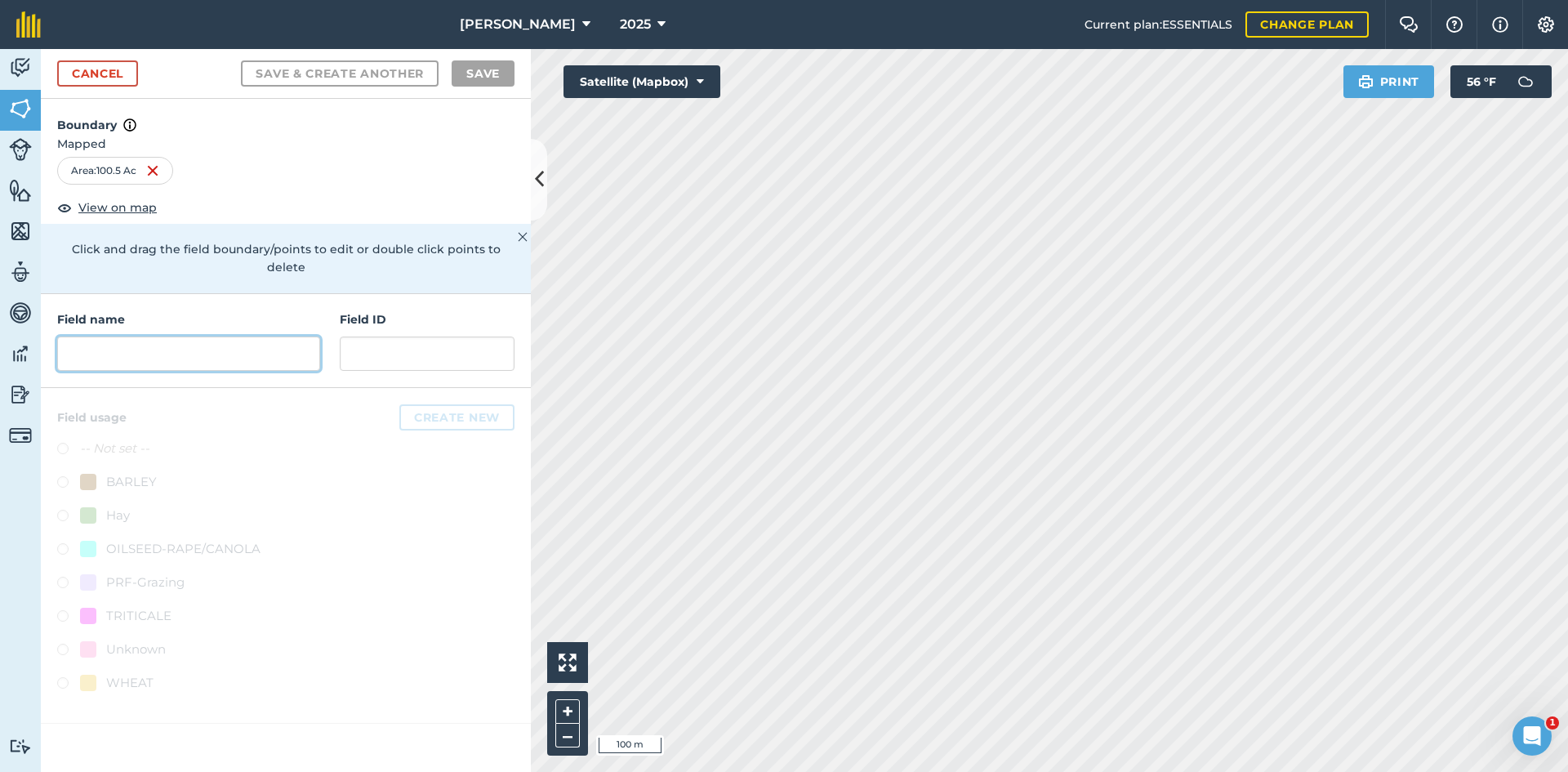
click at [245, 336] on input "text" at bounding box center [188, 353] width 263 height 35
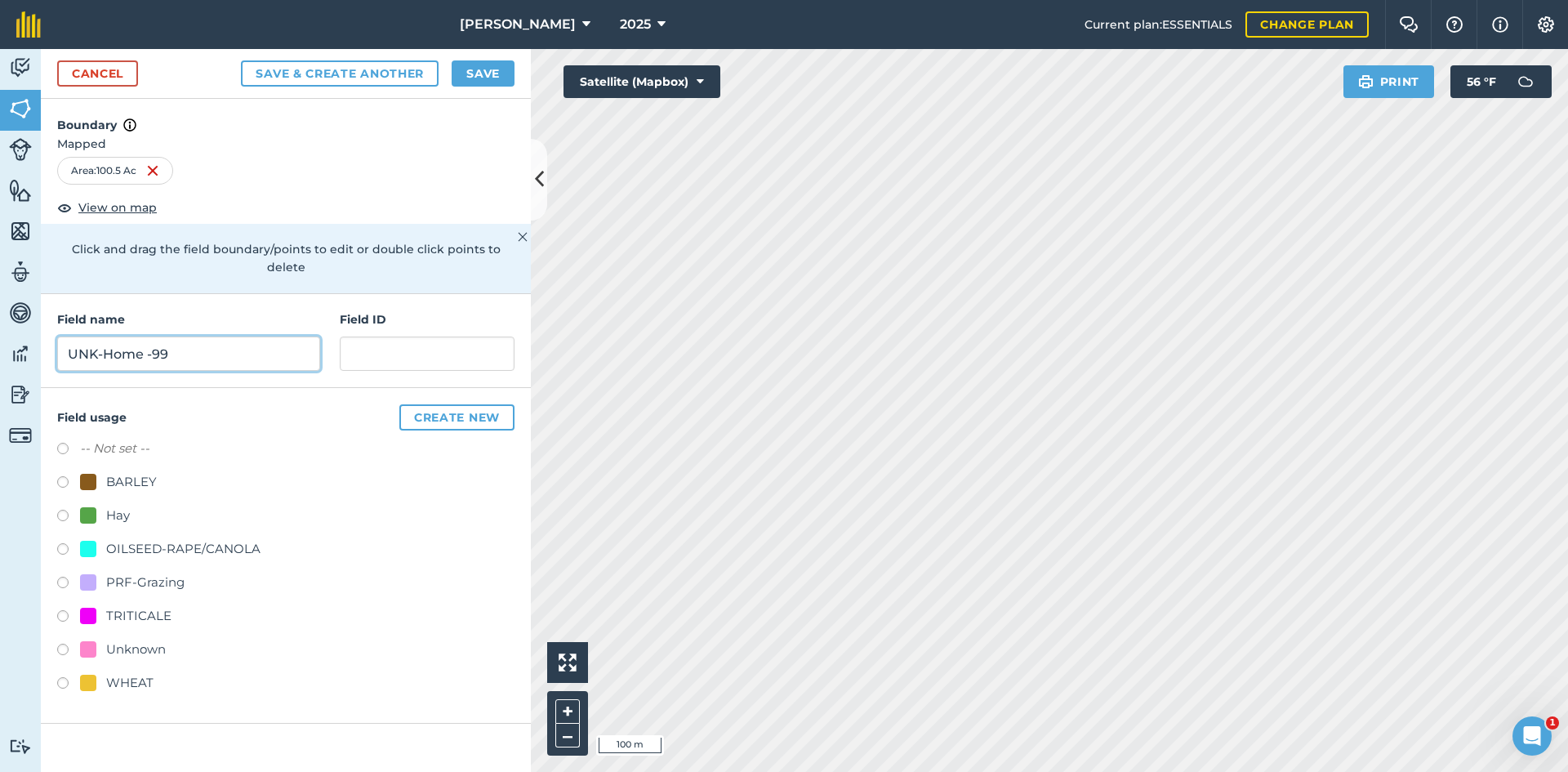
type input "UNK-Home -99"
click at [130, 573] on div "PRF-Grazing" at bounding box center [145, 582] width 78 height 20
radio input "true"
paste input "FSA: 4008-1202-"
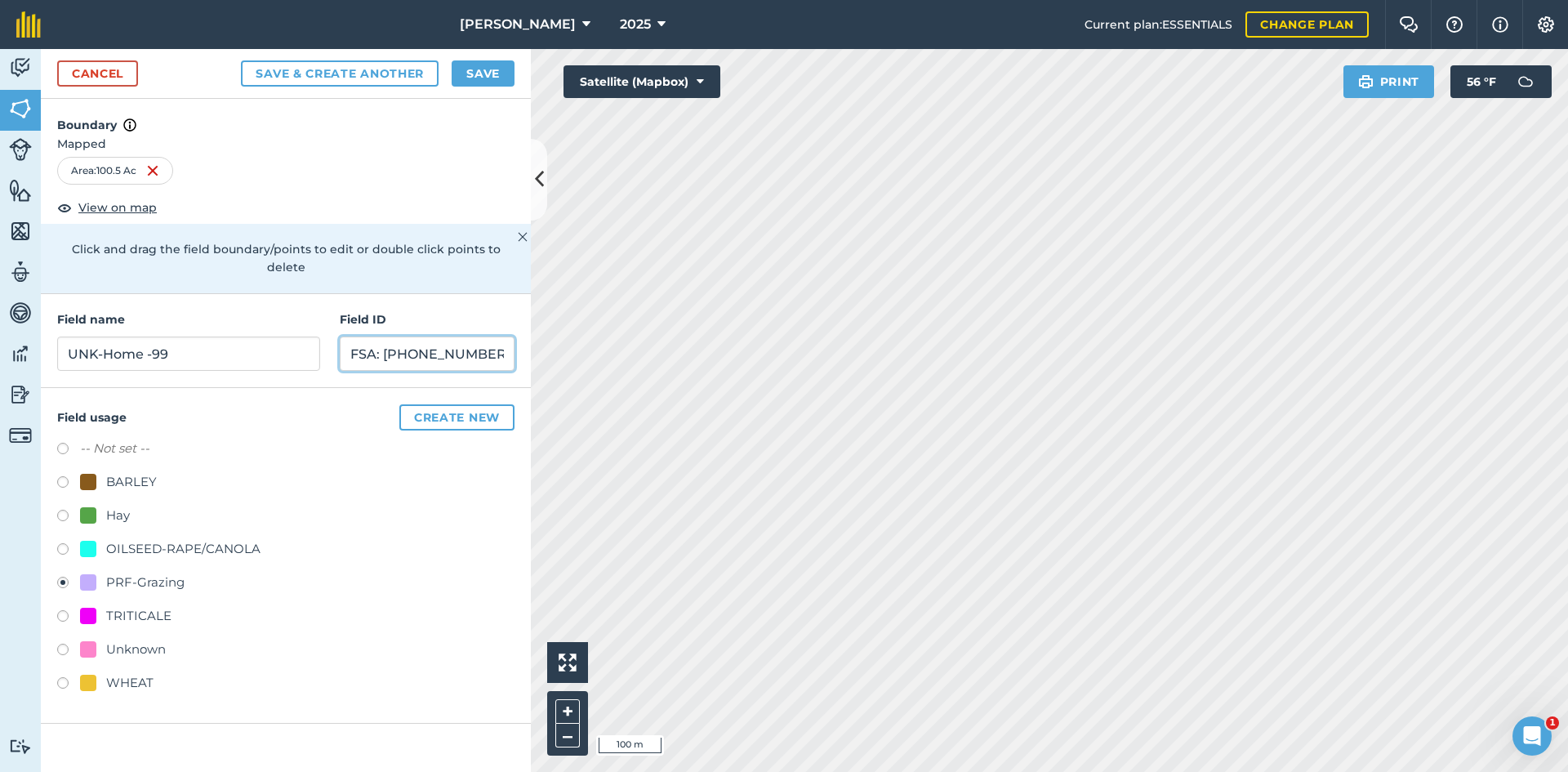
type input "FSA: [PHONE_NUMBER]"
click at [467, 72] on button "Save" at bounding box center [483, 73] width 63 height 26
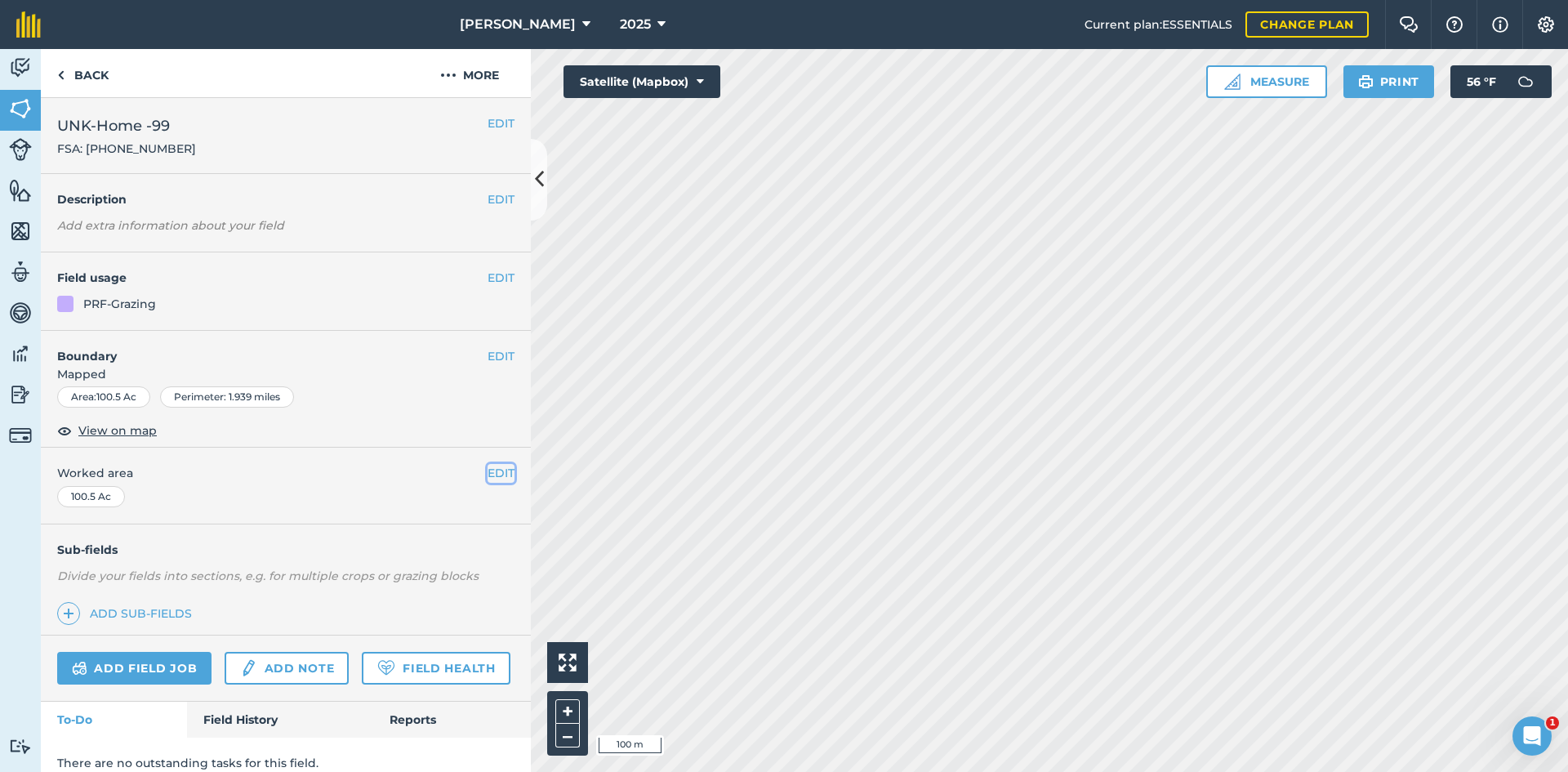
click at [487, 477] on button "EDIT" at bounding box center [500, 472] width 27 height 18
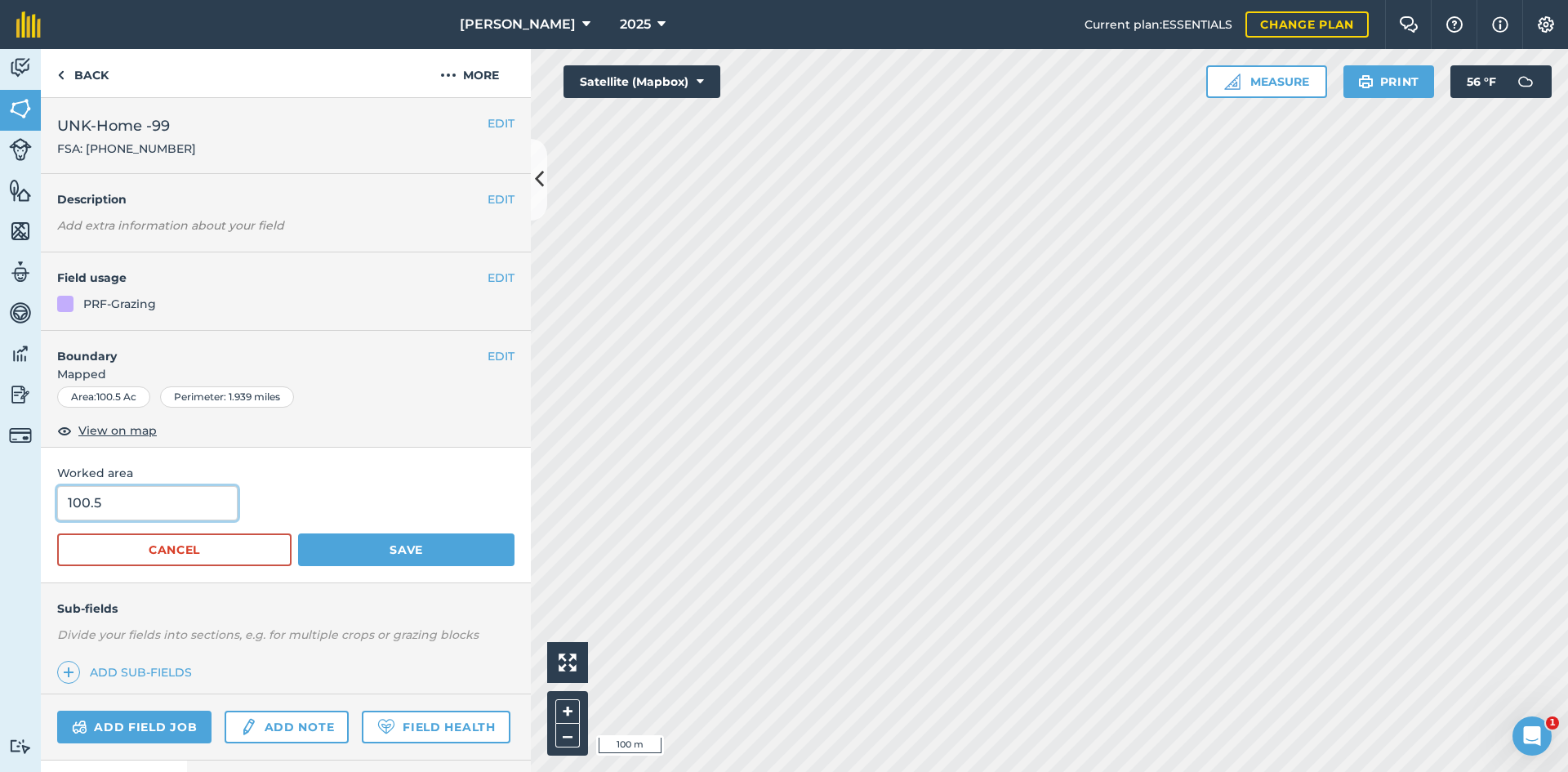
drag, startPoint x: 112, startPoint y: 498, endPoint x: 4, endPoint y: 496, distance: 108.0
click at [71, 501] on input "100.5" at bounding box center [147, 503] width 180 height 35
type input "1"
type input "99.73"
click at [376, 542] on button "Save" at bounding box center [405, 549] width 216 height 33
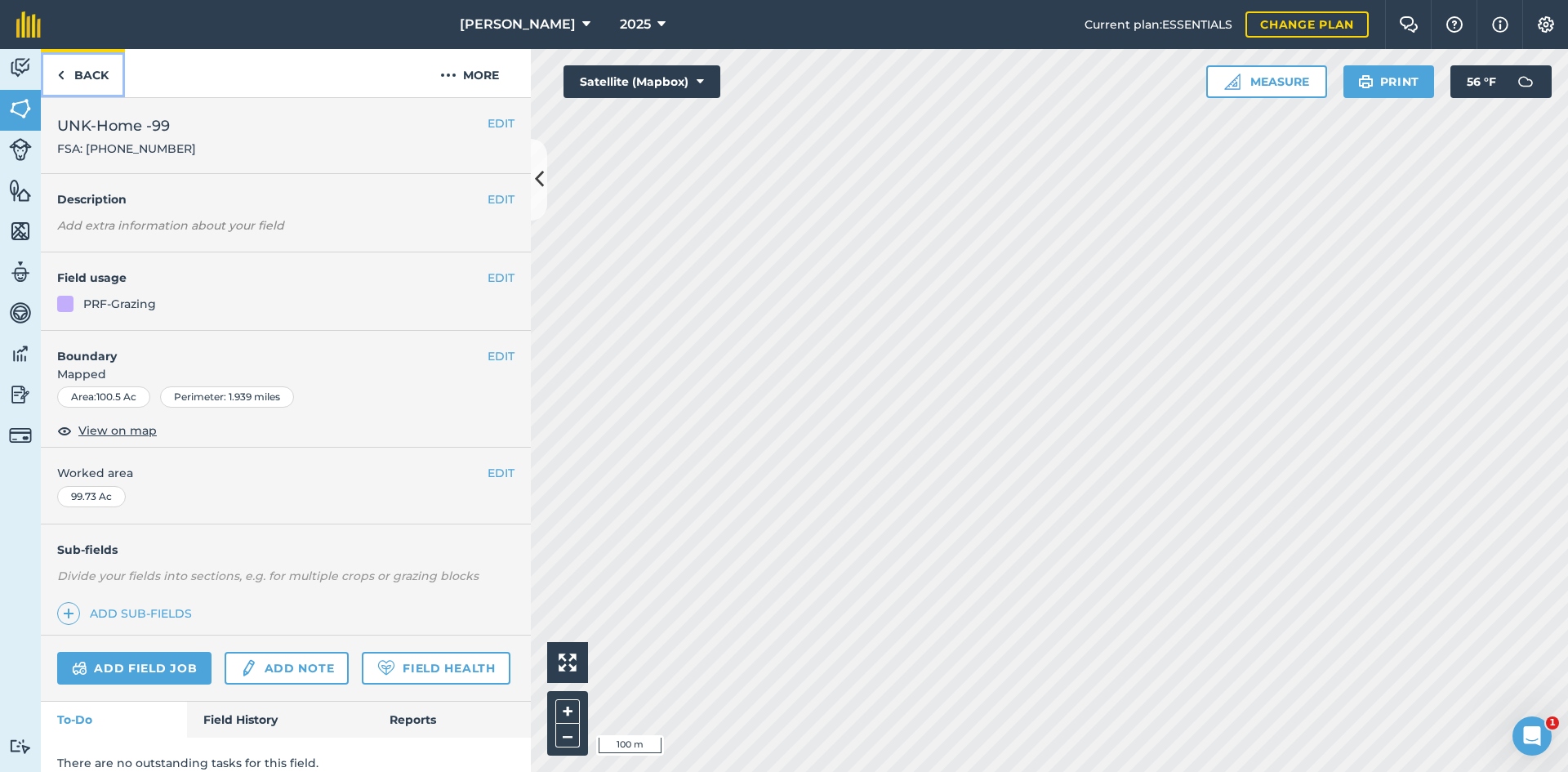
click at [107, 81] on link "Back" at bounding box center [82, 73] width 84 height 48
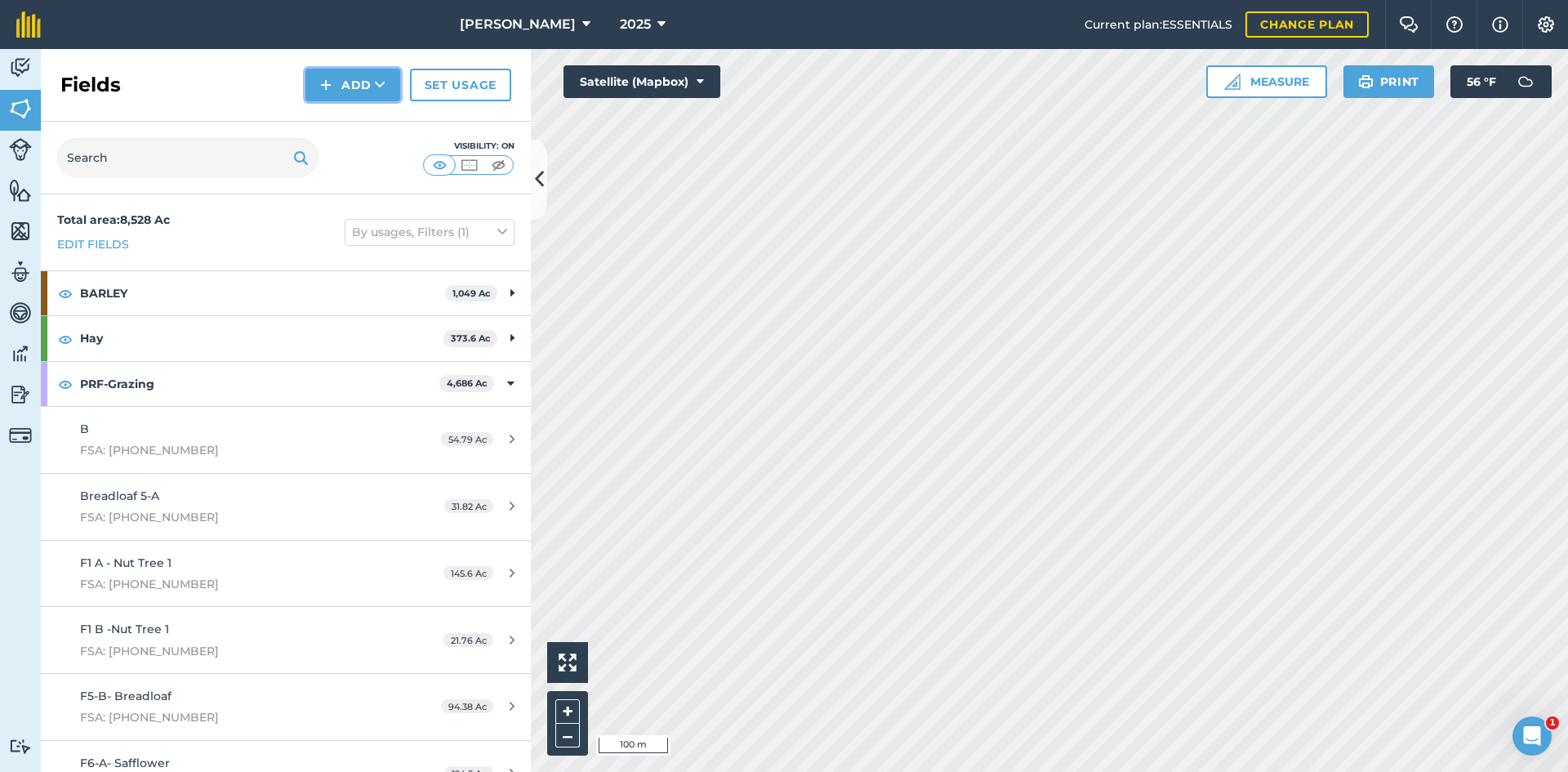
click at [325, 86] on img at bounding box center [326, 85] width 12 height 20
click at [336, 125] on link "Draw" at bounding box center [352, 121] width 90 height 35
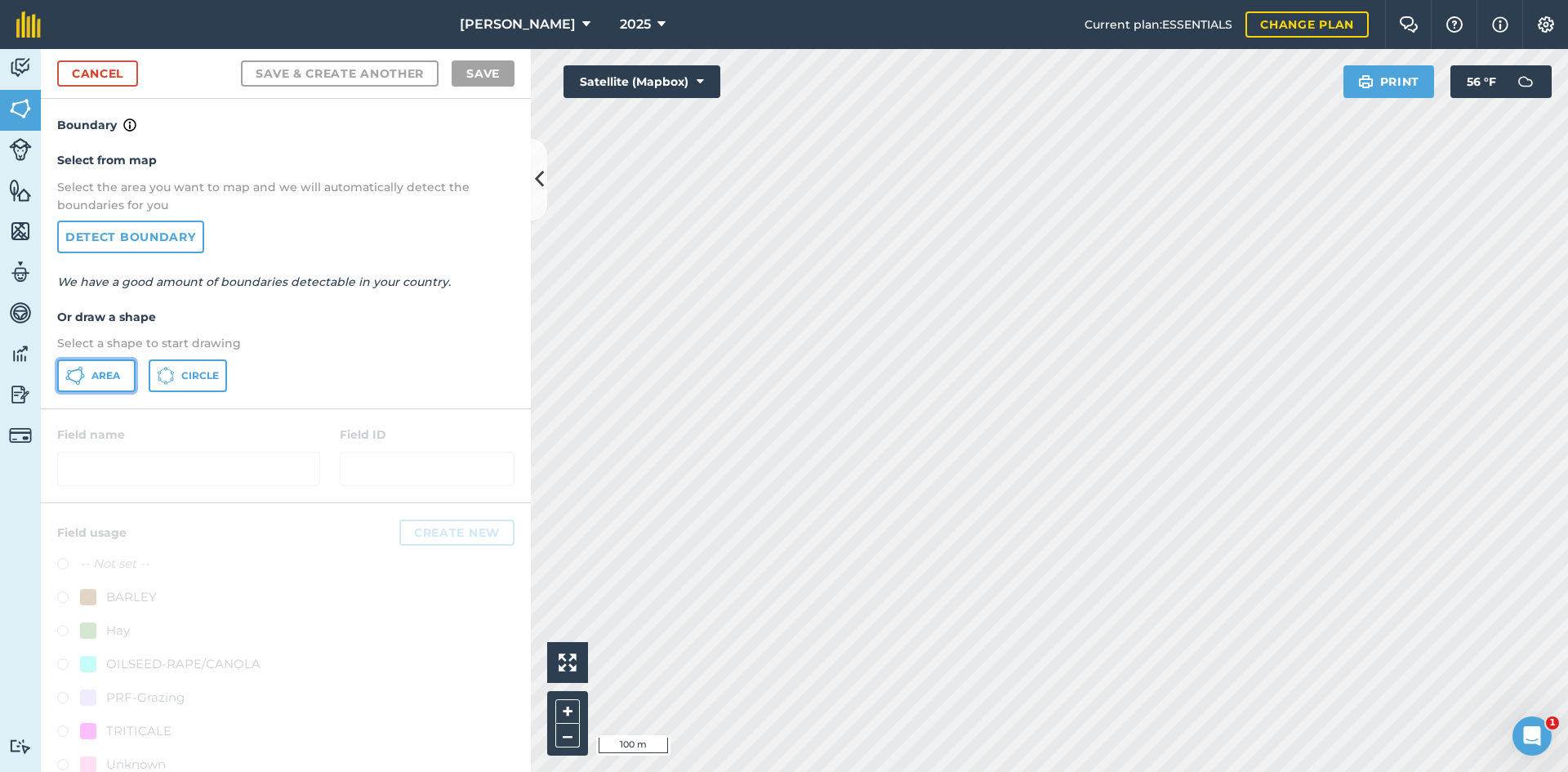
click at [80, 379] on icon at bounding box center [80, 380] width 4 height 6
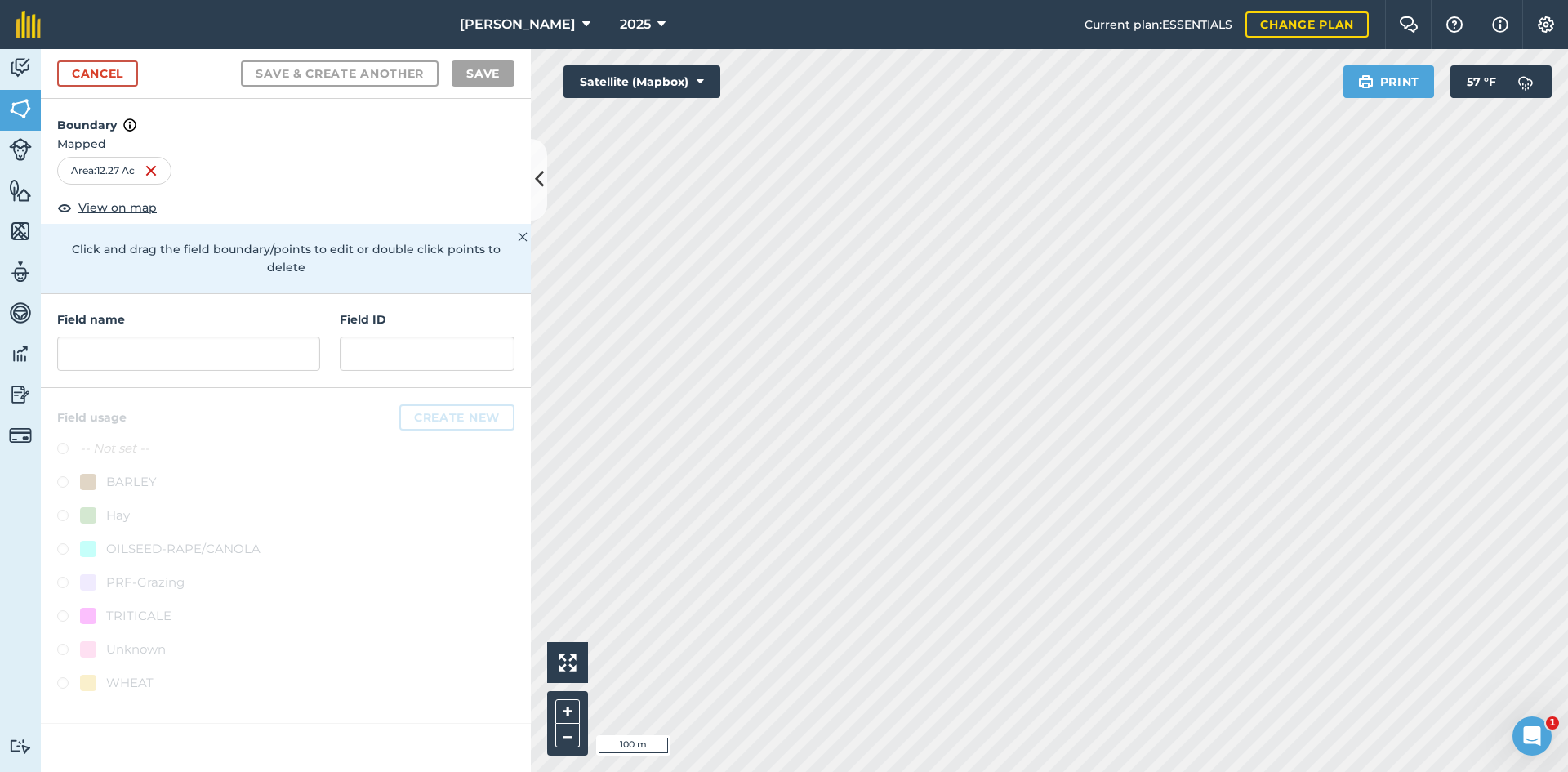
click at [124, 354] on div "Field name Field ID" at bounding box center [285, 340] width 490 height 94
click at [117, 339] on input "text" at bounding box center [188, 353] width 263 height 35
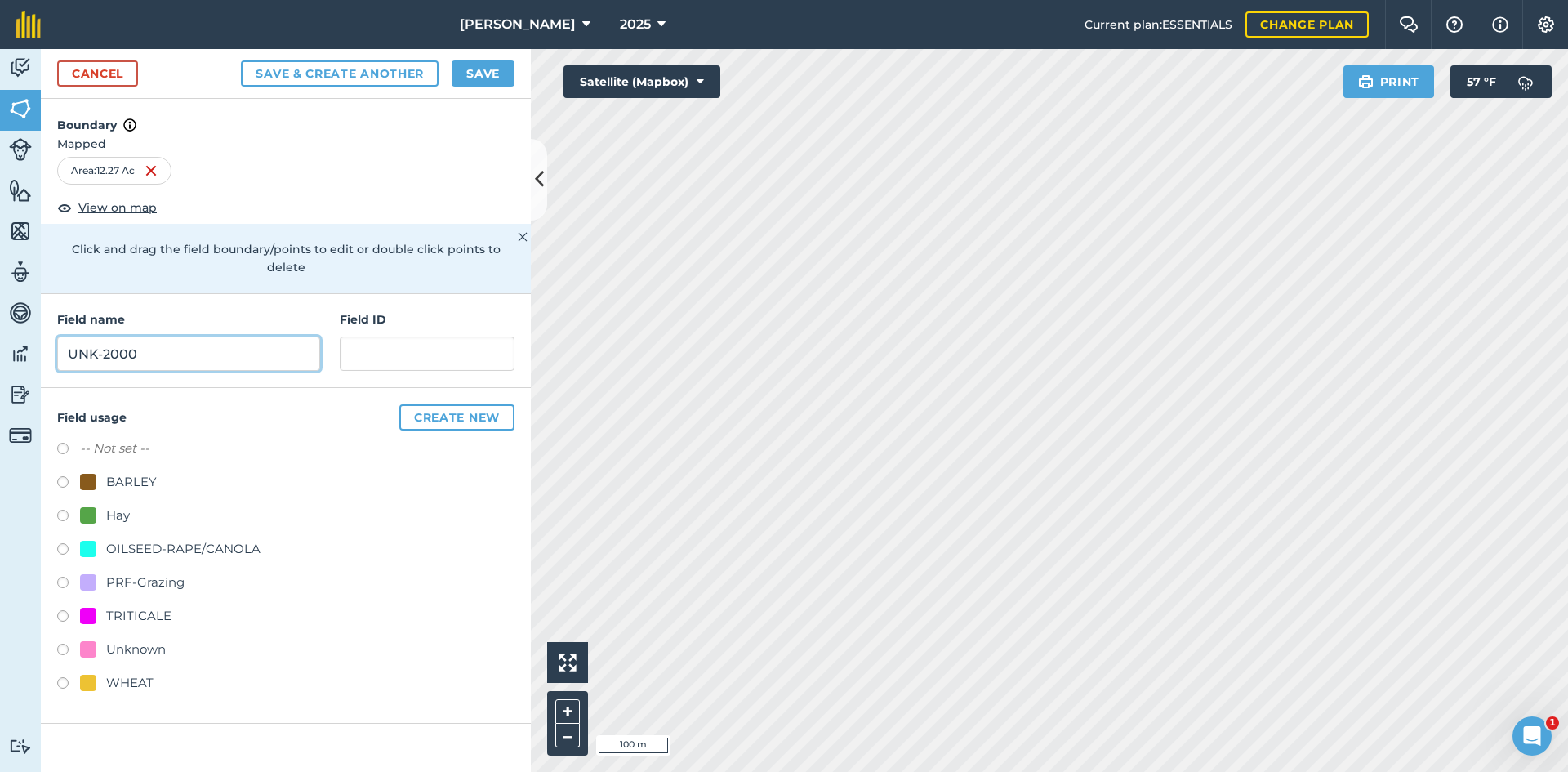
type input "UNK-2000"
click at [338, 339] on div "Field name UNK-2000 Field ID" at bounding box center [285, 340] width 490 height 94
click at [367, 336] on input "text" at bounding box center [426, 353] width 175 height 35
paste input "FSA: 4008-1202-"
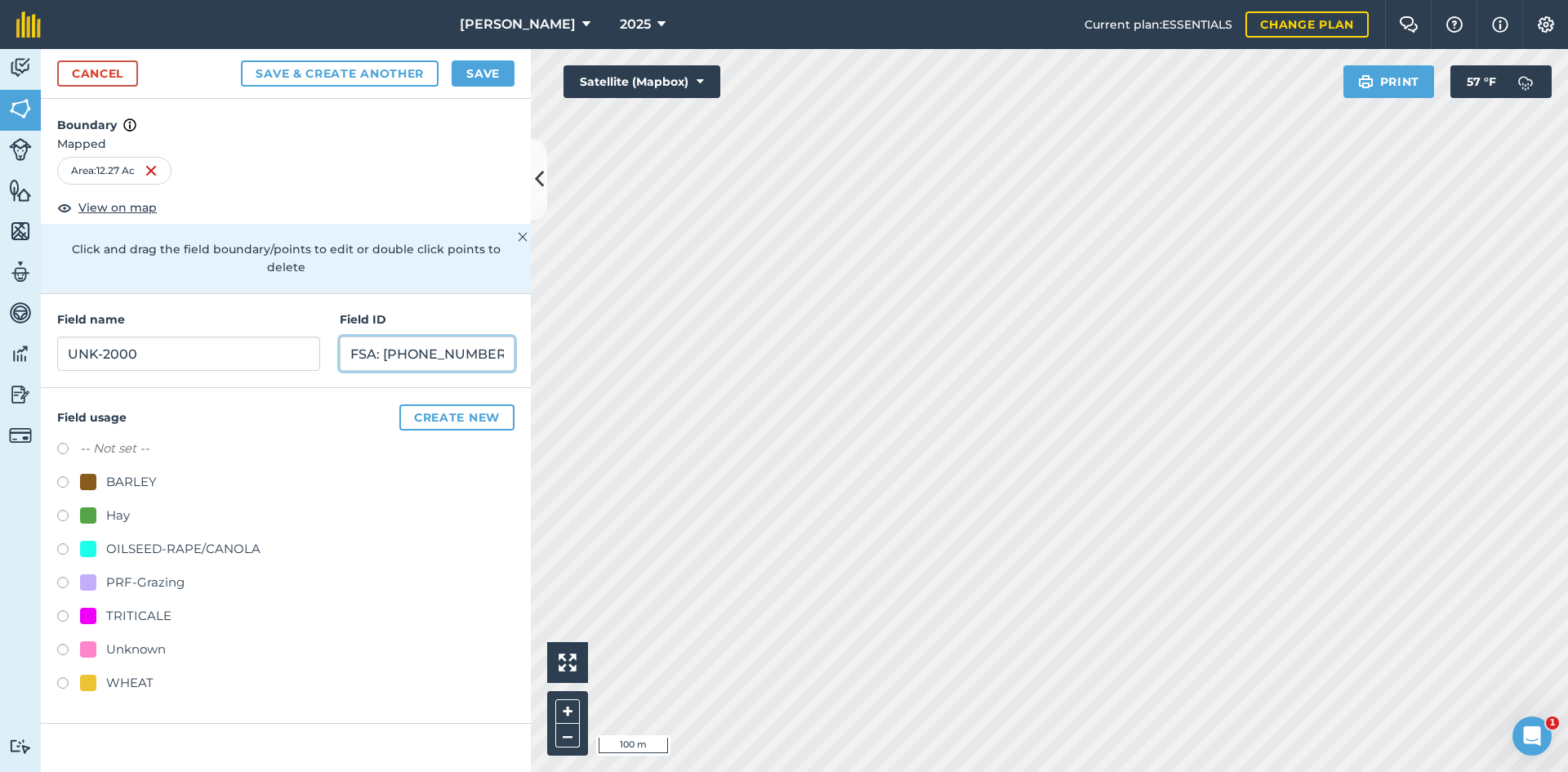
type input "FSA: [PHONE_NUMBER]"
click at [180, 572] on div "PRF-Grazing" at bounding box center [145, 582] width 78 height 20
radio input "true"
click at [455, 51] on div "Cancel Save & Create Another Save" at bounding box center [285, 74] width 490 height 50
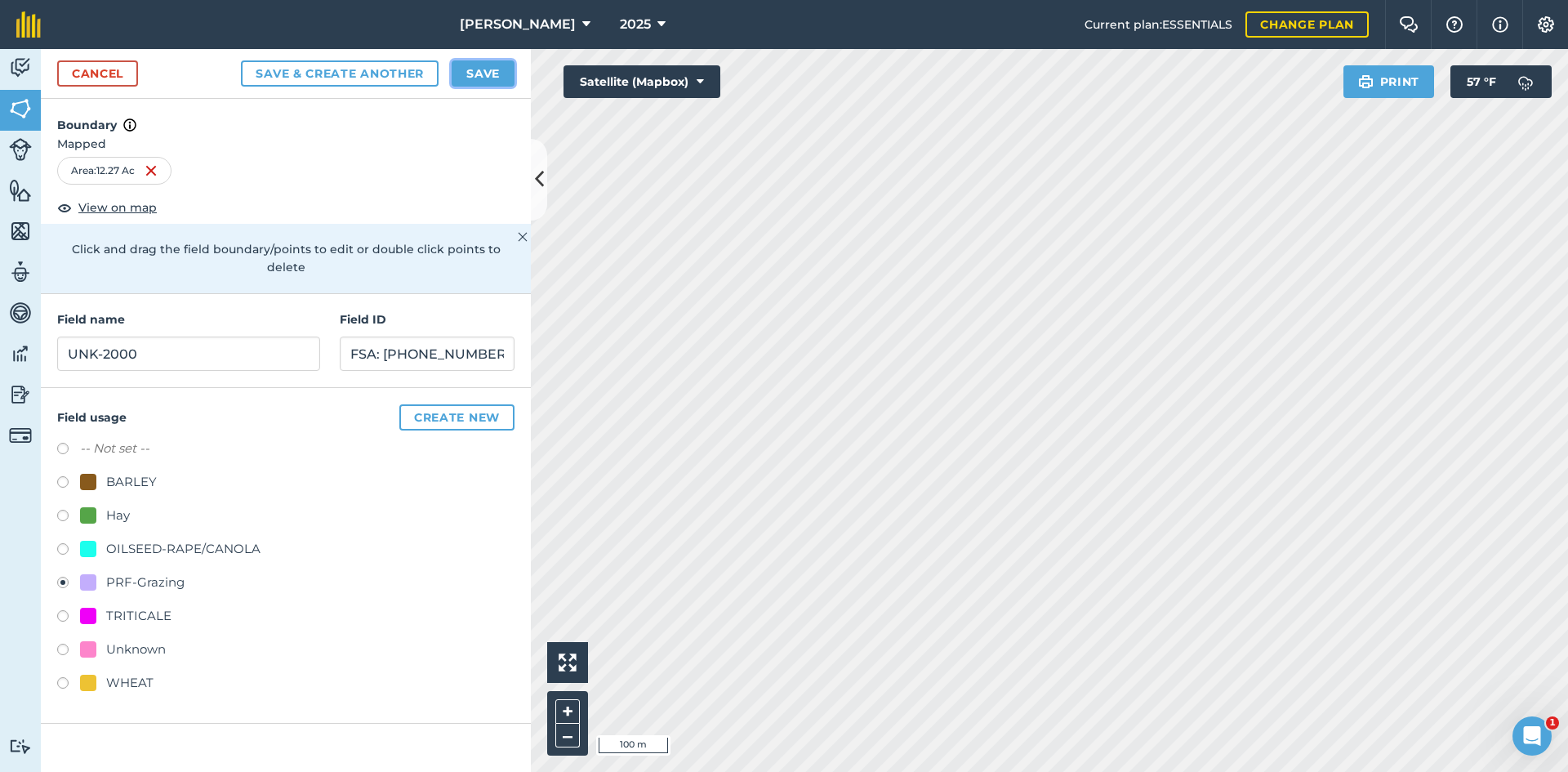
click at [477, 66] on button "Save" at bounding box center [483, 73] width 63 height 26
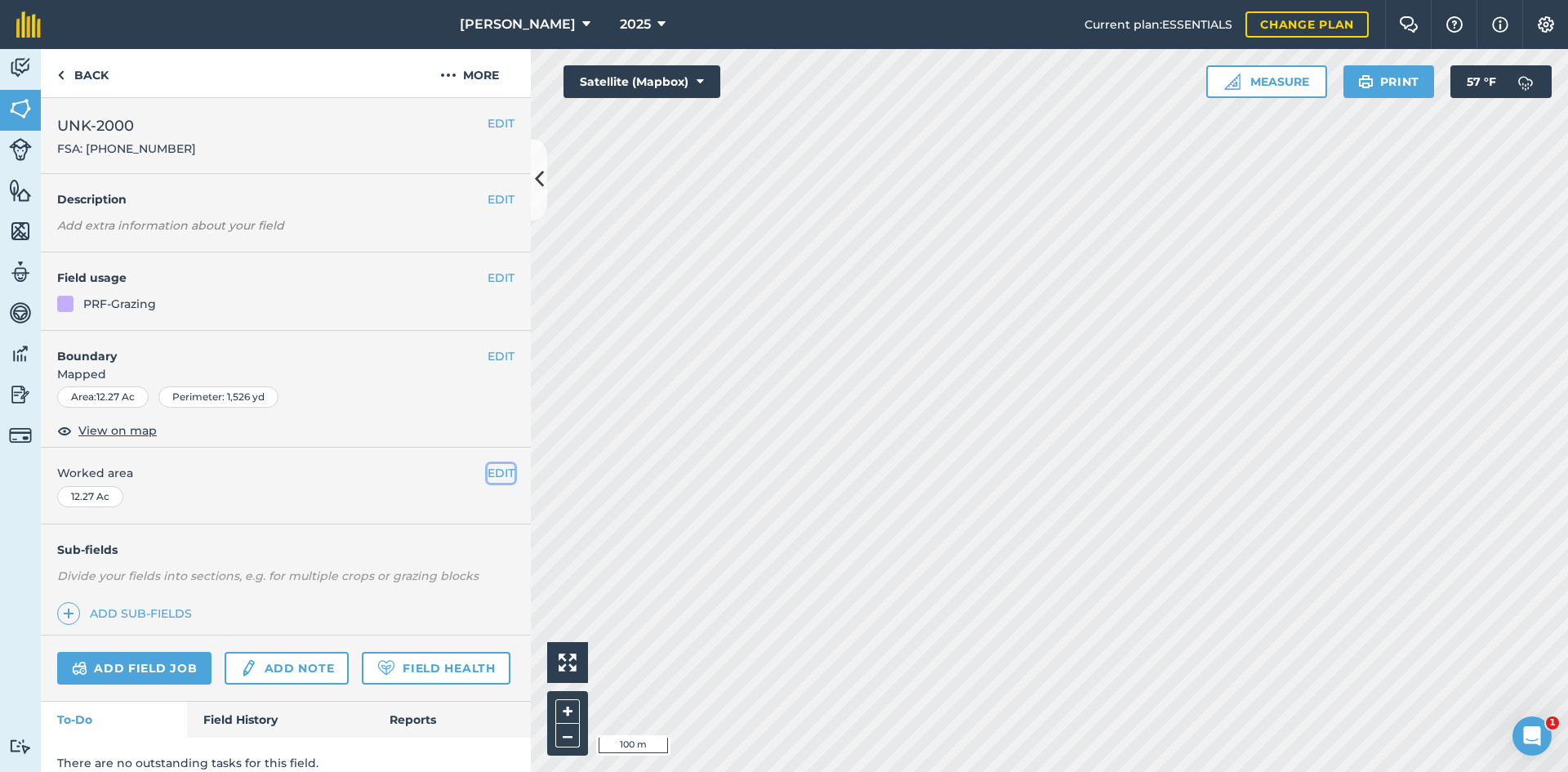
click at [487, 468] on button "EDIT" at bounding box center [500, 472] width 27 height 18
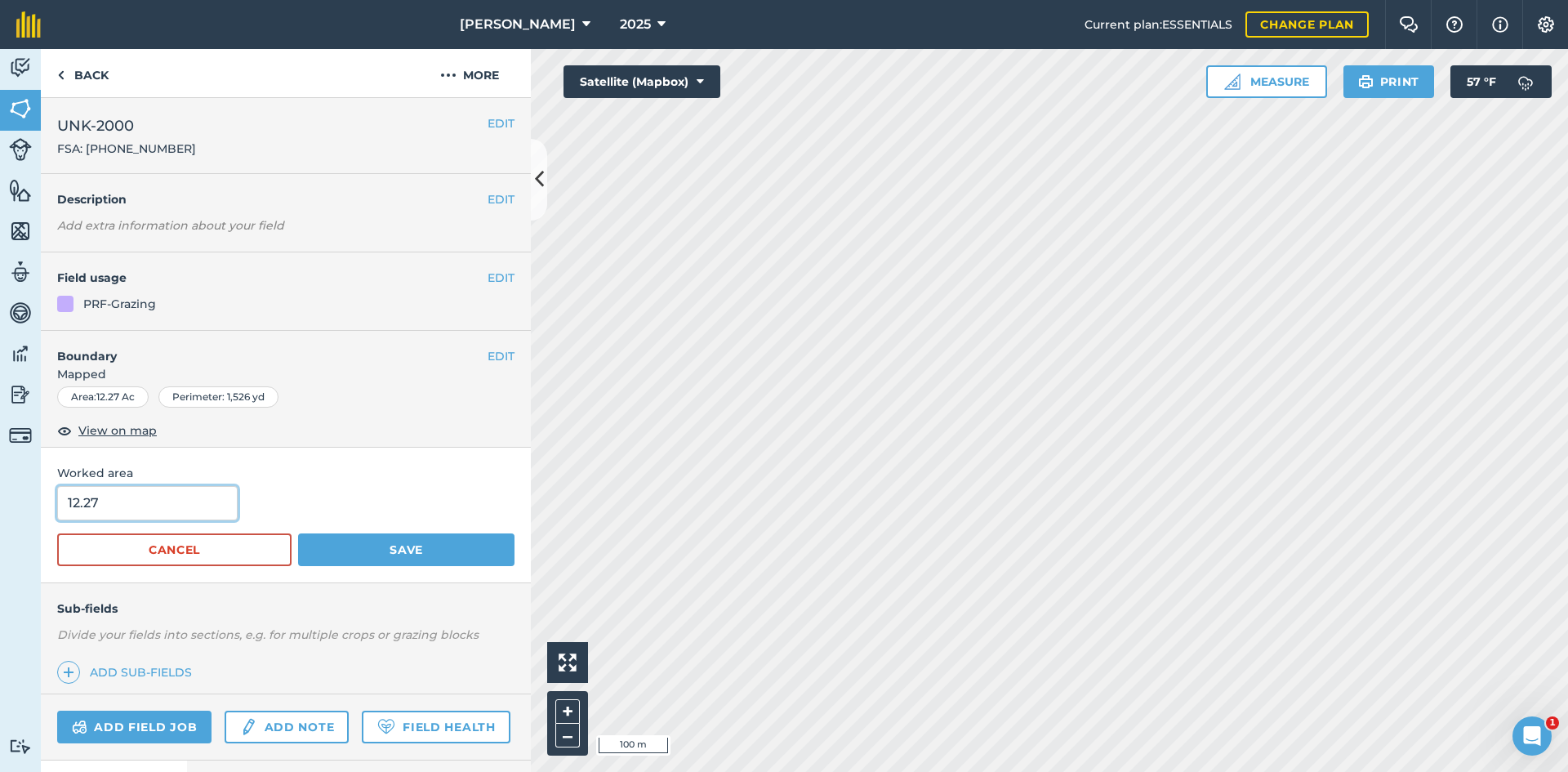
drag, startPoint x: 185, startPoint y: 502, endPoint x: 12, endPoint y: 503, distance: 173.0
click at [33, 506] on div "Activity Fields Livestock Features Maps Team Vehicles Data Reporting Billing Tu…" at bounding box center [784, 410] width 1568 height 723
type input "12.08"
click at [446, 543] on button "Save" at bounding box center [405, 549] width 216 height 33
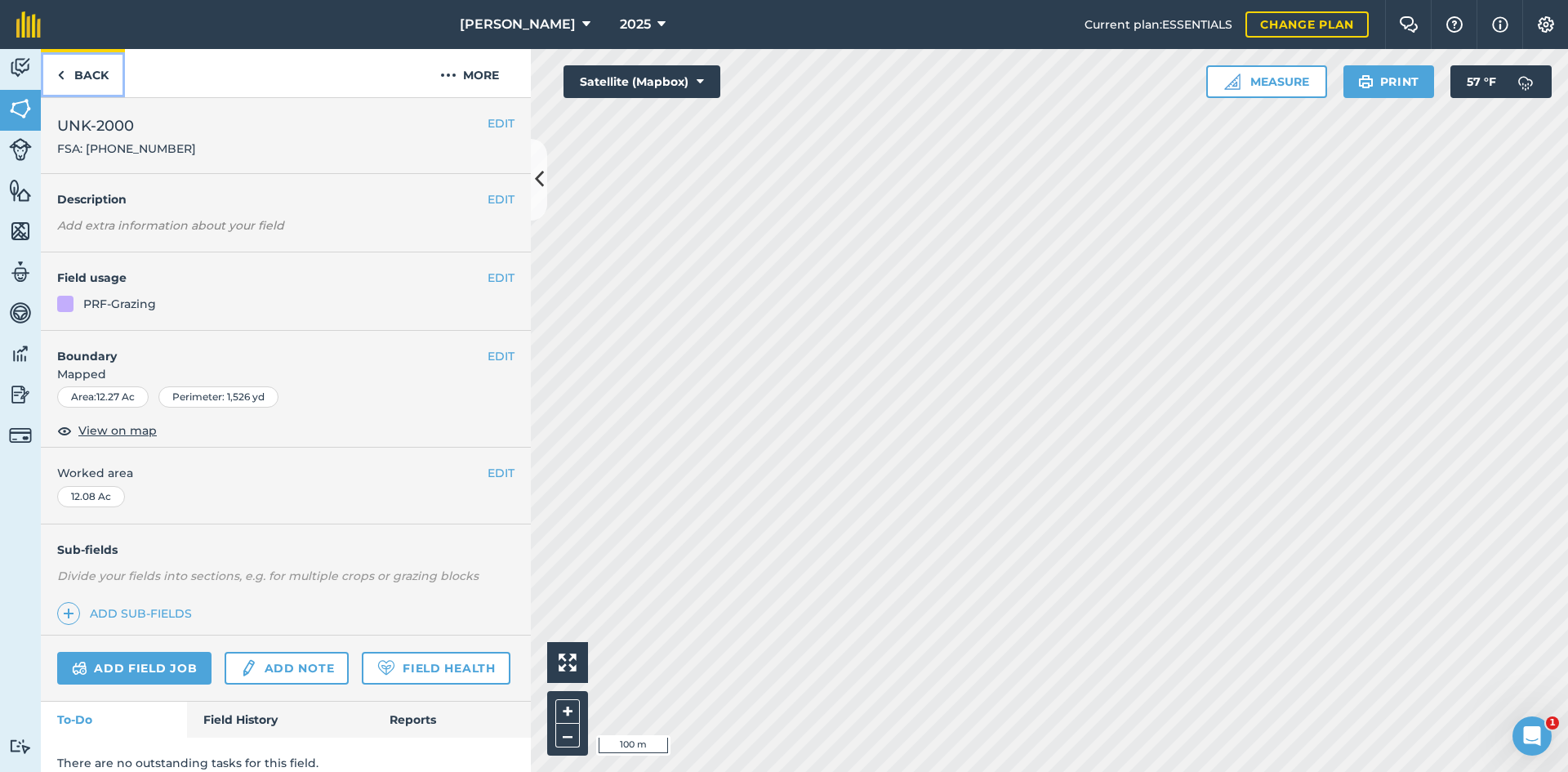
click at [107, 66] on link "Back" at bounding box center [82, 73] width 84 height 48
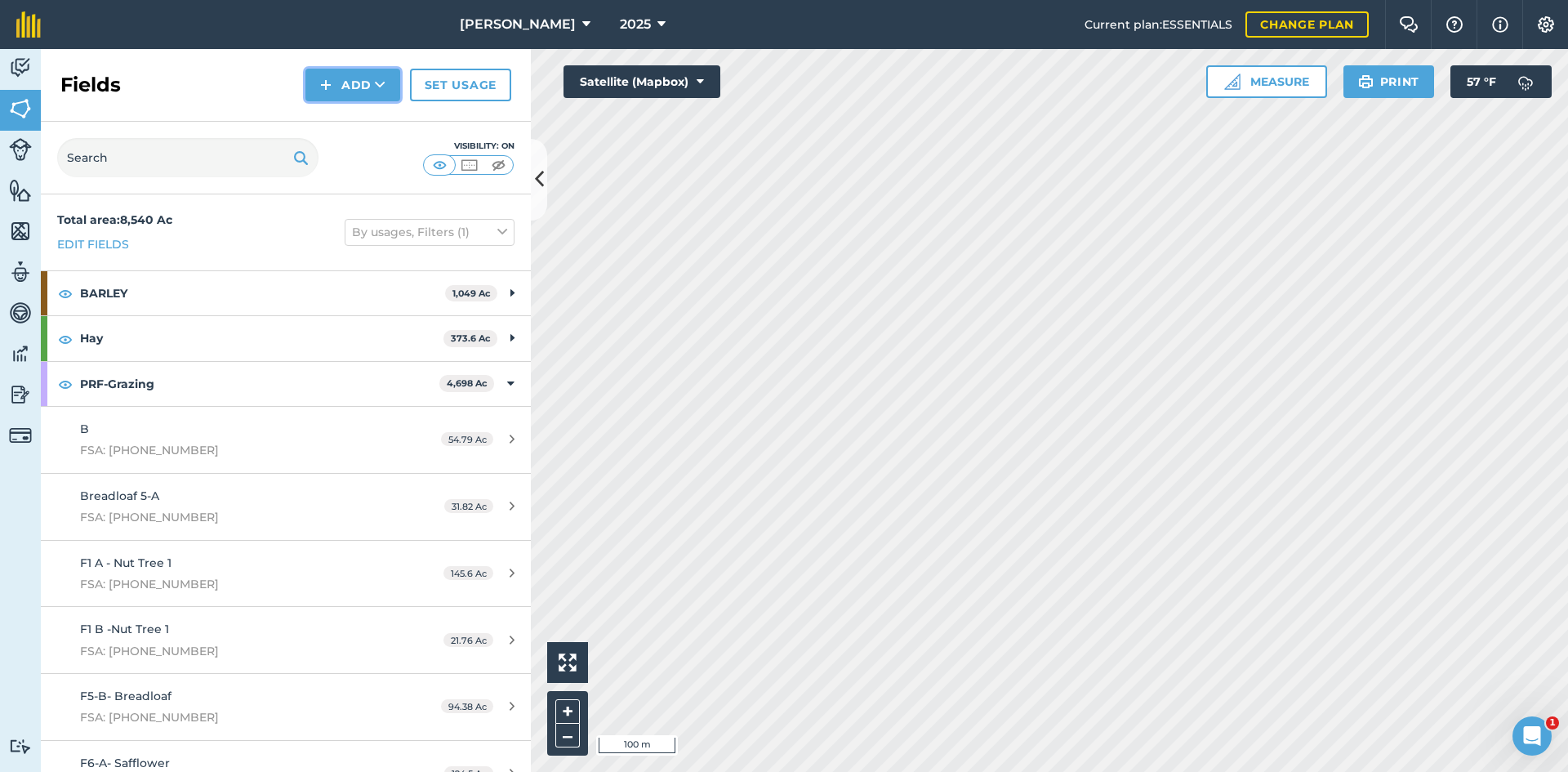
click at [356, 75] on button "Add" at bounding box center [353, 85] width 95 height 33
click at [344, 114] on link "Draw" at bounding box center [352, 121] width 90 height 35
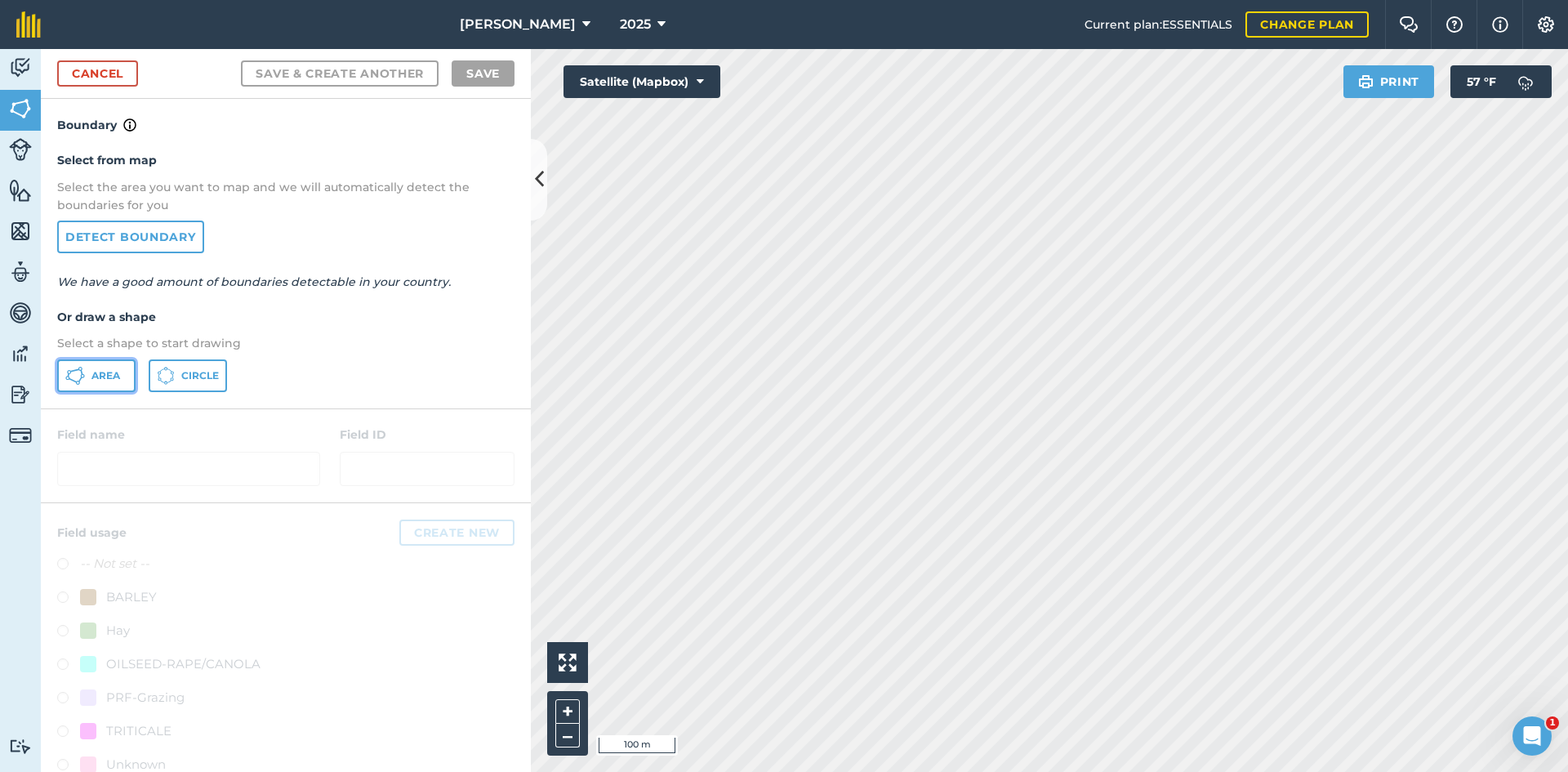
click at [107, 385] on button "Area" at bounding box center [96, 375] width 78 height 33
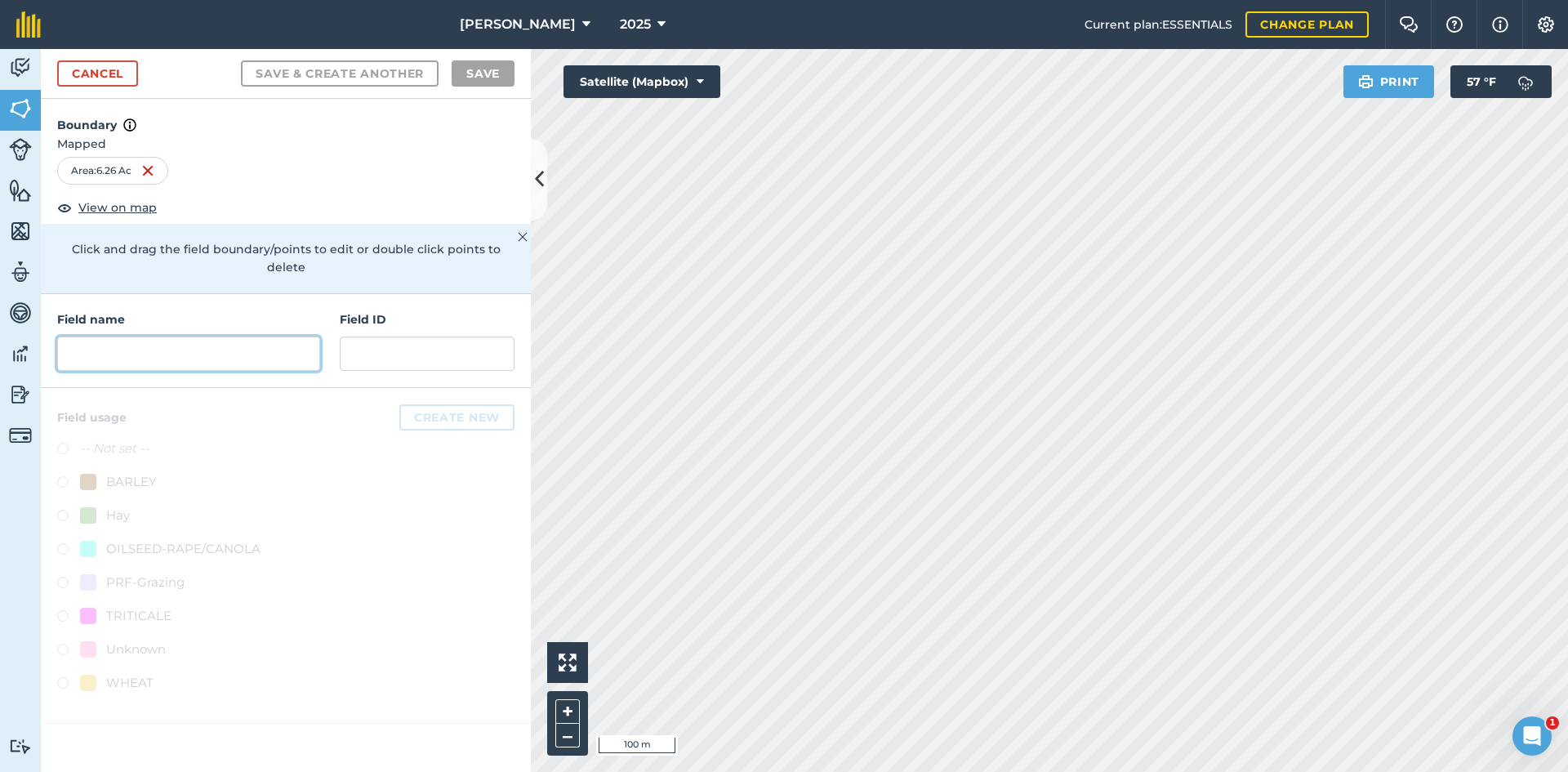
click at [223, 344] on input "text" at bounding box center [188, 353] width 263 height 35
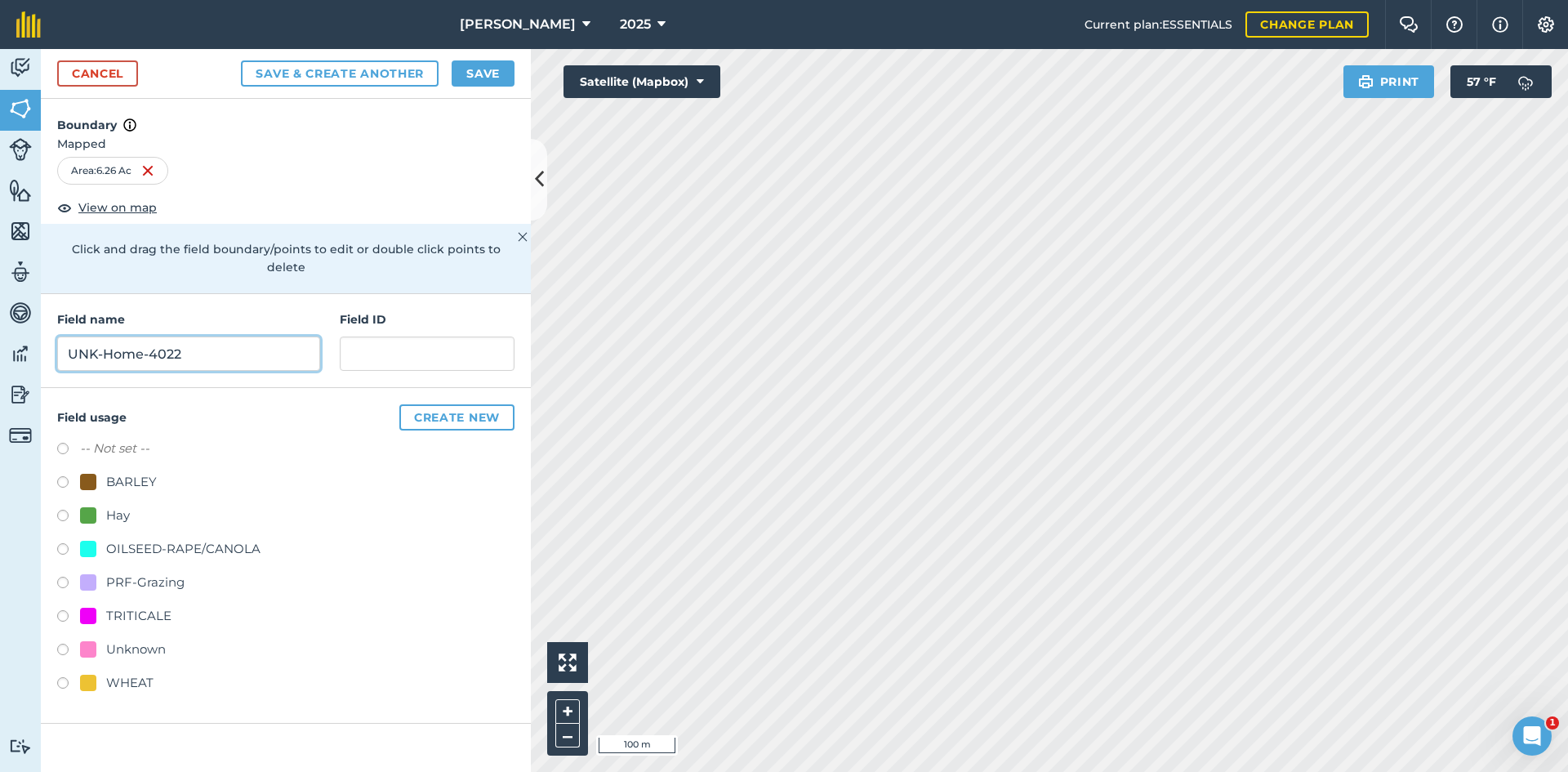
type input "UNK-Home-4022"
click at [168, 572] on div "PRF-Grazing" at bounding box center [145, 582] width 78 height 20
radio input "true"
drag, startPoint x: 418, startPoint y: 357, endPoint x: 408, endPoint y: 330, distance: 28.8
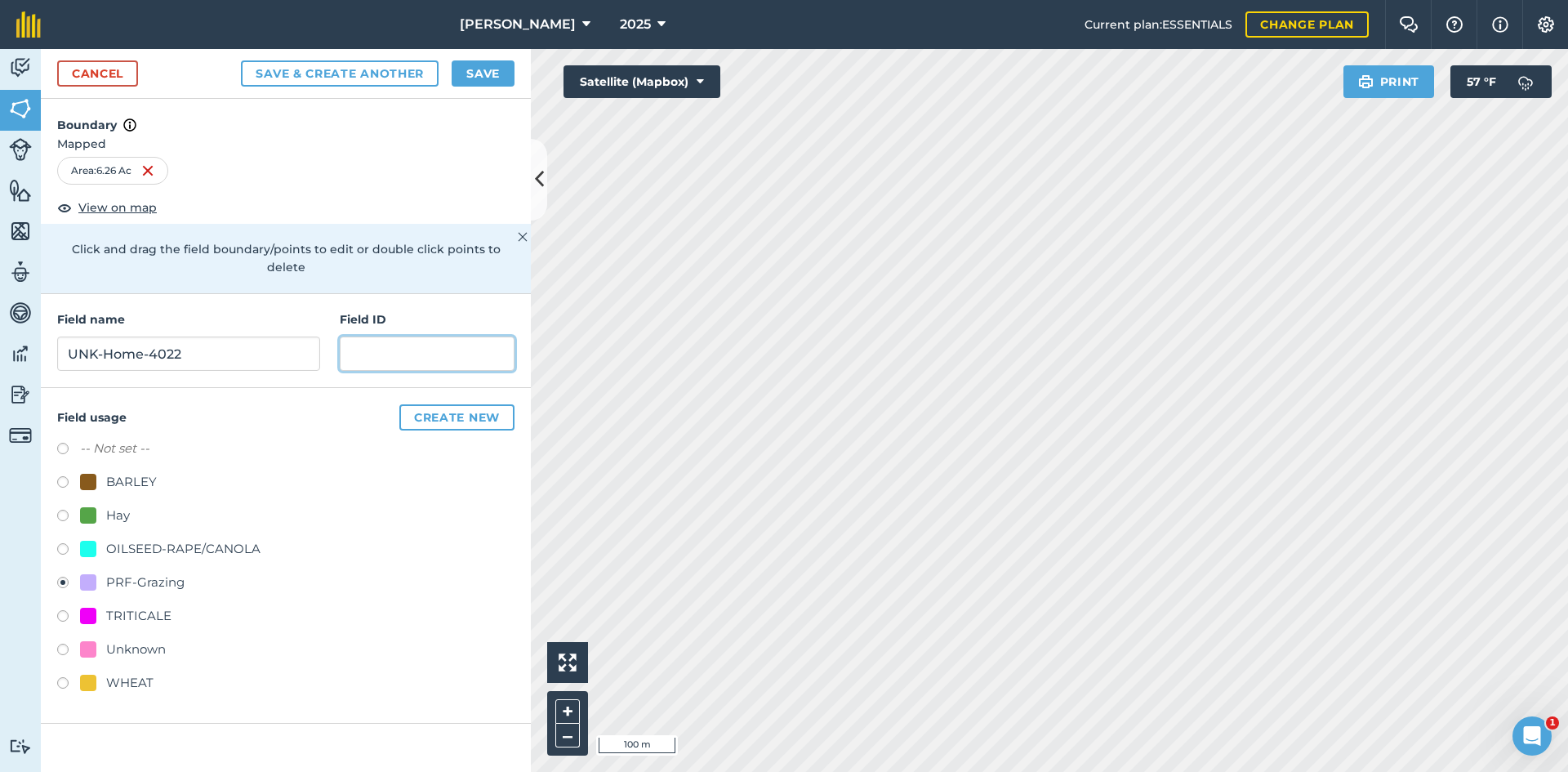
paste input "FSA: 4008-1202-"
type input "FSA: [PHONE_NUMBER]"
click at [491, 76] on button "Save" at bounding box center [483, 73] width 63 height 26
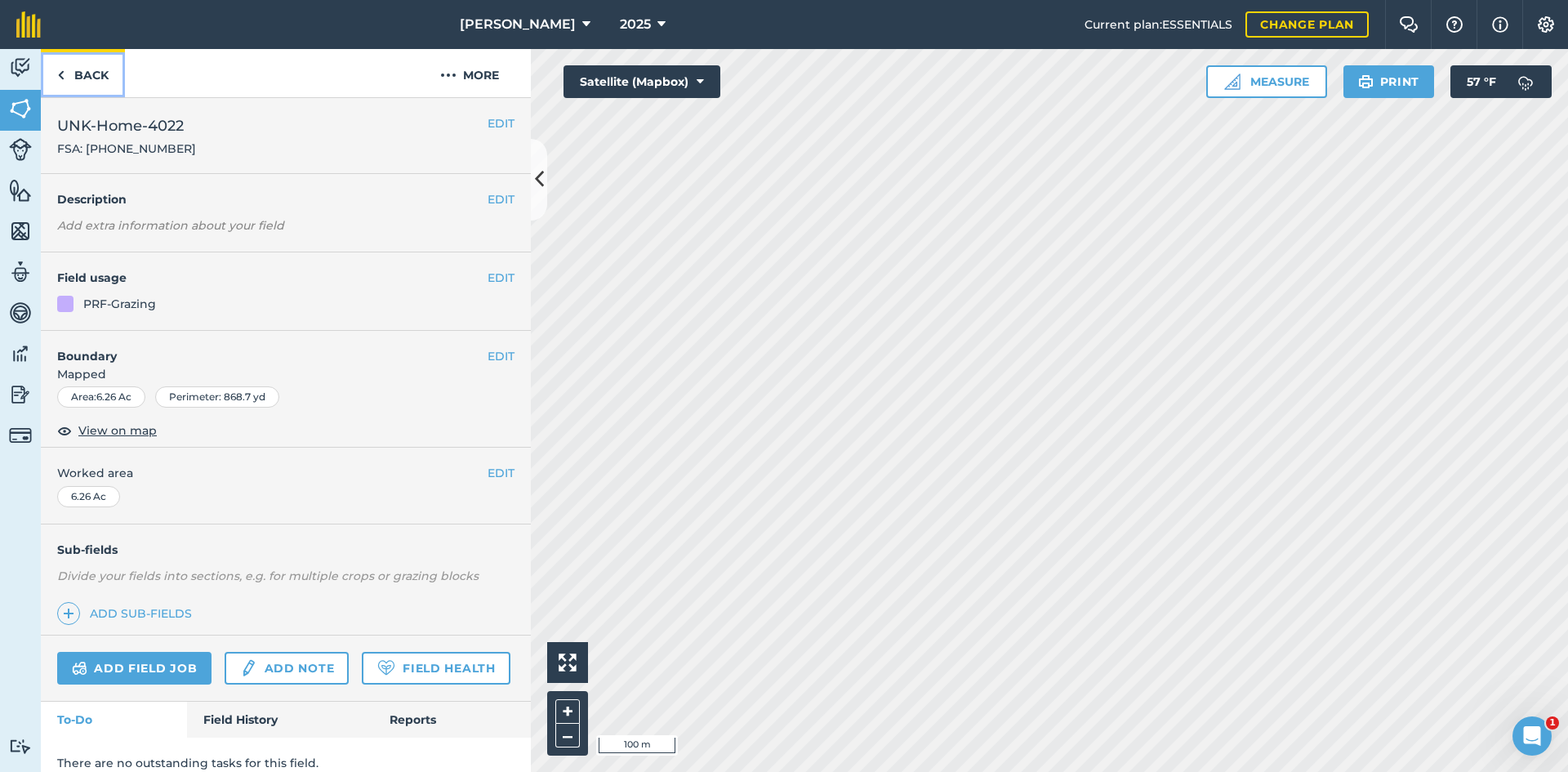
click at [61, 69] on img at bounding box center [60, 75] width 7 height 20
click at [490, 475] on button "EDIT" at bounding box center [500, 472] width 27 height 18
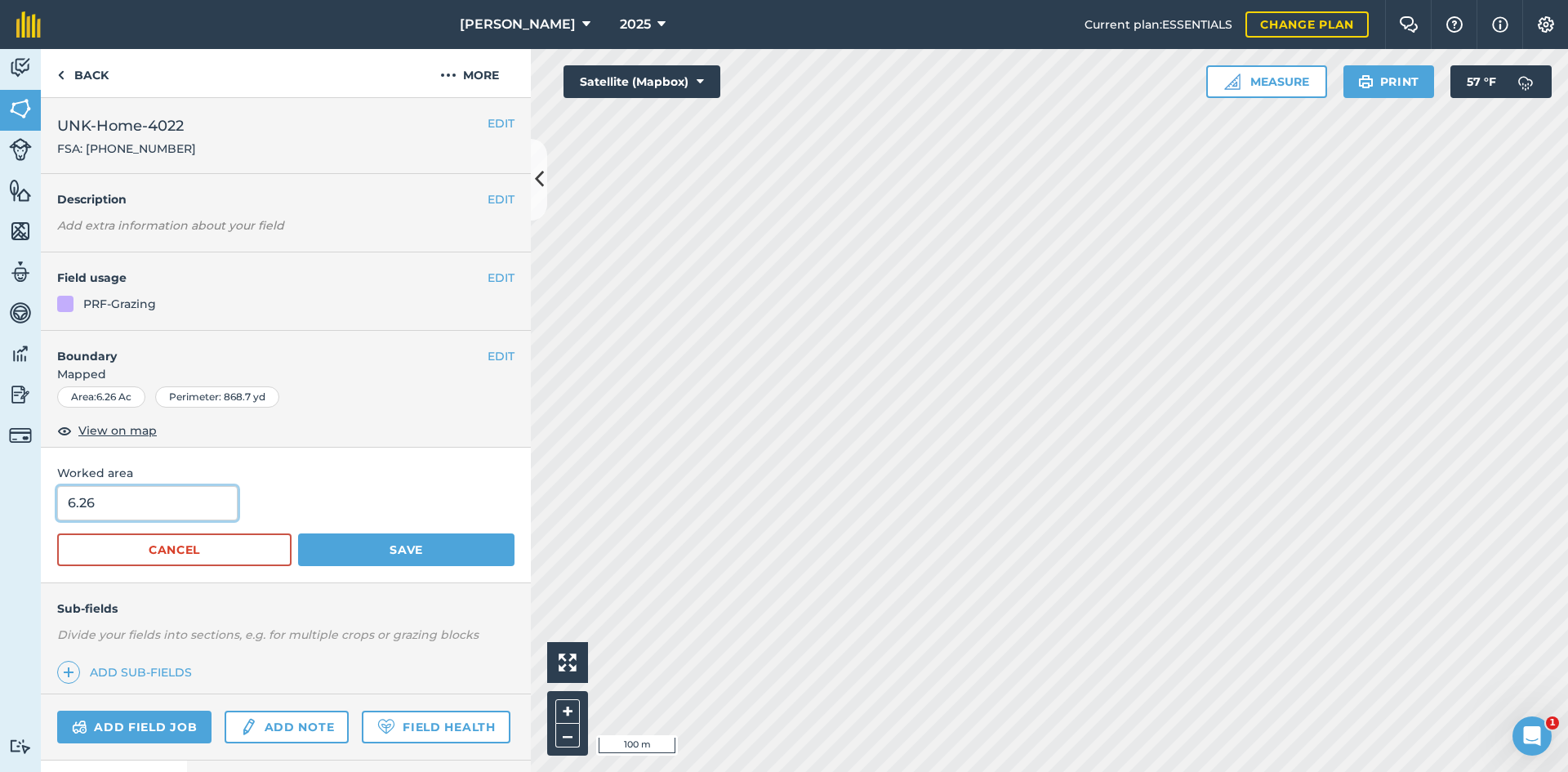
drag, startPoint x: 156, startPoint y: 500, endPoint x: 0, endPoint y: 511, distance: 156.4
click at [24, 512] on div "Activity Fields Livestock Features Maps Team Vehicles Data Reporting Billing Tu…" at bounding box center [784, 410] width 1568 height 723
type input "6.86"
click at [459, 579] on div "Worked area 6.86 Cancel Save" at bounding box center [285, 515] width 490 height 135
click at [435, 543] on button "Save" at bounding box center [405, 549] width 216 height 33
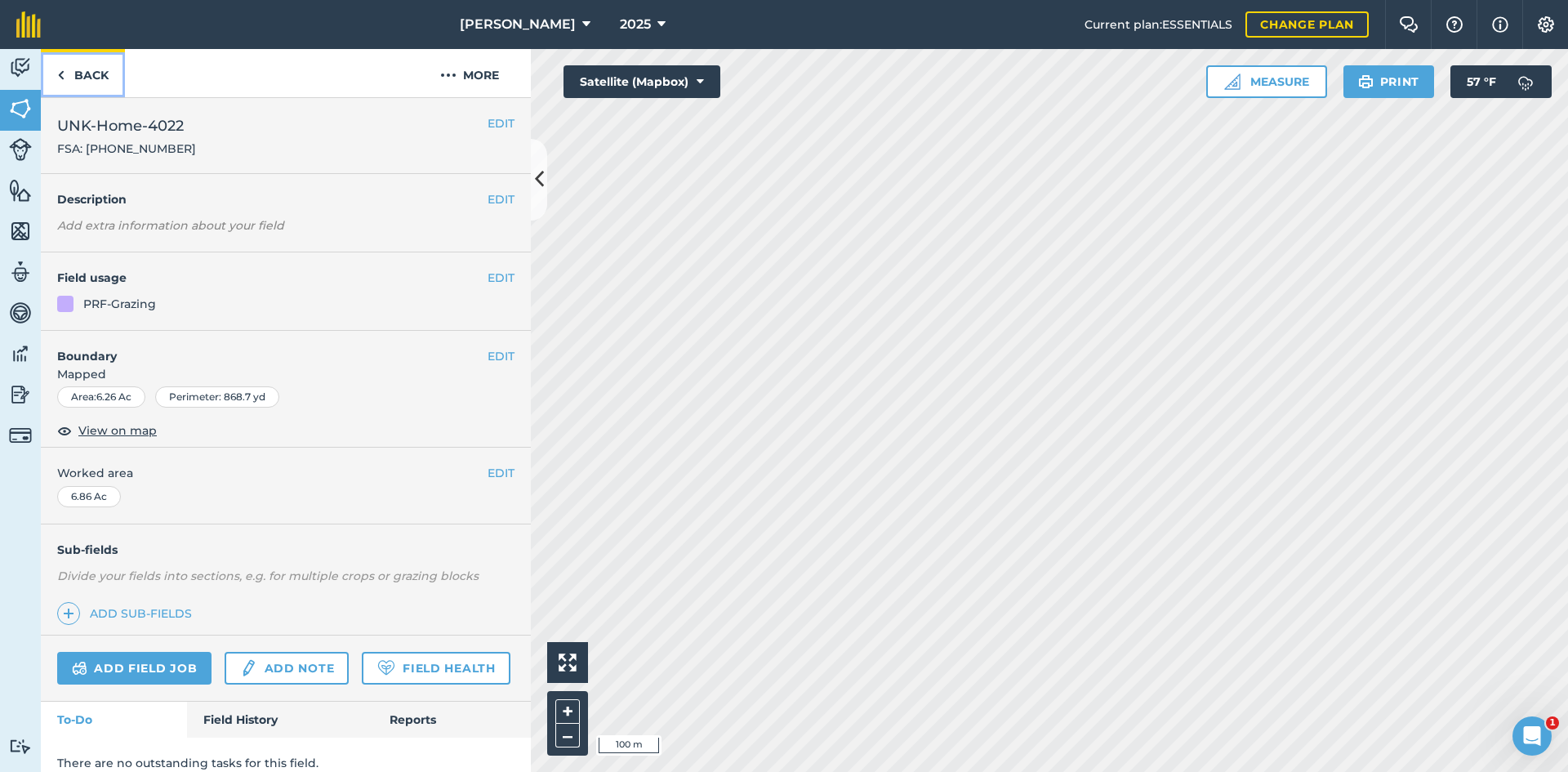
click at [90, 90] on link "Back" at bounding box center [82, 73] width 84 height 48
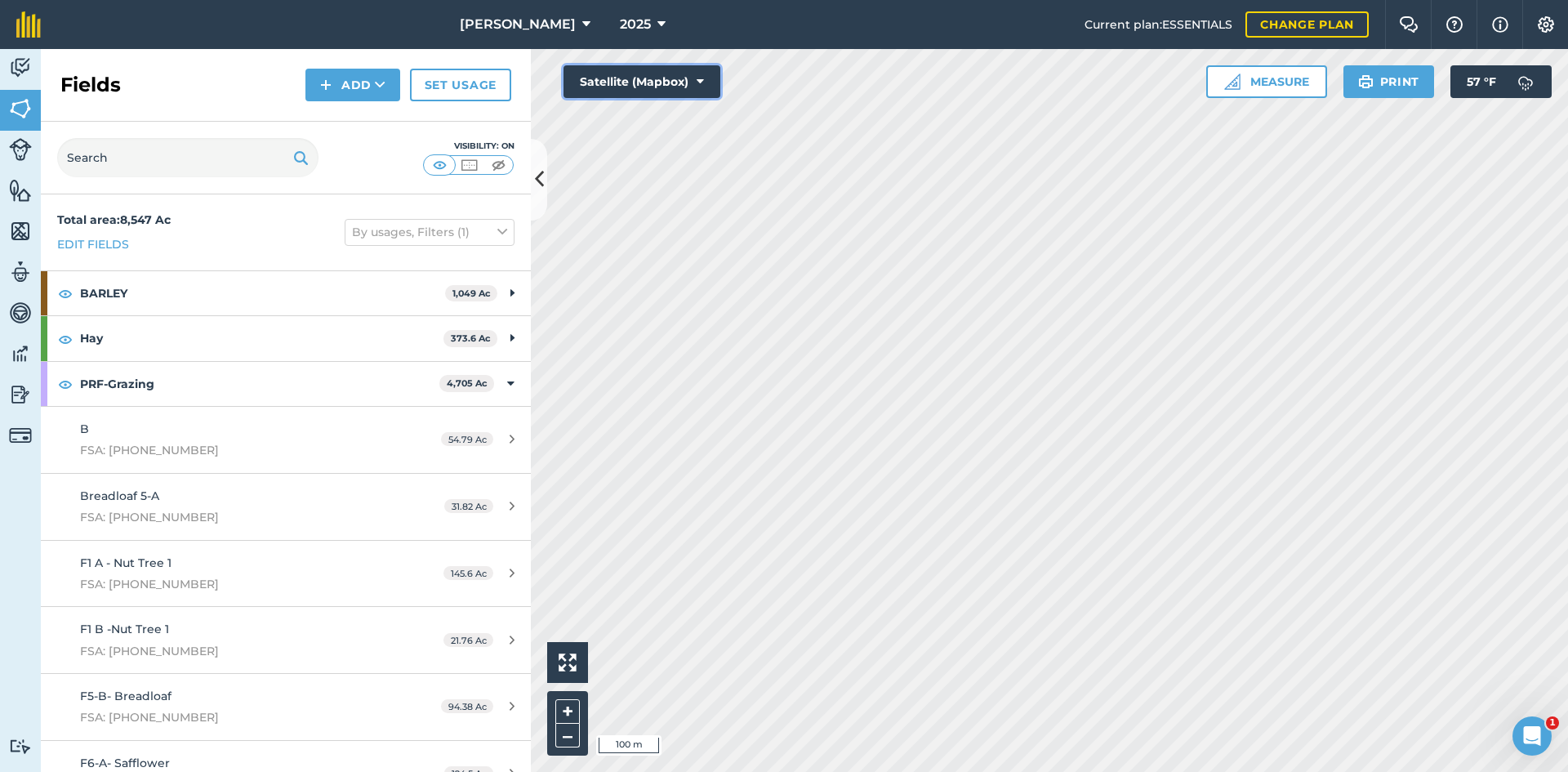
click at [664, 90] on button "Satellite (Mapbox)" at bounding box center [641, 81] width 157 height 33
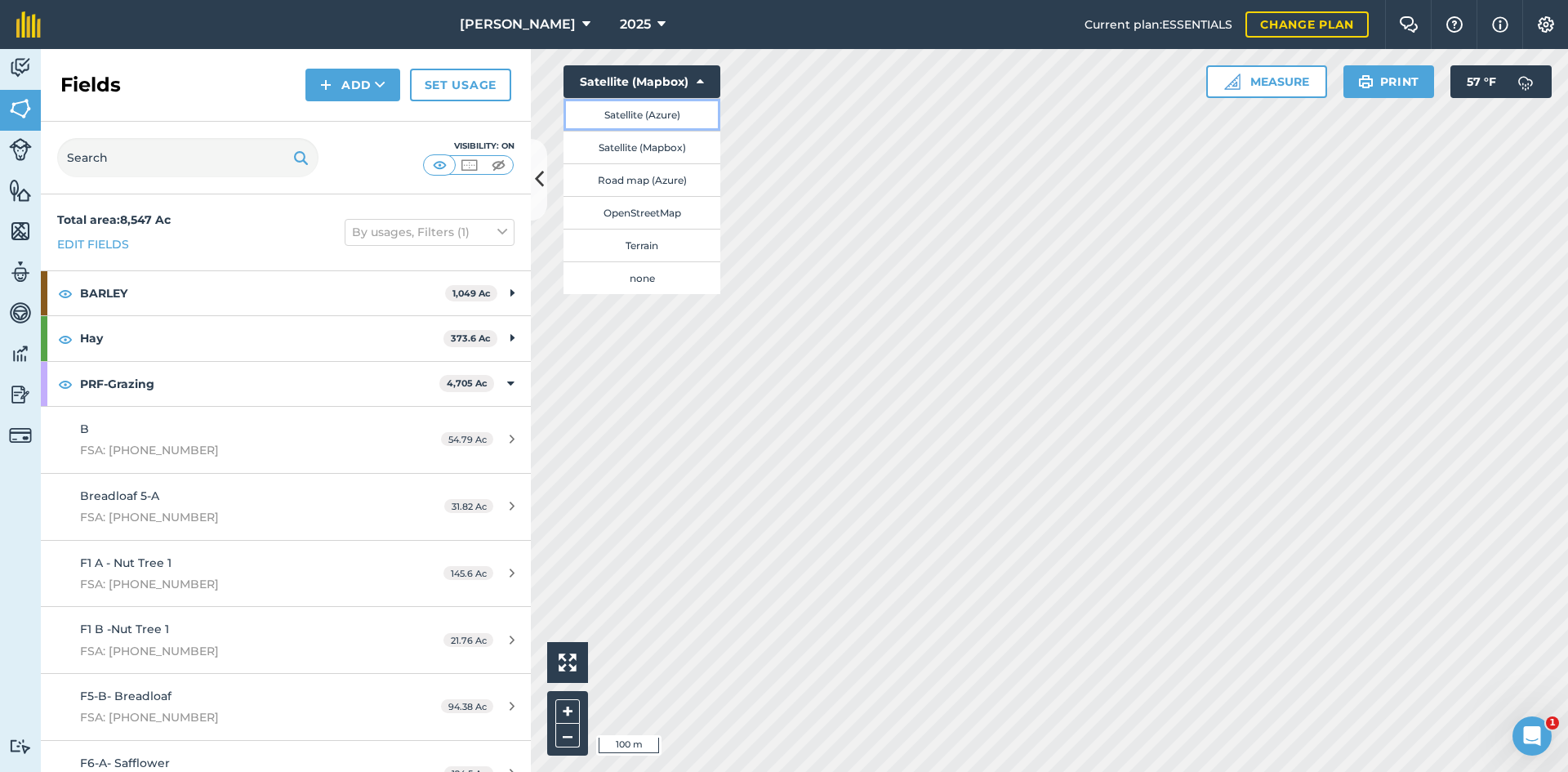
click at [652, 104] on button "Satellite (Azure)" at bounding box center [641, 113] width 157 height 33
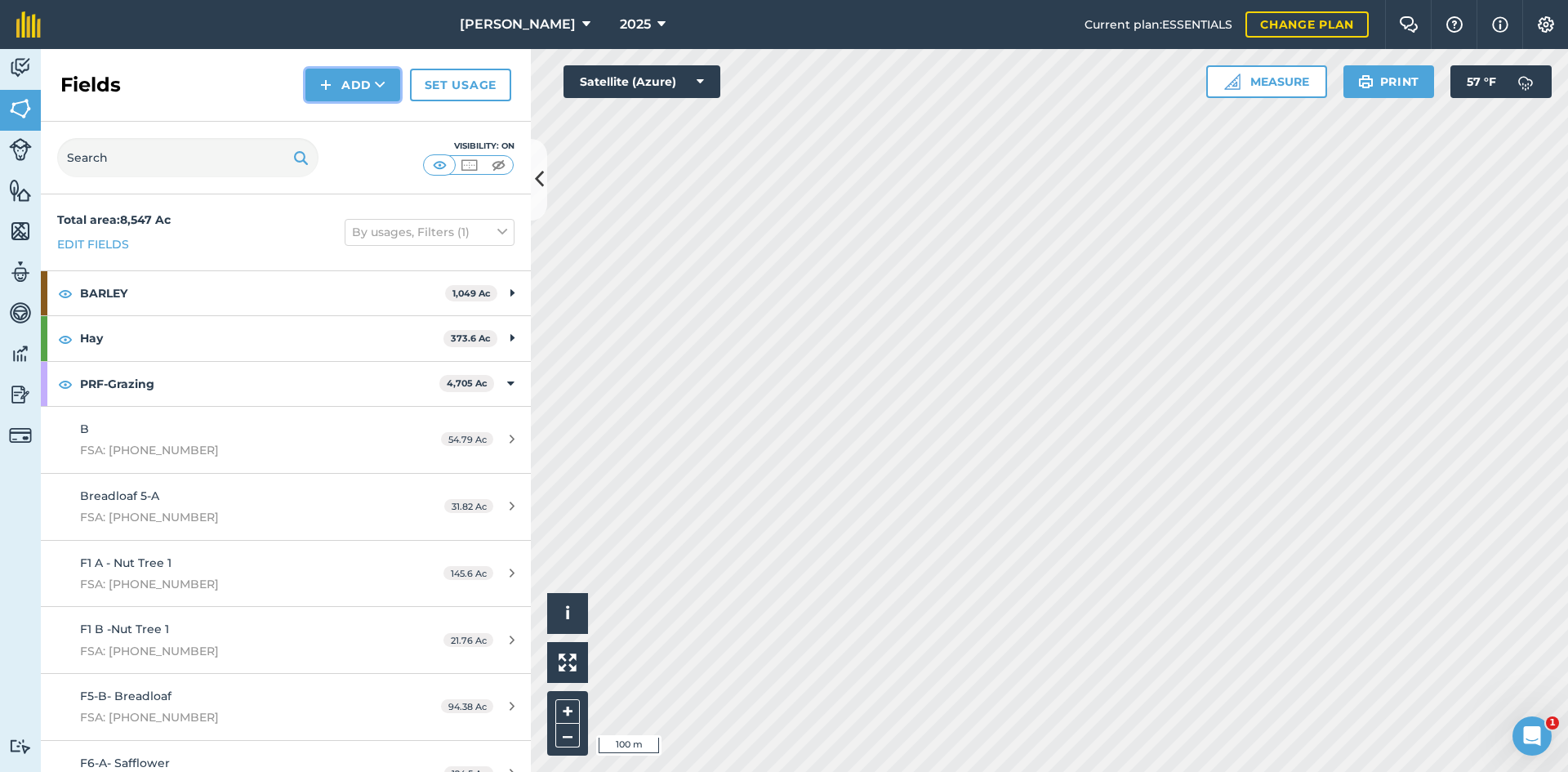
click at [320, 85] on button "Add" at bounding box center [353, 85] width 95 height 33
click at [349, 128] on link "Draw" at bounding box center [352, 121] width 90 height 35
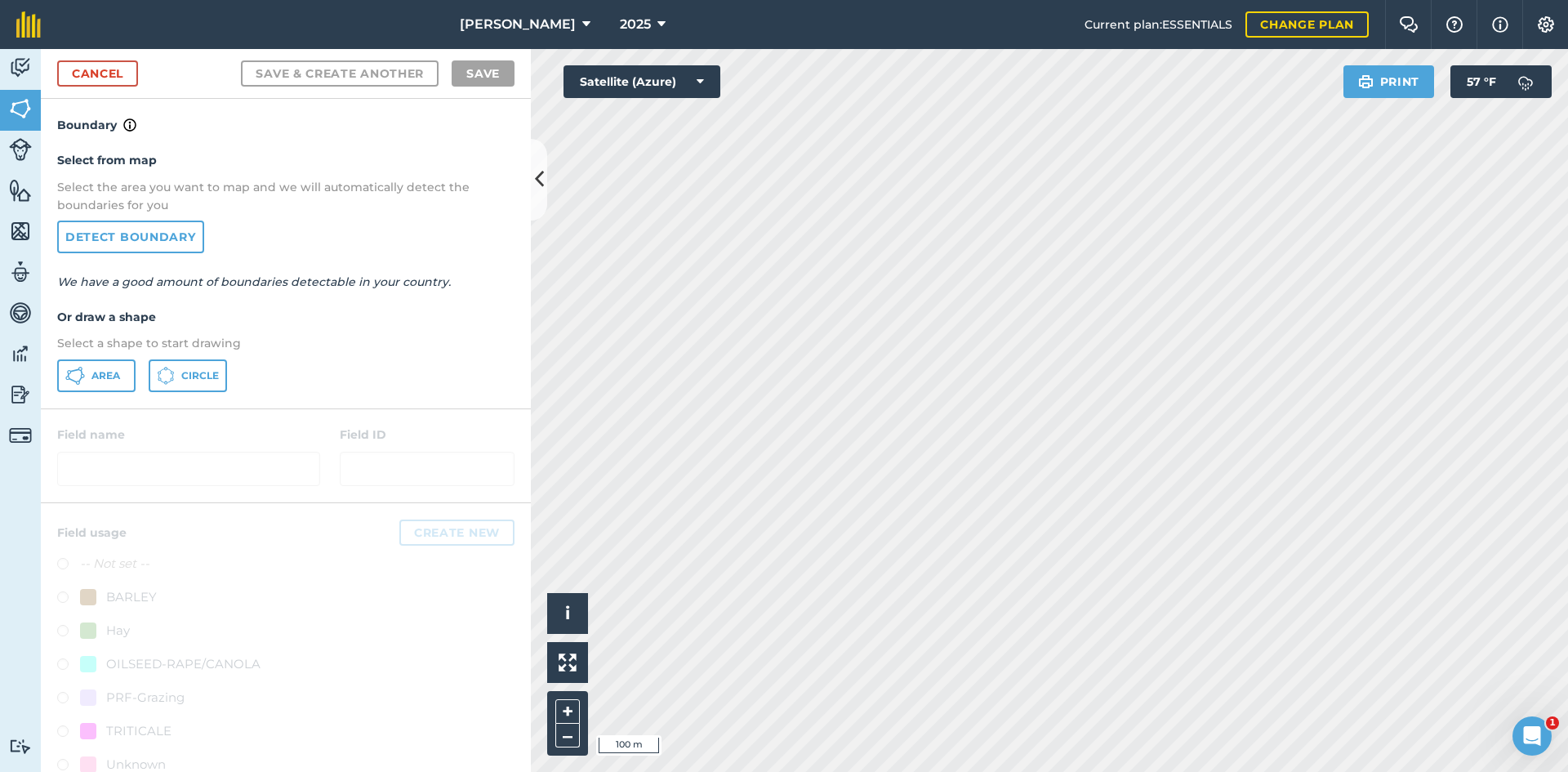
click at [81, 393] on div "Select from map Select the area you want to map and we will automatically detec…" at bounding box center [285, 271] width 490 height 273
click at [91, 378] on button "Area" at bounding box center [96, 375] width 78 height 33
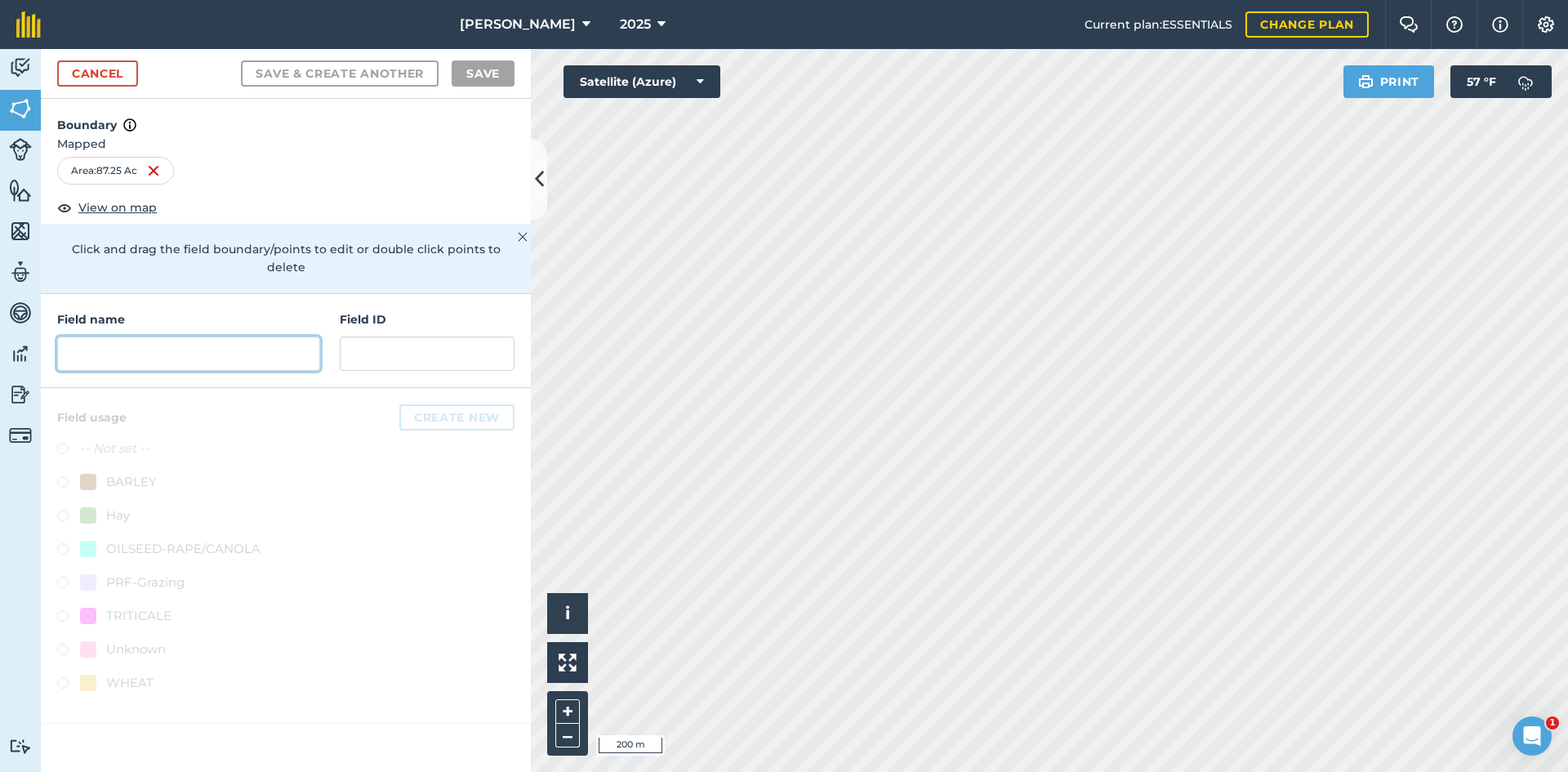
click at [211, 336] on input "text" at bounding box center [188, 353] width 263 height 35
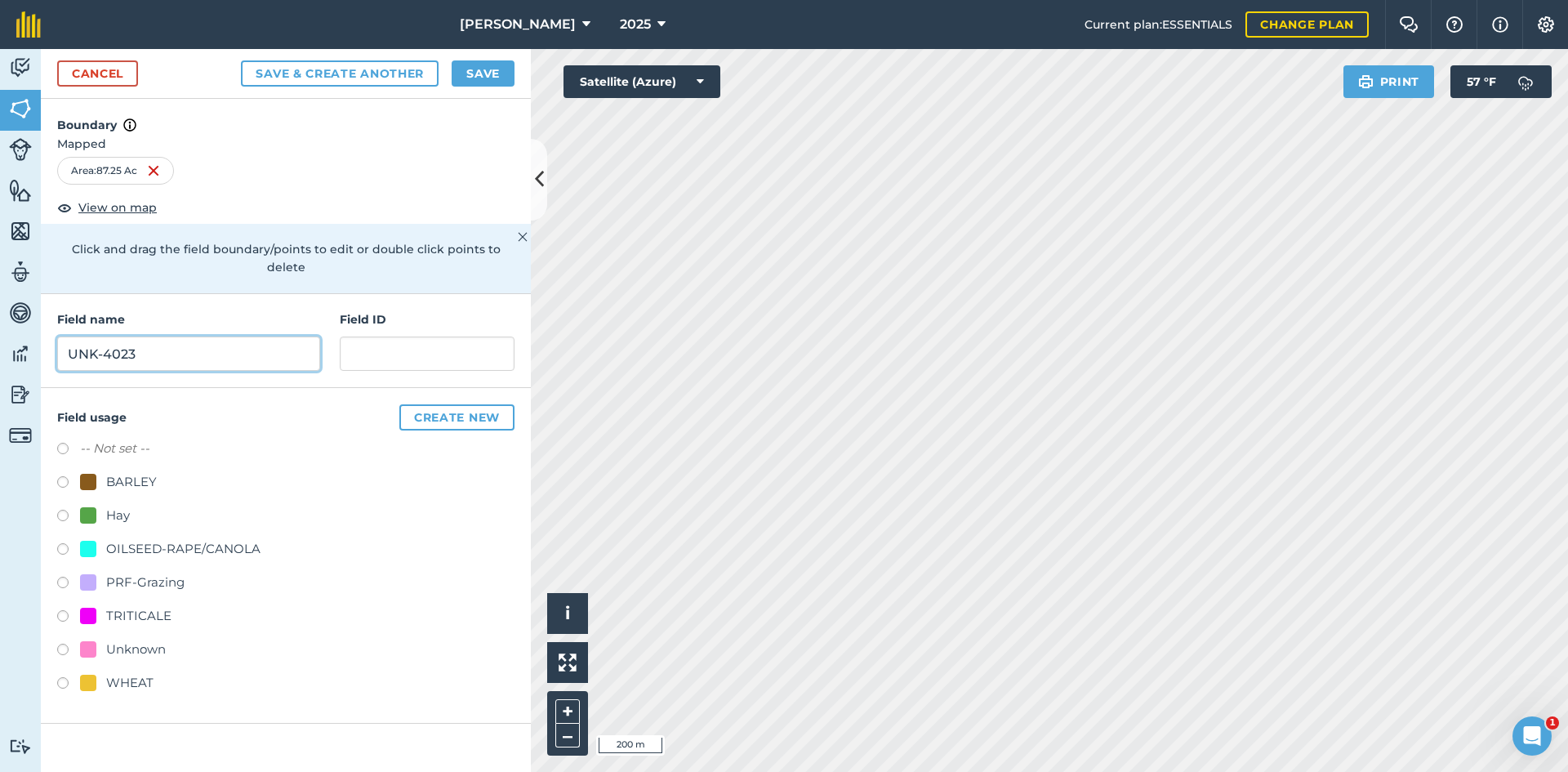
click at [107, 337] on input "UNK-4023" at bounding box center [188, 353] width 263 height 35
type input "UNK-Home 4023"
click at [150, 581] on div "-- Not set -- BARLEY Hay OILSEED-RAPE/CANOLA PRF-Grazing TRITICALE Unknown WHEAT" at bounding box center [286, 568] width 458 height 258
click at [150, 572] on div "PRF-Grazing" at bounding box center [145, 582] width 78 height 20
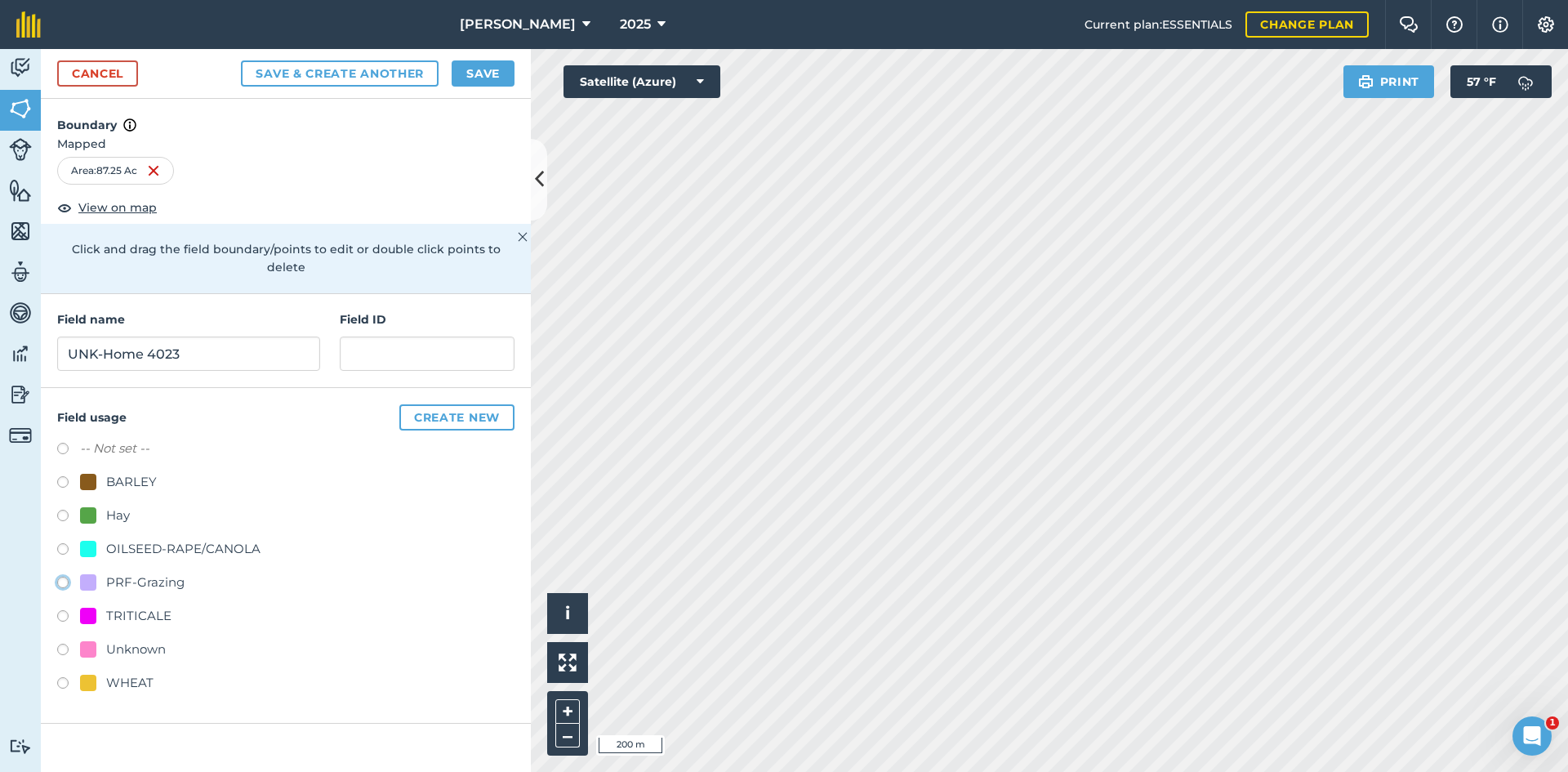
radio input "true"
click at [384, 337] on input "text" at bounding box center [426, 353] width 175 height 35
paste input "FSA: 4008-1202-"
type input "FSA: [PHONE_NUMBER]"
click at [504, 76] on button "Save" at bounding box center [483, 73] width 63 height 26
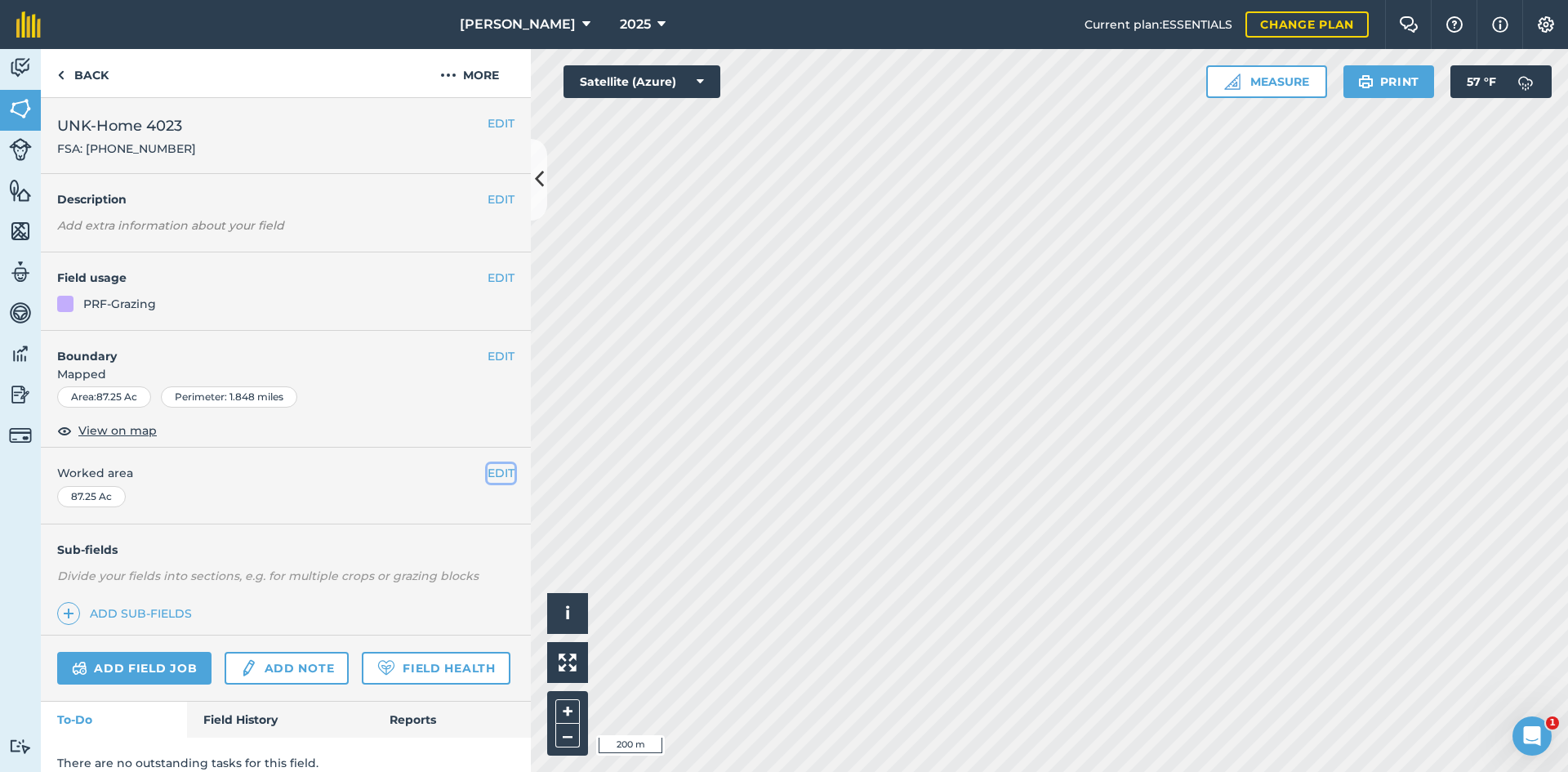
click at [487, 477] on button "EDIT" at bounding box center [500, 472] width 27 height 18
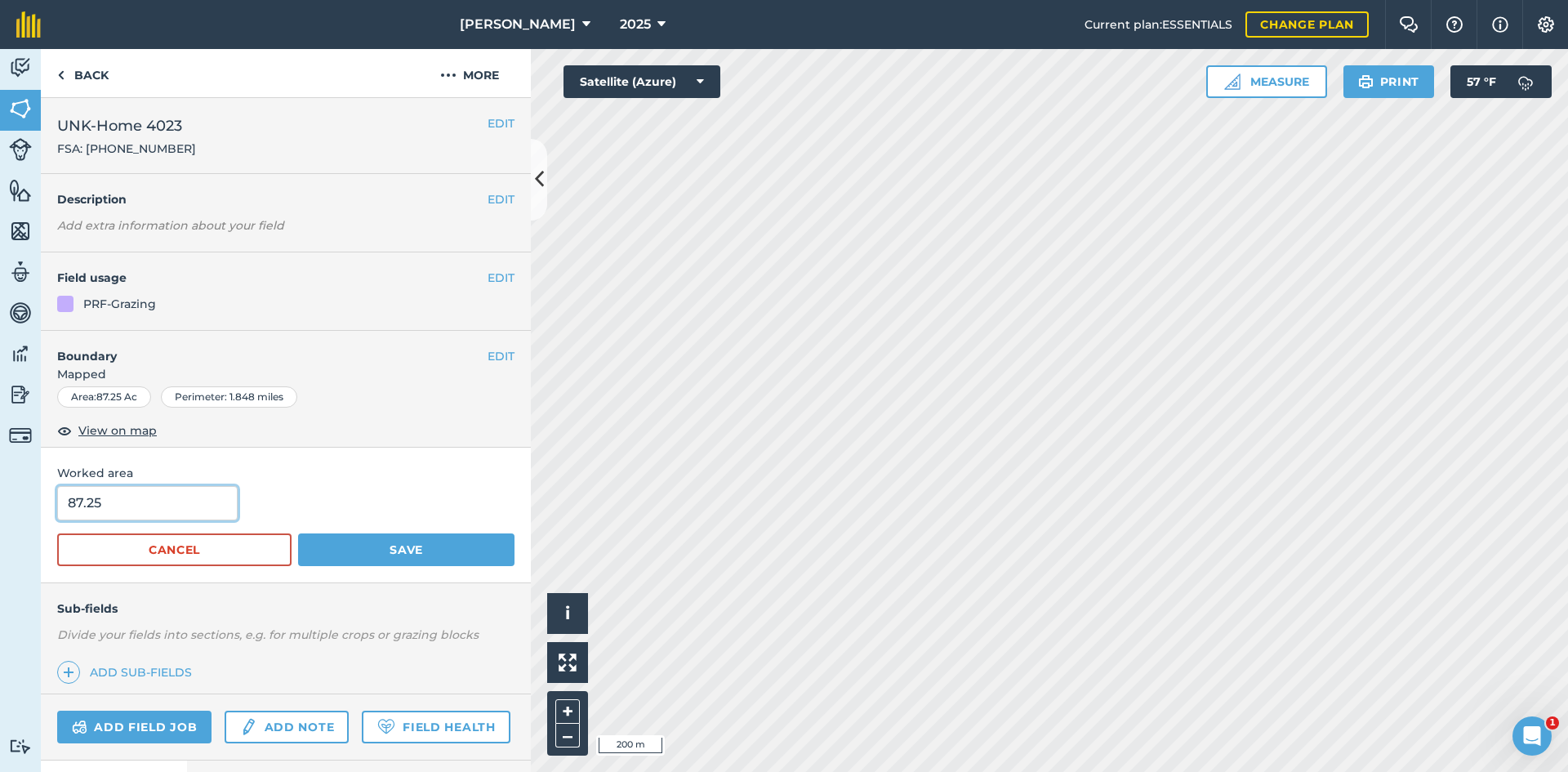
drag, startPoint x: 146, startPoint y: 507, endPoint x: 22, endPoint y: 497, distance: 124.4
click at [26, 498] on div "Activity Fields Livestock Features Maps Team Vehicles Data Reporting Billing Tu…" at bounding box center [784, 410] width 1568 height 723
type input "87.32"
click at [463, 551] on button "Save" at bounding box center [405, 549] width 216 height 33
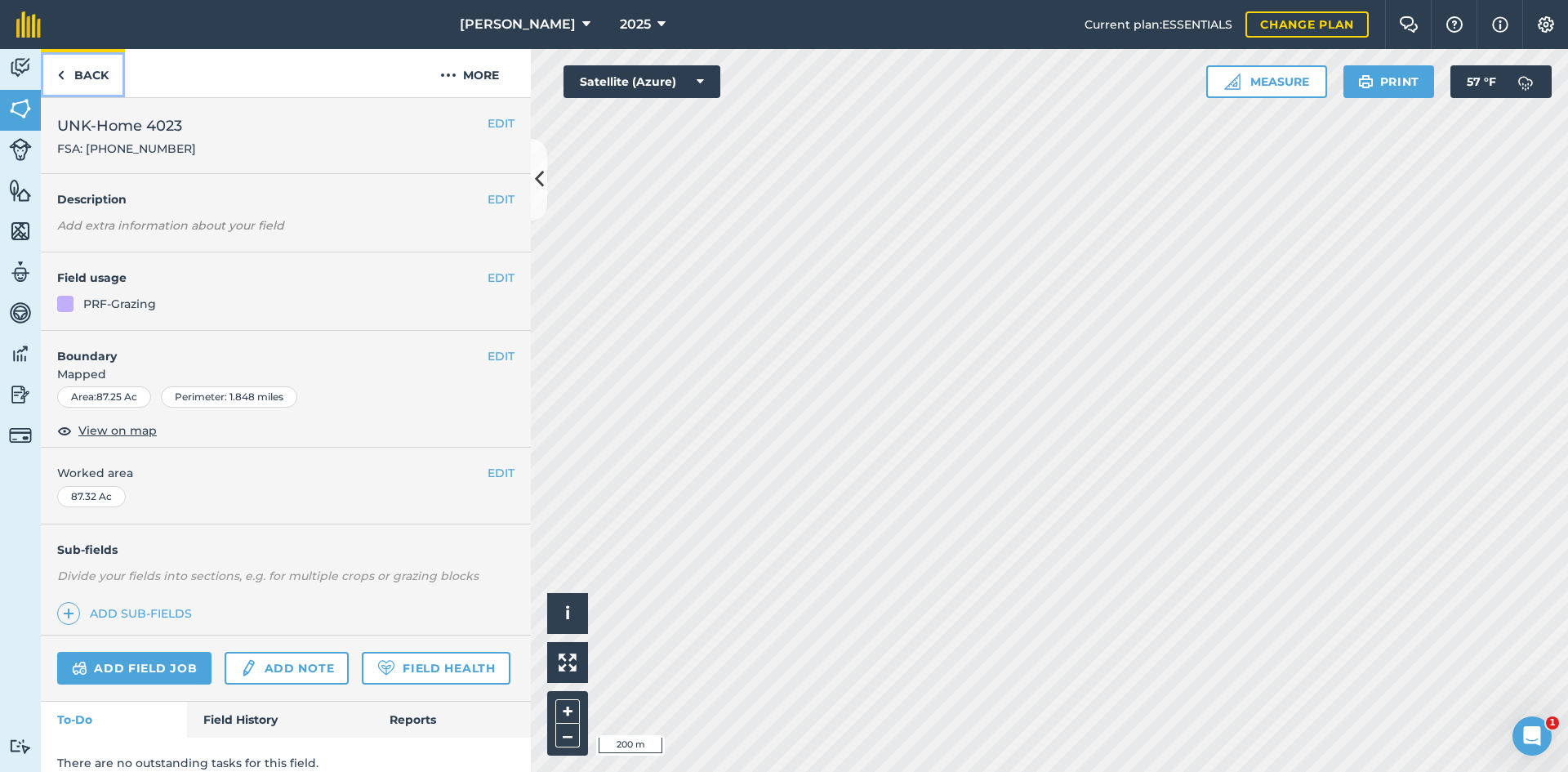
click at [109, 78] on link "Back" at bounding box center [82, 73] width 84 height 48
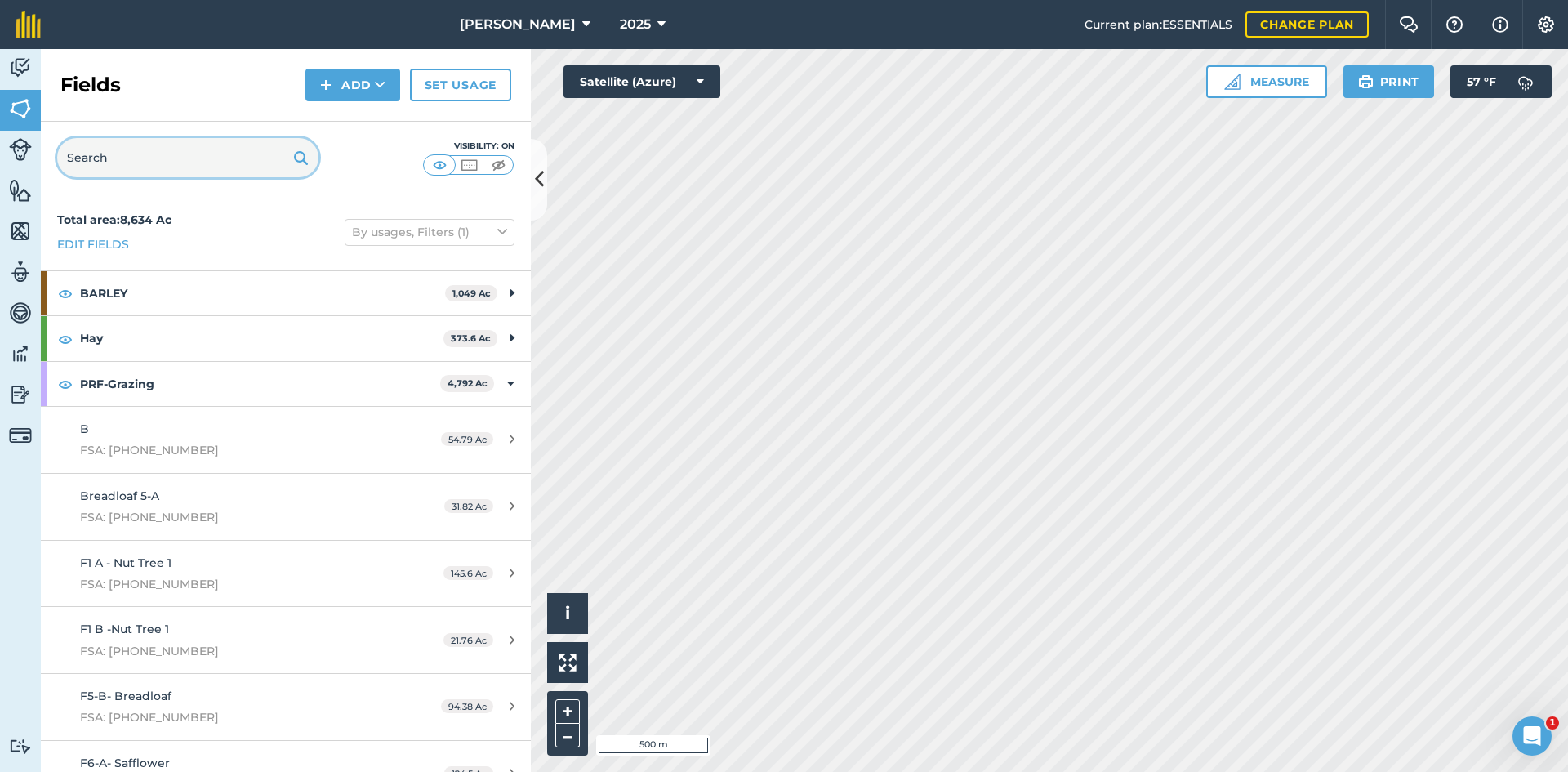
click at [217, 161] on input "text" at bounding box center [187, 158] width 261 height 39
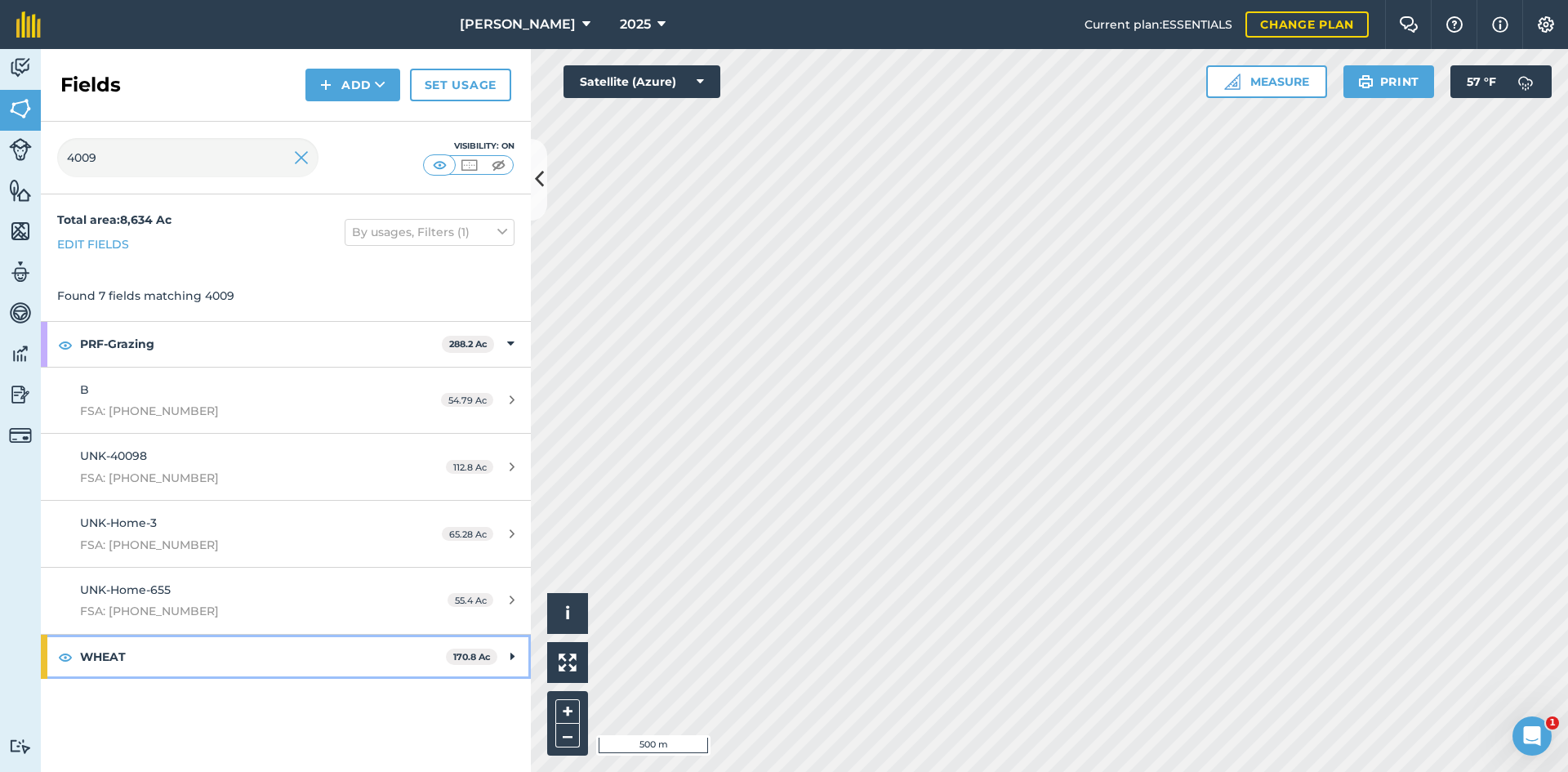
click at [511, 657] on icon at bounding box center [513, 657] width 4 height 18
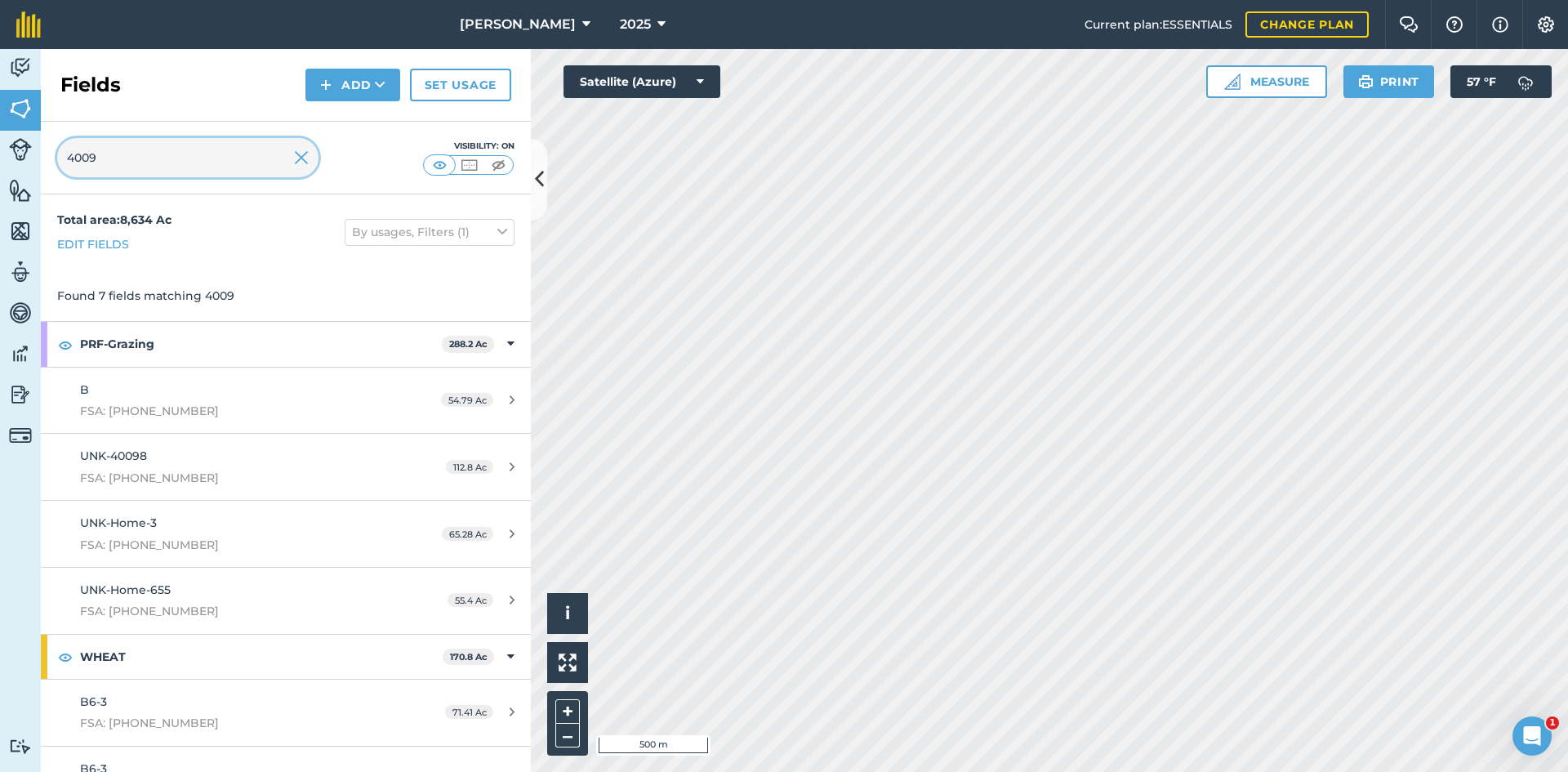
click at [151, 143] on input "4009" at bounding box center [187, 158] width 261 height 39
type input "4"
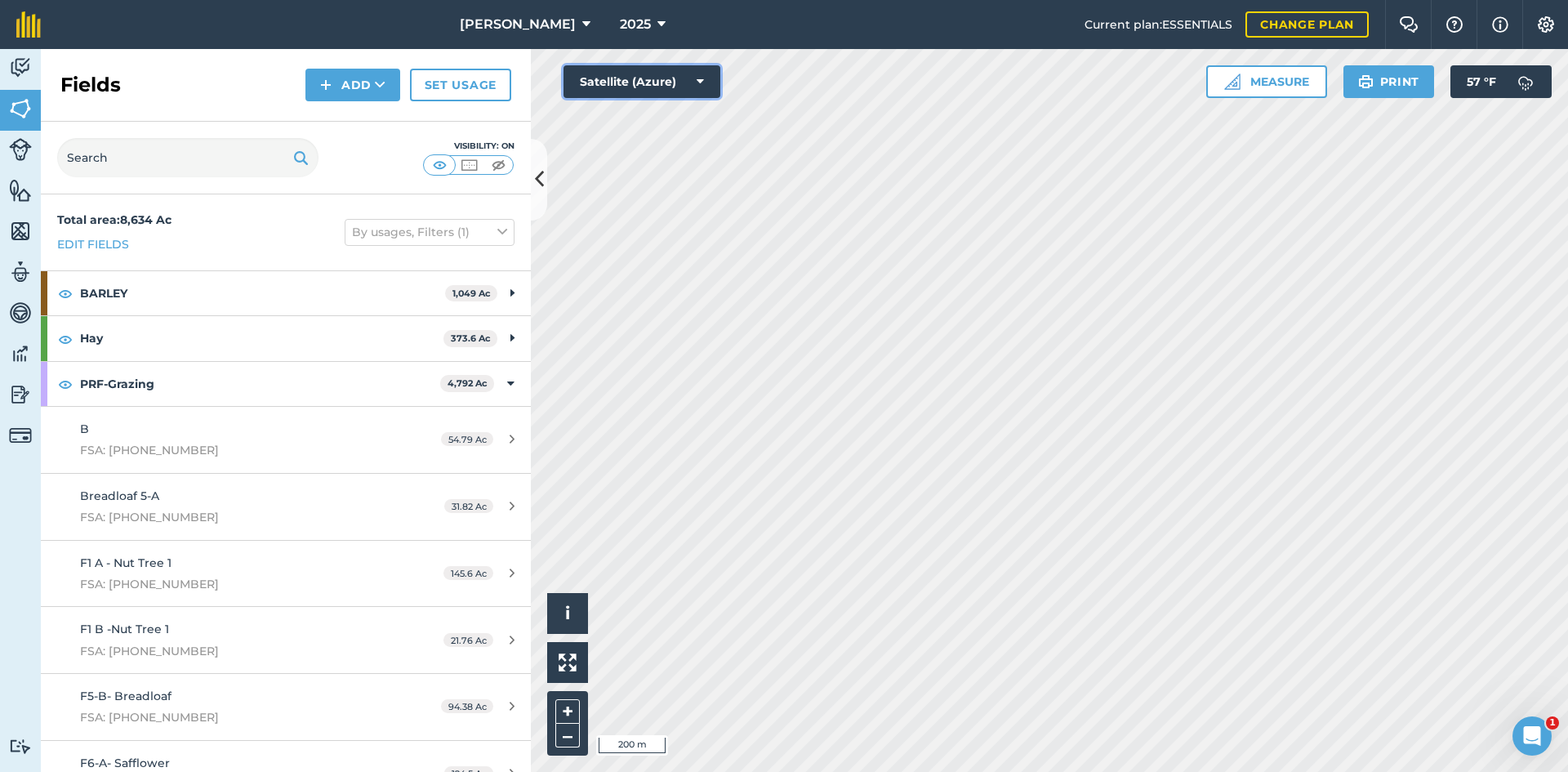
click at [625, 90] on button "Satellite (Azure)" at bounding box center [641, 81] width 157 height 33
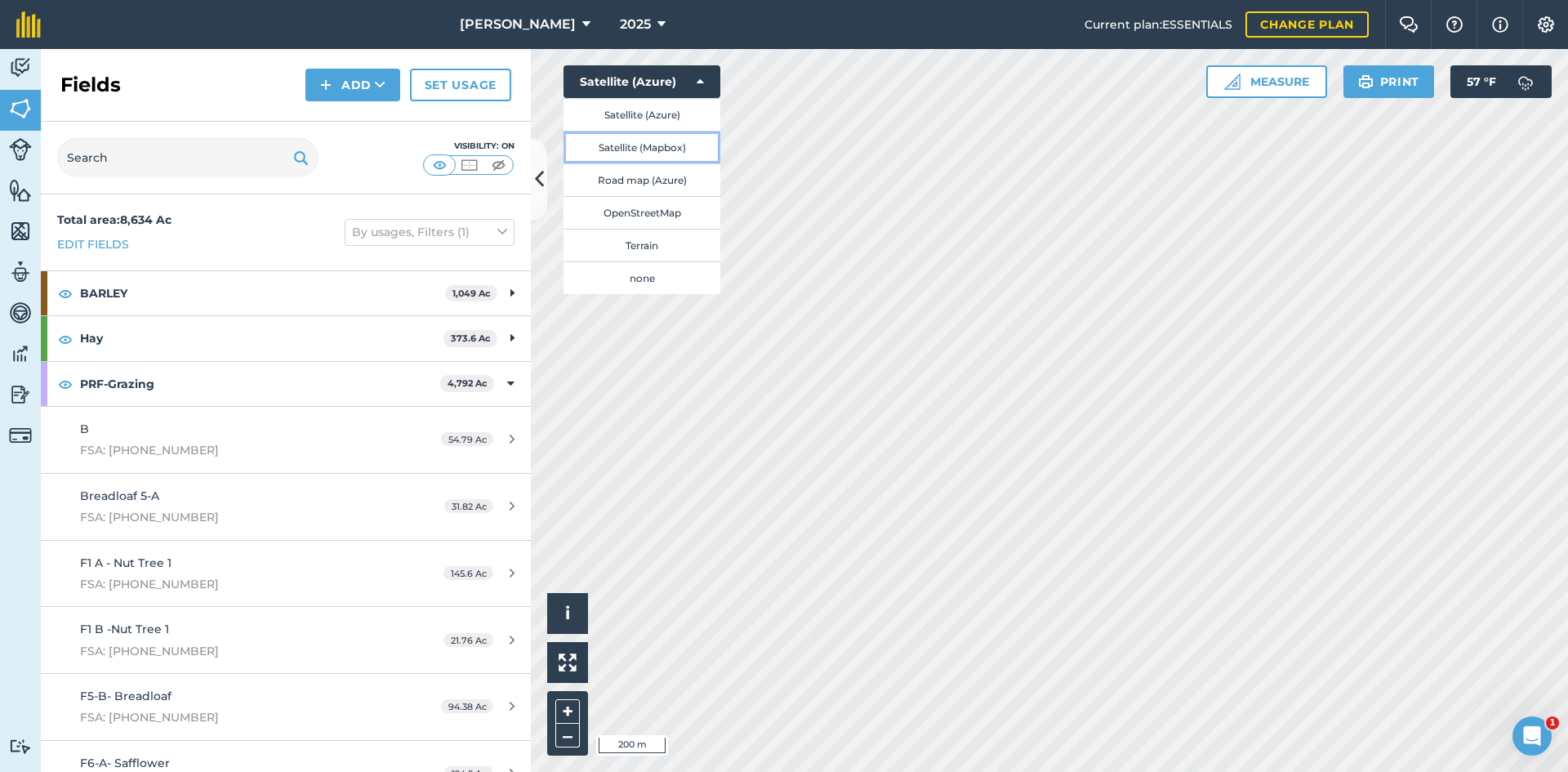
click at [633, 135] on button "Satellite (Mapbox)" at bounding box center [641, 146] width 157 height 33
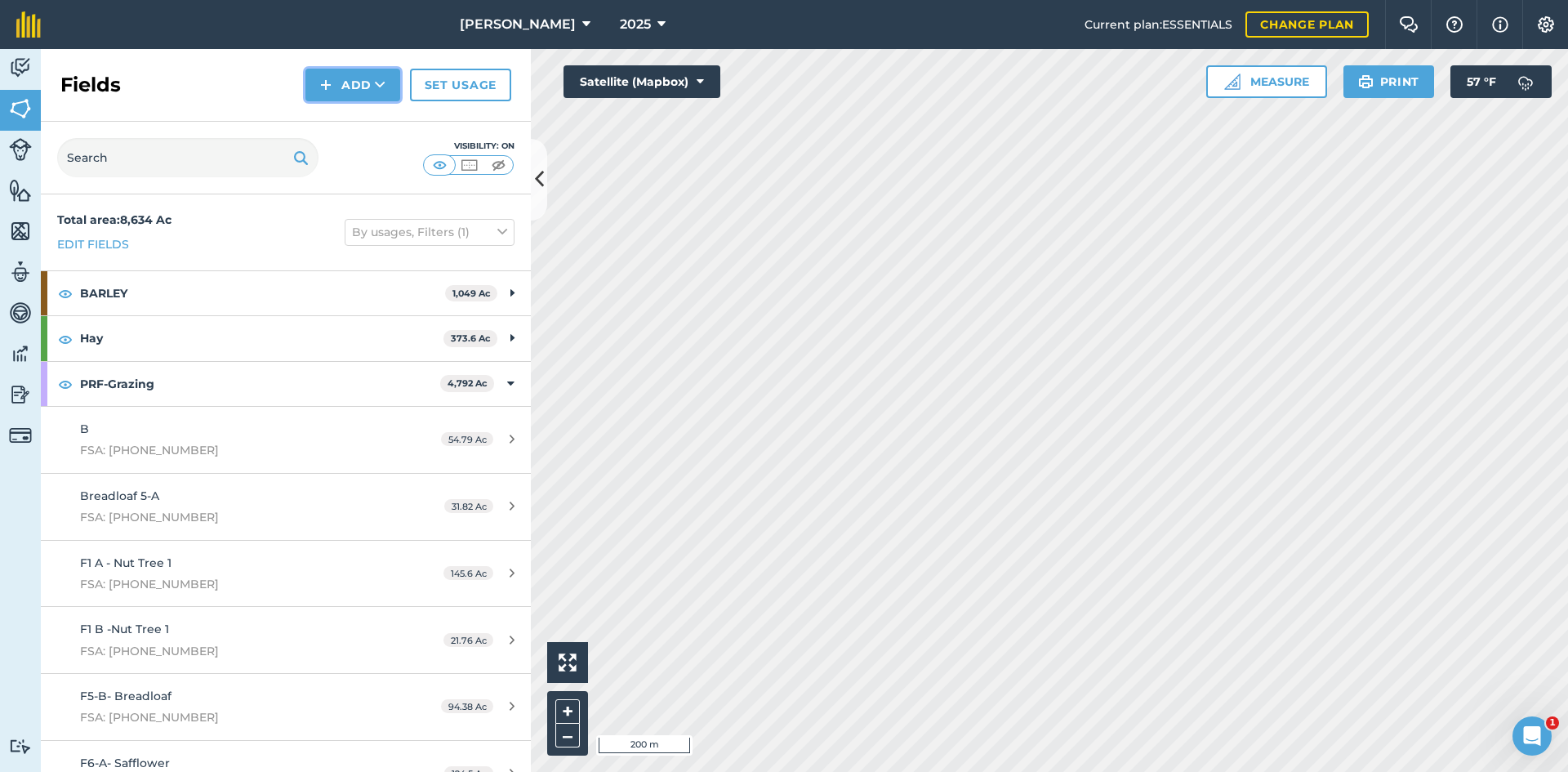
click at [359, 88] on button "Add" at bounding box center [353, 85] width 95 height 33
click at [354, 110] on link "Draw" at bounding box center [352, 121] width 90 height 35
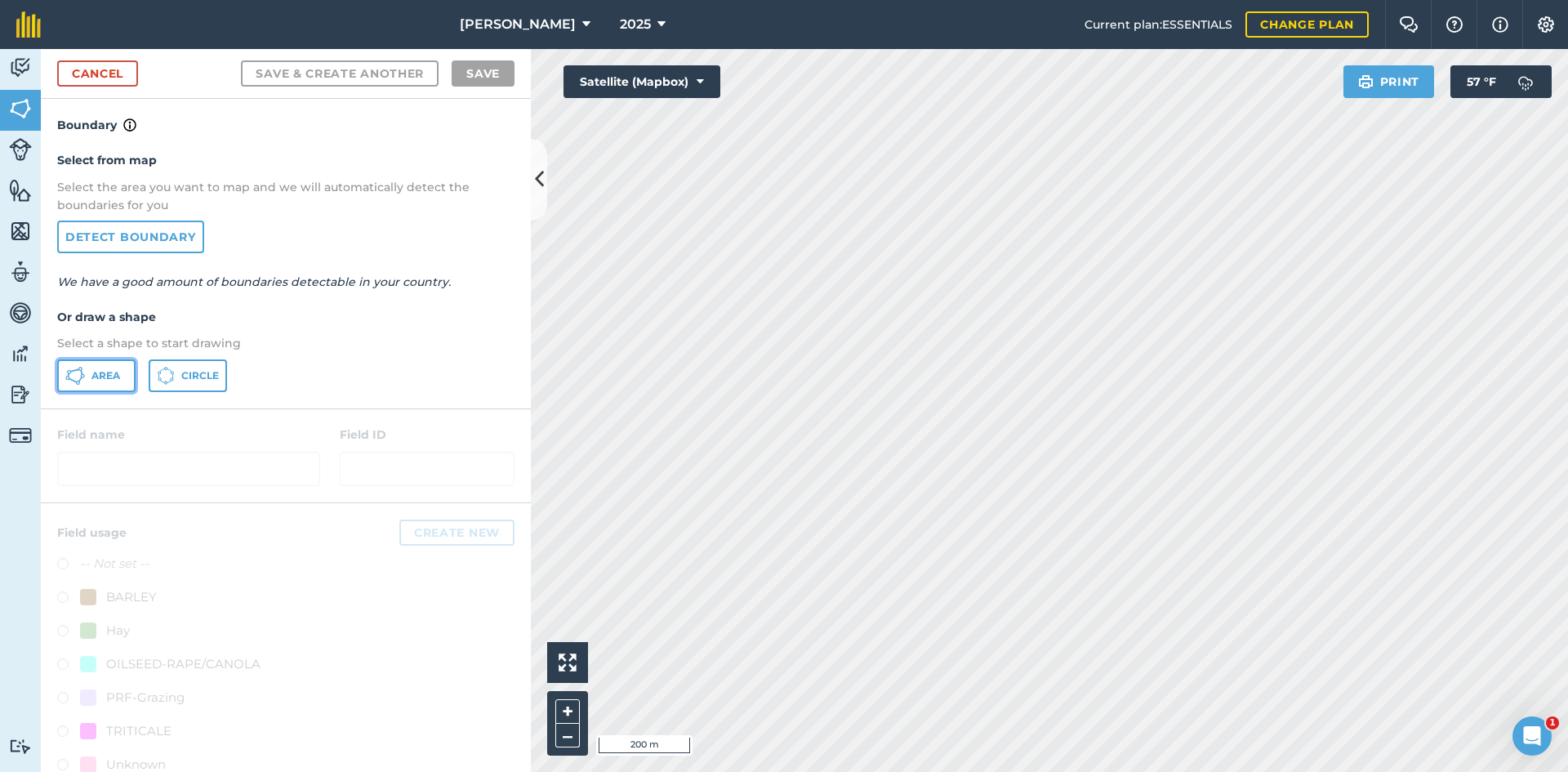
click at [110, 370] on span "Area" at bounding box center [106, 375] width 29 height 13
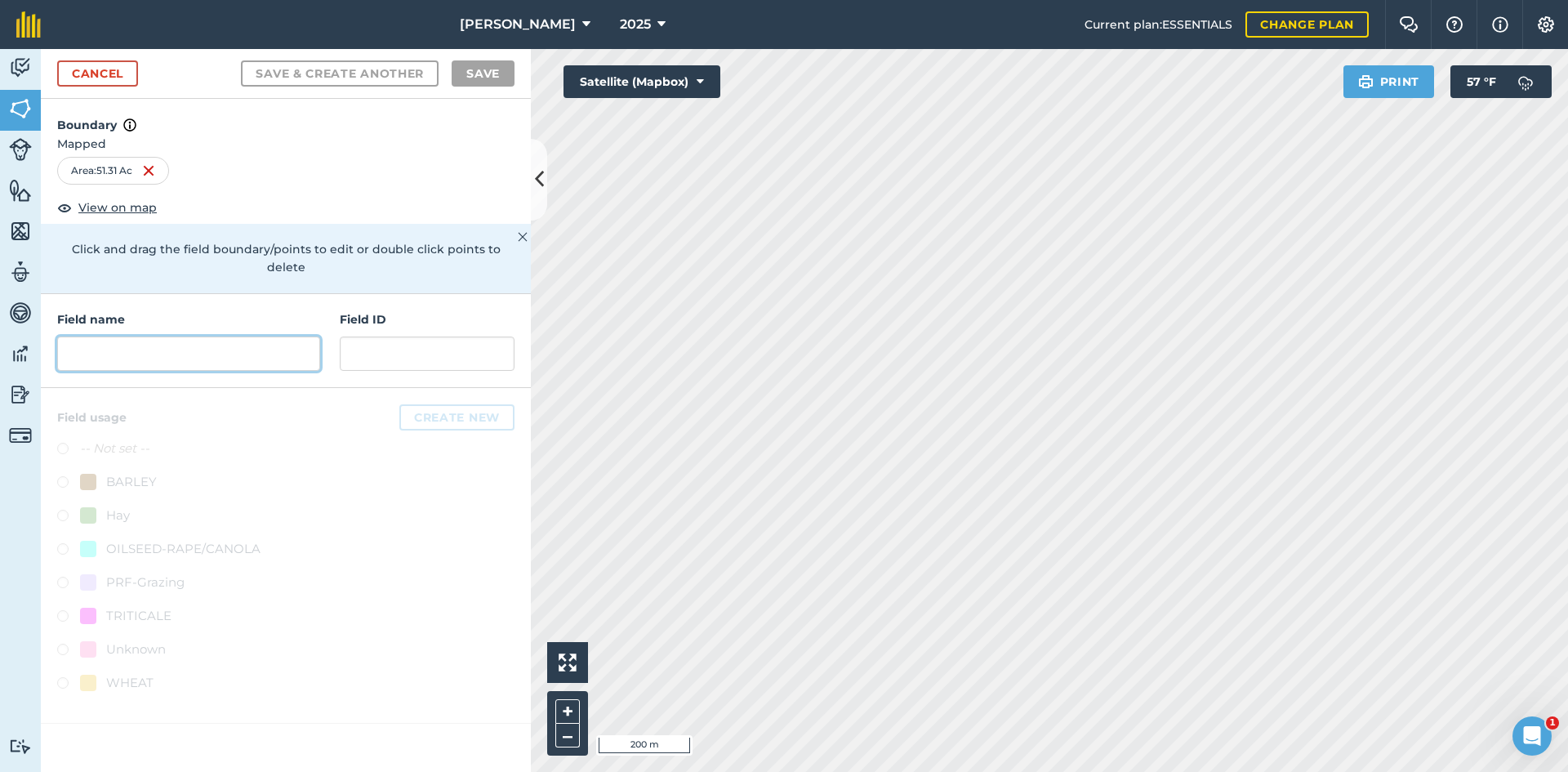
click at [210, 336] on input "text" at bounding box center [188, 353] width 263 height 35
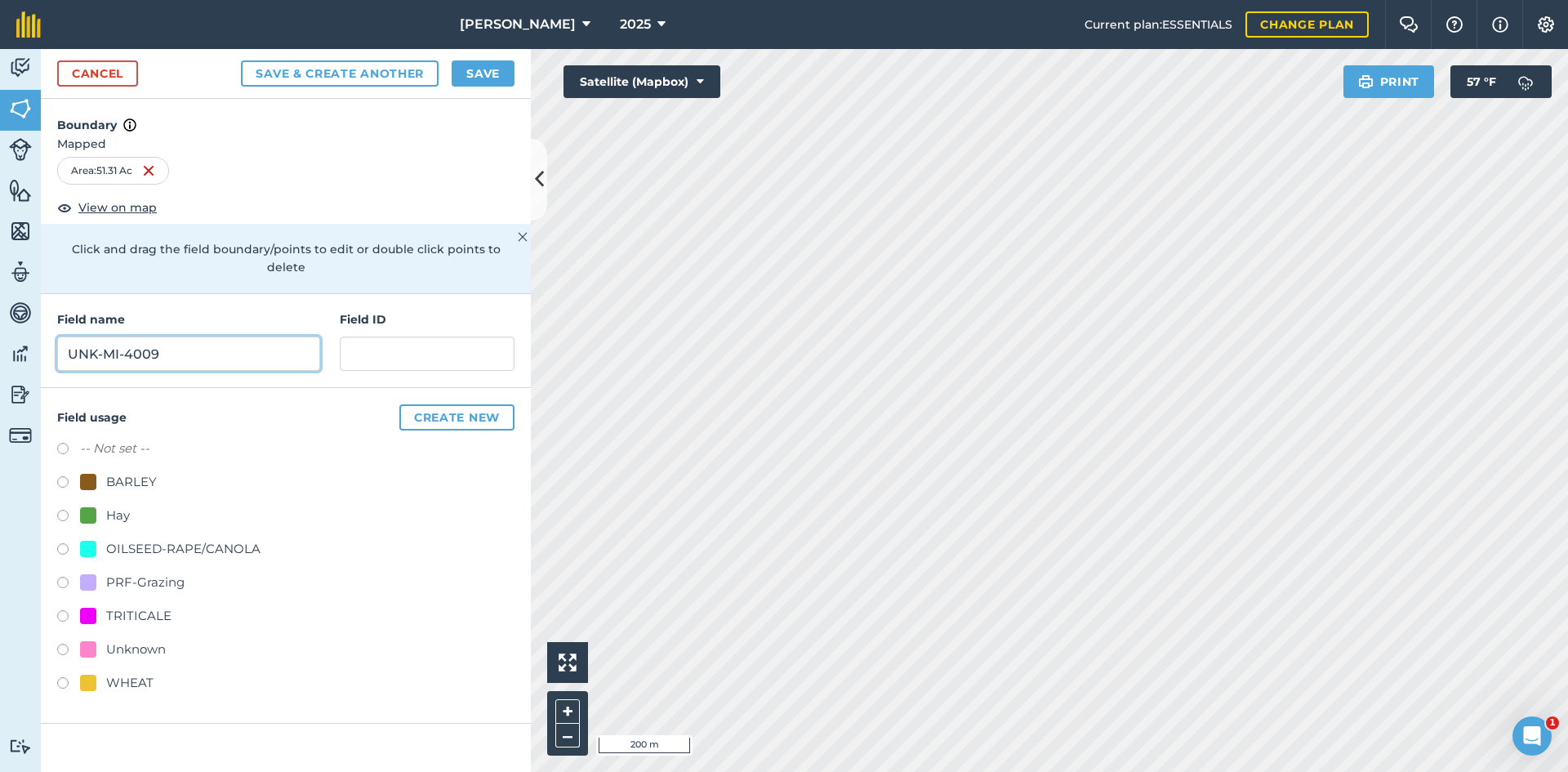
type input "UNK-MI-4009"
click at [454, 336] on input "text" at bounding box center [426, 353] width 175 height 35
click at [158, 572] on div "PRF-Grazing" at bounding box center [145, 582] width 78 height 20
radio input "true"
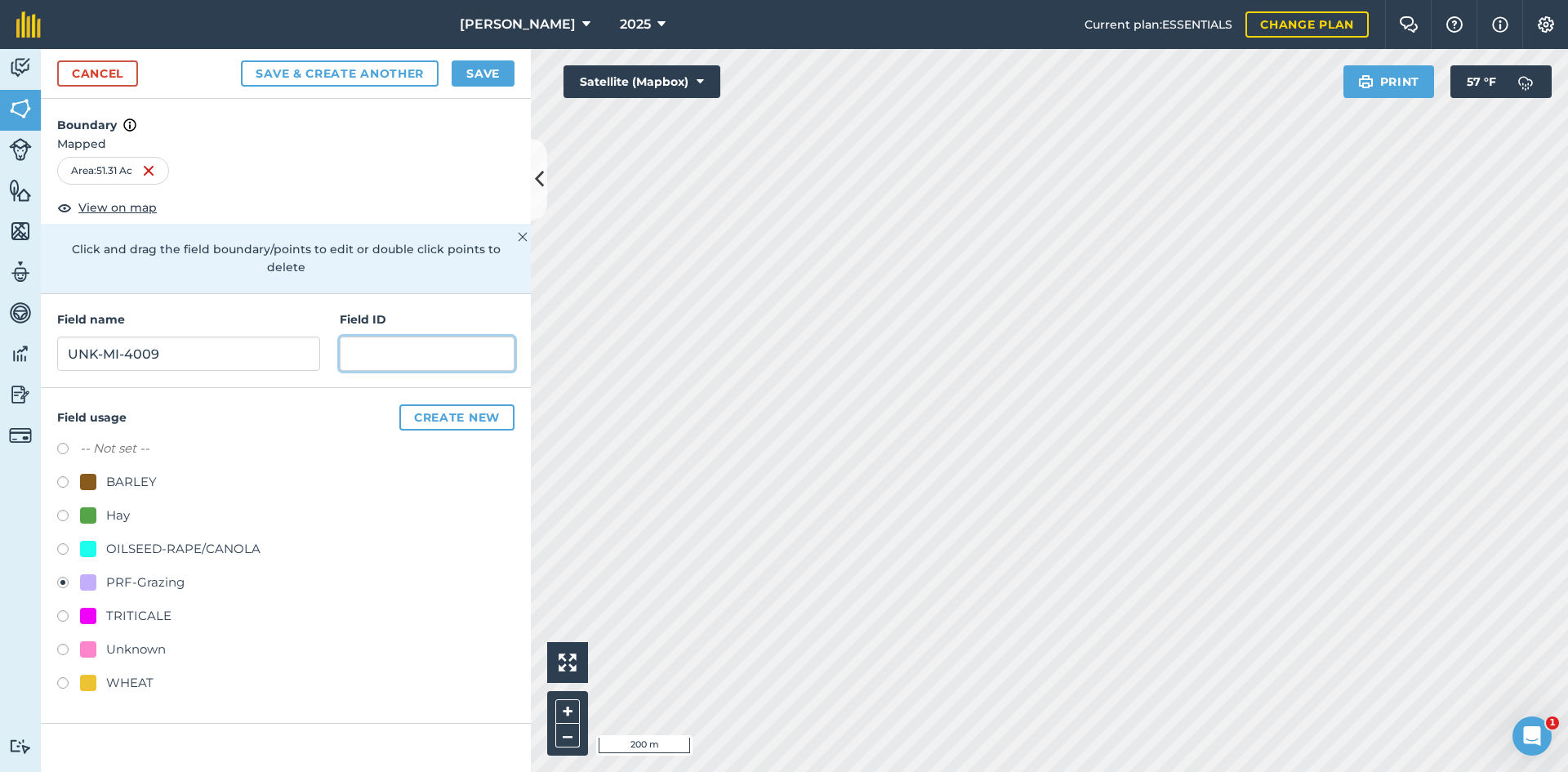
paste input "FSA: 4008-1202-"
drag, startPoint x: 478, startPoint y: 328, endPoint x: 172, endPoint y: 343, distance: 306.4
click at [177, 343] on div "Field name UNK-MI-4009 Field ID FSA: 4009-1204-" at bounding box center [285, 340] width 490 height 94
click at [482, 339] on input "FSA: 4009-1204-" at bounding box center [426, 353] width 175 height 35
click at [482, 336] on input "FSA: 4009-1204-" at bounding box center [426, 353] width 175 height 35
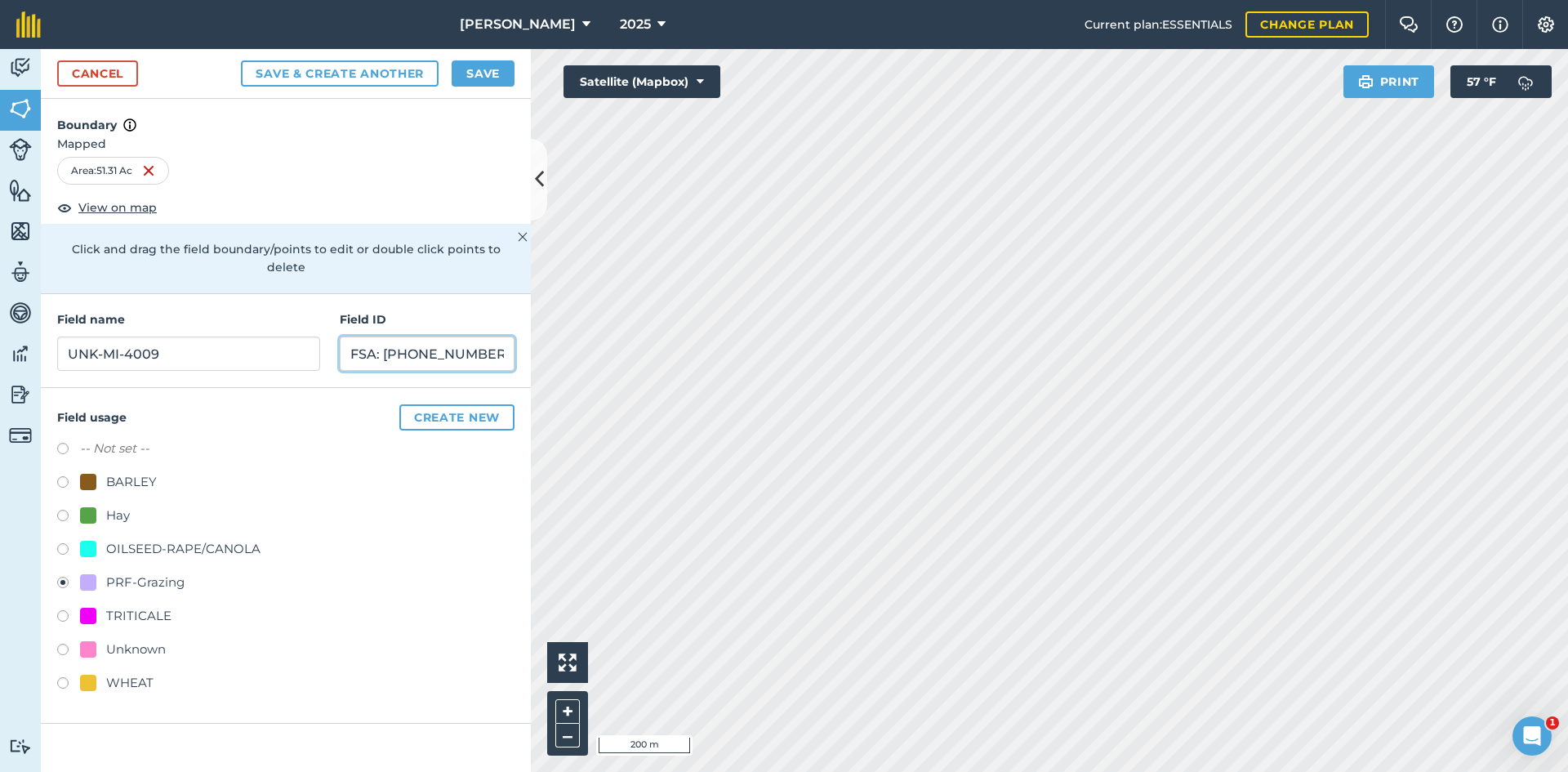
type input "FSA: [PHONE_NUMBER]"
click at [467, 64] on button "Save" at bounding box center [483, 73] width 63 height 26
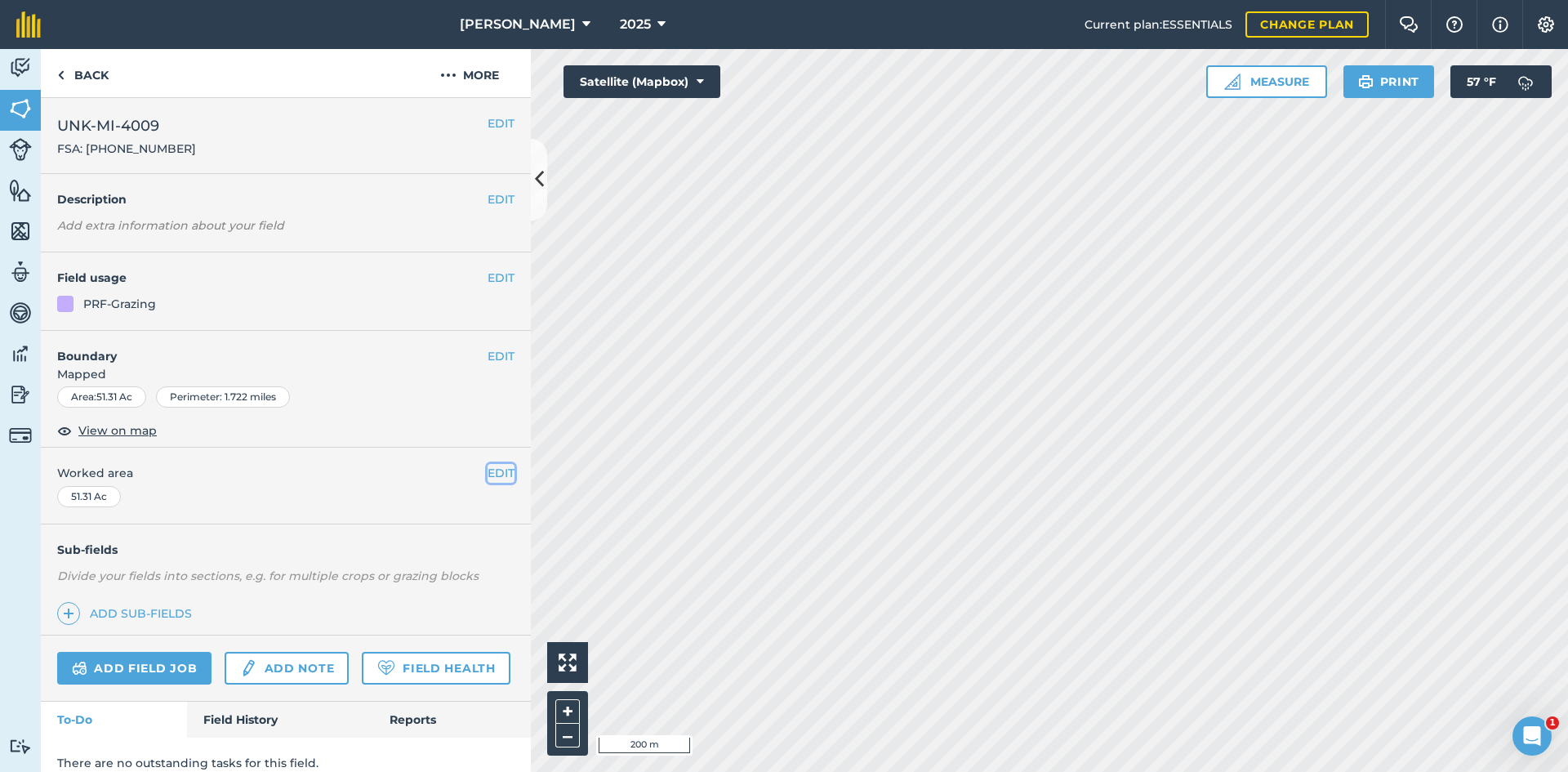
click at [487, 463] on button "EDIT" at bounding box center [500, 472] width 27 height 18
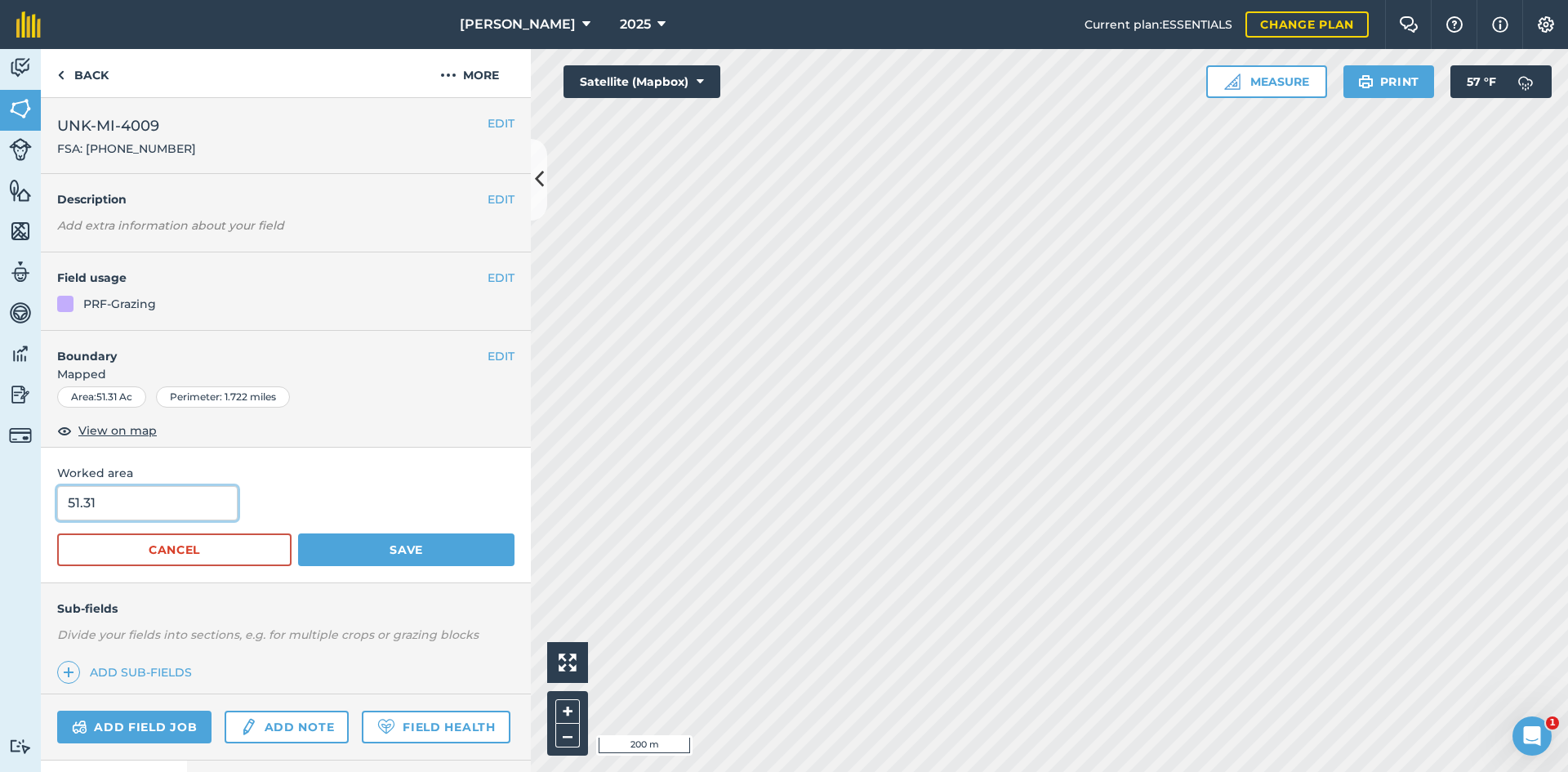
drag, startPoint x: 128, startPoint y: 518, endPoint x: -11, endPoint y: 496, distance: 140.7
click at [0, 496] on html "[PERSON_NAME] 2025 Current plan : ESSENTIALS Change plan Farm Chat Help Info Se…" at bounding box center [784, 386] width 1568 height 772
type input "48.44"
click at [423, 552] on button "Save" at bounding box center [405, 549] width 216 height 33
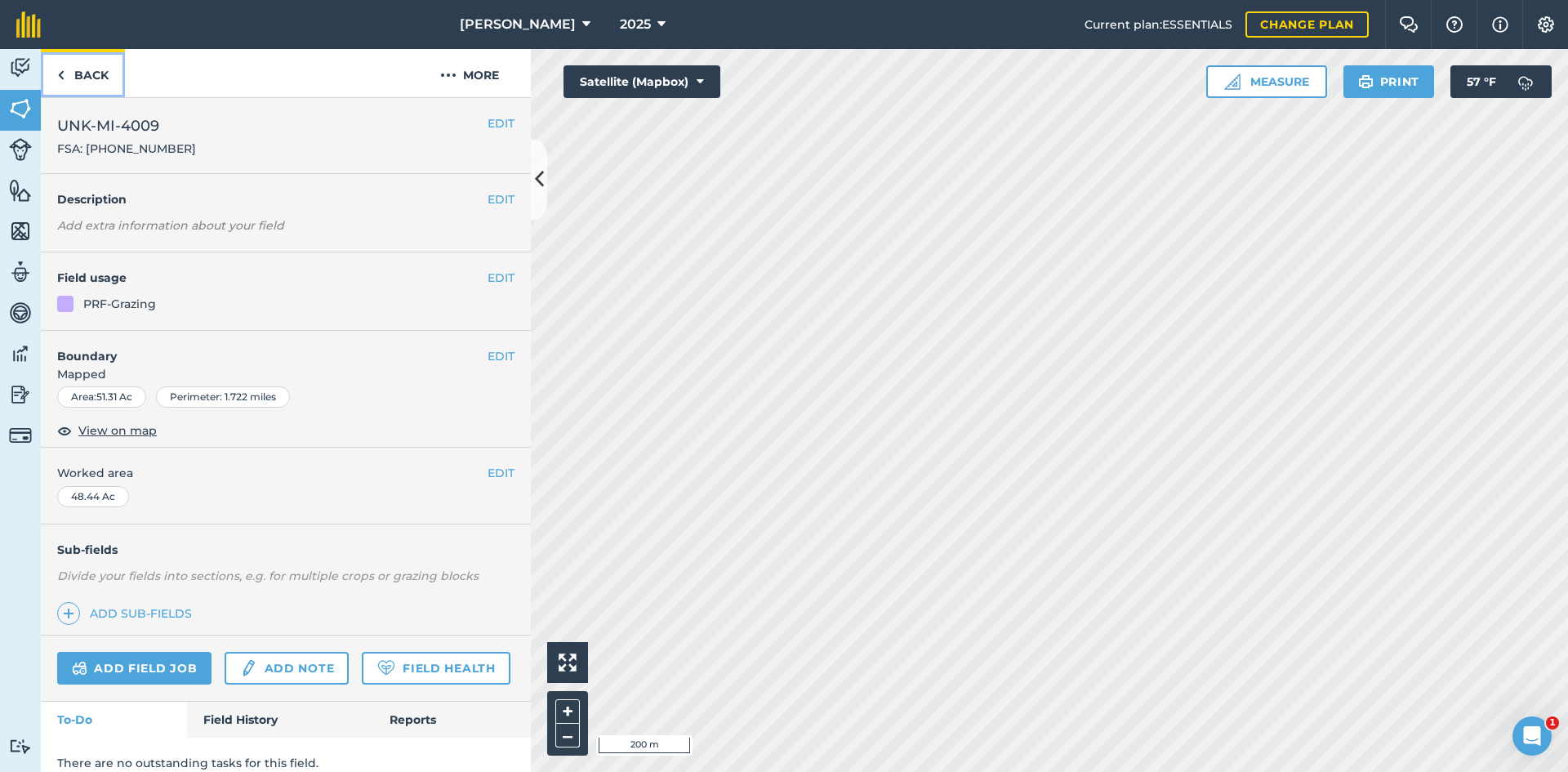
click at [88, 81] on link "Back" at bounding box center [82, 73] width 84 height 48
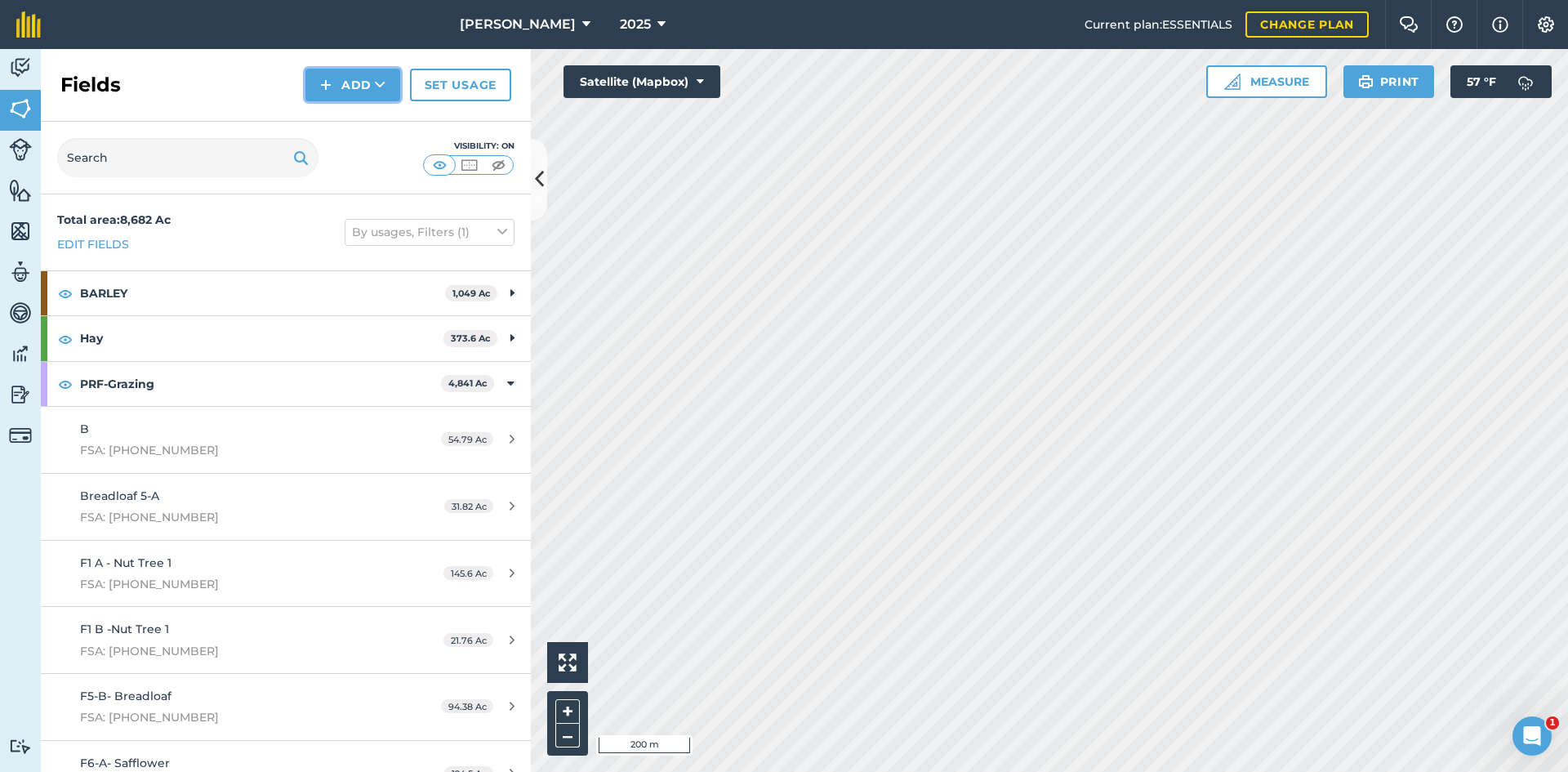
click at [388, 89] on button "Add" at bounding box center [353, 85] width 95 height 33
click at [368, 111] on link "Draw" at bounding box center [352, 121] width 90 height 35
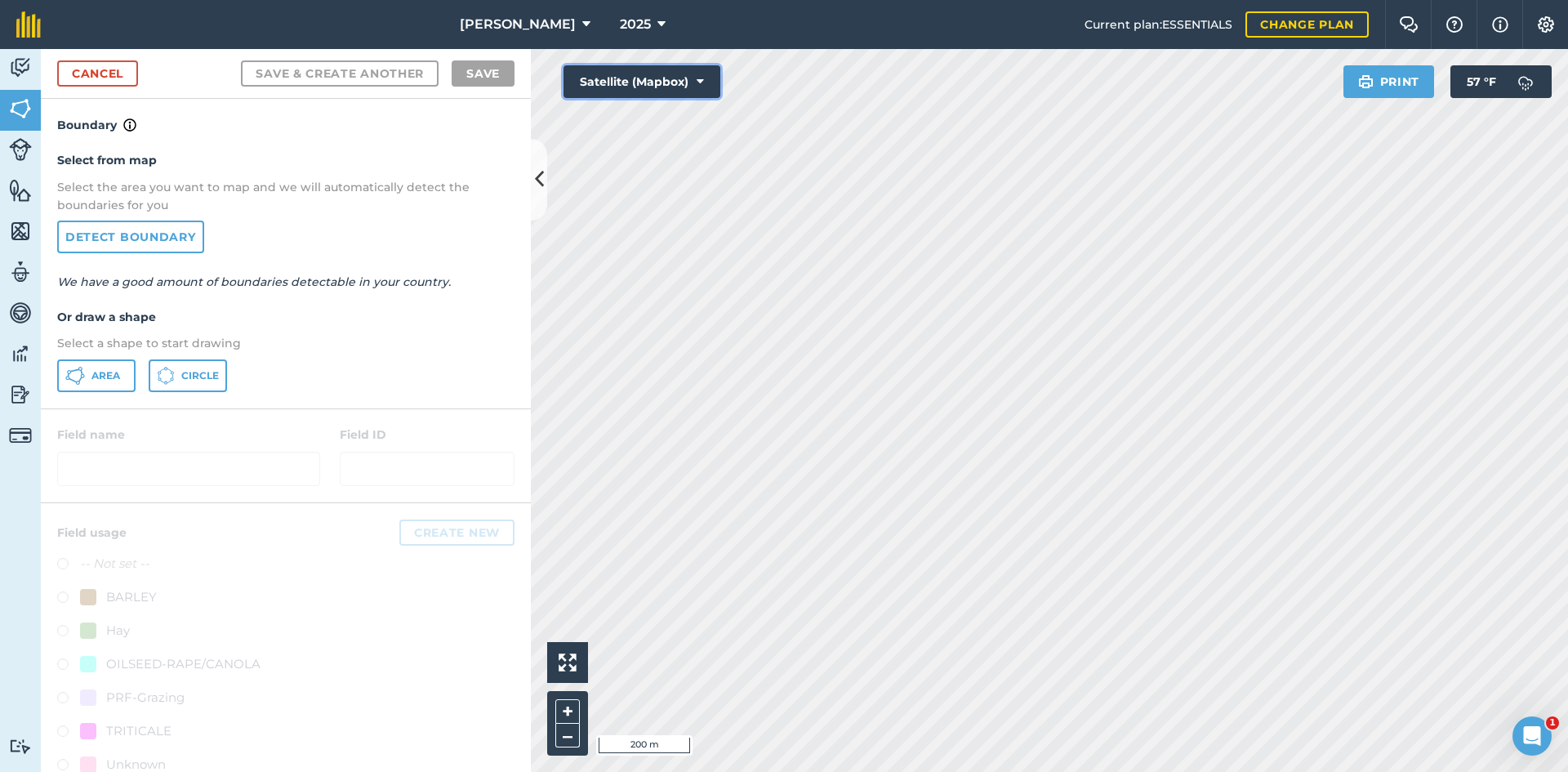
click at [673, 66] on button "Satellite (Mapbox)" at bounding box center [641, 81] width 157 height 33
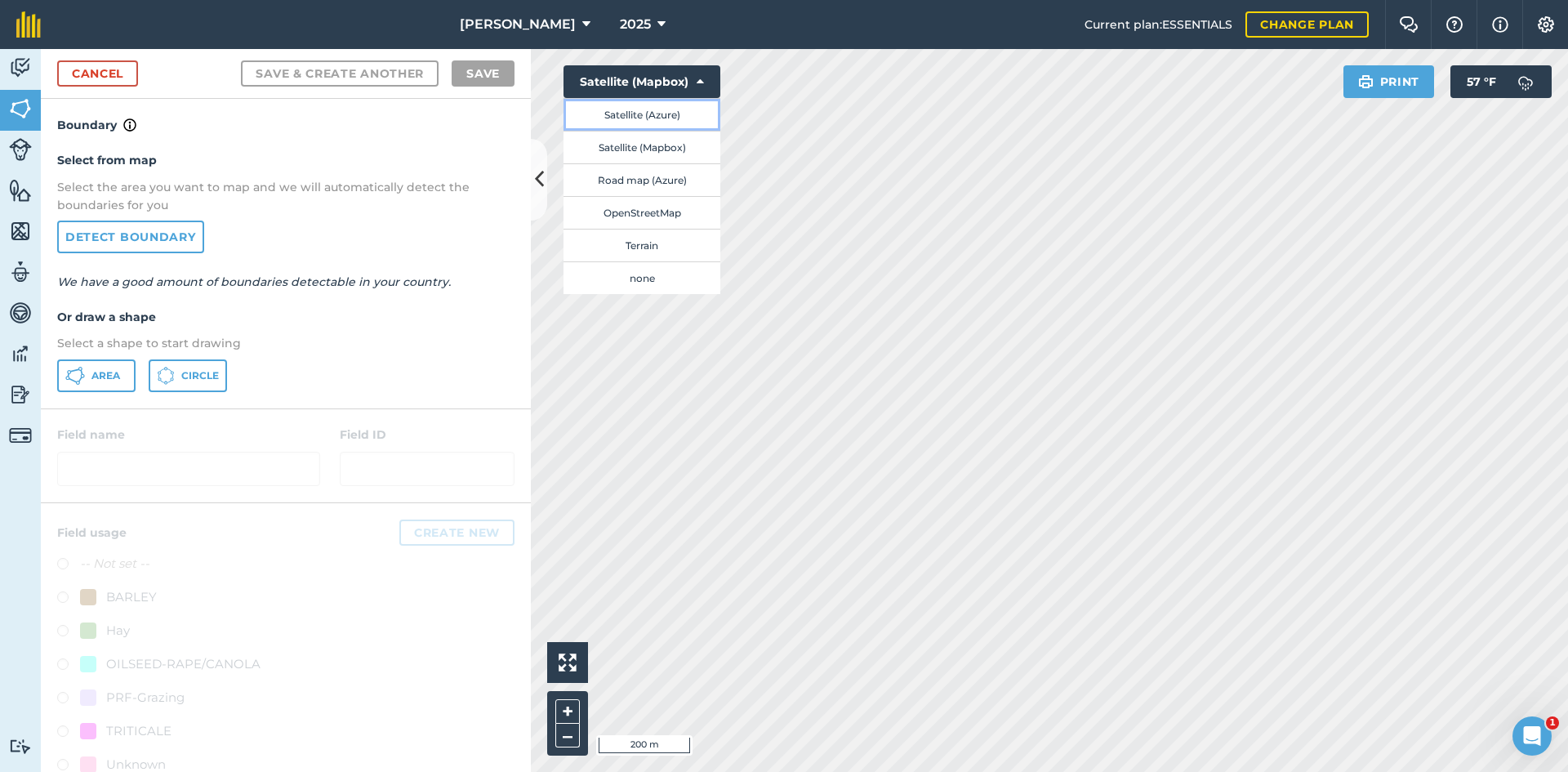
click at [656, 103] on button "Satellite (Azure)" at bounding box center [641, 113] width 157 height 33
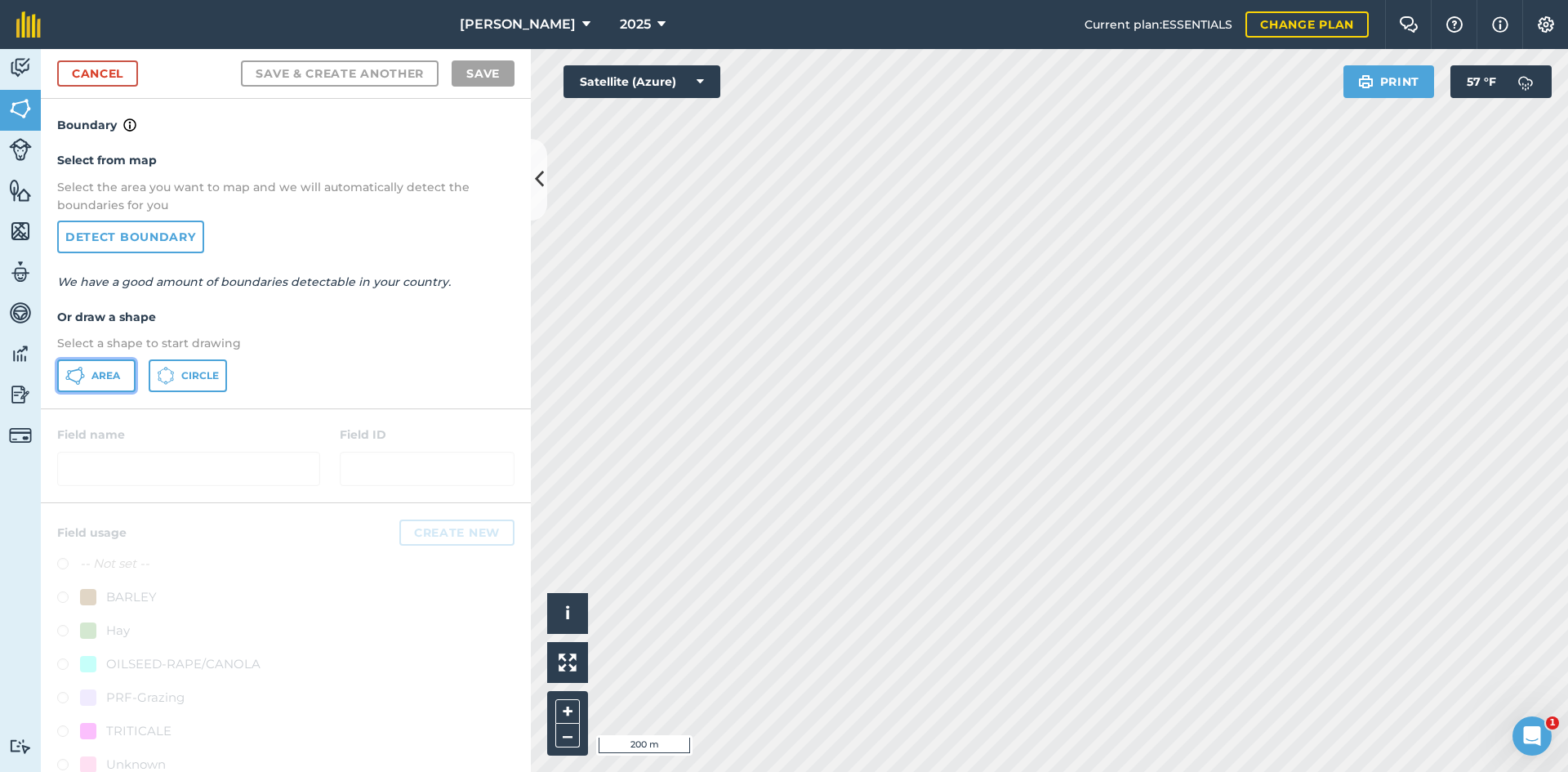
click at [112, 367] on button "Area" at bounding box center [96, 375] width 78 height 33
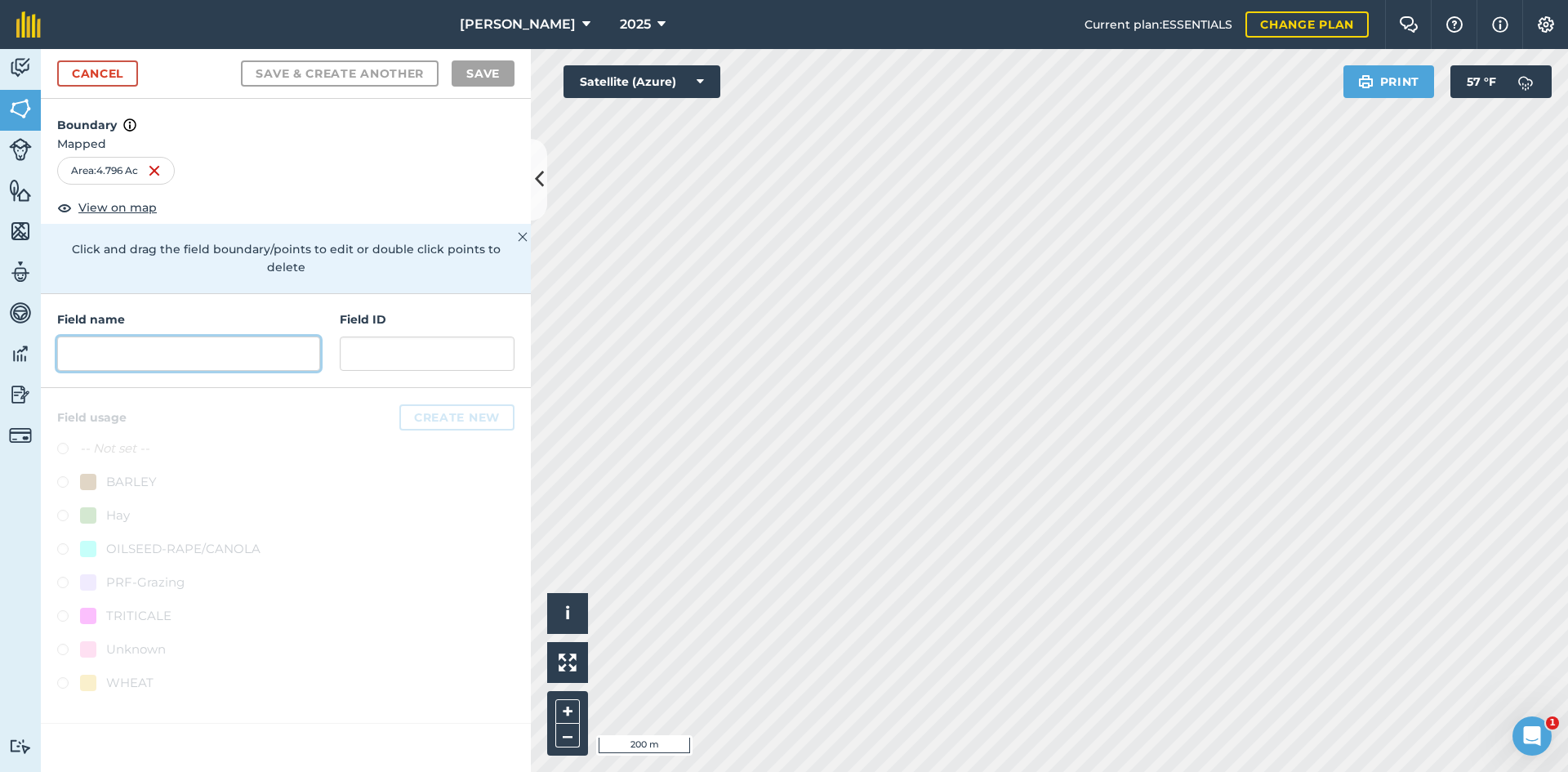
click at [72, 336] on input "text" at bounding box center [188, 353] width 263 height 35
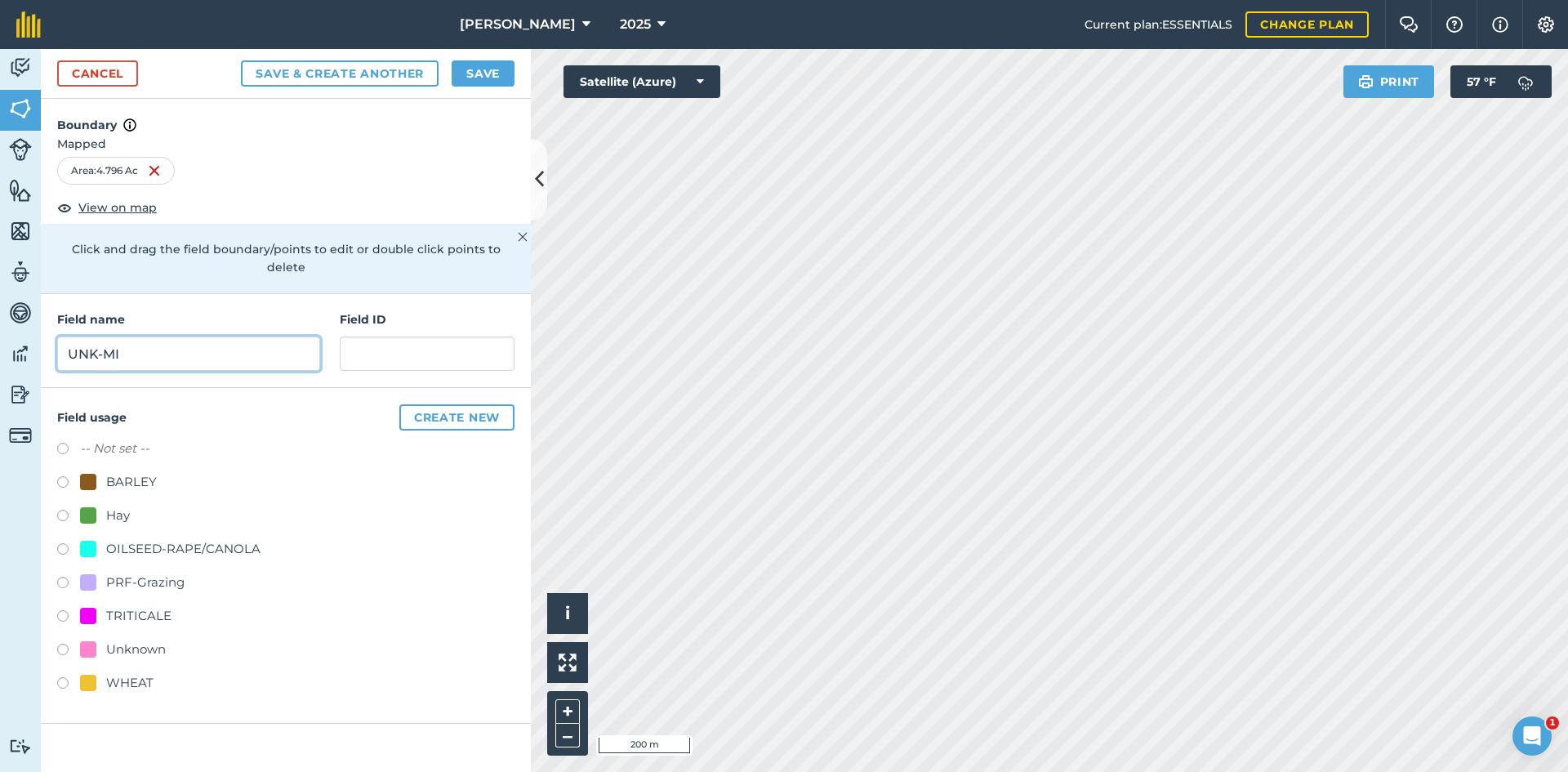
click at [171, 336] on input "UNK-MI" at bounding box center [188, 353] width 263 height 35
type input "UNK-MI-1213"
click at [165, 572] on div "PRF-Grazing" at bounding box center [145, 582] width 78 height 20
radio input "true"
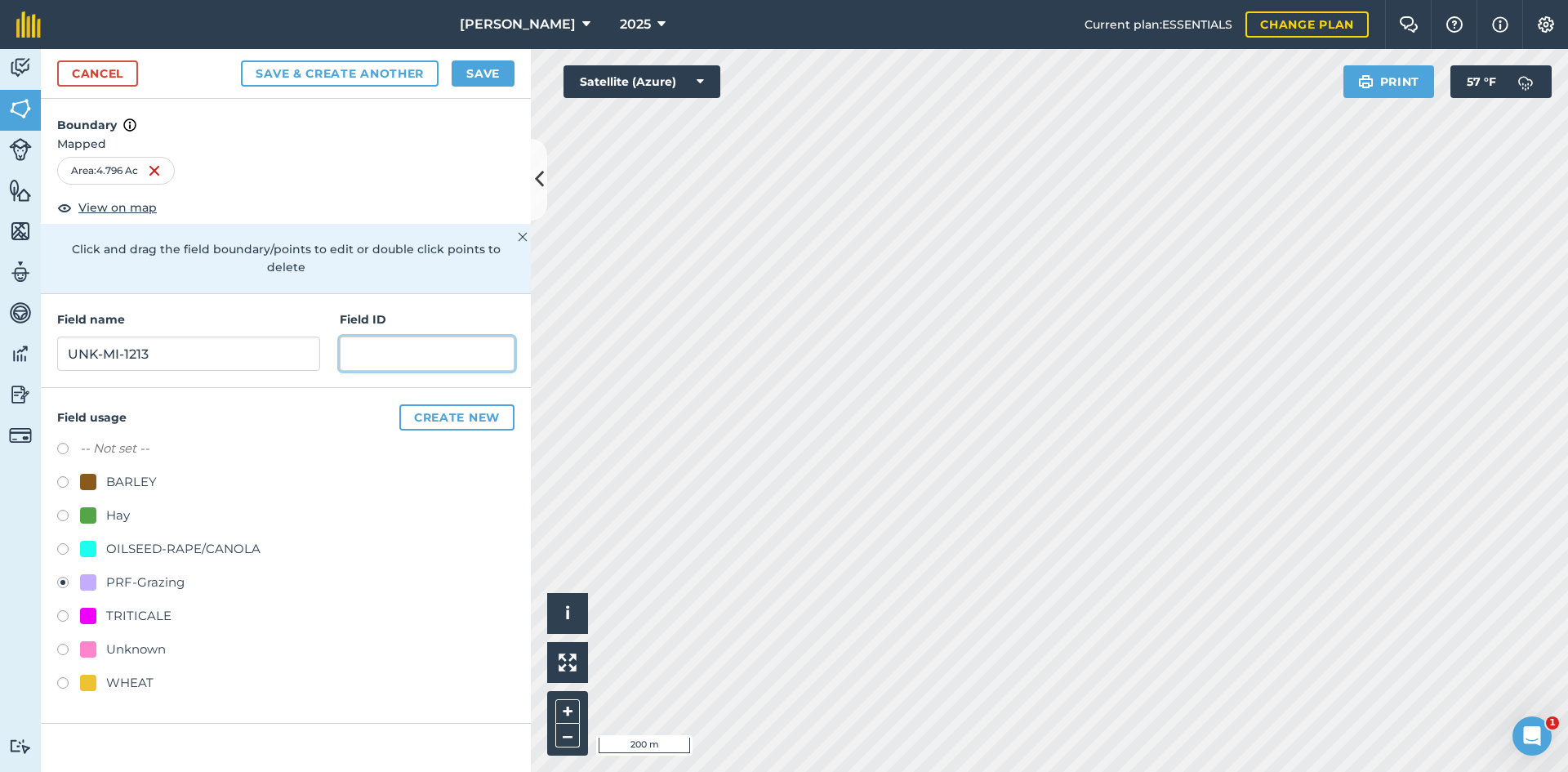
click at [436, 336] on input "text" at bounding box center [426, 353] width 175 height 35
paste input "FSA: 4009-1204-"
type input "FSA: [PHONE_NUMBER]"
click at [477, 64] on button "Save" at bounding box center [483, 73] width 63 height 26
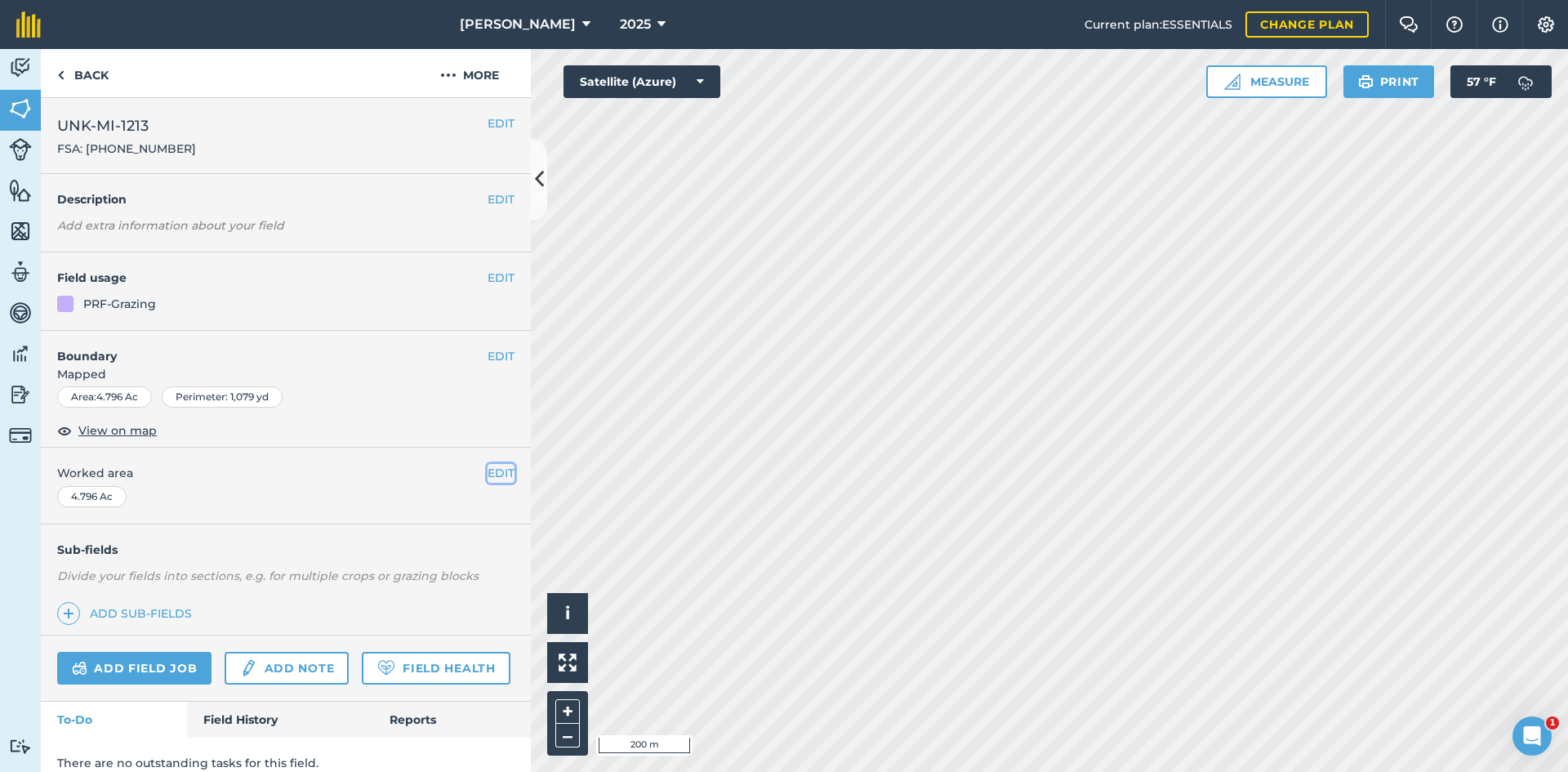
click at [496, 472] on button "EDIT" at bounding box center [500, 472] width 27 height 18
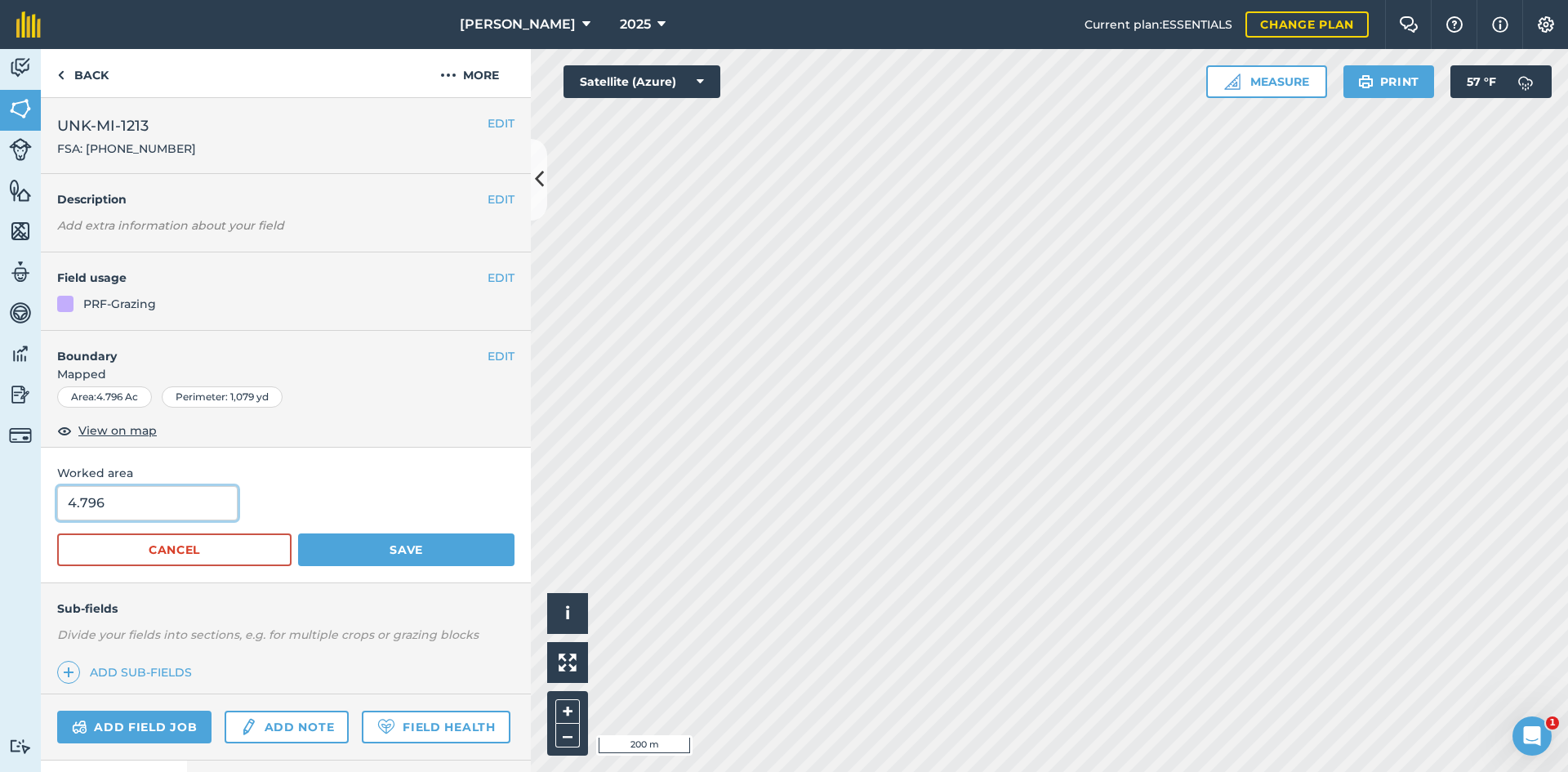
drag, startPoint x: 96, startPoint y: 488, endPoint x: -42, endPoint y: 469, distance: 139.3
click at [0, 469] on html "[PERSON_NAME] 2025 Current plan : ESSENTIALS Change plan Farm Chat Help Info Se…" at bounding box center [784, 386] width 1568 height 772
type input "13.63"
click at [449, 553] on button "Save" at bounding box center [405, 549] width 216 height 33
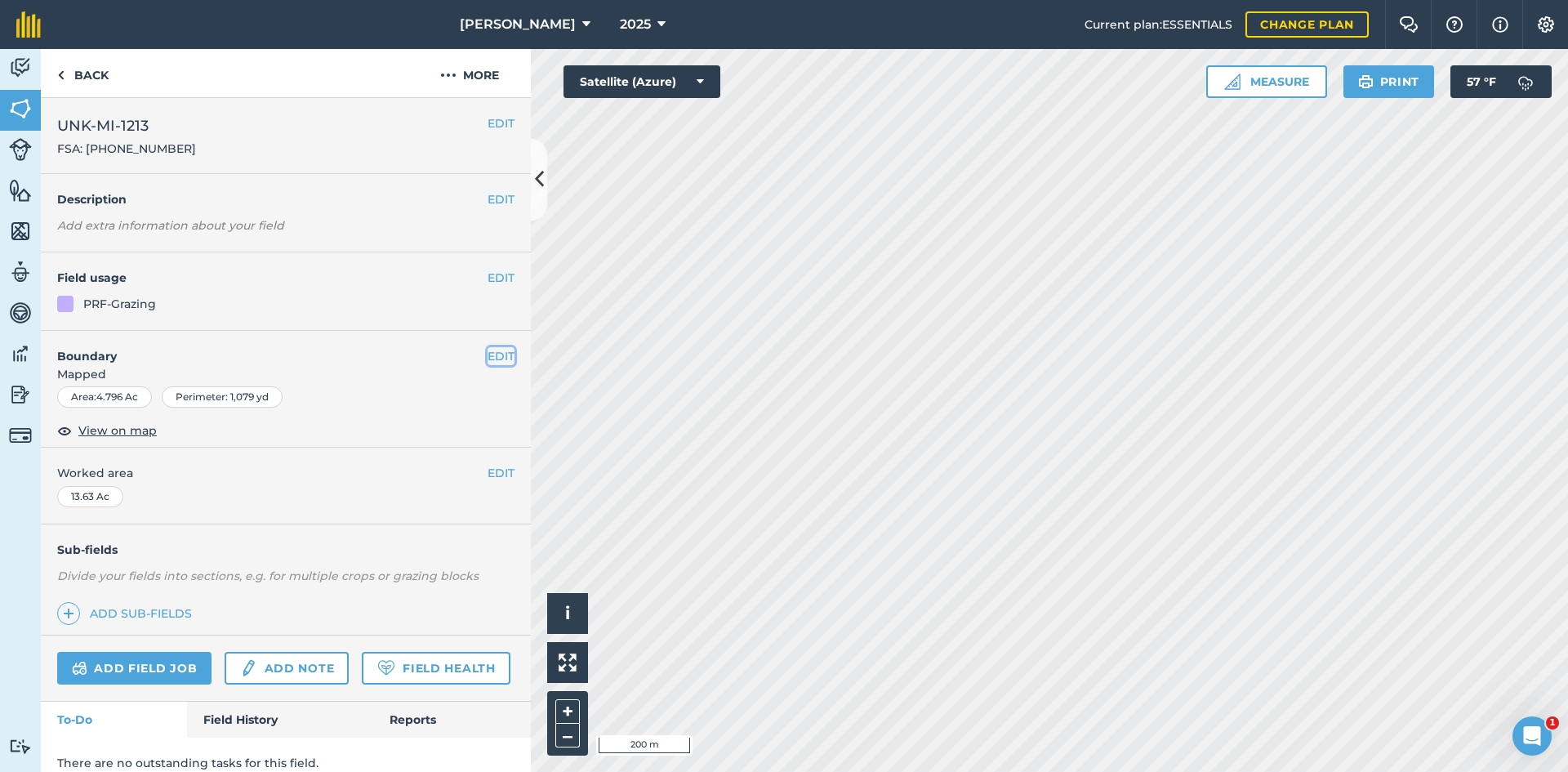
click at [494, 352] on button "EDIT" at bounding box center [500, 356] width 27 height 18
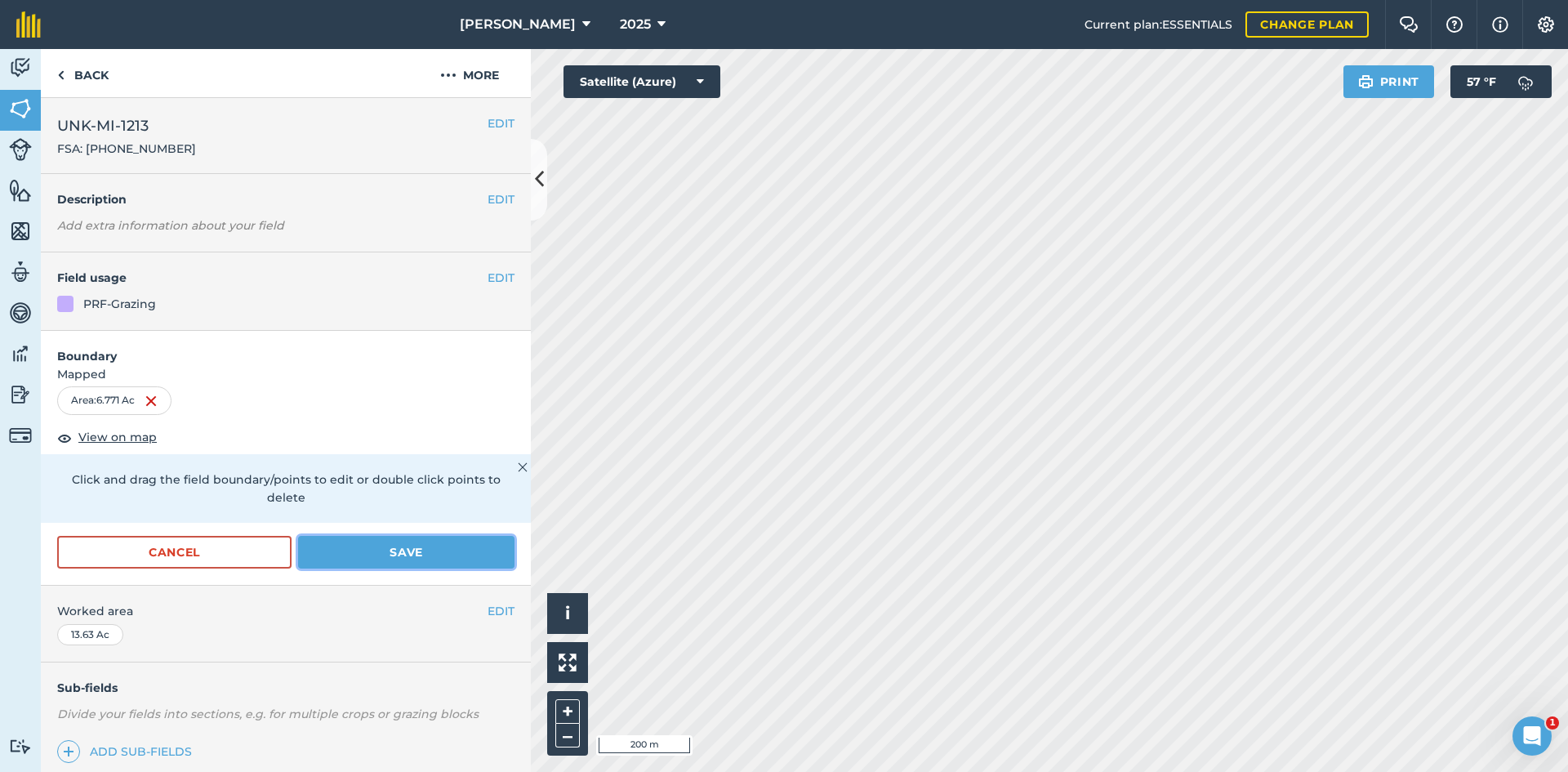
click at [403, 562] on button "Save" at bounding box center [405, 551] width 216 height 33
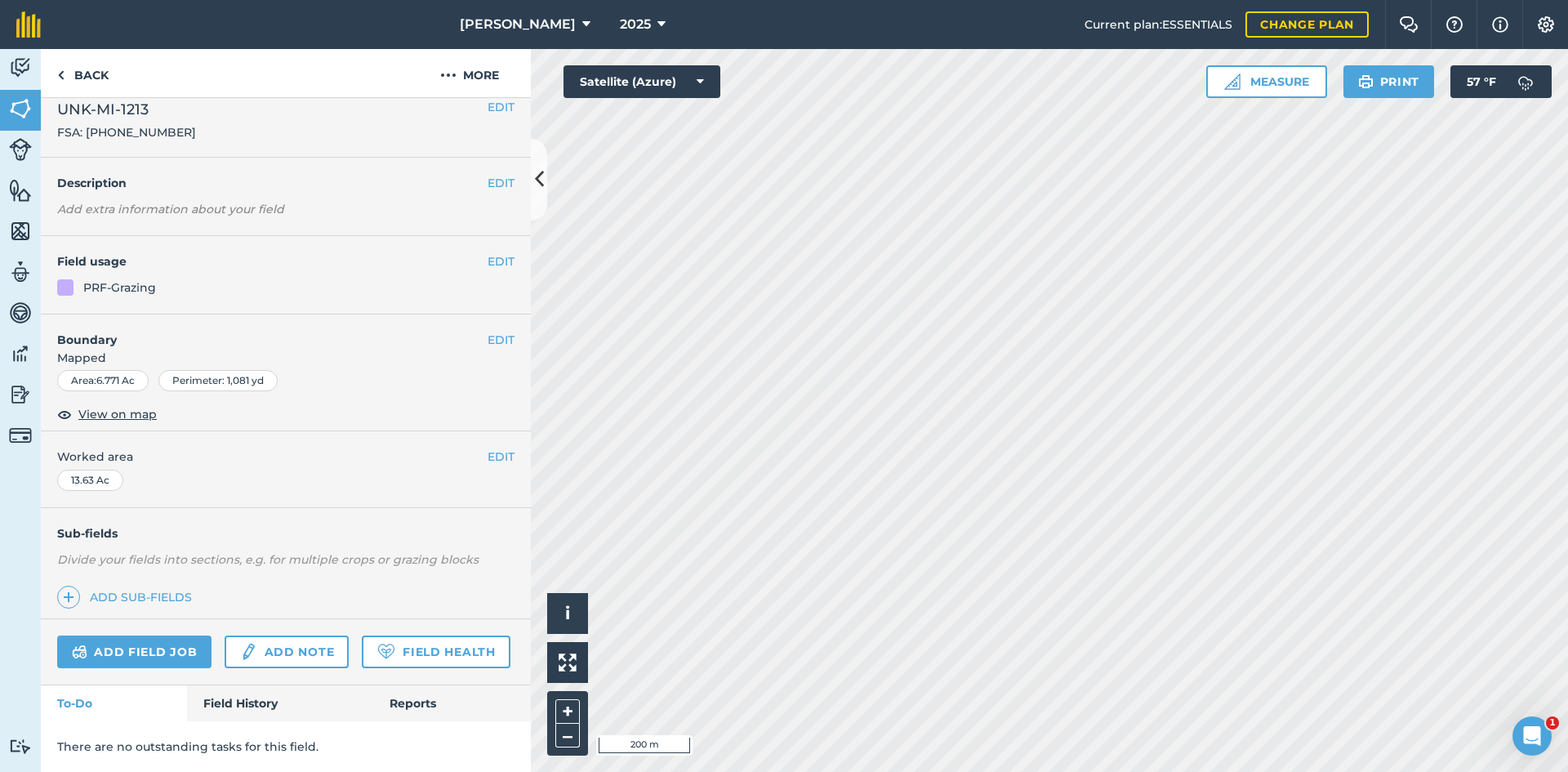
scroll to position [62, 0]
click at [114, 89] on link "Back" at bounding box center [82, 73] width 84 height 48
click at [100, 78] on link "Back" at bounding box center [82, 73] width 84 height 48
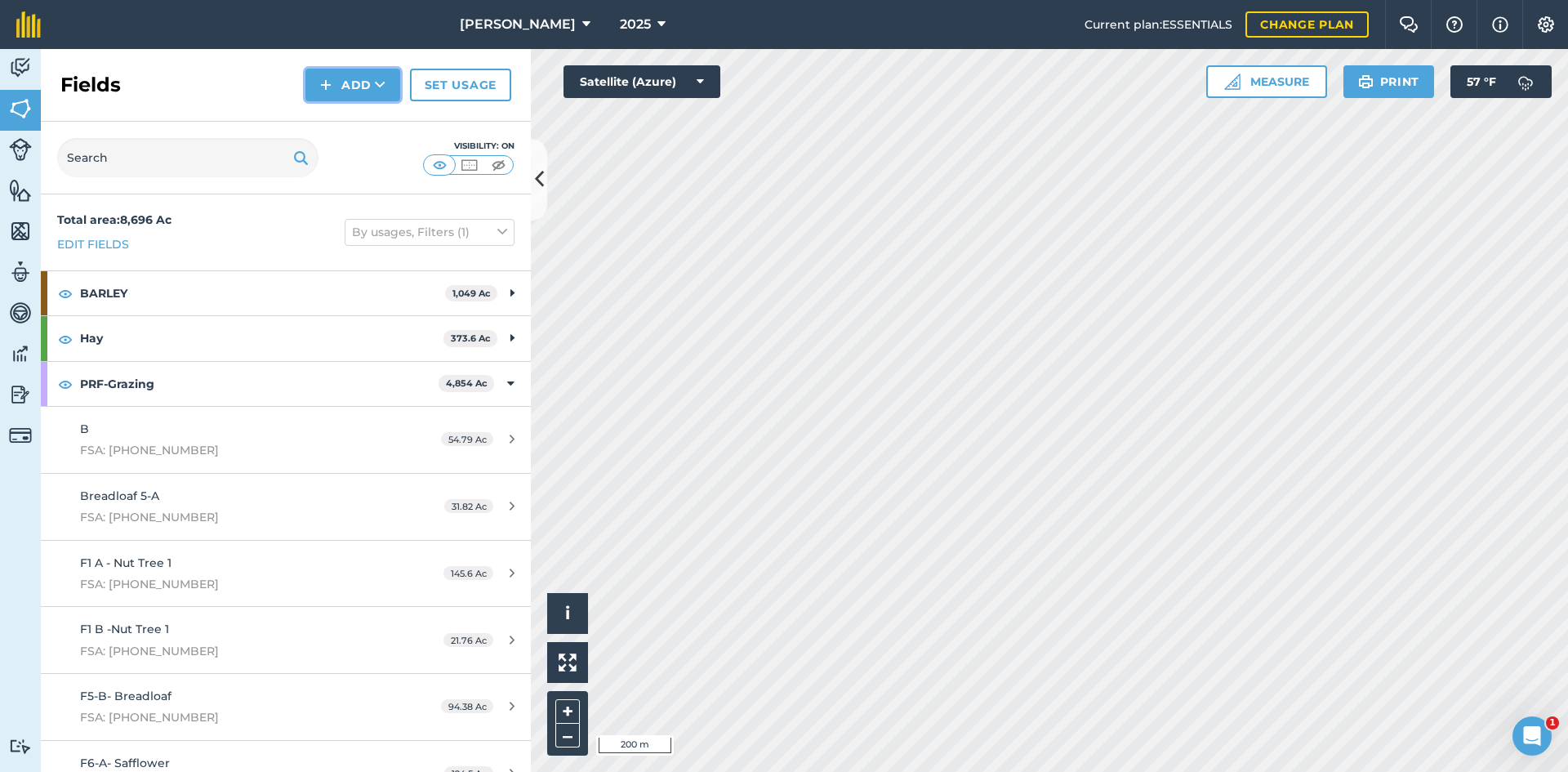
click at [355, 98] on button "Add" at bounding box center [353, 85] width 95 height 33
click at [344, 114] on link "Draw" at bounding box center [352, 121] width 90 height 35
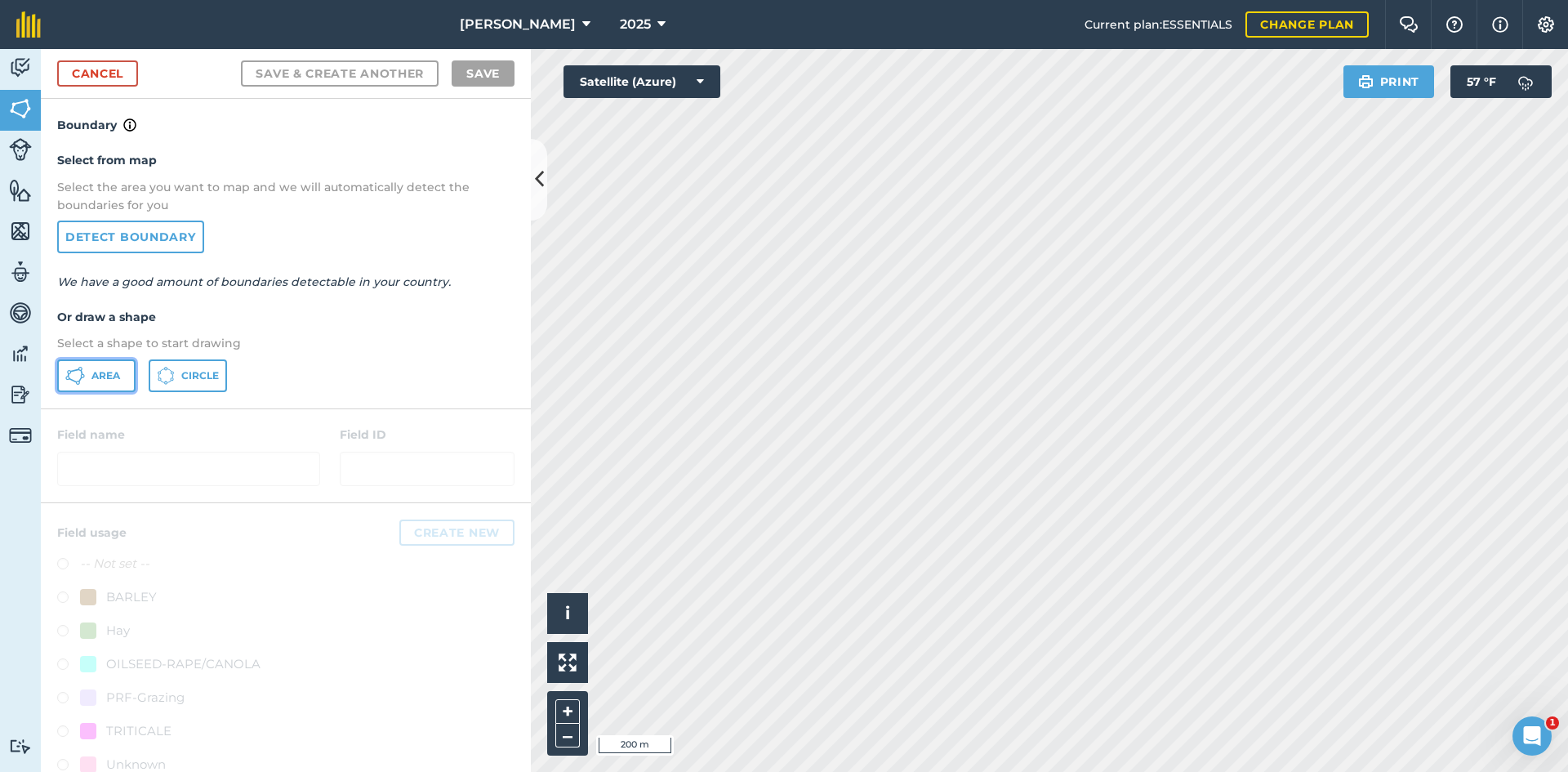
click at [101, 369] on span "Area" at bounding box center [106, 375] width 29 height 13
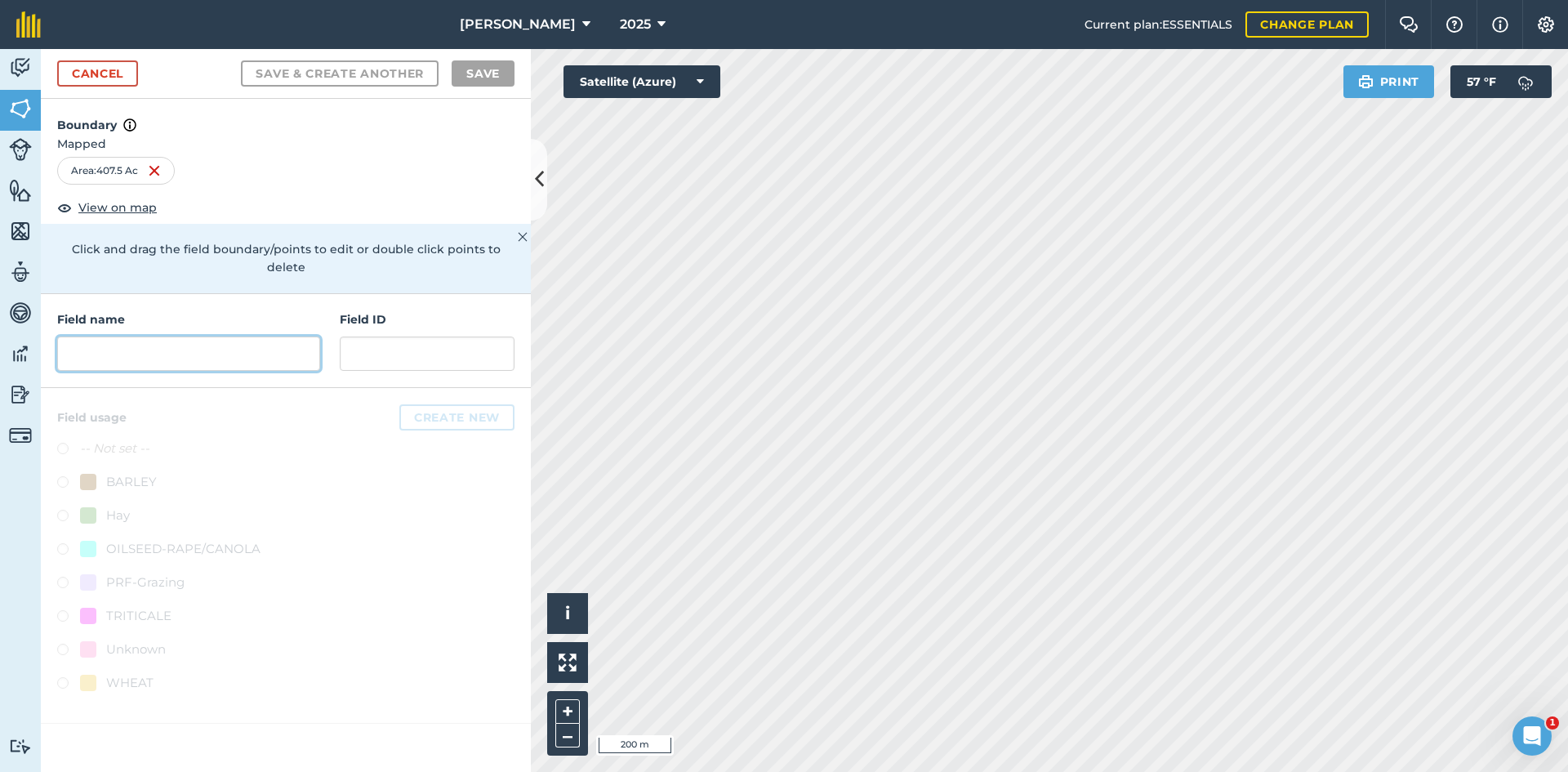
click at [182, 349] on input "text" at bounding box center [188, 353] width 263 height 35
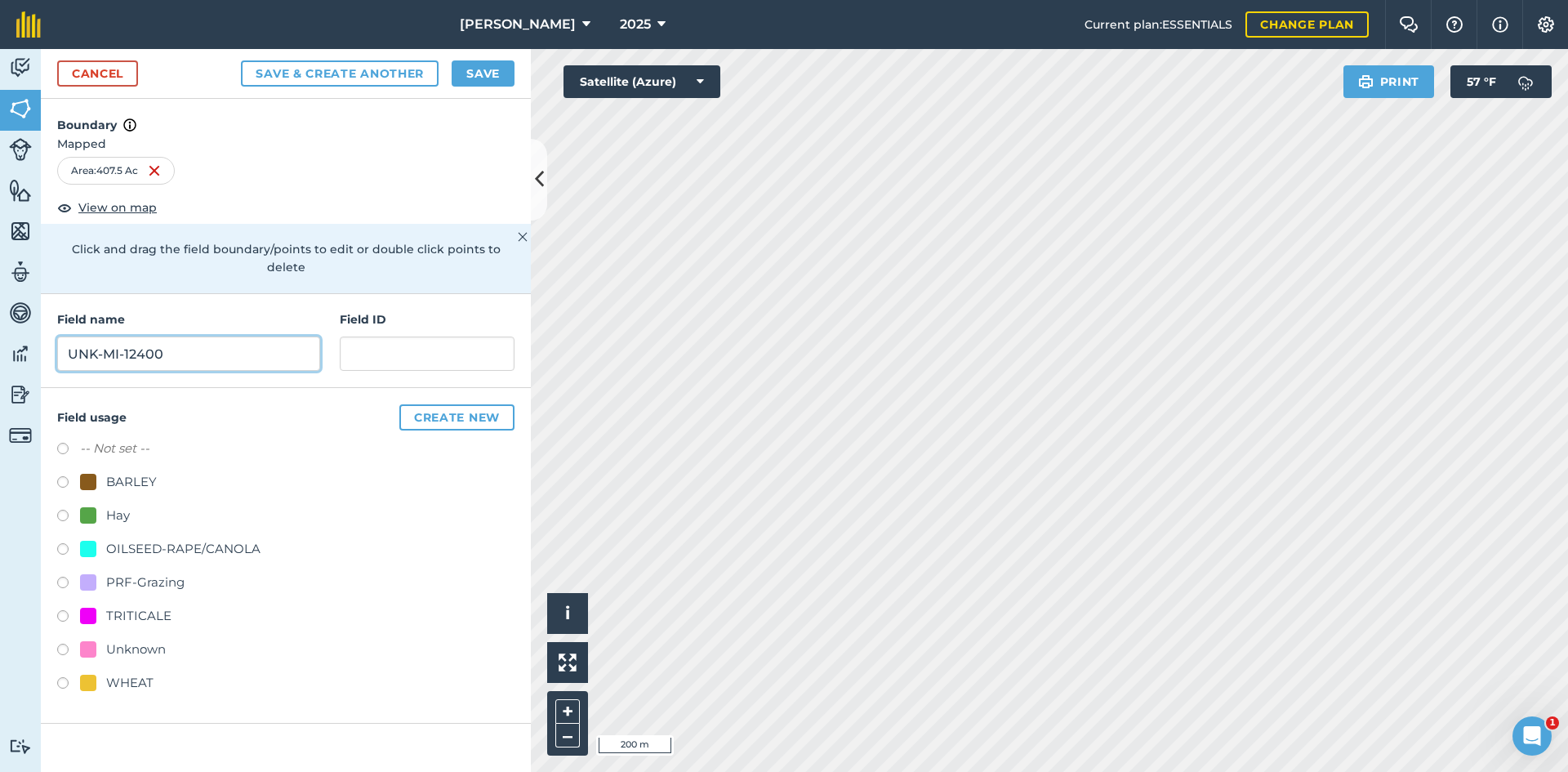
type input "UNK-MI-12400"
click at [143, 572] on div "PRF-Grazing" at bounding box center [145, 582] width 78 height 20
radio input "true"
click at [401, 336] on input "text" at bounding box center [426, 353] width 175 height 35
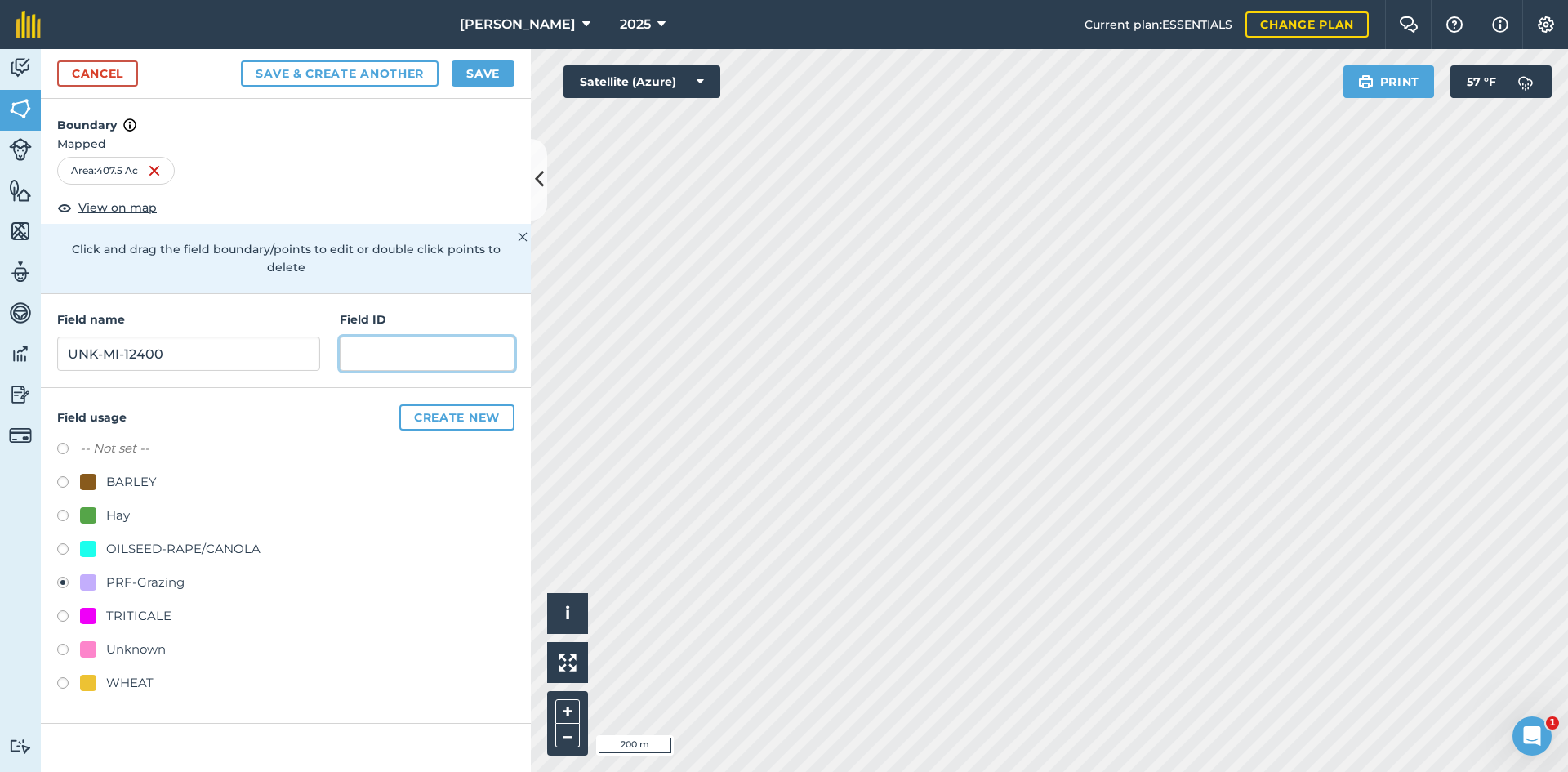
paste input "FSA: 4009-1204-"
type input "FSA: [PHONE_NUMBER]"
click at [484, 64] on button "Save" at bounding box center [483, 73] width 63 height 26
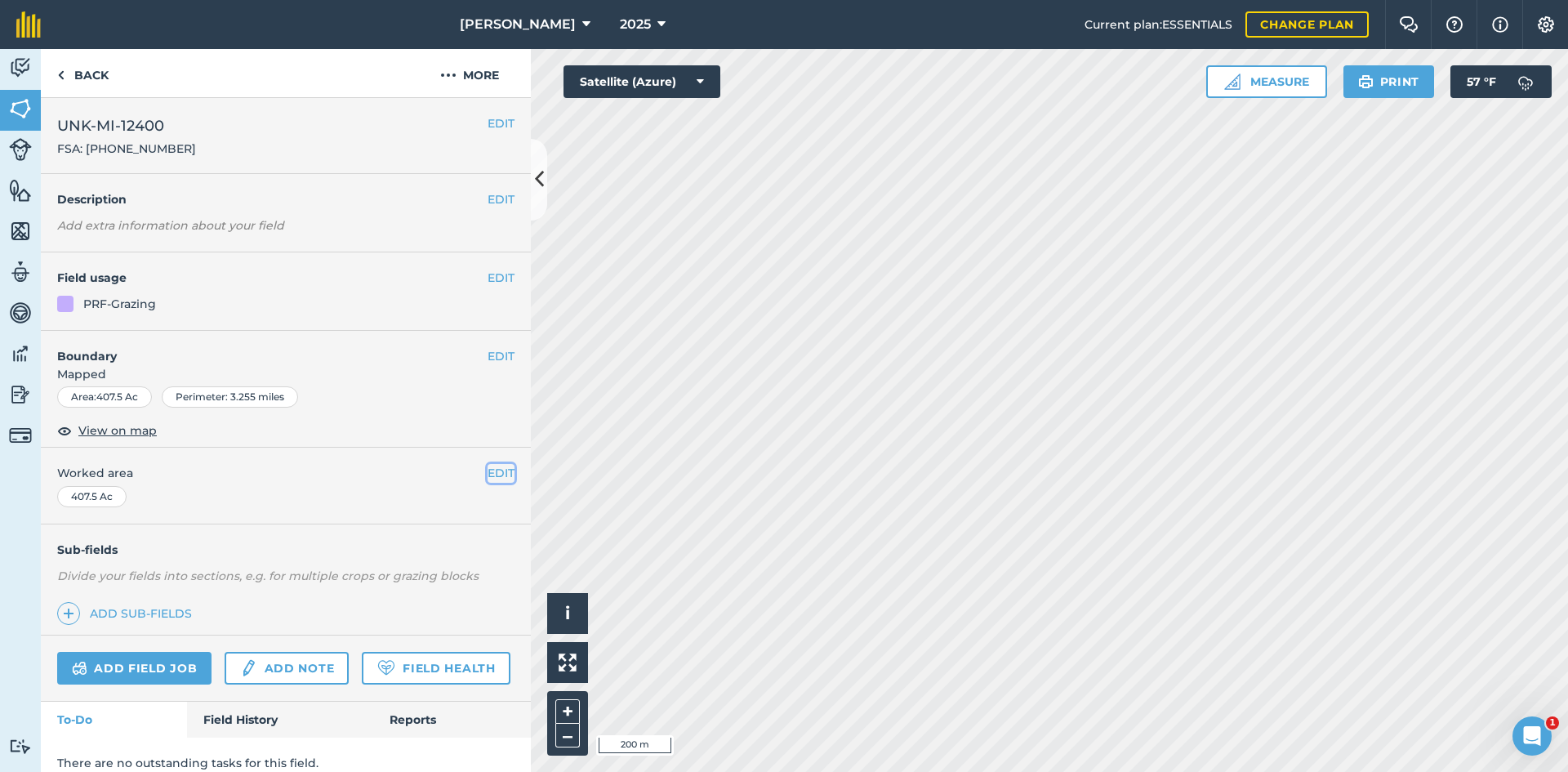
click at [490, 473] on button "EDIT" at bounding box center [500, 472] width 27 height 18
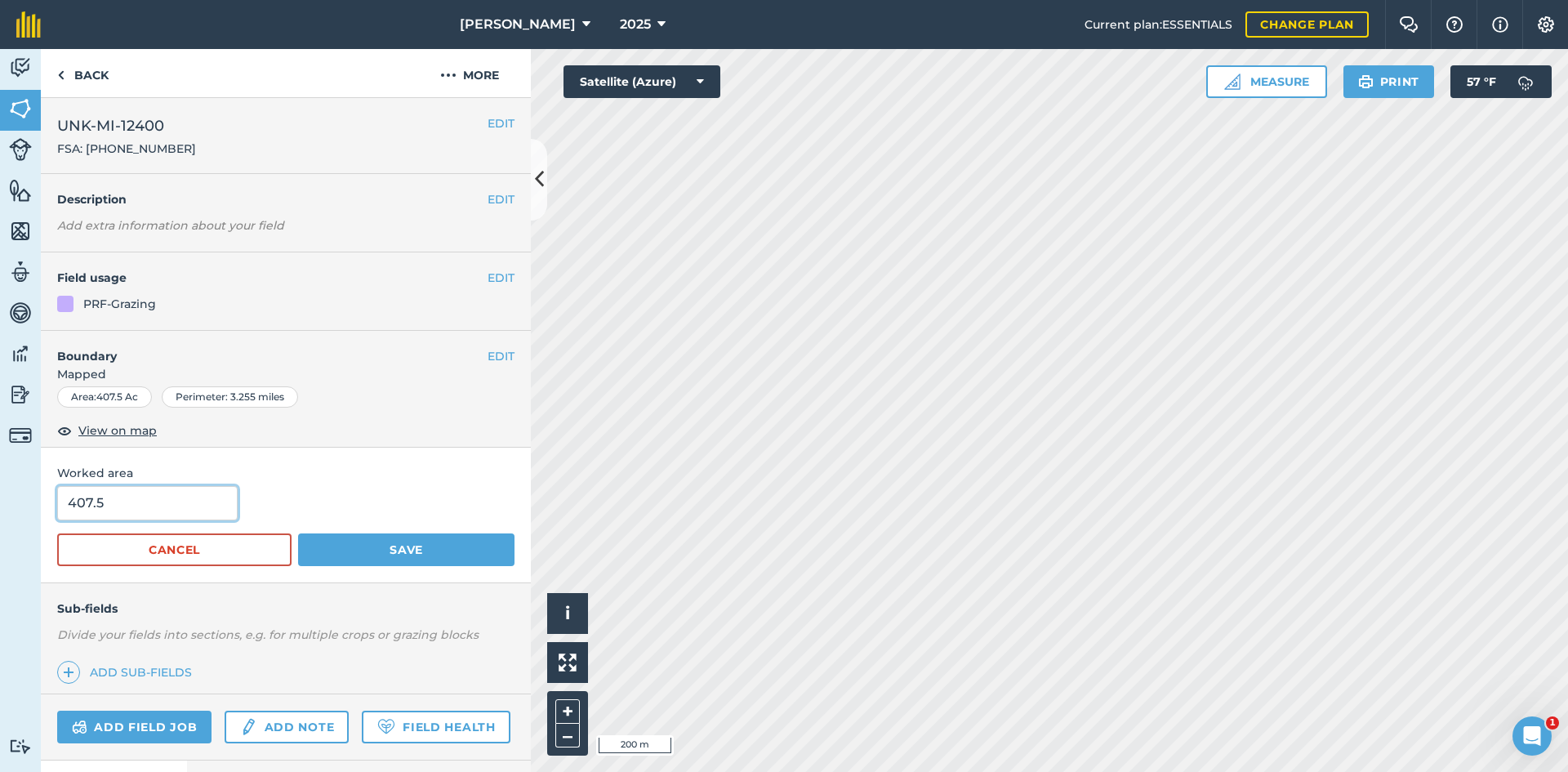
drag, startPoint x: 178, startPoint y: 503, endPoint x: 42, endPoint y: 497, distance: 136.1
click at [45, 499] on div "Worked area 407.5 Cancel Save" at bounding box center [285, 515] width 490 height 135
type input "420.49"
click at [373, 554] on button "Save" at bounding box center [405, 549] width 216 height 33
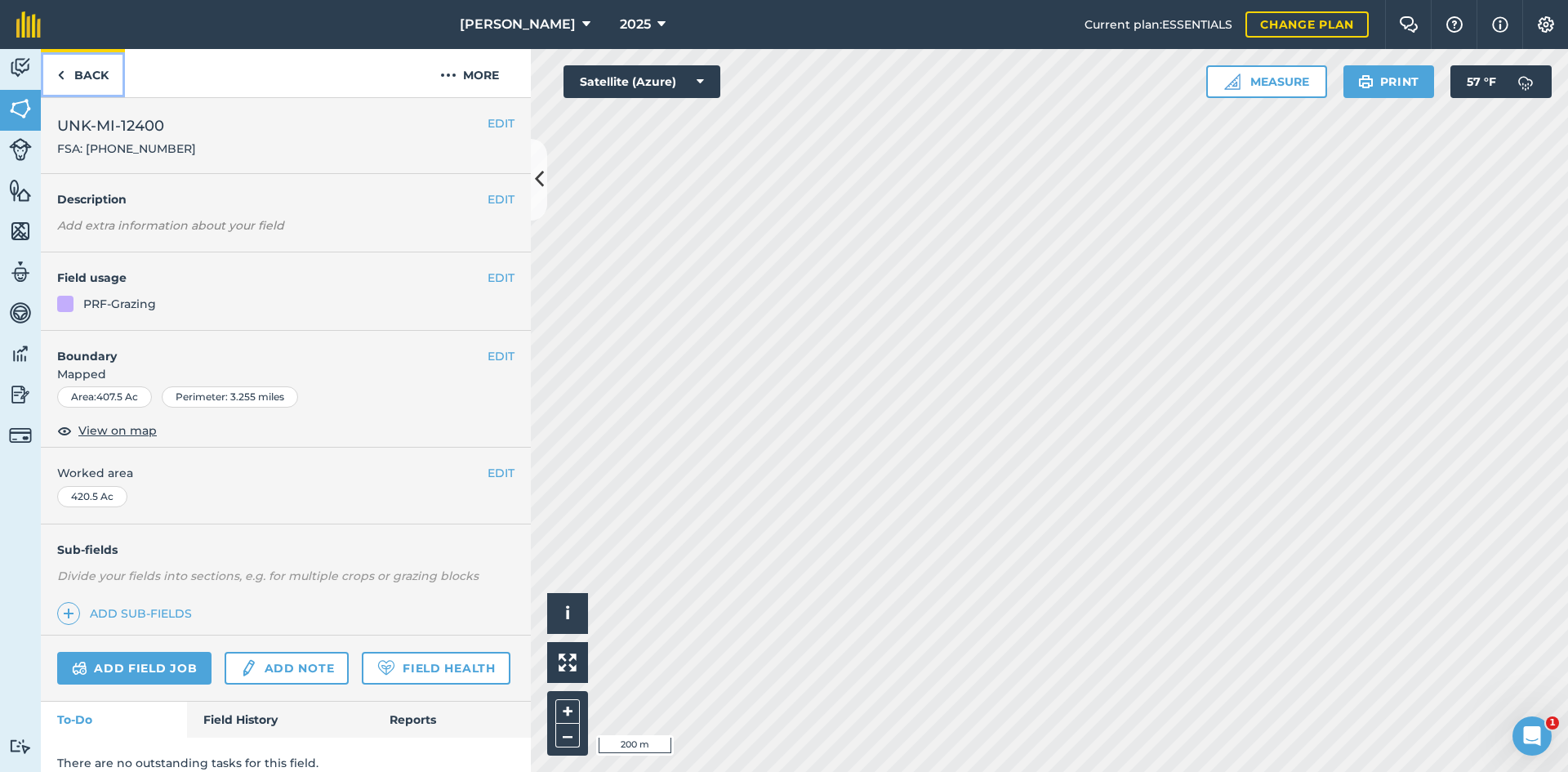
click at [101, 70] on link "Back" at bounding box center [82, 73] width 84 height 48
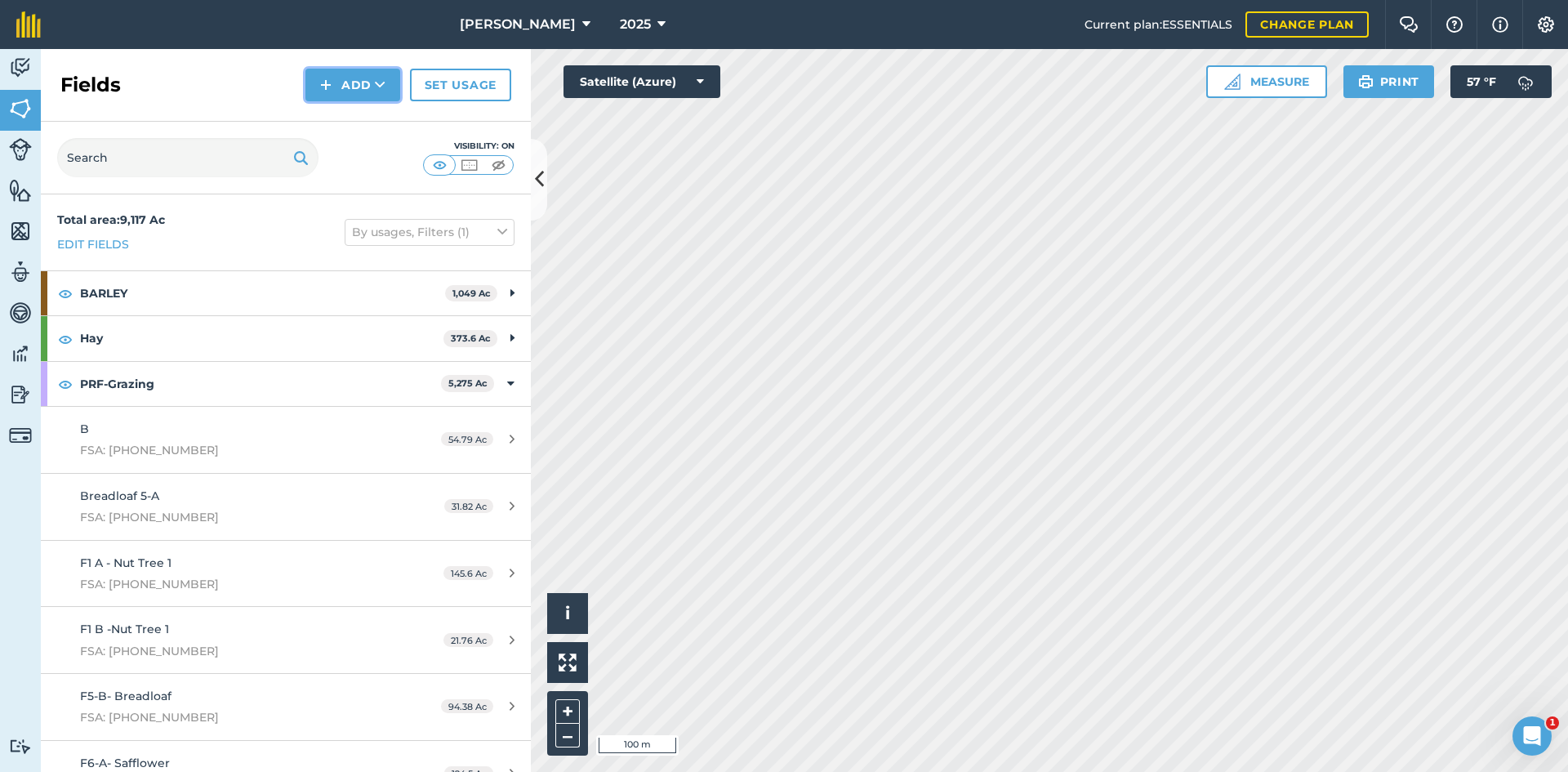
click at [330, 85] on img at bounding box center [326, 85] width 12 height 20
click at [354, 123] on link "Draw" at bounding box center [352, 121] width 90 height 35
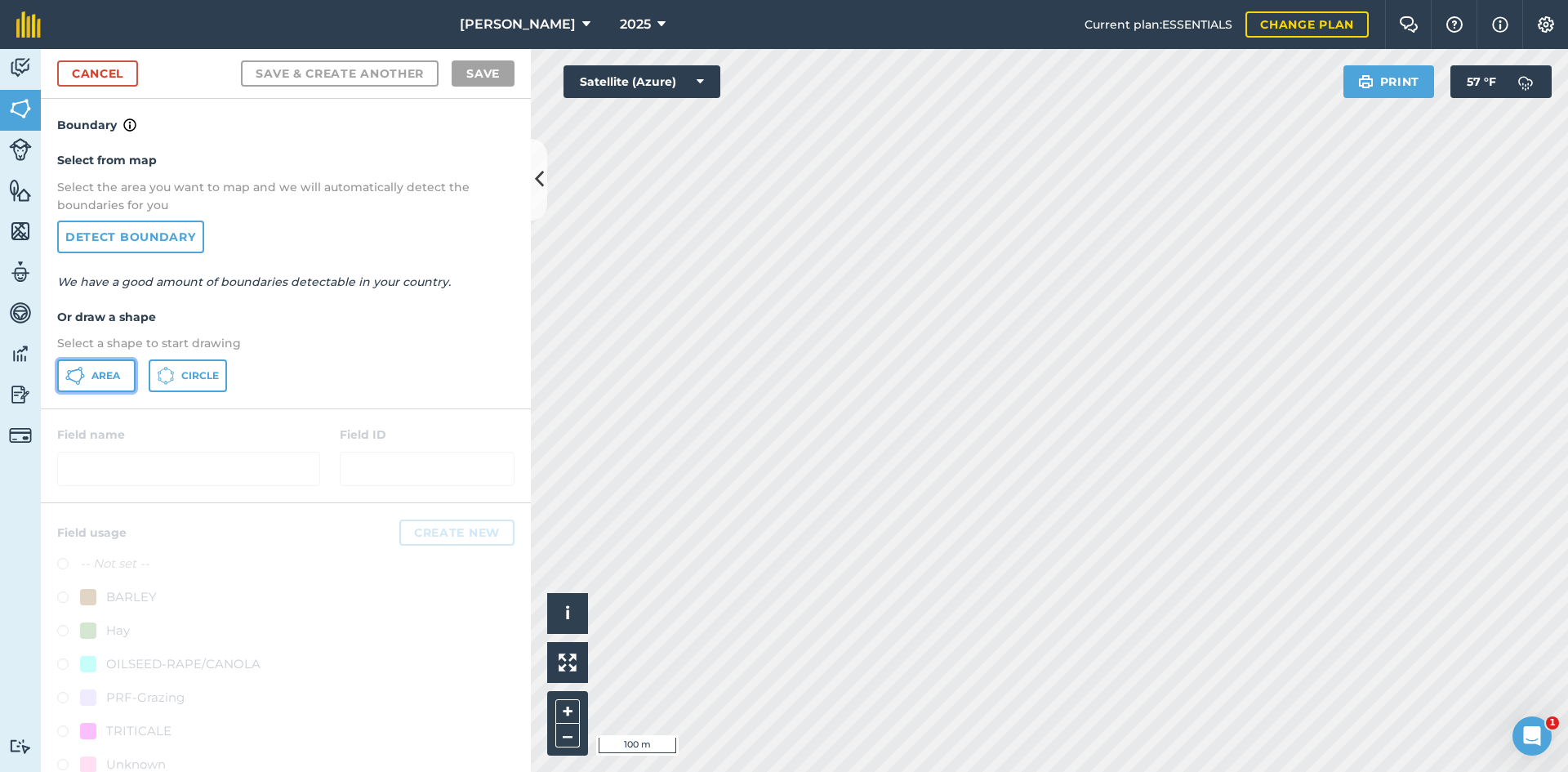
click at [88, 384] on button "Area" at bounding box center [96, 375] width 78 height 33
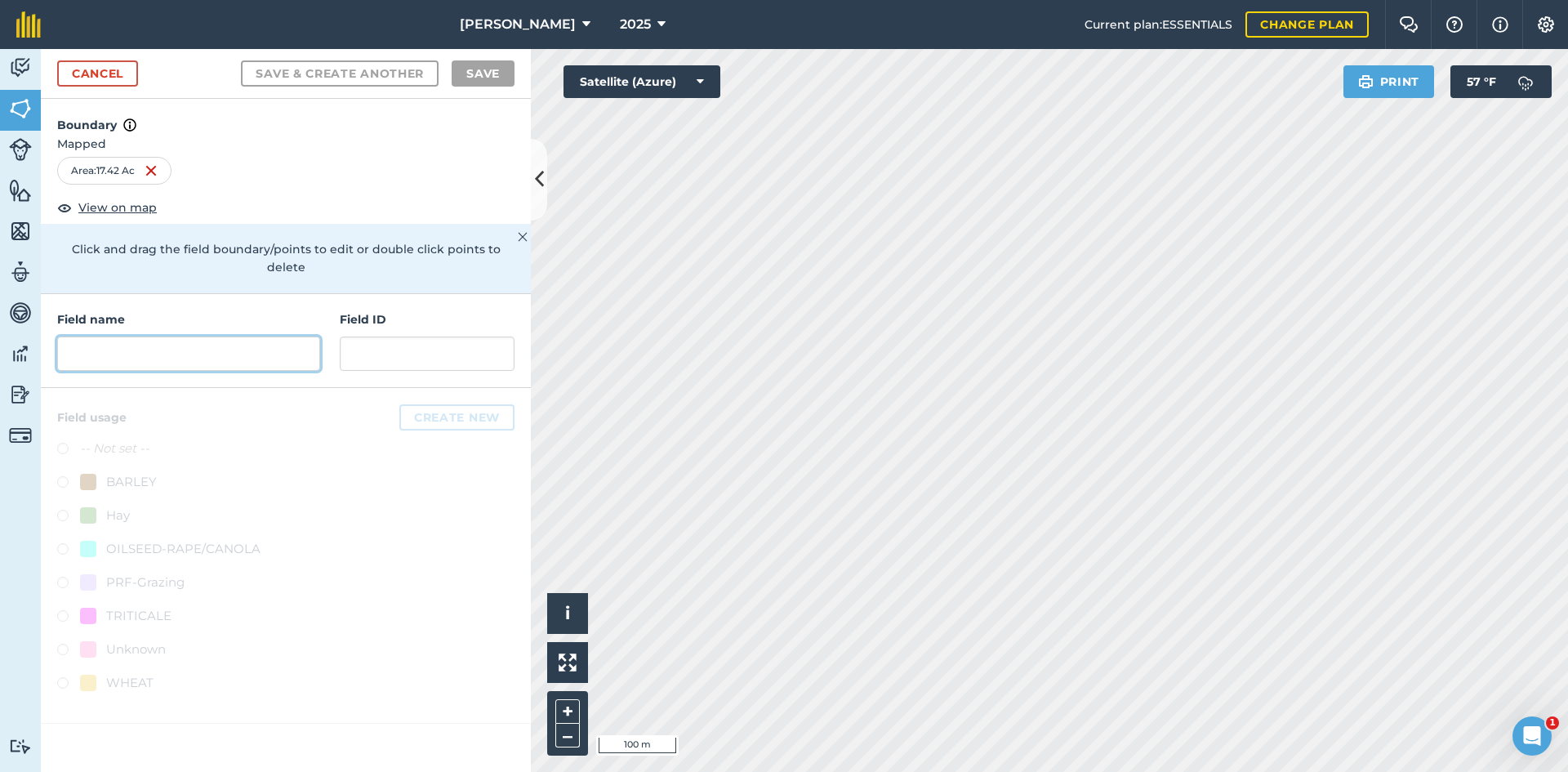
click at [153, 336] on input "text" at bounding box center [188, 353] width 263 height 35
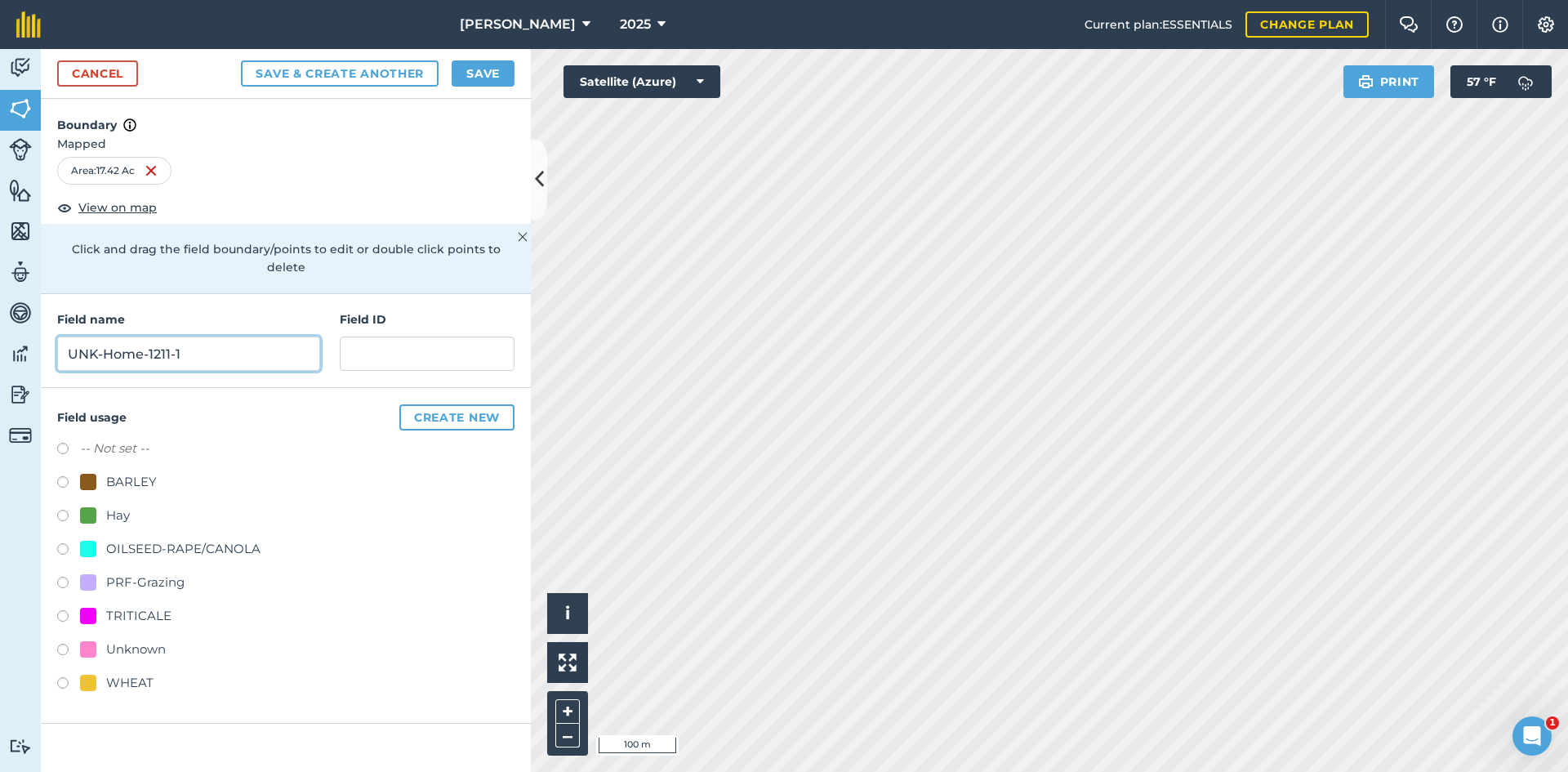
type input "UNK-Home-1211-1"
click at [126, 572] on div "PRF-Grazing" at bounding box center [145, 582] width 78 height 20
radio input "true"
paste input "FSA: 4009-1204-"
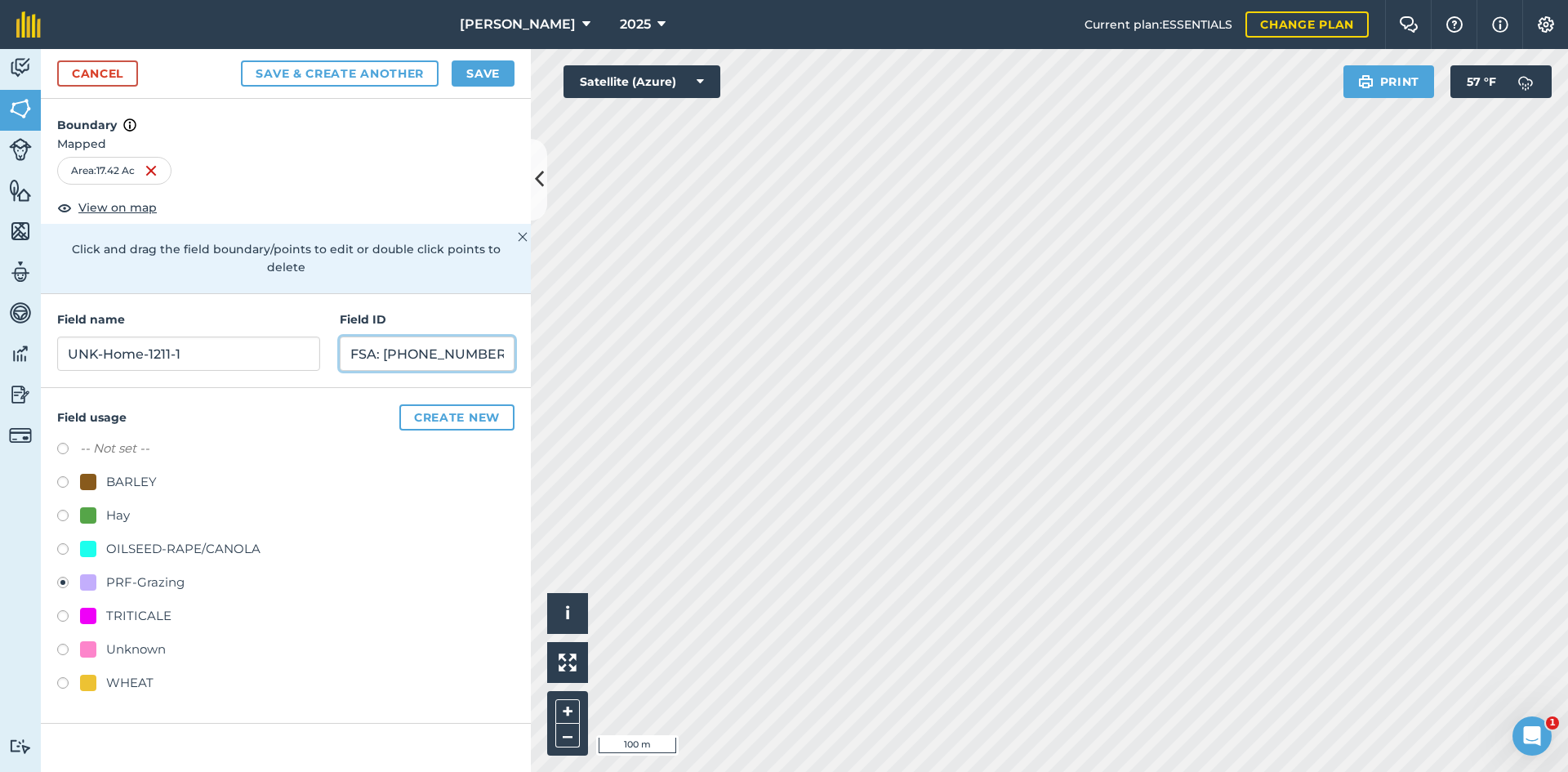
drag, startPoint x: 449, startPoint y: 340, endPoint x: 334, endPoint y: 343, distance: 115.0
click at [334, 343] on div "Field name UNK-Home-1211-1 Field ID FSA: [PHONE_NUMBER]" at bounding box center [285, 340] width 490 height 94
type input "FSA: [PHONE_NUMBER]"
click at [480, 87] on div "Cancel Save & Create Another Save" at bounding box center [285, 74] width 490 height 50
click at [482, 78] on button "Save" at bounding box center [483, 73] width 63 height 26
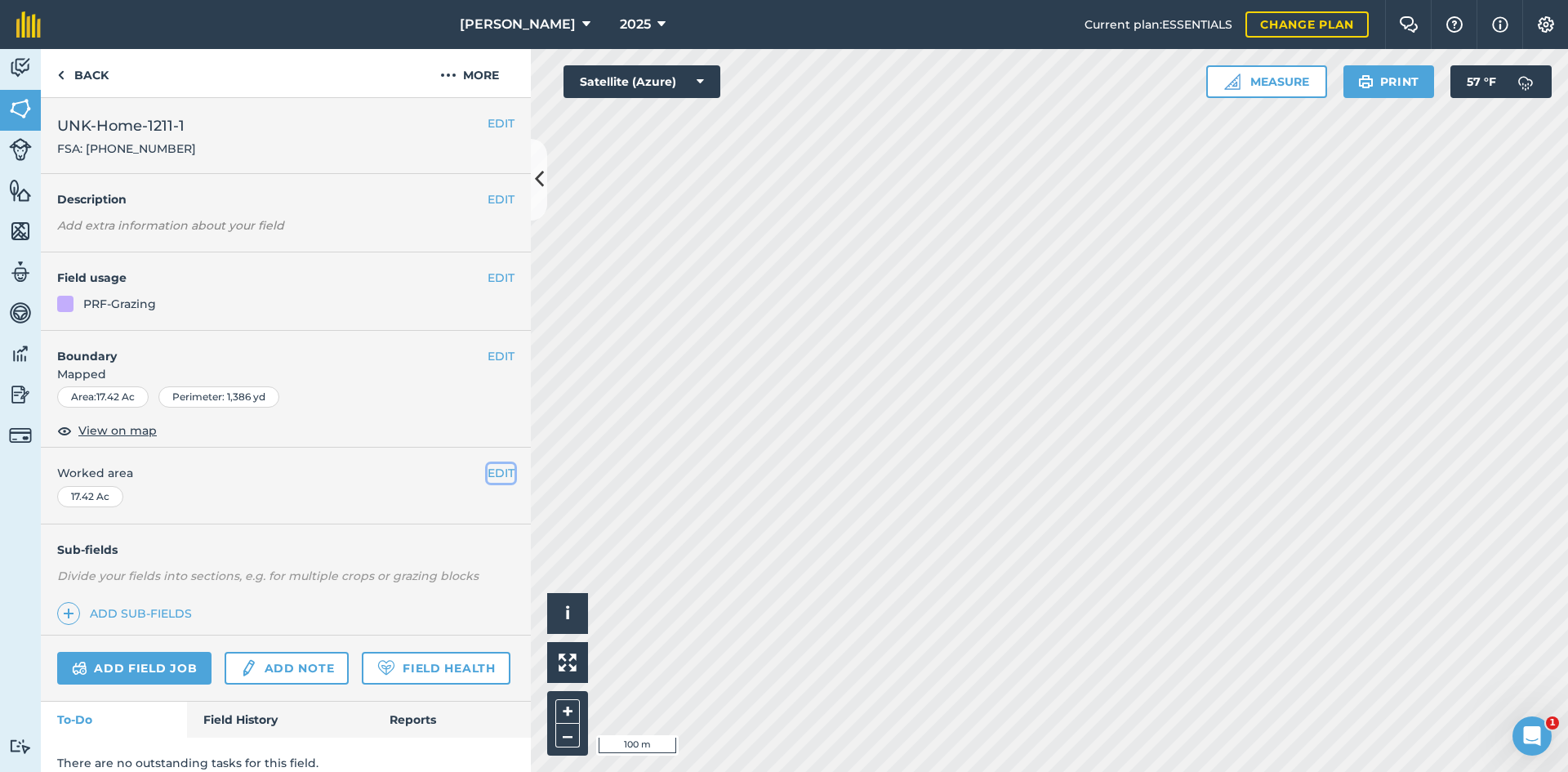
click at [489, 470] on button "EDIT" at bounding box center [500, 472] width 27 height 18
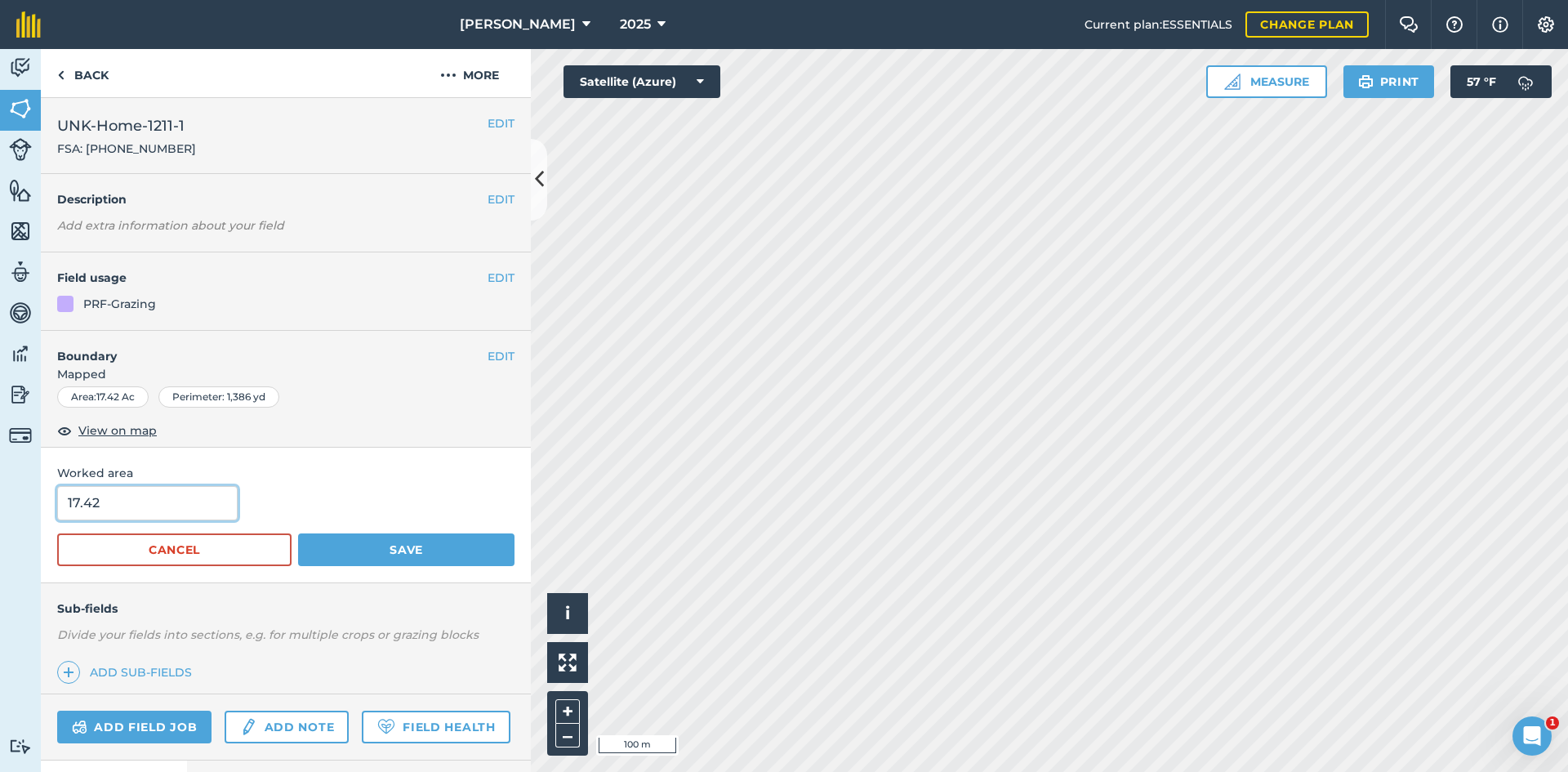
drag, startPoint x: 132, startPoint y: 510, endPoint x: -16, endPoint y: 457, distance: 157.2
click at [0, 457] on html "[PERSON_NAME] 2025 Current plan : ESSENTIALS Change plan Farm Chat Help Info Se…" at bounding box center [784, 386] width 1568 height 772
type input "10"
click at [298, 533] on button "Save" at bounding box center [405, 549] width 216 height 33
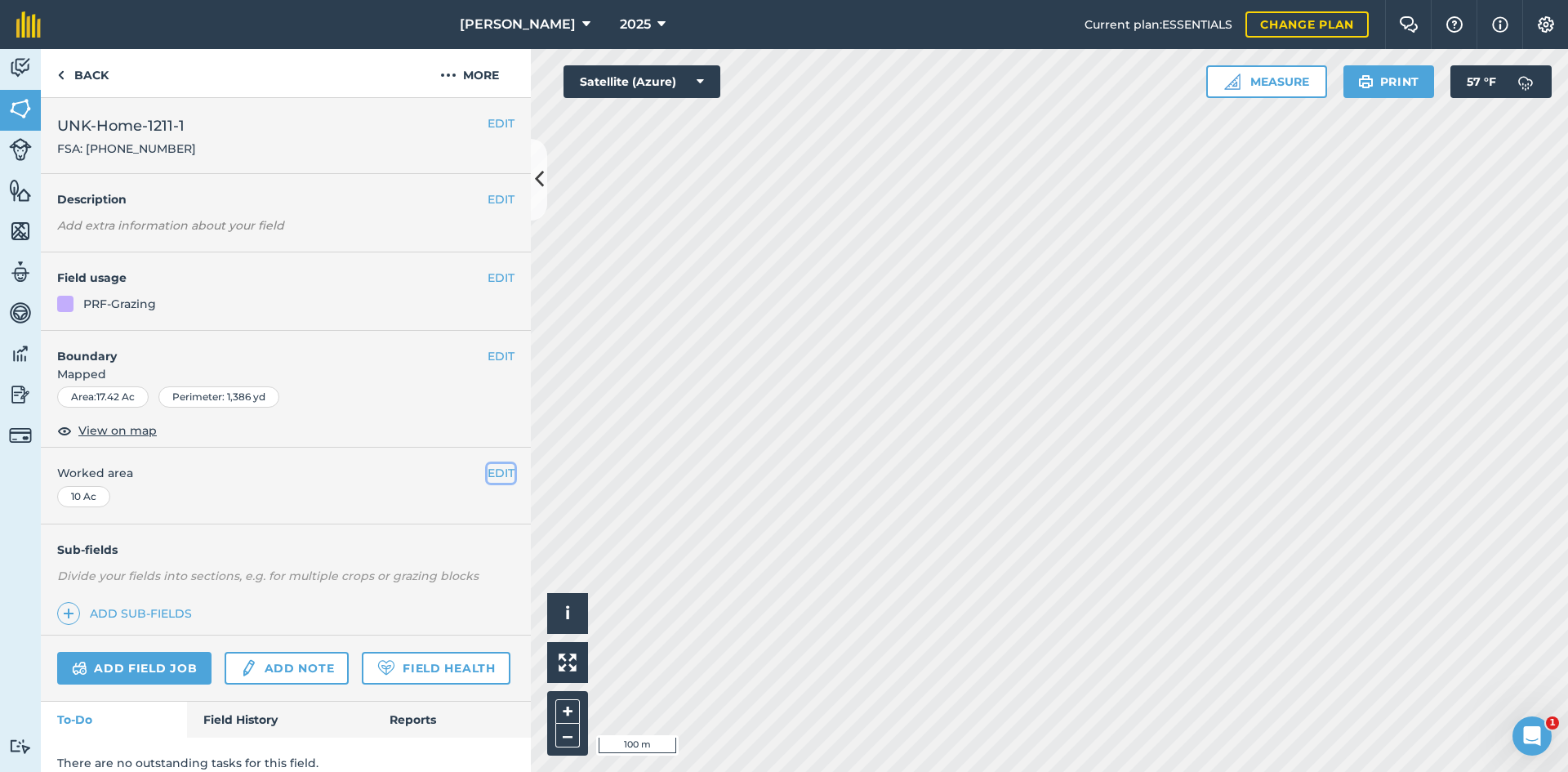
click at [487, 465] on button "EDIT" at bounding box center [500, 472] width 27 height 18
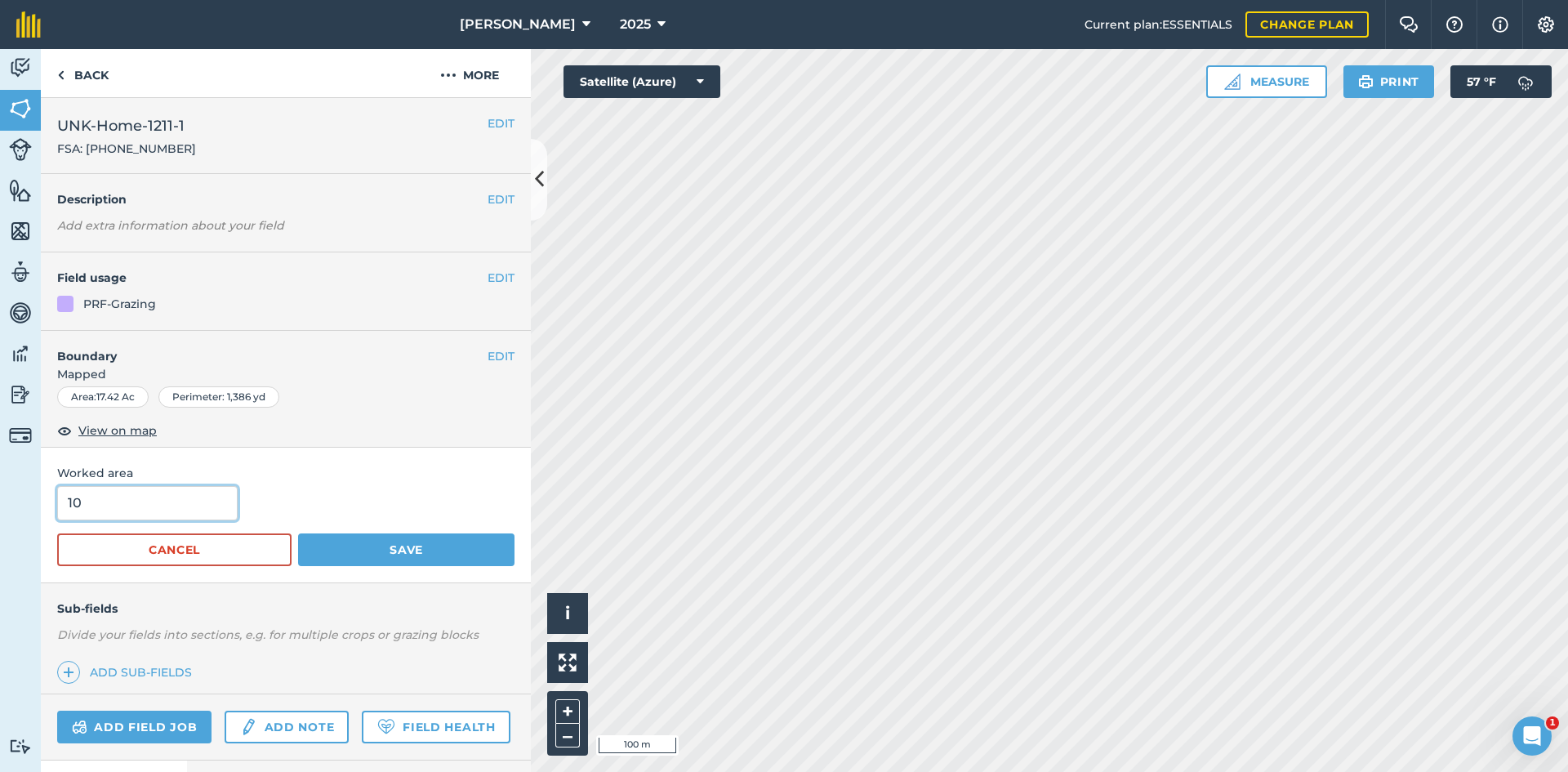
click at [205, 499] on input "10" at bounding box center [147, 503] width 180 height 35
type input "10.08"
click at [364, 533] on button "Save" at bounding box center [405, 549] width 216 height 33
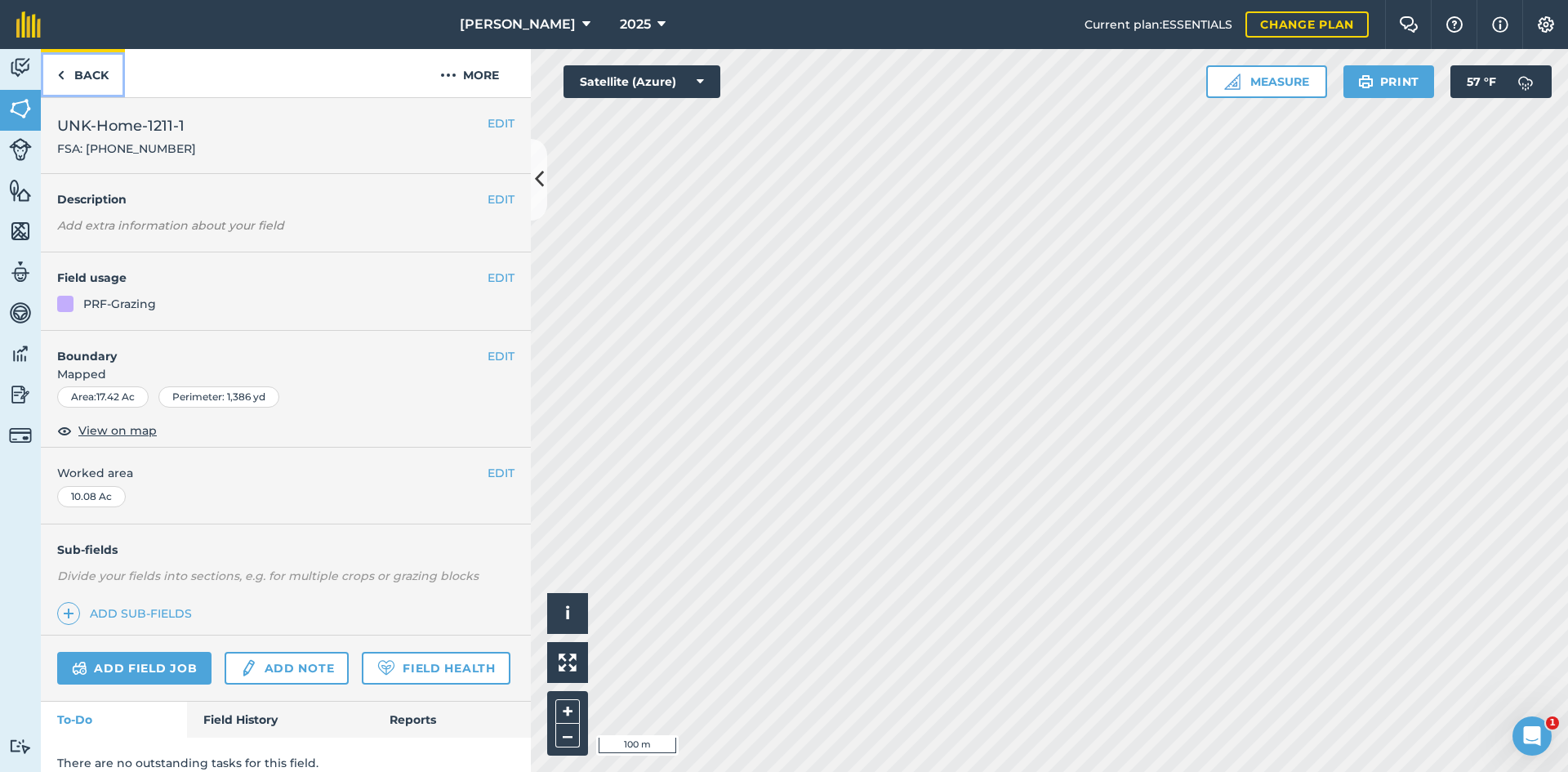
click at [107, 85] on link "Back" at bounding box center [82, 73] width 84 height 48
click at [503, 269] on div "EDIT Field usage PRF-Grazing" at bounding box center [285, 291] width 490 height 78
click at [497, 344] on div "EDIT Boundary Mapped Area : 17.42 Ac Perimeter : 1,386 yd View on map" at bounding box center [285, 388] width 490 height 117
click at [490, 352] on button "EDIT" at bounding box center [500, 356] width 27 height 18
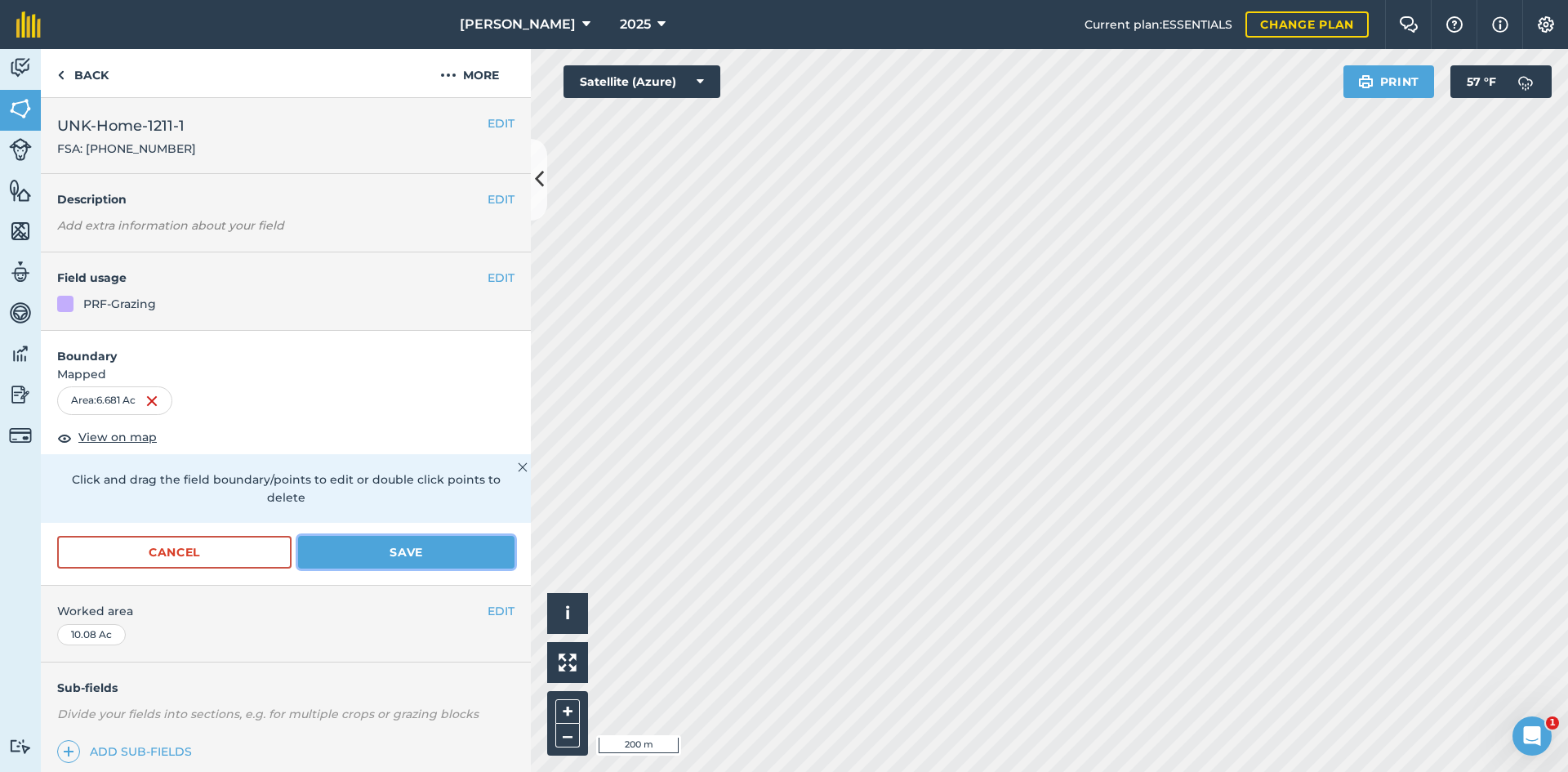
click at [391, 548] on button "Save" at bounding box center [405, 551] width 216 height 33
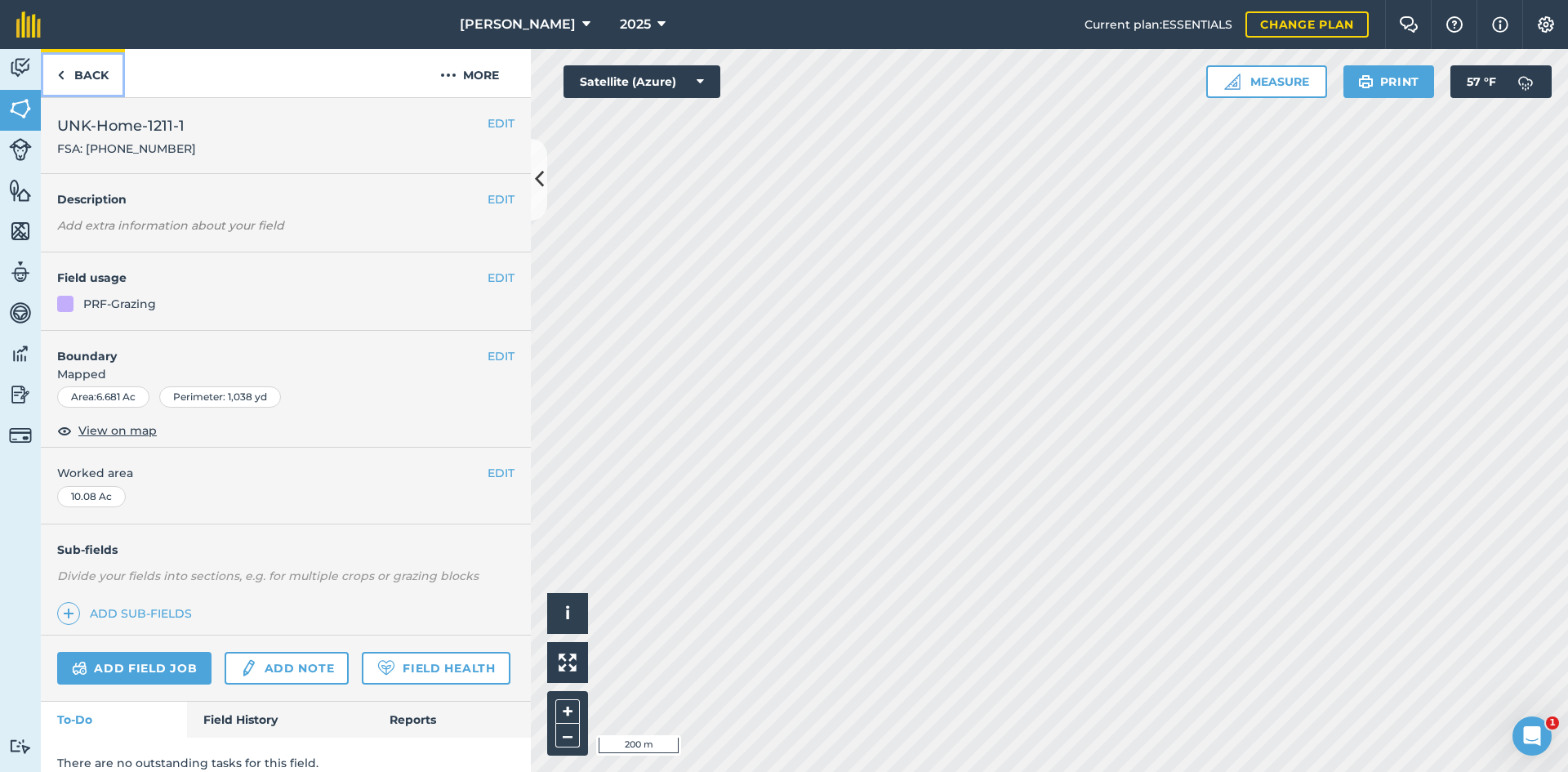
click at [101, 86] on link "Back" at bounding box center [82, 73] width 84 height 48
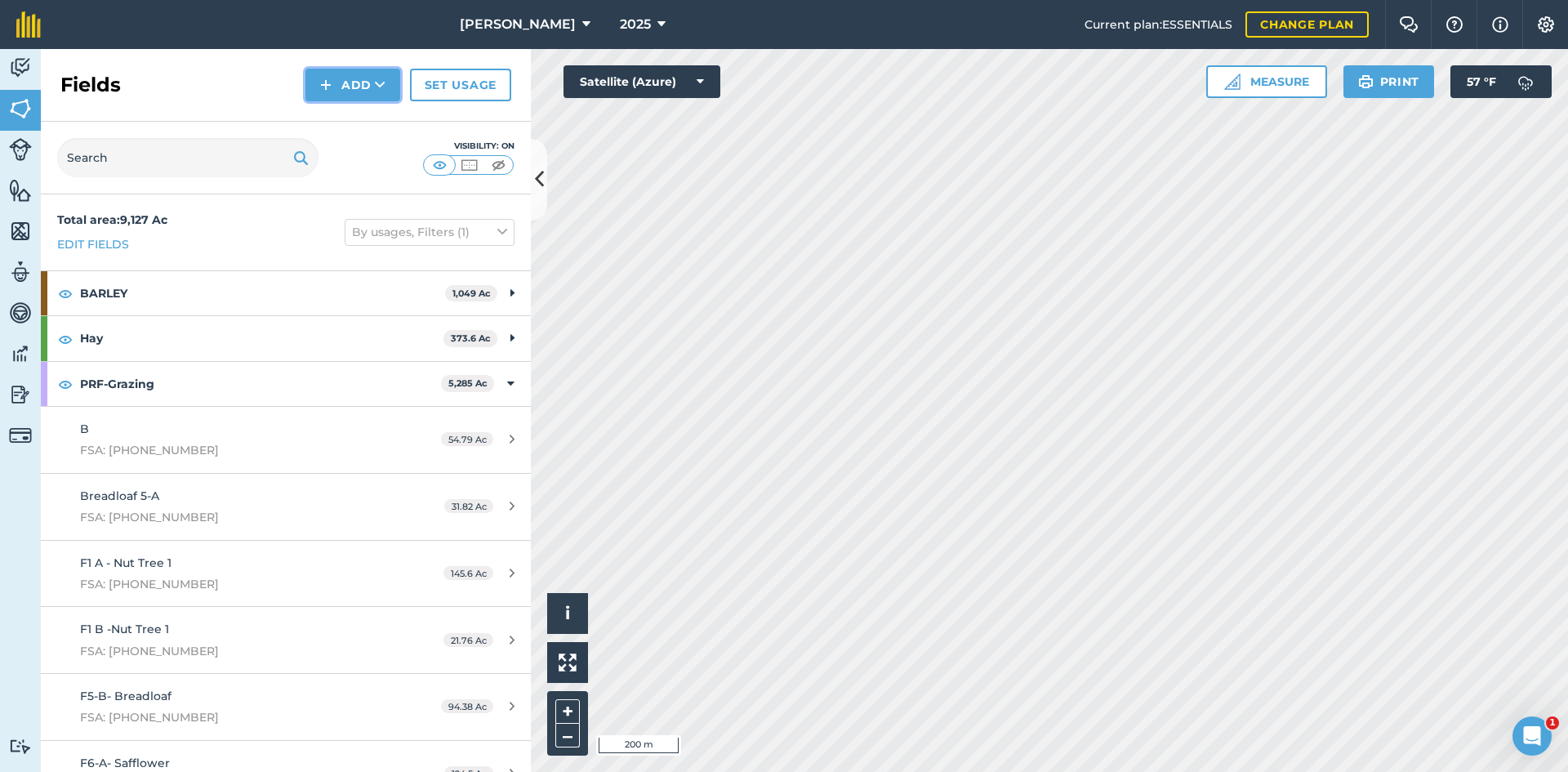
click at [355, 88] on button "Add" at bounding box center [353, 85] width 95 height 33
click at [347, 135] on link "Draw" at bounding box center [352, 121] width 90 height 35
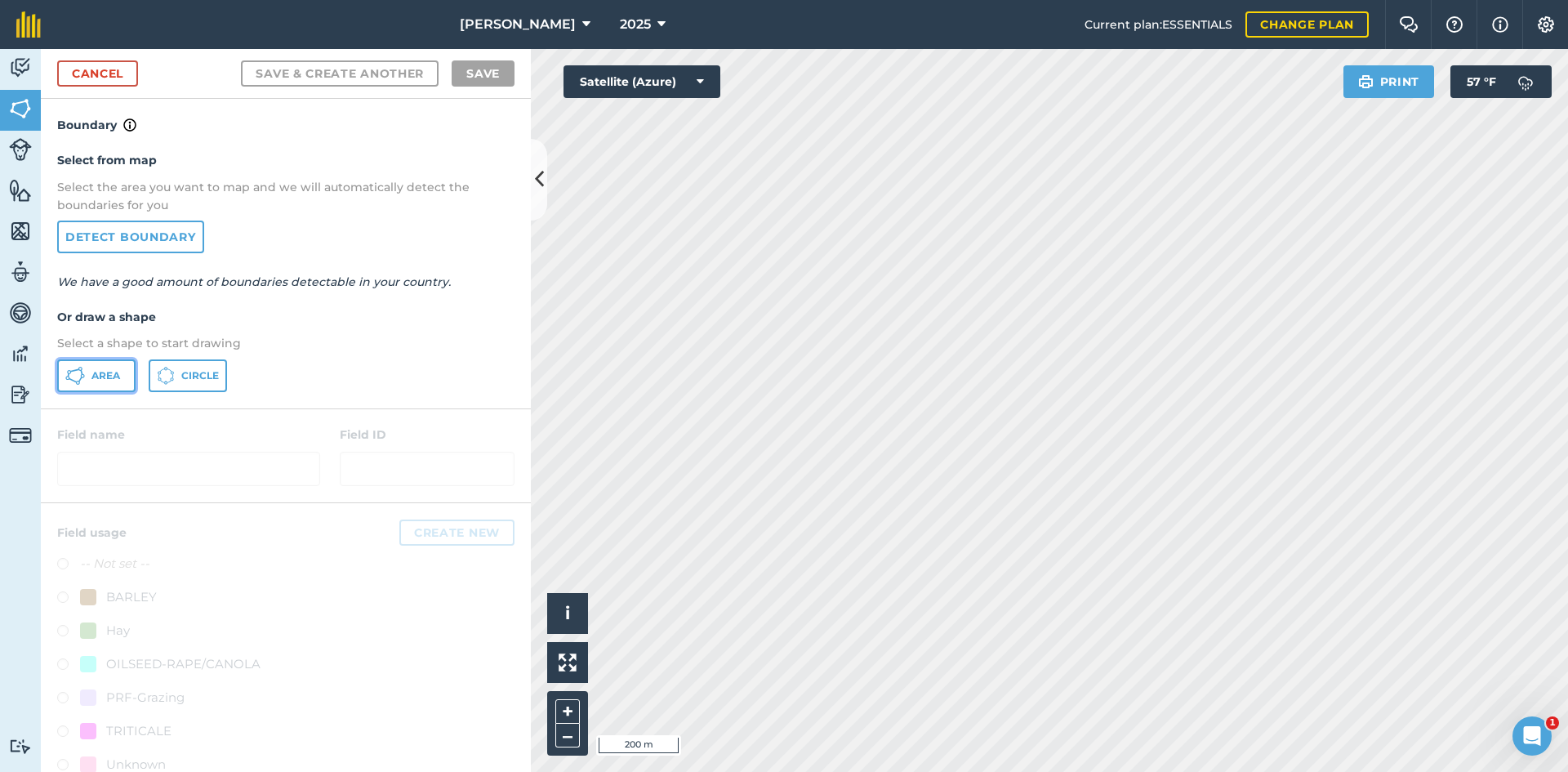
click at [111, 387] on button "Area" at bounding box center [96, 375] width 78 height 33
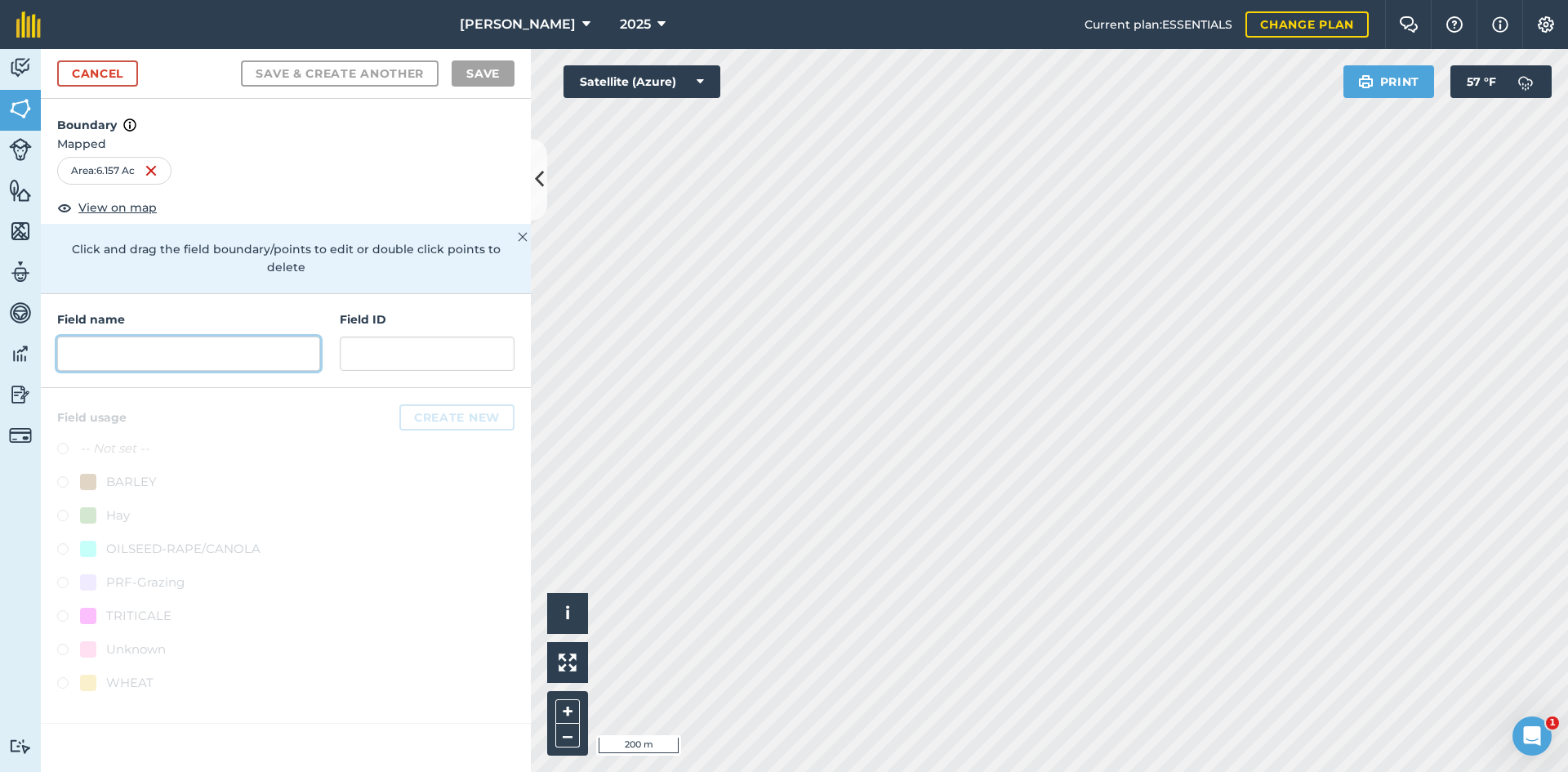
click at [140, 341] on input "text" at bounding box center [188, 353] width 263 height 35
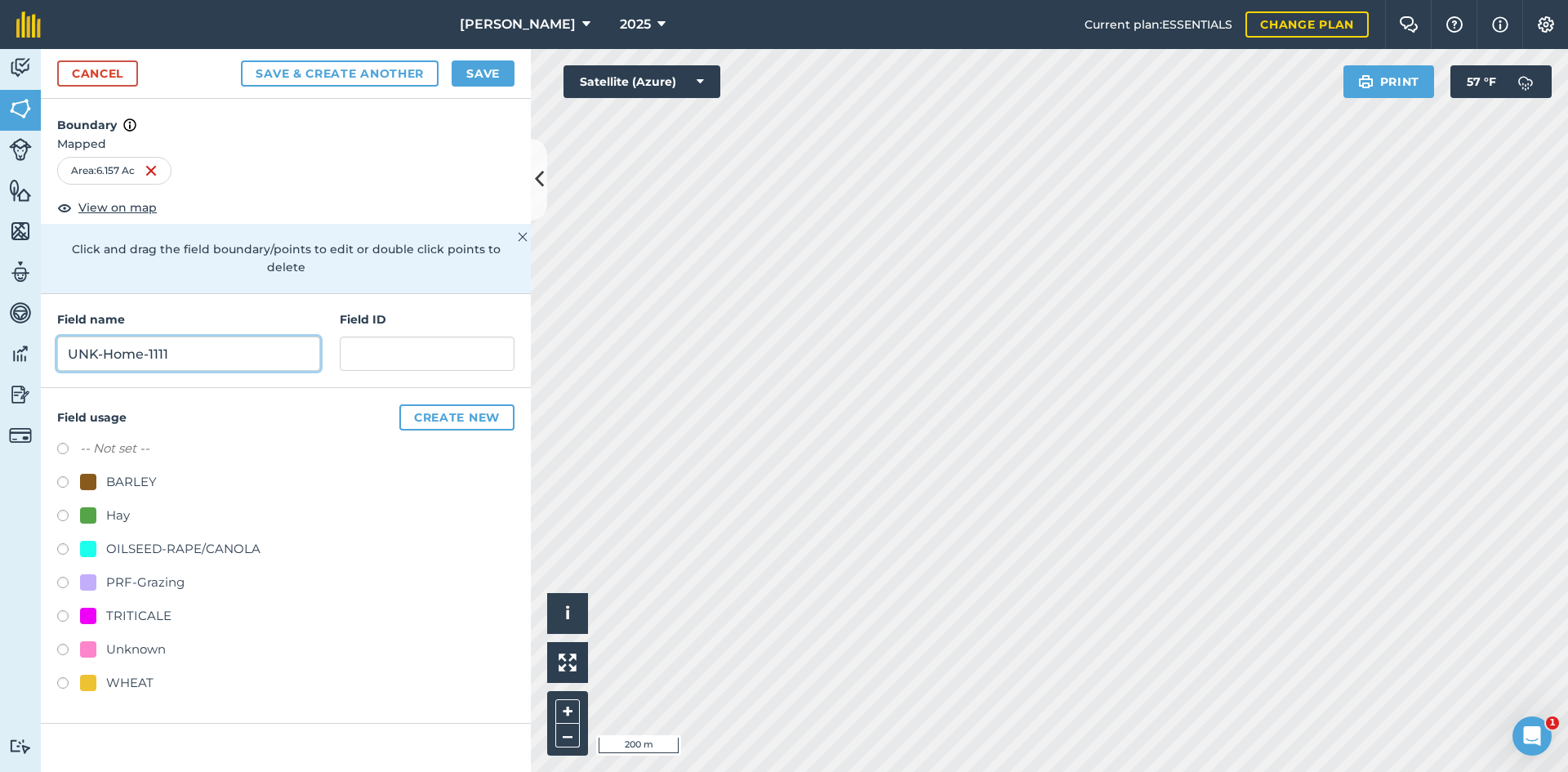
type input "UNK-Home-1111"
click at [129, 572] on div "PRF-Grazing" at bounding box center [145, 582] width 78 height 20
radio input "true"
paste input "FSA: 4009-1211-"
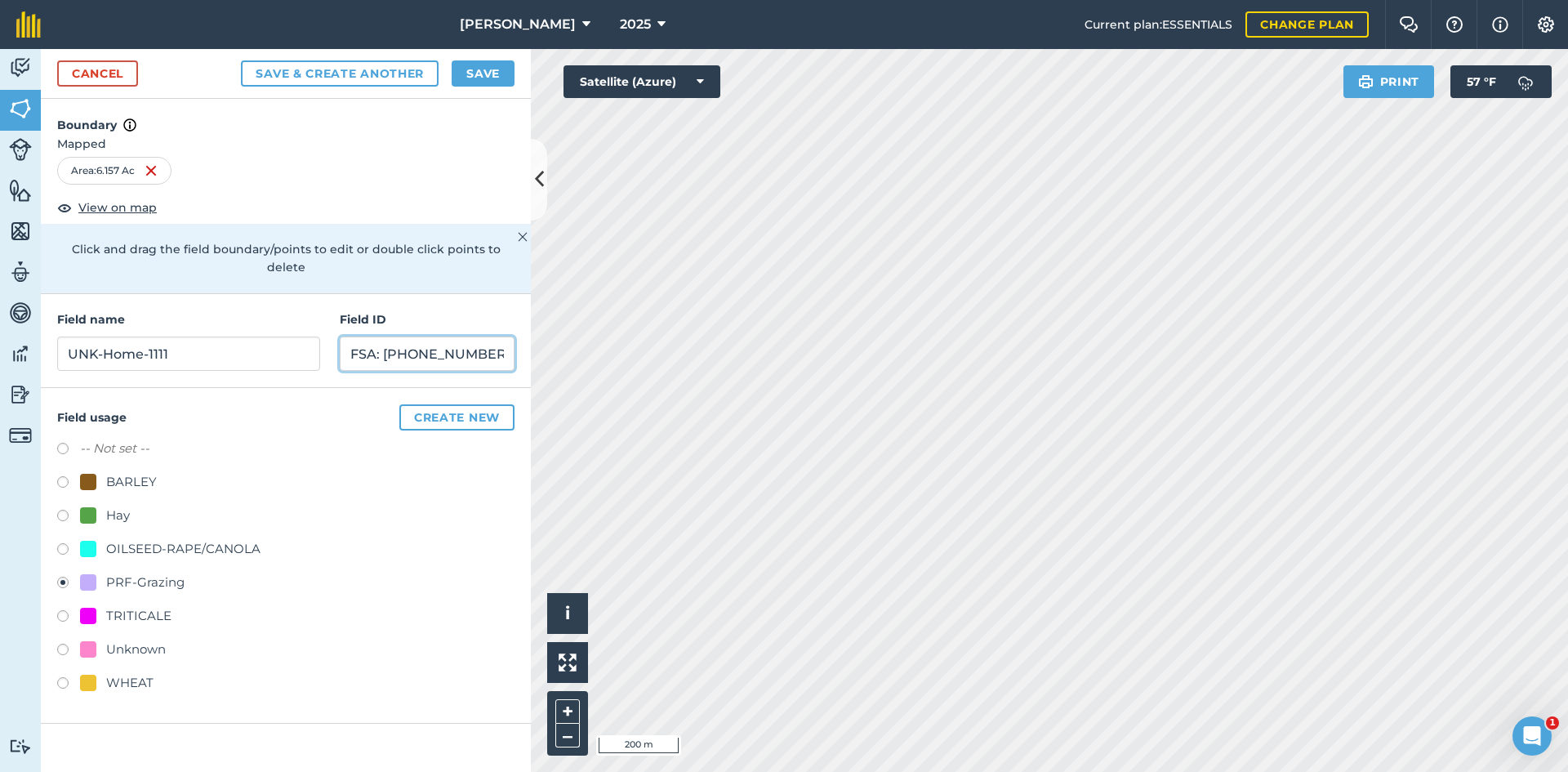
type input "FSA: [PHONE_NUMBER]"
click at [504, 71] on button "Save" at bounding box center [483, 73] width 63 height 26
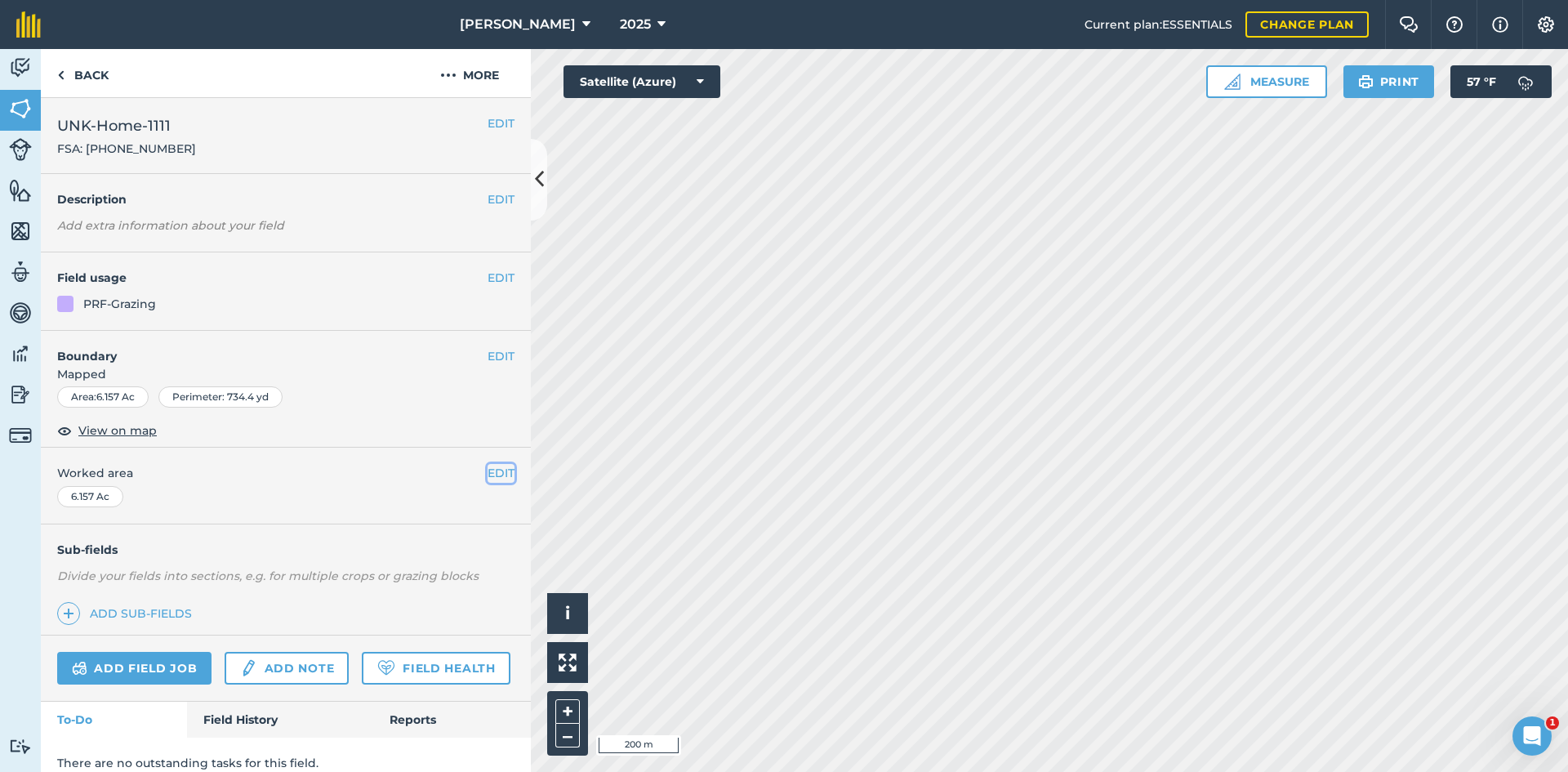
click at [487, 464] on button "EDIT" at bounding box center [500, 472] width 27 height 18
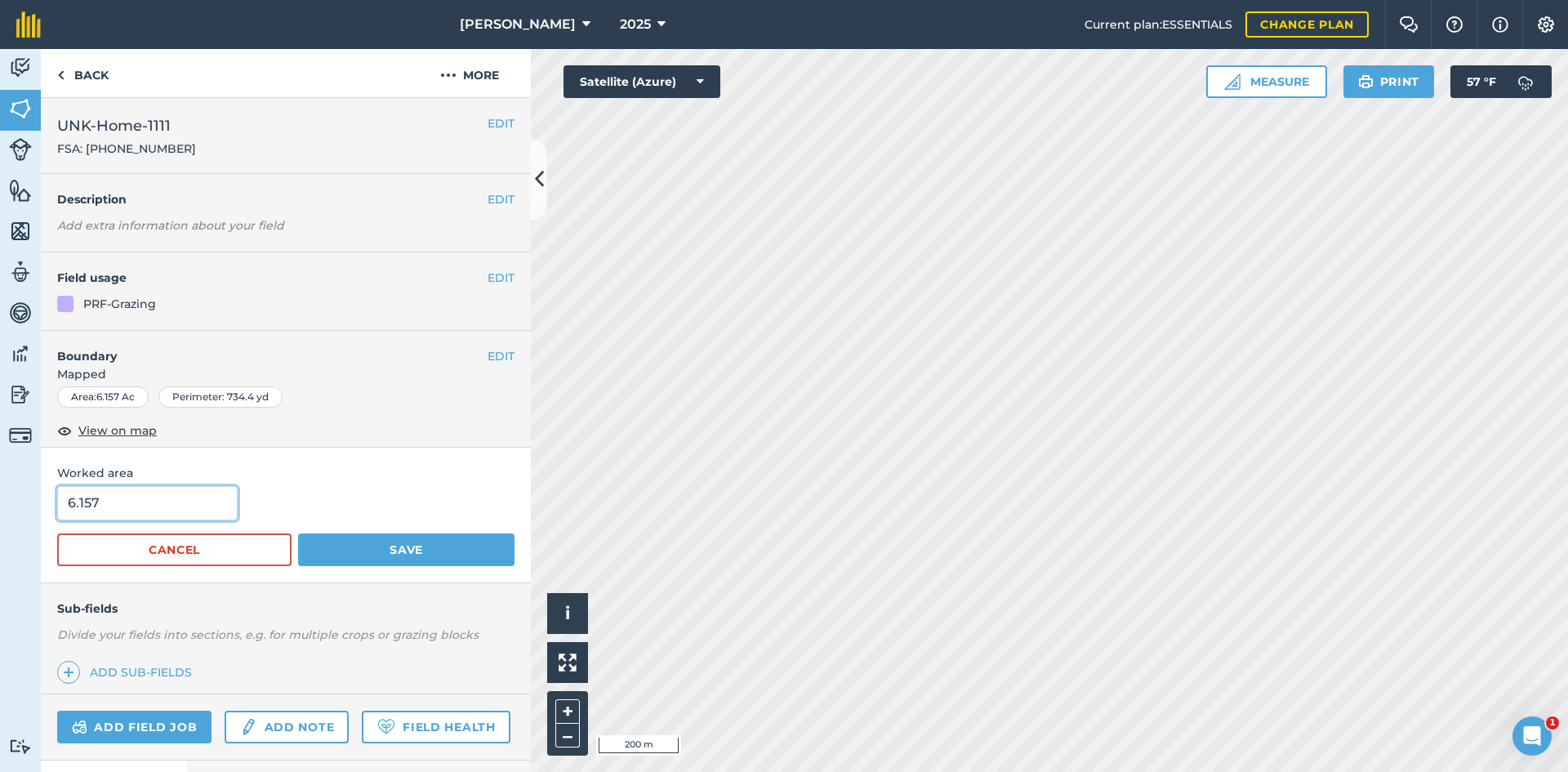
drag, startPoint x: 148, startPoint y: 513, endPoint x: 1, endPoint y: 497, distance: 147.9
click at [20, 502] on div "Activity Fields Livestock Features Maps Team Vehicles Data Reporting Billing Tu…" at bounding box center [784, 410] width 1568 height 723
type input "5.92"
click at [414, 562] on button "Save" at bounding box center [405, 549] width 216 height 33
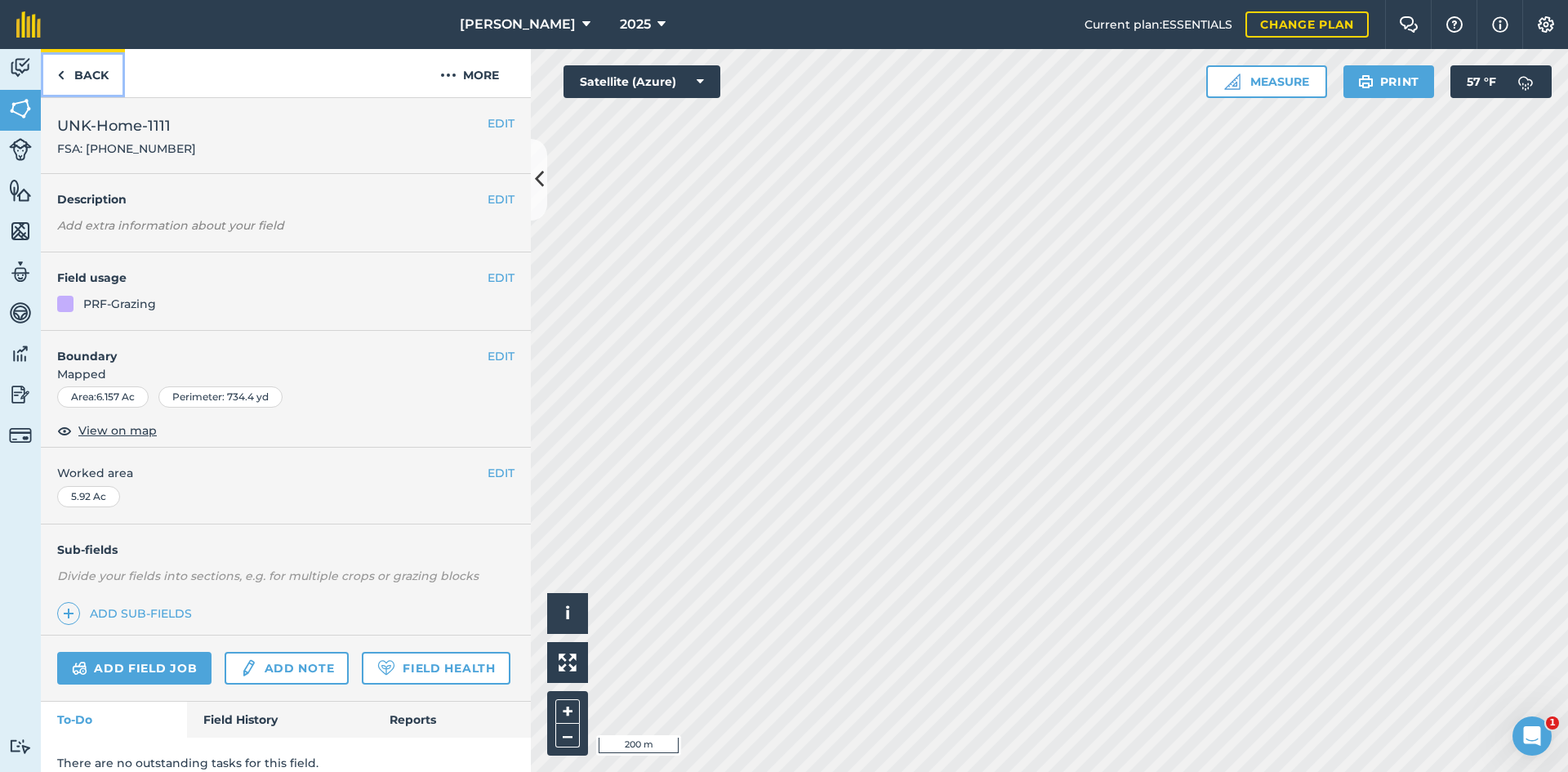
click at [92, 64] on link "Back" at bounding box center [82, 73] width 84 height 48
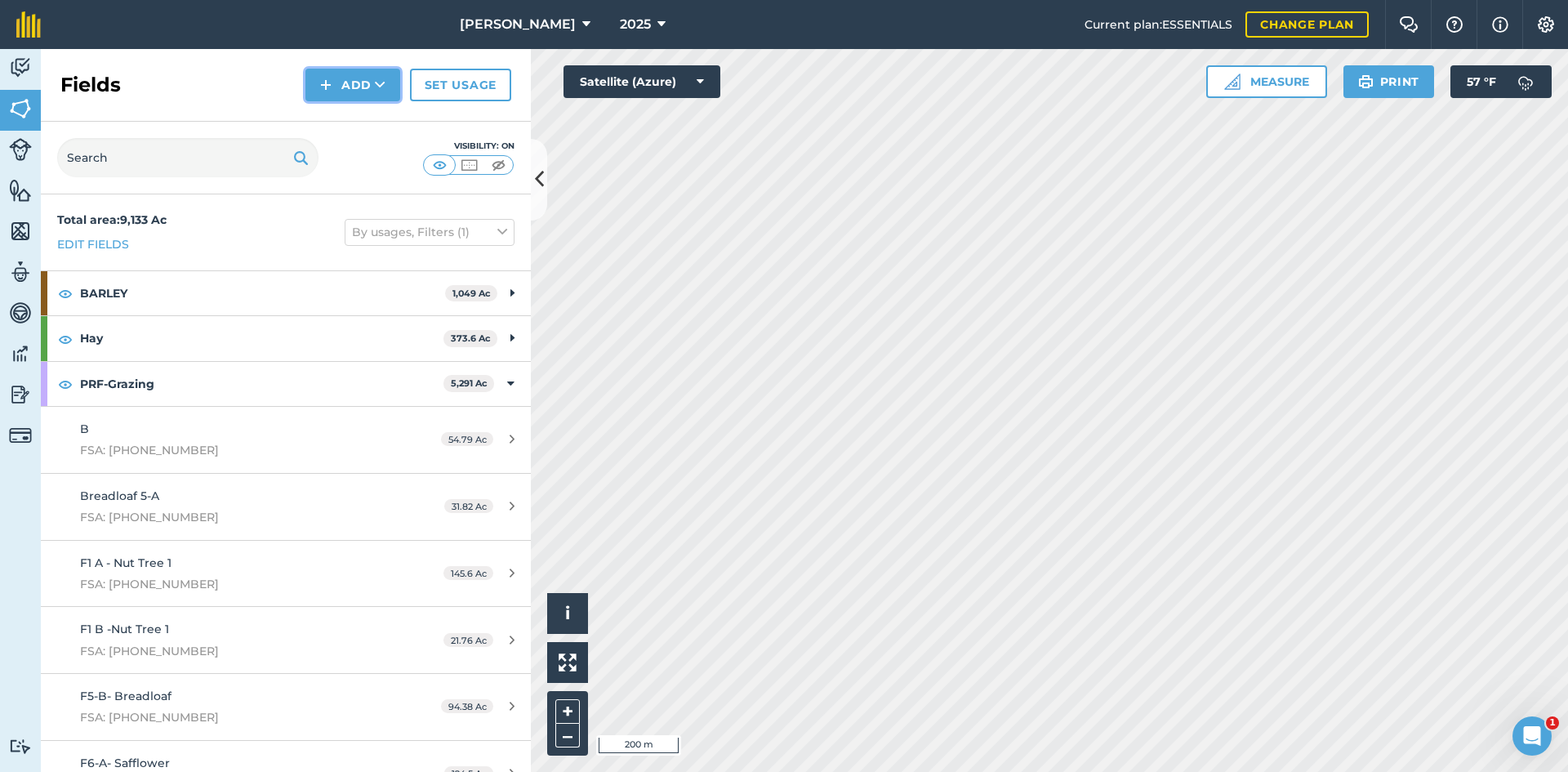
click at [338, 100] on button "Add" at bounding box center [353, 85] width 95 height 33
click at [377, 117] on link "Draw" at bounding box center [352, 121] width 90 height 35
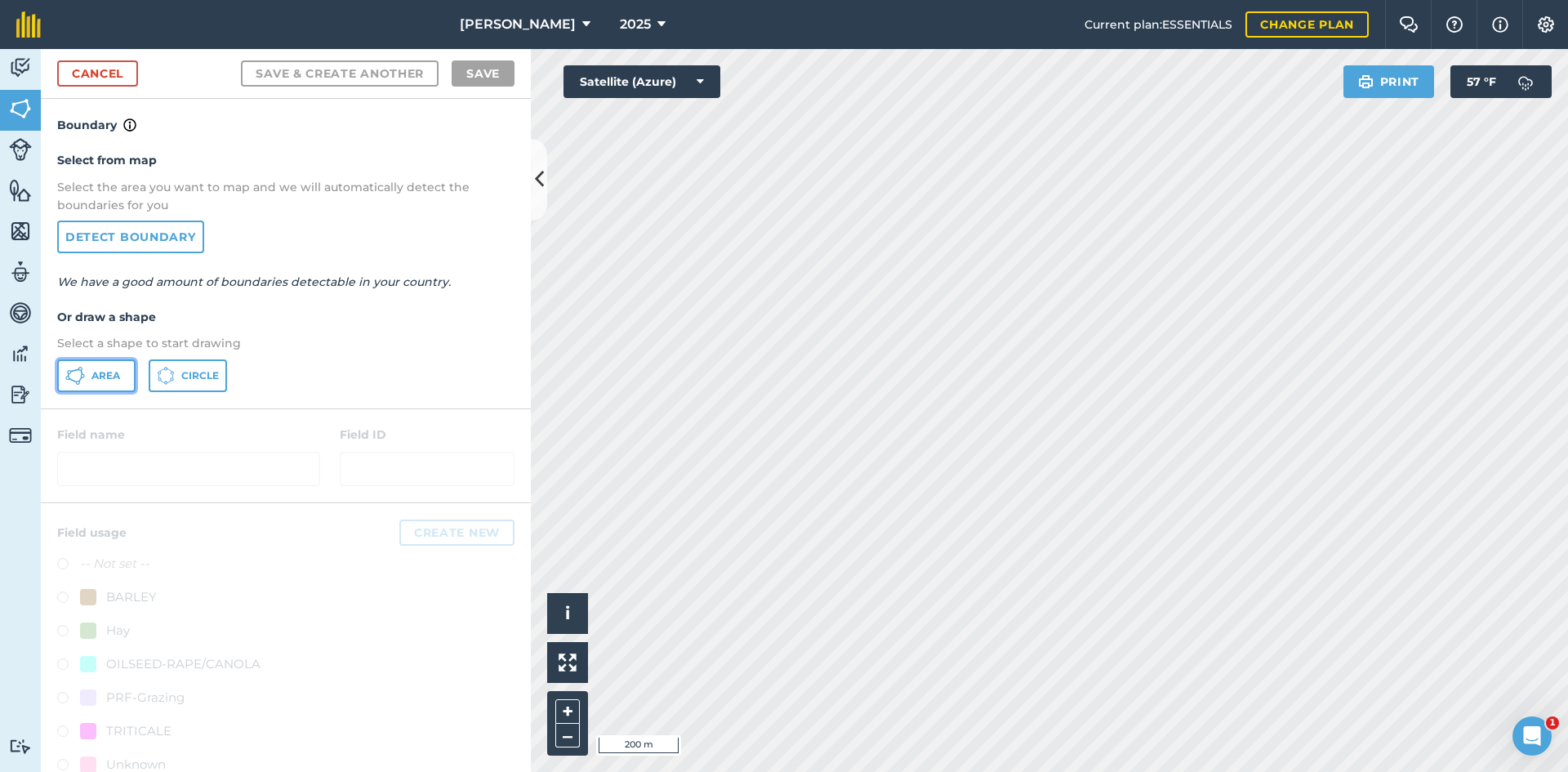
click at [107, 367] on button "Area" at bounding box center [96, 375] width 78 height 33
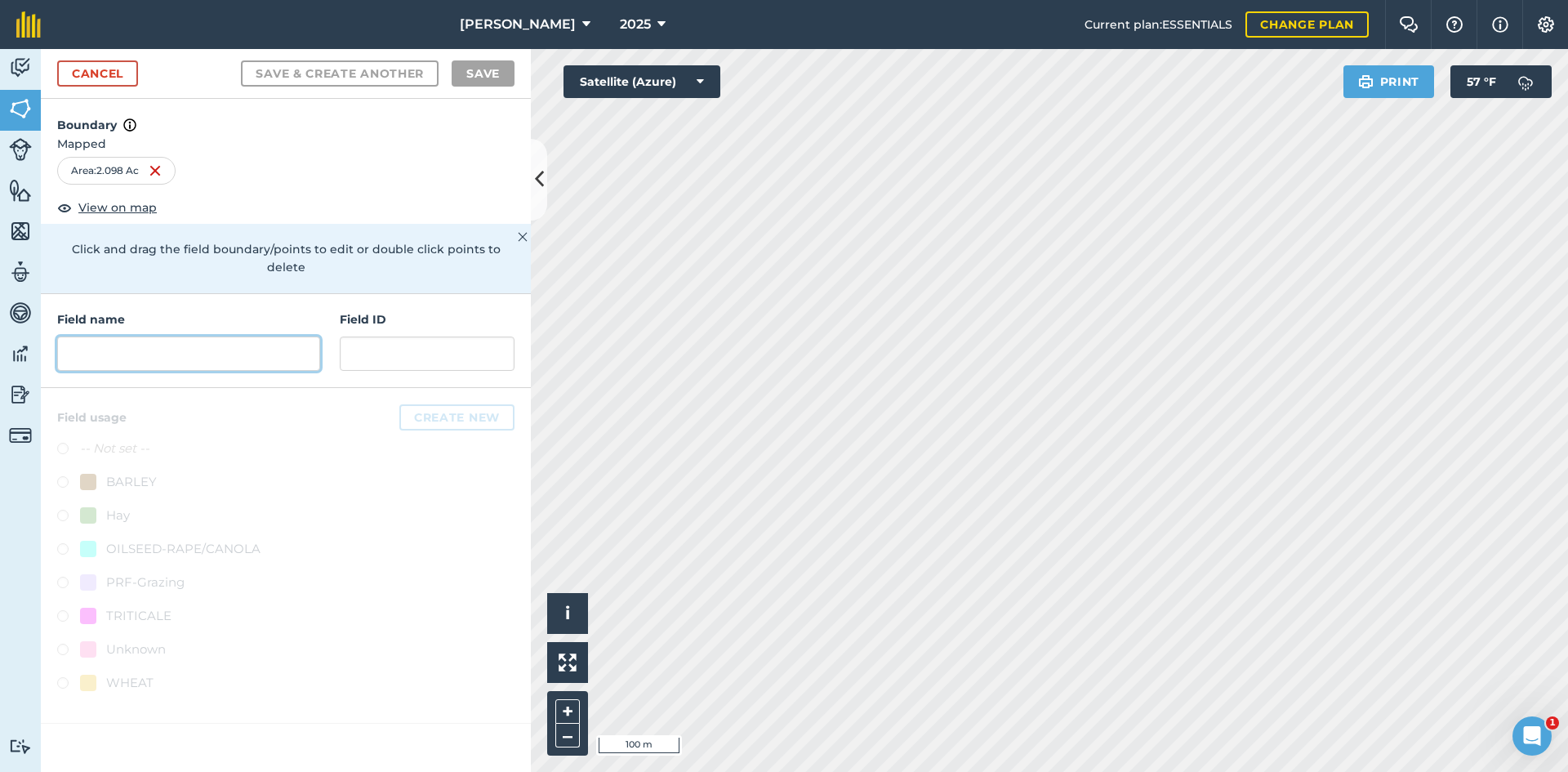
click at [224, 336] on input "text" at bounding box center [188, 353] width 263 height 35
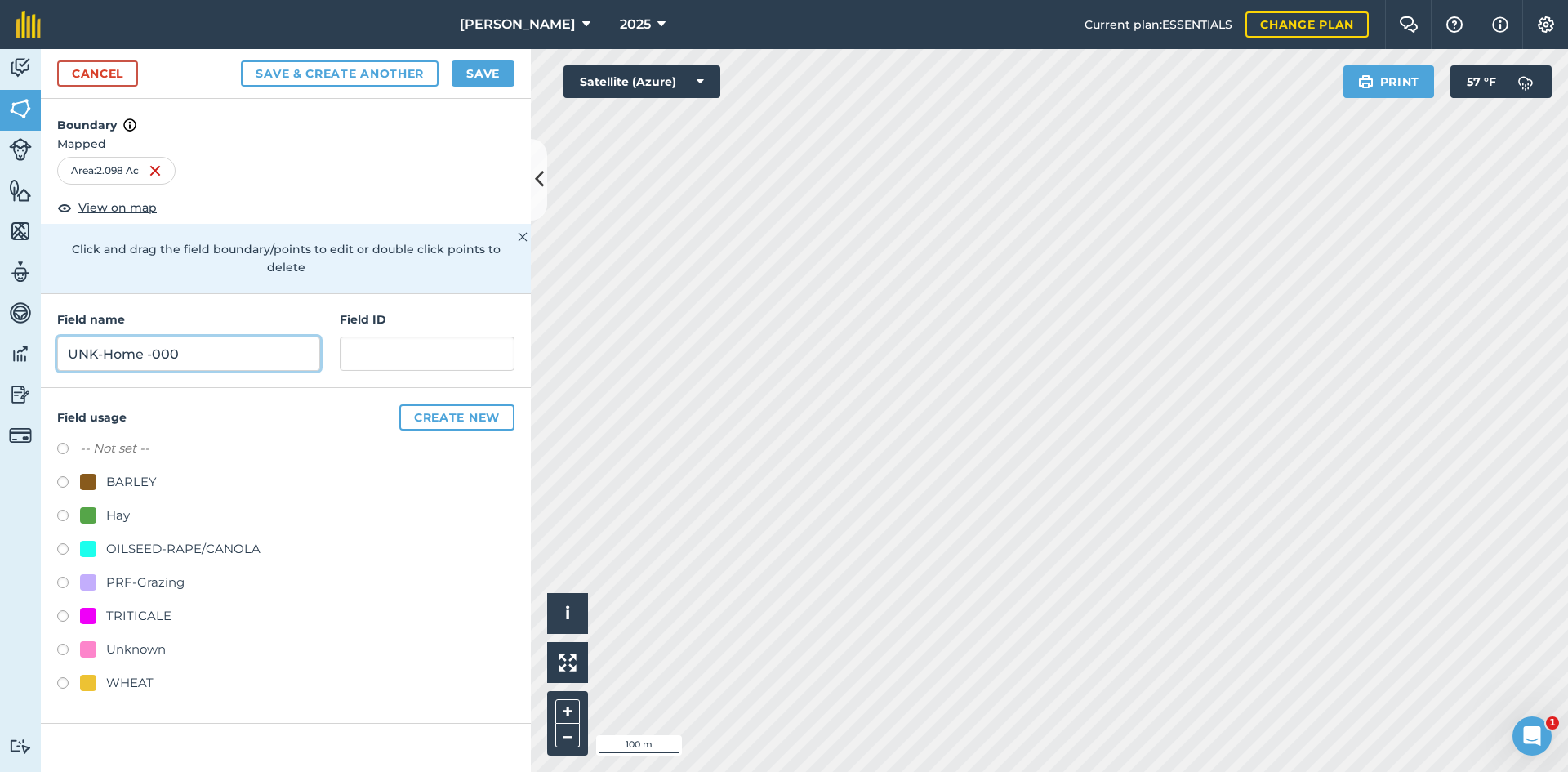
type input "UNK-Home -000"
click at [177, 572] on div "PRF-Grazing" at bounding box center [145, 582] width 78 height 20
radio input "true"
paste input "FSA: 4009-1211-"
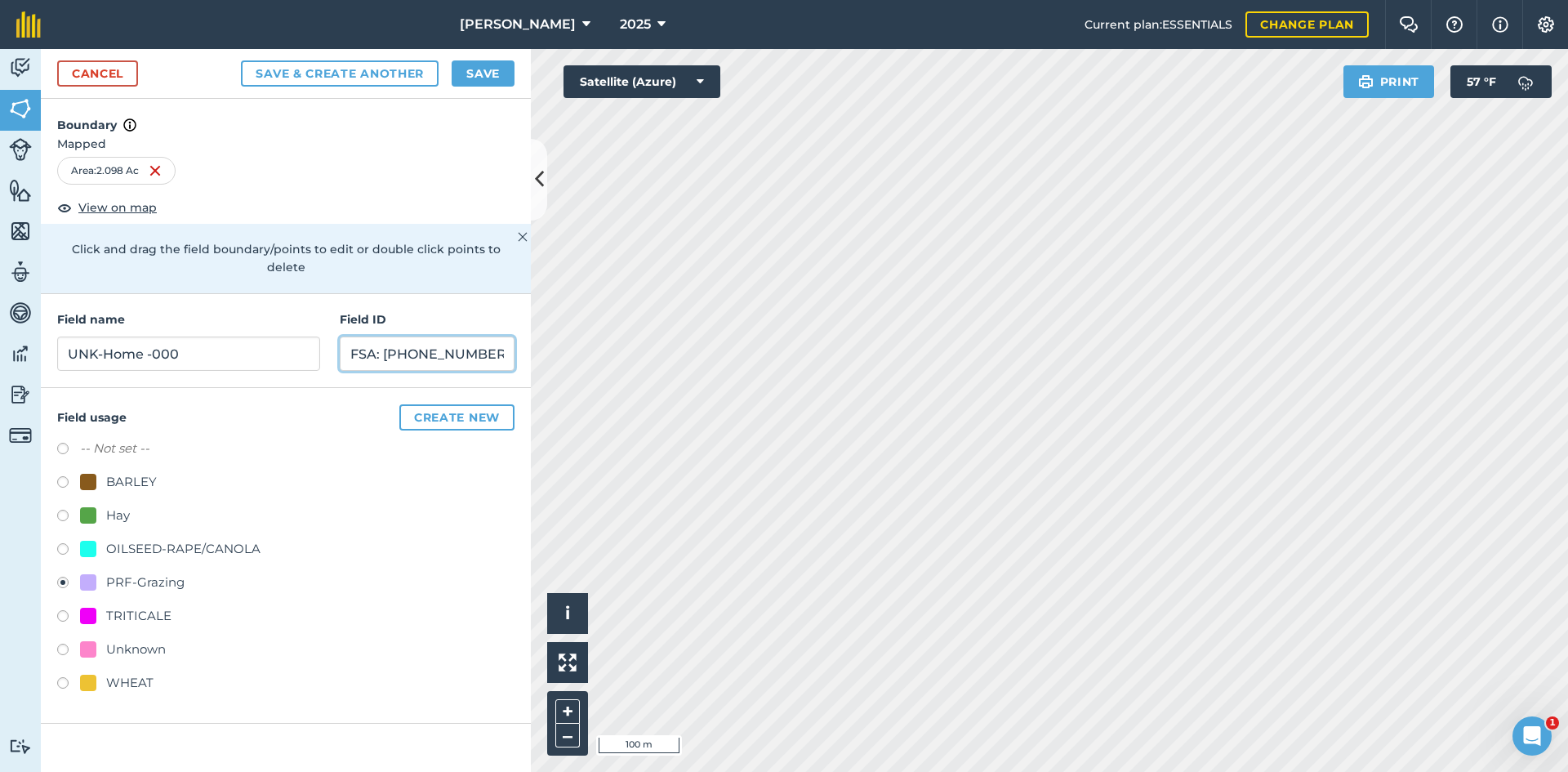
type input "FSA: [PHONE_NUMBER]"
click at [489, 70] on button "Save" at bounding box center [483, 73] width 63 height 26
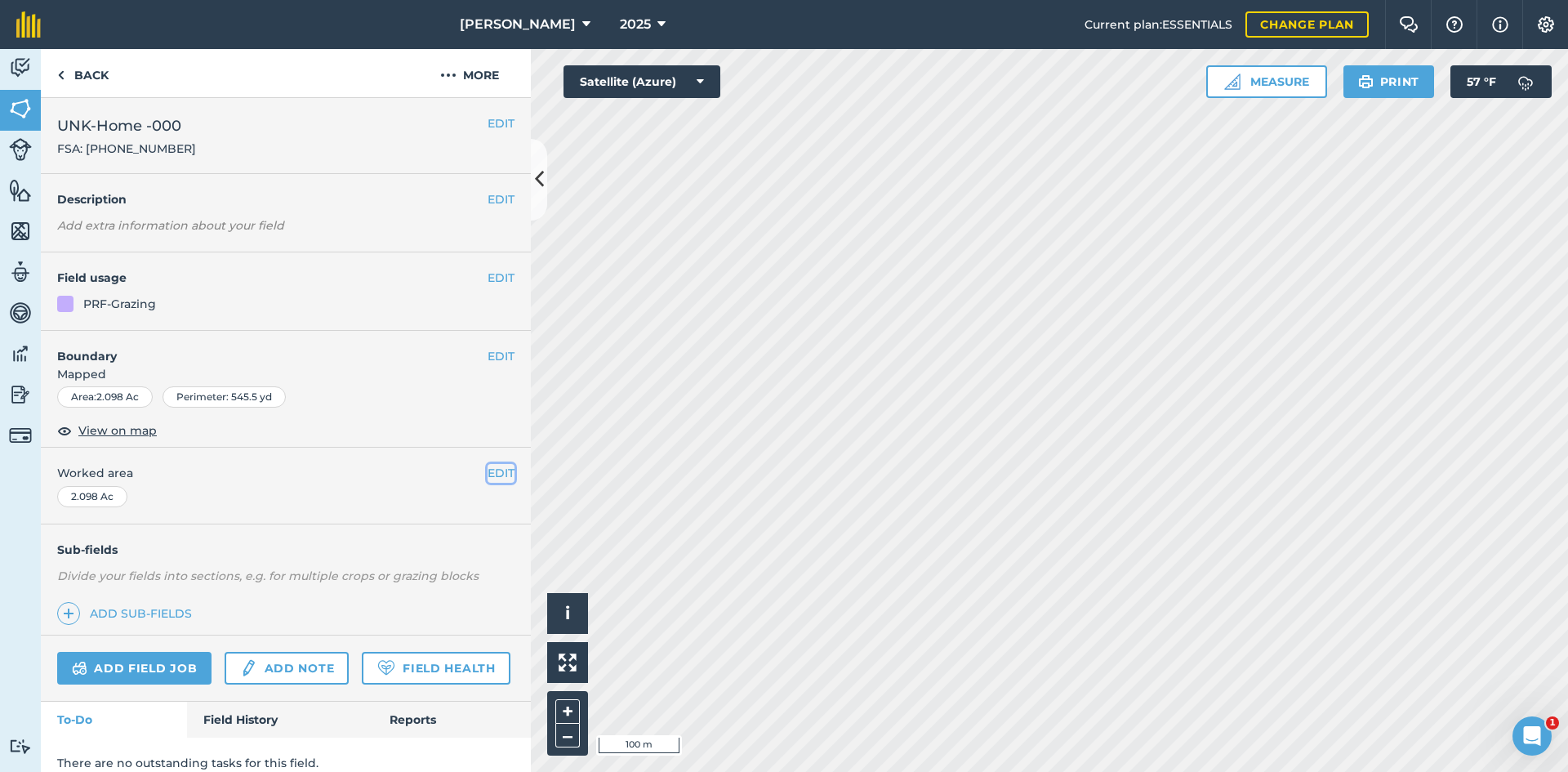
click at [495, 474] on button "EDIT" at bounding box center [500, 472] width 27 height 18
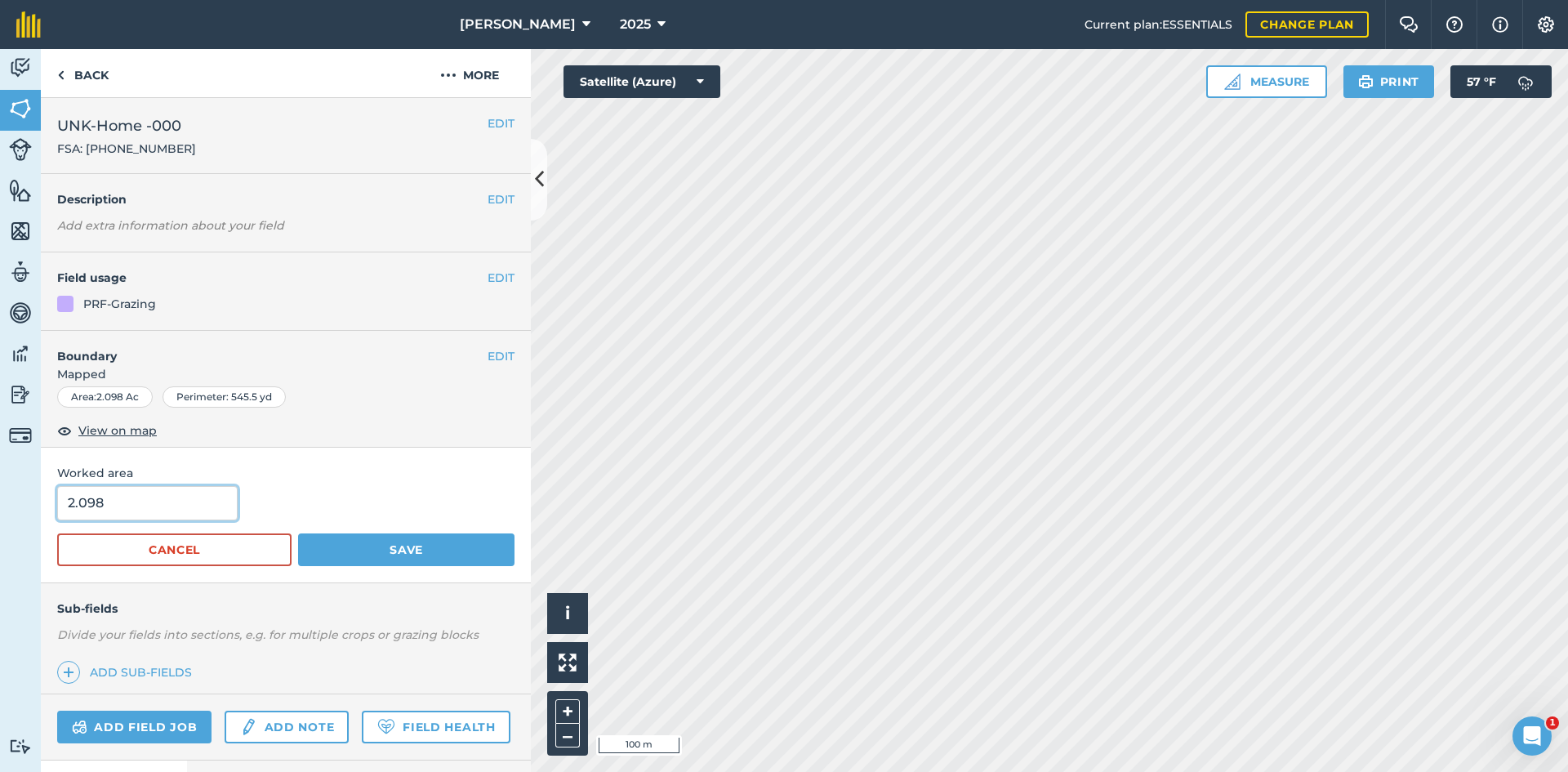
drag, startPoint x: 157, startPoint y: 506, endPoint x: -54, endPoint y: 482, distance: 212.4
click at [0, 482] on html "[PERSON_NAME] 2025 Current plan : ESSENTIALS Change plan Farm Chat Help Info Se…" at bounding box center [784, 386] width 1568 height 772
type input "2.35"
click at [412, 547] on button "Save" at bounding box center [405, 549] width 216 height 33
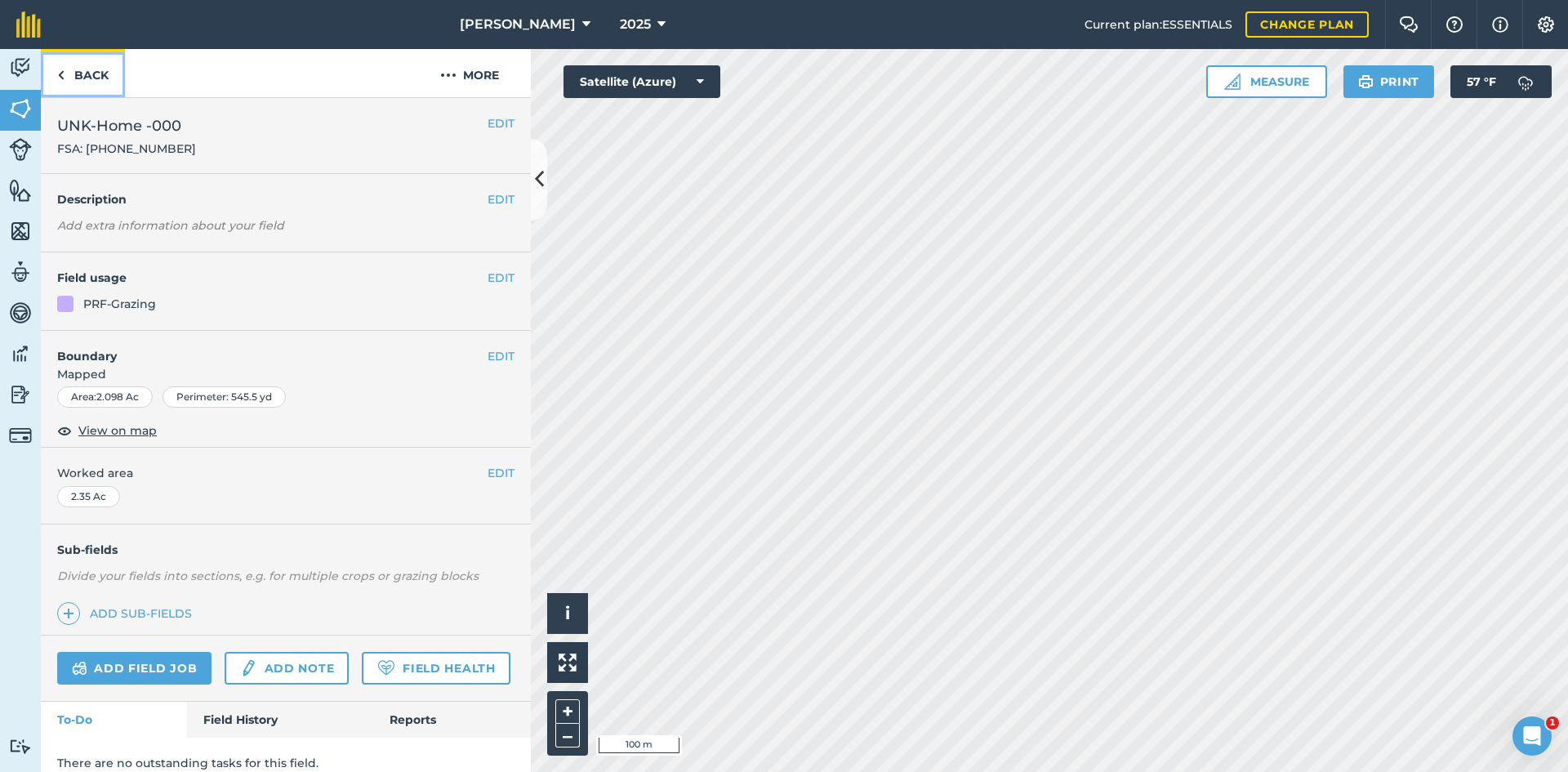
click at [86, 74] on link "Back" at bounding box center [82, 73] width 84 height 48
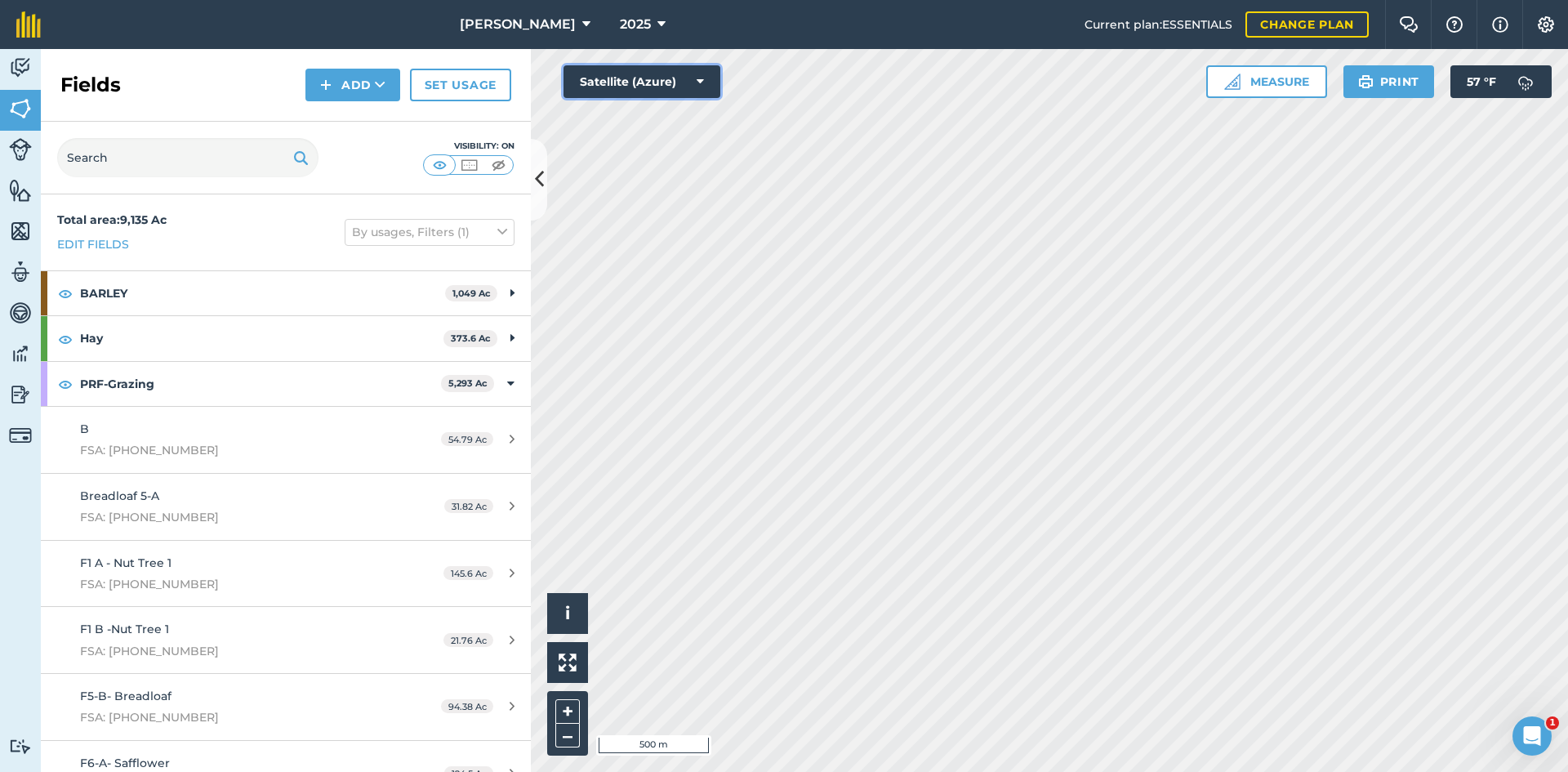
click at [641, 82] on button "Satellite (Azure)" at bounding box center [641, 81] width 157 height 33
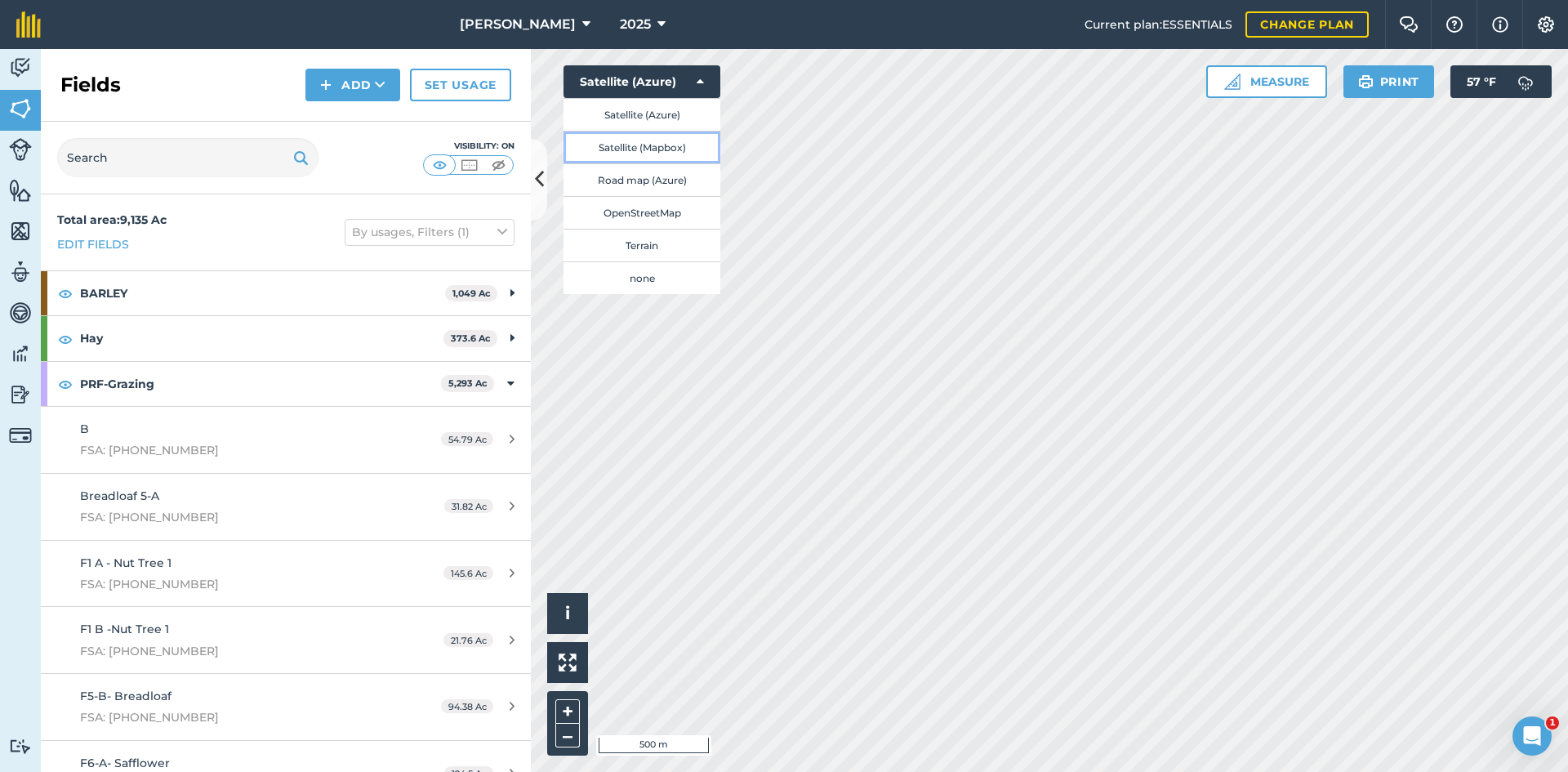
click at [643, 136] on button "Satellite (Mapbox)" at bounding box center [641, 146] width 157 height 33
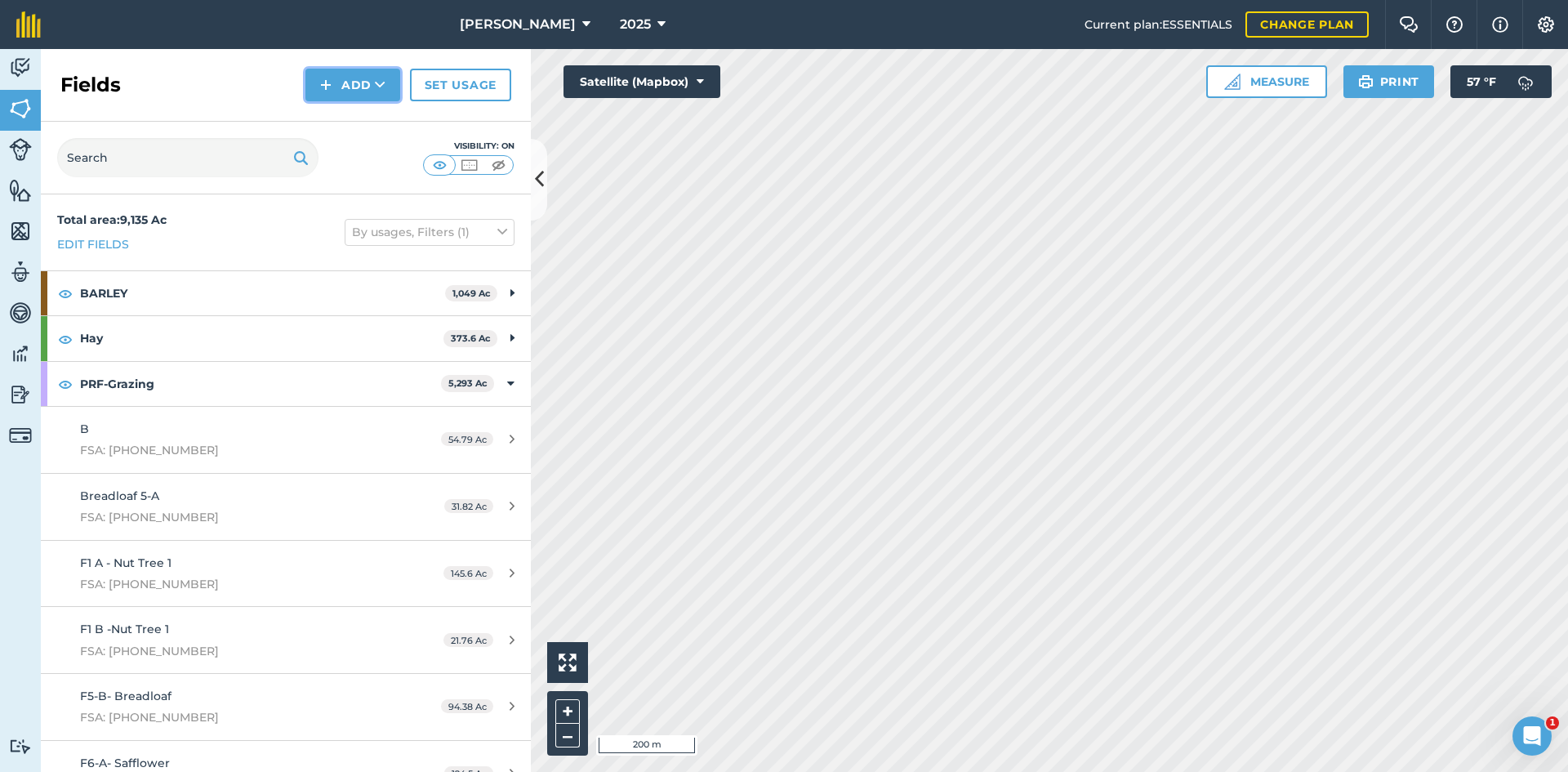
click at [348, 72] on button "Add" at bounding box center [353, 85] width 95 height 33
click at [372, 131] on link "Draw" at bounding box center [352, 121] width 90 height 35
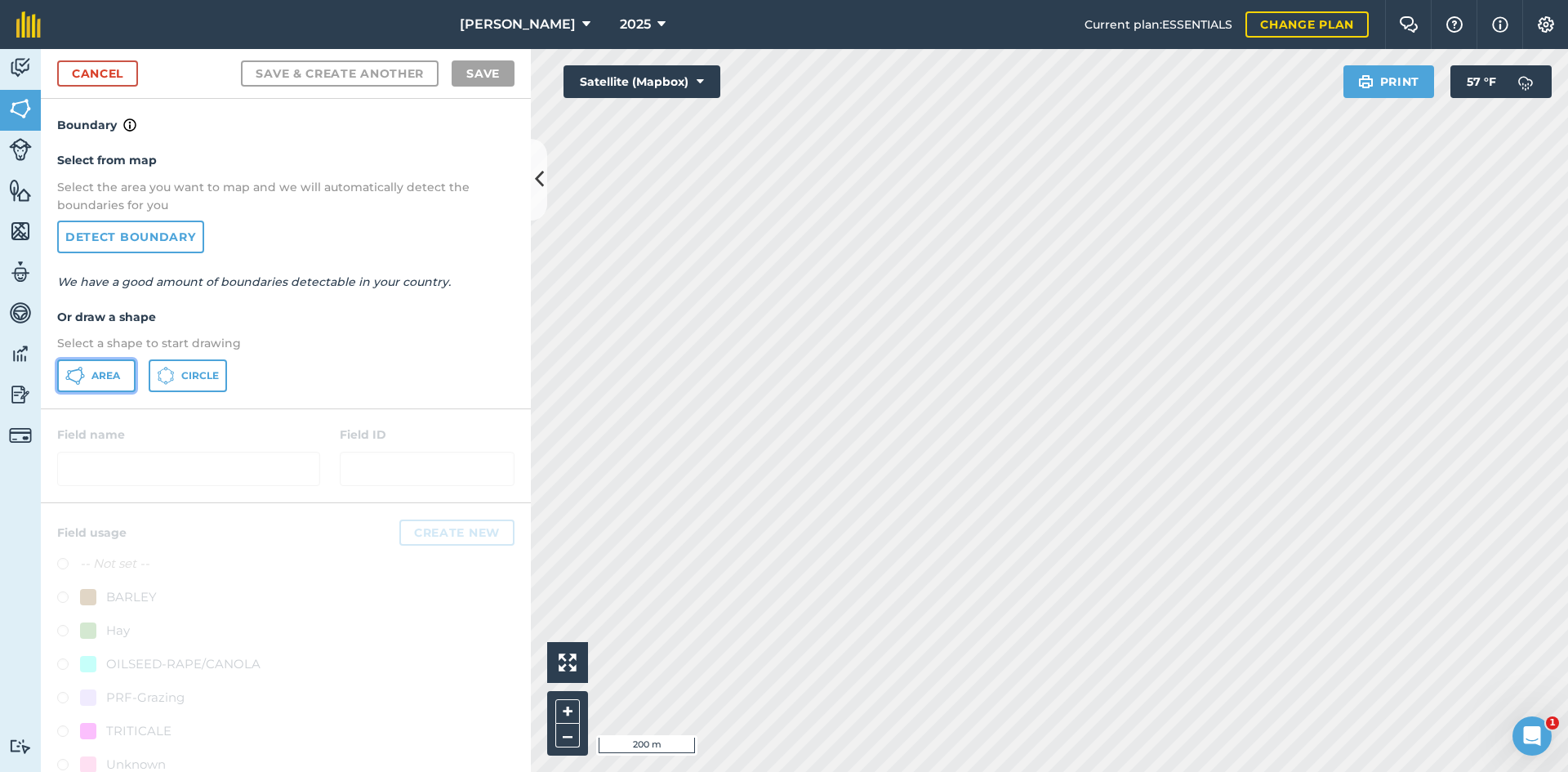
click at [61, 378] on button "Area" at bounding box center [96, 375] width 78 height 33
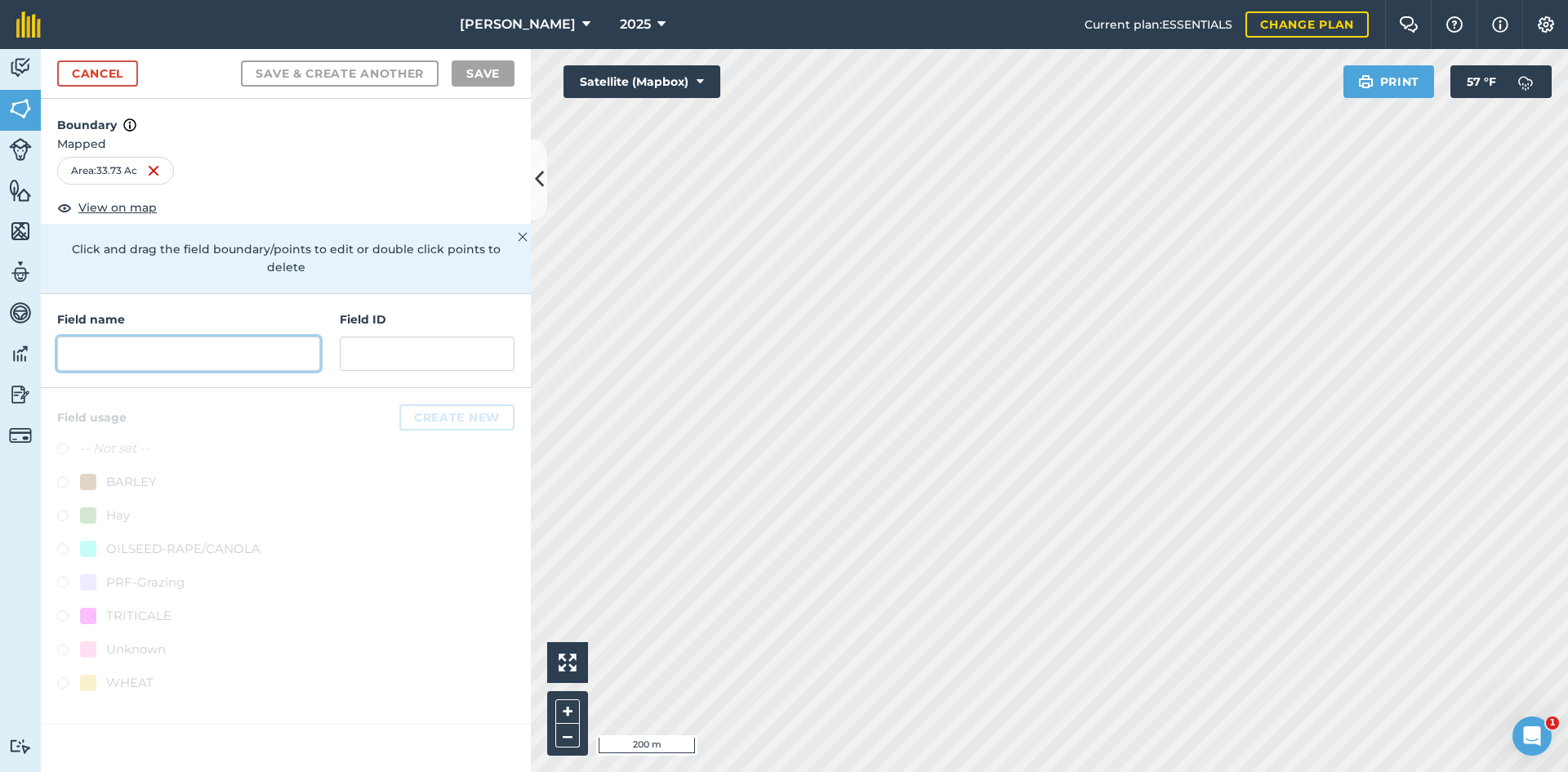
click at [221, 336] on input "text" at bounding box center [188, 353] width 263 height 35
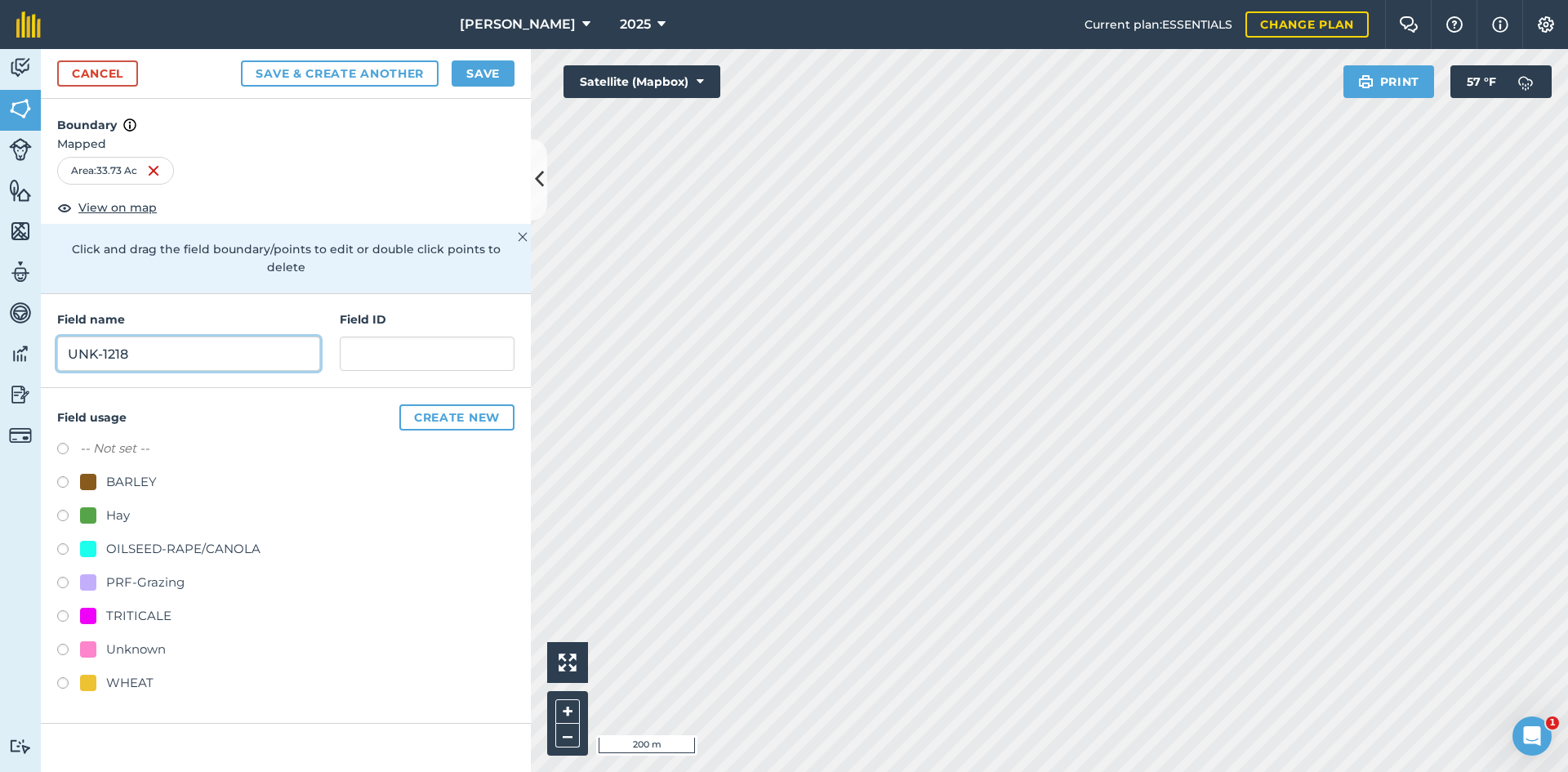
type input "UNK-1218"
click at [170, 572] on div "PRF-Grazing" at bounding box center [145, 582] width 78 height 20
radio input "true"
paste input "FSA: 4009-1211-"
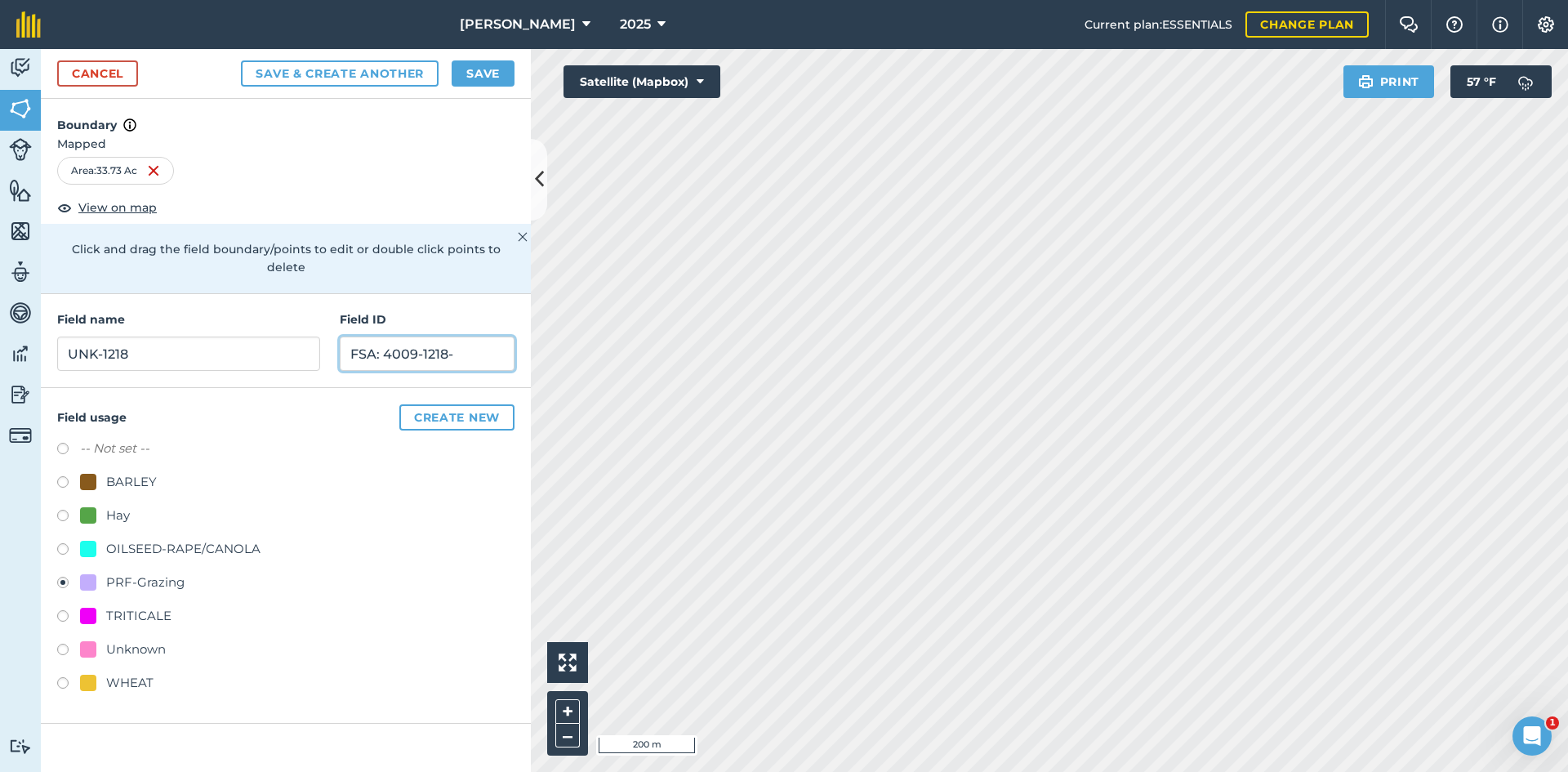
drag, startPoint x: 474, startPoint y: 338, endPoint x: 291, endPoint y: 341, distance: 183.0
click at [291, 341] on div "Field name UNK-1218 Field ID FSA: 4009-1218-" at bounding box center [285, 340] width 490 height 94
click at [473, 342] on input "FSA: 4009-1218-" at bounding box center [426, 353] width 175 height 35
type input "FSA: [PHONE_NUMBER]"
click at [493, 74] on button "Save" at bounding box center [483, 73] width 63 height 26
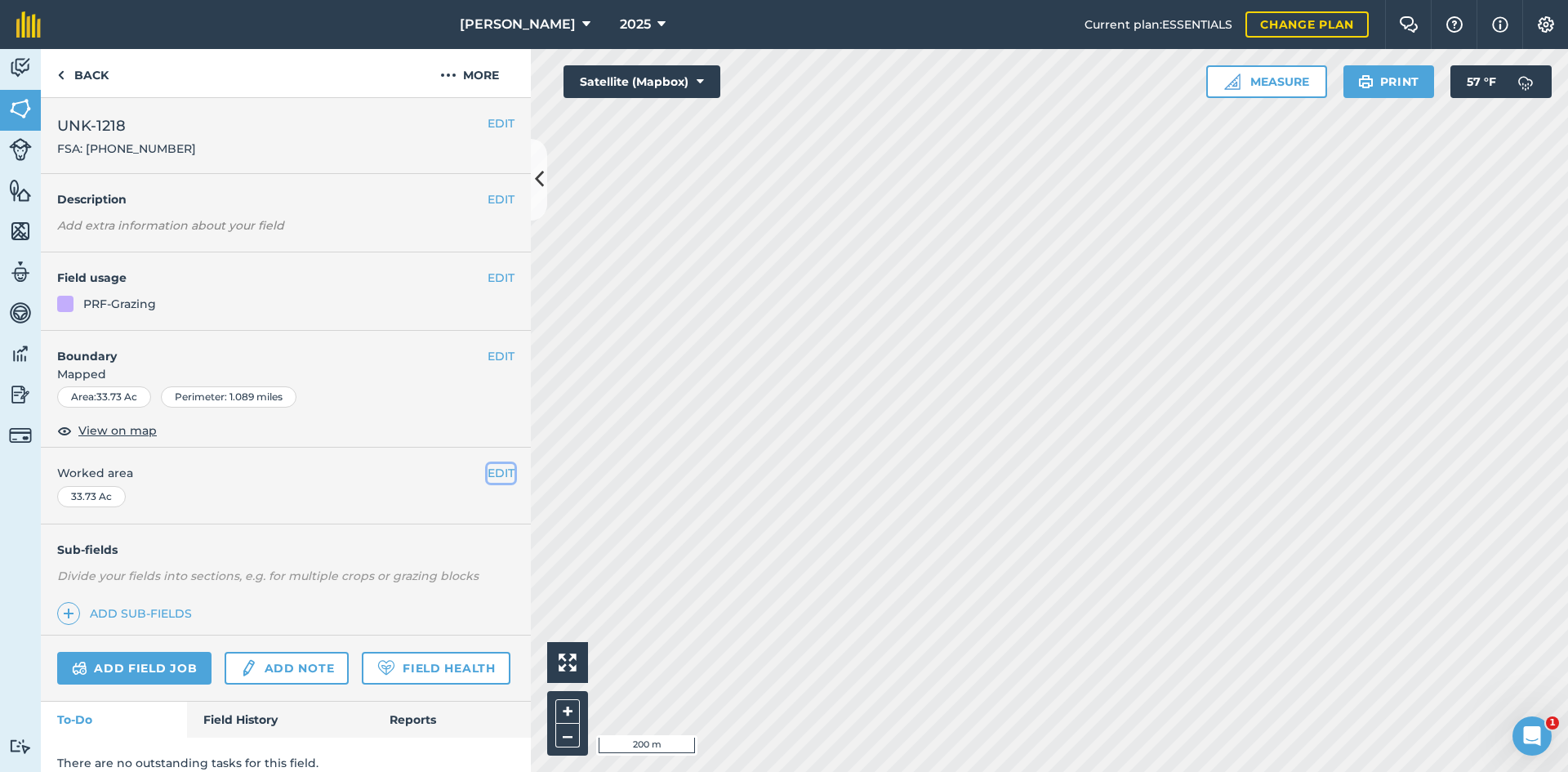
click at [501, 475] on button "EDIT" at bounding box center [500, 472] width 27 height 18
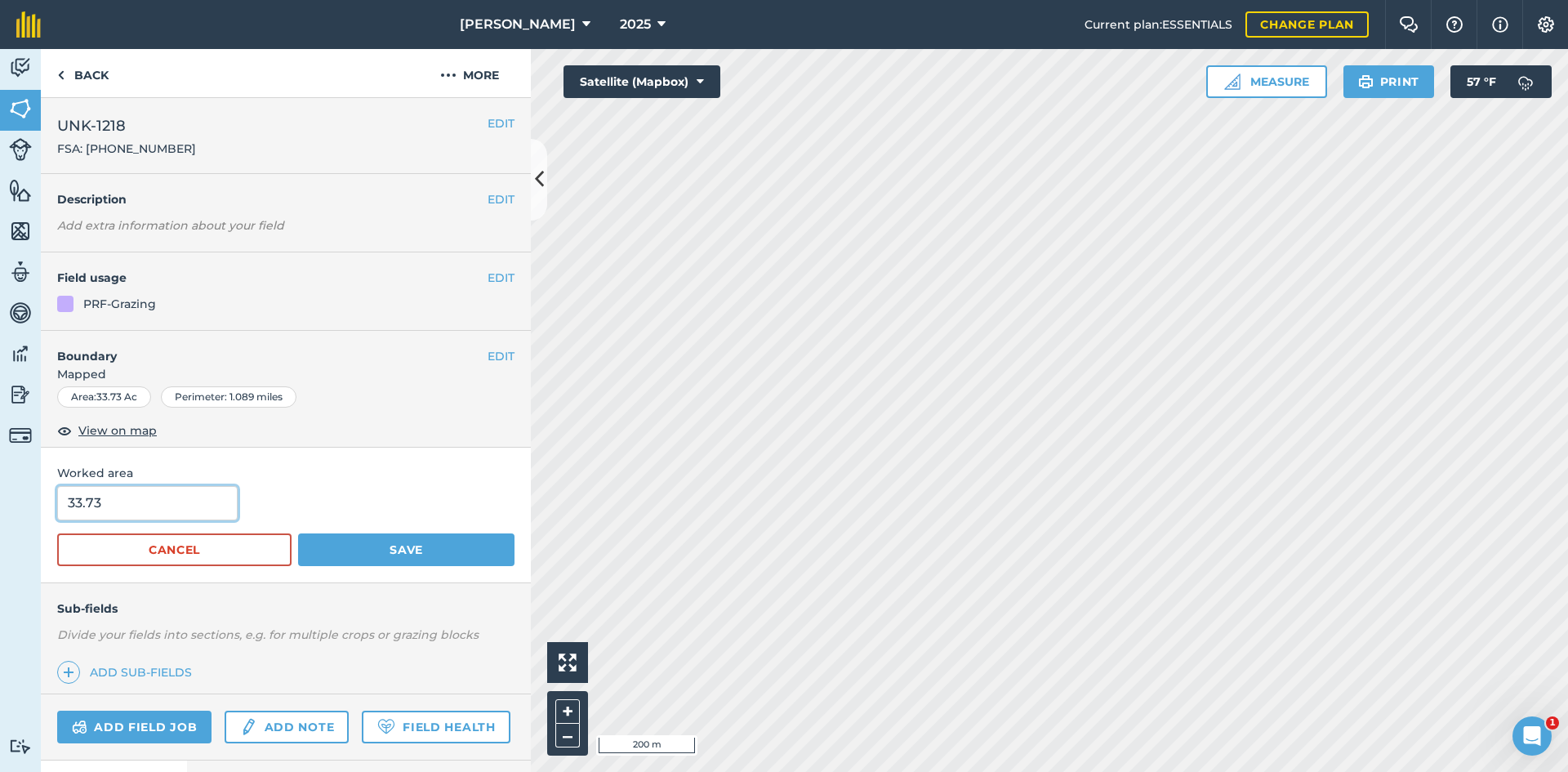
drag, startPoint x: 169, startPoint y: 500, endPoint x: 40, endPoint y: 502, distance: 129.0
click at [51, 505] on div "Worked area 33.73 Cancel Save" at bounding box center [285, 515] width 490 height 135
type input "31.71"
click at [479, 550] on button "Save" at bounding box center [405, 549] width 216 height 33
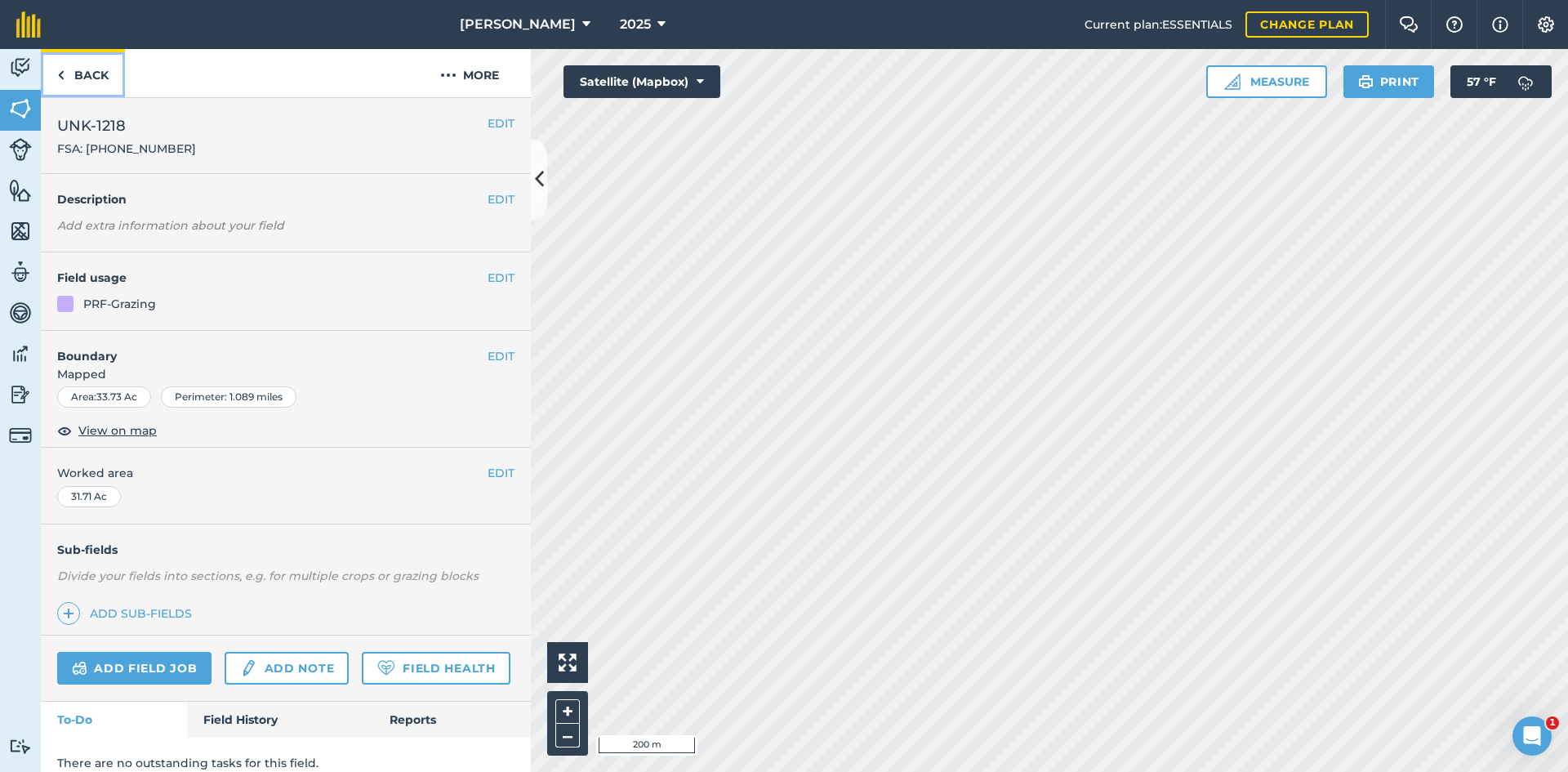
click at [98, 86] on link "Back" at bounding box center [82, 73] width 84 height 48
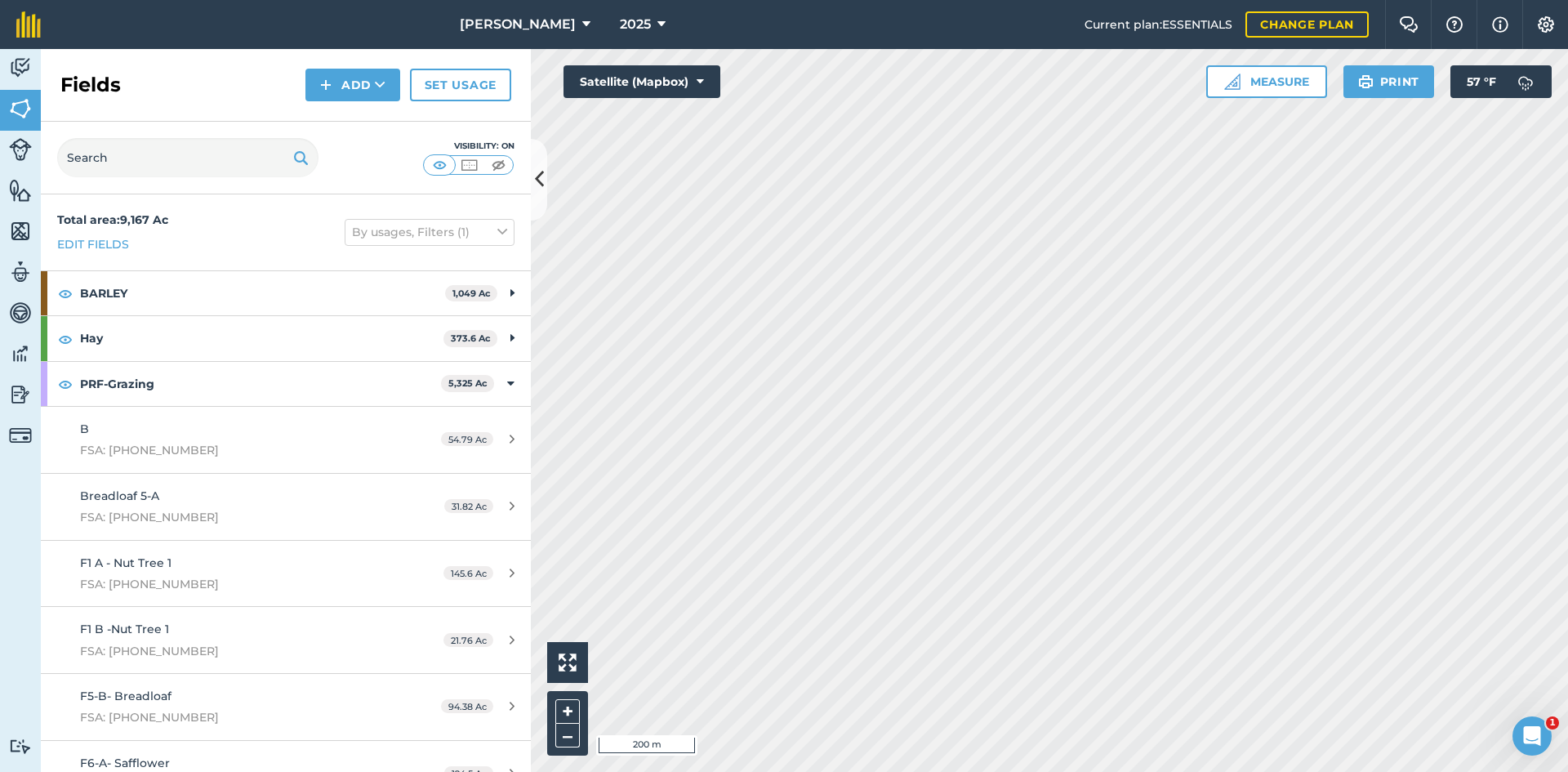
click at [465, 397] on div "Activity Fields Livestock Features Maps Team Vehicles Data Reporting Billing Tu…" at bounding box center [784, 410] width 1568 height 723
click at [370, 90] on button "Add" at bounding box center [353, 85] width 95 height 33
click at [368, 125] on link "Draw" at bounding box center [352, 121] width 90 height 35
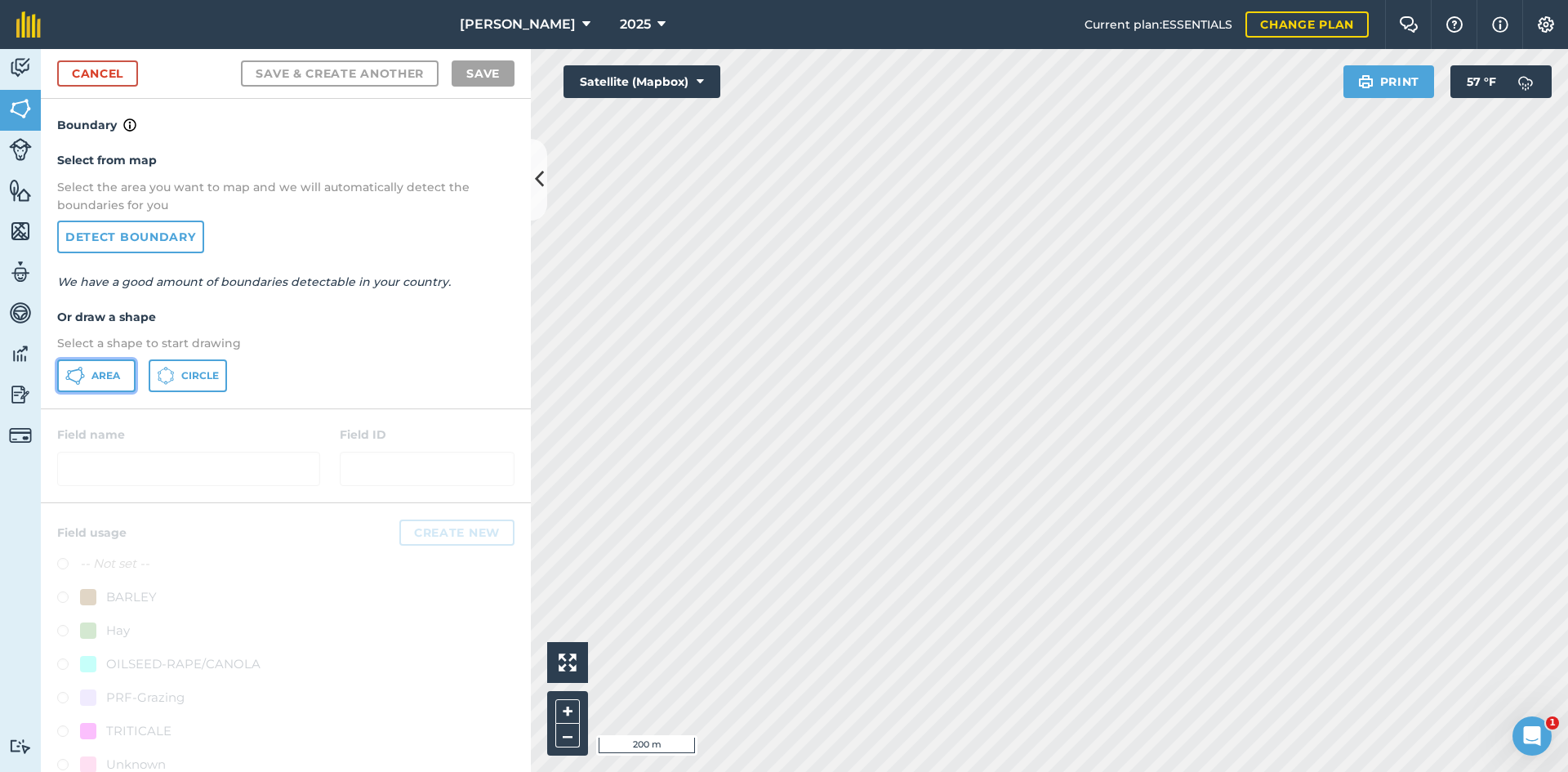
click at [80, 383] on icon at bounding box center [75, 376] width 20 height 20
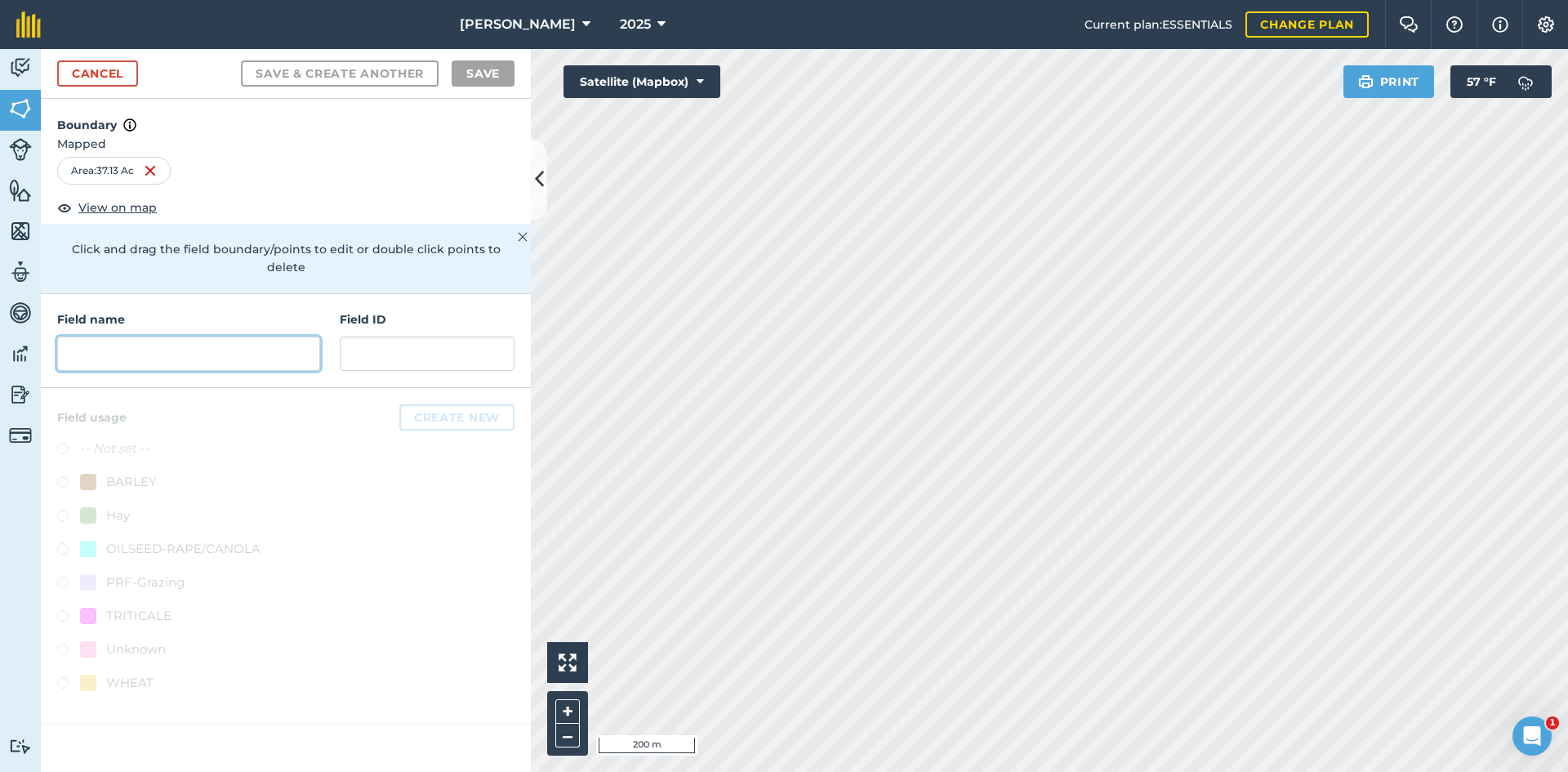
click at [211, 336] on input "text" at bounding box center [188, 353] width 263 height 35
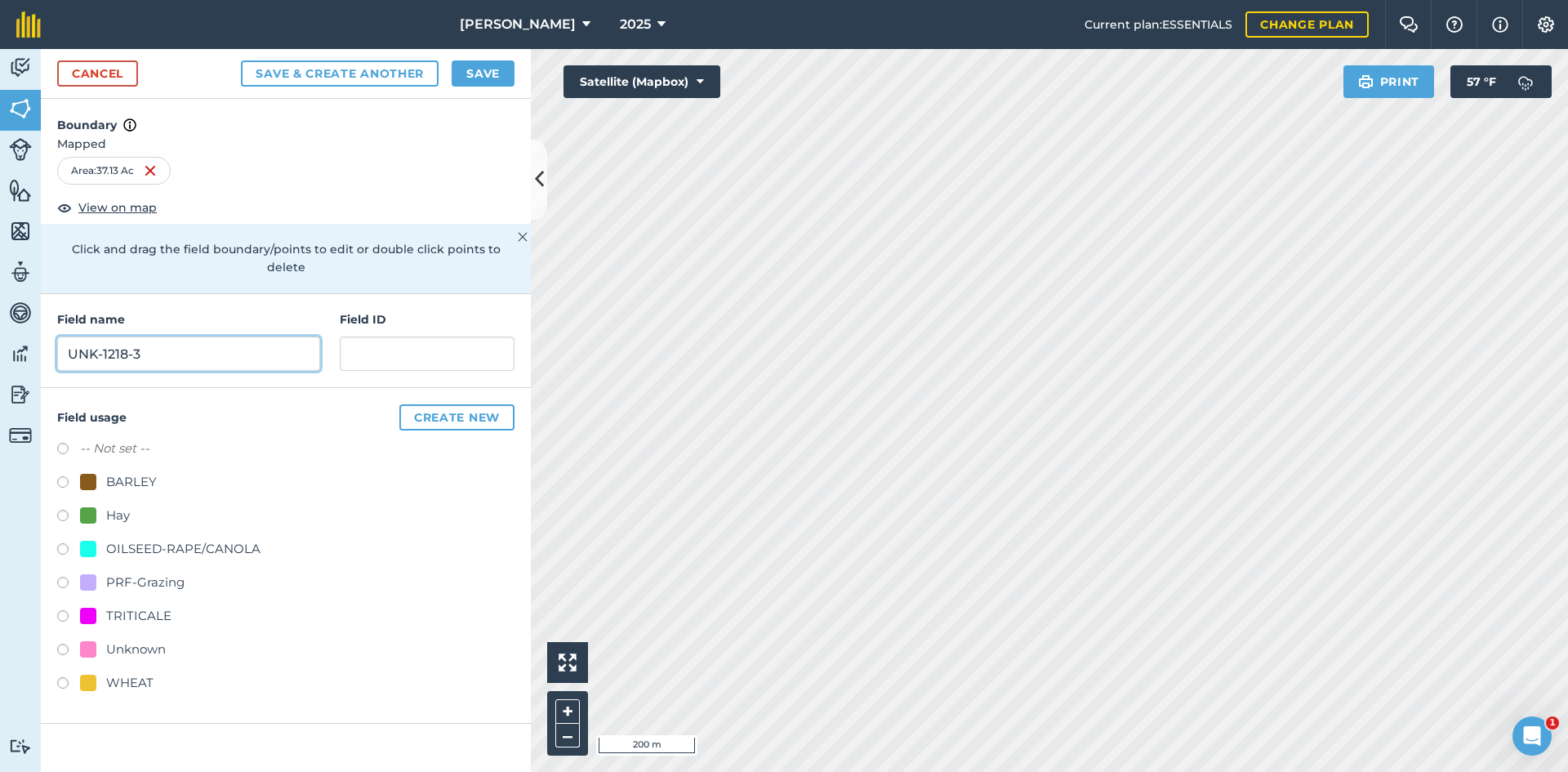
type input "UNK-1218-3"
click at [130, 572] on div "PRF-Grazing" at bounding box center [145, 582] width 78 height 20
radio input "true"
paste input "FSA: 4009-1218-"
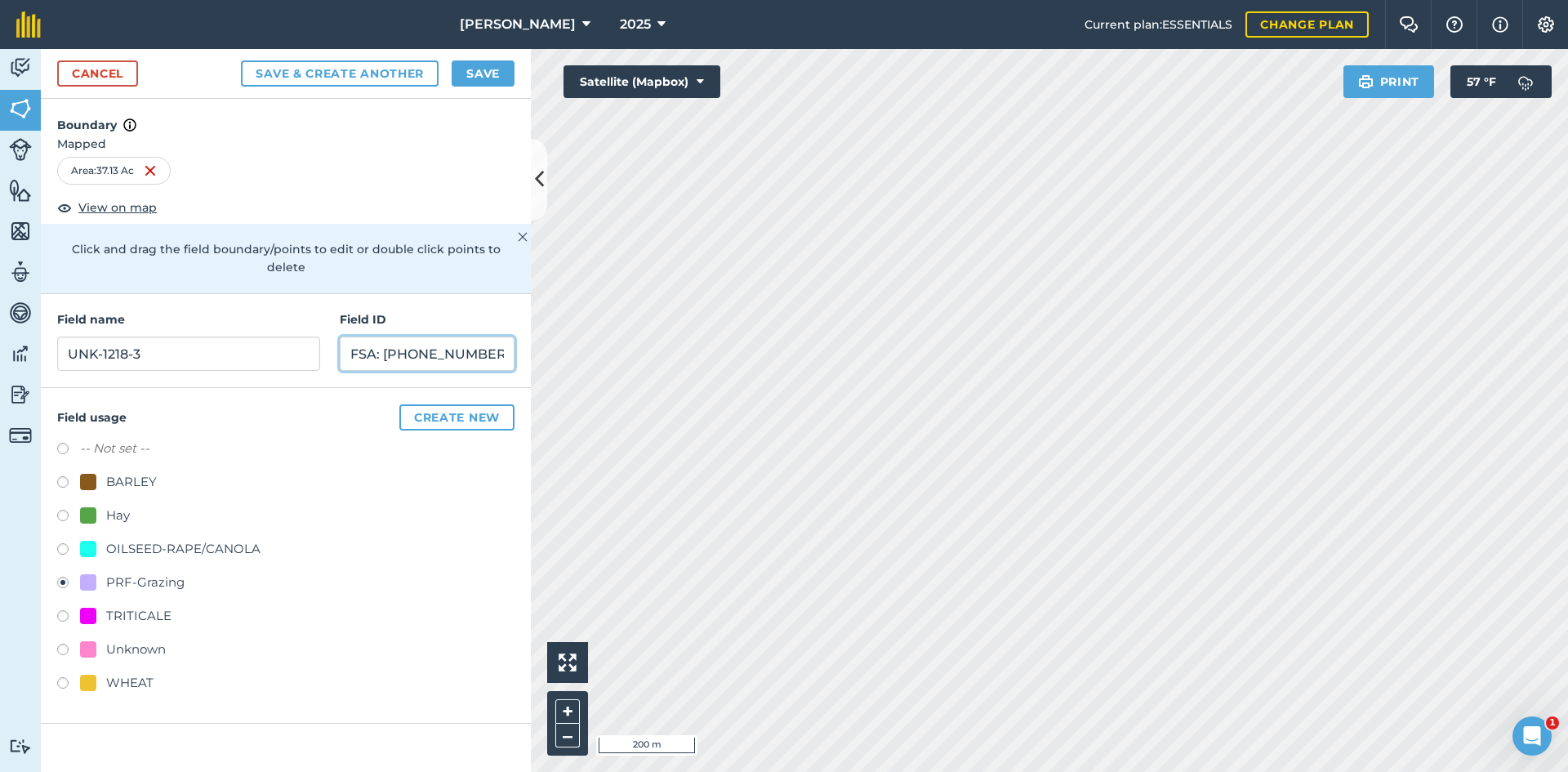
type input "FSA: [PHONE_NUMBER]"
click at [499, 76] on button "Save" at bounding box center [483, 73] width 63 height 26
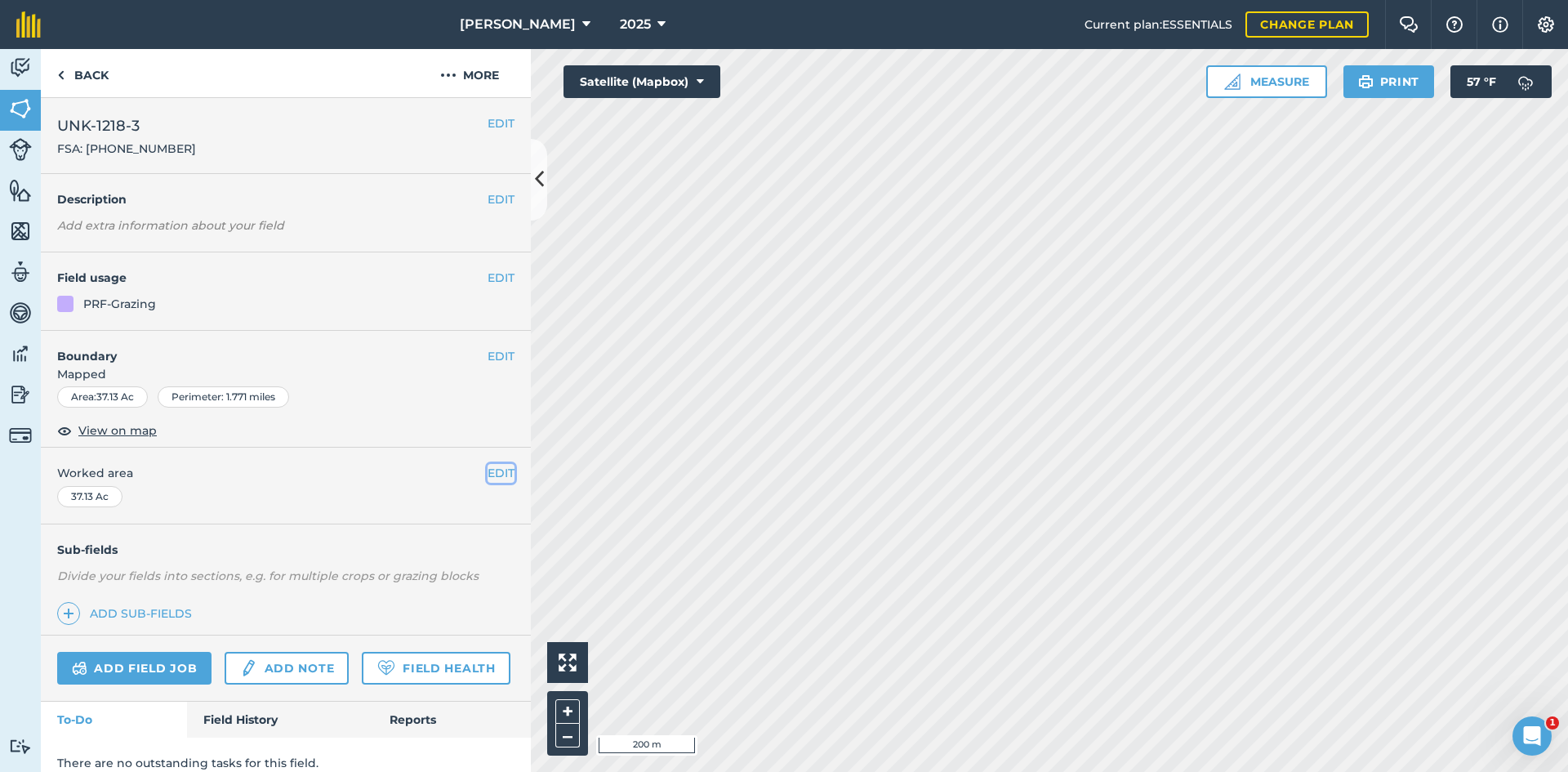
click at [487, 472] on button "EDIT" at bounding box center [500, 472] width 27 height 18
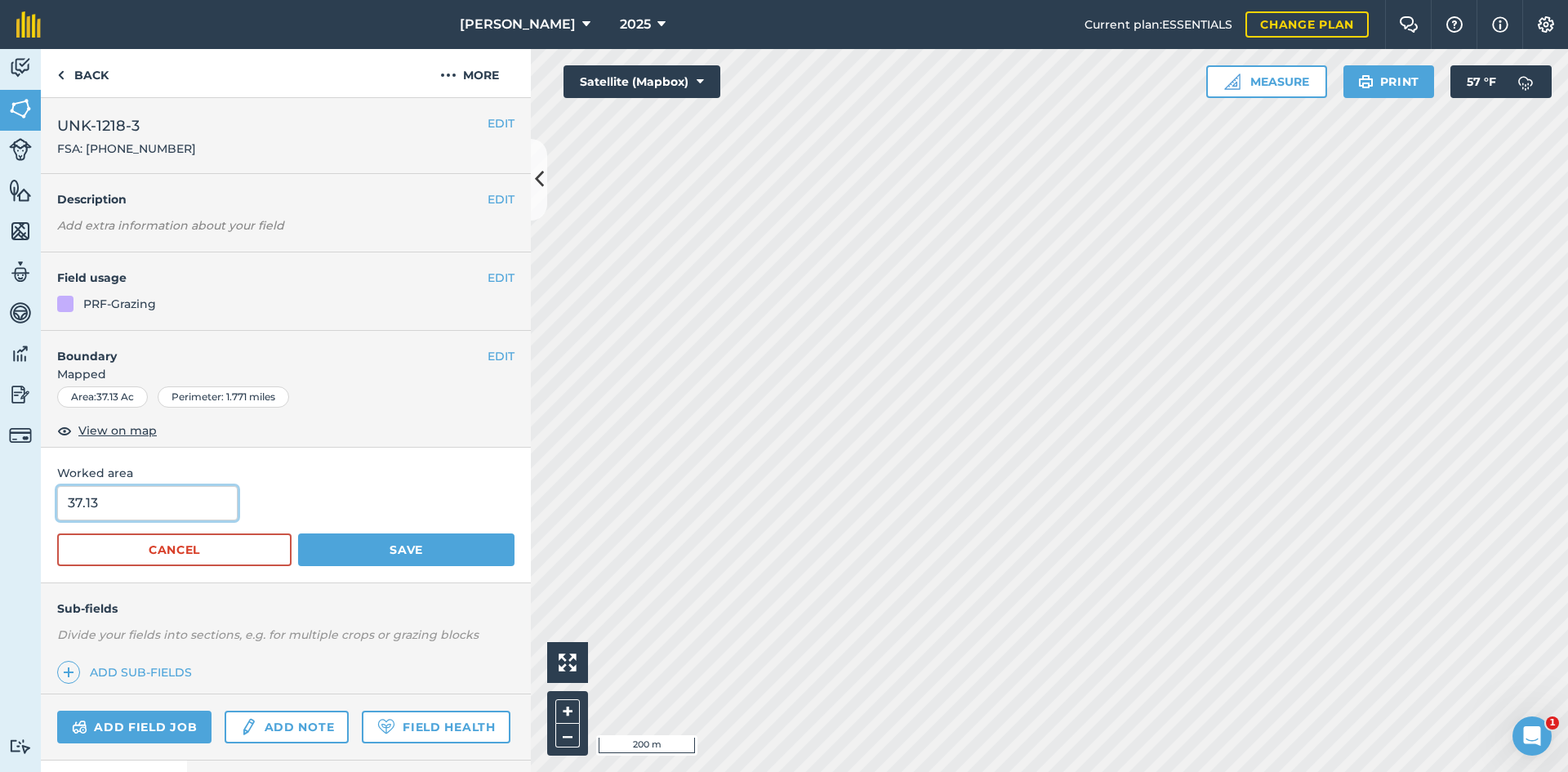
drag, startPoint x: -95, startPoint y: 490, endPoint x: -180, endPoint y: 477, distance: 86.0
click at [0, 477] on html "[PERSON_NAME] 2025 Current plan : ESSENTIALS Change plan Farm Chat Help Info Se…" at bounding box center [784, 386] width 1568 height 772
type input "37.35"
click at [453, 555] on button "Save" at bounding box center [405, 549] width 216 height 33
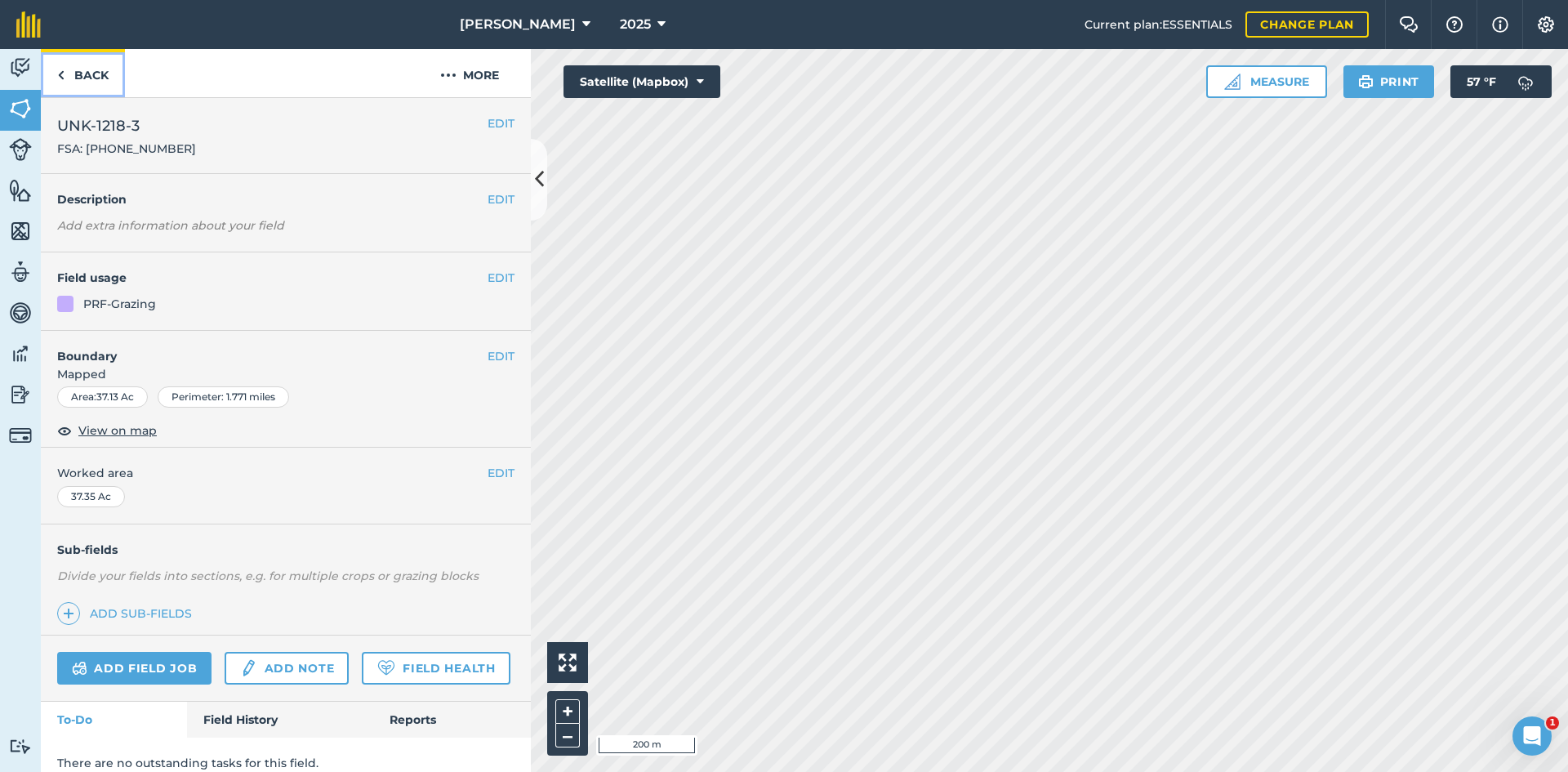
click at [80, 73] on link "Back" at bounding box center [82, 73] width 84 height 48
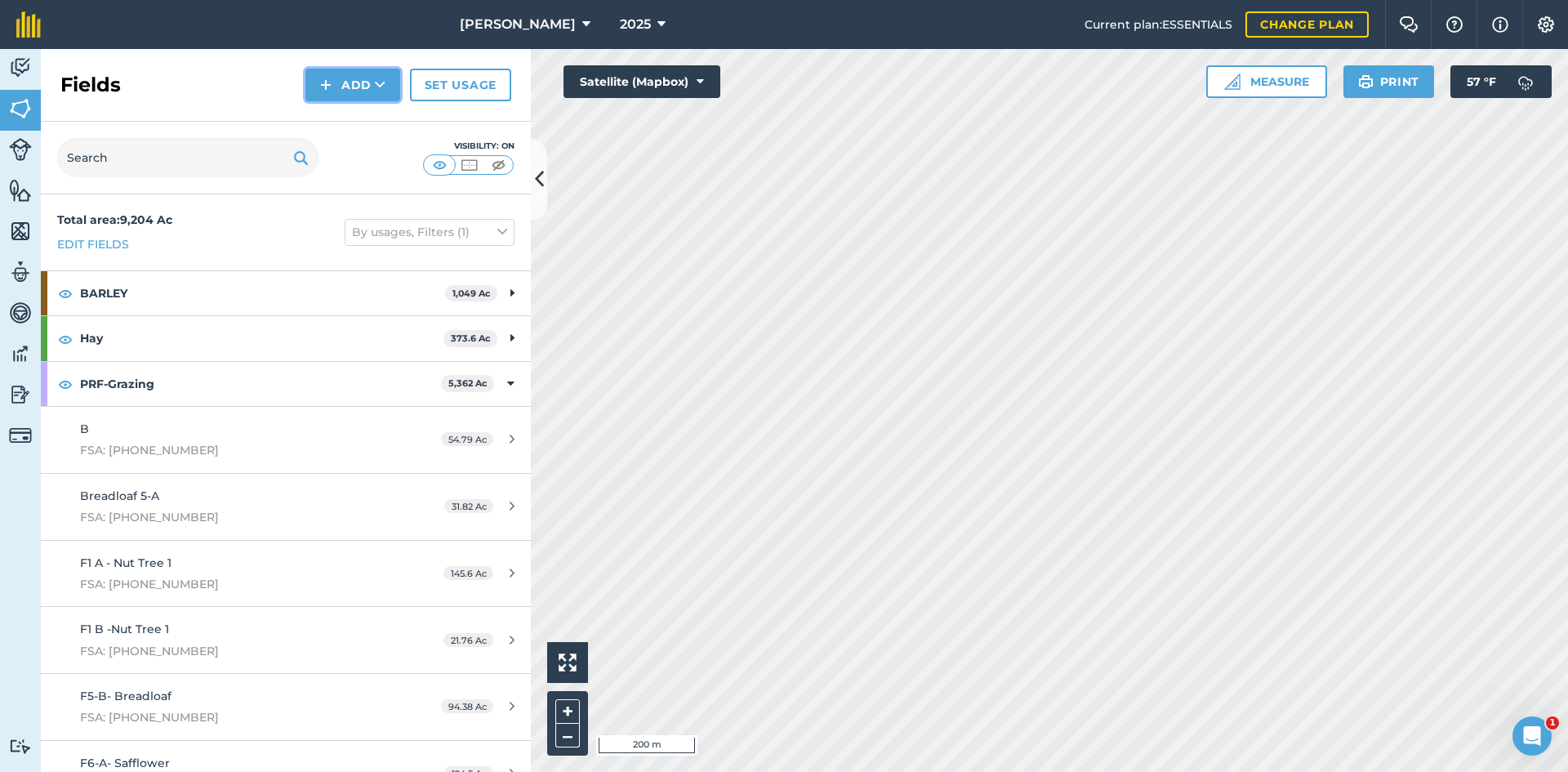
click at [368, 74] on button "Add" at bounding box center [353, 85] width 95 height 33
click at [332, 110] on link "Draw" at bounding box center [352, 121] width 90 height 35
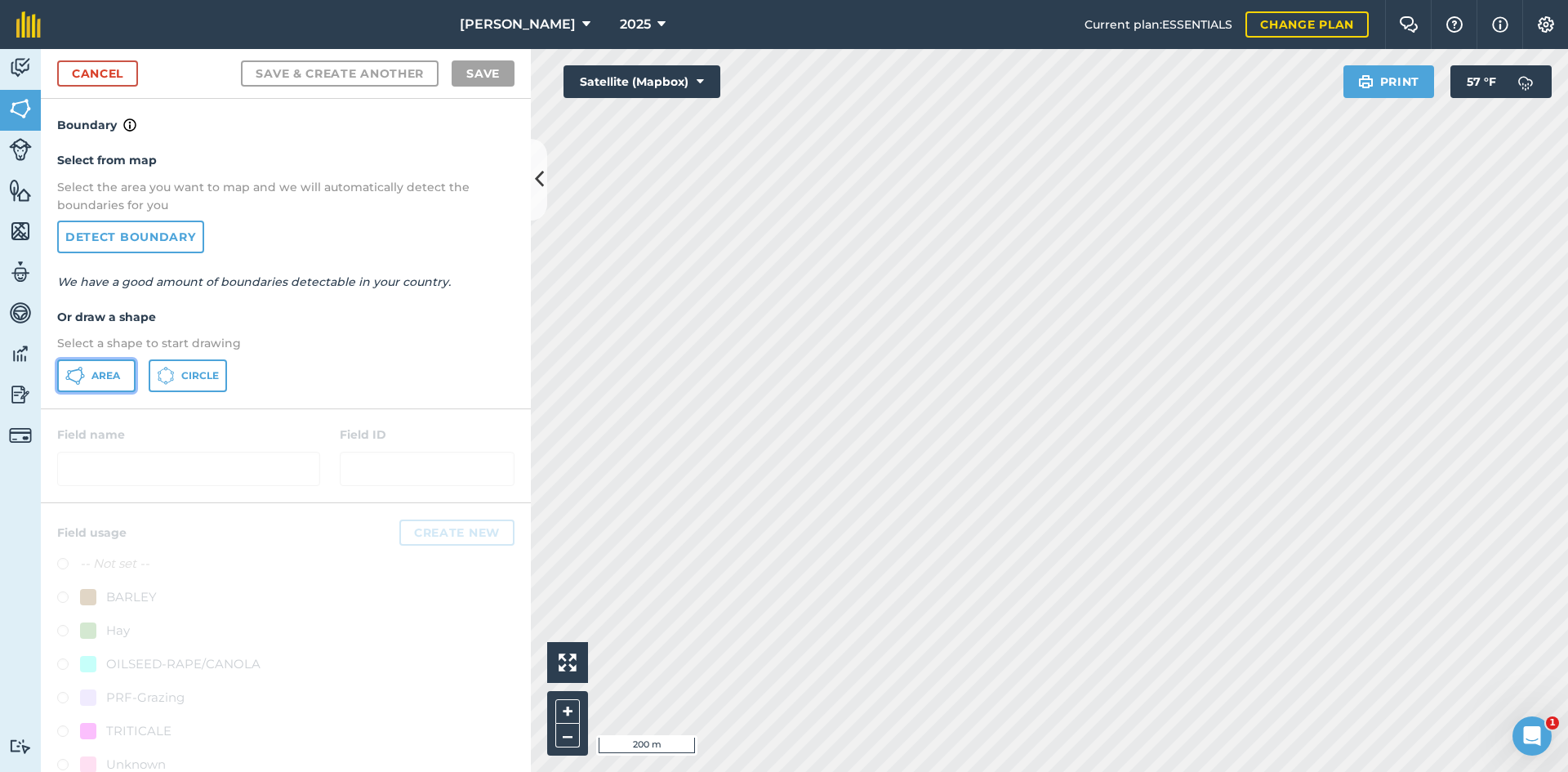
click at [109, 371] on span "Area" at bounding box center [106, 375] width 29 height 13
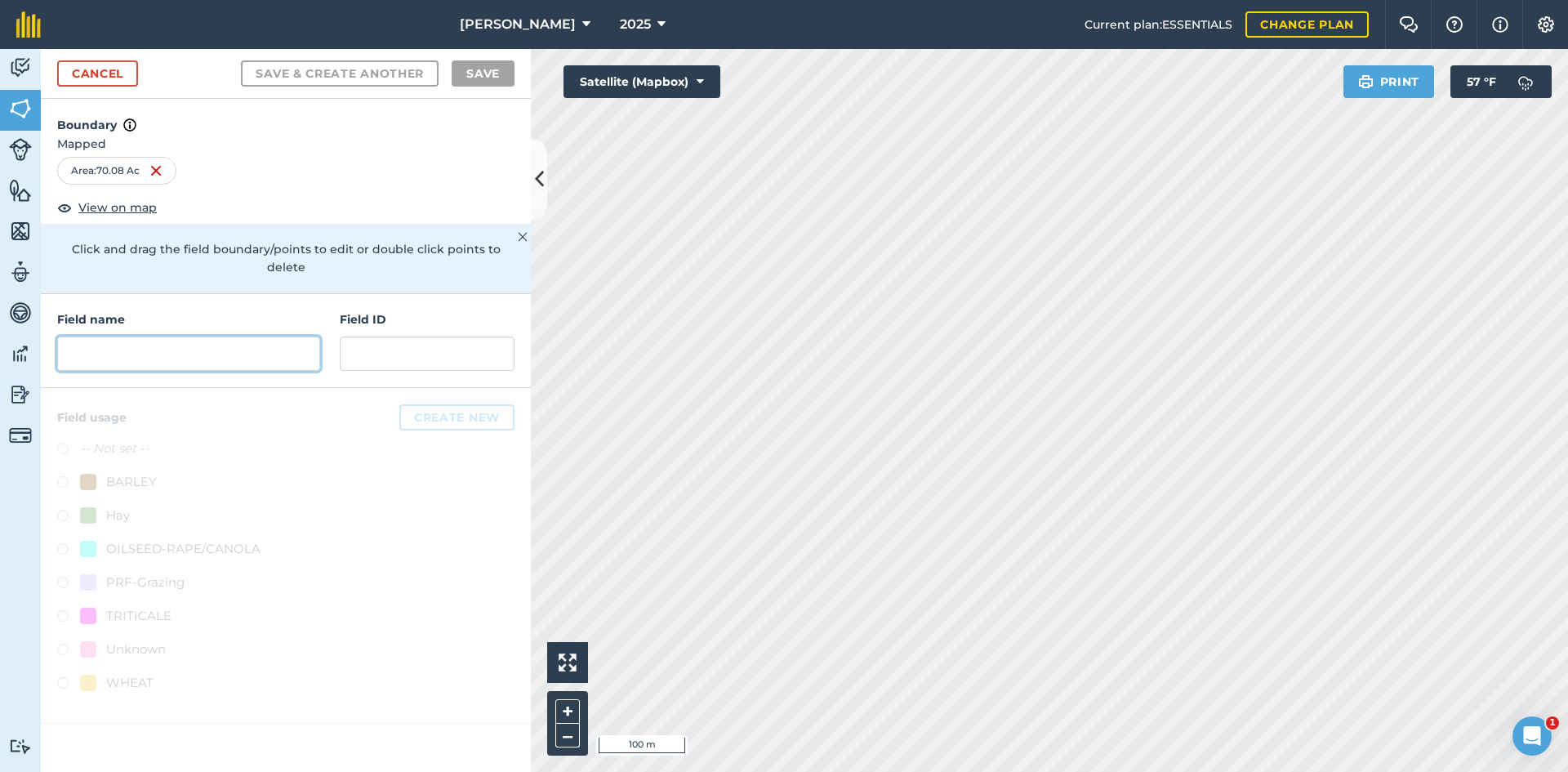
click at [248, 336] on input "text" at bounding box center [188, 353] width 263 height 35
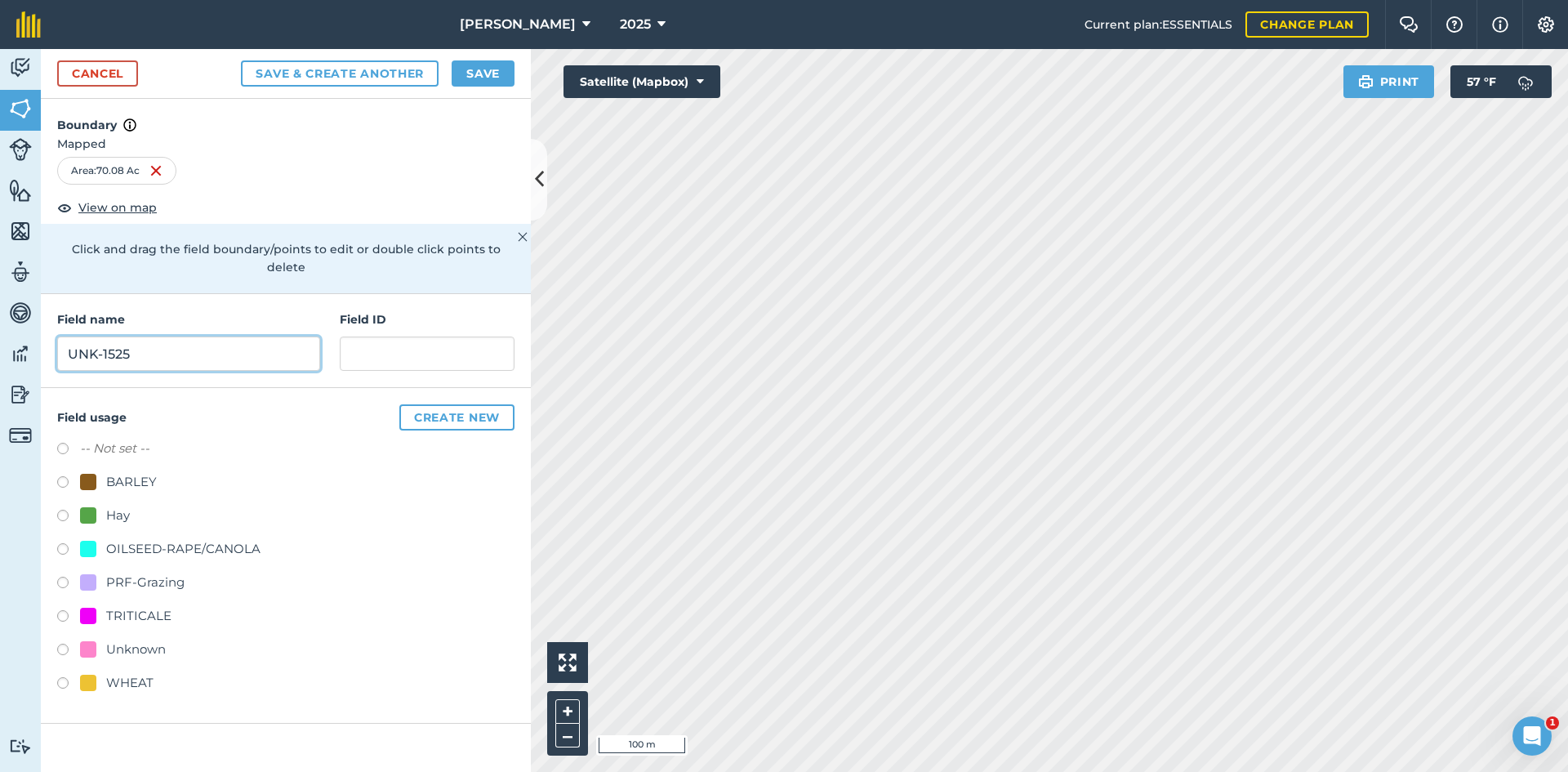
type input "UNK-1525"
click at [145, 572] on div "PRF-Grazing" at bounding box center [145, 582] width 78 height 20
radio input "true"
paste input "FSA: 4009-1218-"
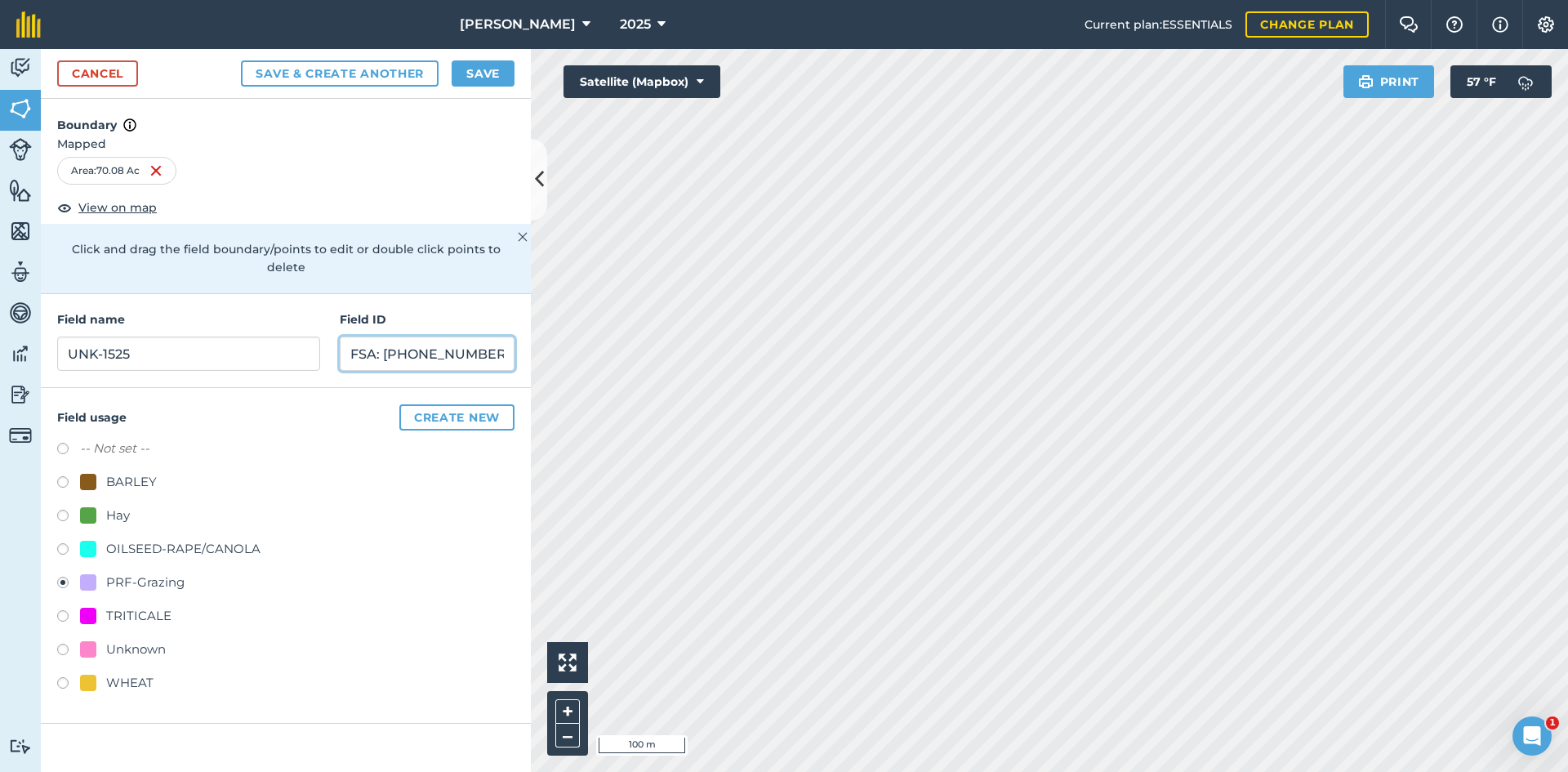
type input "FSA: [PHONE_NUMBER]"
click at [482, 78] on button "Save" at bounding box center [483, 73] width 63 height 26
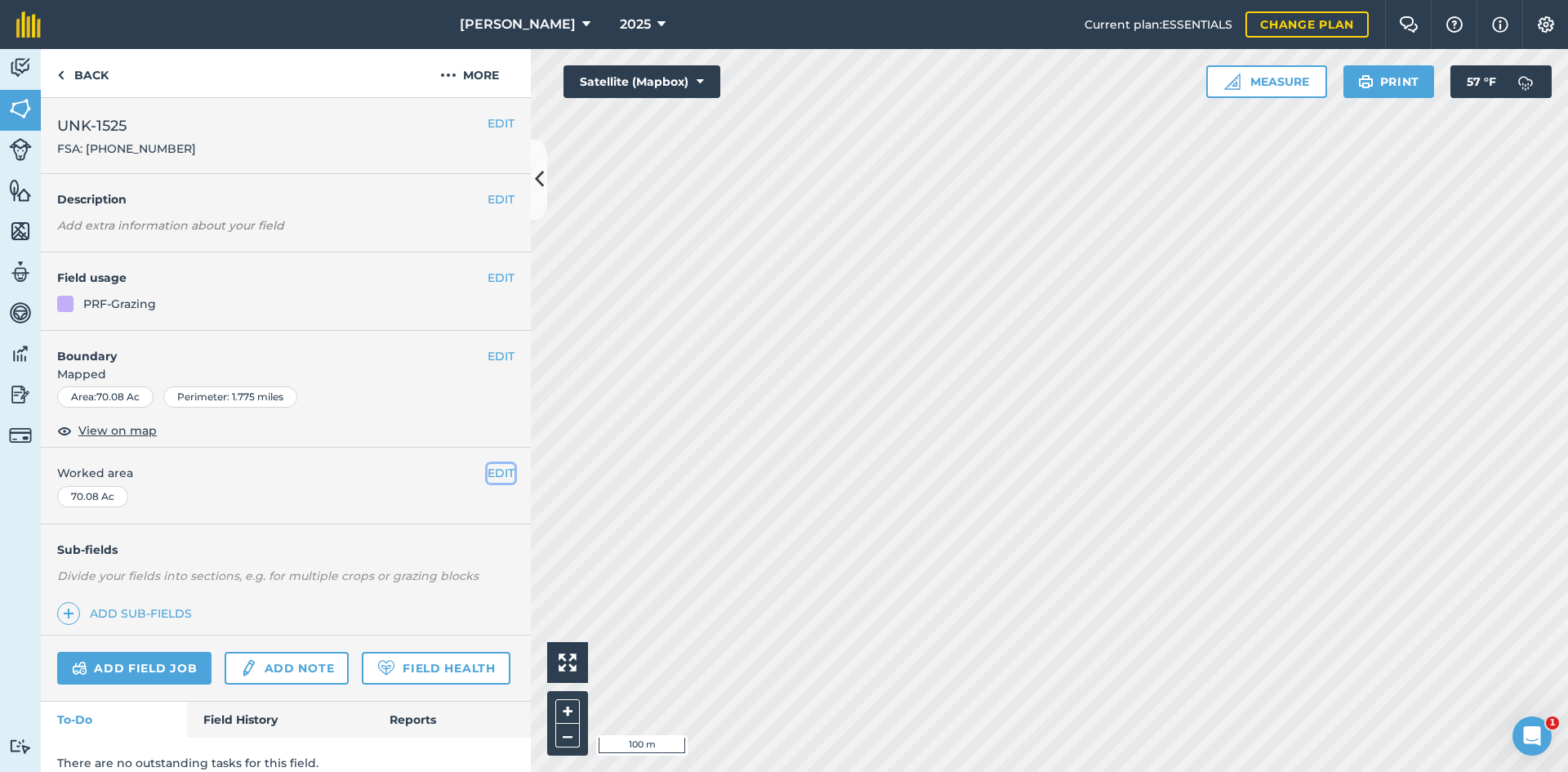
click at [491, 471] on button "EDIT" at bounding box center [500, 472] width 27 height 18
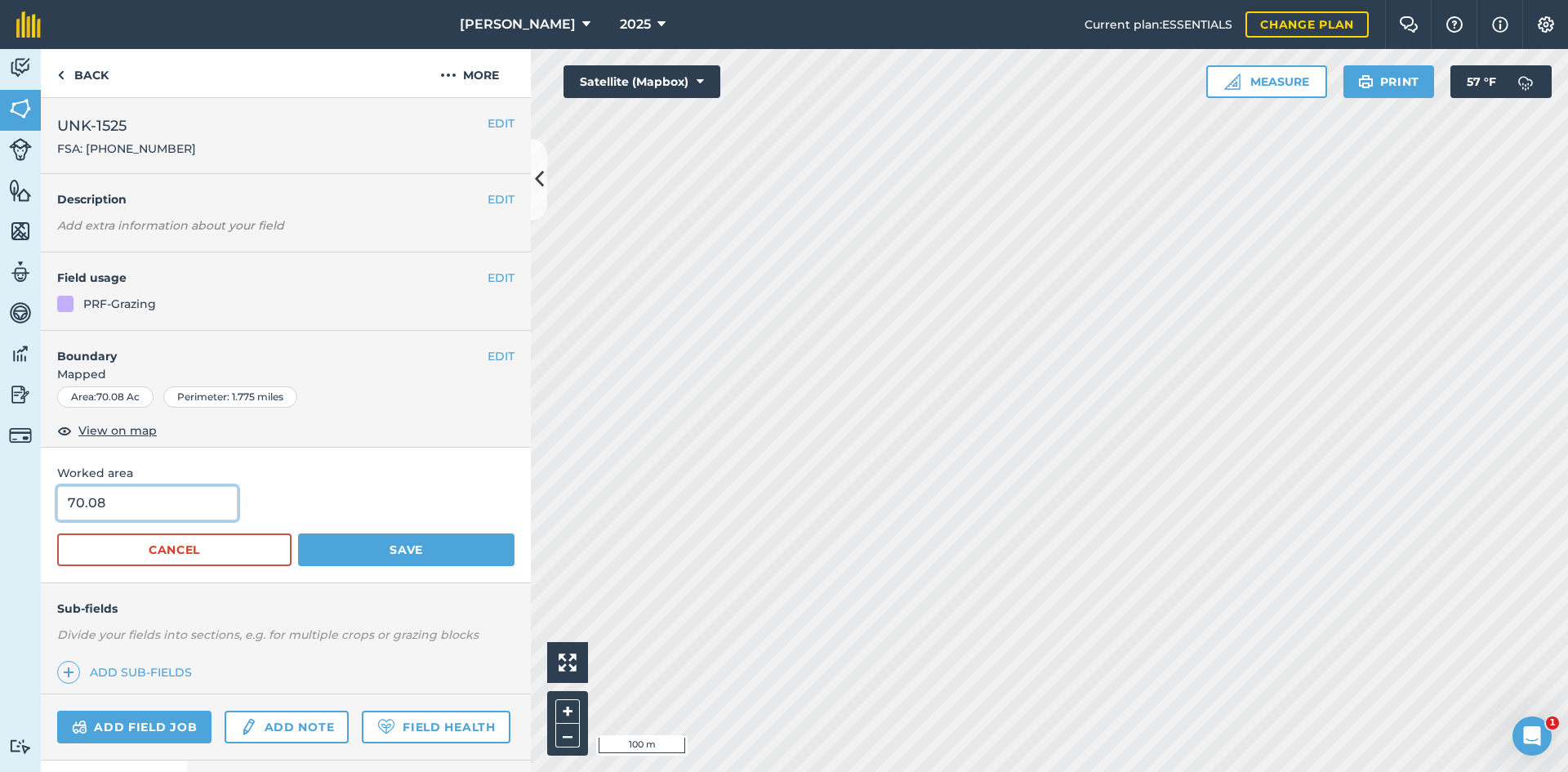
drag, startPoint x: 136, startPoint y: 514, endPoint x: -95, endPoint y: 503, distance: 231.3
click at [0, 503] on html "[PERSON_NAME] 2025 Current plan : ESSENTIALS Change plan Farm Chat Help Info Se…" at bounding box center [784, 386] width 1568 height 772
type input "69.93"
click at [468, 542] on button "Save" at bounding box center [405, 549] width 216 height 33
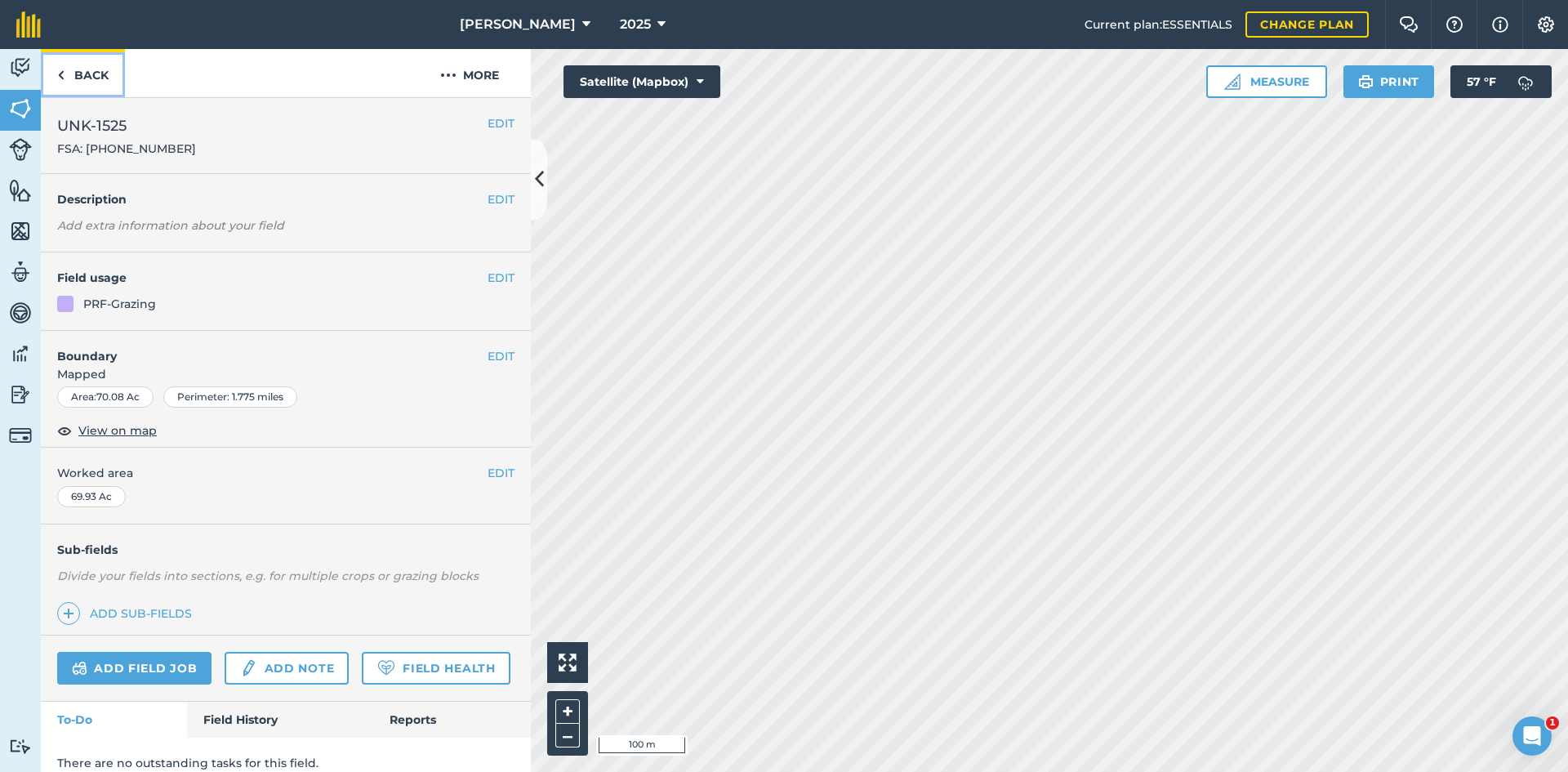
click at [115, 86] on link "Back" at bounding box center [82, 73] width 84 height 48
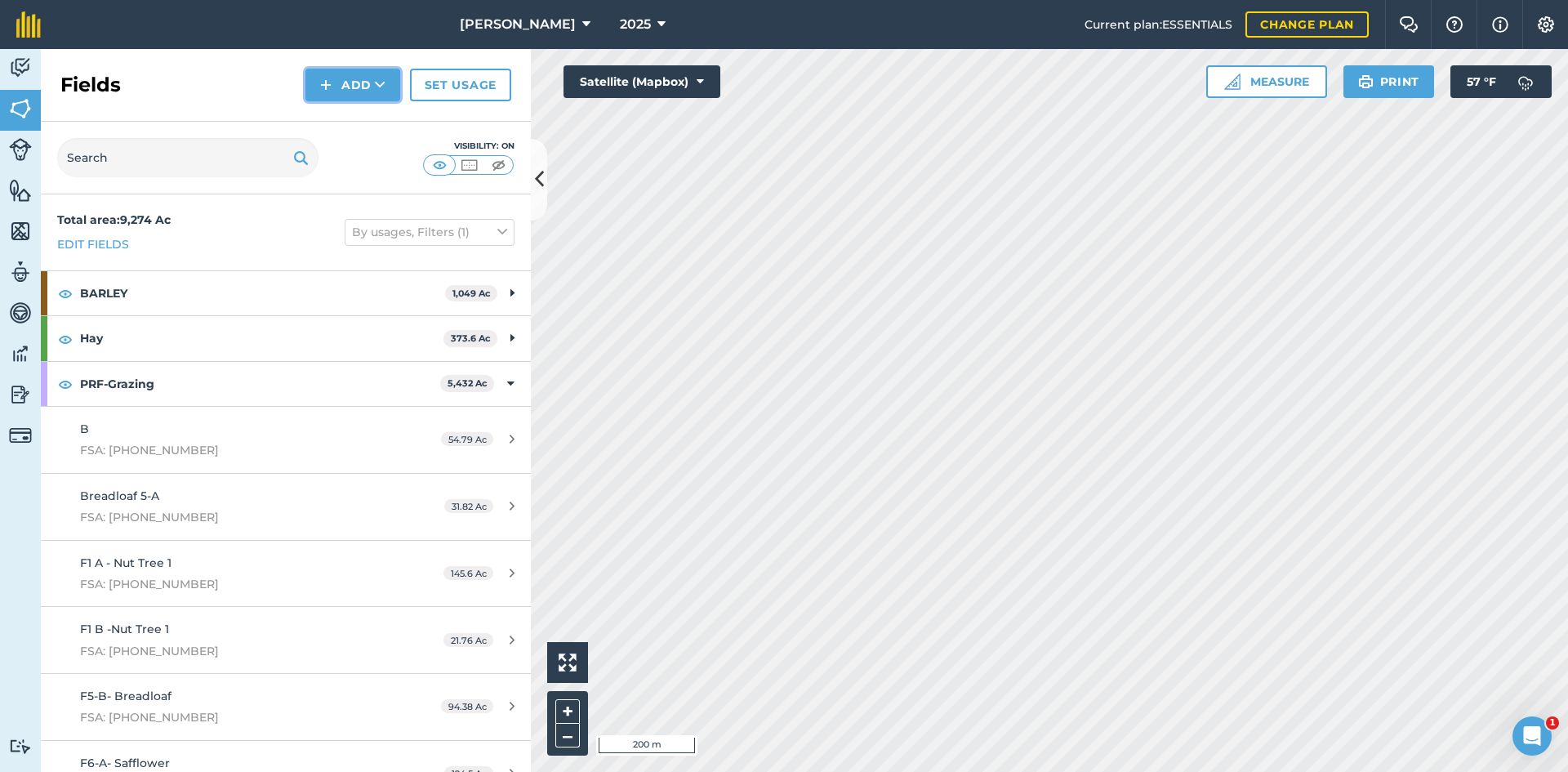
click at [318, 78] on button "Add" at bounding box center [353, 85] width 95 height 33
click at [342, 115] on link "Draw" at bounding box center [352, 121] width 90 height 35
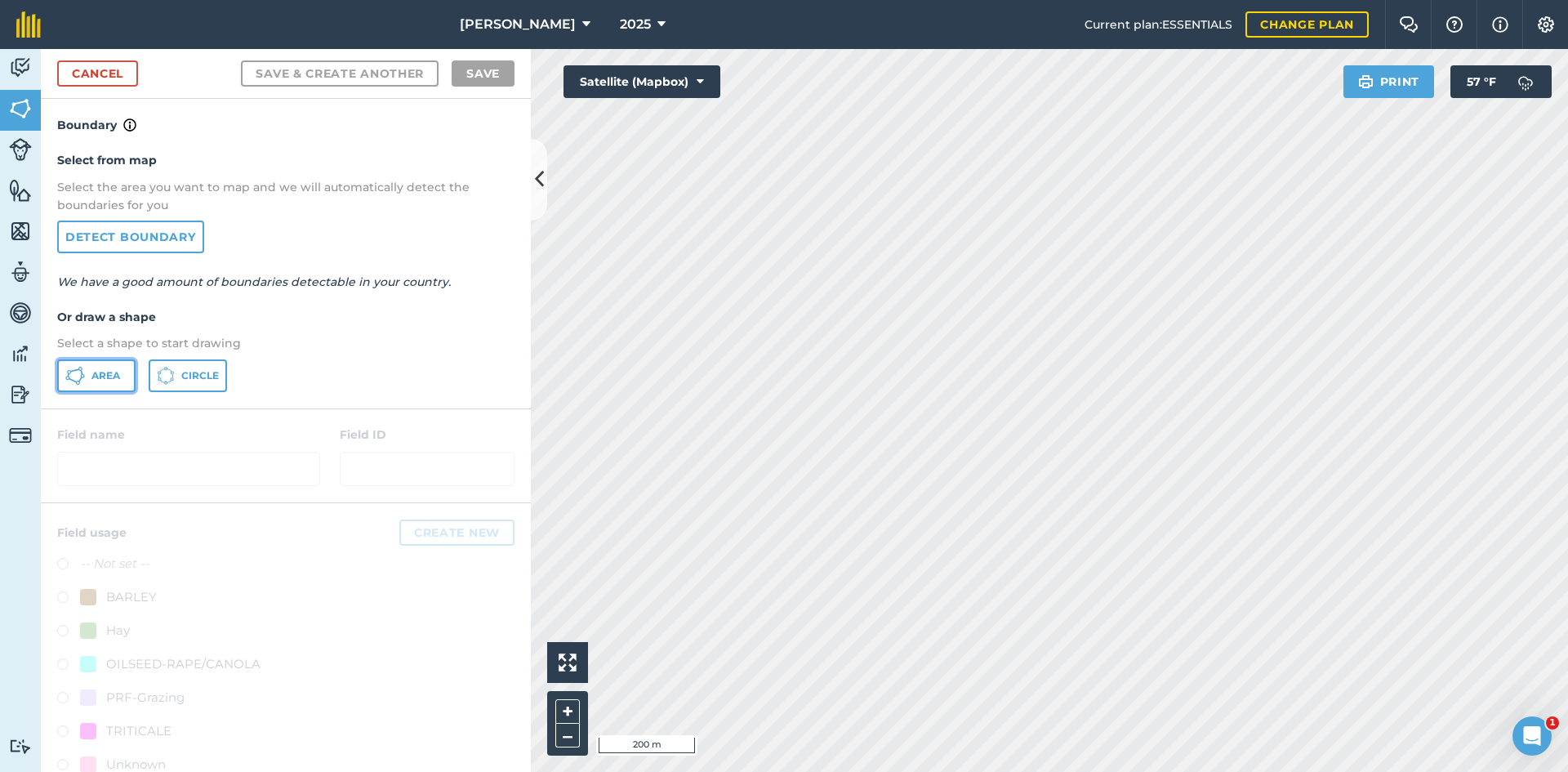
click at [93, 389] on button "Area" at bounding box center [96, 375] width 78 height 33
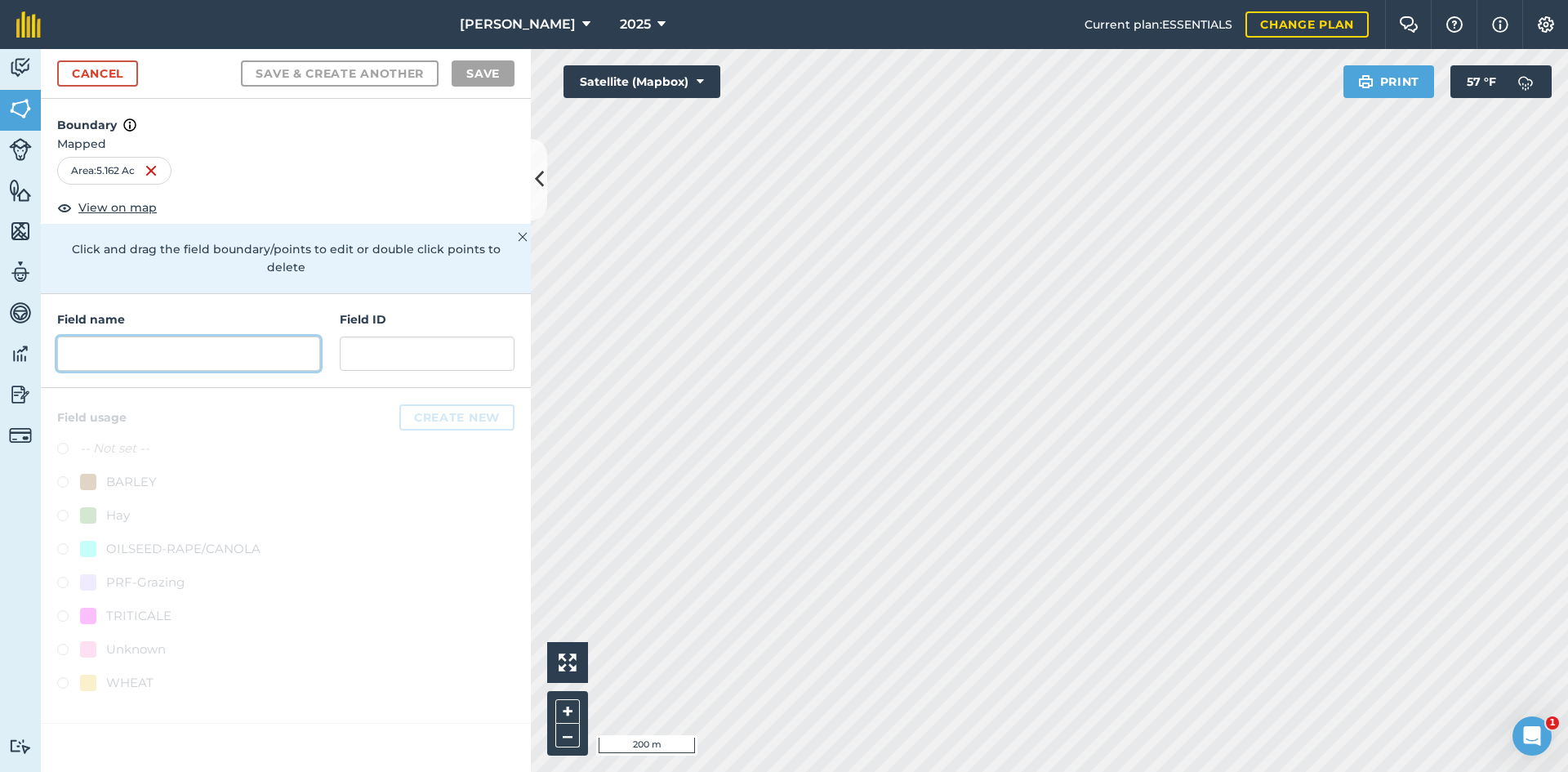
click at [208, 336] on input "text" at bounding box center [188, 353] width 263 height 35
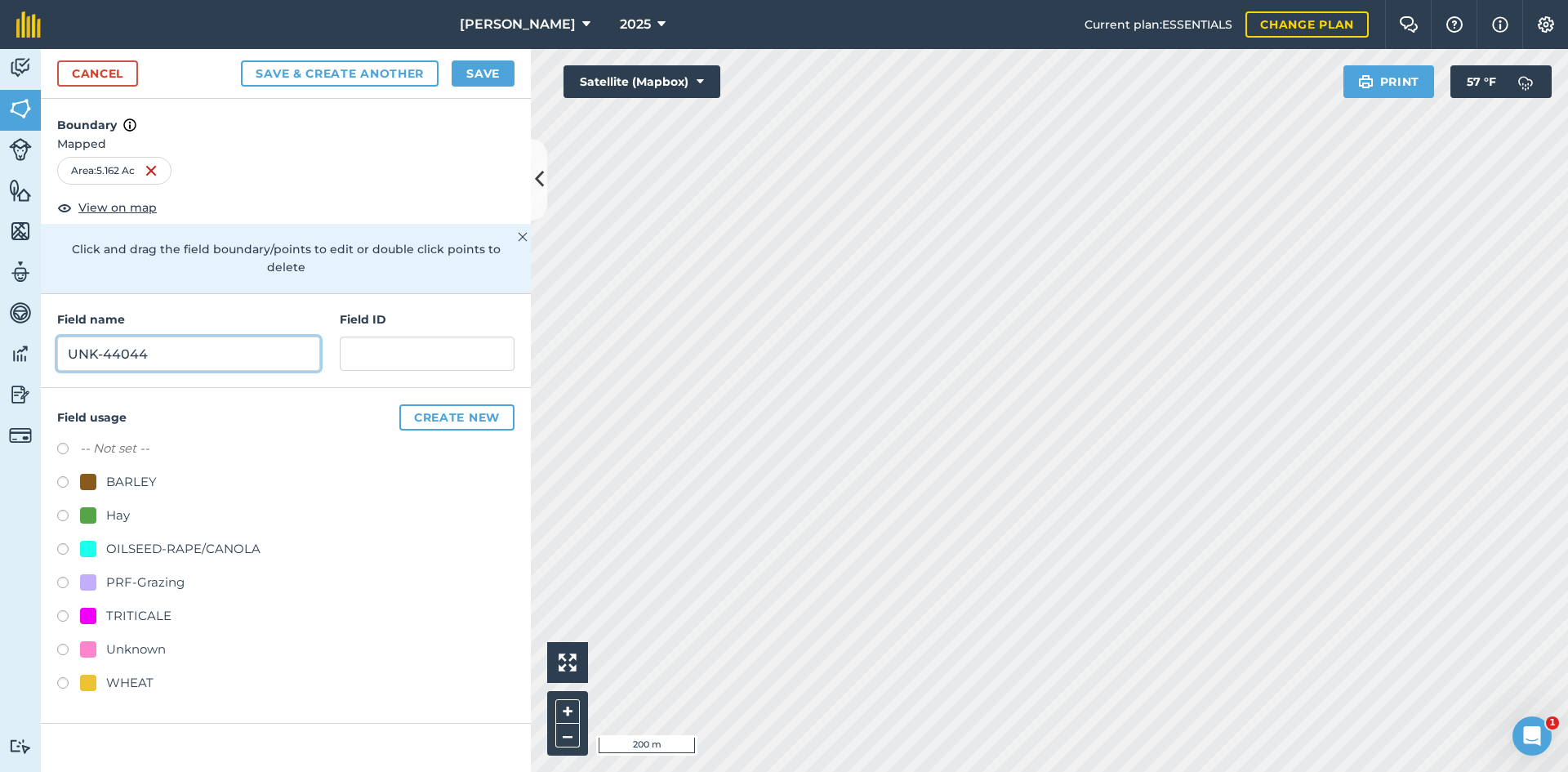
type input "UNK-44044"
click at [147, 572] on div "PRF-Grazing" at bounding box center [145, 582] width 78 height 20
radio input "true"
paste input "FSA: 4009-1218-"
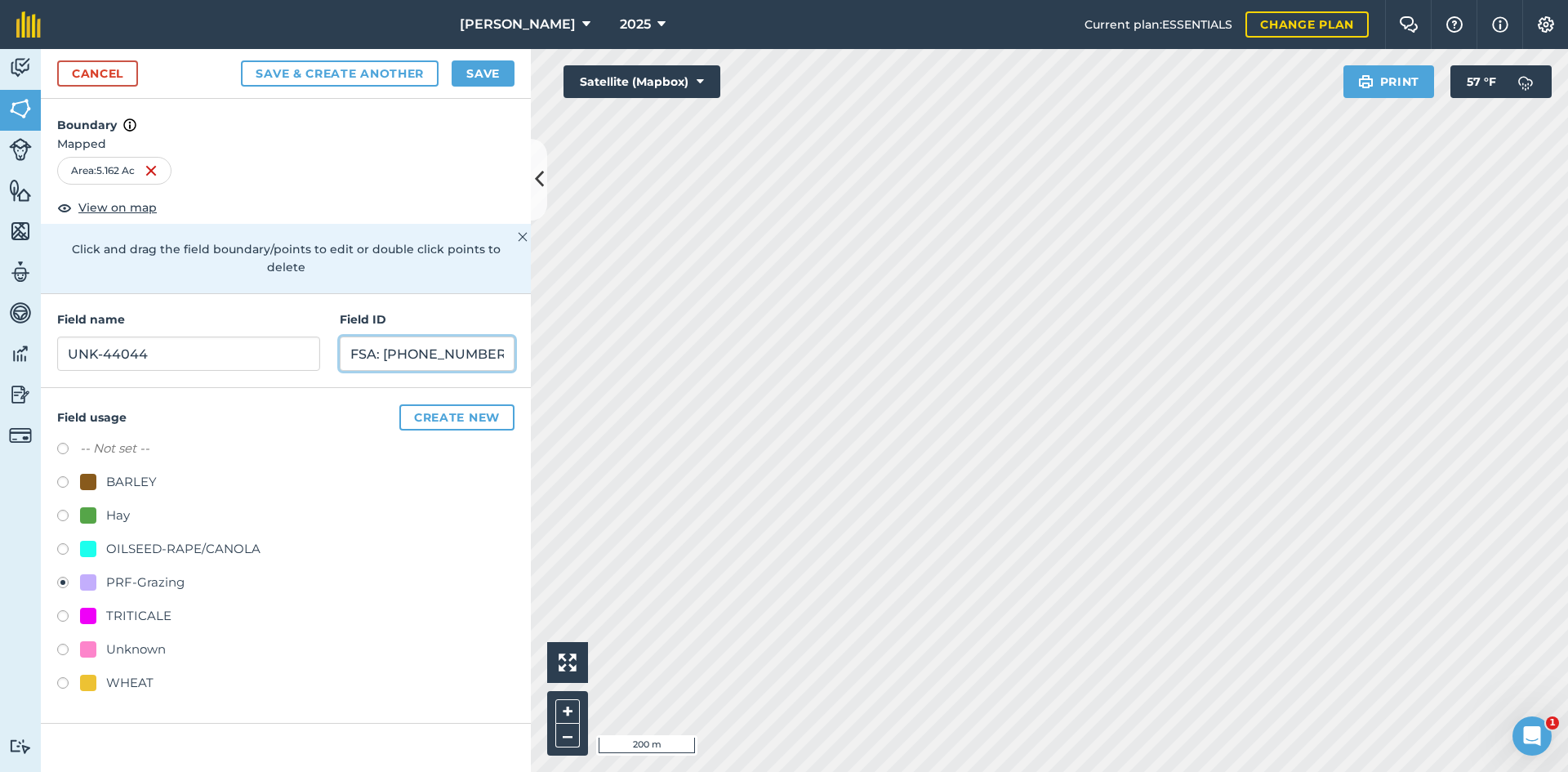
type input "FSA: [PHONE_NUMBER]"
click at [492, 76] on button "Save" at bounding box center [483, 73] width 63 height 26
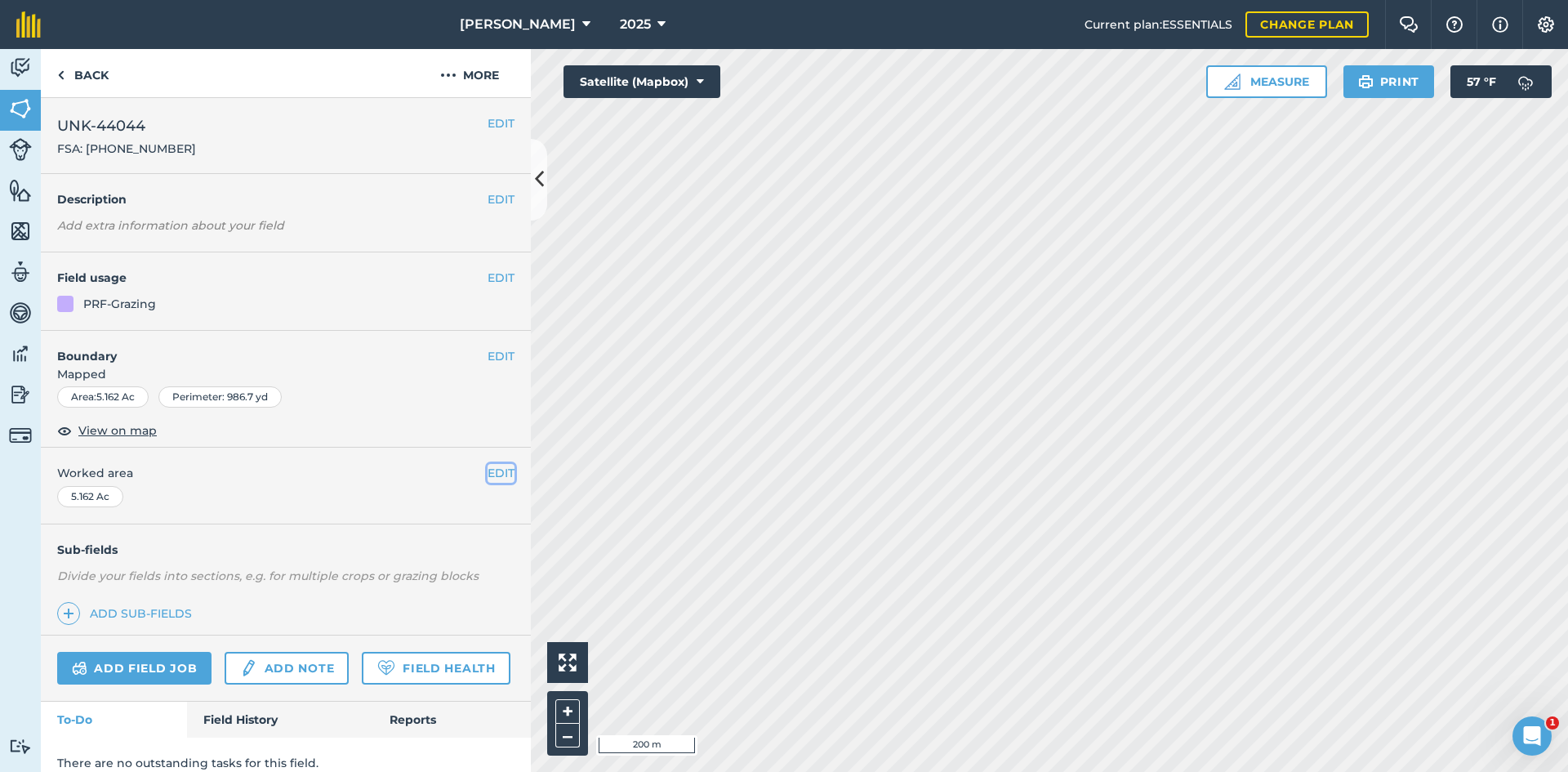
click at [491, 469] on button "EDIT" at bounding box center [500, 472] width 27 height 18
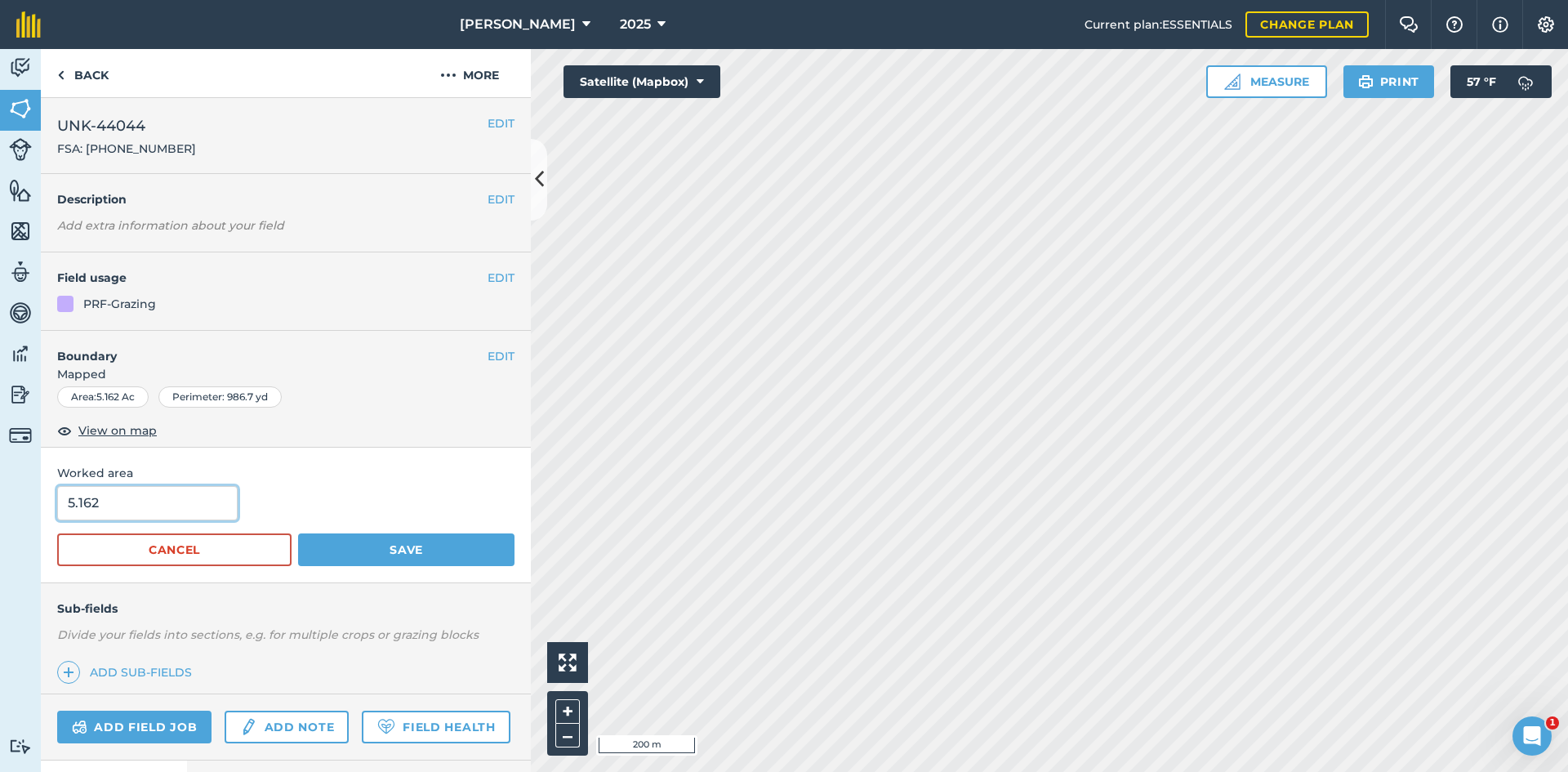
drag, startPoint x: 134, startPoint y: 504, endPoint x: -25, endPoint y: 485, distance: 160.1
click at [0, 485] on html "[PERSON_NAME] 2025 Current plan : ESSENTIALS Change plan Farm Chat Help Info Se…" at bounding box center [784, 386] width 1568 height 772
type input "4.81"
click at [477, 558] on button "Save" at bounding box center [405, 549] width 216 height 33
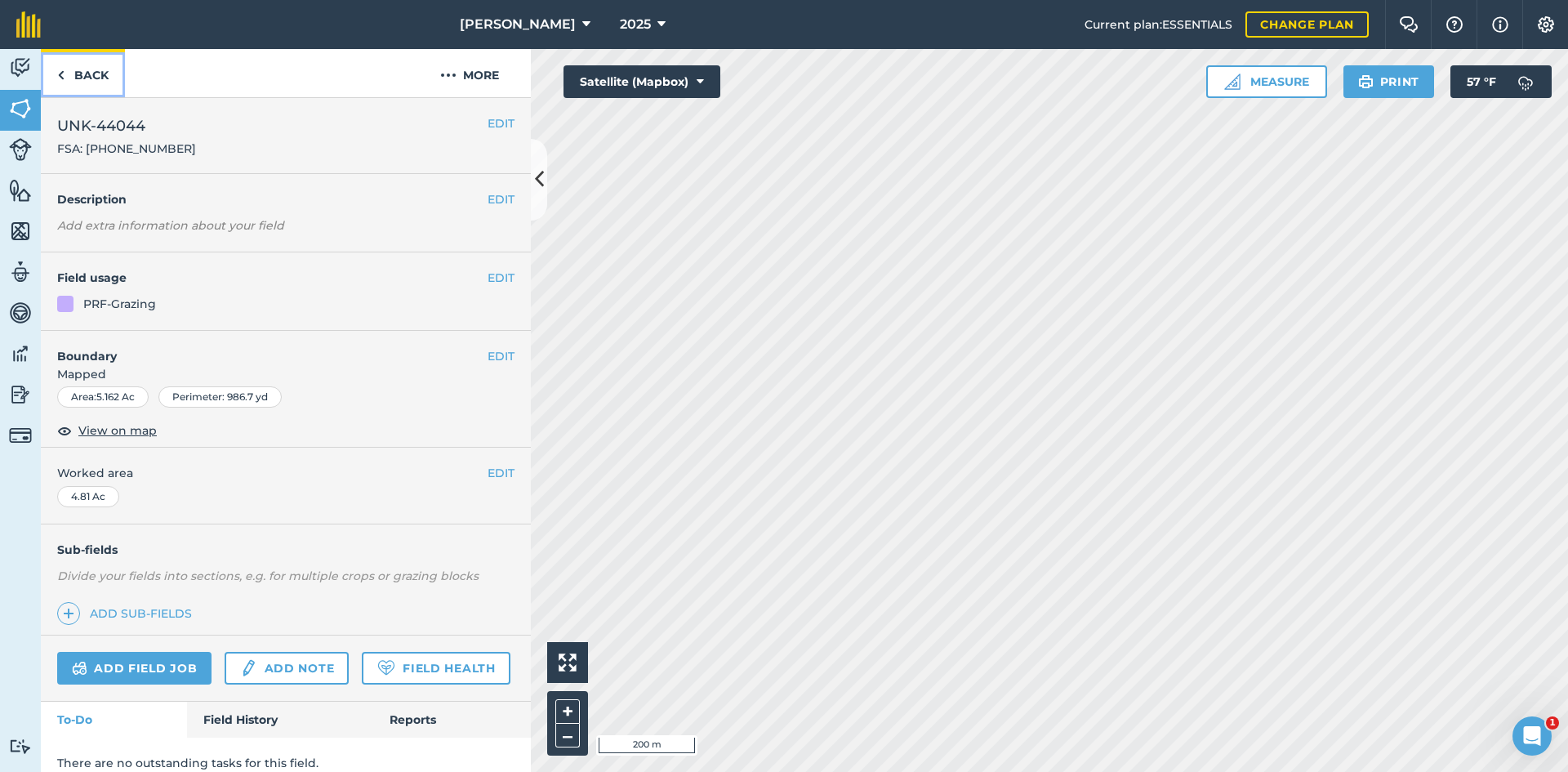
click at [101, 75] on link "Back" at bounding box center [82, 73] width 84 height 48
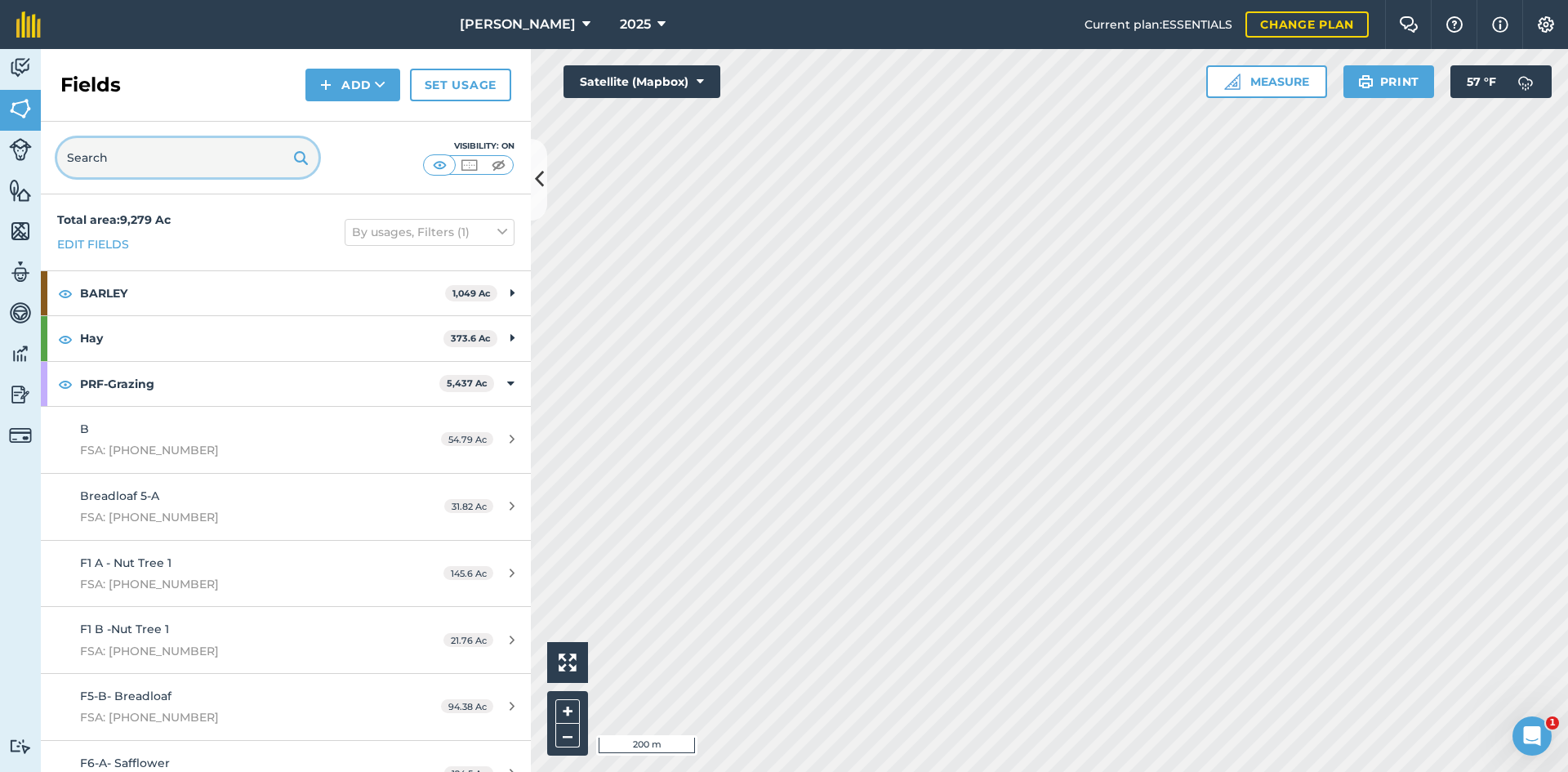
click at [188, 158] on input "text" at bounding box center [187, 158] width 261 height 39
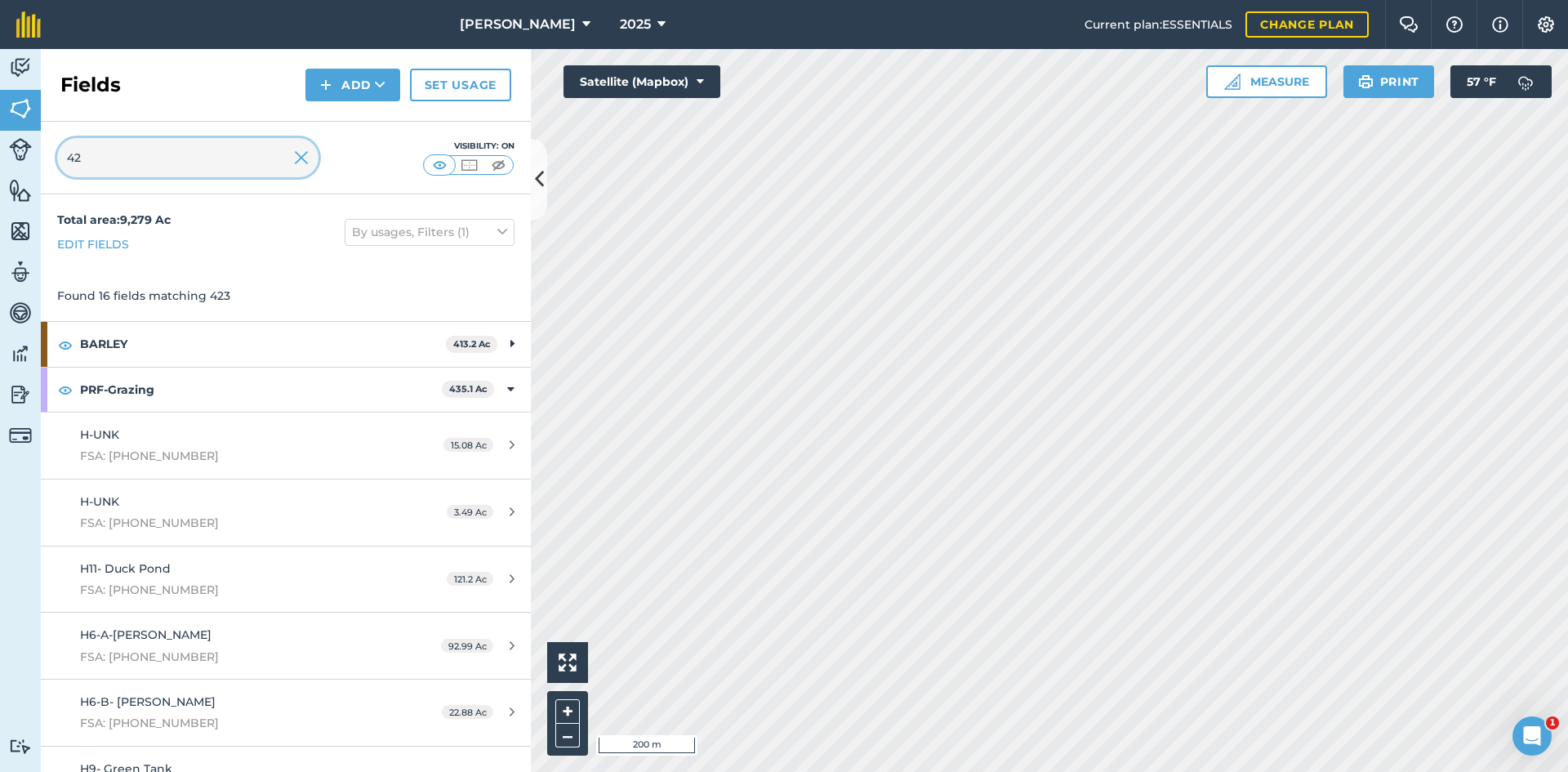
type input "4"
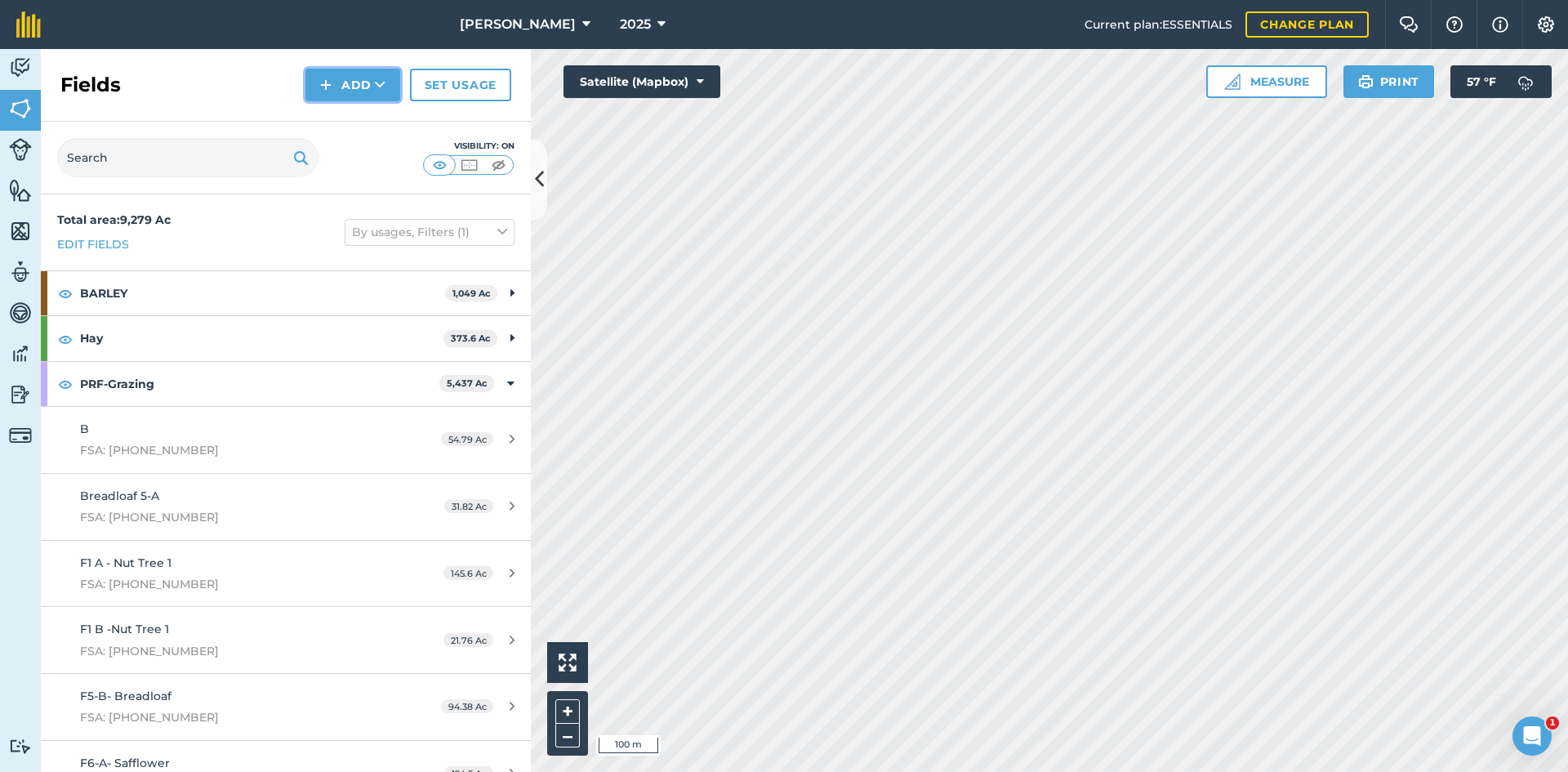
click at [353, 79] on button "Add" at bounding box center [353, 85] width 95 height 33
click at [349, 116] on link "Draw" at bounding box center [352, 121] width 90 height 35
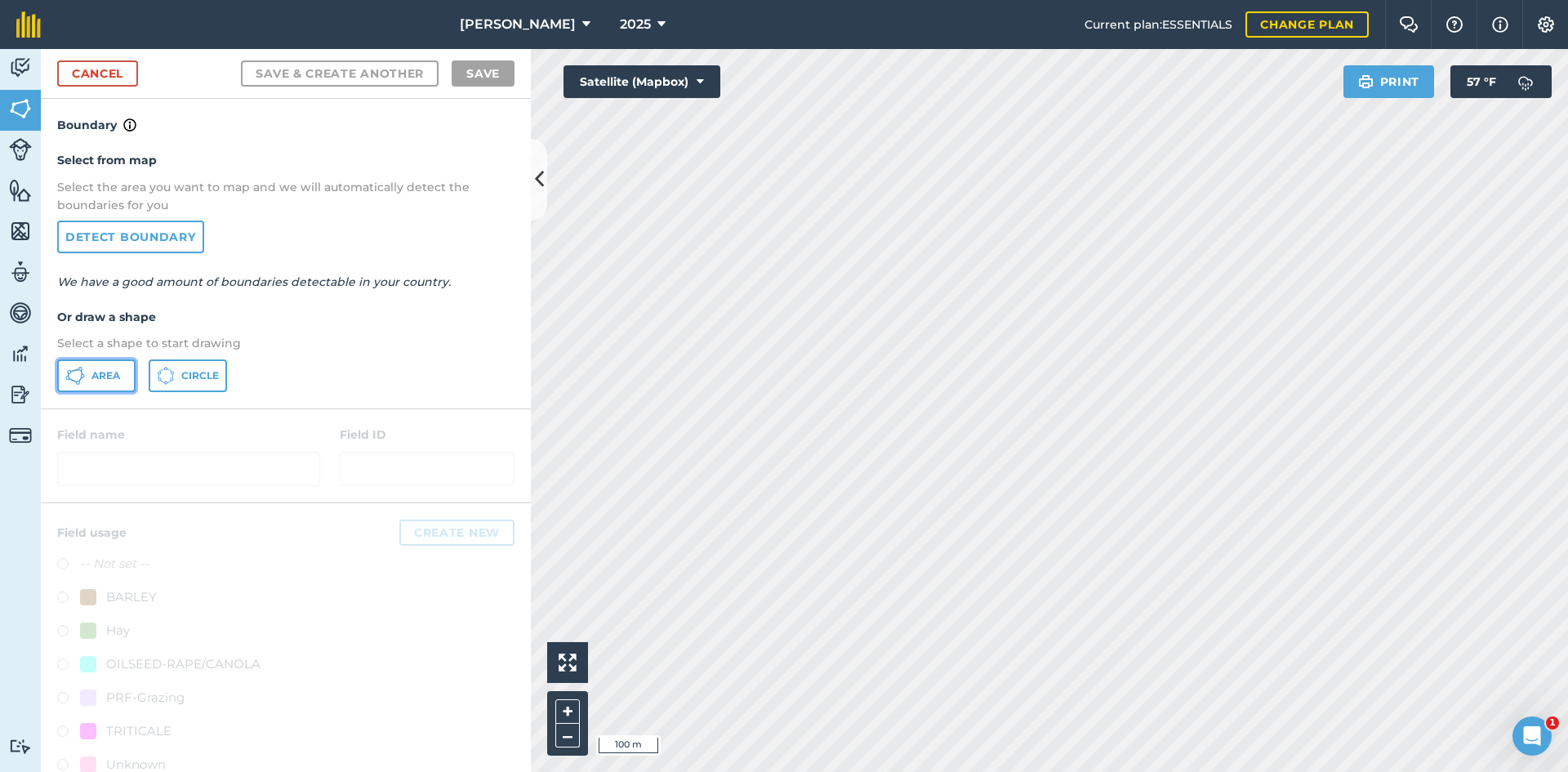
click at [100, 362] on button "Area" at bounding box center [96, 375] width 78 height 33
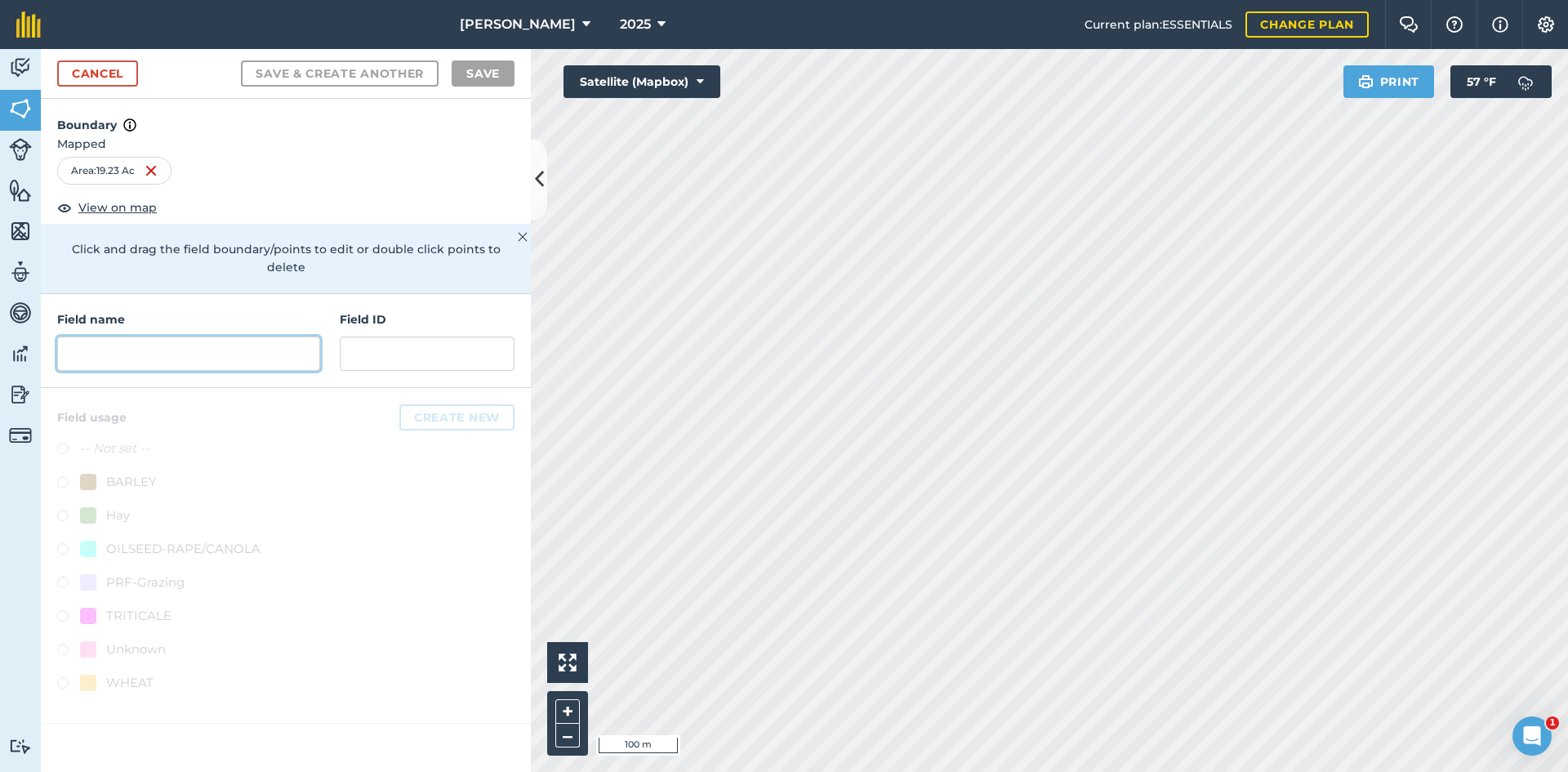
click at [311, 341] on input "text" at bounding box center [188, 353] width 263 height 35
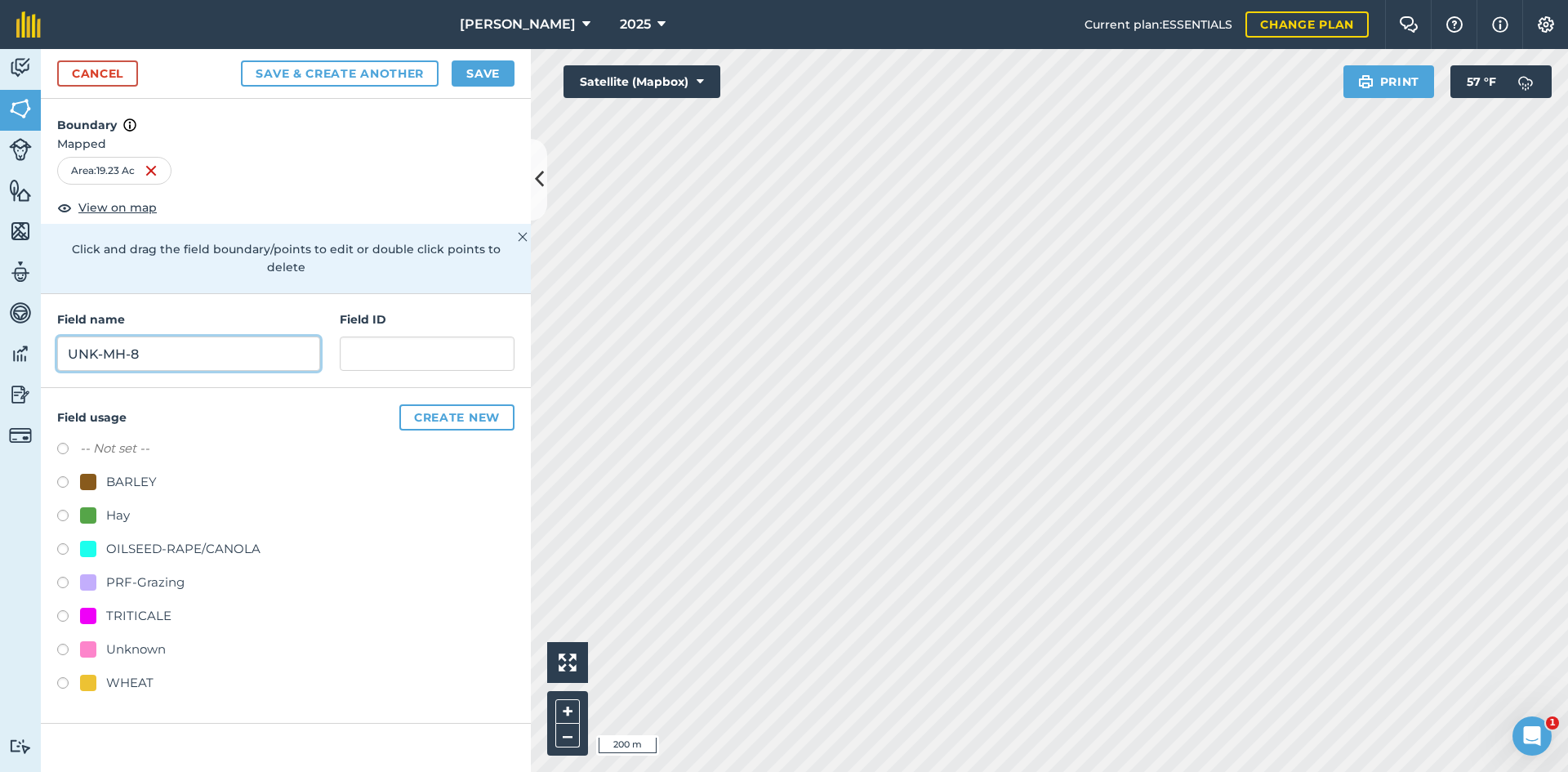
type input "UNK-MH-8"
click at [150, 572] on div "PRF-Grazing" at bounding box center [145, 582] width 78 height 20
radio input "true"
click at [344, 336] on input "text" at bounding box center [426, 353] width 175 height 35
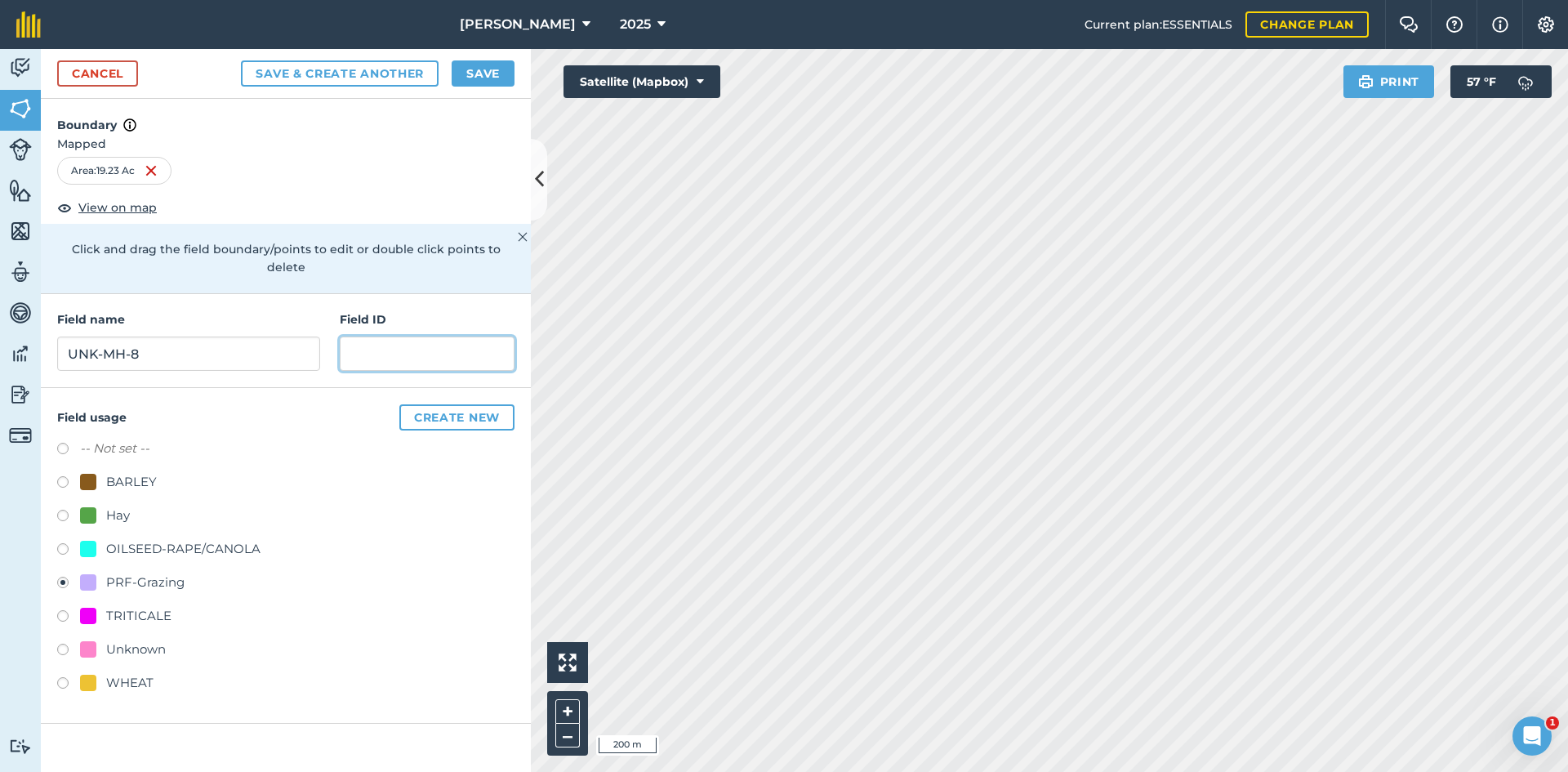
paste input "FSA: 4009-1218-"
drag, startPoint x: 466, startPoint y: 336, endPoint x: 38, endPoint y: 309, distance: 428.9
click at [38, 309] on div "Activity Fields Livestock Features Maps Team Vehicles Data Reporting Billing Tu…" at bounding box center [784, 410] width 1568 height 723
click at [470, 336] on input "FSA: 4232-659-" at bounding box center [426, 353] width 175 height 35
click at [467, 336] on input "FSA: 4232-659-" at bounding box center [426, 353] width 175 height 35
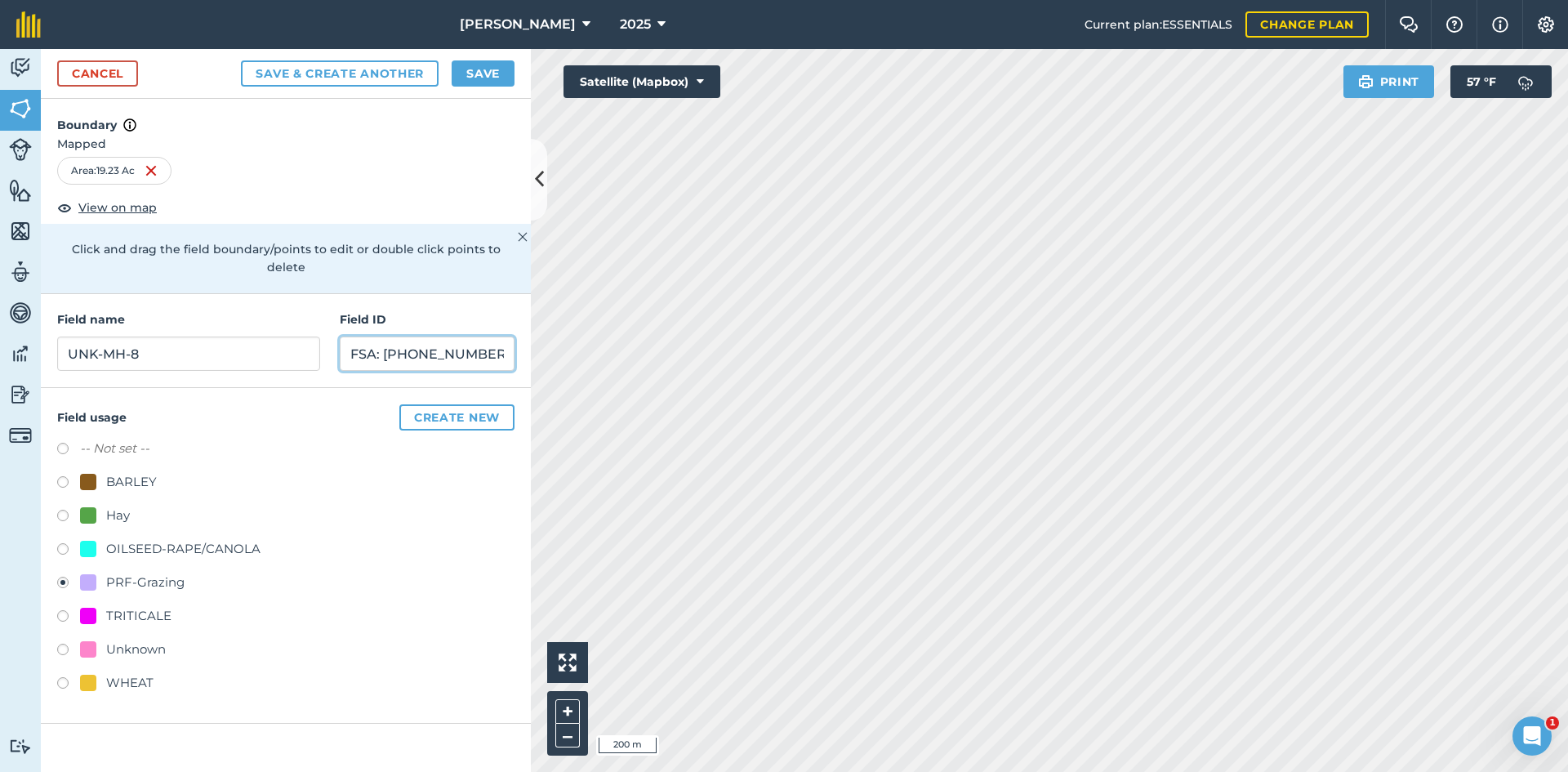
type input "FSA: [PHONE_NUMBER]"
click at [482, 80] on button "Save" at bounding box center [483, 73] width 63 height 26
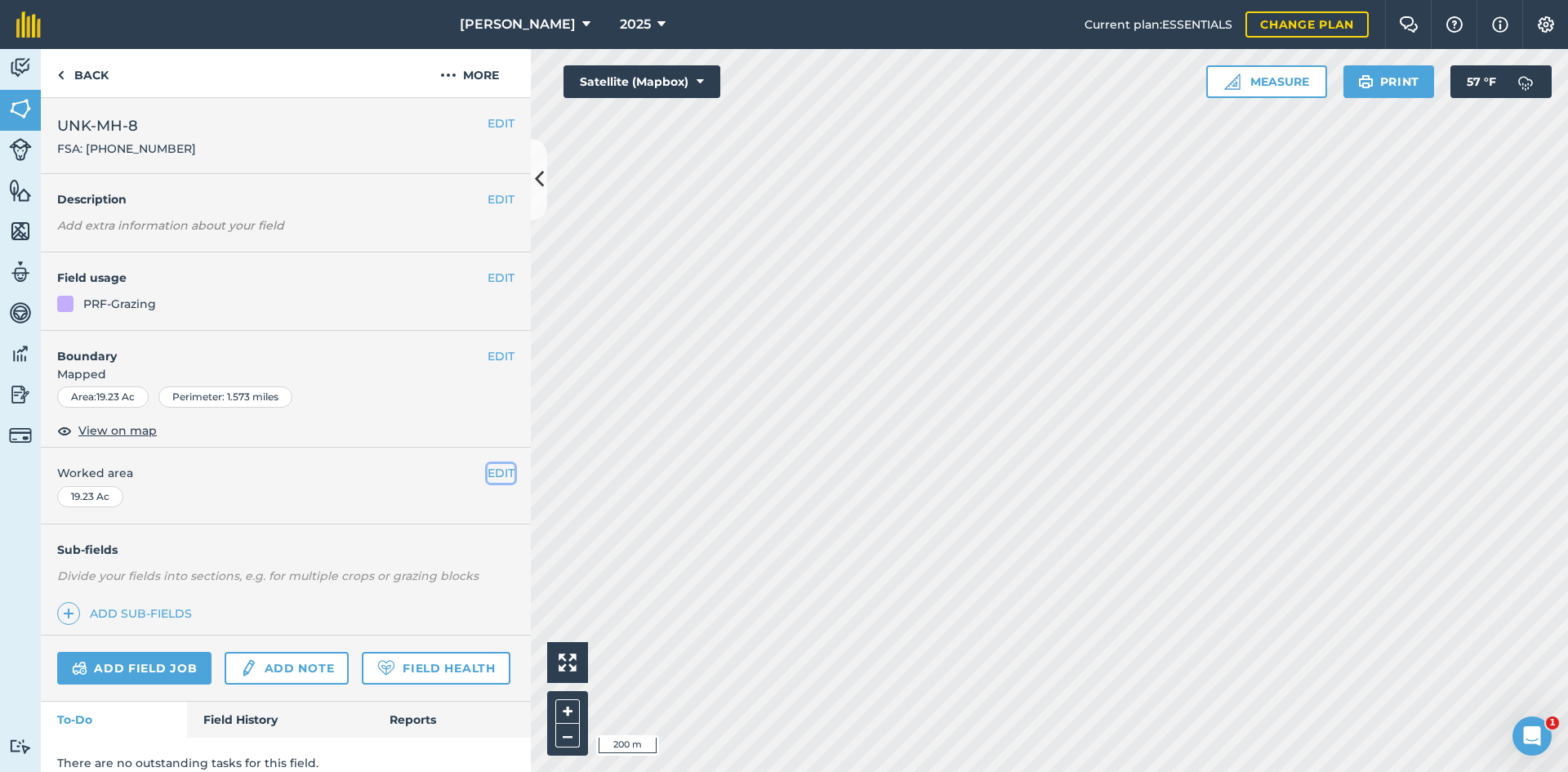
click at [497, 469] on button "EDIT" at bounding box center [500, 472] width 27 height 18
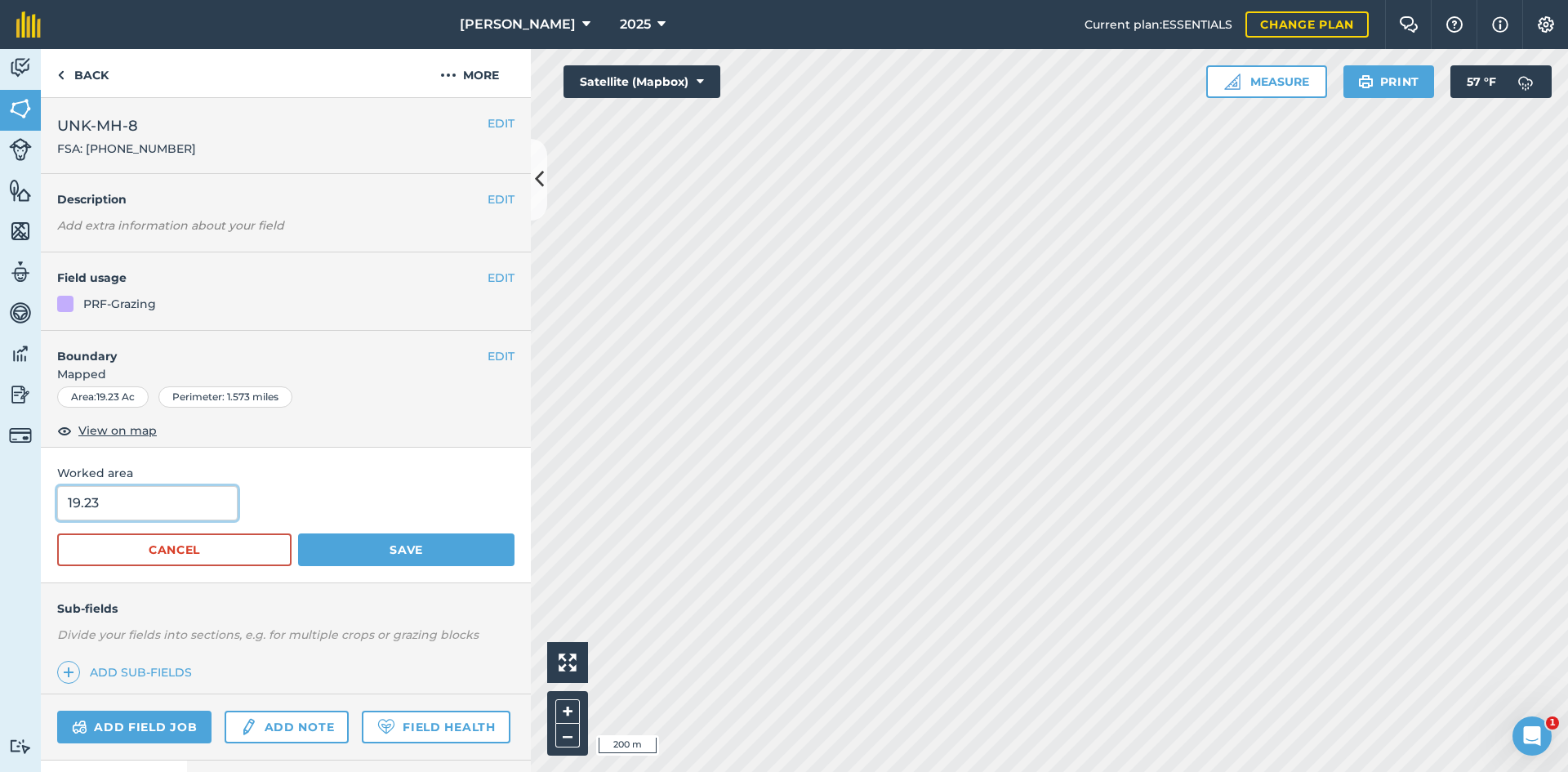
drag, startPoint x: 191, startPoint y: 499, endPoint x: 26, endPoint y: 495, distance: 165.0
click at [52, 497] on div "Worked area 19.23 Cancel Save" at bounding box center [285, 515] width 490 height 135
type input "18.99"
click at [400, 538] on button "Save" at bounding box center [405, 549] width 216 height 33
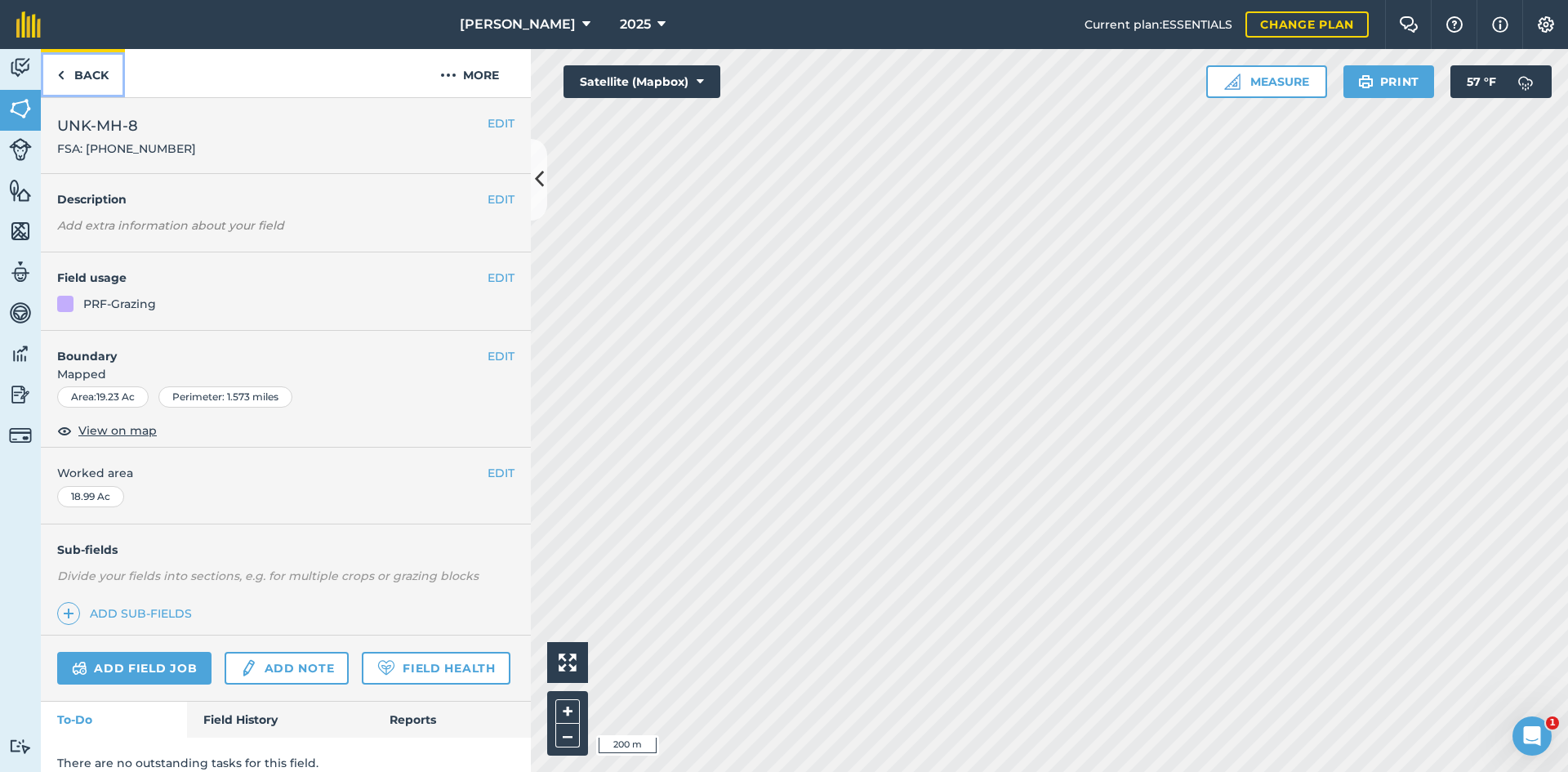
click at [95, 85] on link "Back" at bounding box center [82, 73] width 84 height 48
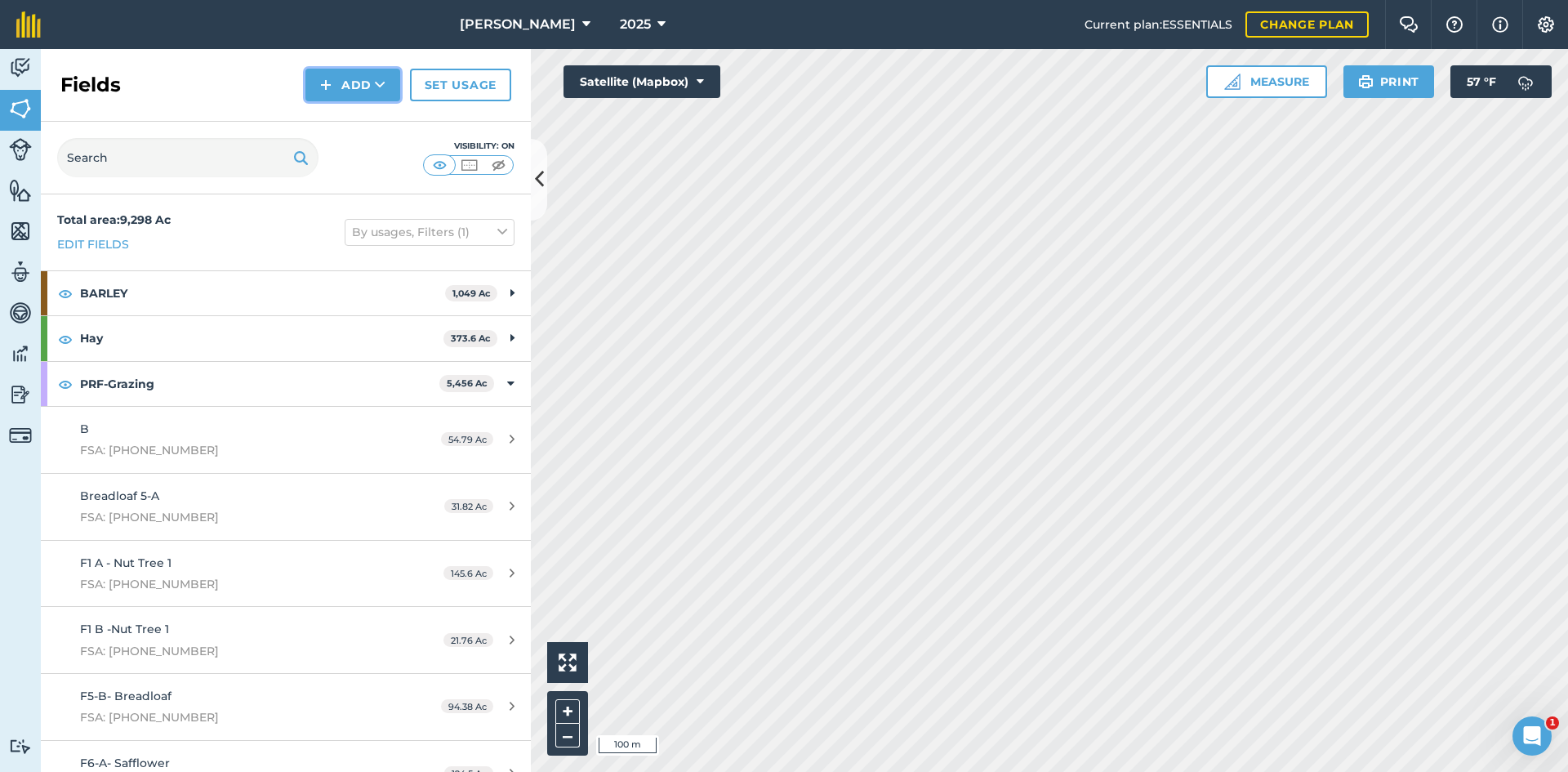
click at [361, 83] on button "Add" at bounding box center [353, 85] width 95 height 33
click at [363, 120] on link "Draw" at bounding box center [352, 121] width 90 height 35
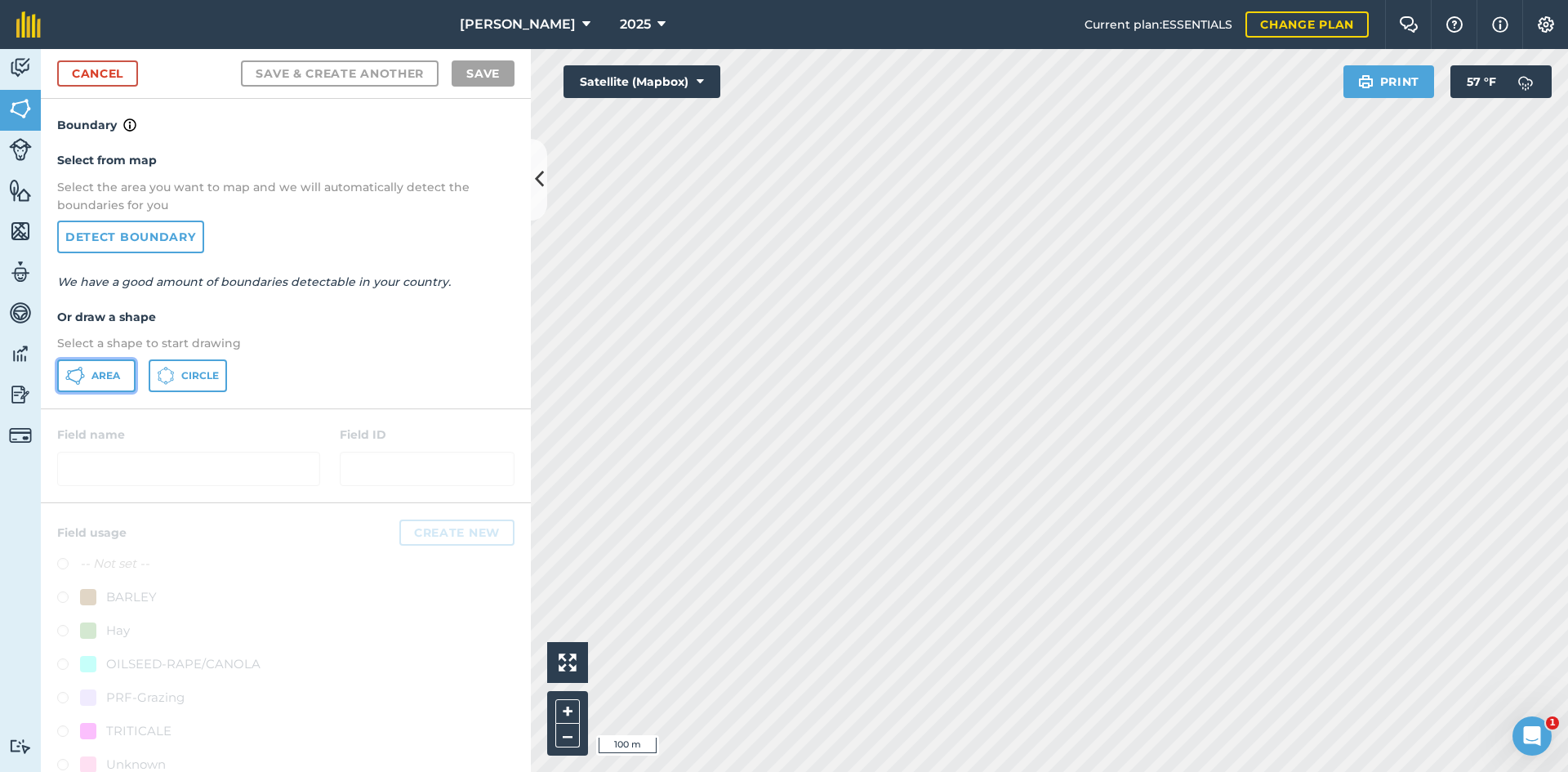
click at [99, 389] on button "Area" at bounding box center [96, 375] width 78 height 33
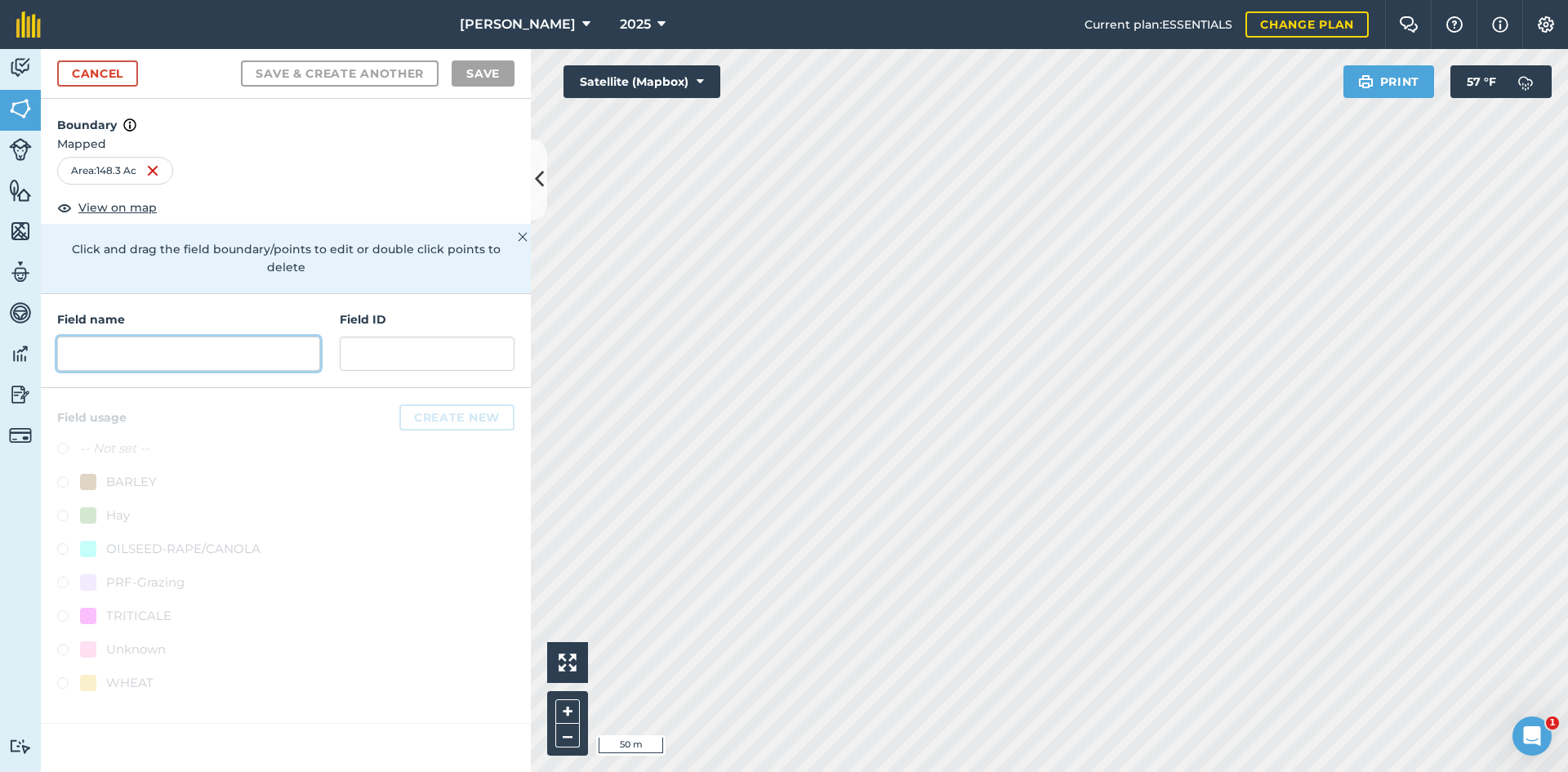
click at [113, 336] on input "text" at bounding box center [188, 353] width 263 height 35
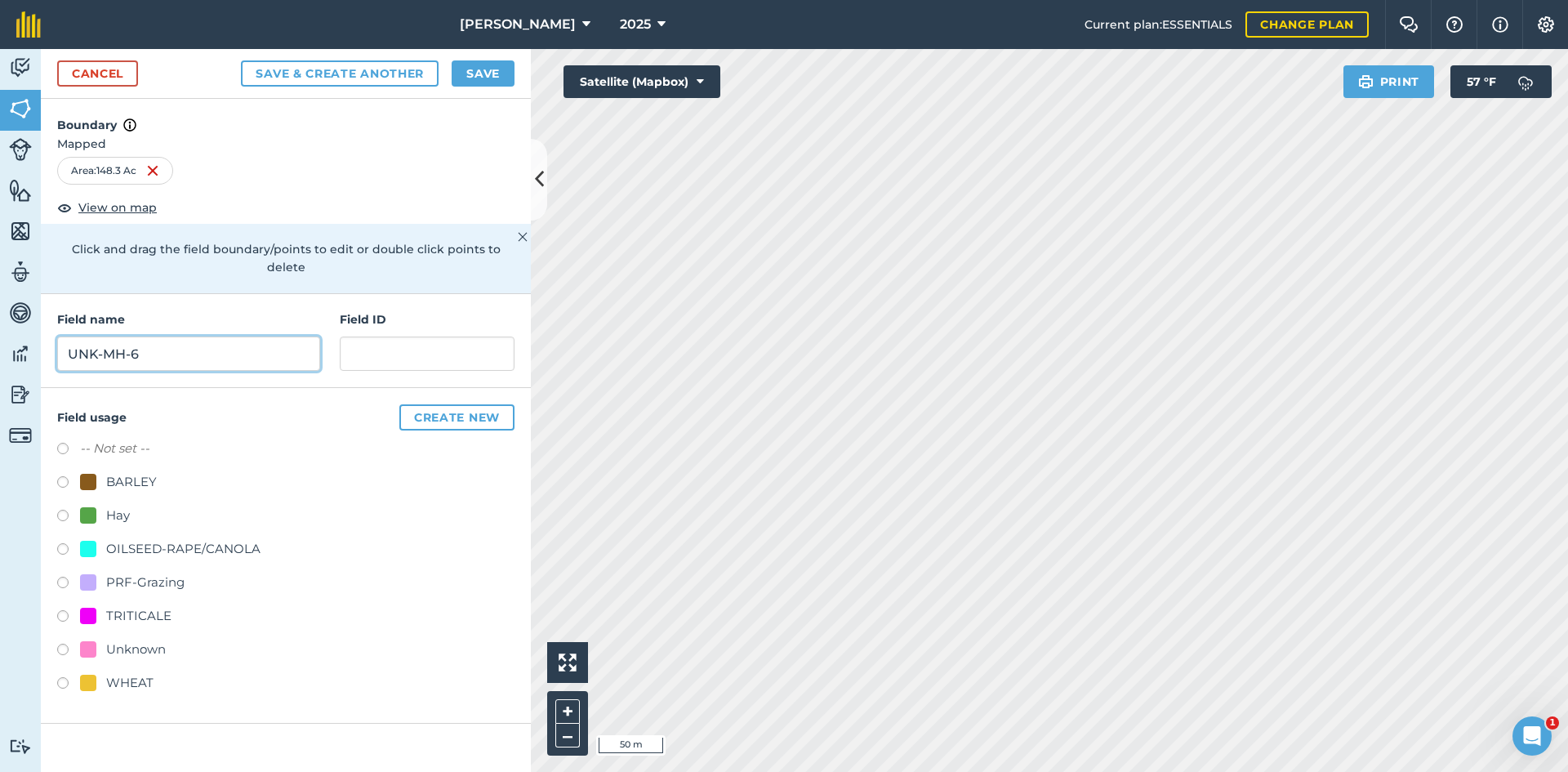
type input "UNK-MH-6"
click at [170, 572] on div "PRF-Grazing" at bounding box center [145, 582] width 78 height 20
radio input "true"
paste input "FSA: 4232-659-"
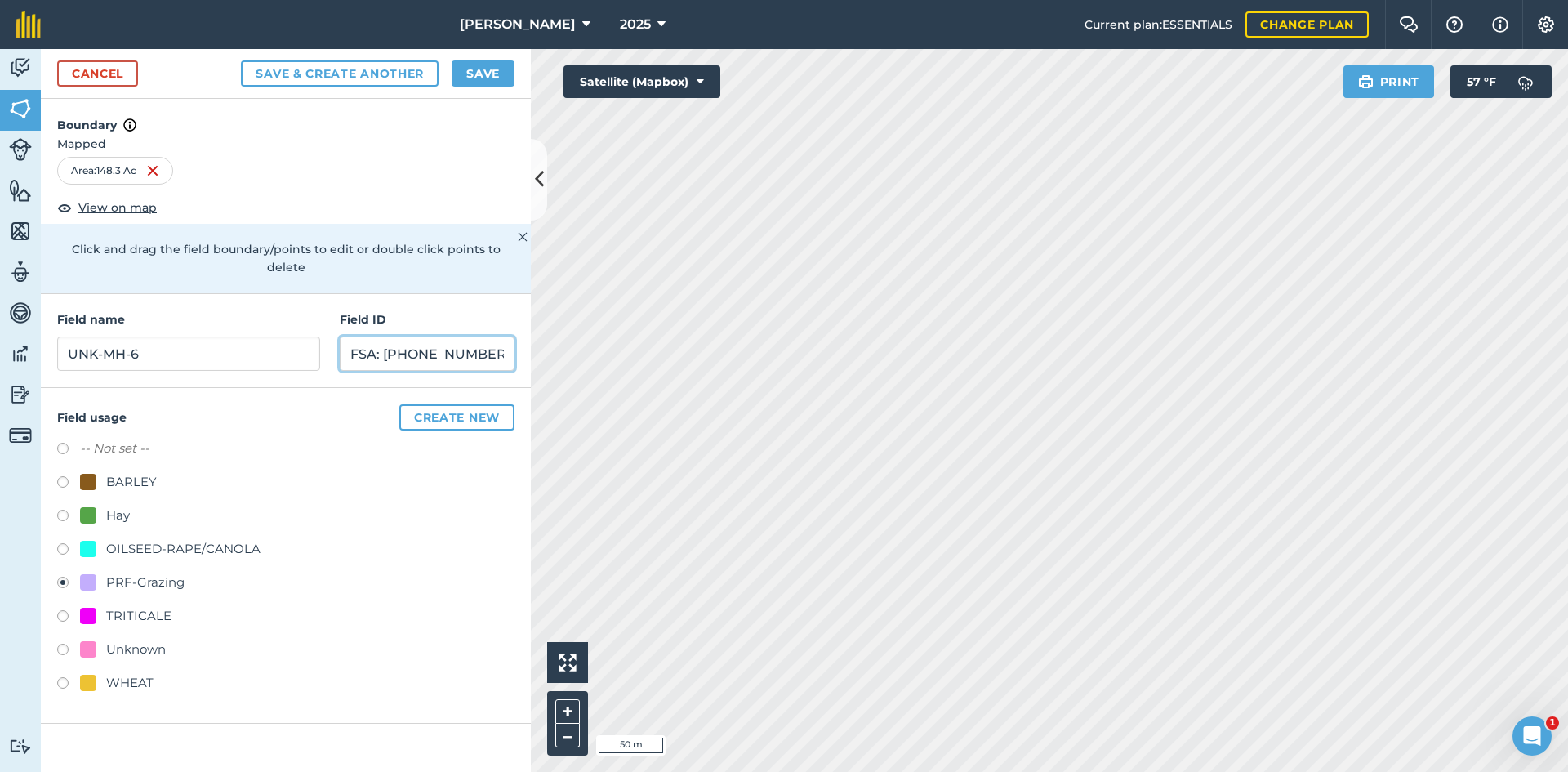
type input "FSA: [PHONE_NUMBER]"
click at [459, 72] on button "Save" at bounding box center [483, 73] width 63 height 26
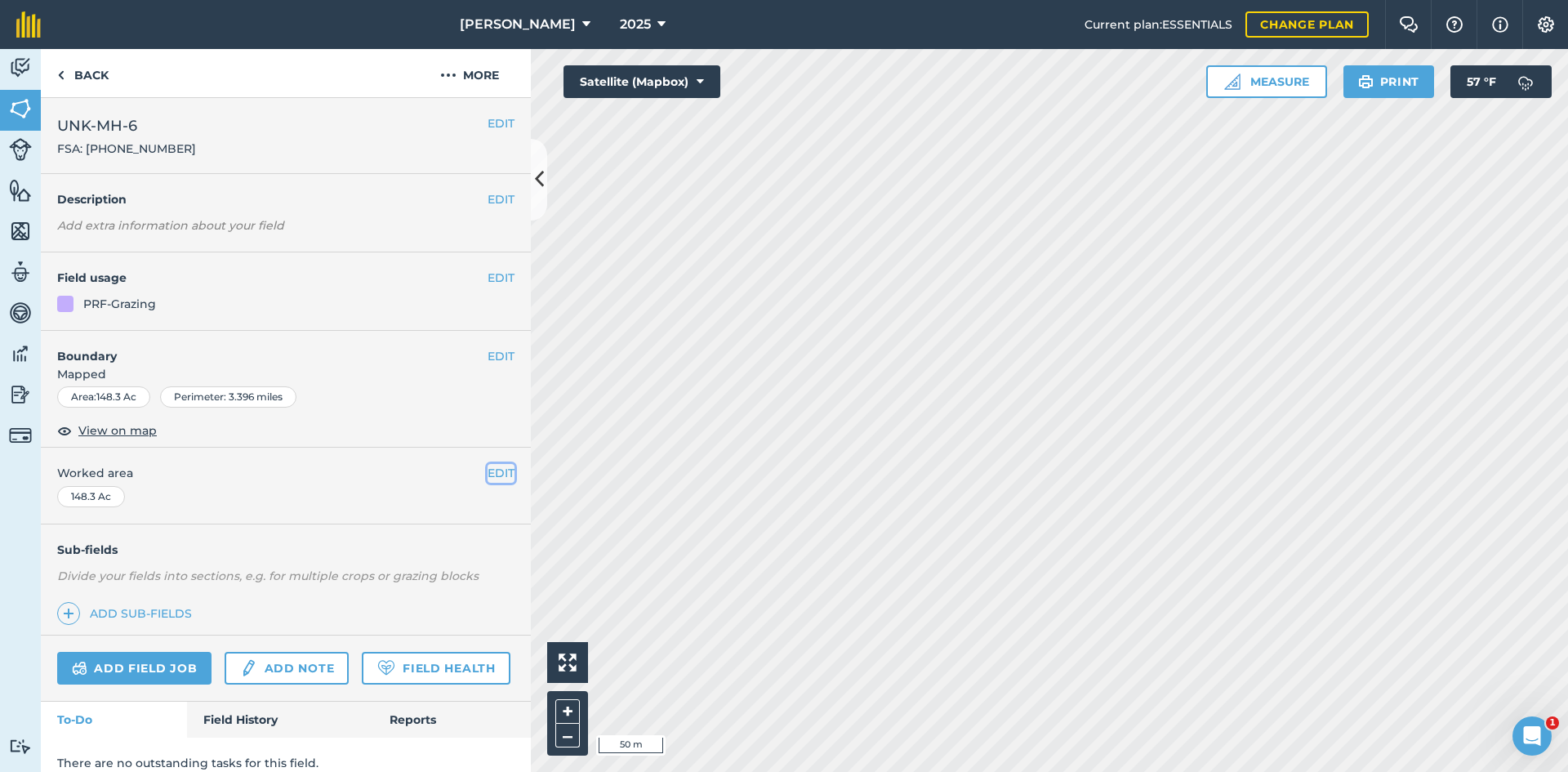
click at [495, 475] on button "EDIT" at bounding box center [500, 472] width 27 height 18
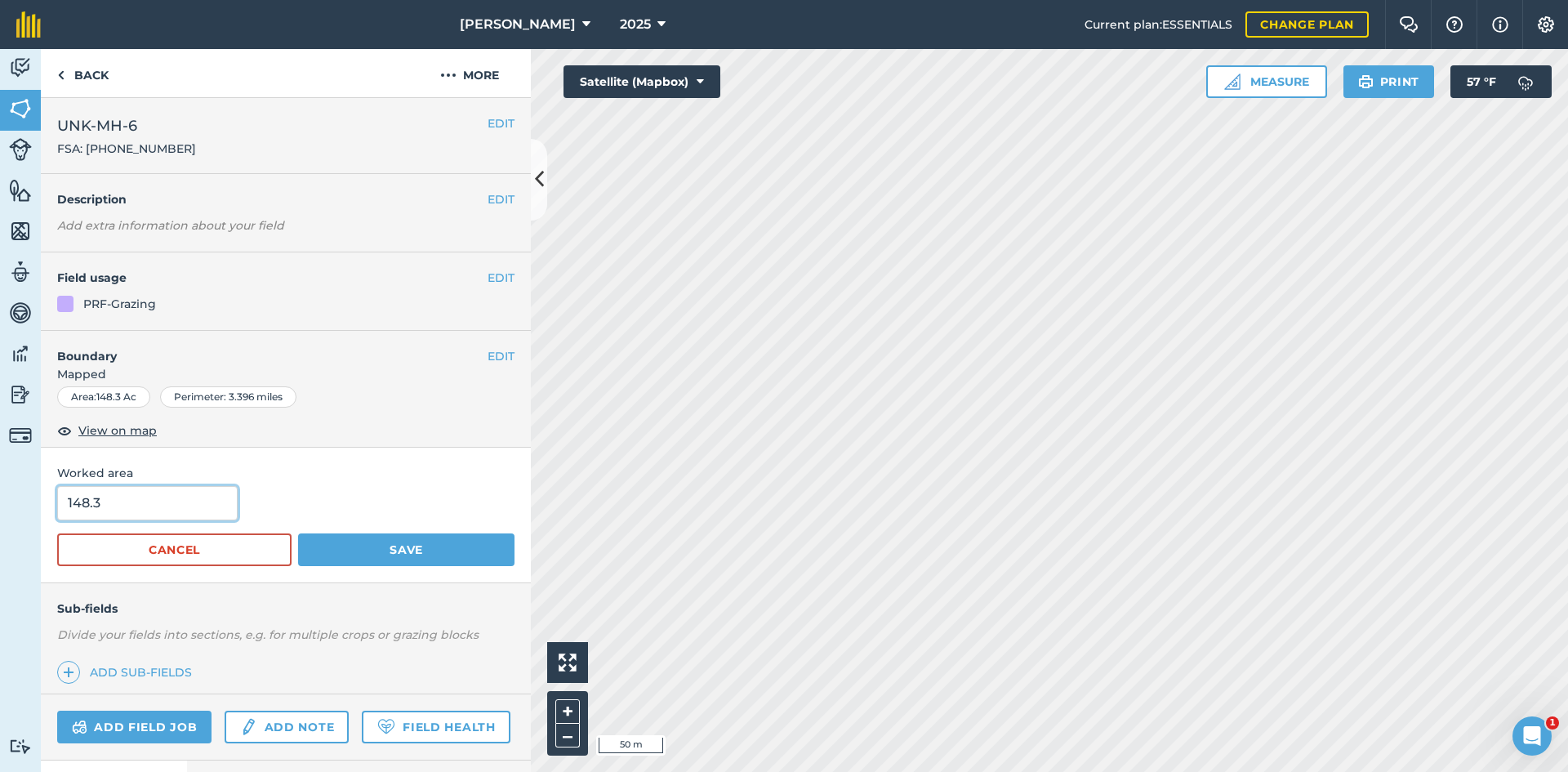
drag, startPoint x: 169, startPoint y: 499, endPoint x: 9, endPoint y: 496, distance: 160.0
click at [9, 496] on div "Activity Fields Livestock Features Maps Team Vehicles Data Reporting Billing Tu…" at bounding box center [784, 410] width 1568 height 723
type input "149.42"
click at [424, 529] on form "149.42 Cancel Save" at bounding box center [286, 526] width 458 height 80
click at [421, 542] on button "Save" at bounding box center [405, 549] width 216 height 33
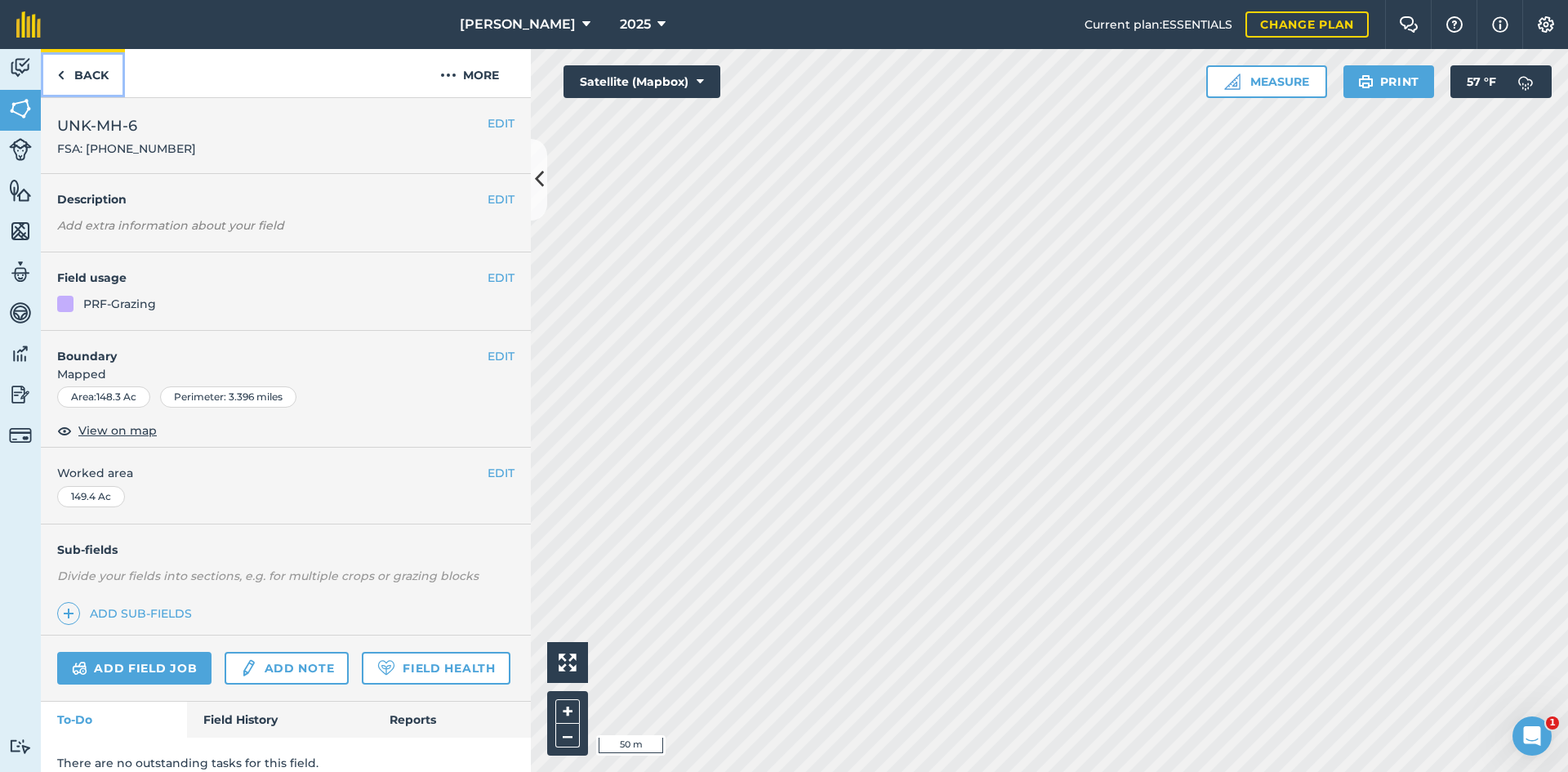
click at [104, 88] on link "Back" at bounding box center [82, 73] width 84 height 48
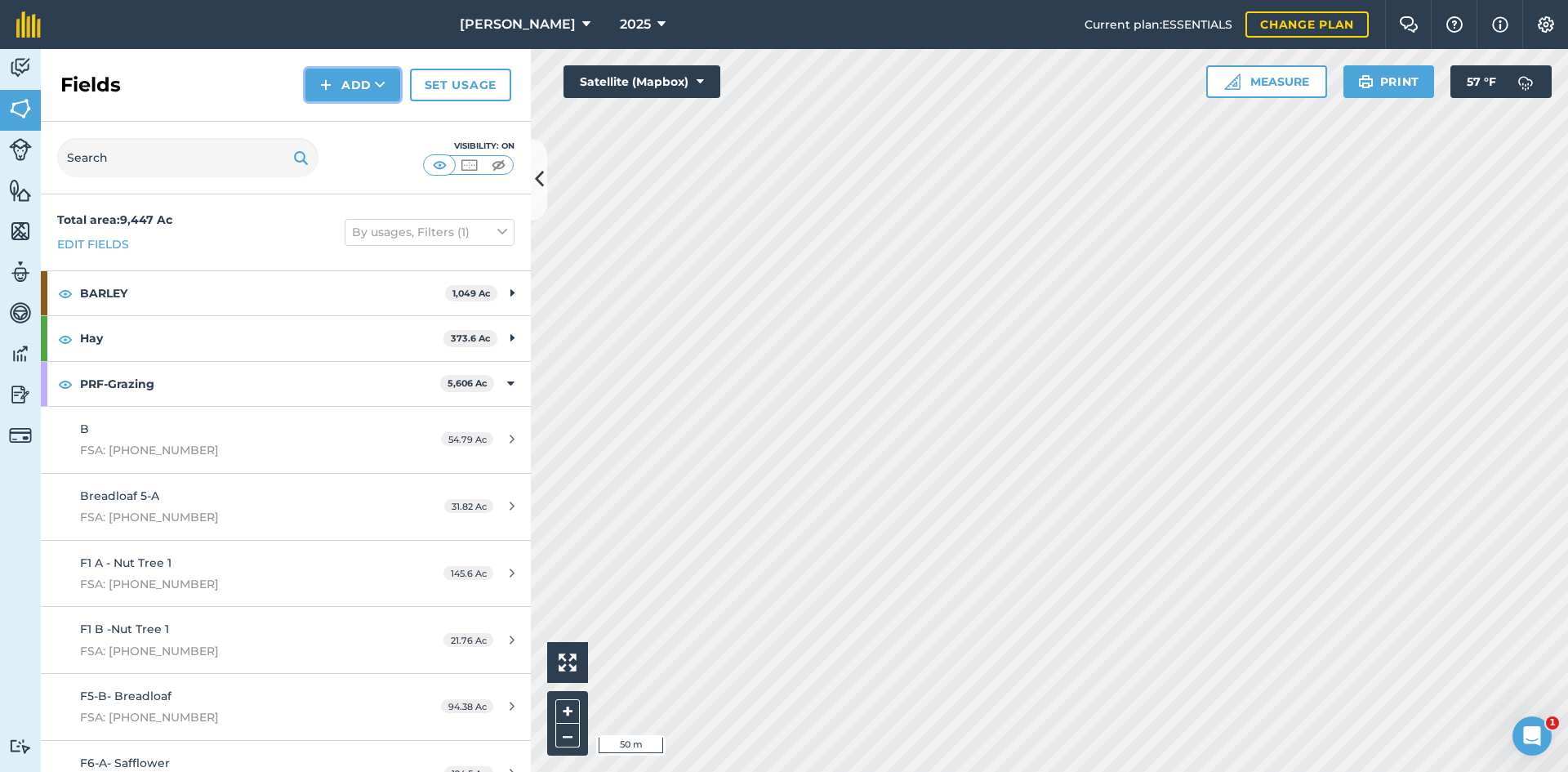
click at [361, 84] on button "Add" at bounding box center [353, 85] width 95 height 33
click at [366, 127] on link "Draw" at bounding box center [352, 121] width 90 height 35
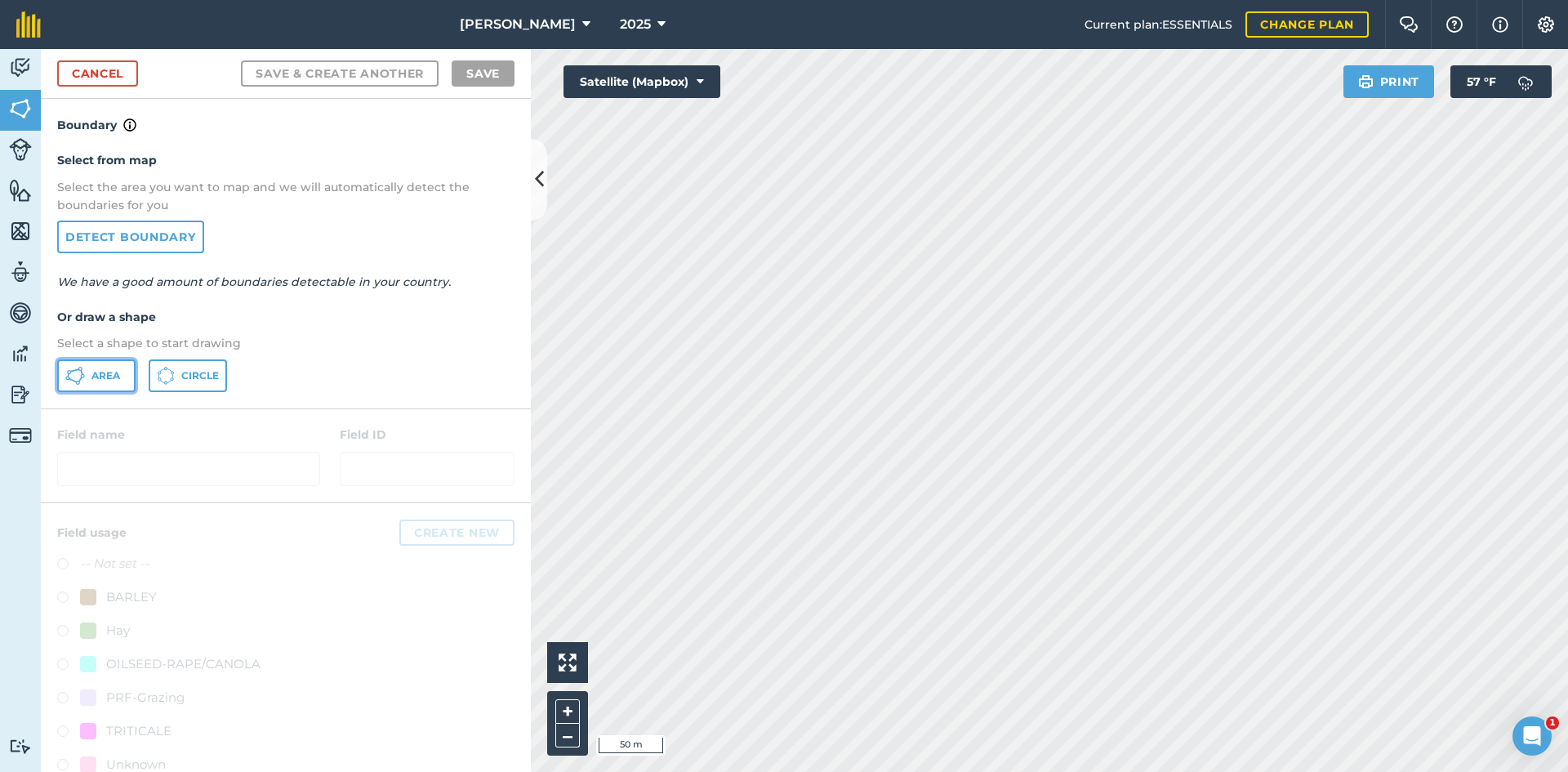
click at [96, 364] on button "Area" at bounding box center [96, 375] width 78 height 33
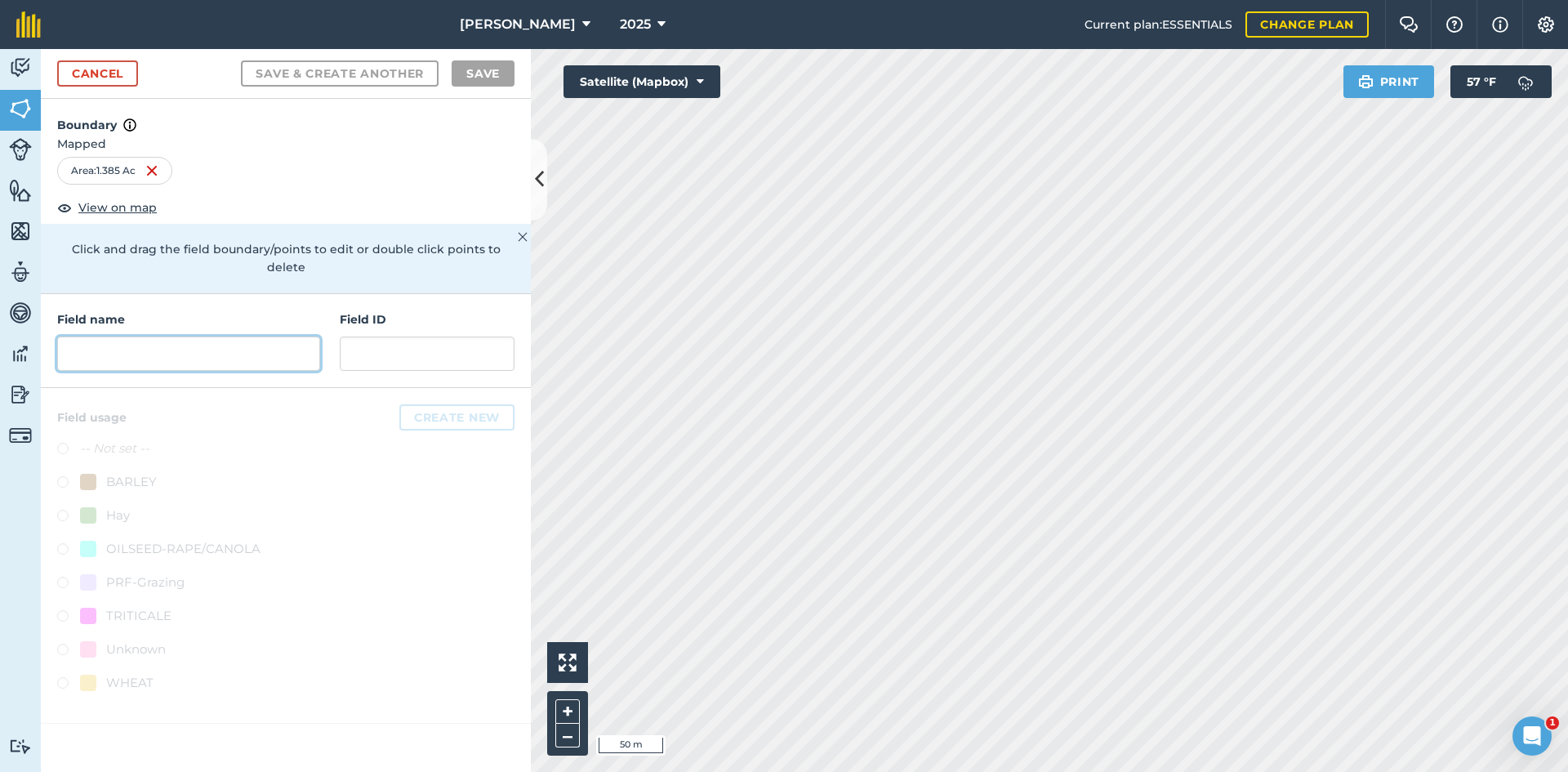
click at [191, 342] on input "text" at bounding box center [188, 353] width 263 height 35
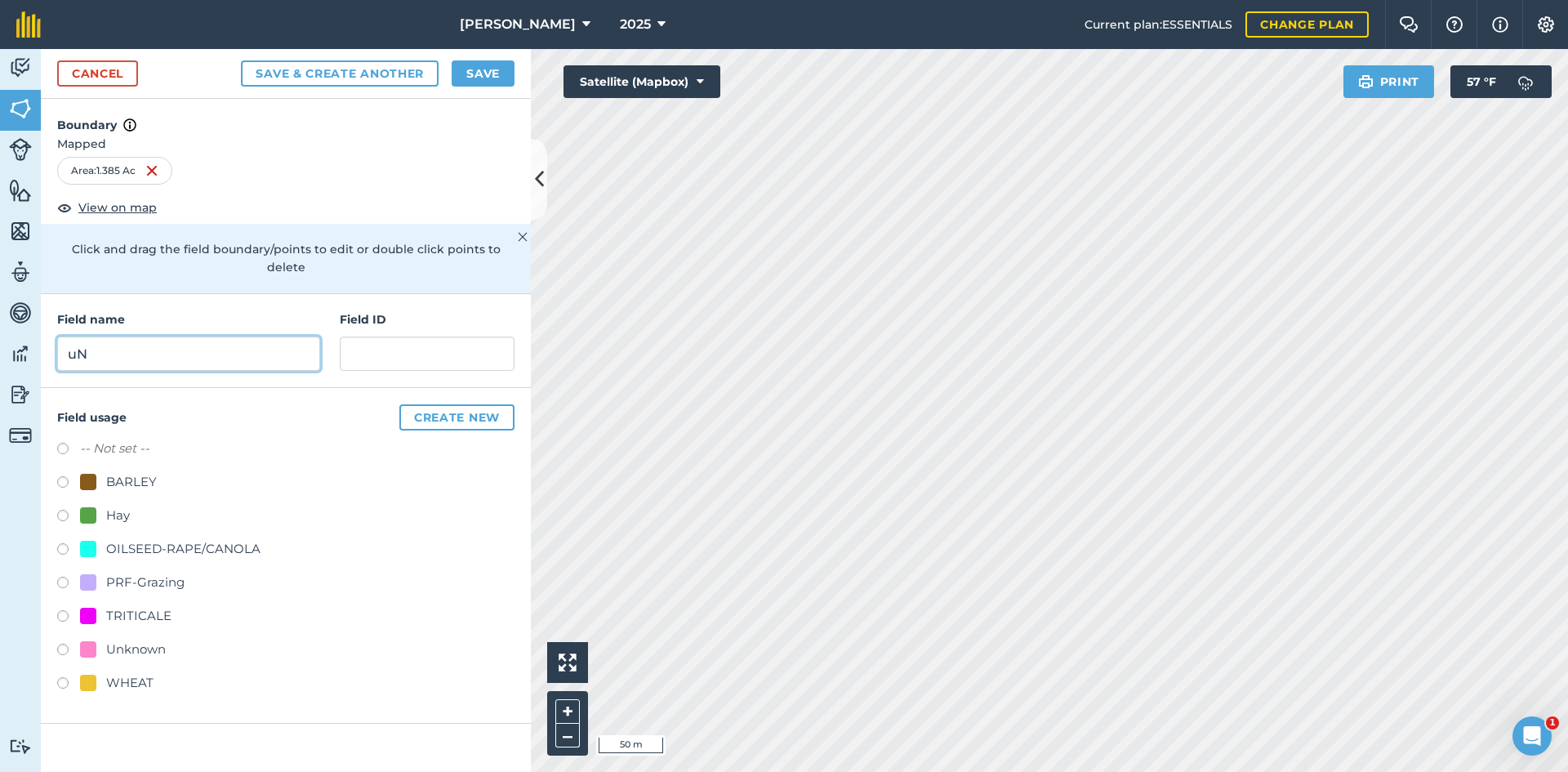
type input "u"
type input "UNK-MH-7"
click at [171, 572] on div "PRF-Grazing" at bounding box center [145, 582] width 78 height 20
radio input "true"
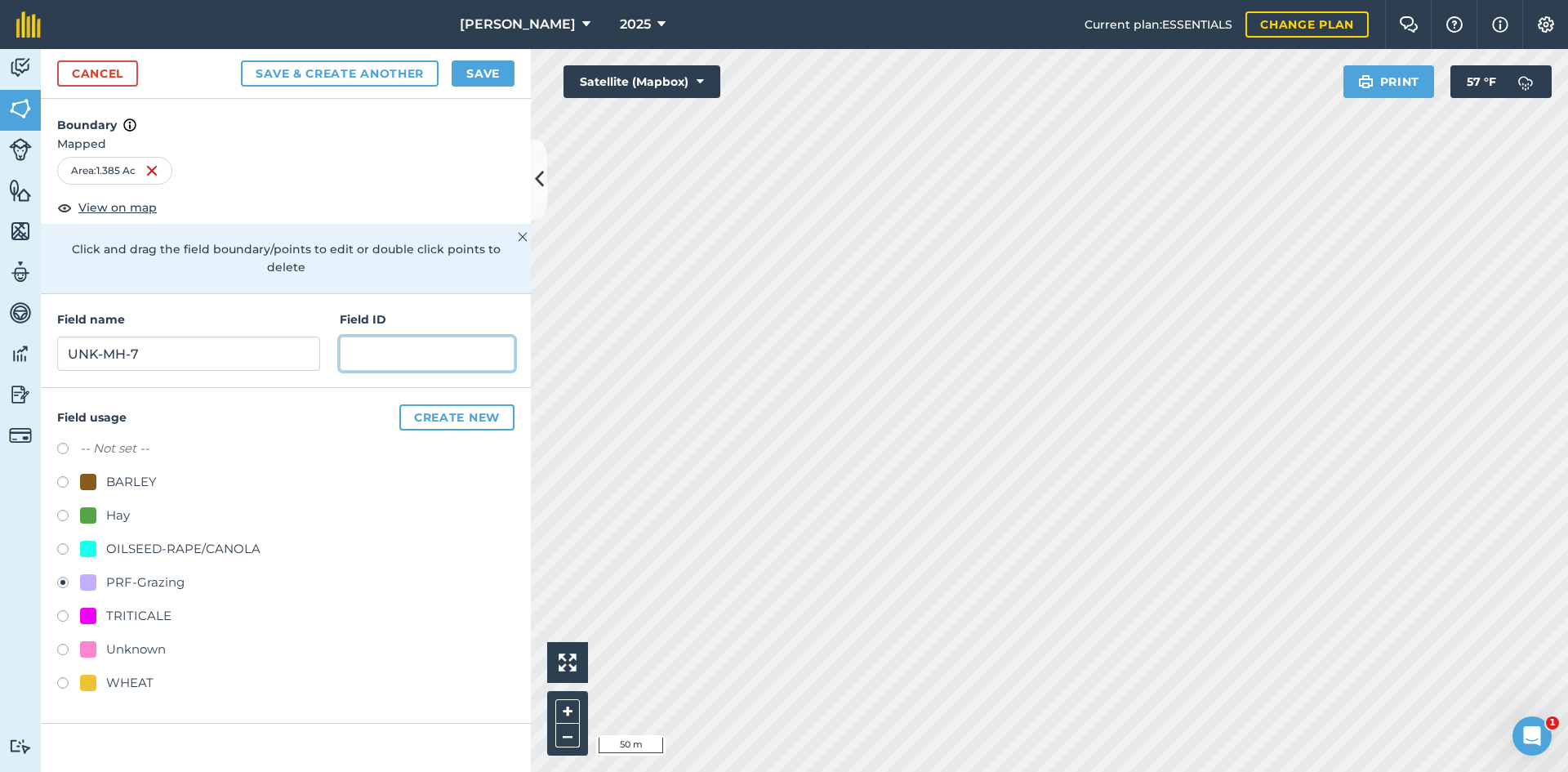
paste input "FSA: 4232-659-"
type input "FSA: [PHONE_NUMBER]"
click at [470, 67] on button "Save" at bounding box center [483, 73] width 63 height 26
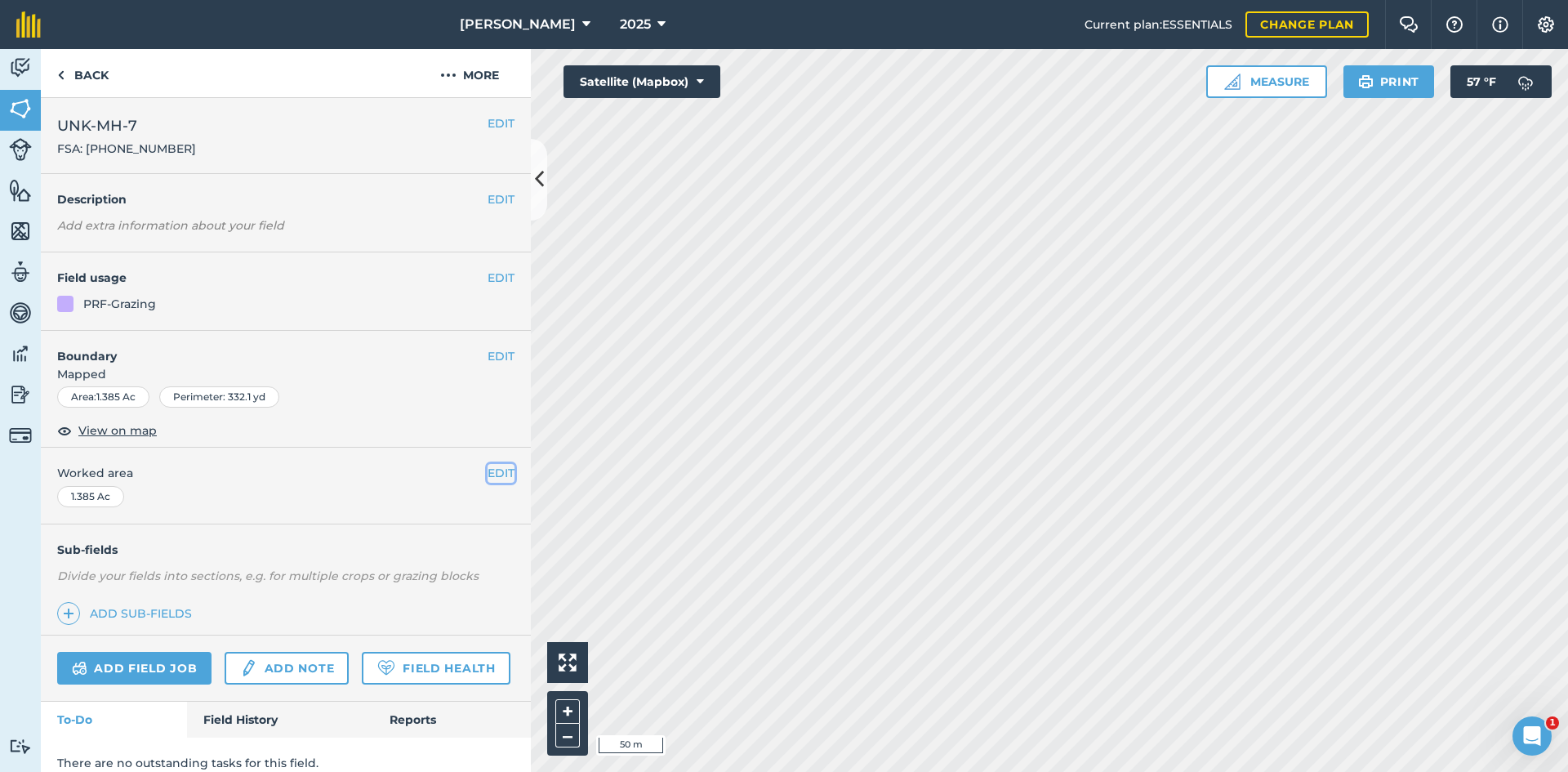
click at [487, 477] on button "EDIT" at bounding box center [500, 472] width 27 height 18
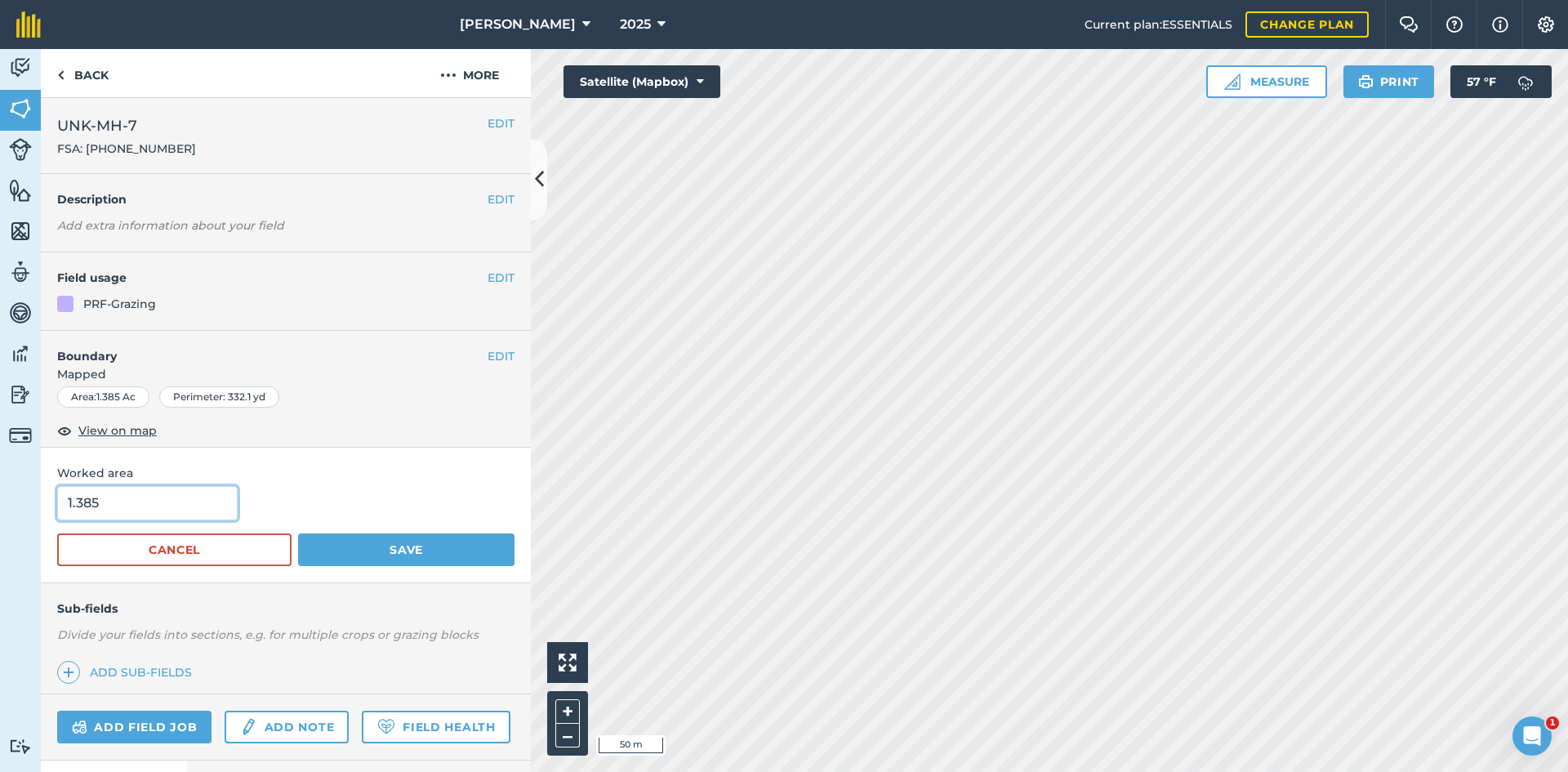
drag, startPoint x: 132, startPoint y: 501, endPoint x: -38, endPoint y: 496, distance: 170.1
click at [0, 496] on html "[PERSON_NAME] 2025 Current plan : ESSENTIALS Change plan Farm Chat Help Info Se…" at bounding box center [784, 386] width 1568 height 772
type input "0.93"
click at [429, 564] on button "Save" at bounding box center [405, 549] width 216 height 33
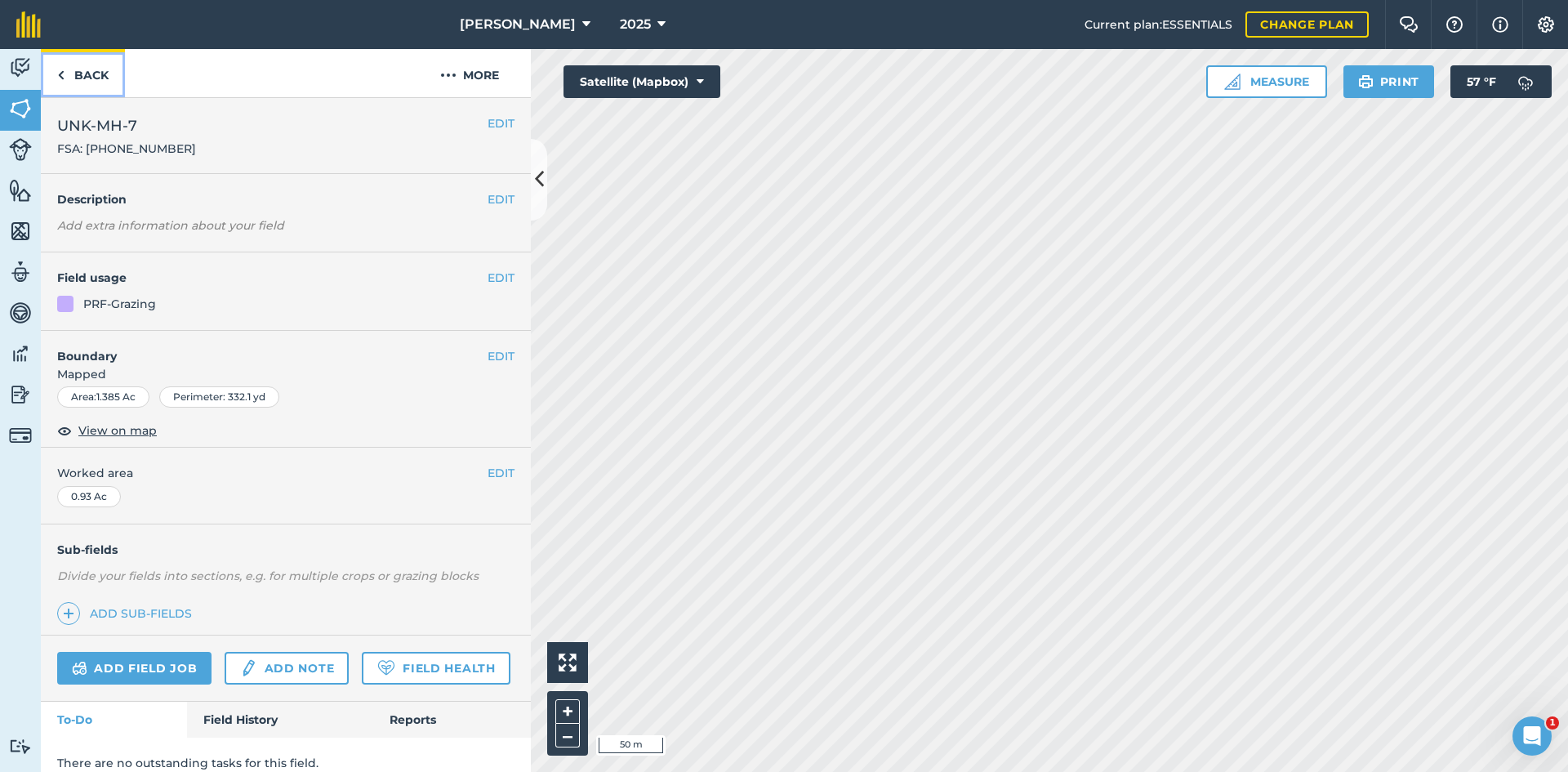
click at [88, 83] on link "Back" at bounding box center [82, 73] width 84 height 48
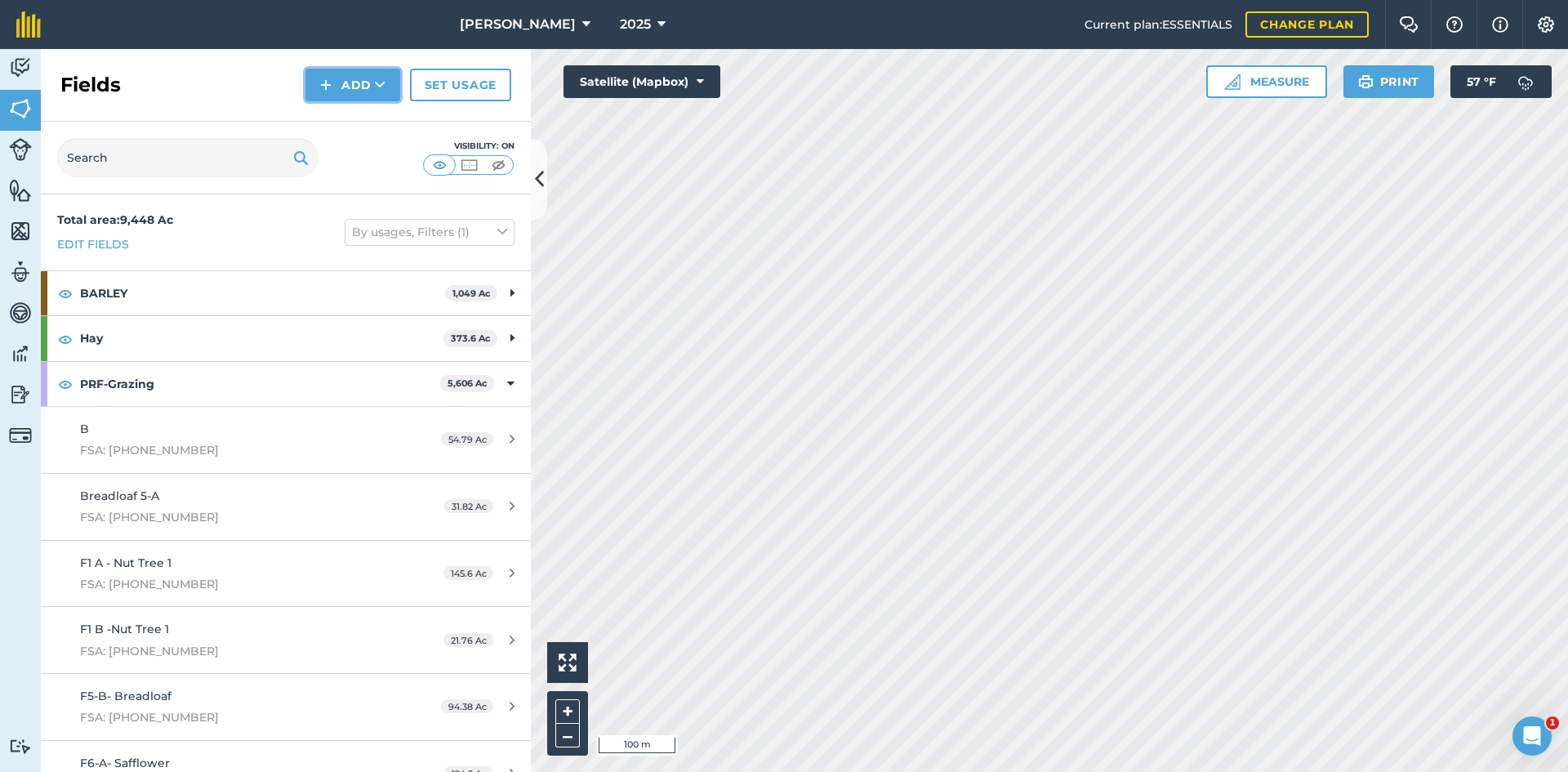
click at [378, 80] on icon at bounding box center [380, 85] width 11 height 17
click at [355, 113] on link "Draw" at bounding box center [352, 121] width 90 height 35
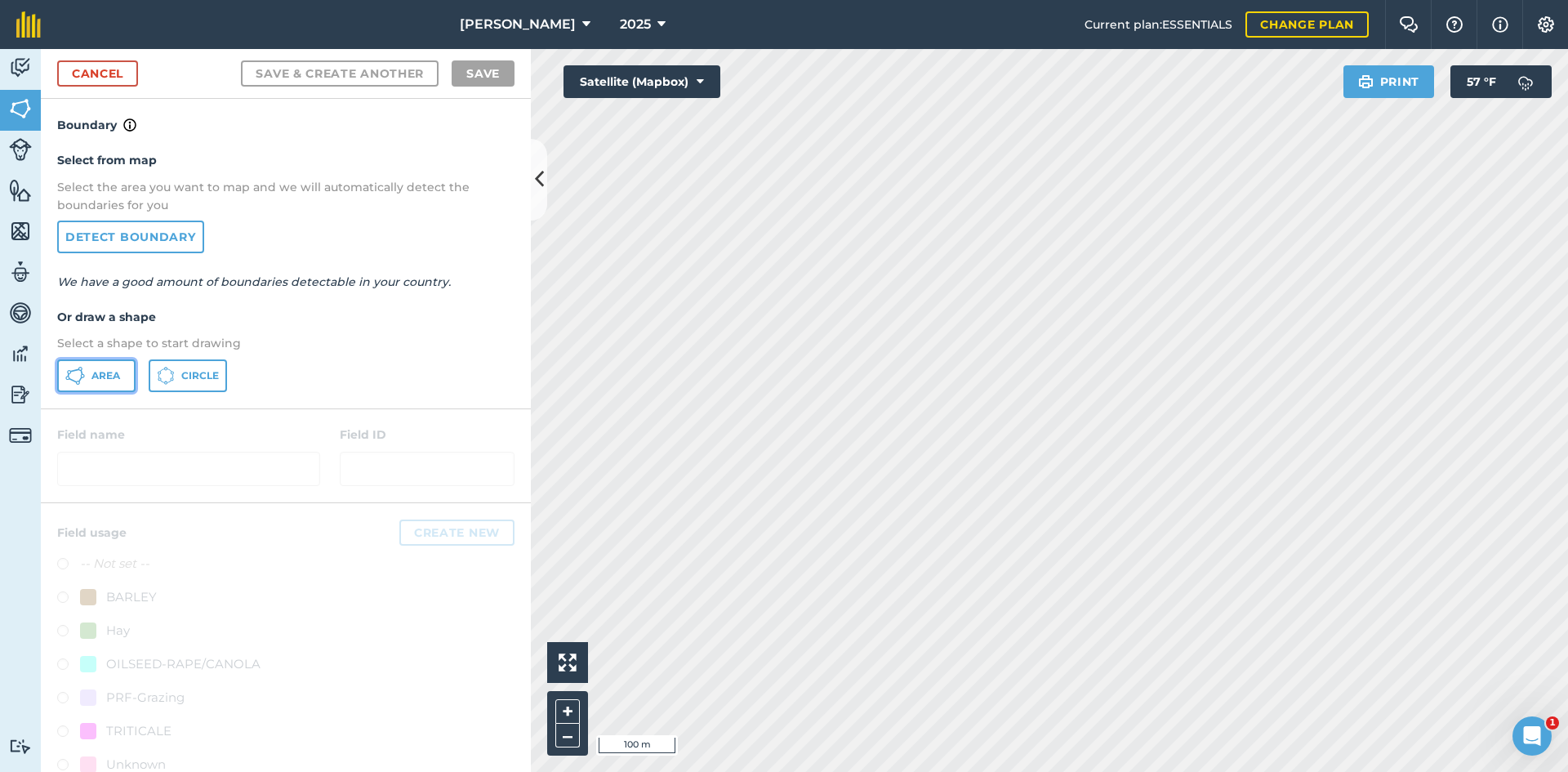
click at [92, 362] on button "Area" at bounding box center [96, 375] width 78 height 33
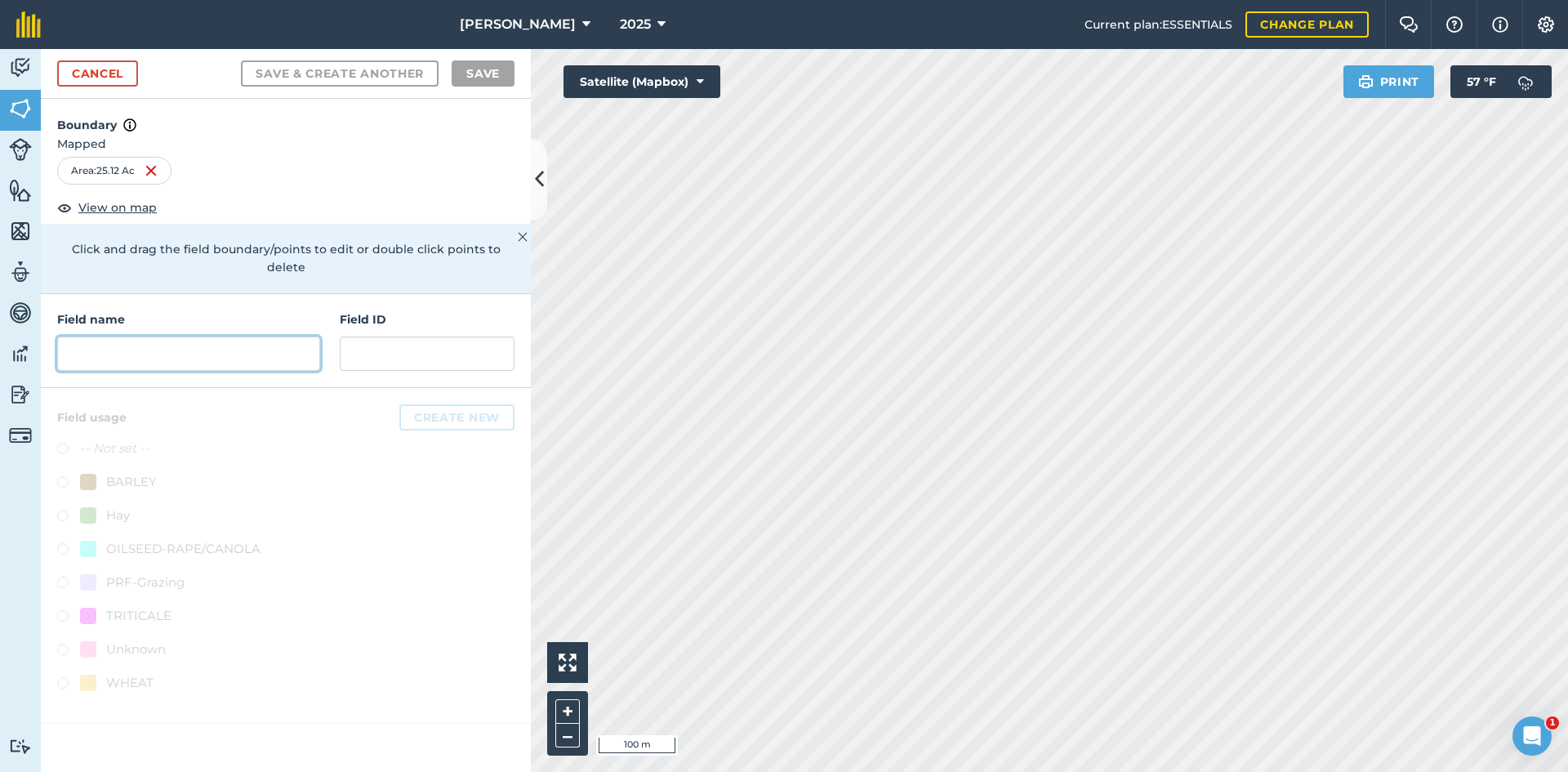
click at [177, 339] on input "text" at bounding box center [188, 353] width 263 height 35
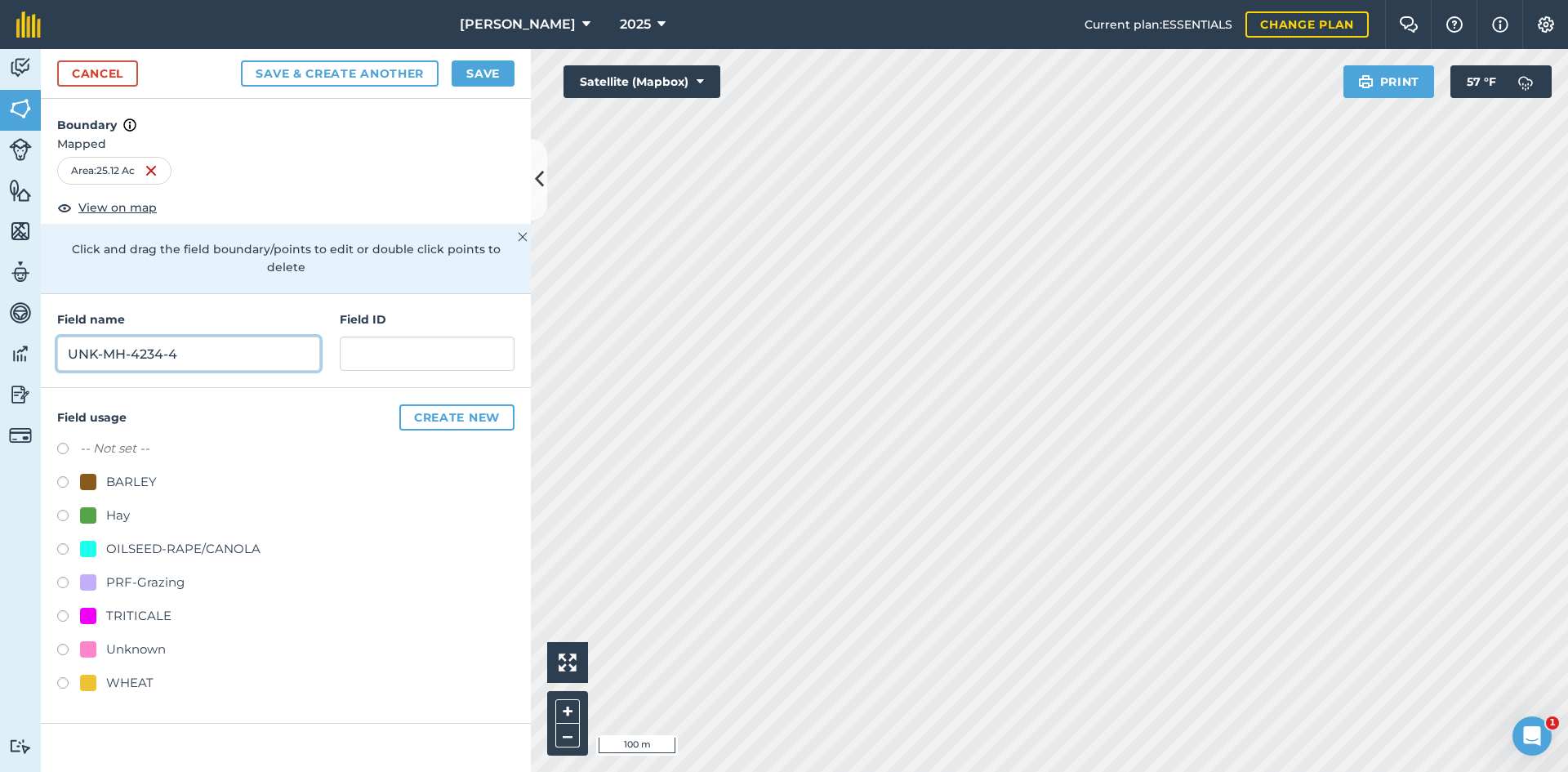
type input "UNK-MH-4234-4"
click at [134, 572] on div "PRF-Grazing" at bounding box center [145, 582] width 78 height 20
radio input "true"
paste input "FSA: 4232-659-"
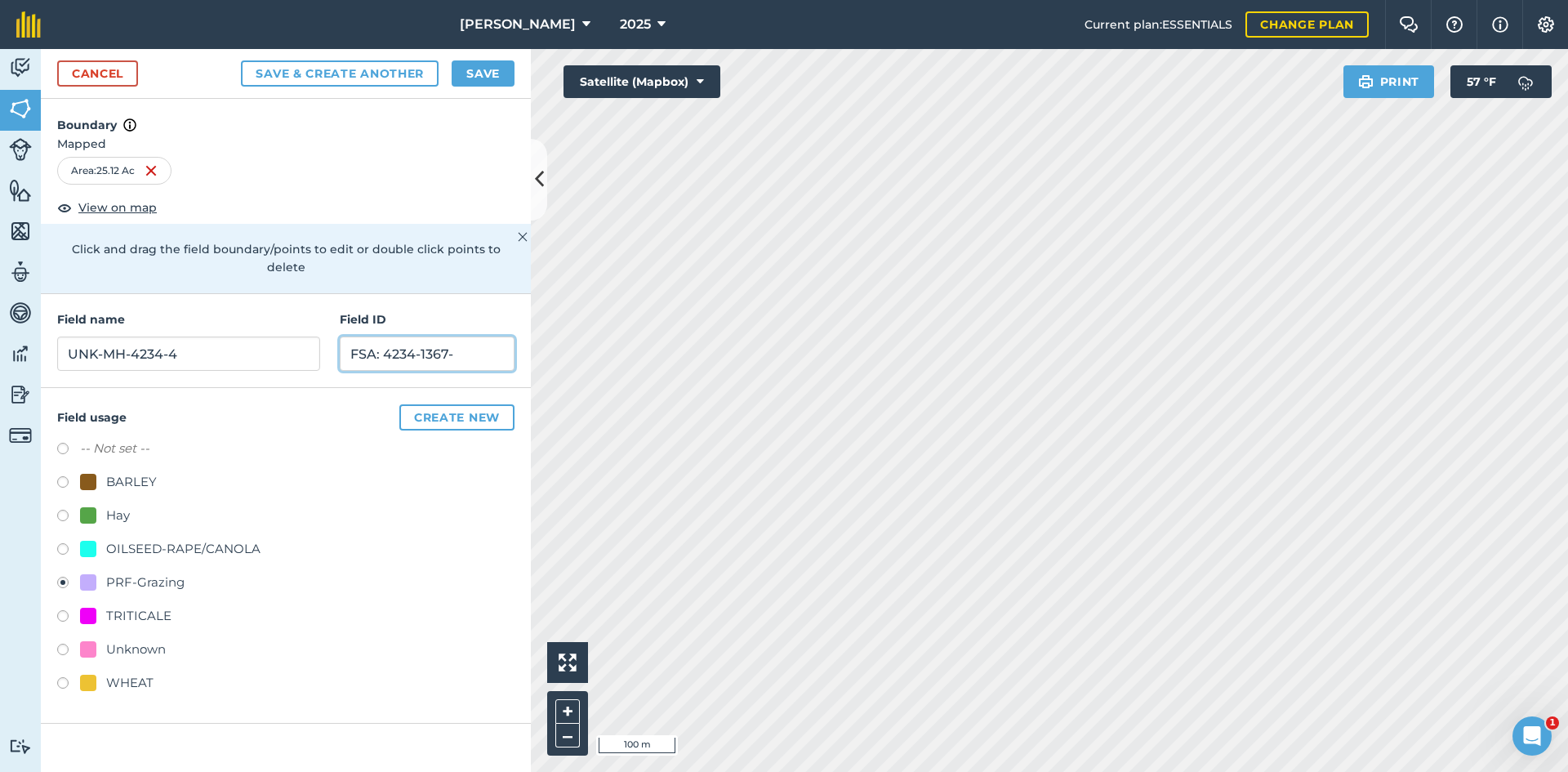
drag, startPoint x: 468, startPoint y: 333, endPoint x: 312, endPoint y: 334, distance: 156.0
click at [312, 334] on div "Field name UNK-MH-4234-4 Field ID FSA: 4234-1367-" at bounding box center [285, 340] width 490 height 94
click at [476, 336] on input "FSA: 4234-1367-" at bounding box center [426, 353] width 175 height 35
type input "FSA: [PHONE_NUMBER]"
click at [485, 72] on button "Save" at bounding box center [483, 73] width 63 height 26
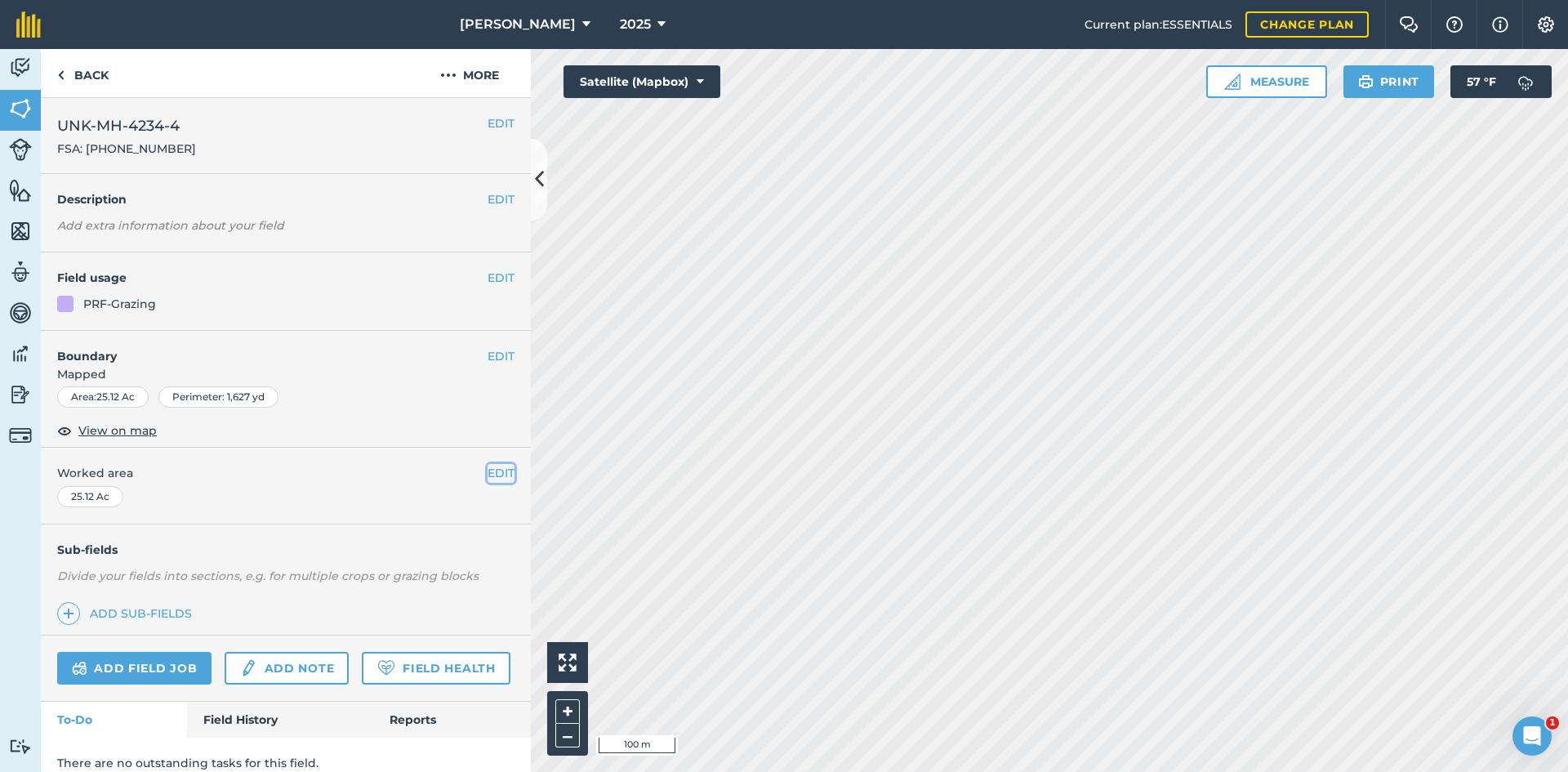
click at [487, 467] on button "EDIT" at bounding box center [500, 472] width 27 height 18
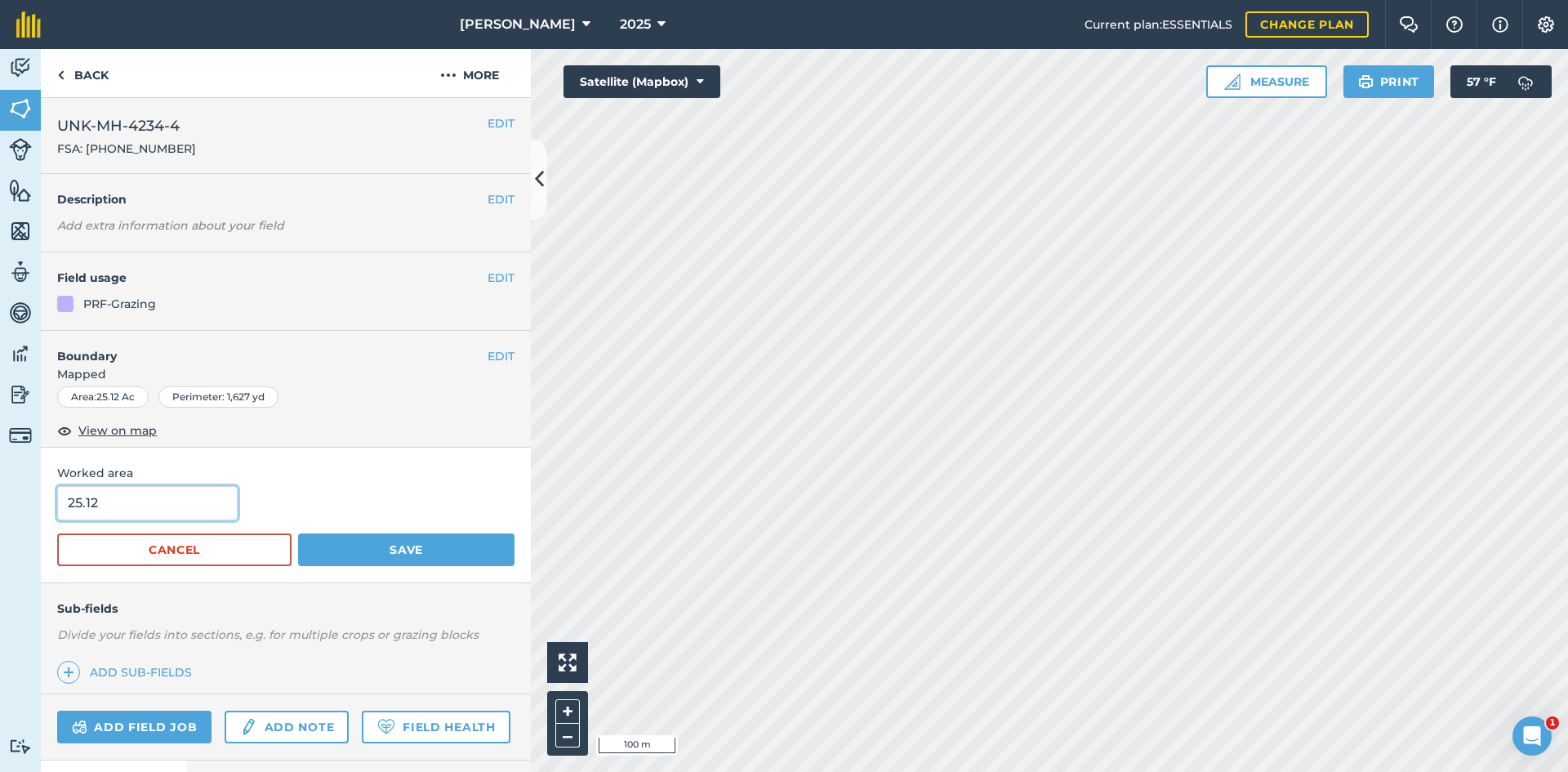
drag, startPoint x: 163, startPoint y: 489, endPoint x: 2, endPoint y: 480, distance: 161.3
click at [13, 482] on div "Activity Fields Livestock Features Maps Team Vehicles Data Reporting Billing Tu…" at bounding box center [784, 410] width 1568 height 723
type input "24.22"
click at [442, 551] on button "Save" at bounding box center [405, 549] width 216 height 33
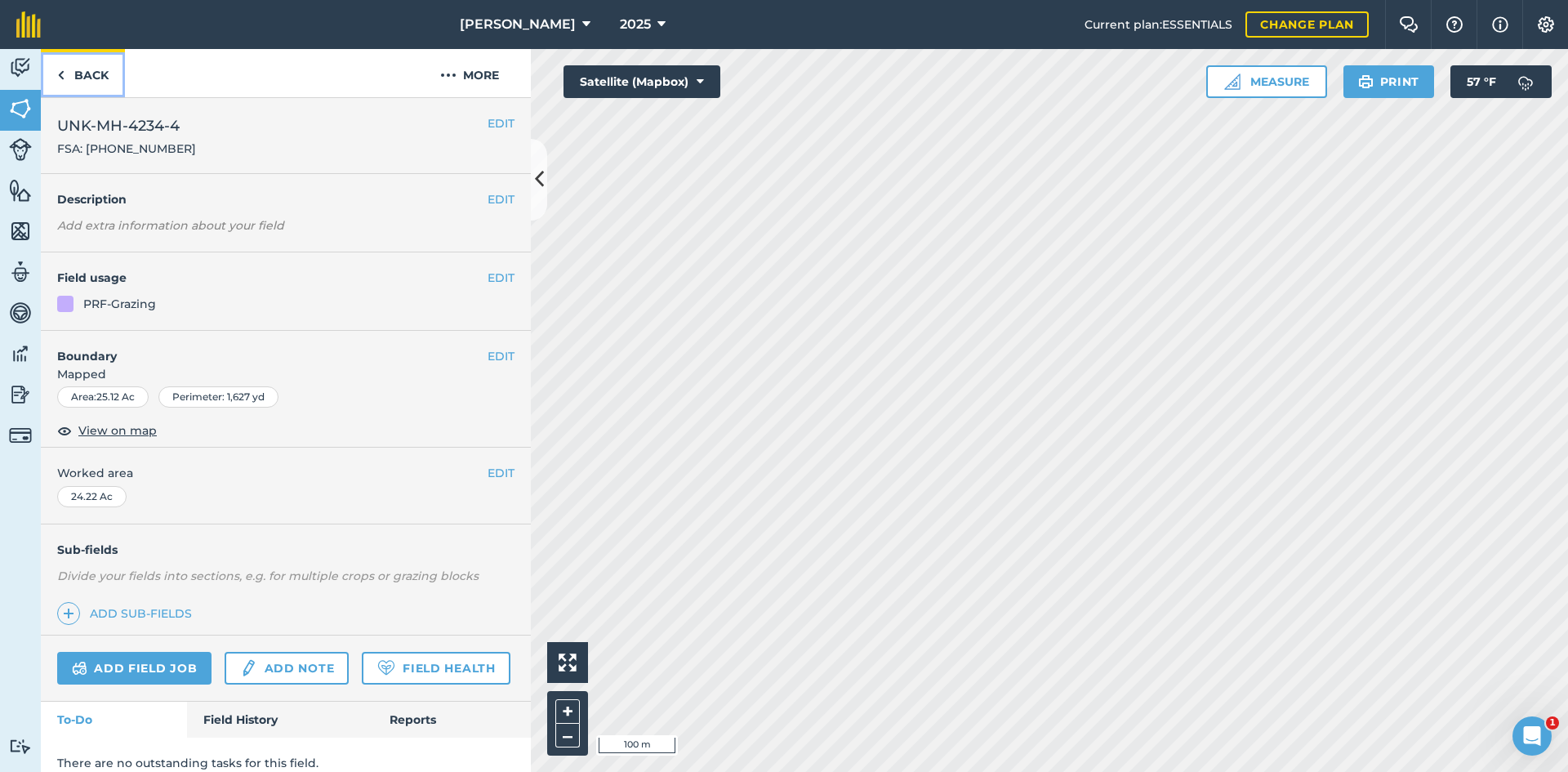
click at [99, 87] on link "Back" at bounding box center [82, 73] width 84 height 48
click at [487, 121] on button "EDIT" at bounding box center [500, 123] width 27 height 18
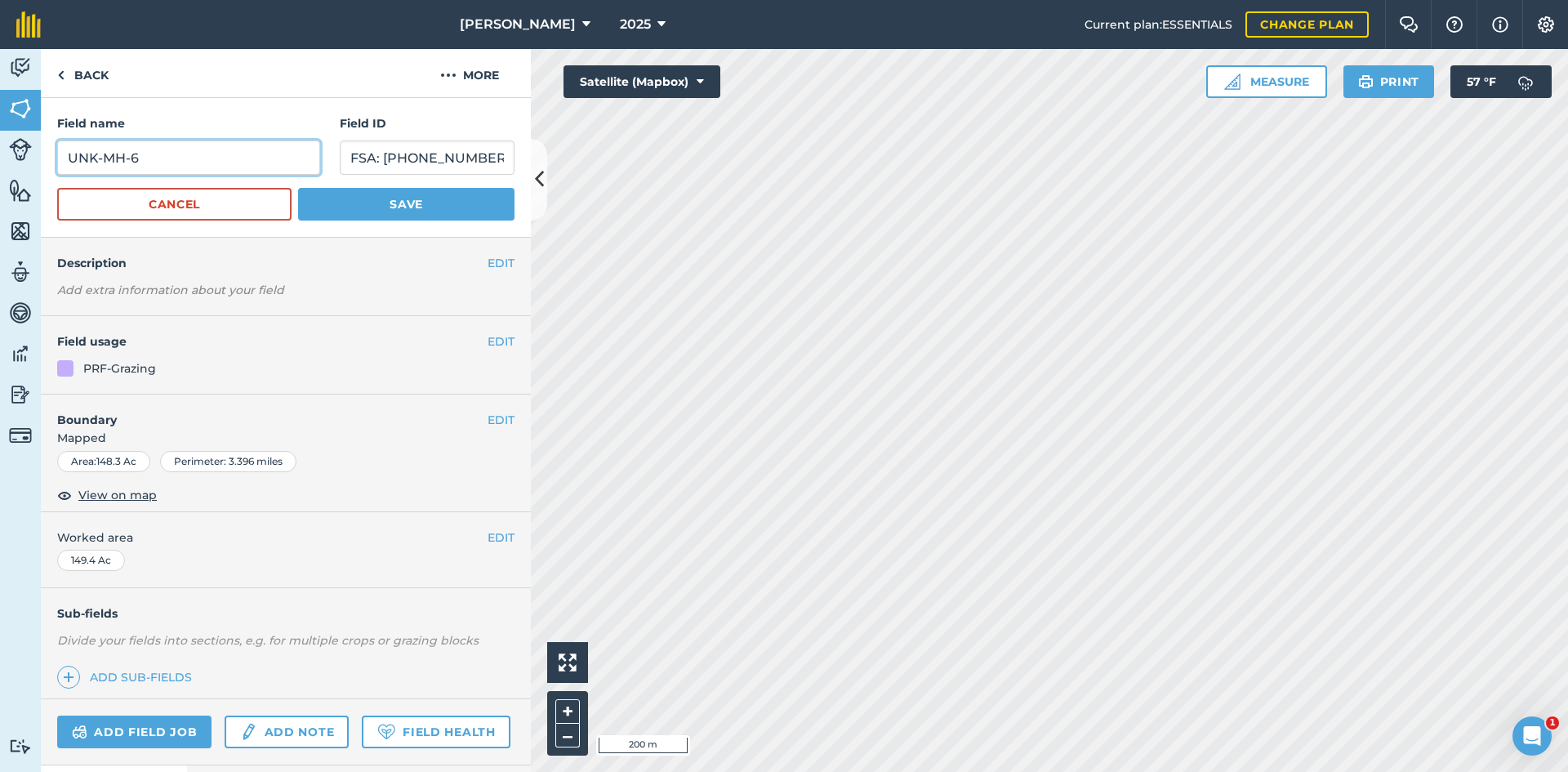
click at [176, 164] on input "UNK-MH-6" at bounding box center [188, 157] width 263 height 35
click at [404, 163] on input "FSA: [PHONE_NUMBER]" at bounding box center [426, 157] width 175 height 35
type input "FSA: [PHONE_NUMBER]"
click at [406, 199] on button "Save" at bounding box center [405, 203] width 216 height 33
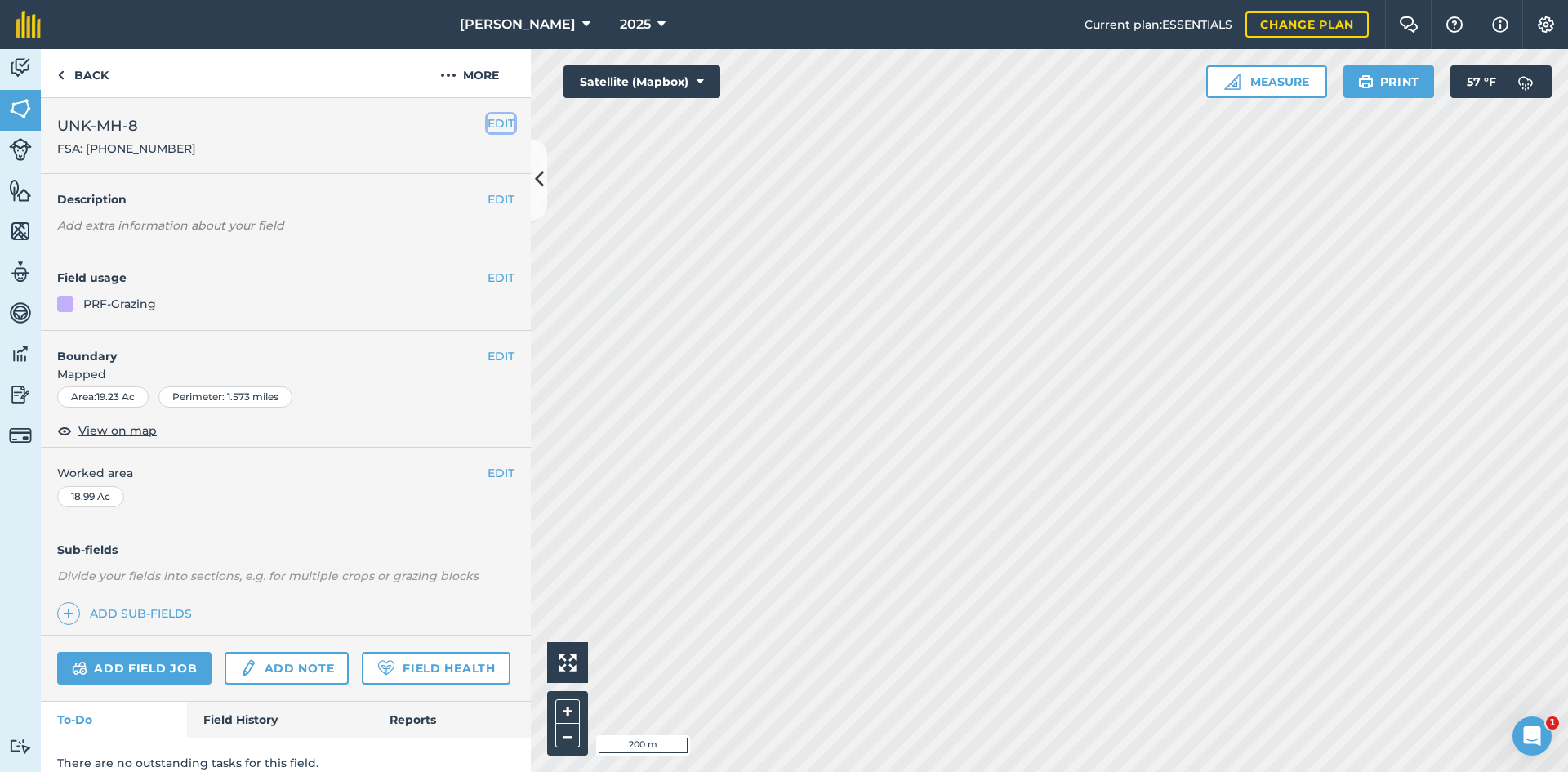
click at [496, 121] on button "EDIT" at bounding box center [500, 123] width 27 height 18
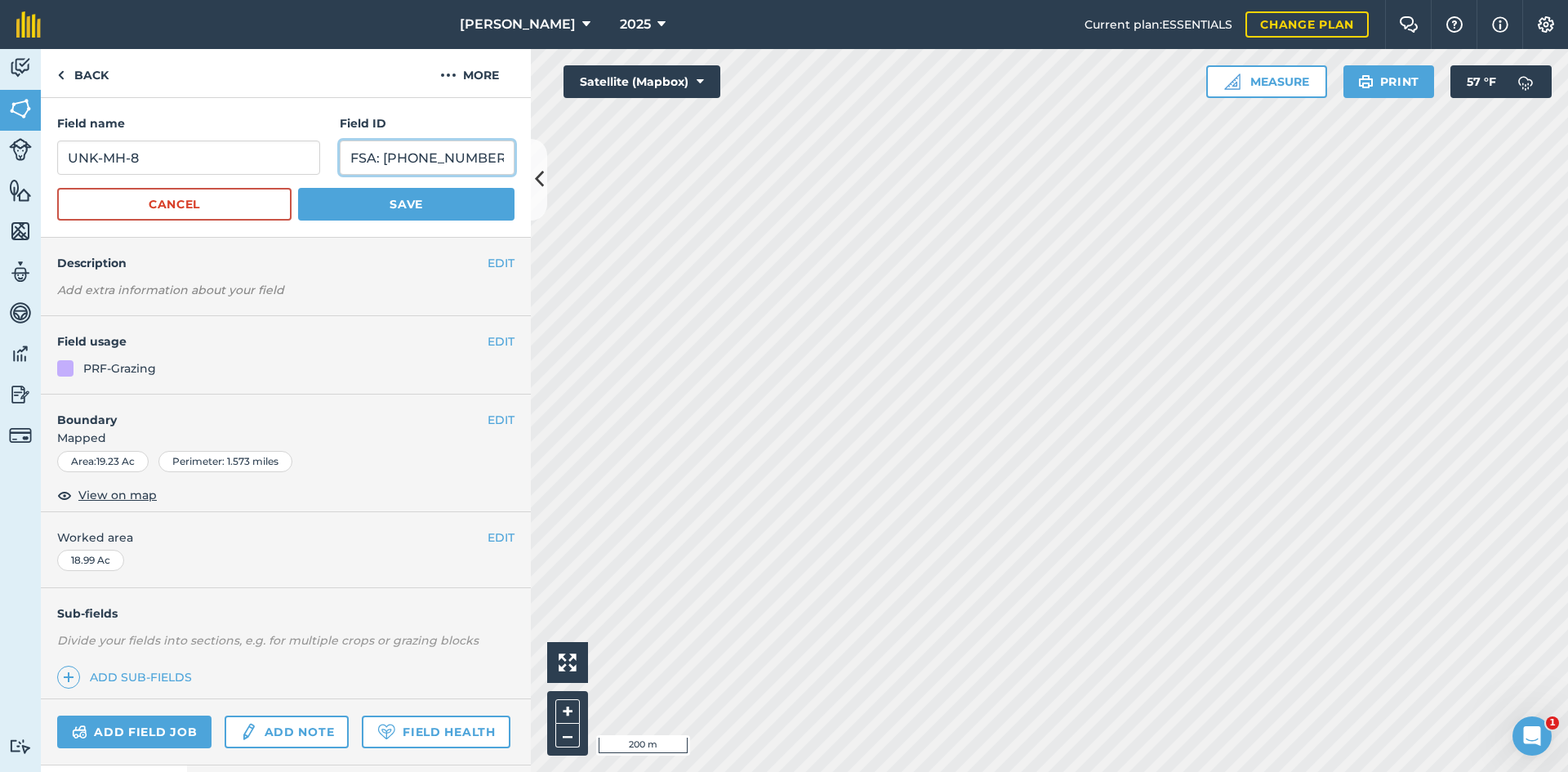
click at [405, 160] on input "FSA: [PHONE_NUMBER]" at bounding box center [426, 157] width 175 height 35
type input "FSA: [PHONE_NUMBER]"
click at [410, 221] on div "Field name UNK-MH-8 Field ID FSA: [PHONE_NUMBER] Cancel Save" at bounding box center [285, 168] width 490 height 140
click at [412, 212] on button "Save" at bounding box center [405, 203] width 216 height 33
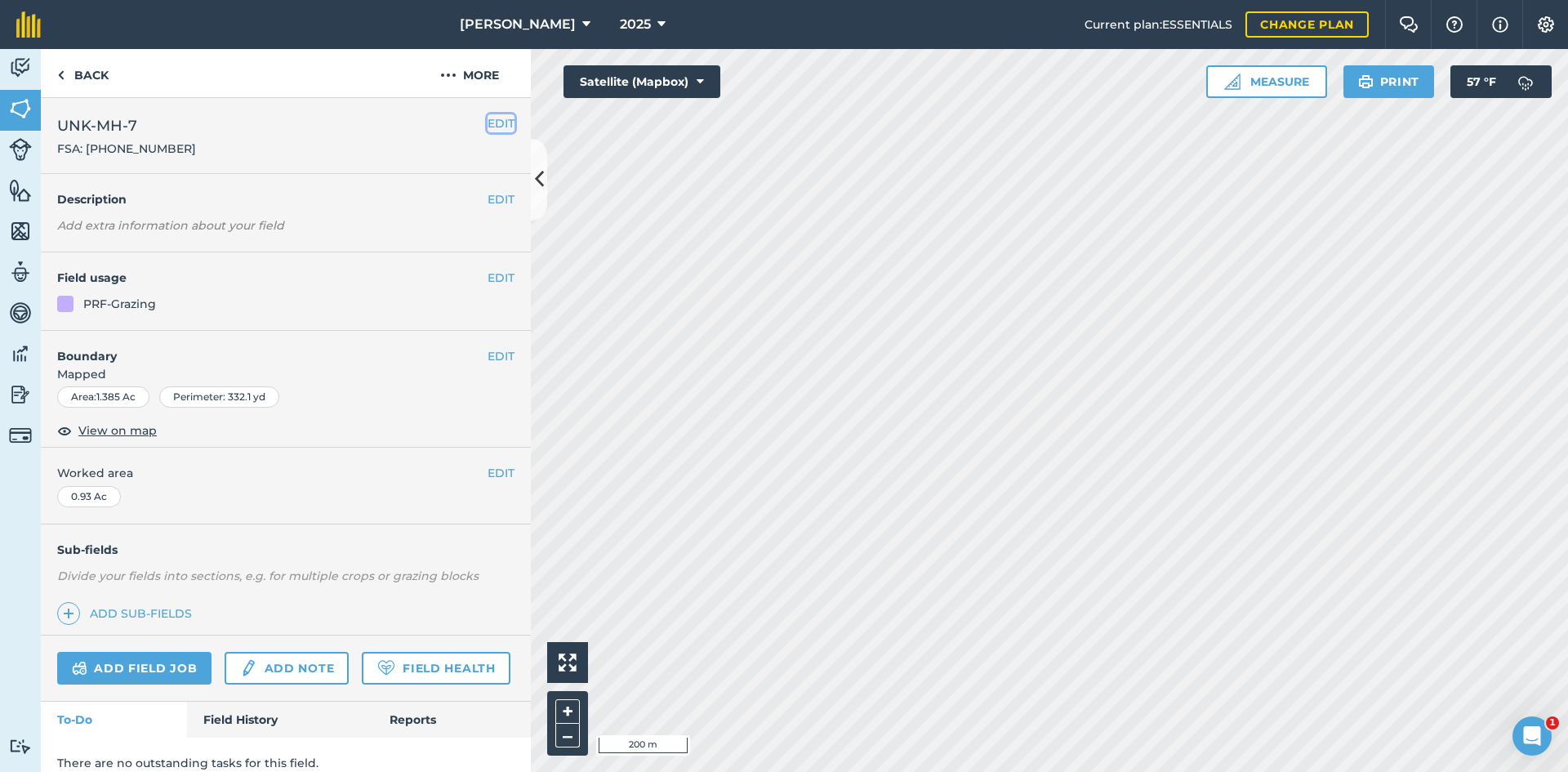
click at [499, 121] on button "EDIT" at bounding box center [500, 123] width 27 height 18
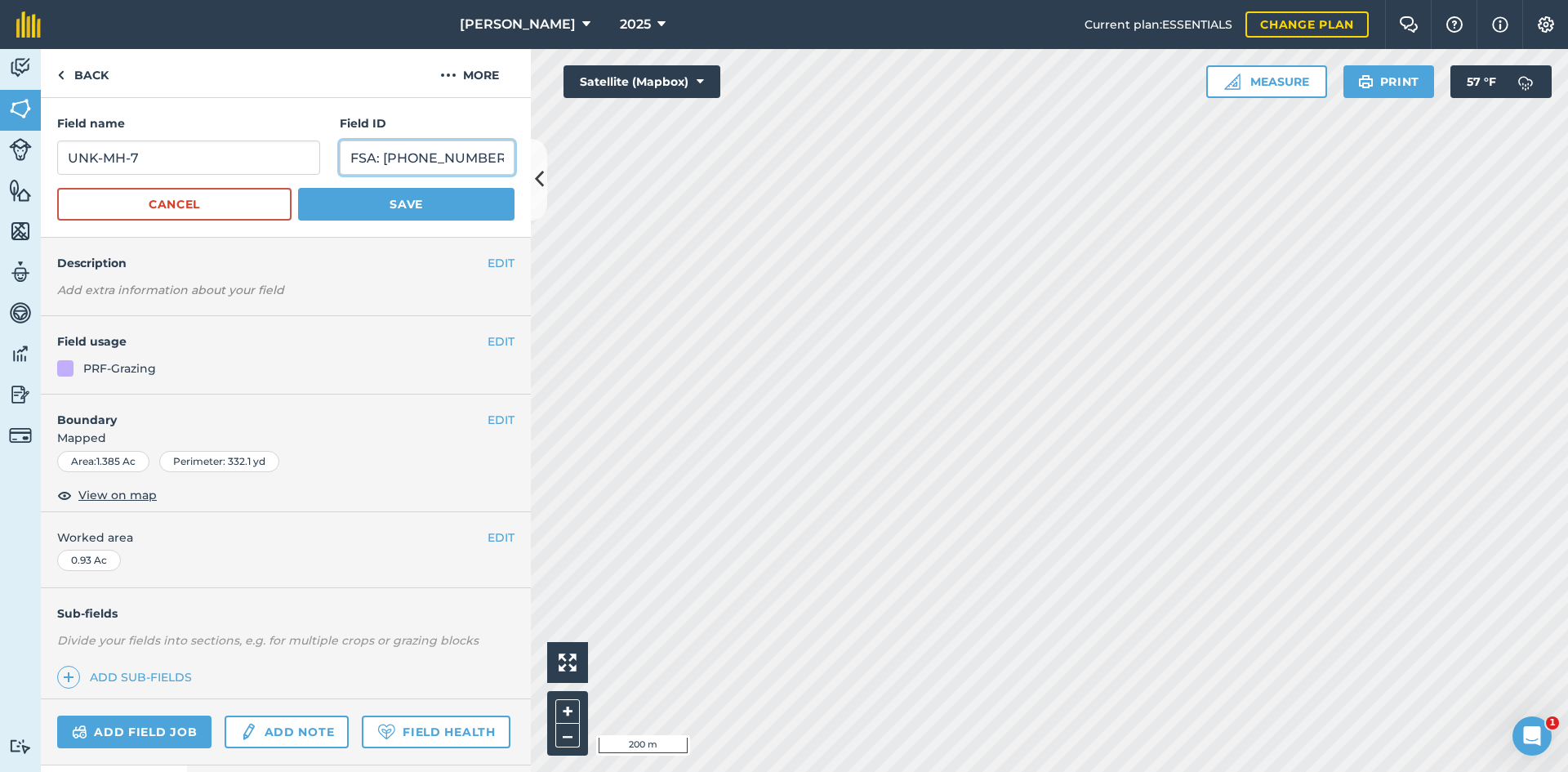
click at [472, 155] on input "FSA: [PHONE_NUMBER]" at bounding box center [426, 157] width 175 height 35
click at [405, 159] on input "FSA: [PHONE_NUMBER]" at bounding box center [426, 157] width 175 height 35
type input "FSA: [PHONE_NUMBER]"
click at [441, 187] on form "Field name UNK-MH-7 Field ID FSA: [PHONE_NUMBER] Cancel Save" at bounding box center [286, 168] width 458 height 106
click at [434, 193] on button "Save" at bounding box center [405, 203] width 216 height 33
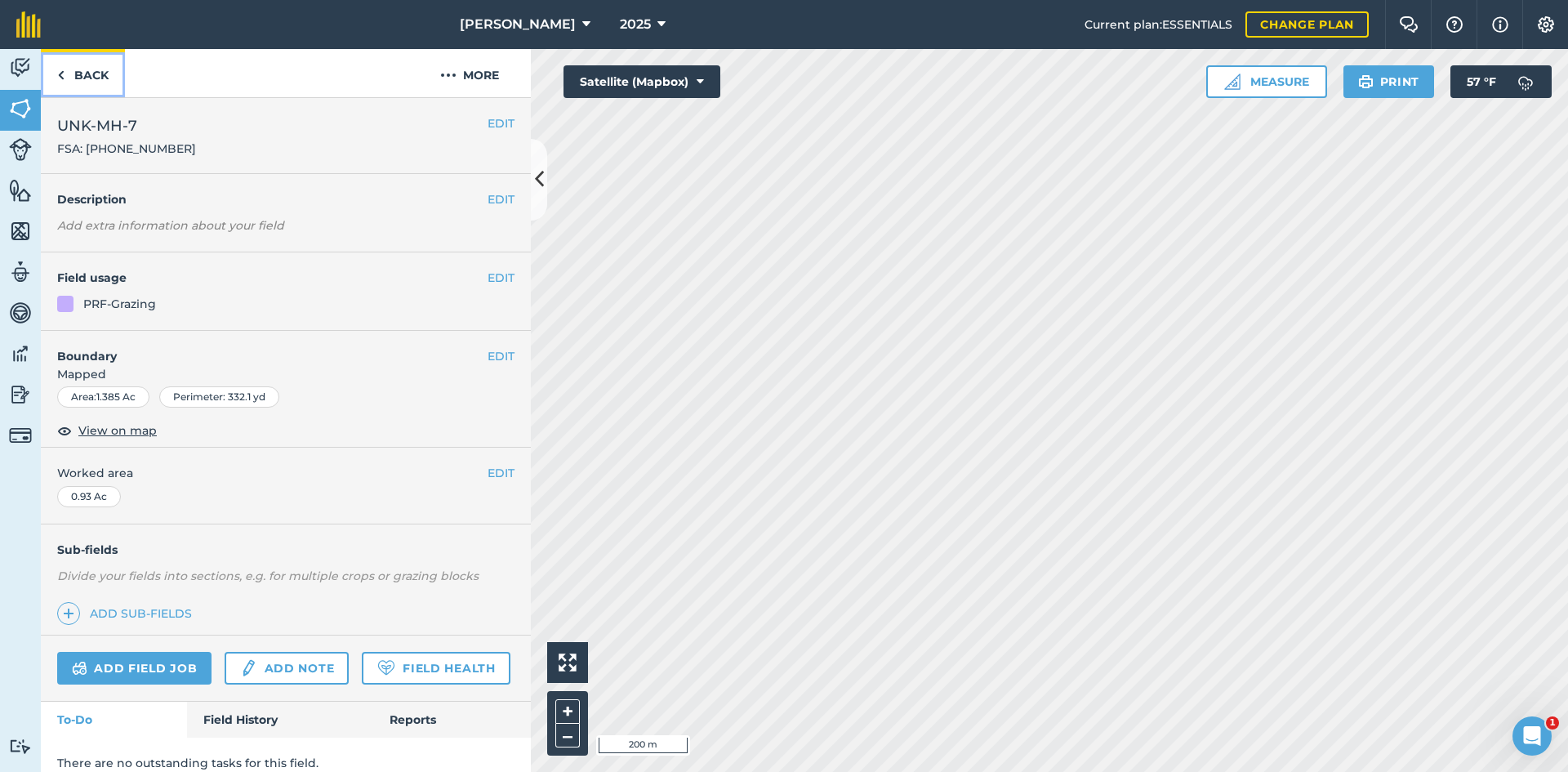
click at [107, 72] on link "Back" at bounding box center [82, 73] width 84 height 48
click at [91, 77] on link "Back" at bounding box center [82, 73] width 84 height 48
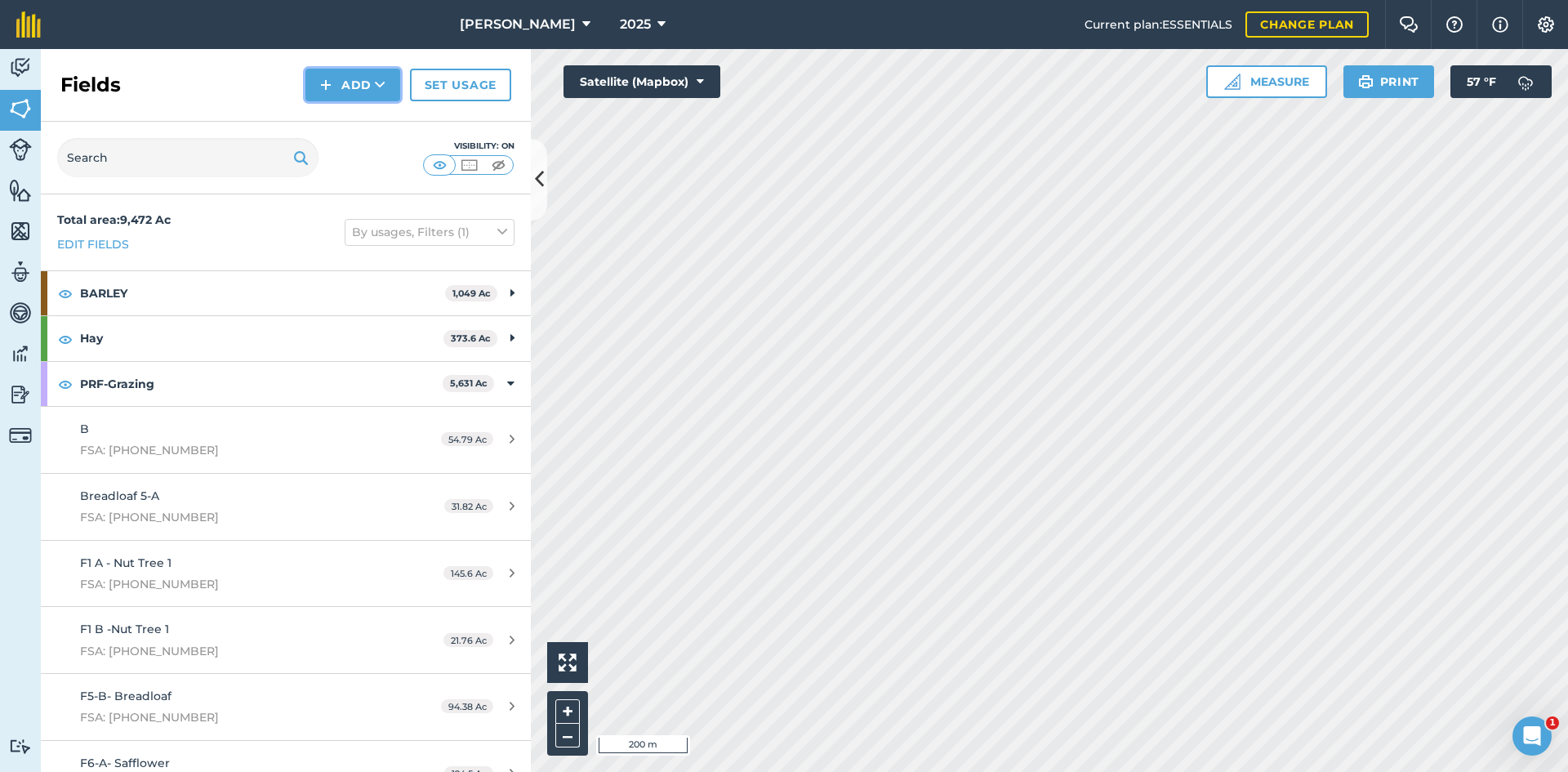
click at [350, 77] on button "Add" at bounding box center [353, 85] width 95 height 33
click at [354, 124] on link "Draw" at bounding box center [352, 121] width 90 height 35
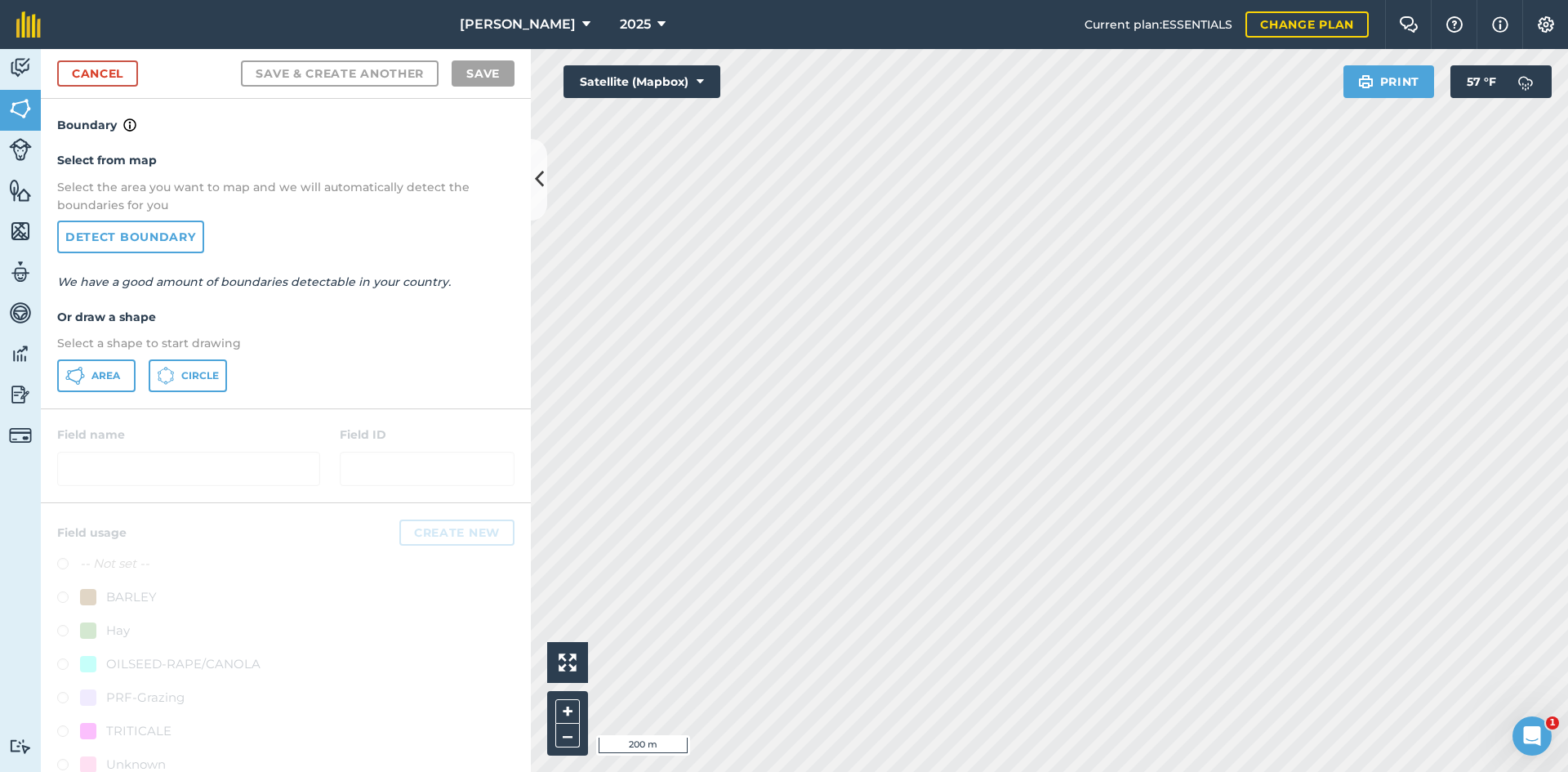
click at [71, 358] on div "Select from map Select the area you want to map and we will automatically detec…" at bounding box center [285, 271] width 490 height 273
click at [75, 366] on icon at bounding box center [75, 376] width 20 height 20
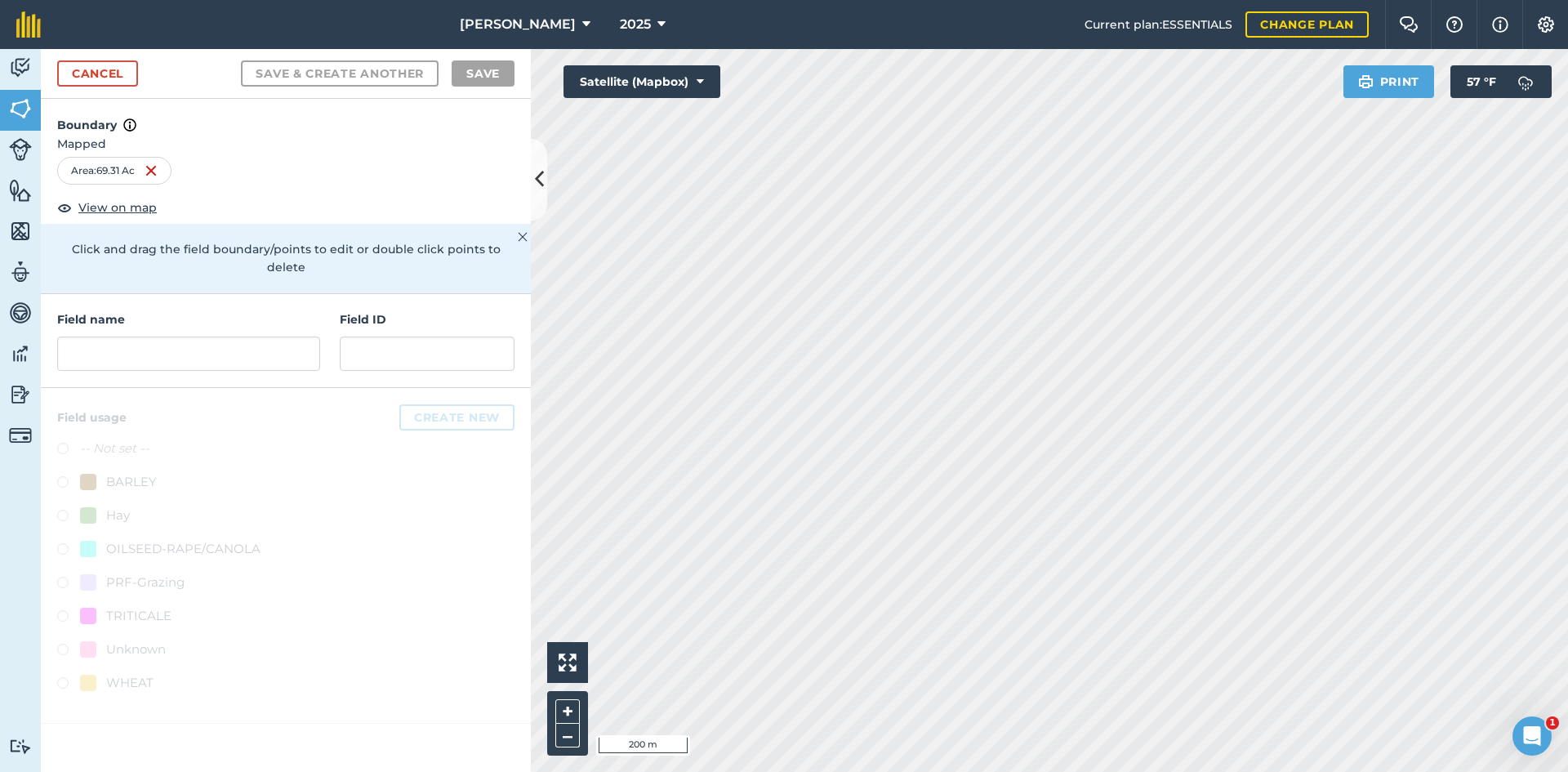
drag, startPoint x: 139, startPoint y: 316, endPoint x: 139, endPoint y: 329, distance: 13.0
click at [139, 316] on div "Field name" at bounding box center [188, 340] width 263 height 60
click at [139, 336] on input "text" at bounding box center [188, 353] width 263 height 35
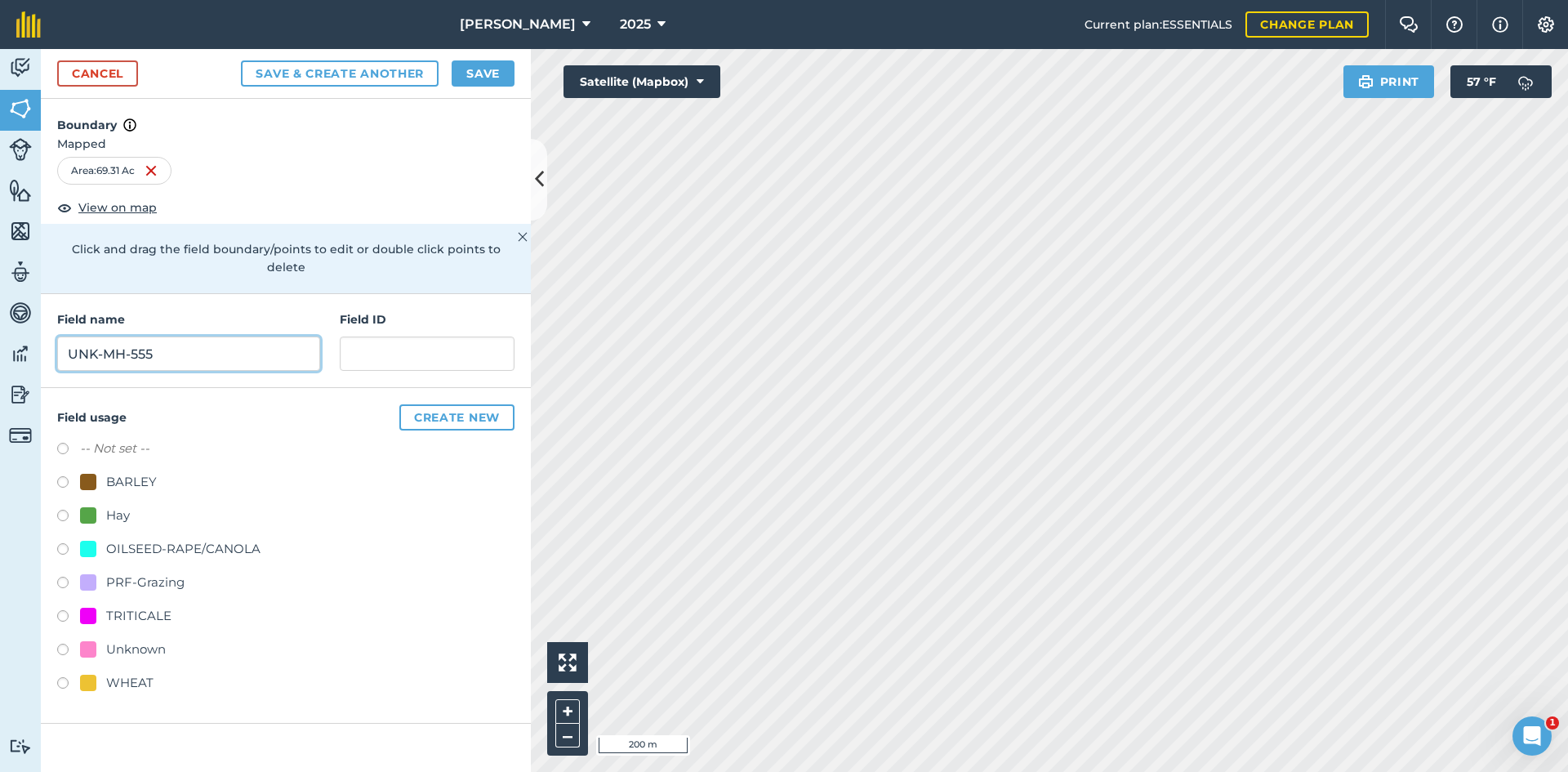
type input "UNK-MH-555"
click at [167, 572] on div "PRF-Grazing" at bounding box center [145, 582] width 78 height 20
radio input "true"
paste input "FSA: 4234-1367-"
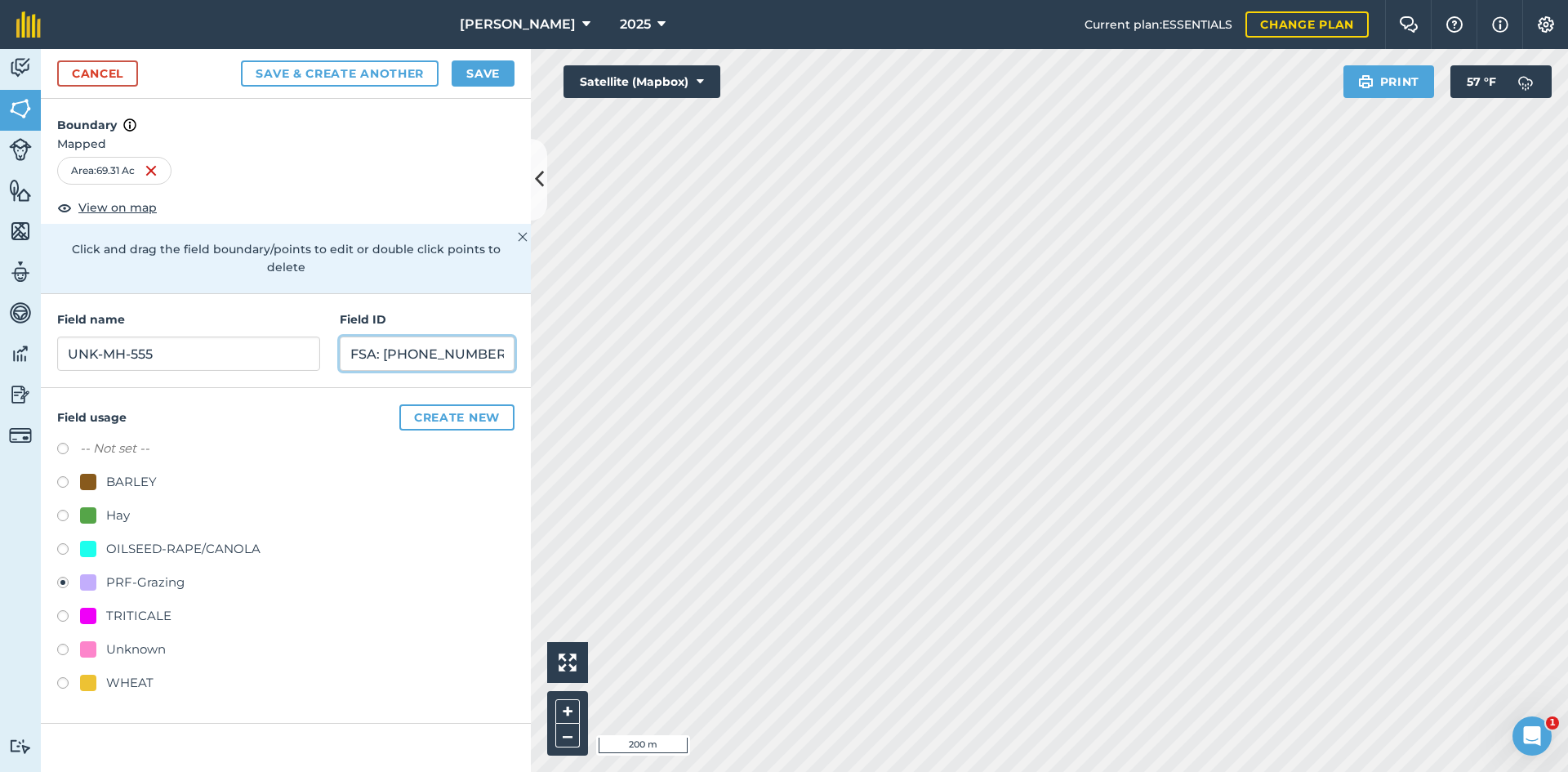
type input "FSA: [PHONE_NUMBER]"
click at [464, 78] on button "Save" at bounding box center [483, 73] width 63 height 26
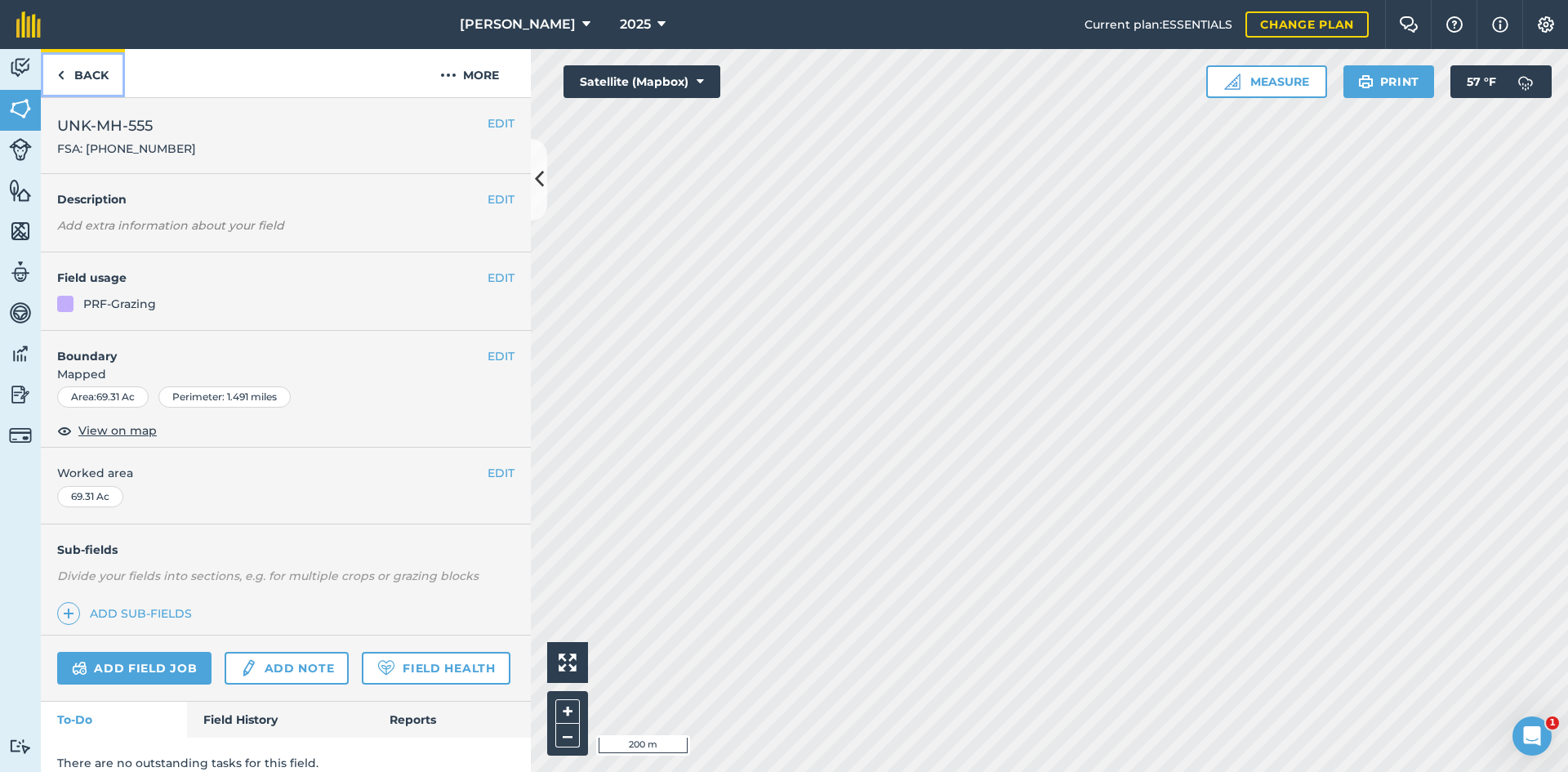
click at [107, 86] on link "Back" at bounding box center [82, 73] width 84 height 48
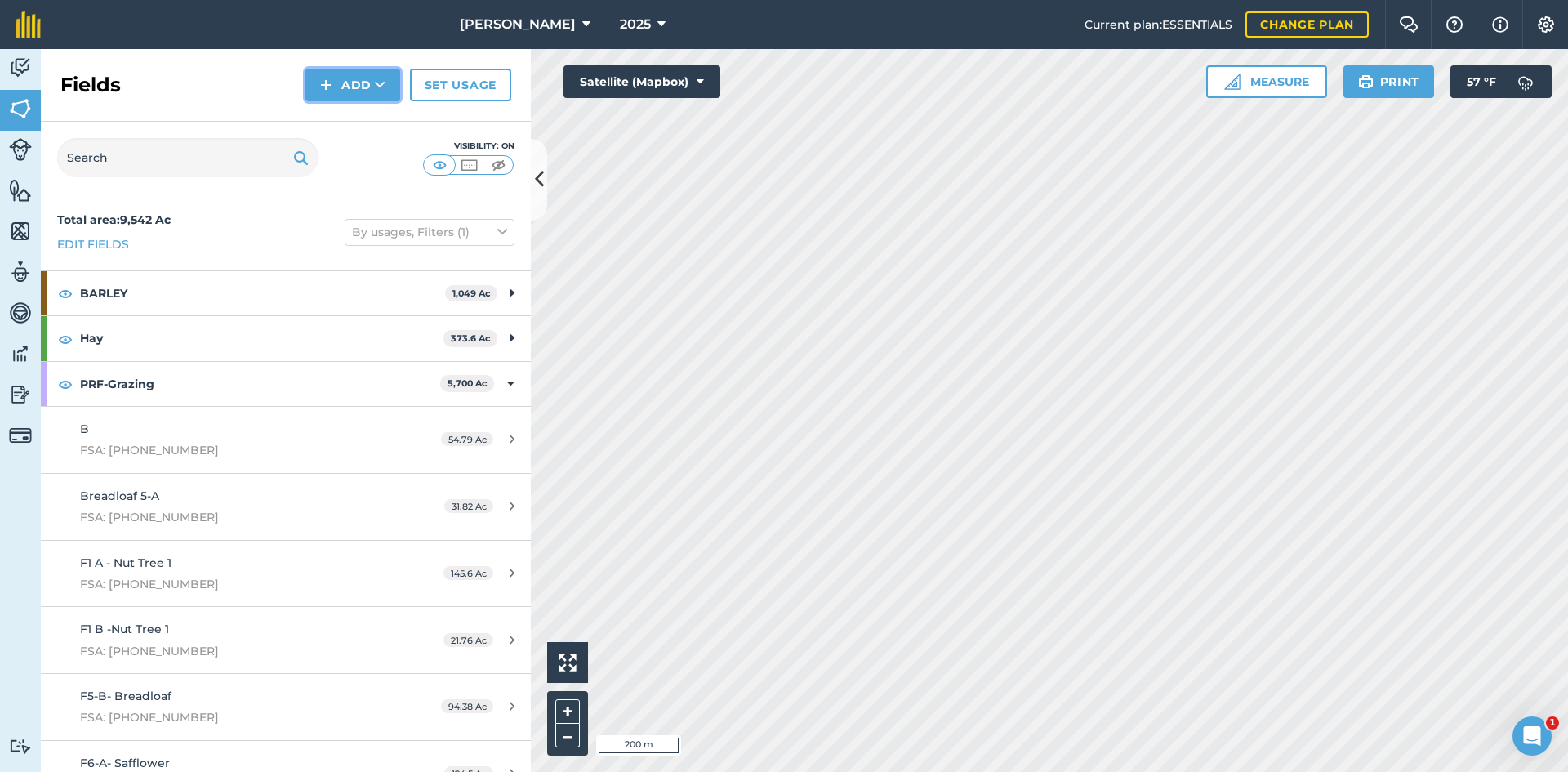
click at [345, 83] on button "Add" at bounding box center [353, 85] width 95 height 33
click at [341, 111] on link "Draw" at bounding box center [352, 121] width 90 height 35
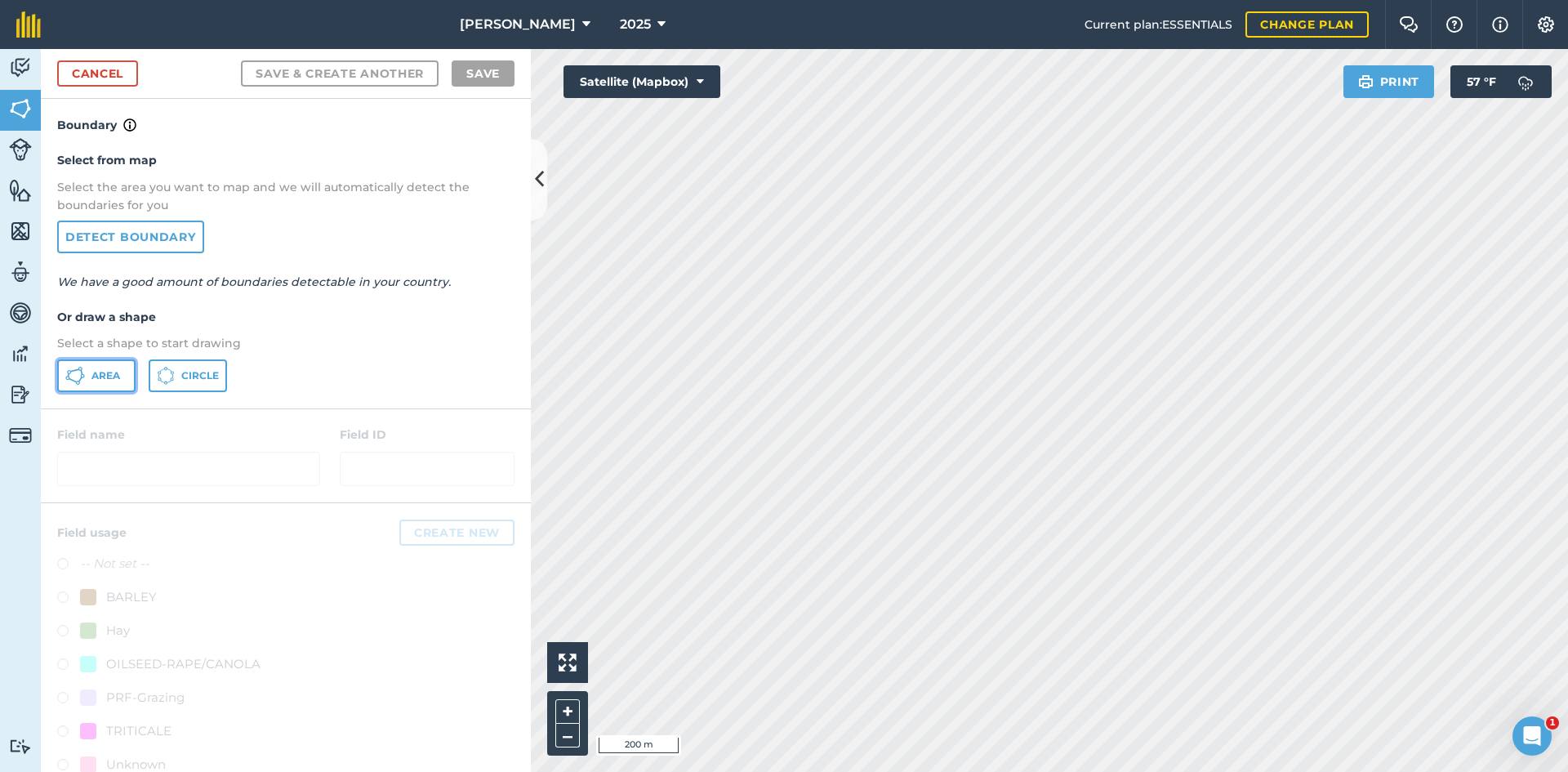
click at [103, 390] on button "Area" at bounding box center [96, 375] width 78 height 33
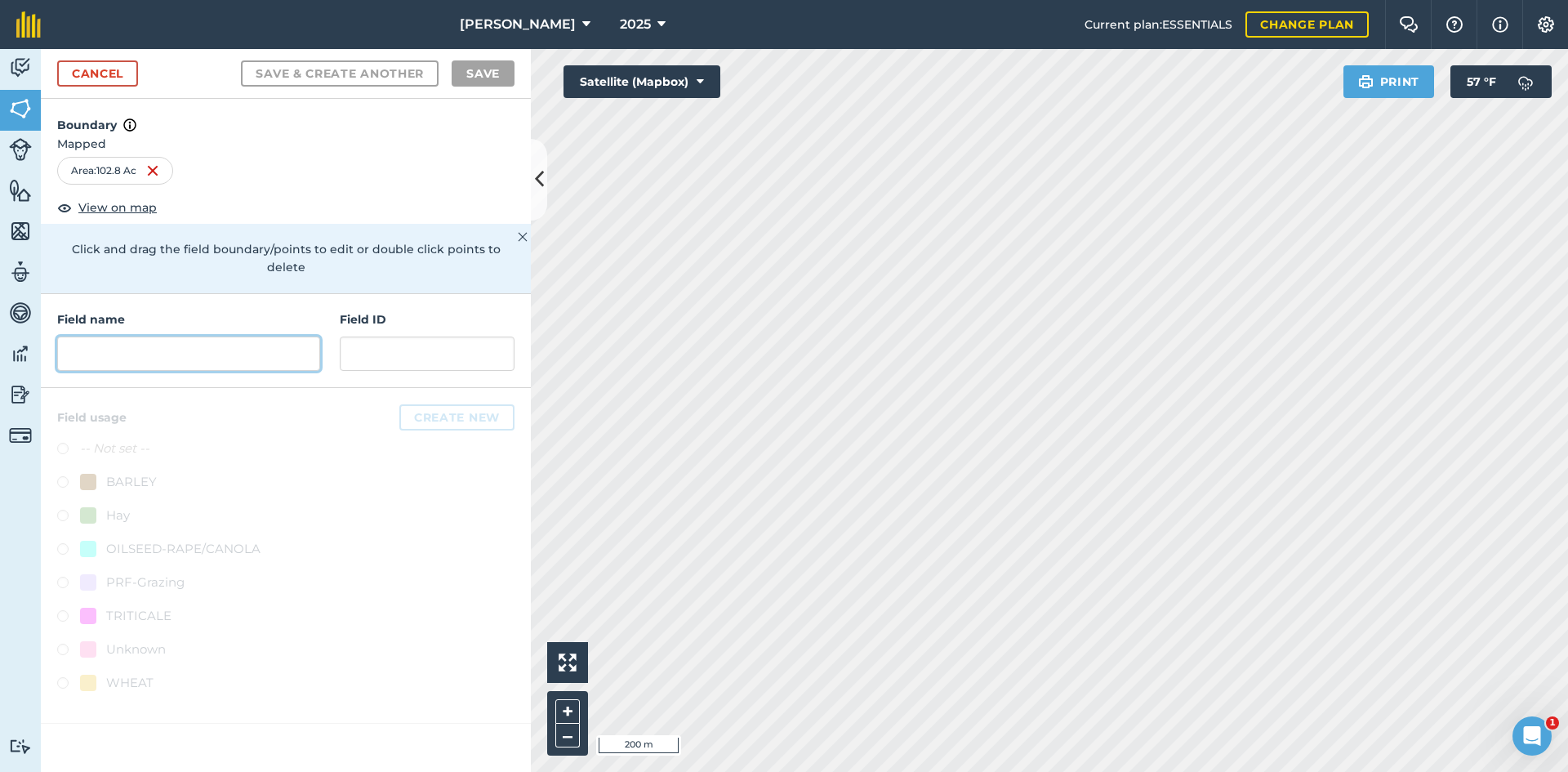
click at [256, 337] on input "text" at bounding box center [188, 353] width 263 height 35
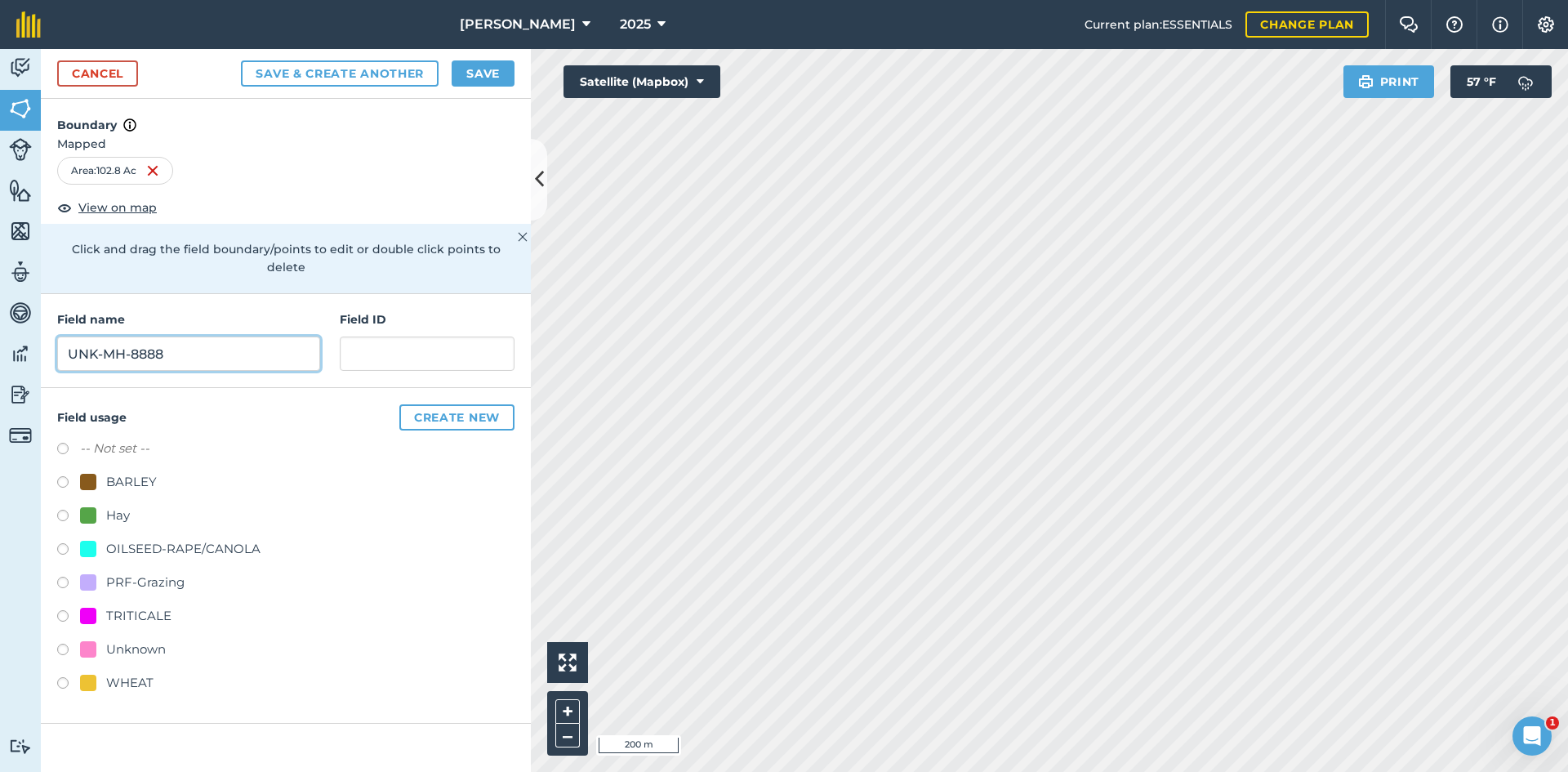
type input "UNK-MH-8888"
click at [155, 572] on div "PRF-Grazing" at bounding box center [145, 582] width 78 height 20
radio input "true"
paste input "FSA: 4234-1367-"
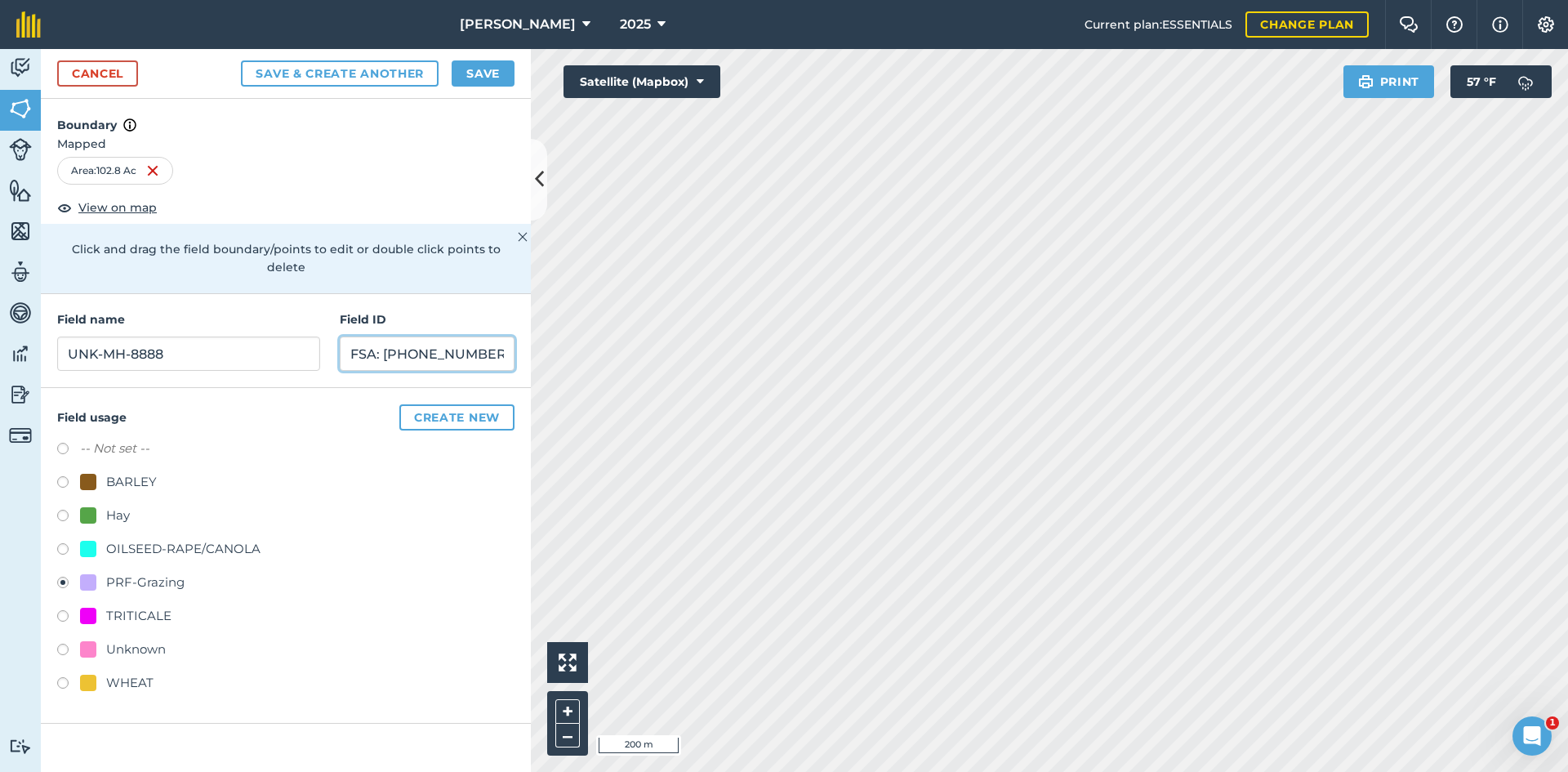
type input "FSA: [PHONE_NUMBER]"
click at [474, 69] on button "Save" at bounding box center [483, 73] width 63 height 26
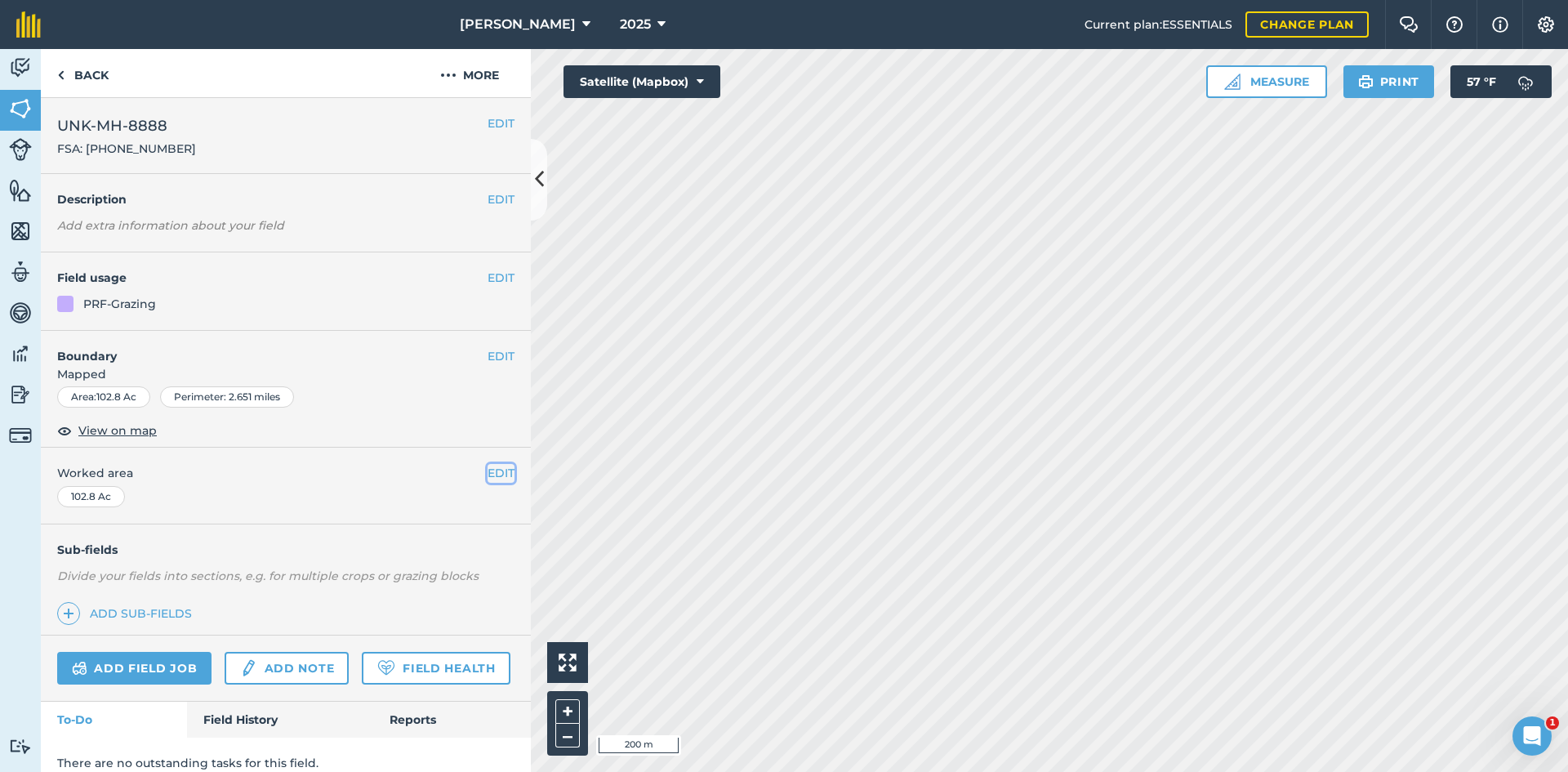
click at [487, 467] on button "EDIT" at bounding box center [500, 472] width 27 height 18
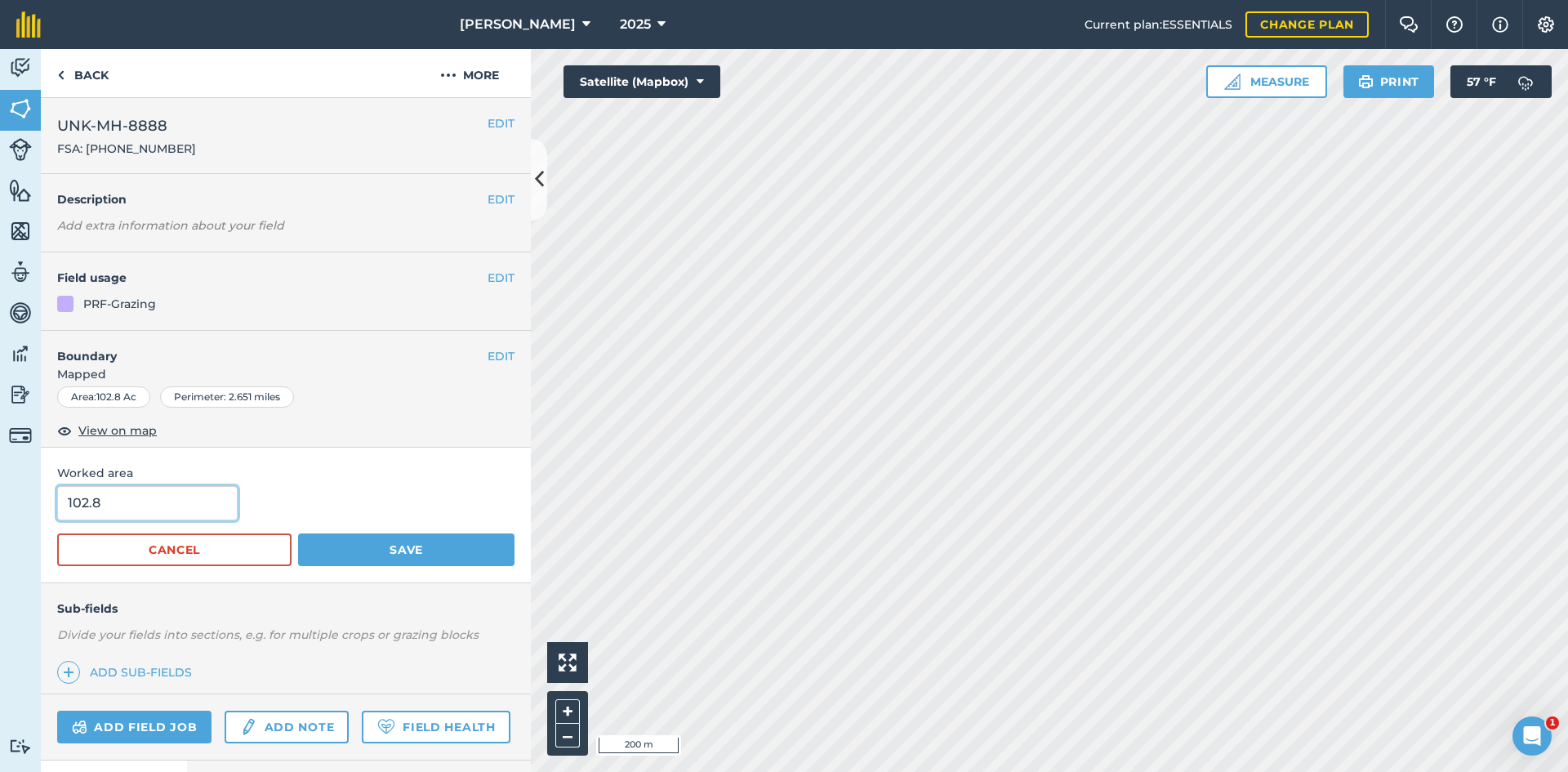
drag, startPoint x: 137, startPoint y: 501, endPoint x: -73, endPoint y: 474, distance: 211.7
click at [0, 474] on html "[PERSON_NAME] 2025 Current plan : ESSENTIALS Change plan Farm Chat Help Info Se…" at bounding box center [784, 386] width 1568 height 772
type input "105.25"
click at [443, 555] on button "Save" at bounding box center [405, 549] width 216 height 33
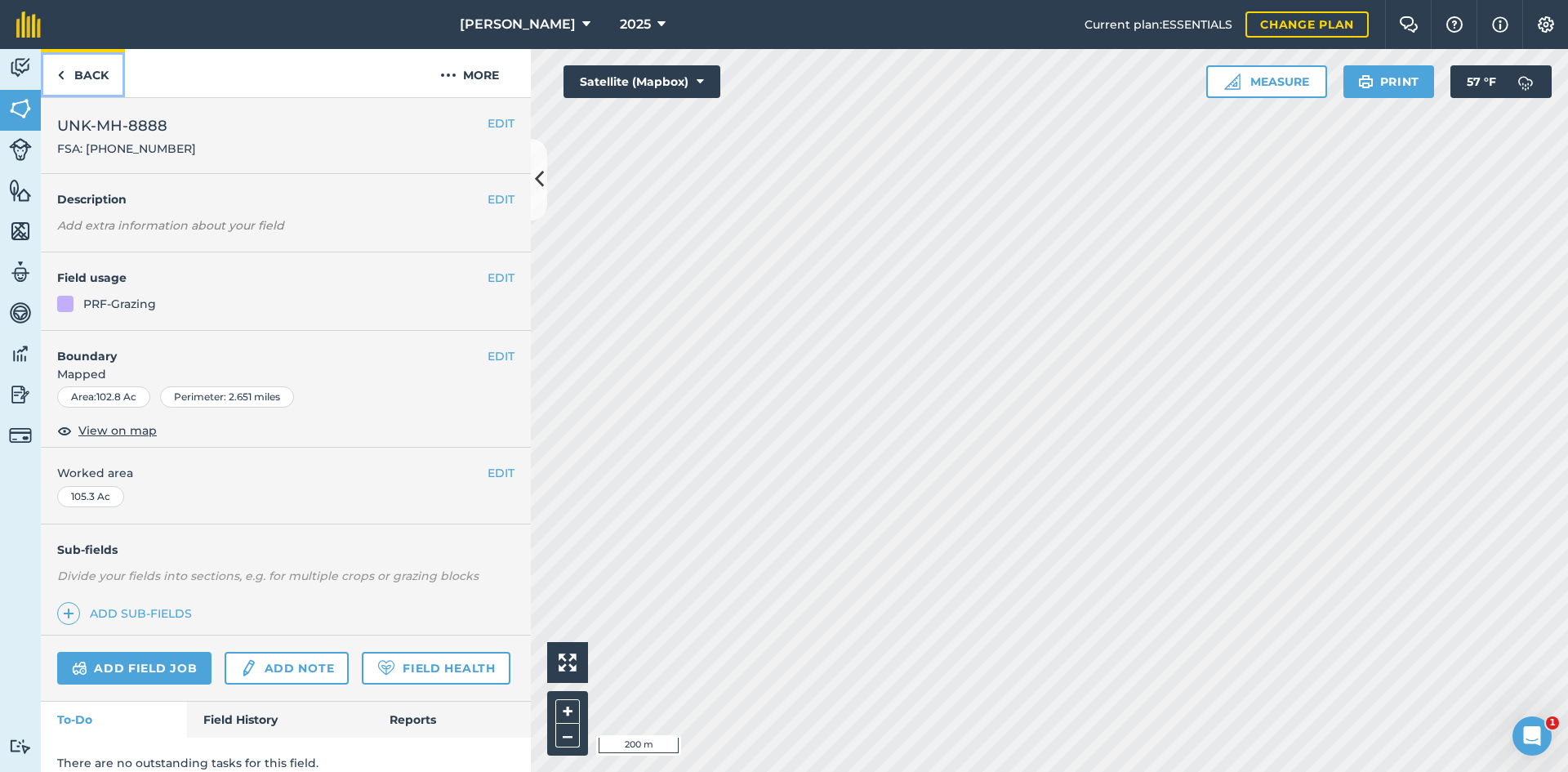
click at [106, 70] on link "Back" at bounding box center [82, 73] width 84 height 48
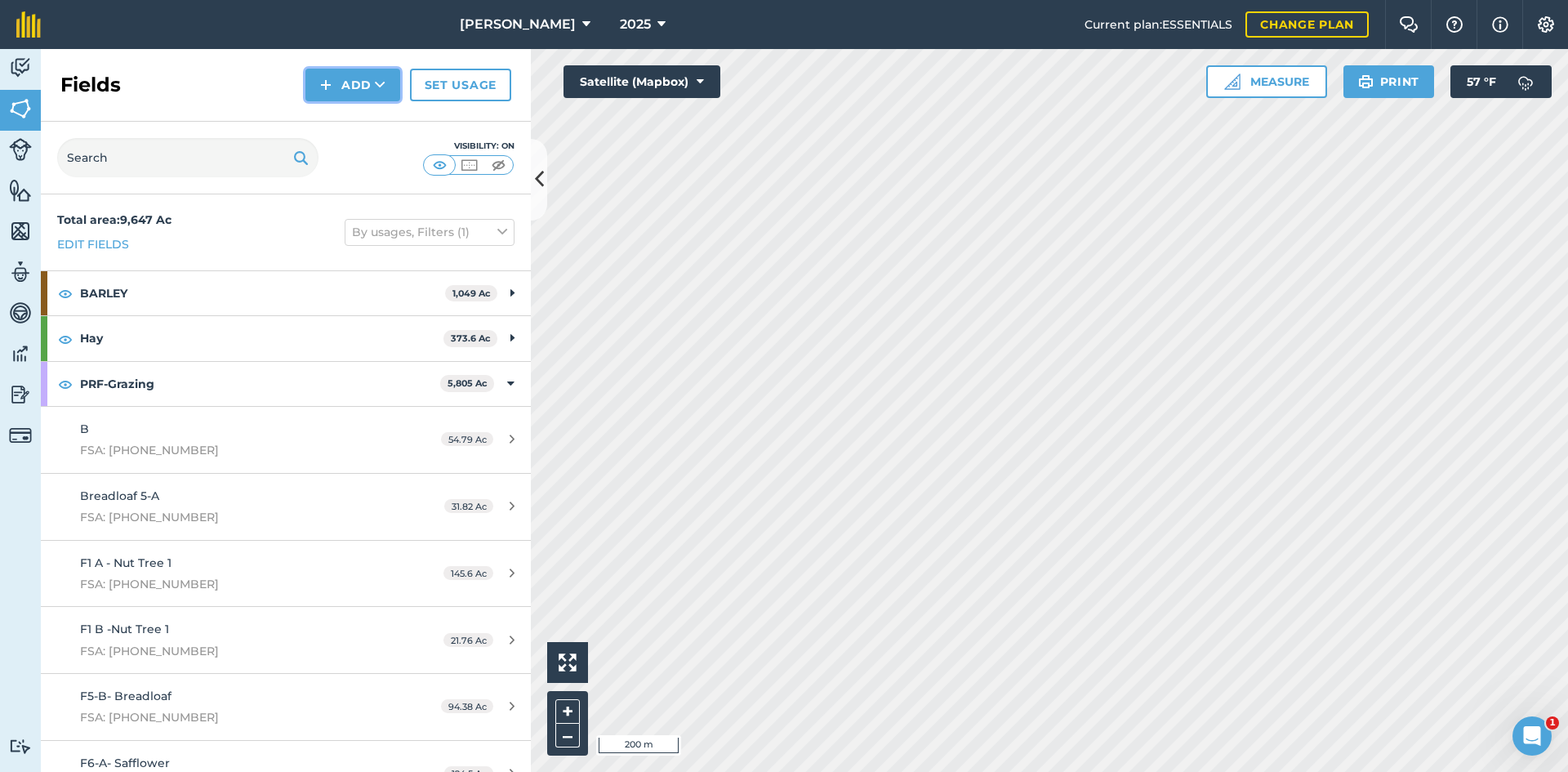
click at [344, 93] on button "Add" at bounding box center [353, 85] width 95 height 33
click at [337, 124] on link "Draw" at bounding box center [352, 121] width 90 height 35
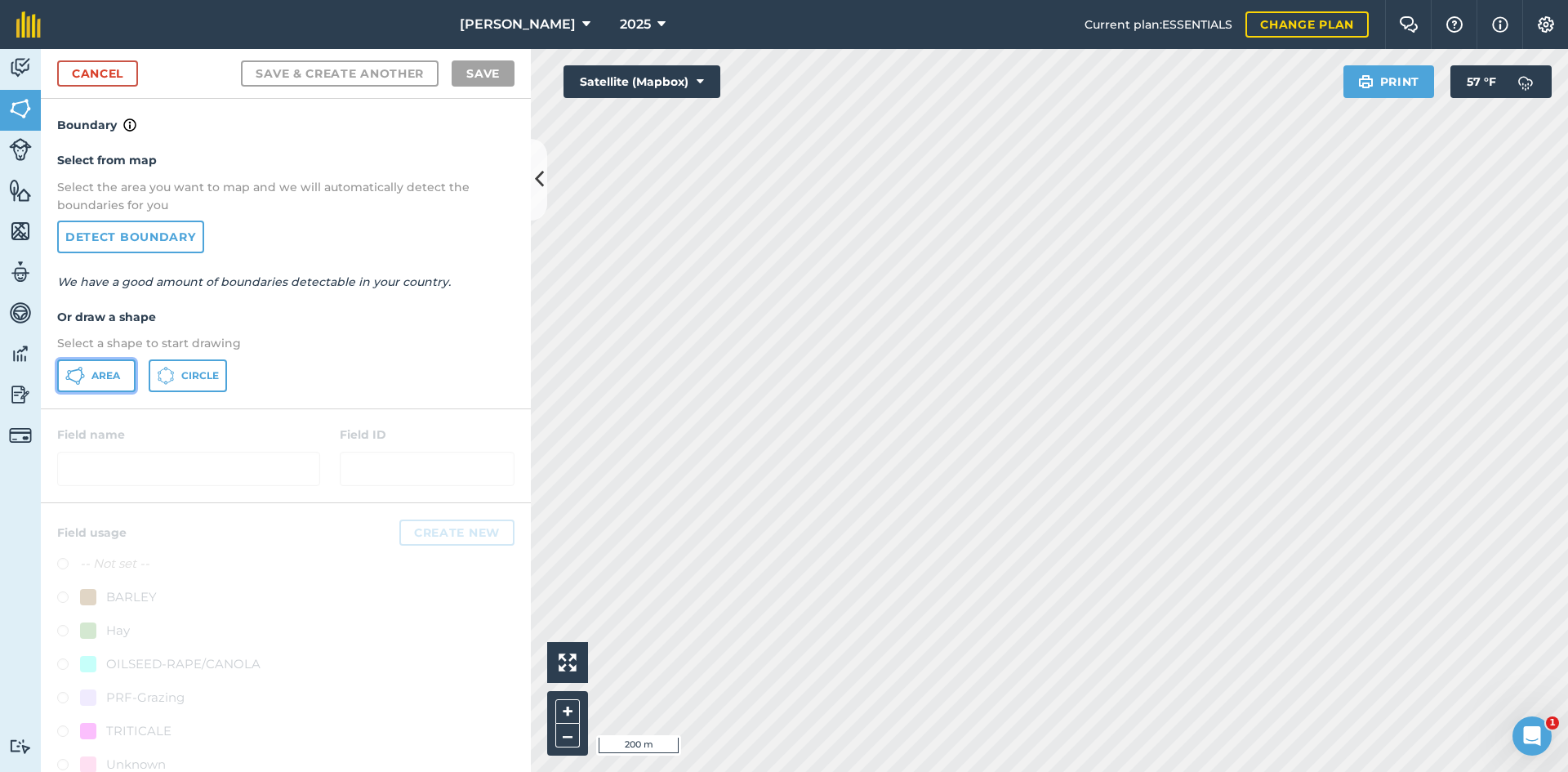
click at [98, 389] on button "Area" at bounding box center [96, 375] width 78 height 33
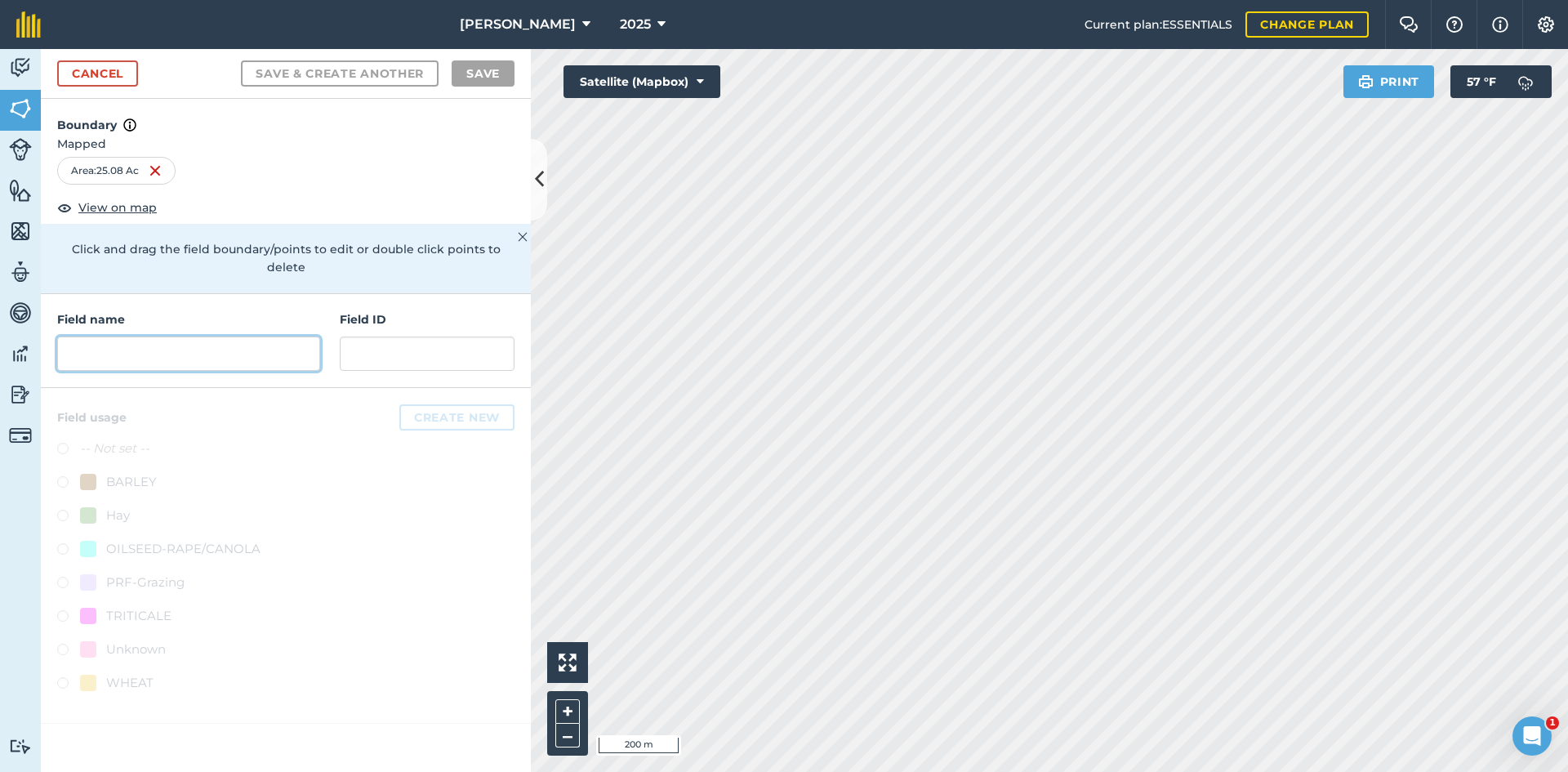
click at [141, 336] on input "text" at bounding box center [188, 353] width 263 height 35
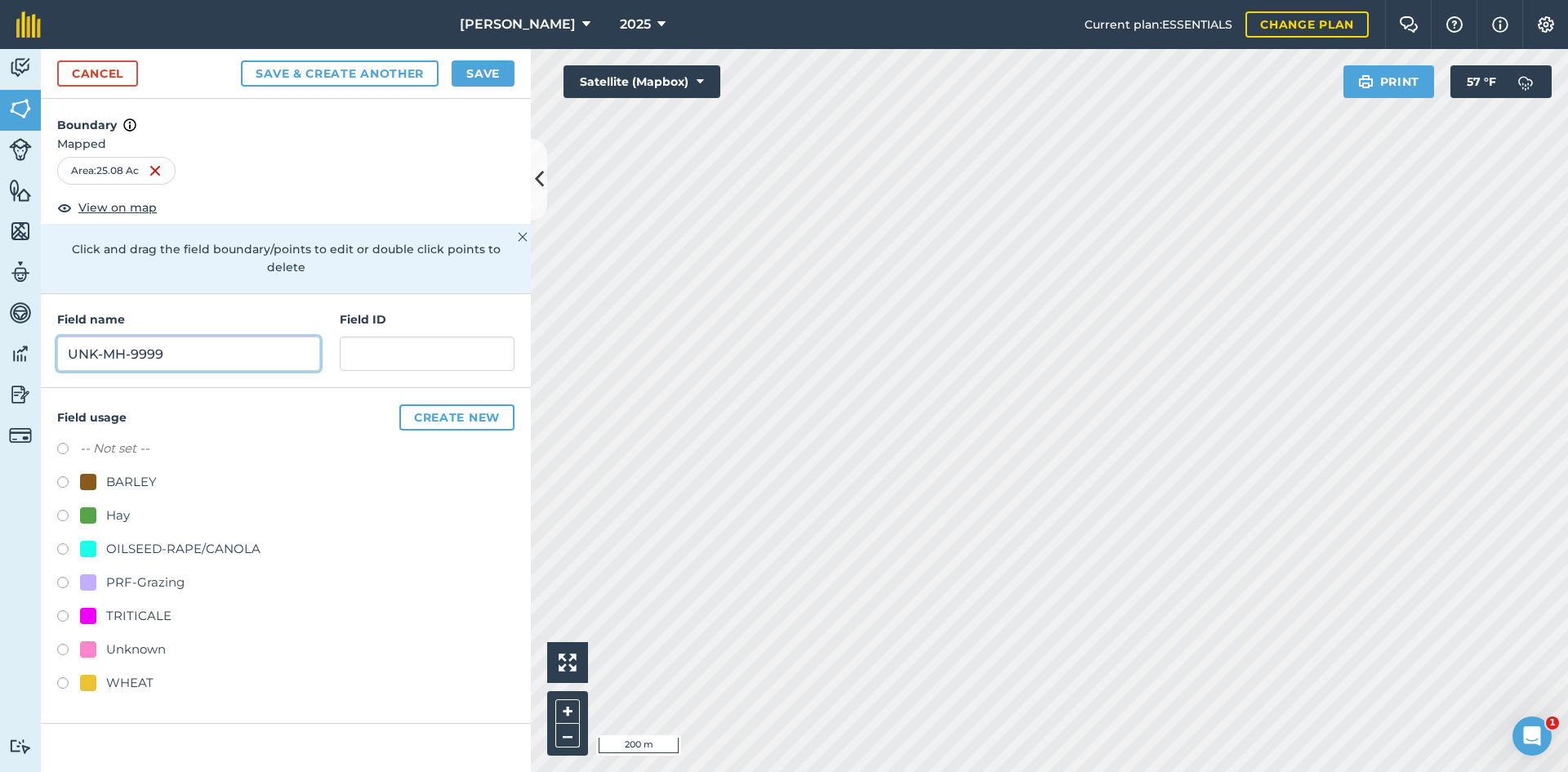
type input "UNK-MH-9999"
click at [146, 572] on div "PRF-Grazing" at bounding box center [145, 582] width 78 height 20
radio input "true"
click at [388, 313] on div "Field ID" at bounding box center [426, 340] width 175 height 60
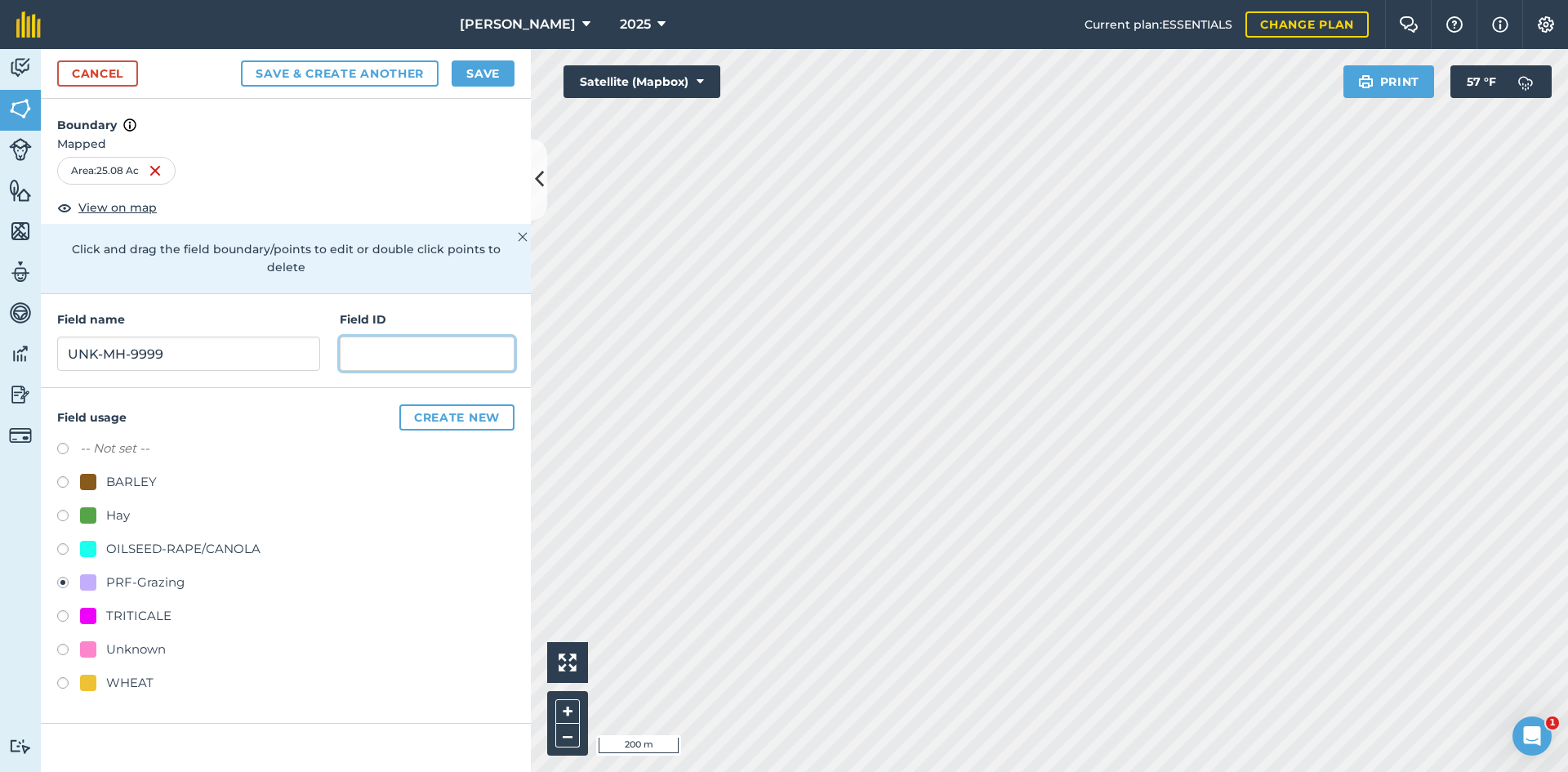
click at [389, 336] on input "text" at bounding box center [426, 353] width 175 height 35
paste input "FSA: 4234-1367-"
type input "FSA: [PHONE_NUMBER]"
click at [501, 74] on button "Save" at bounding box center [483, 73] width 63 height 26
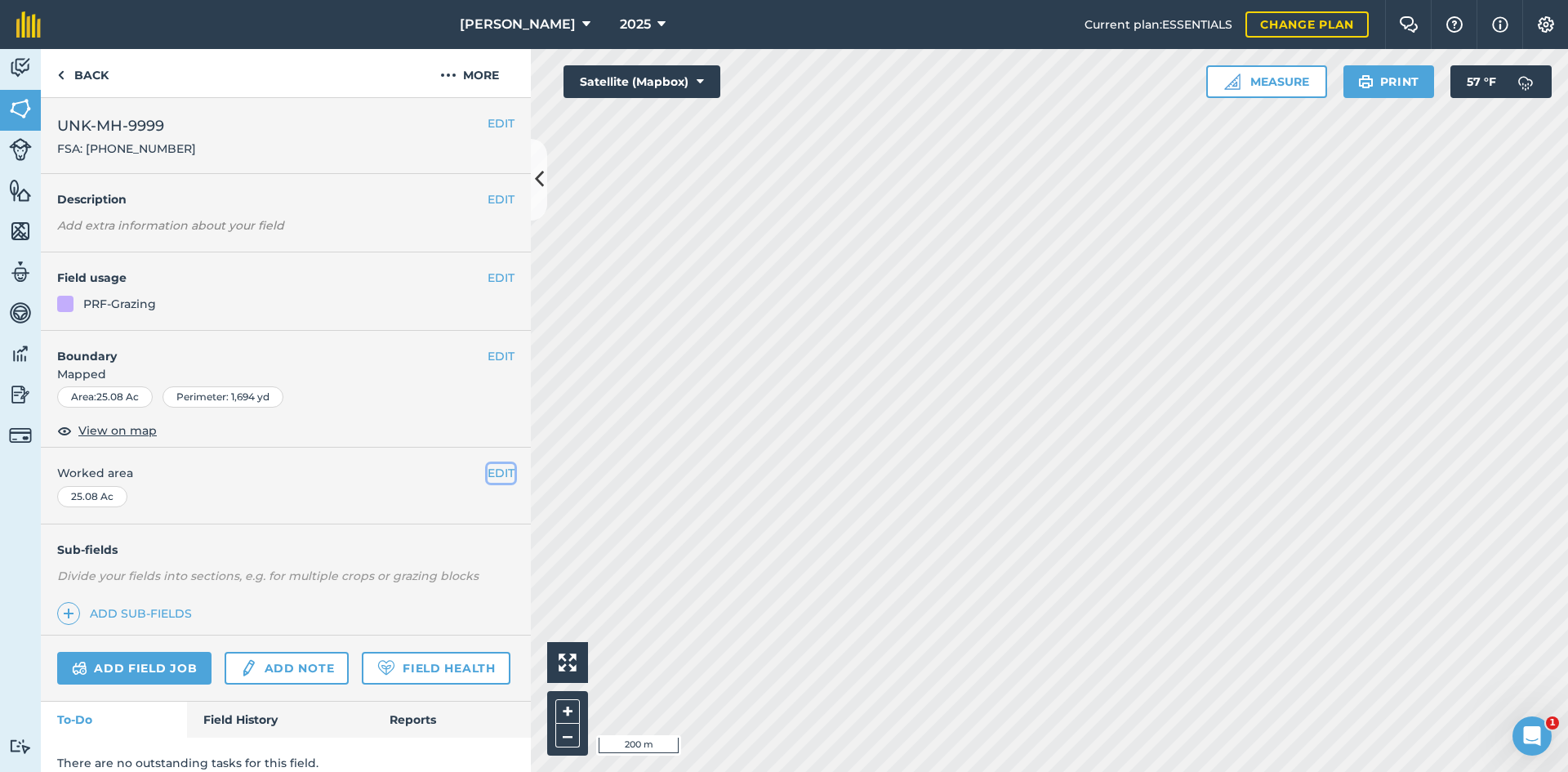
click at [494, 470] on button "EDIT" at bounding box center [500, 472] width 27 height 18
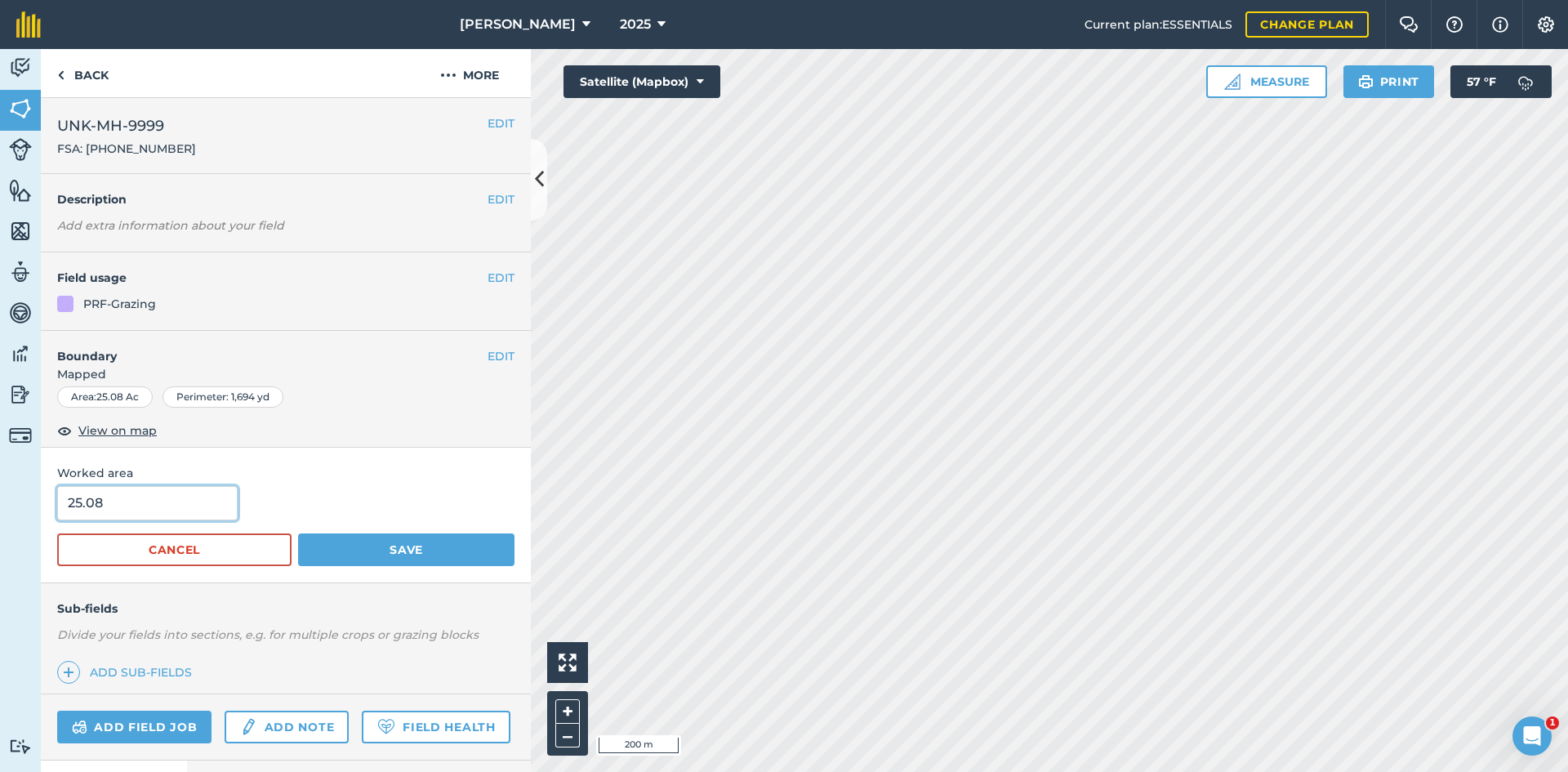
drag, startPoint x: 32, startPoint y: 500, endPoint x: 14, endPoint y: 496, distance: 18.4
click at [21, 498] on div "Activity Fields Livestock Features Maps Team Vehicles Data Reporting Billing Tu…" at bounding box center [784, 410] width 1568 height 723
type input "27.65"
click at [437, 542] on button "Save" at bounding box center [405, 549] width 216 height 33
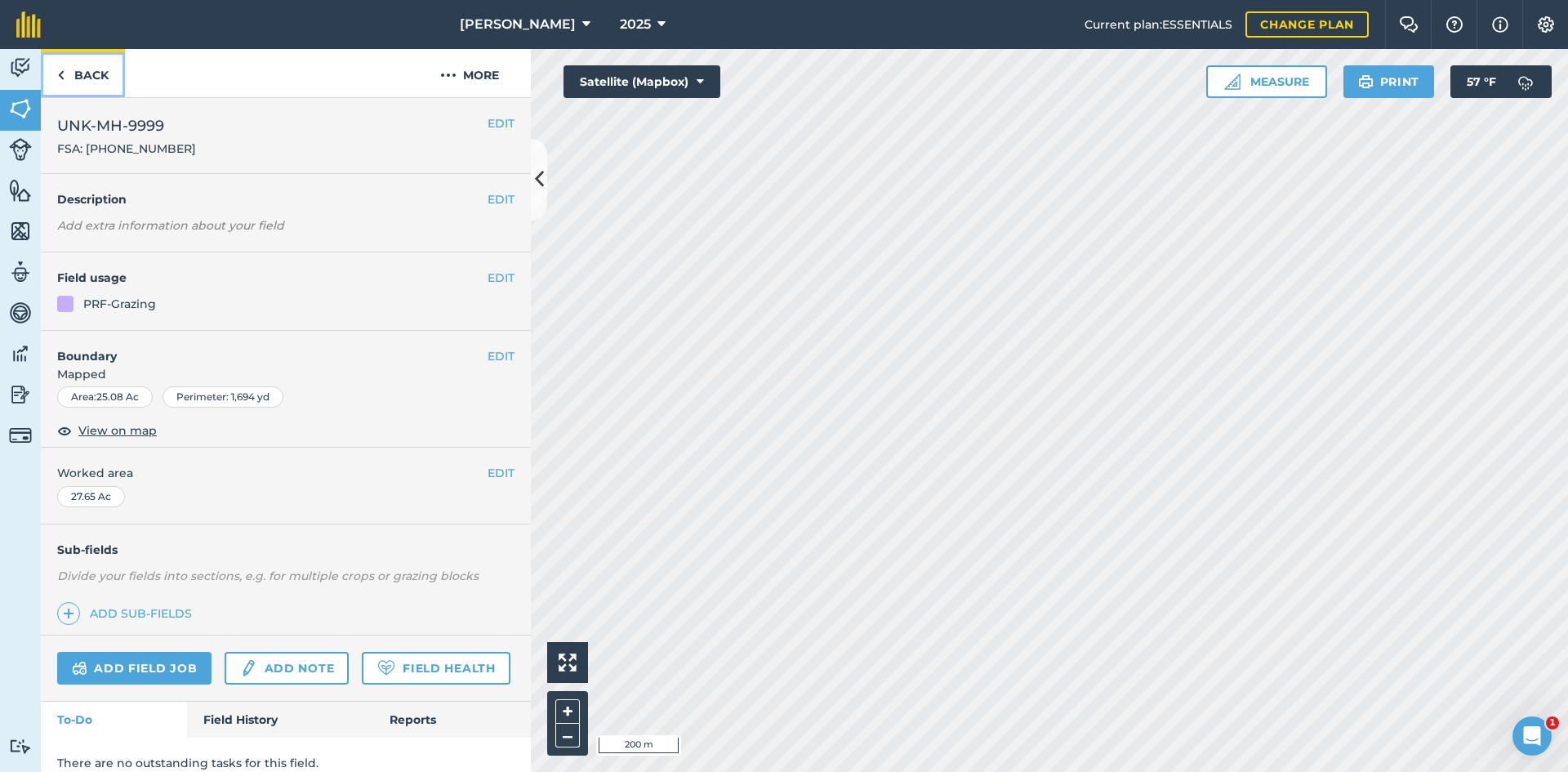
click at [103, 63] on link "Back" at bounding box center [82, 73] width 84 height 48
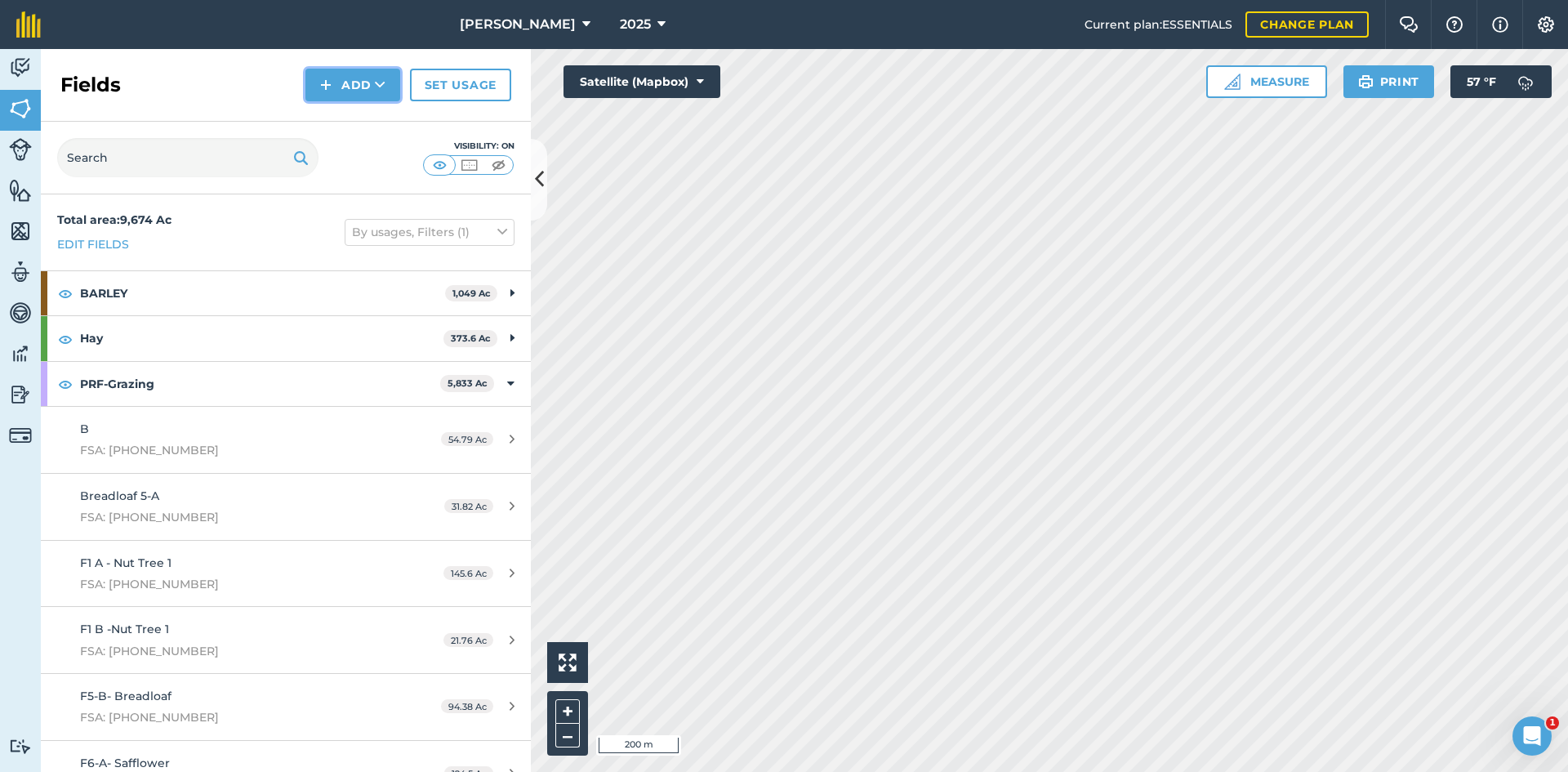
click at [360, 77] on button "Add" at bounding box center [353, 85] width 95 height 33
click at [359, 108] on link "Draw" at bounding box center [352, 121] width 90 height 35
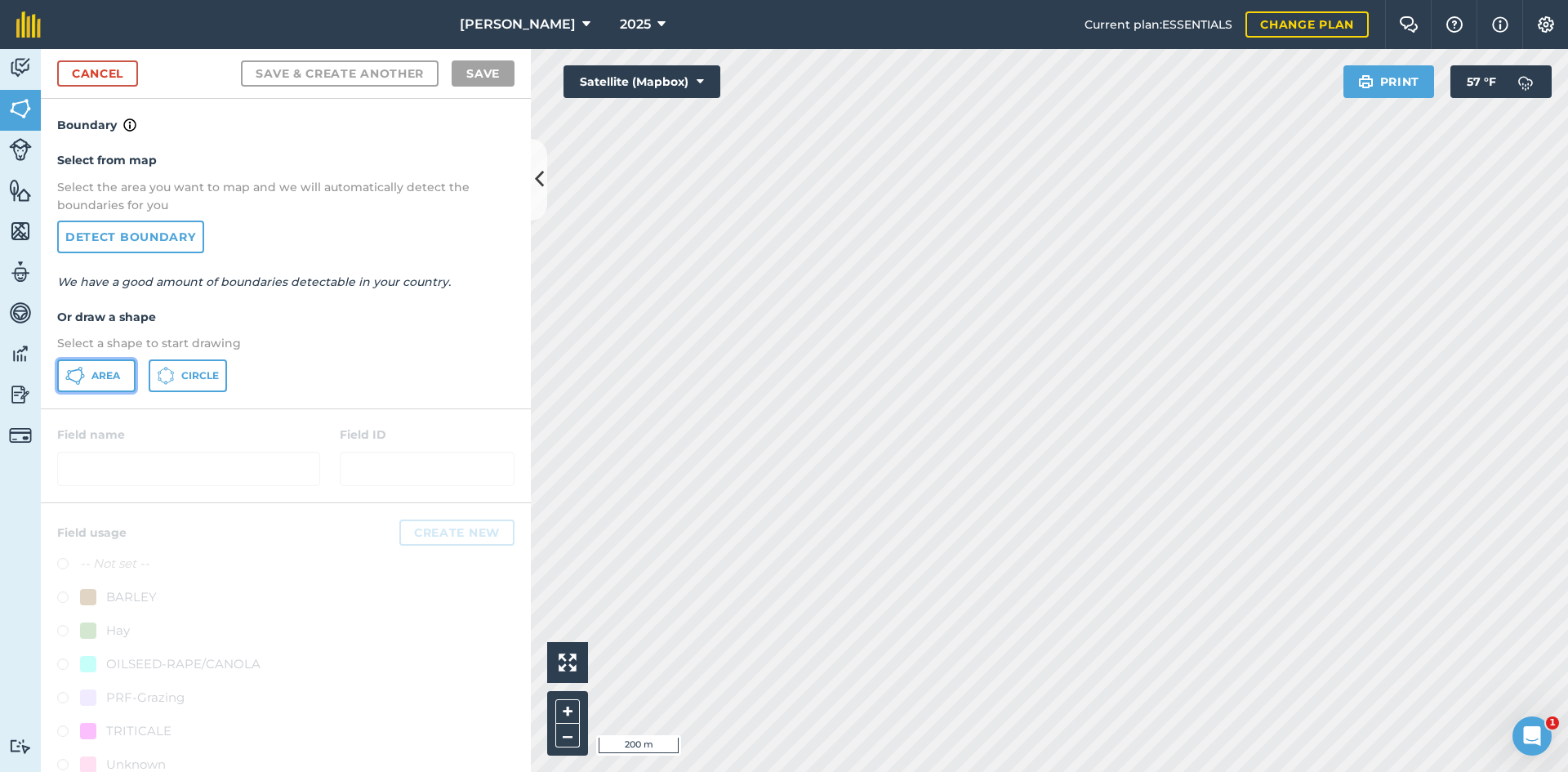
click at [105, 371] on span "Area" at bounding box center [106, 375] width 29 height 13
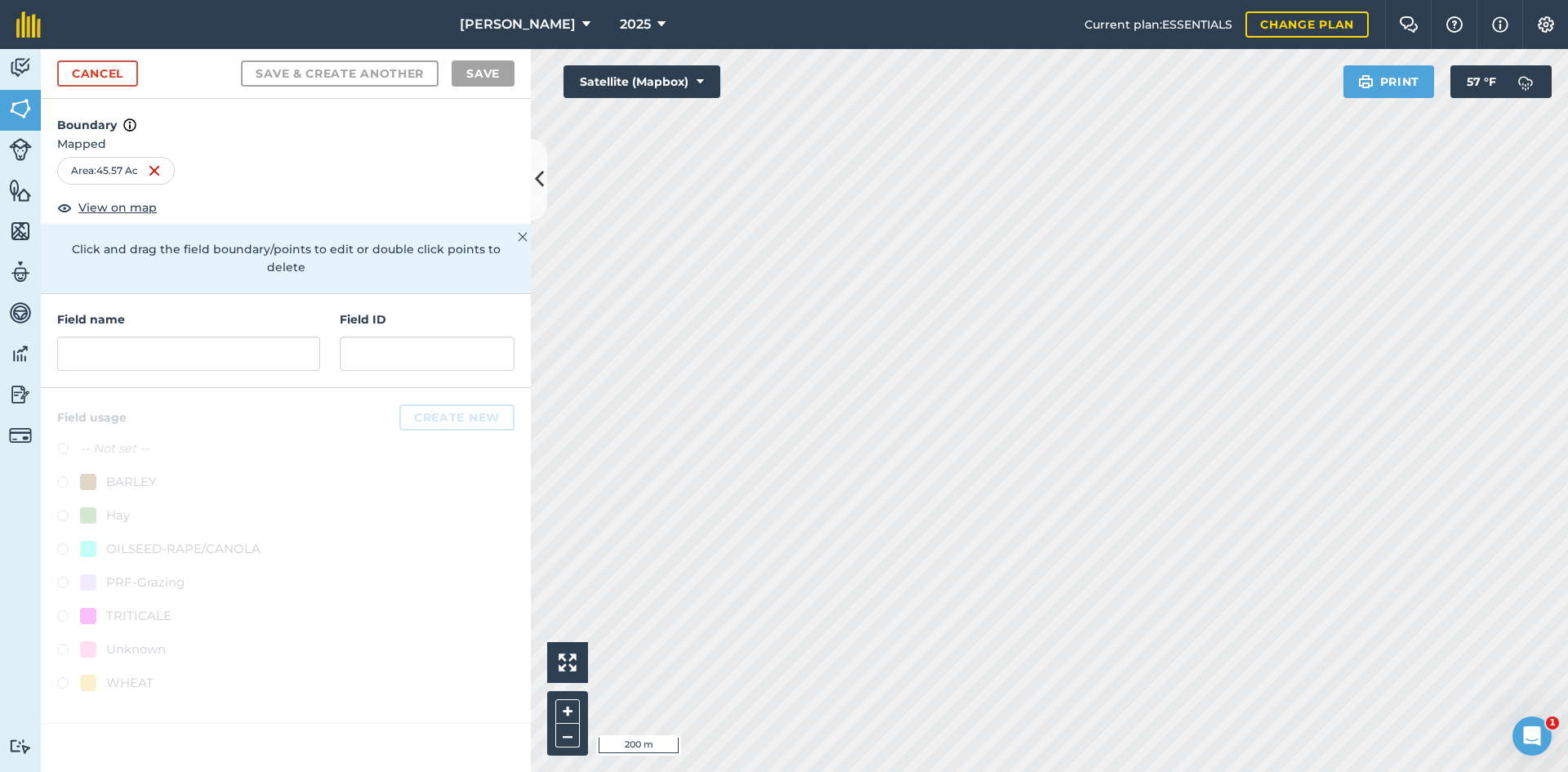
click at [202, 315] on div "Field name" at bounding box center [188, 340] width 263 height 60
click at [193, 336] on input "text" at bounding box center [188, 353] width 263 height 35
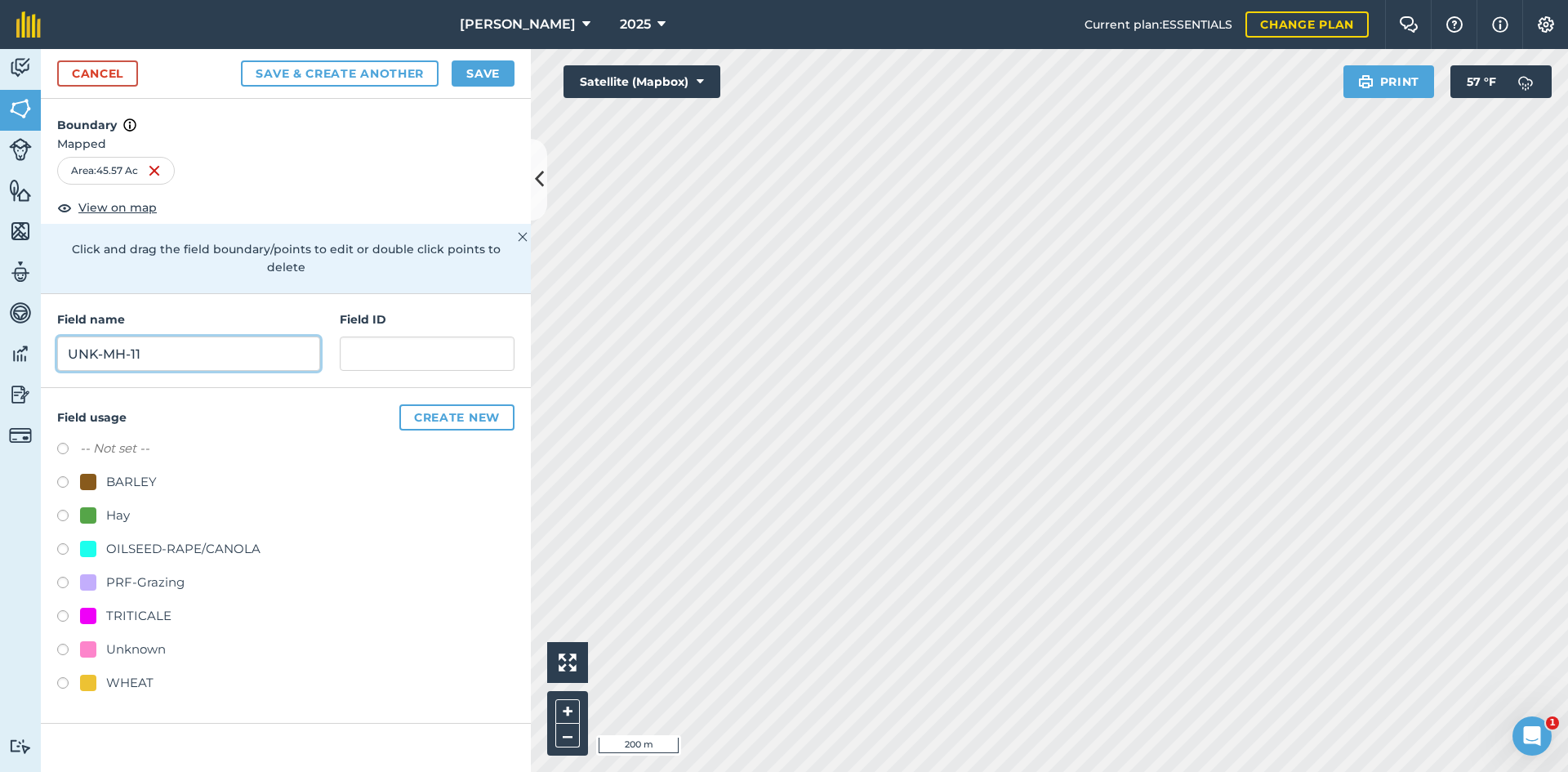
type input "UNK-MH-11"
click at [145, 572] on div "PRF-Grazing" at bounding box center [145, 582] width 78 height 20
radio input "true"
paste input "FSA: 4234-1367-"
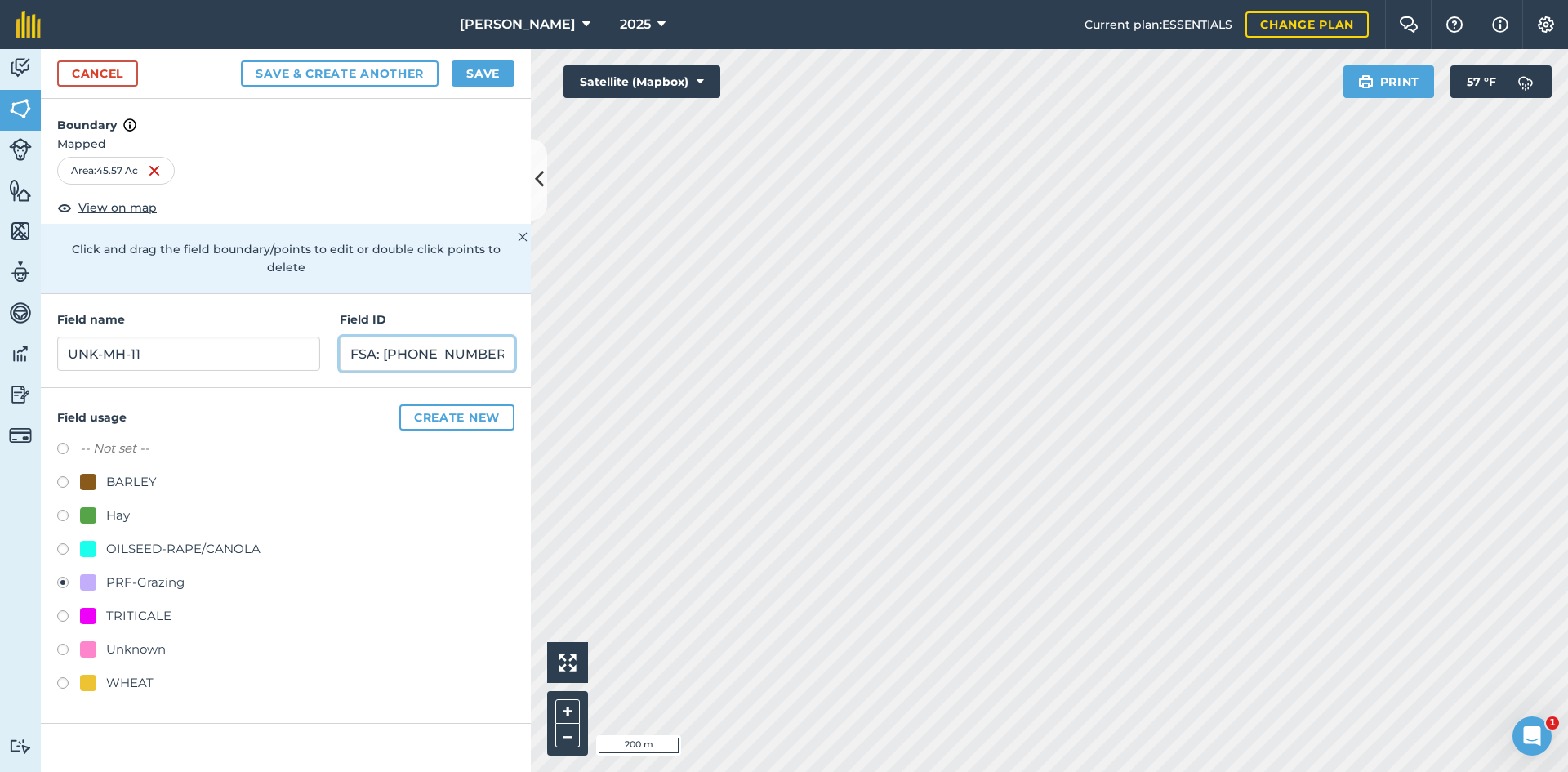
type input "FSA: [PHONE_NUMBER]"
click at [481, 59] on div "Cancel Save & Create Another Save" at bounding box center [285, 74] width 490 height 50
click at [481, 68] on button "Save" at bounding box center [483, 73] width 63 height 26
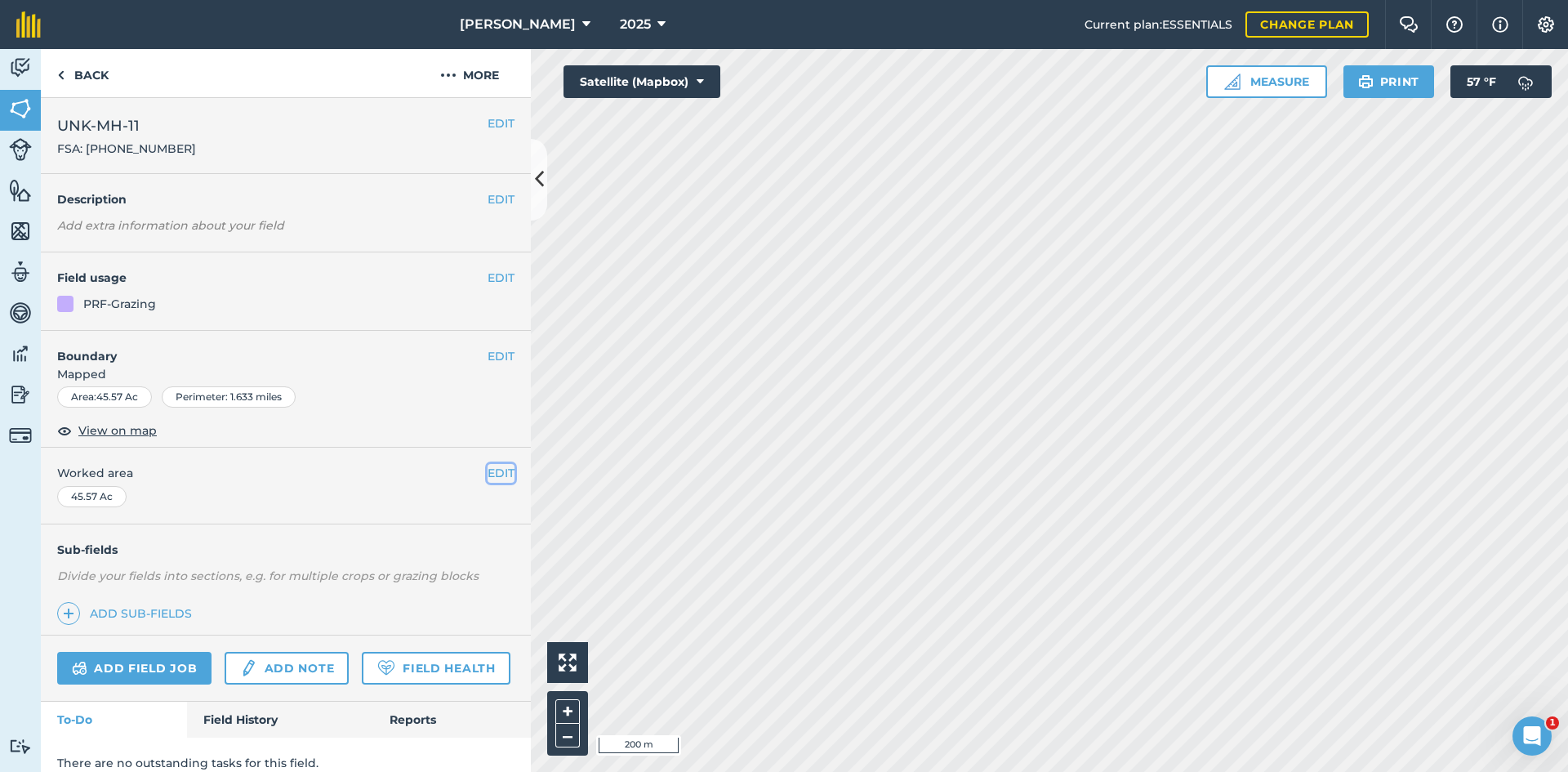
click at [496, 475] on button "EDIT" at bounding box center [500, 472] width 27 height 18
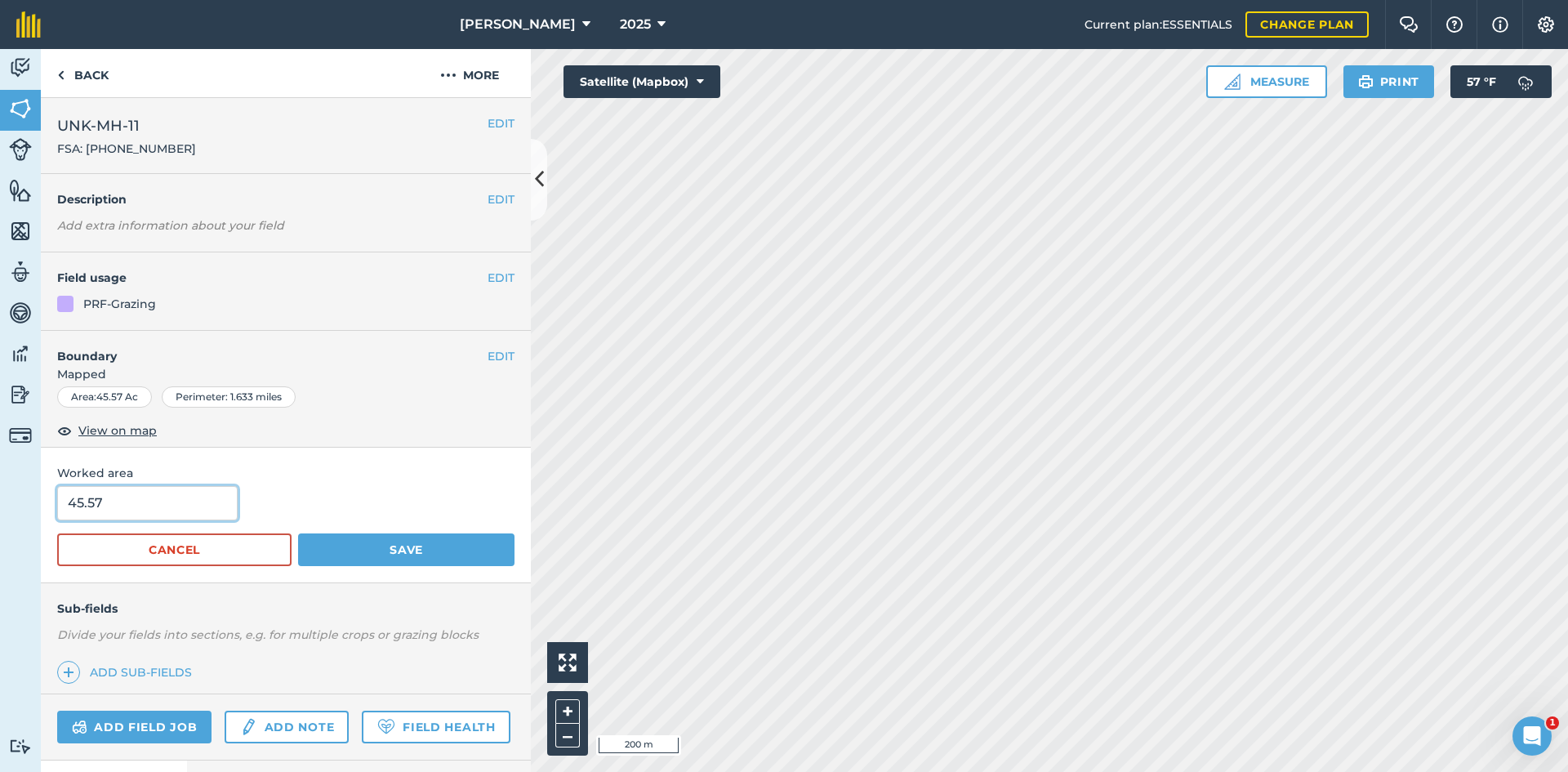
drag, startPoint x: 86, startPoint y: 493, endPoint x: 64, endPoint y: 493, distance: 22.0
click at [64, 493] on input "45.57" at bounding box center [147, 503] width 180 height 35
click at [30, 494] on div "Activity Fields Livestock Features Maps Team Vehicles Data Reporting Billing Tu…" at bounding box center [784, 410] width 1568 height 723
type input "47.89"
click at [386, 538] on button "Save" at bounding box center [405, 549] width 216 height 33
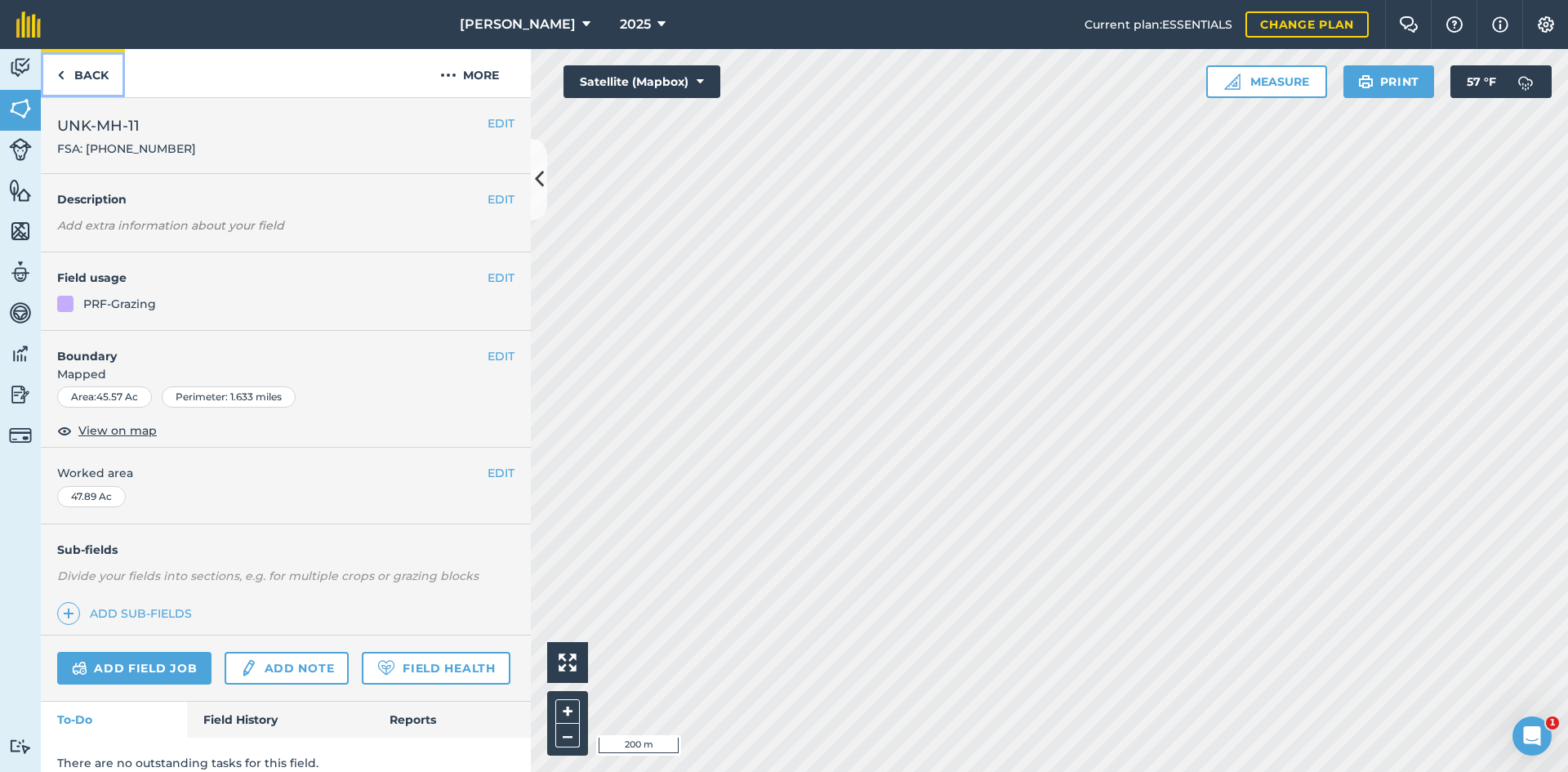
click at [84, 86] on link "Back" at bounding box center [82, 73] width 84 height 48
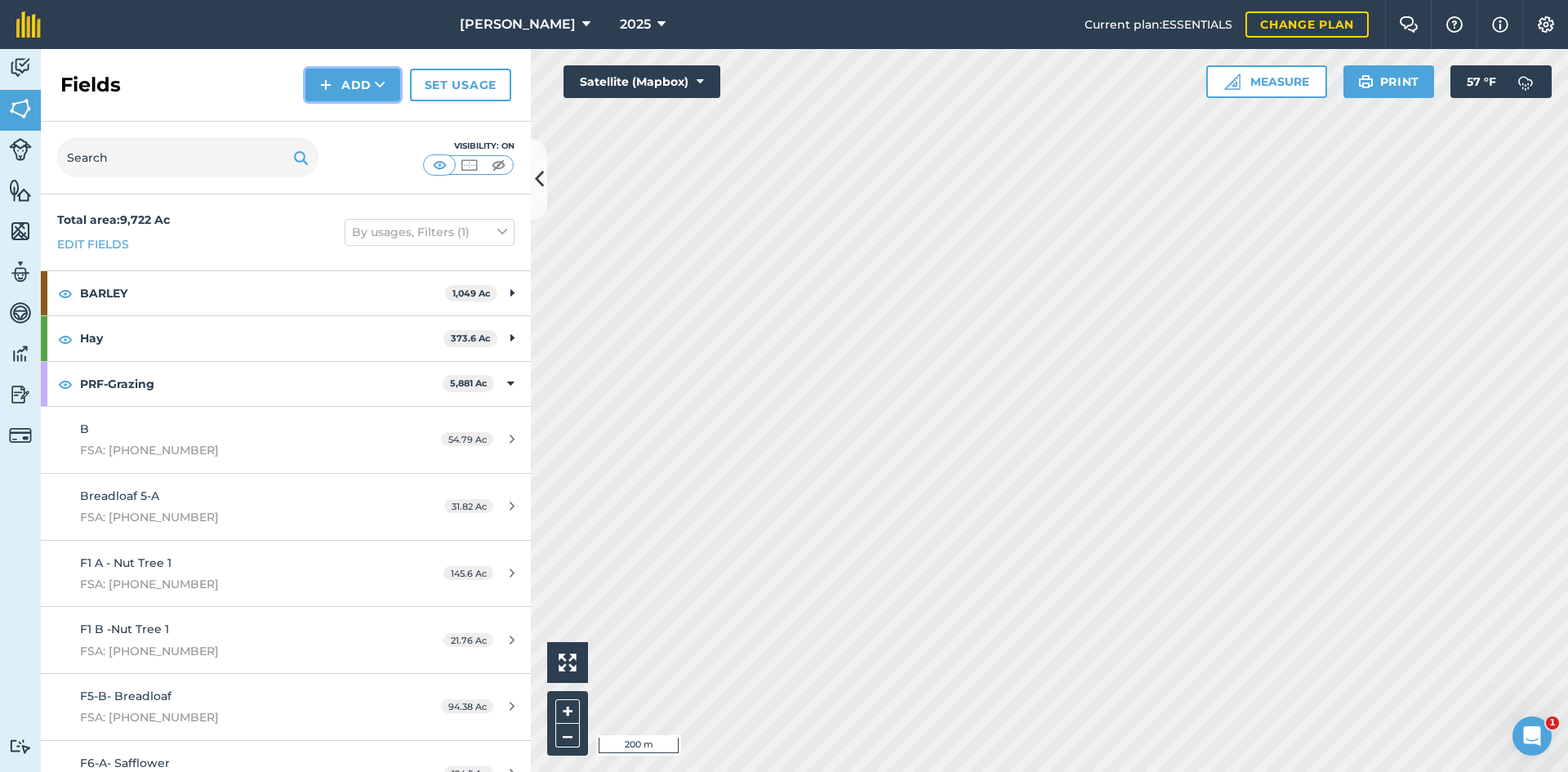
click at [373, 99] on button "Add" at bounding box center [353, 85] width 95 height 33
click at [367, 127] on link "Draw" at bounding box center [352, 121] width 90 height 35
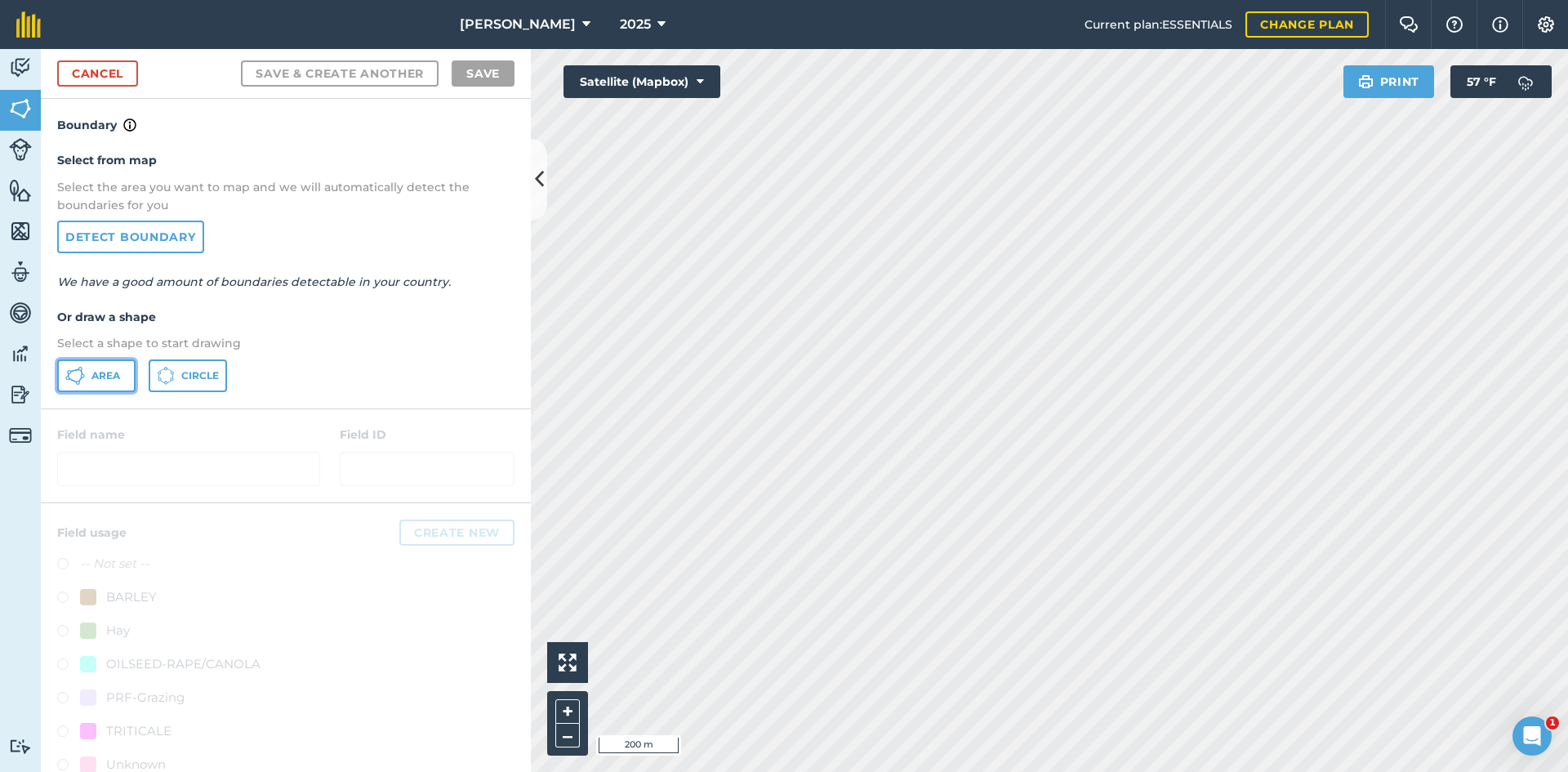
click at [99, 382] on span "Area" at bounding box center [106, 375] width 29 height 13
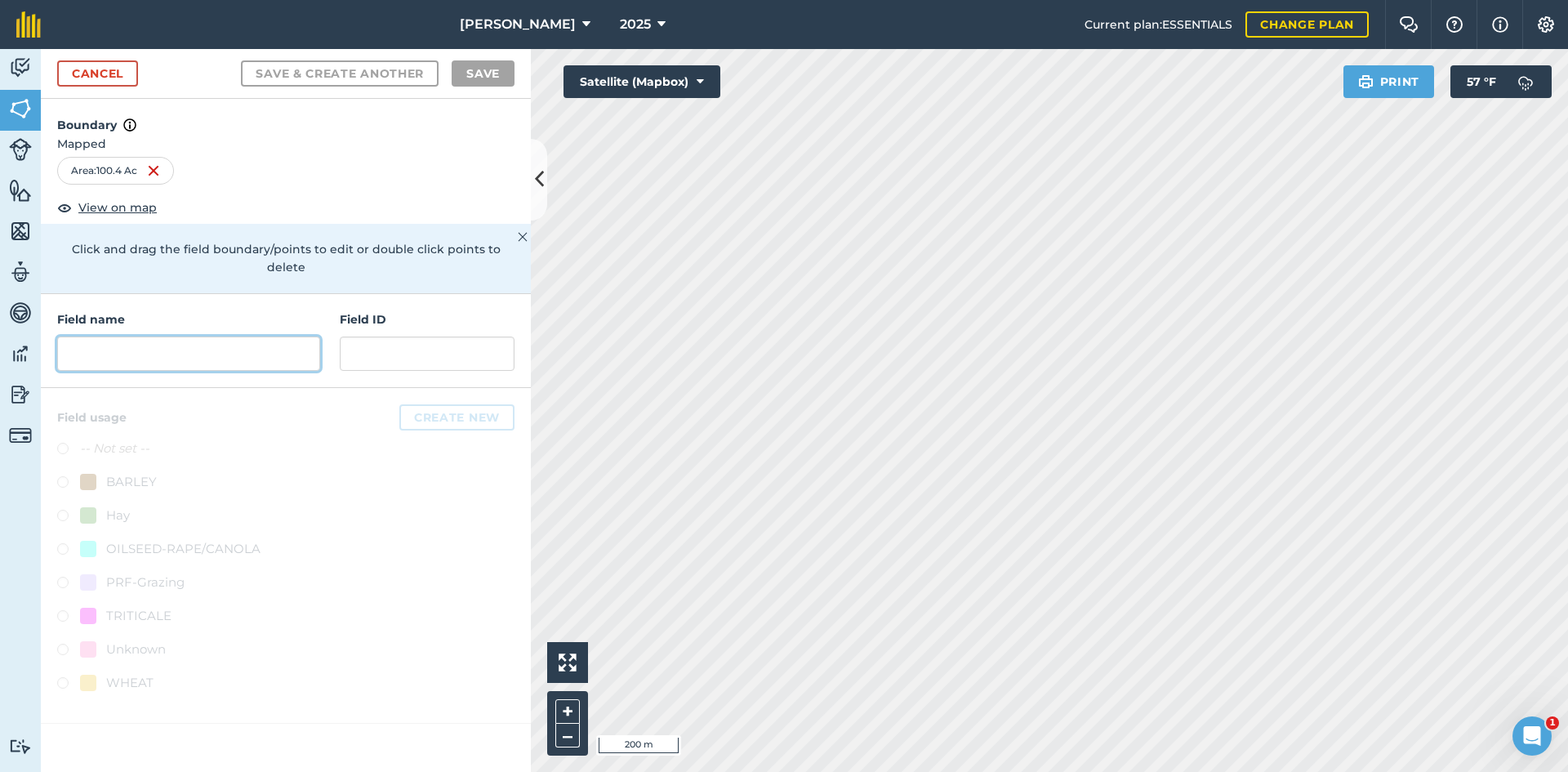
click at [203, 336] on input "text" at bounding box center [188, 353] width 263 height 35
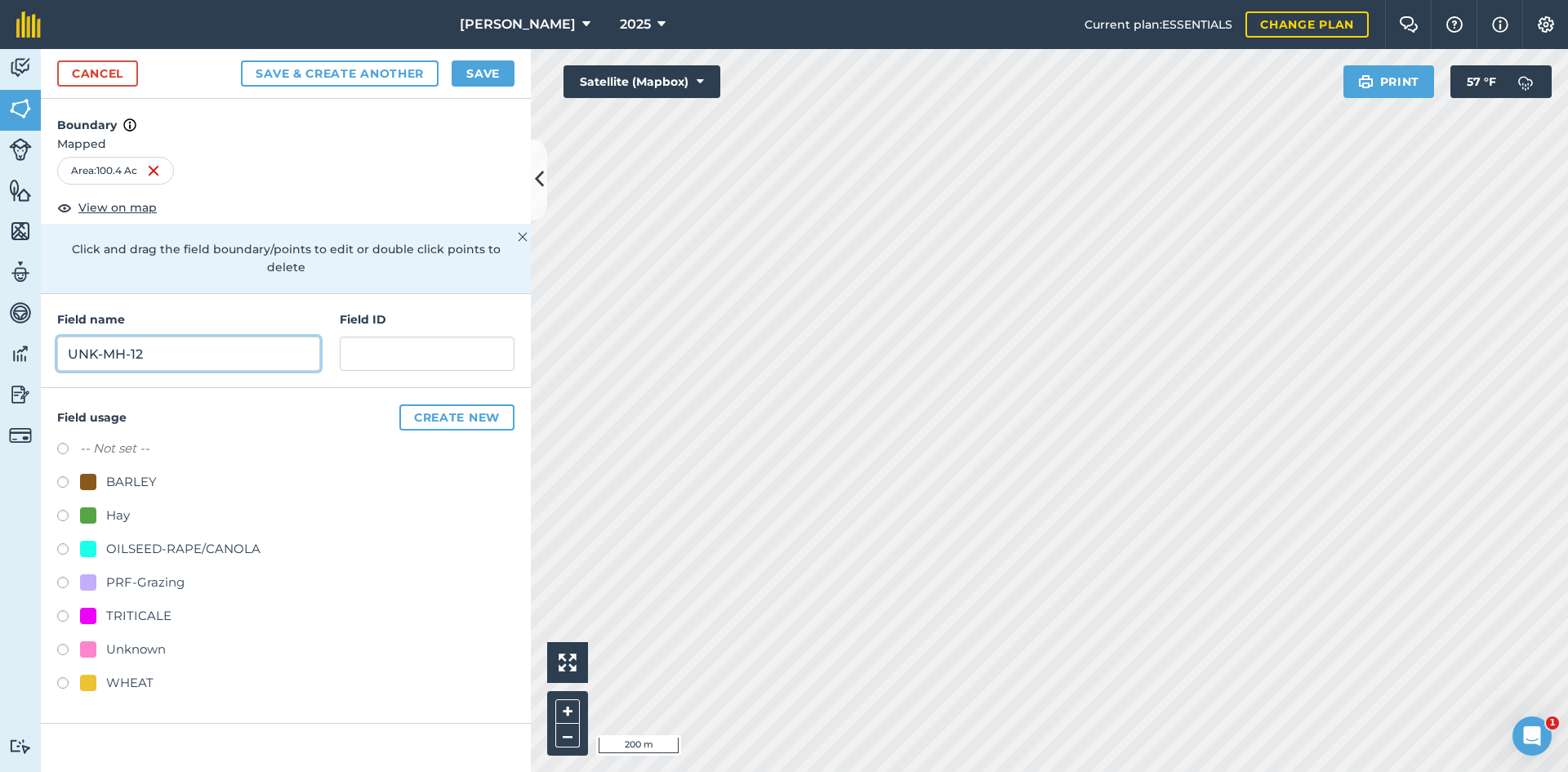
type input "UNK-MH-12"
click at [146, 572] on div "PRF-Grazing" at bounding box center [145, 582] width 78 height 20
radio input "true"
paste input "FSA: 4234-1367-"
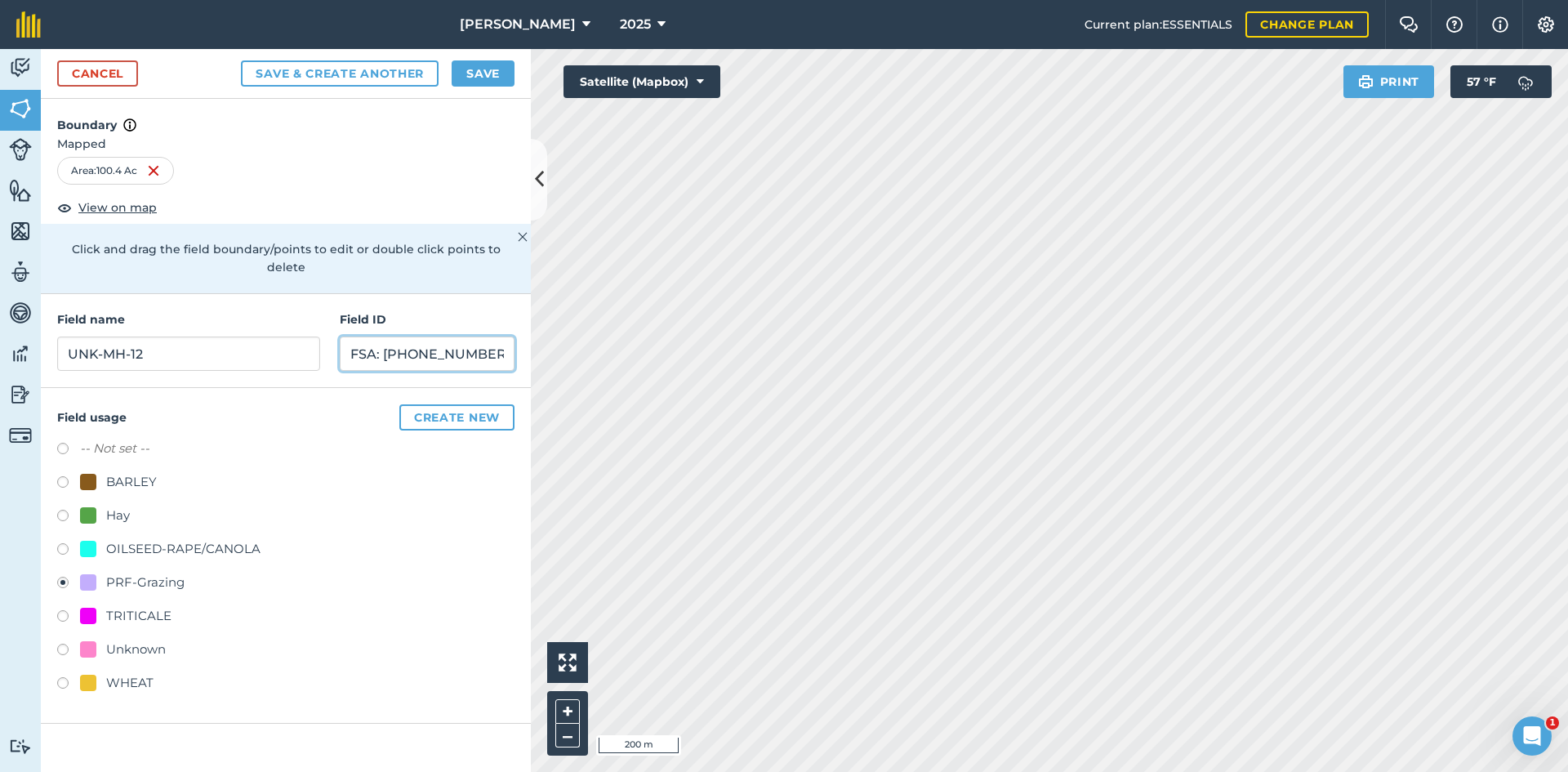
type input "FSA: [PHONE_NUMBER]"
click at [487, 71] on button "Save" at bounding box center [483, 73] width 63 height 26
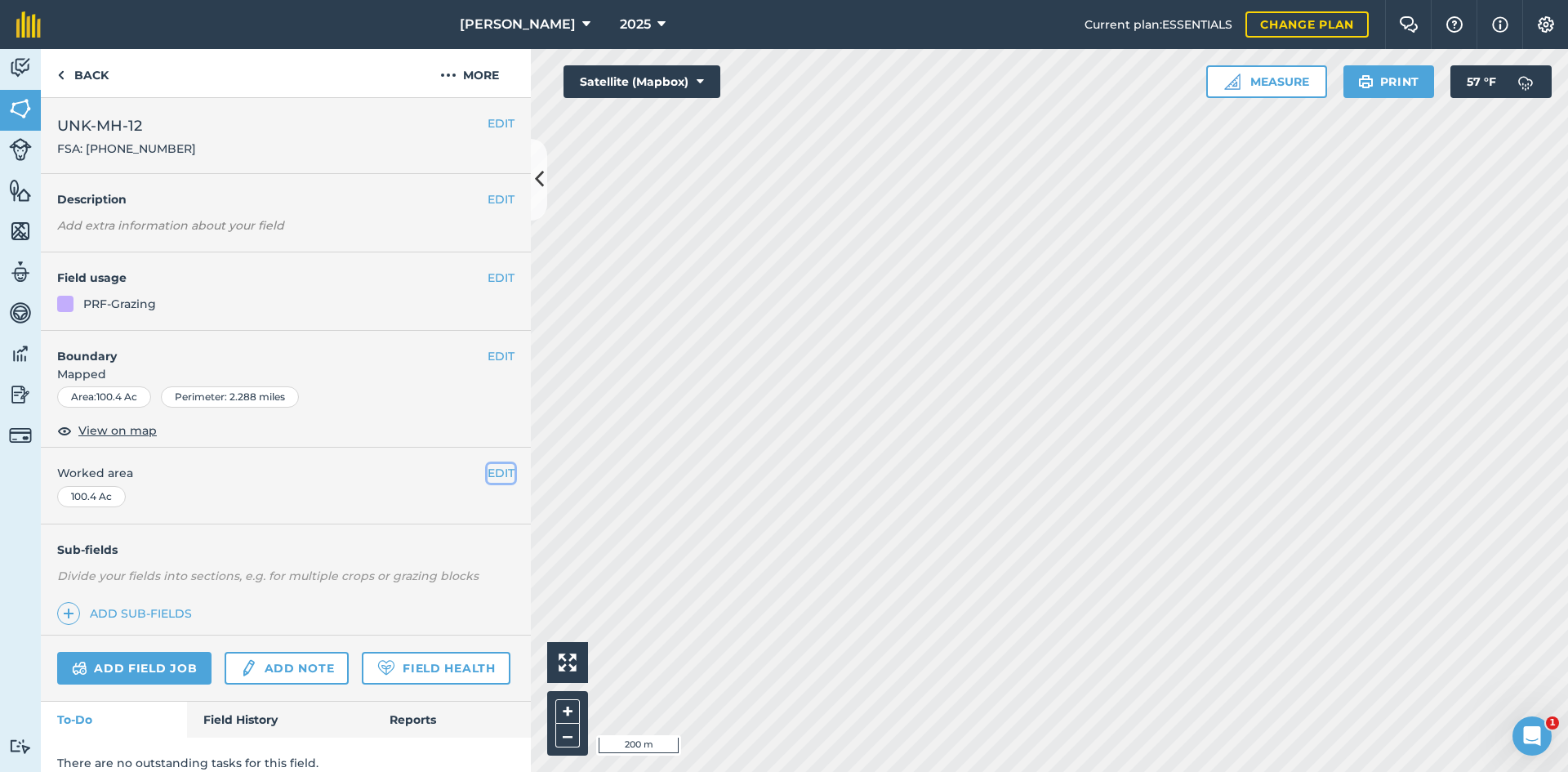
click at [487, 475] on button "EDIT" at bounding box center [500, 472] width 27 height 18
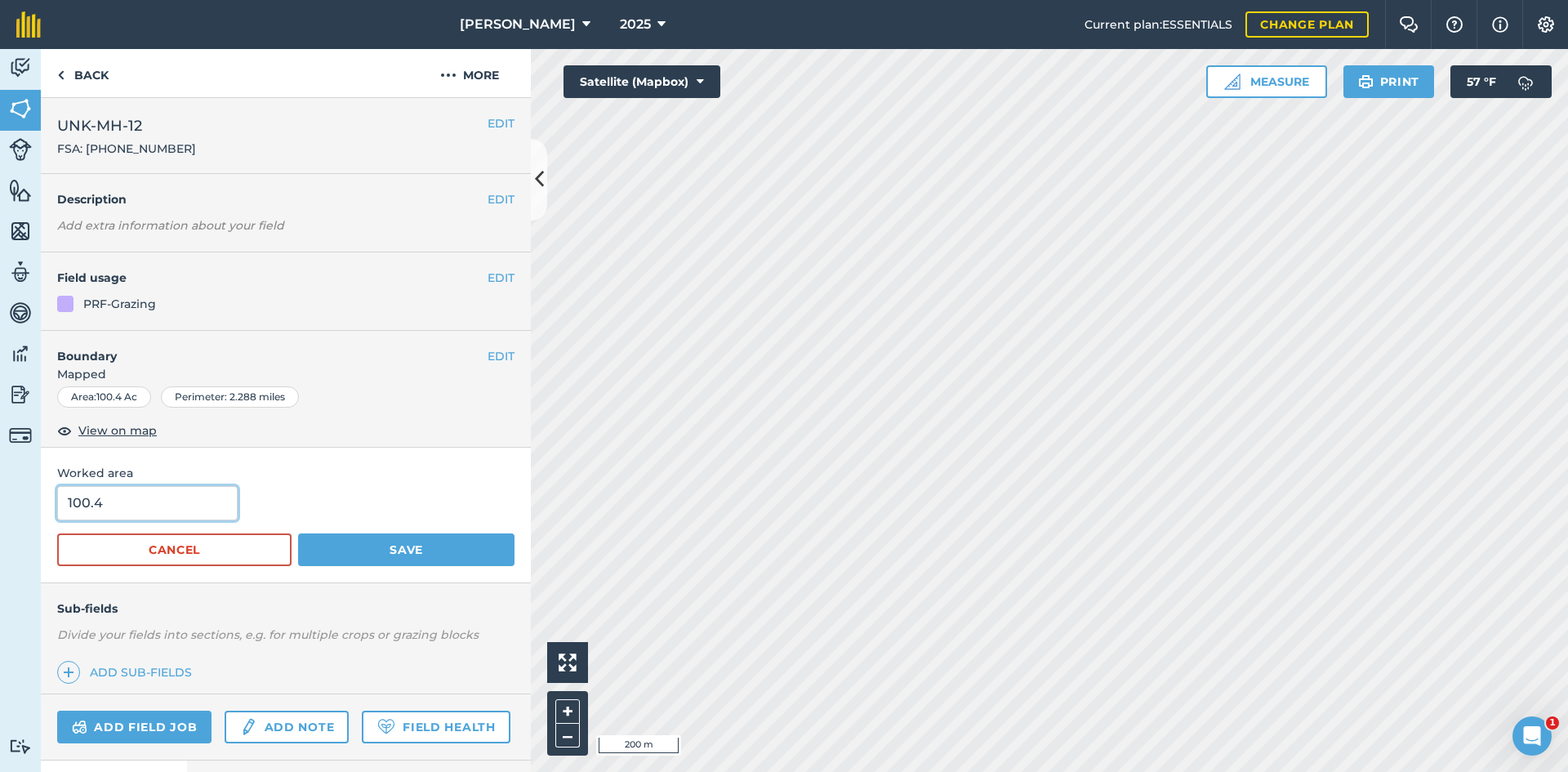
drag, startPoint x: 416, startPoint y: 478, endPoint x: -40, endPoint y: 487, distance: 456.1
click at [0, 487] on html "[PERSON_NAME] 2025 Current plan : ESSENTIALS Change plan Farm Chat Help Info Se…" at bounding box center [784, 386] width 1568 height 772
type input "97.63"
click at [388, 540] on button "Save" at bounding box center [405, 549] width 216 height 33
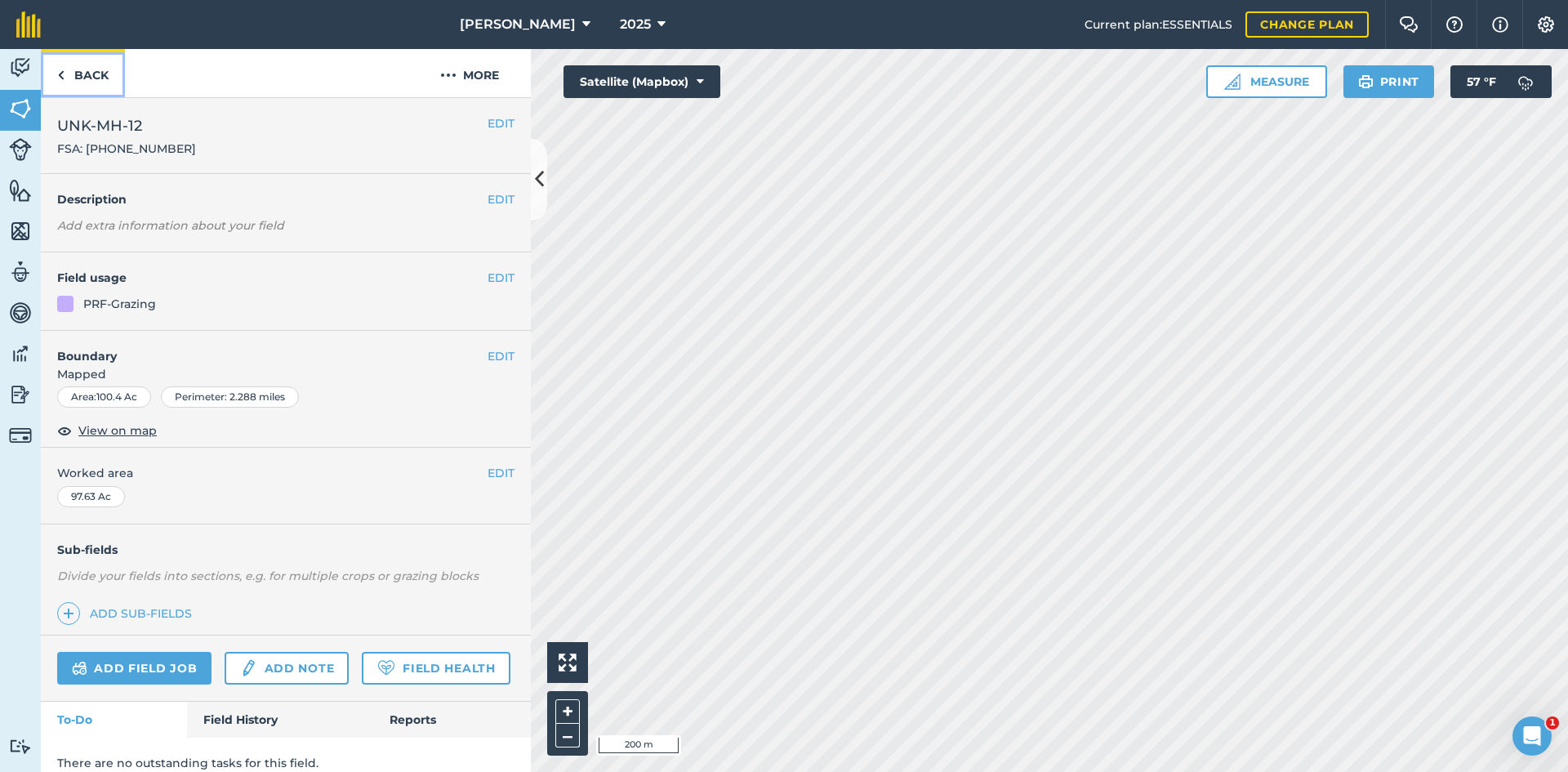
click at [92, 79] on link "Back" at bounding box center [82, 73] width 84 height 48
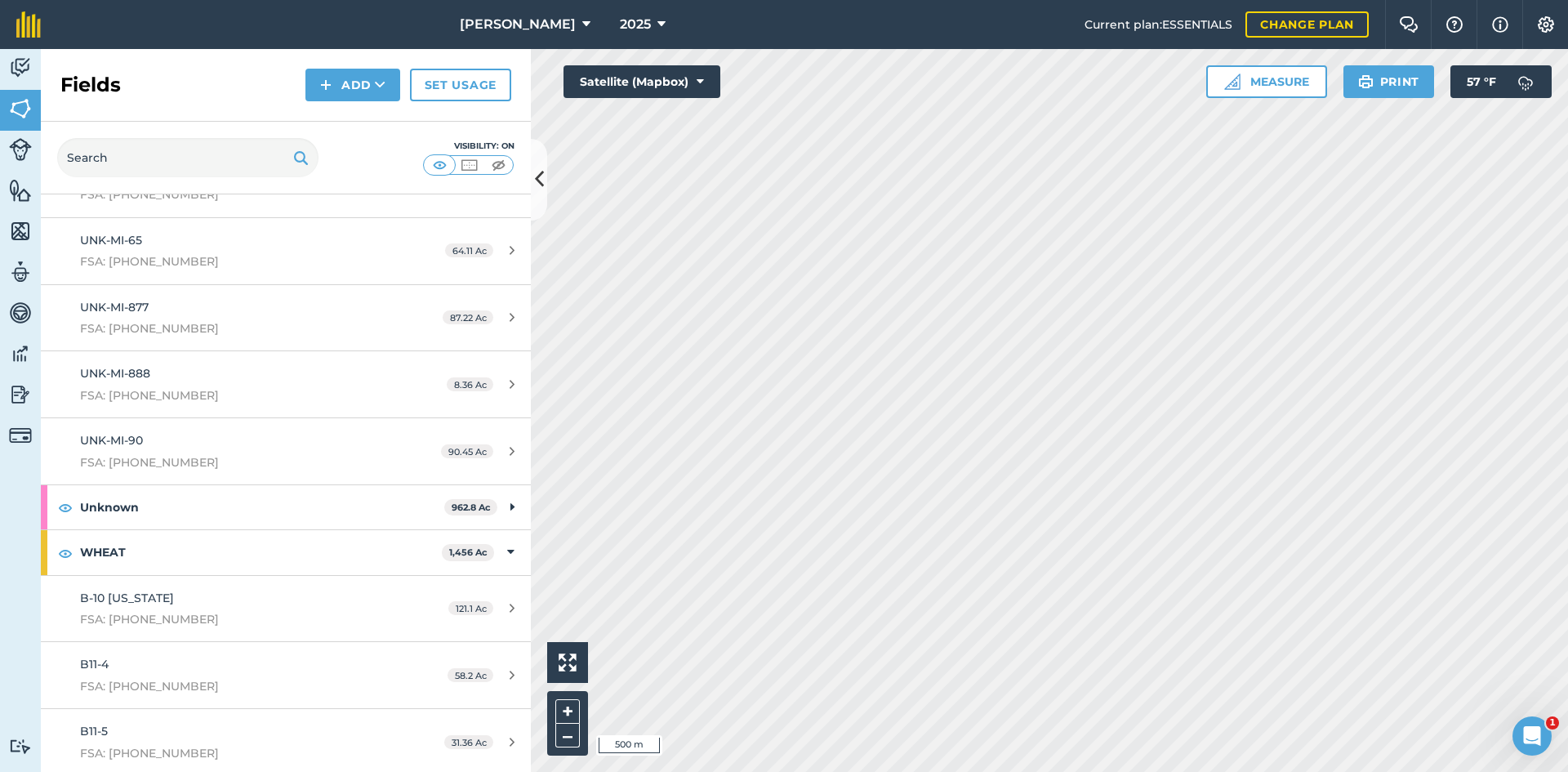
scroll to position [5960, 0]
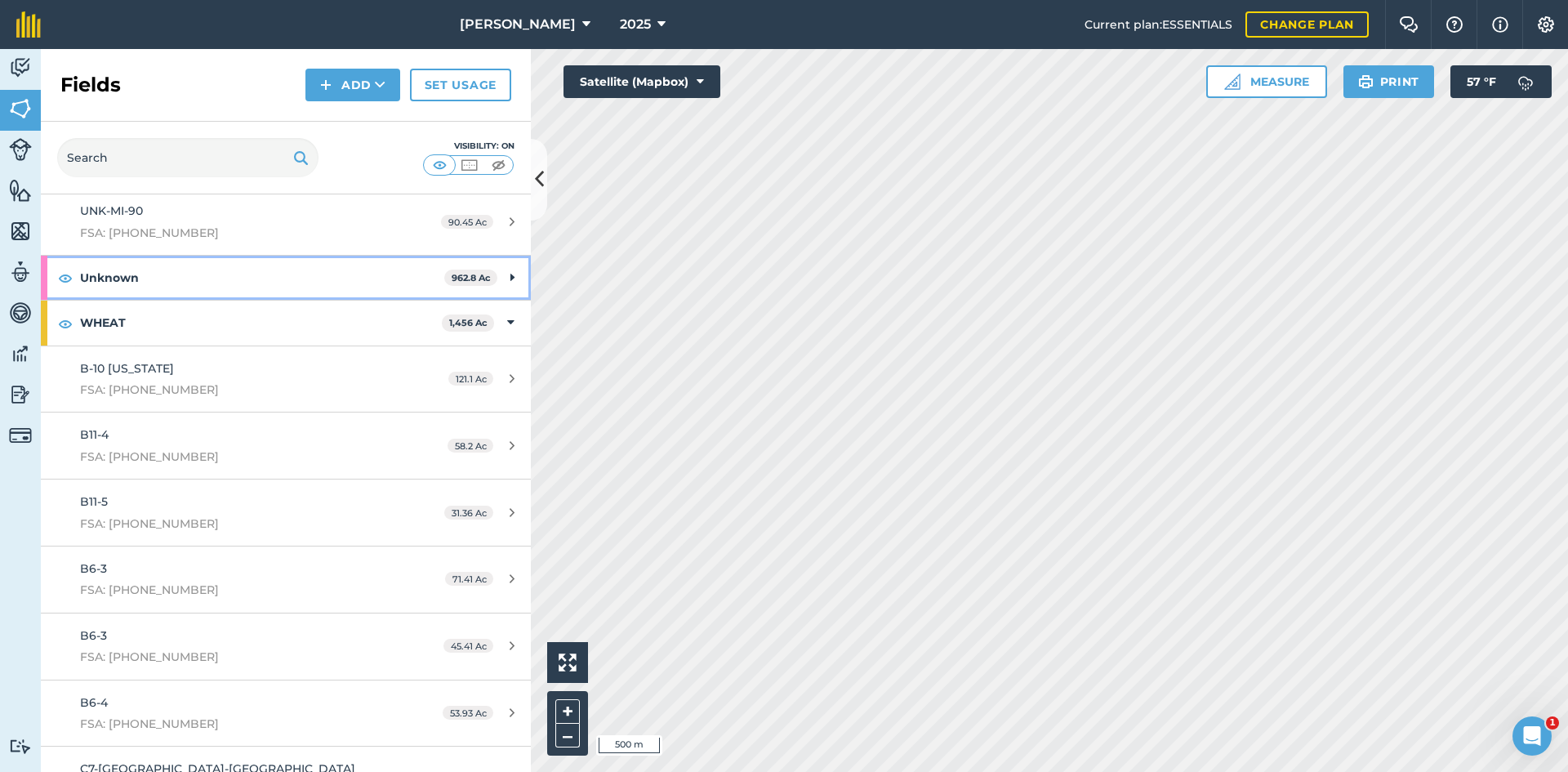
click at [511, 280] on icon at bounding box center [513, 277] width 4 height 18
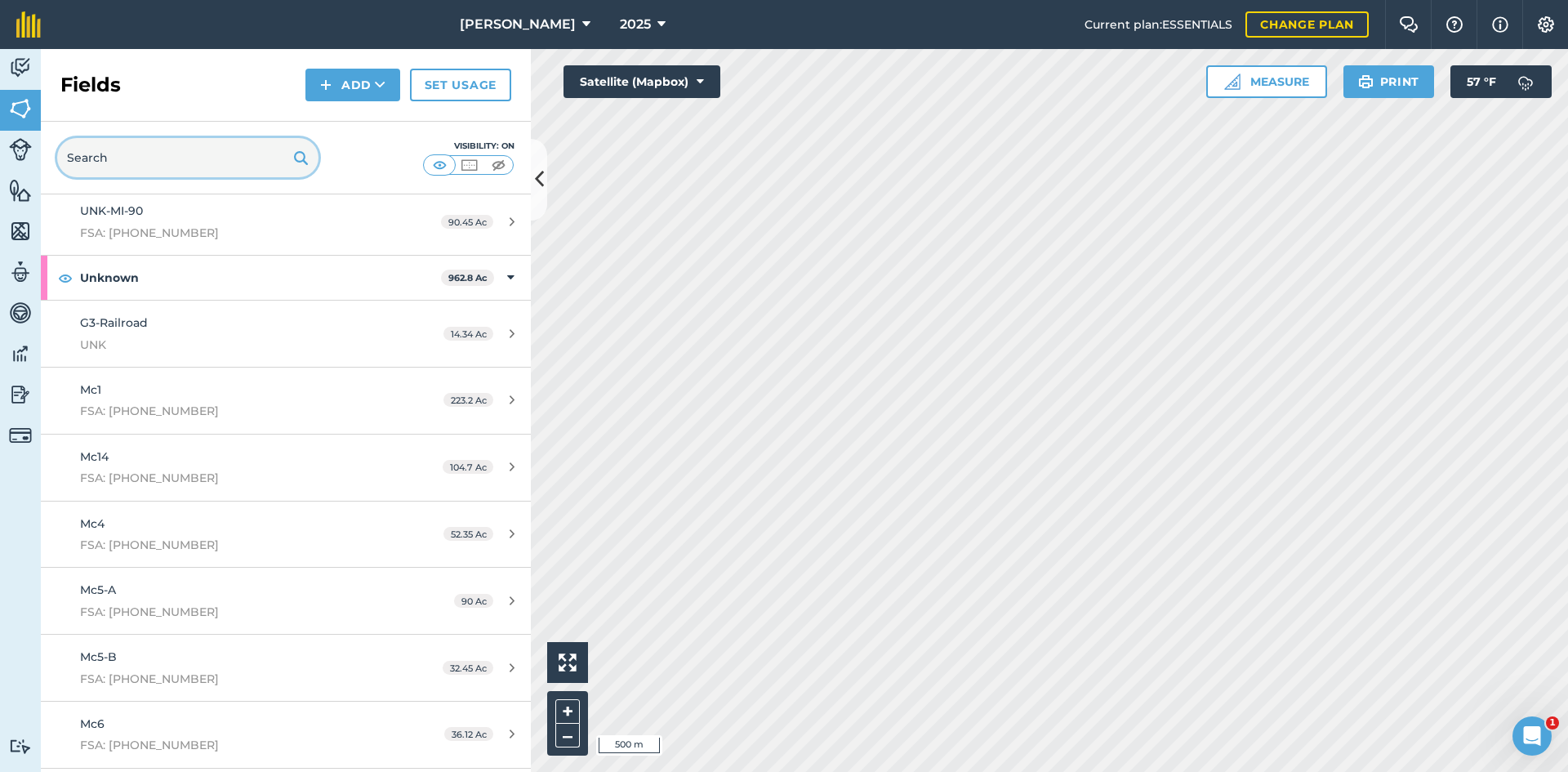
click at [223, 161] on input "text" at bounding box center [187, 158] width 261 height 39
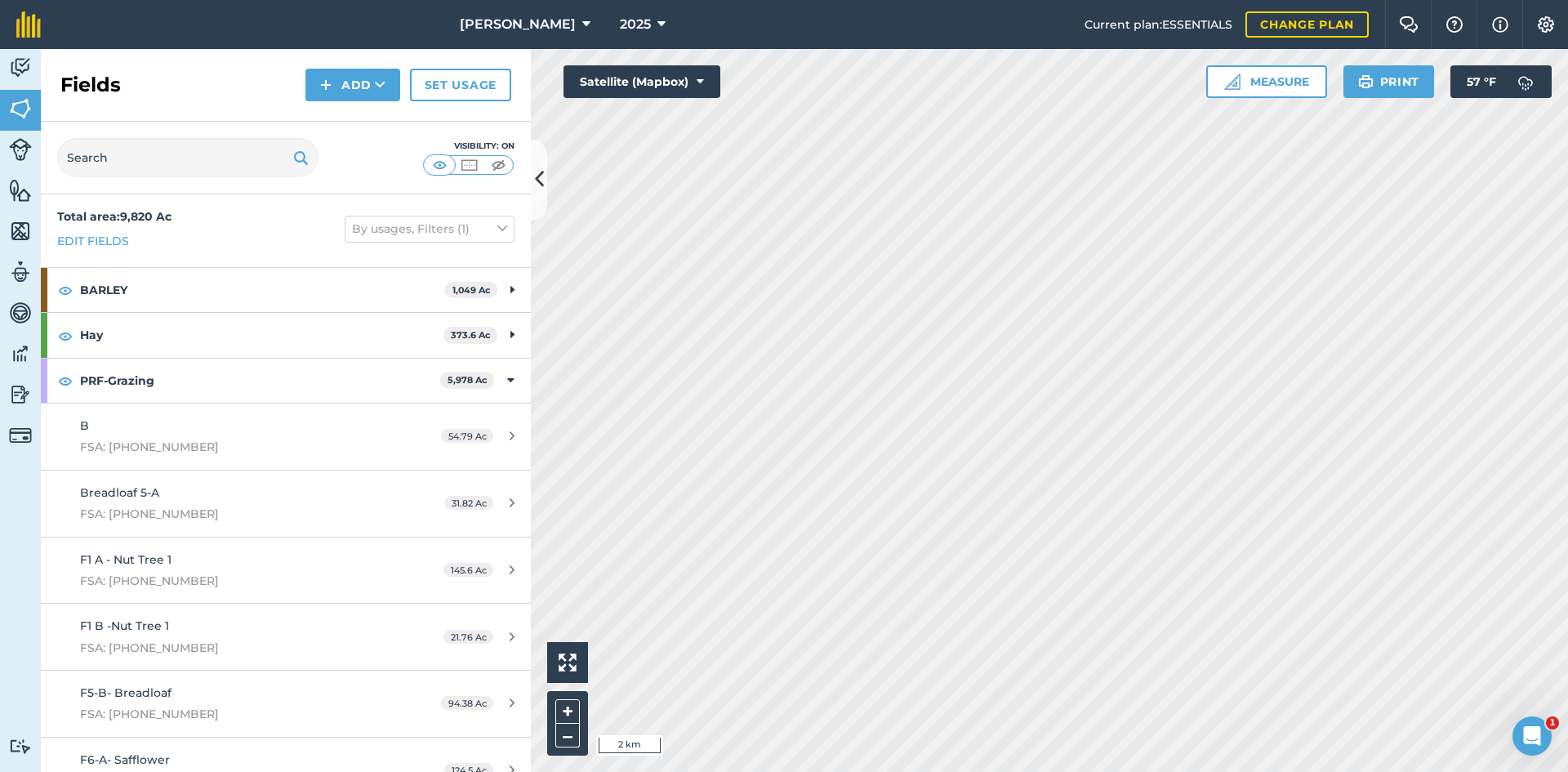
scroll to position [0, 0]
